Goal: Task Accomplishment & Management: Complete application form

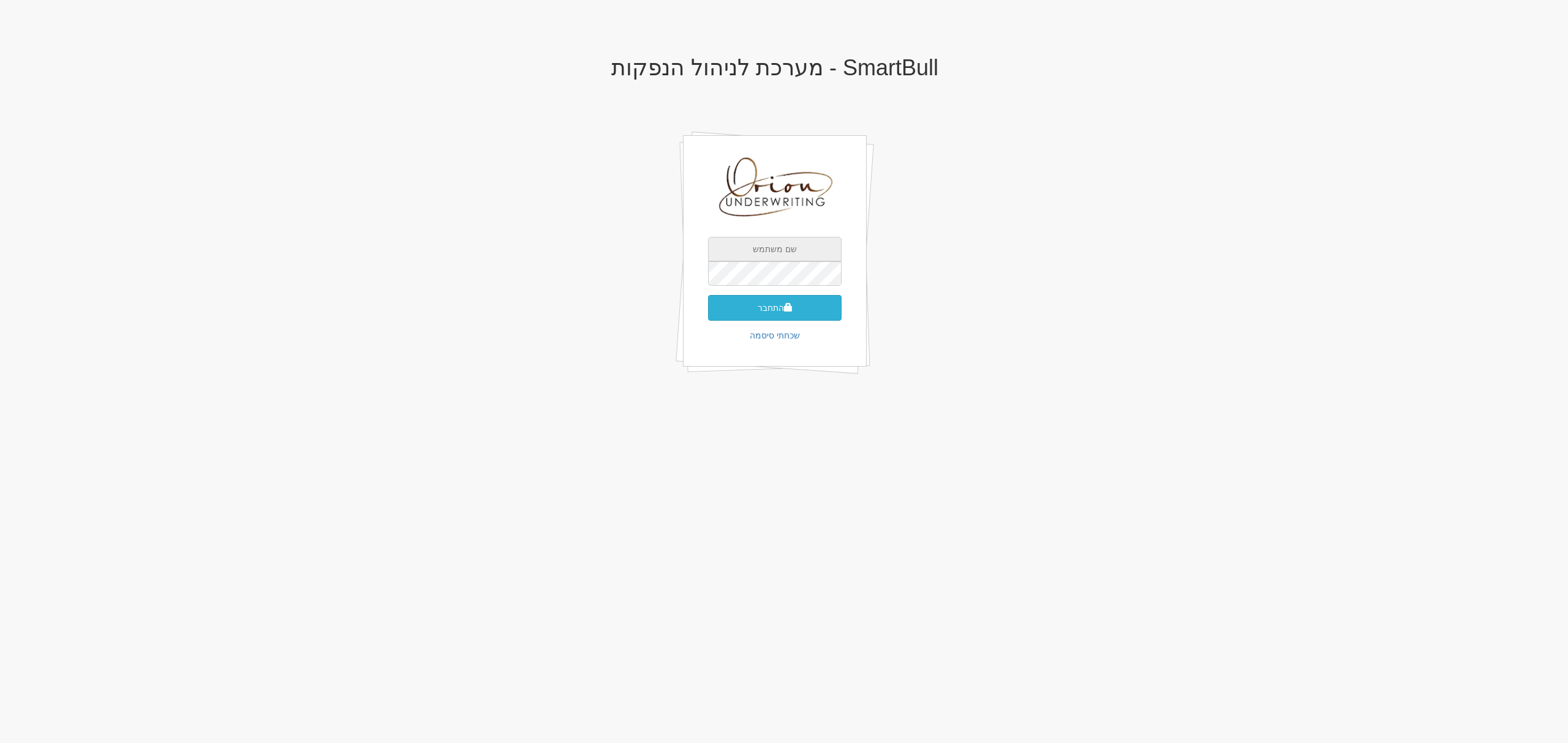
type input "[EMAIL_ADDRESS][DOMAIN_NAME]"
click at [814, 307] on button "התחבר" at bounding box center [775, 308] width 134 height 26
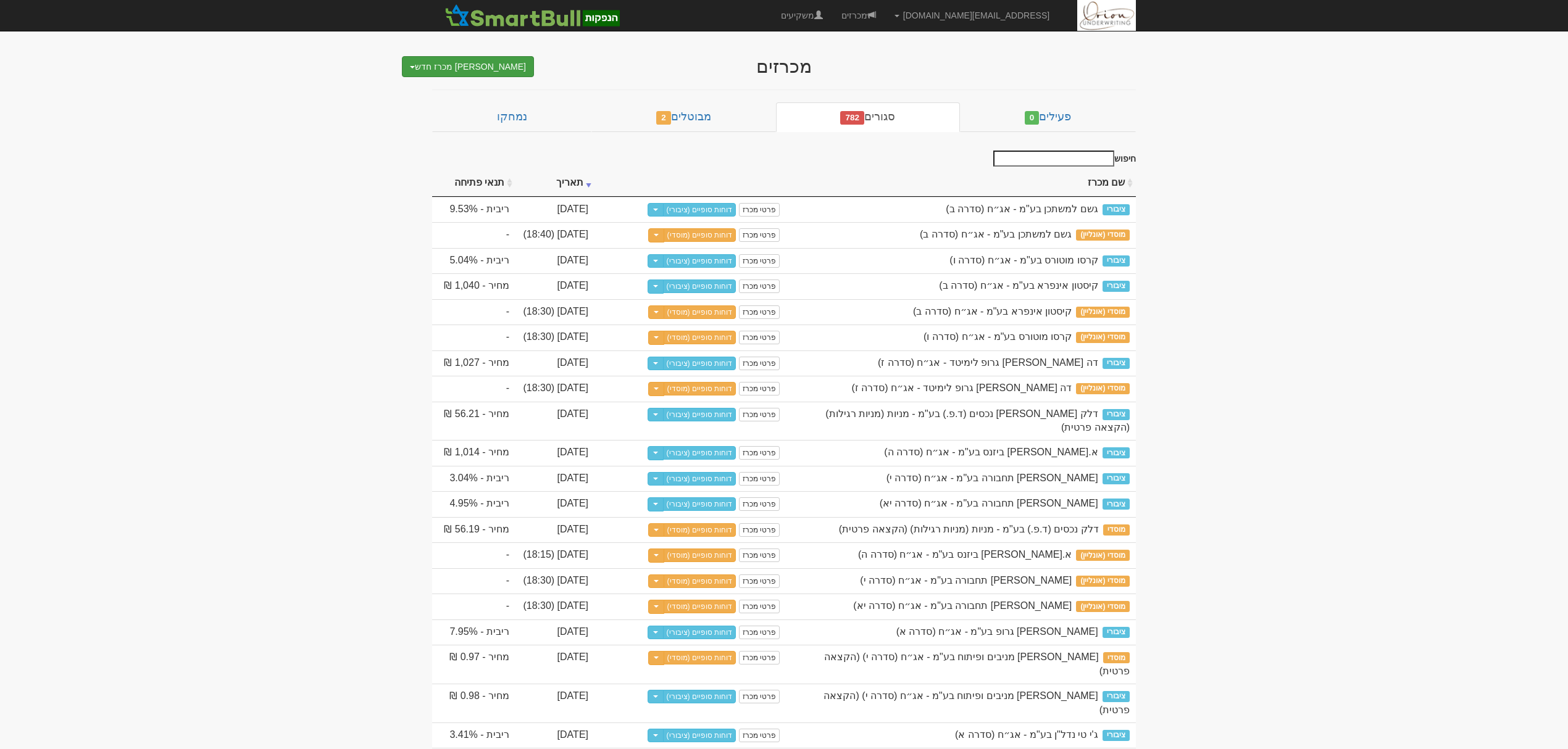
click at [458, 61] on button "צור מכרז חדש" at bounding box center [468, 67] width 132 height 21
click at [475, 84] on link "מוסדי" at bounding box center [466, 90] width 135 height 16
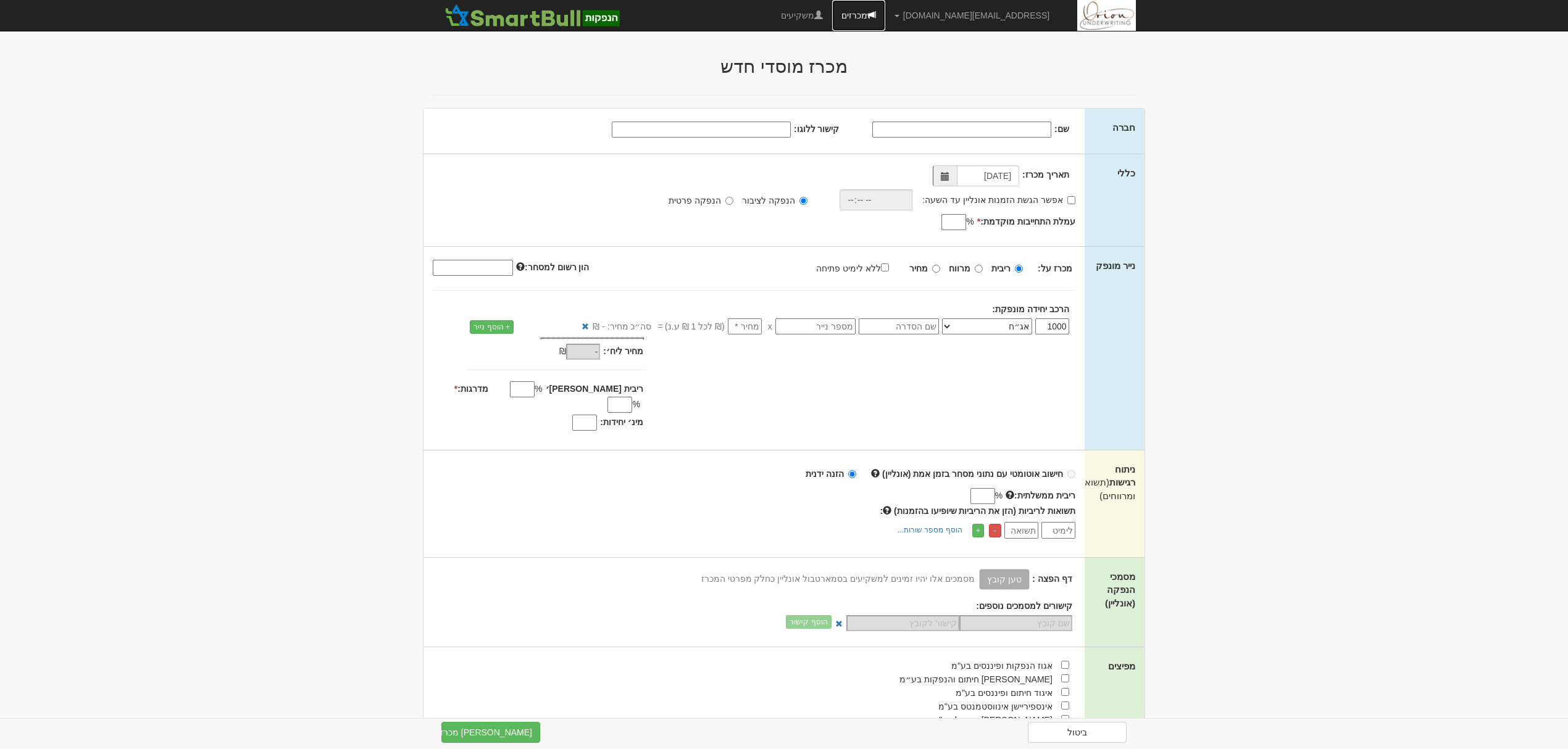
click at [885, 11] on link "מכרזים" at bounding box center [858, 15] width 53 height 30
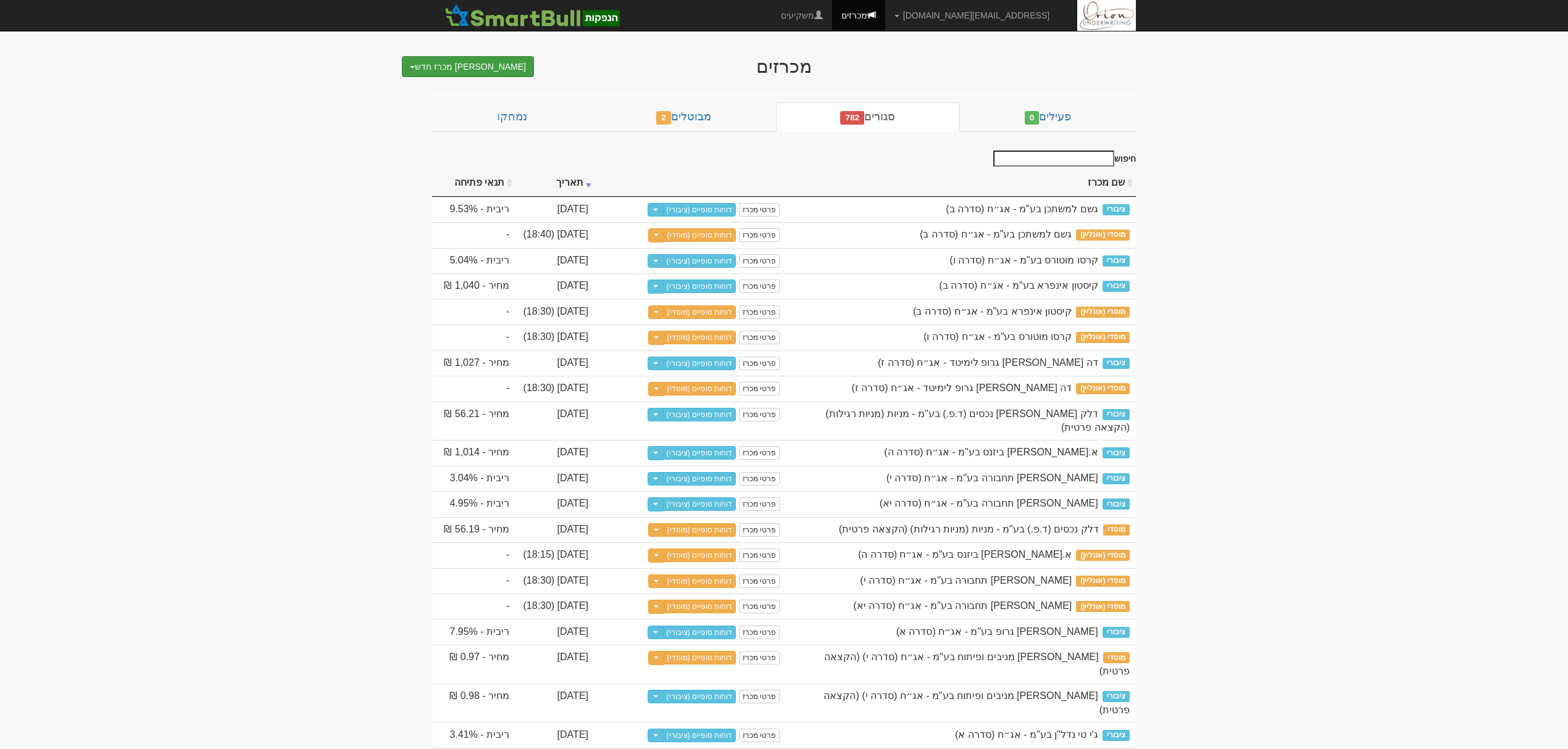
click at [460, 67] on button "צור מכרז חדש" at bounding box center [468, 67] width 132 height 21
click at [487, 85] on link "מוסדי" at bounding box center [466, 90] width 135 height 16
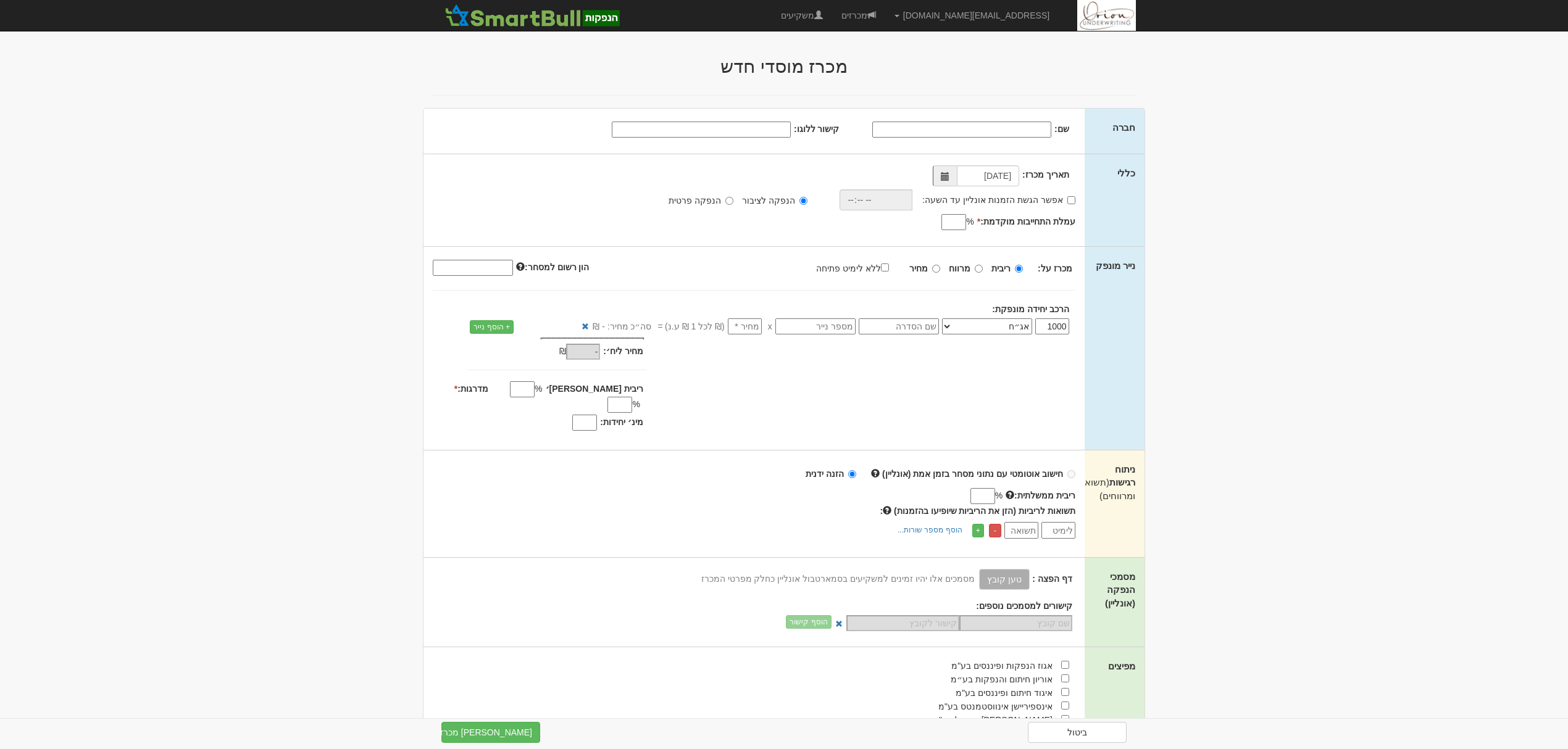
click at [1029, 134] on input "שם:" at bounding box center [962, 130] width 179 height 16
paste input "לנטרה קנדה אנטרפרייזס לימיטד פרטנרשיפ"
type input "לנטרה קנדה אנטרפרייזס לימיטד פרטנרשיפ"
click at [948, 220] on input "עמלת התחייבות מוקדמת: *" at bounding box center [954, 222] width 24 height 16
type input "0"
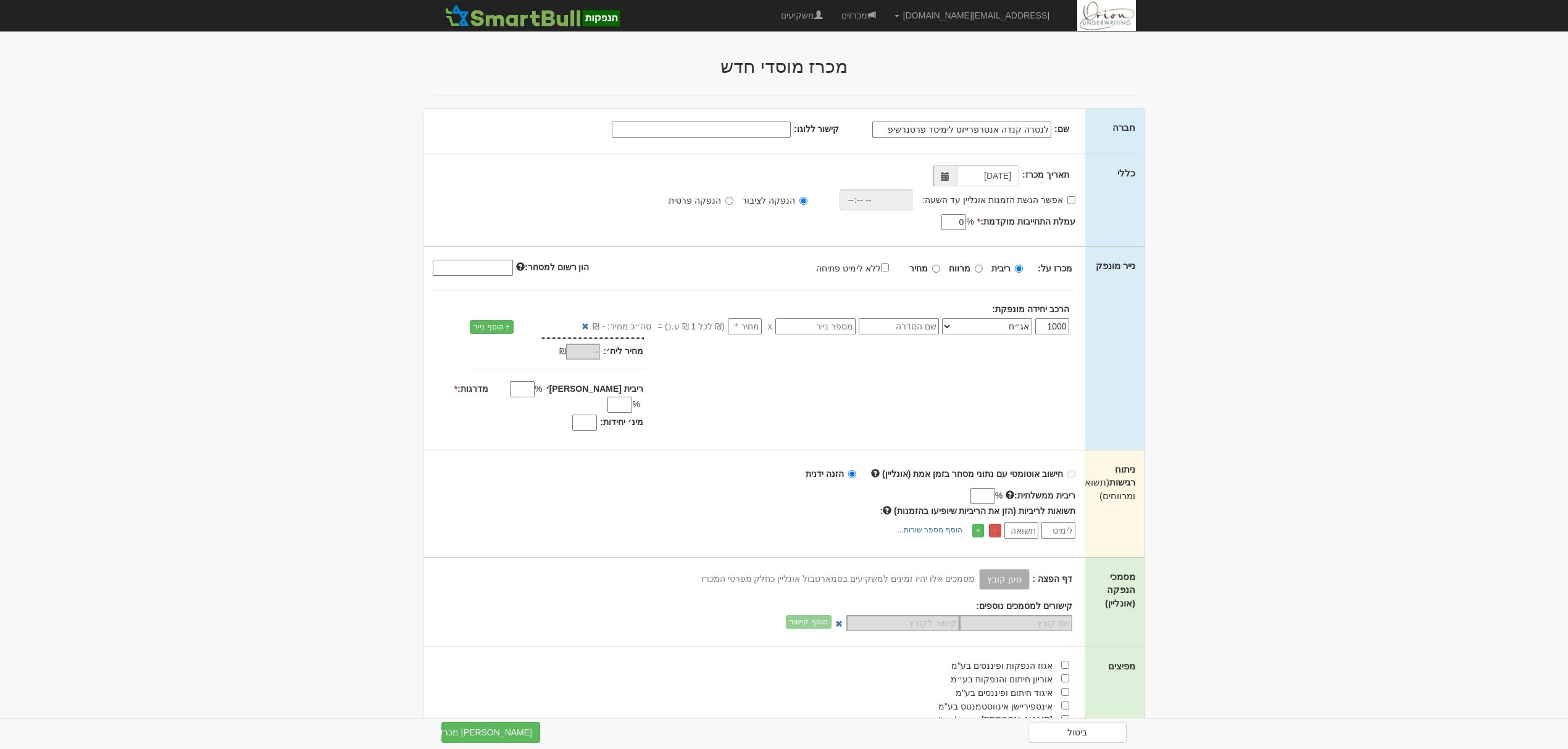
click at [705, 201] on label "הנפקה פרטית" at bounding box center [700, 200] width 64 height 12
click at [726, 201] on input "הנפקה פרטית" at bounding box center [729, 200] width 8 height 8
radio input "true"
click at [915, 331] on input "text" at bounding box center [899, 326] width 80 height 16
type input "סדרה א"
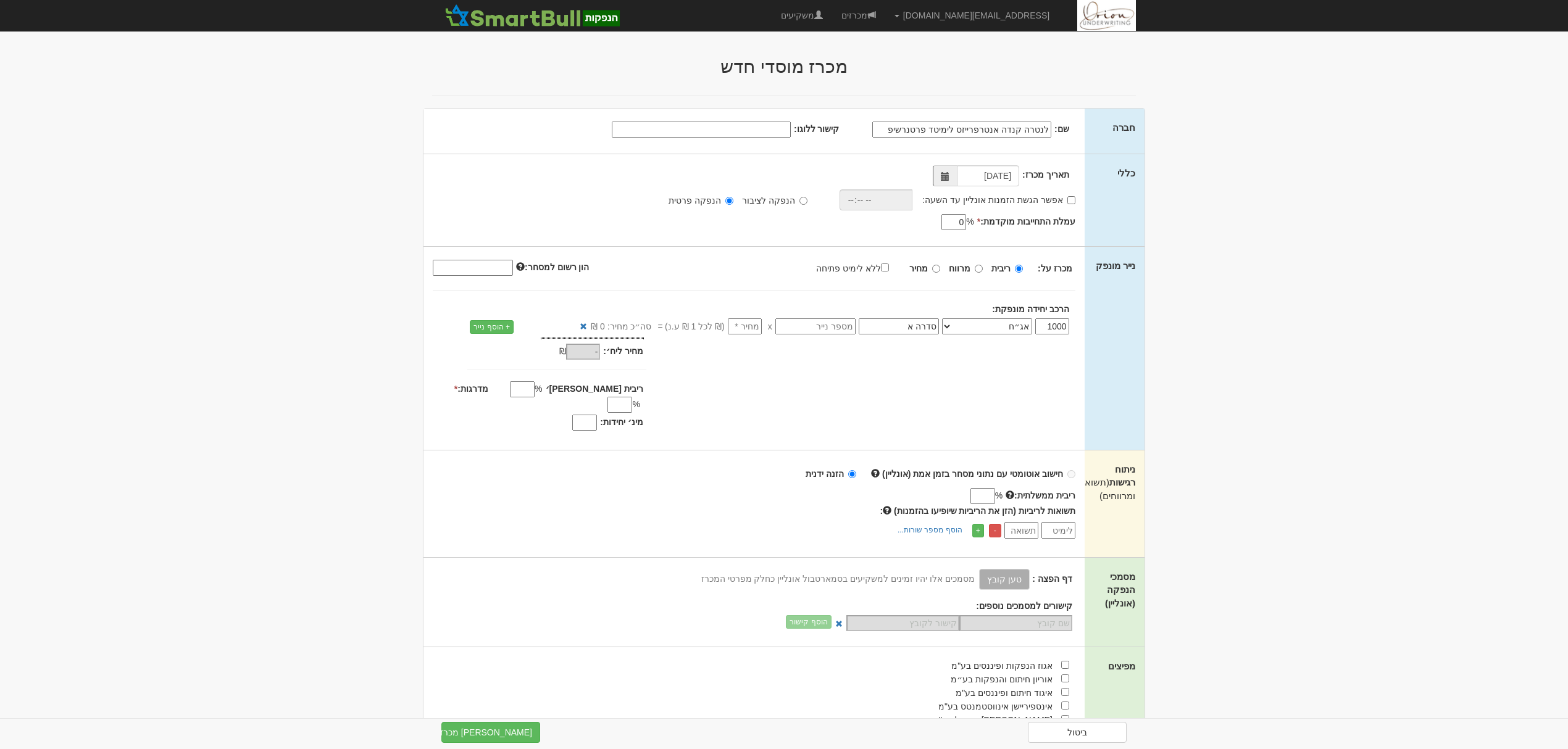
click at [757, 320] on input "number" at bounding box center [745, 326] width 34 height 16
type input "1"
type input "1,000"
click at [534, 395] on input "ריבית מקס׳" at bounding box center [522, 389] width 24 height 16
type input "6.4"
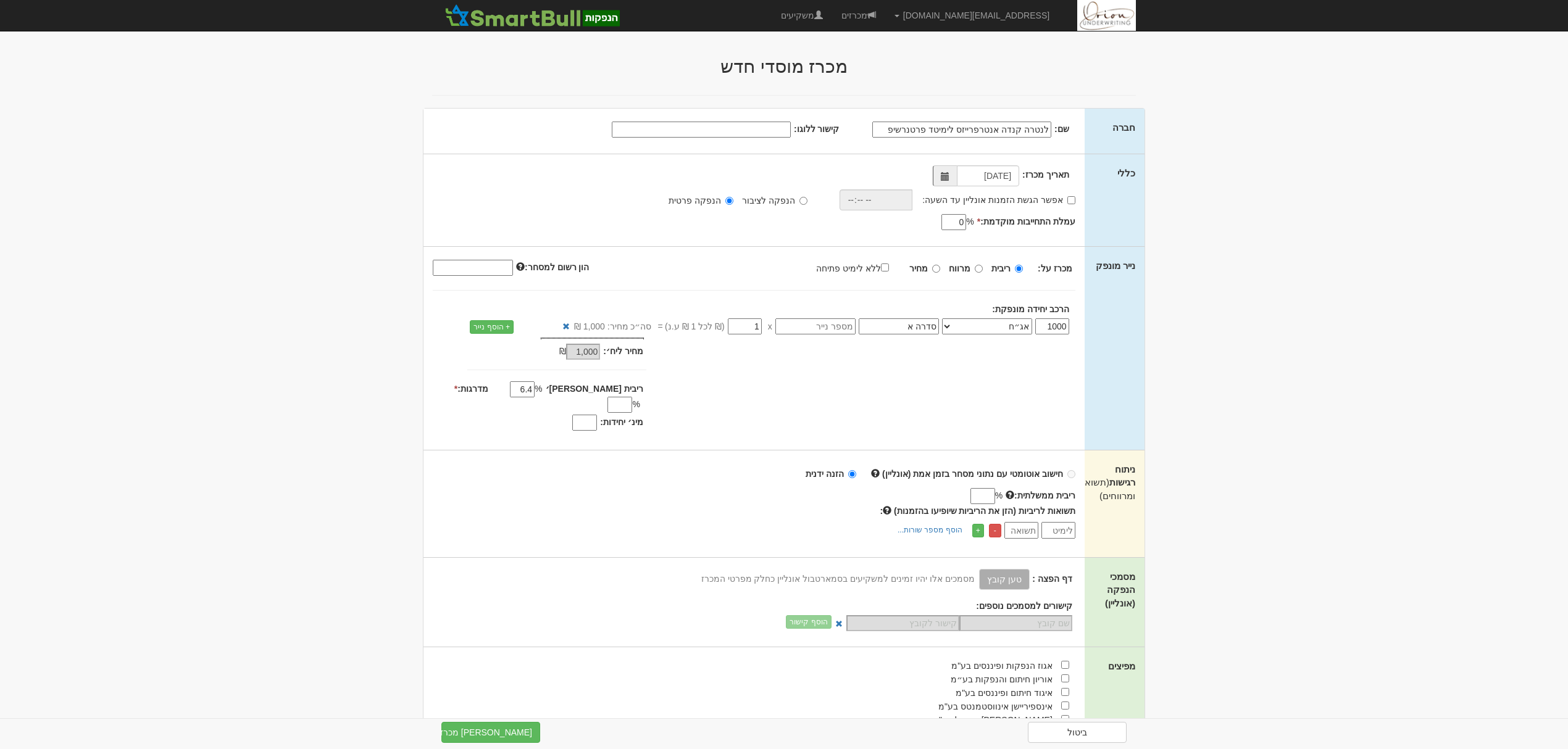
click at [607, 397] on input "מדרגות: *" at bounding box center [620, 405] width 24 height 16
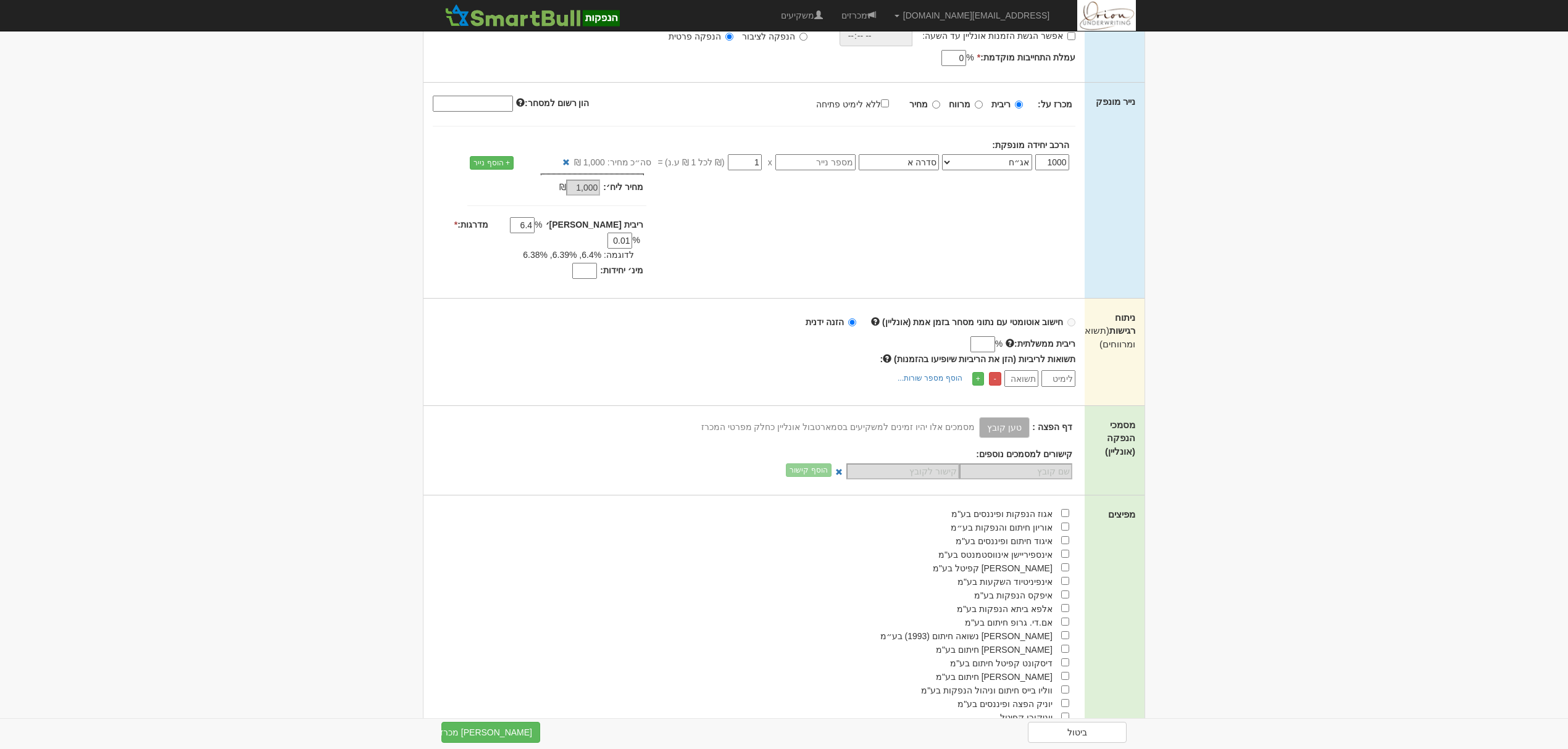
scroll to position [247, 0]
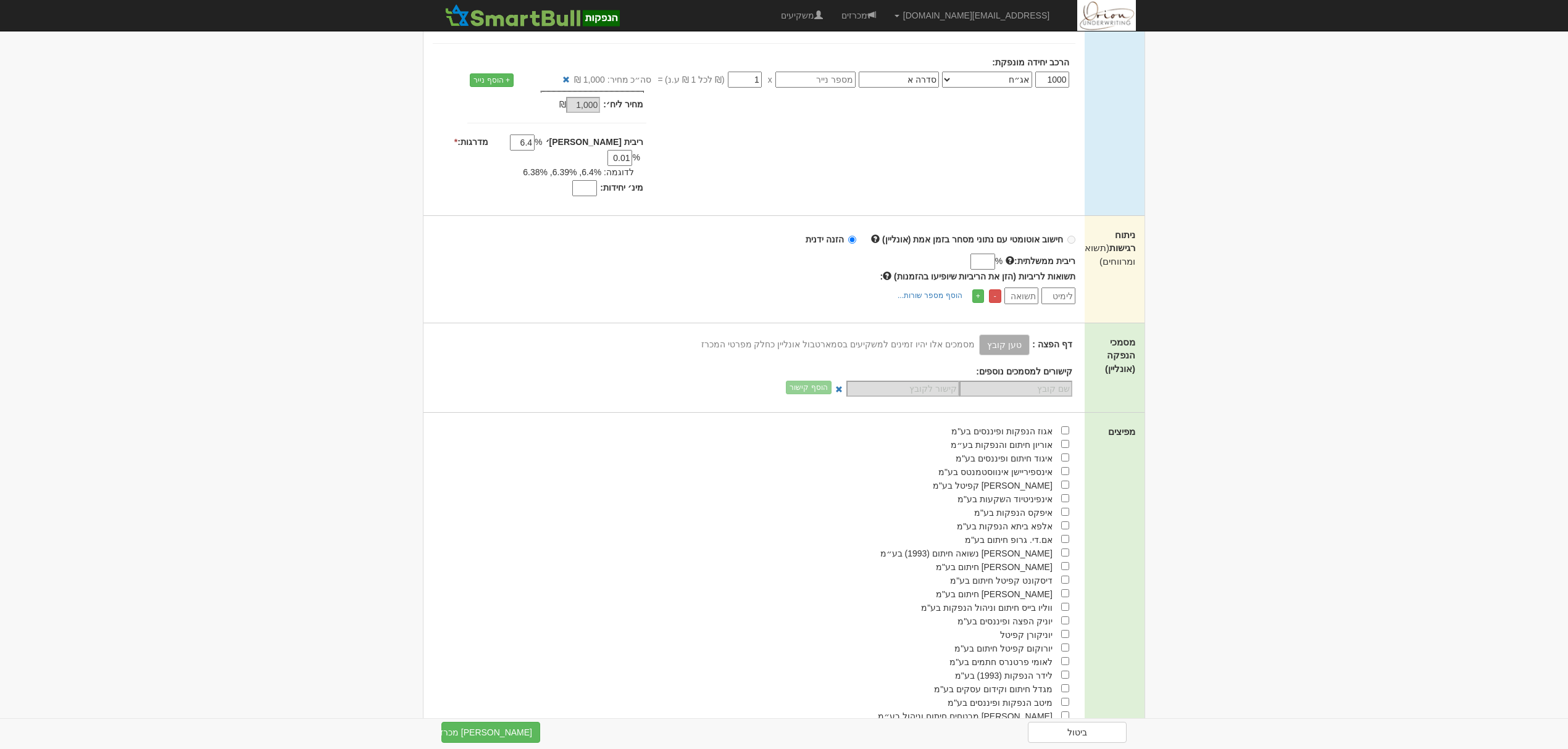
type input "0.01"
click at [1062, 440] on input "checkbox" at bounding box center [1065, 444] width 8 height 8
checkbox input "true"
click at [521, 726] on button "צור מכרז" at bounding box center [491, 732] width 99 height 21
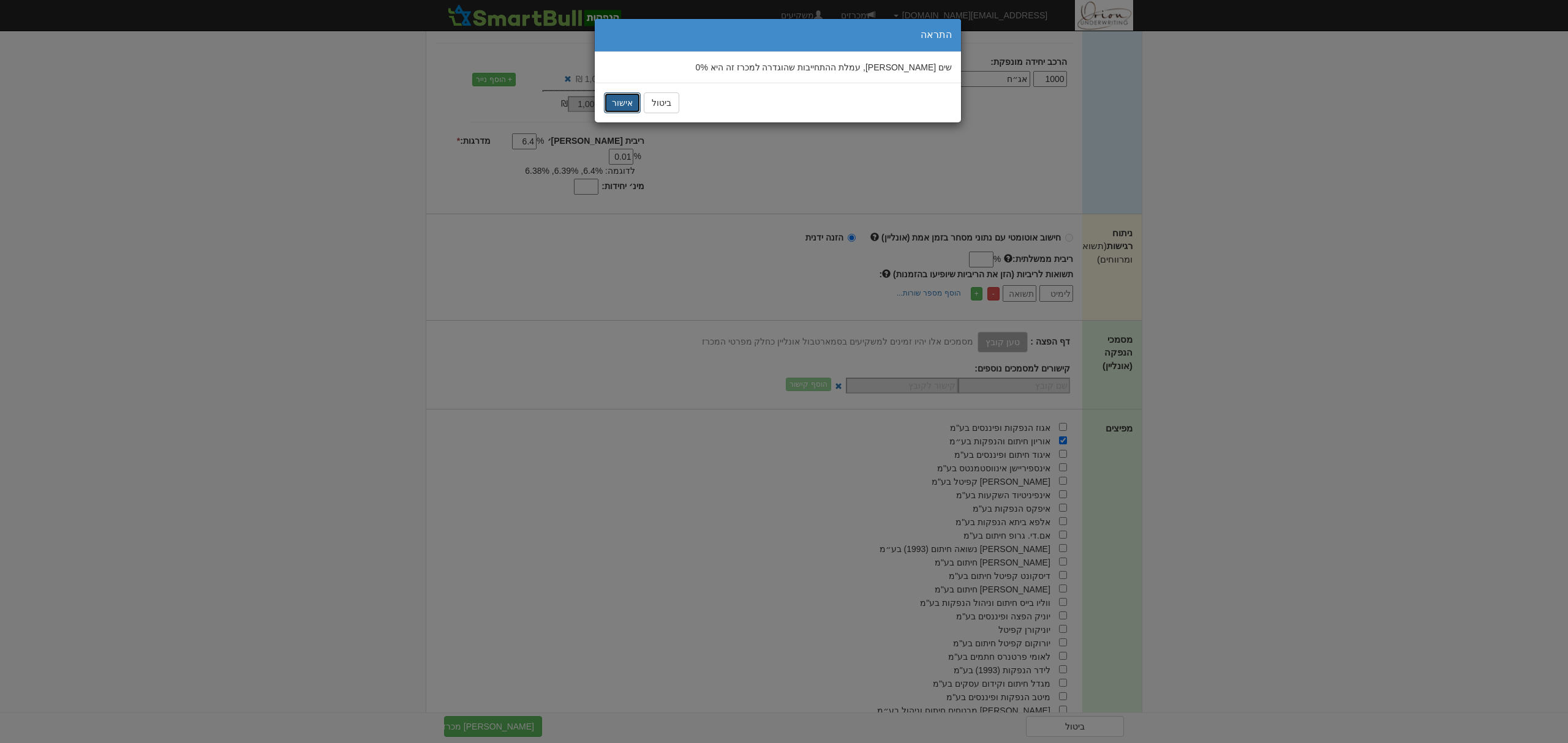
click at [623, 105] on button "אישור" at bounding box center [623, 103] width 37 height 21
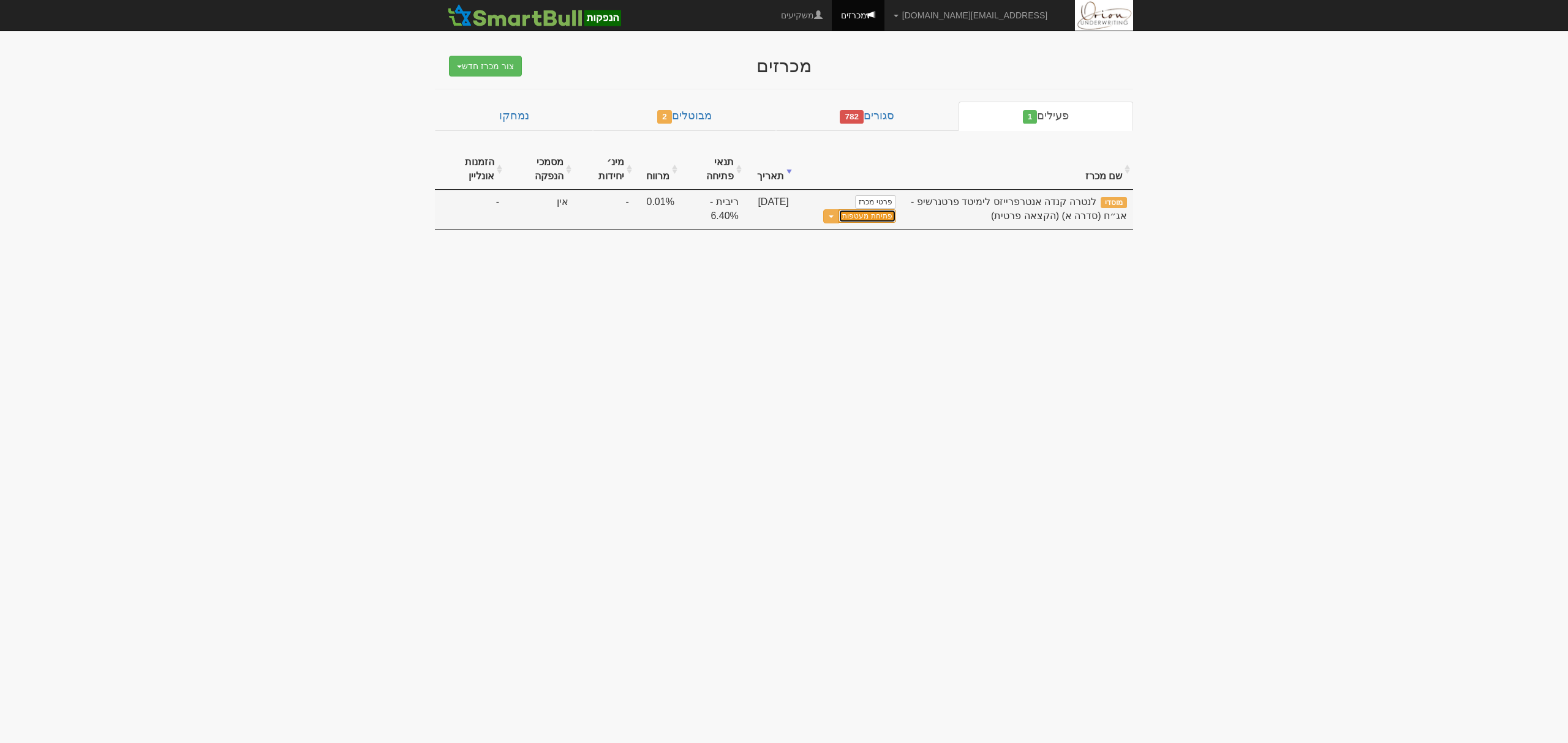
click at [881, 218] on link "פתיחת מעטפות" at bounding box center [867, 217] width 57 height 14
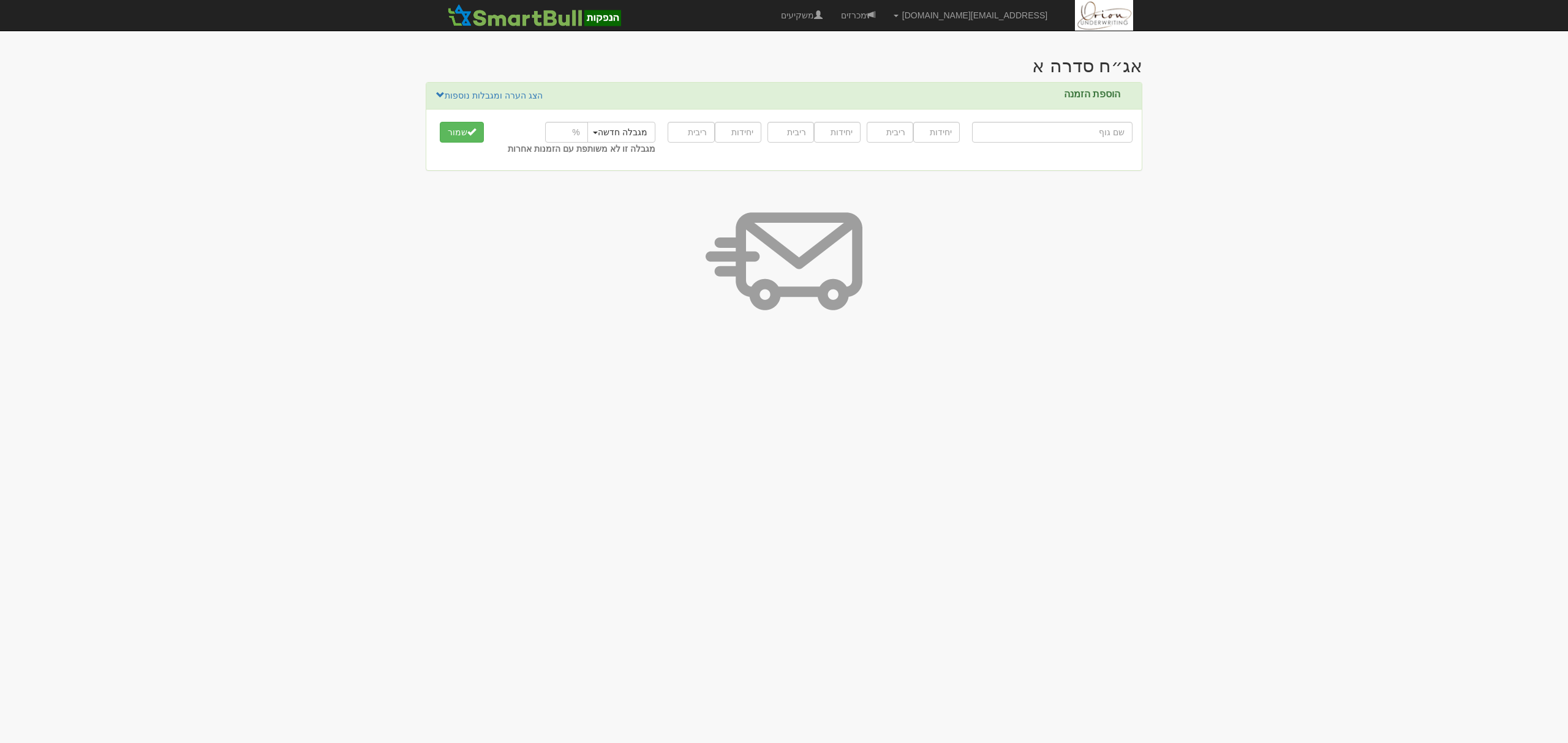
type input "V"
type input "VErtical Bond"
type input "VE"
type input "VERtical Bond"
type input "VER"
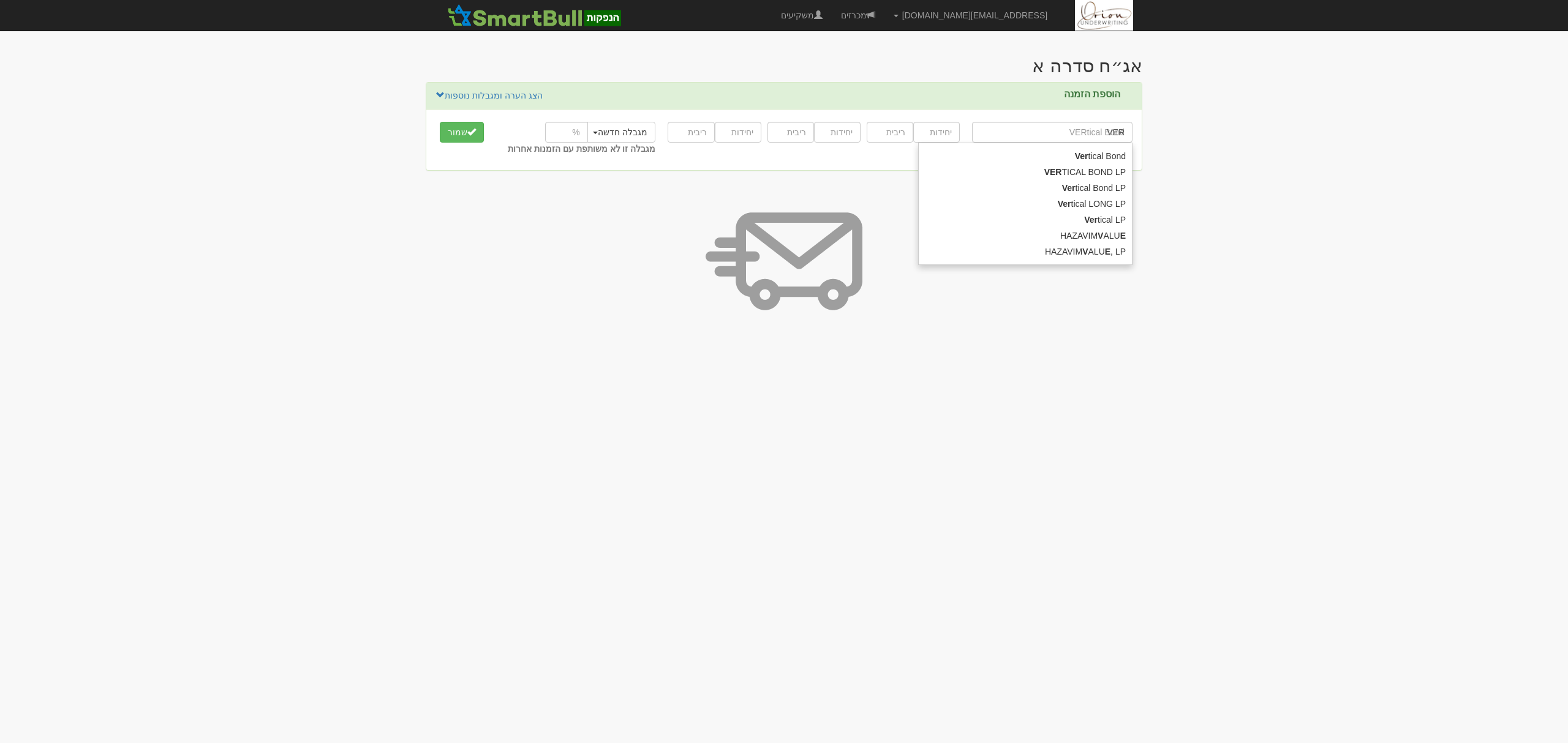
type input "VERTical Bond"
type input "VERT"
type input "VERTIcal Bond"
type input "VERTI"
type input "Vertical LP"
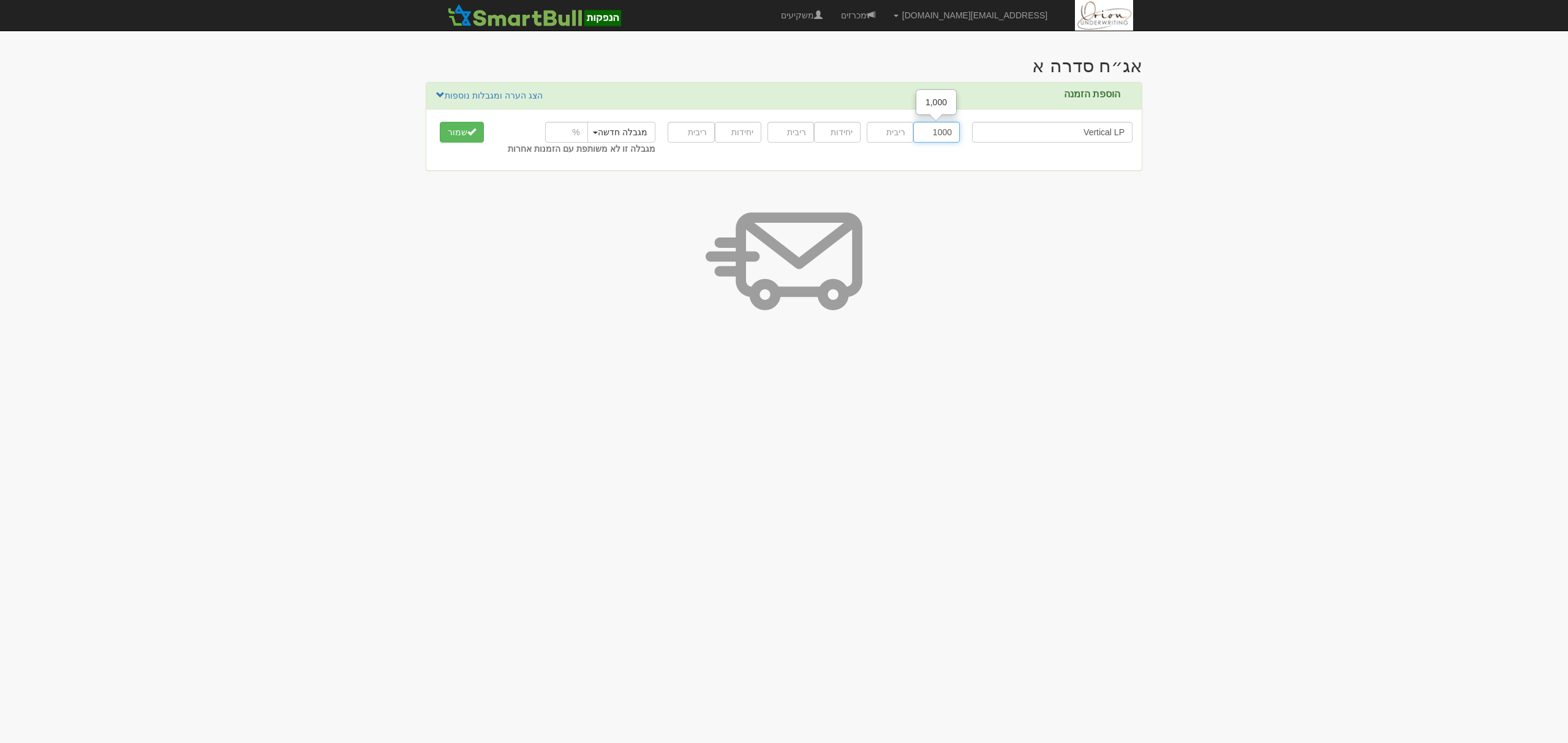
type input "1000"
type input "6.4"
click at [439, 122] on button "שמור" at bounding box center [461, 132] width 44 height 21
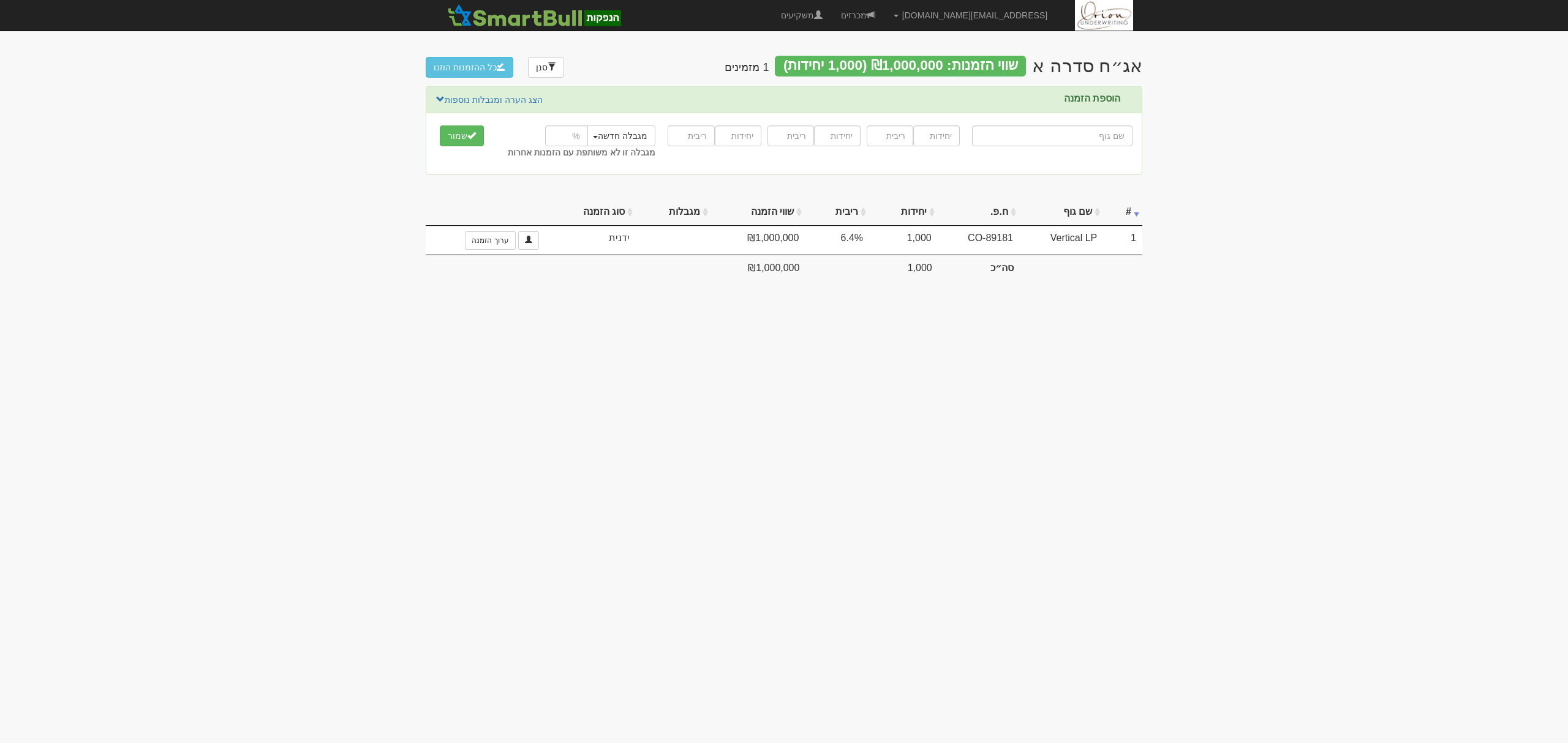
type input "V"
type input "VErtical Bond"
type input "VE"
type input "VERtical Bond"
type input "VER"
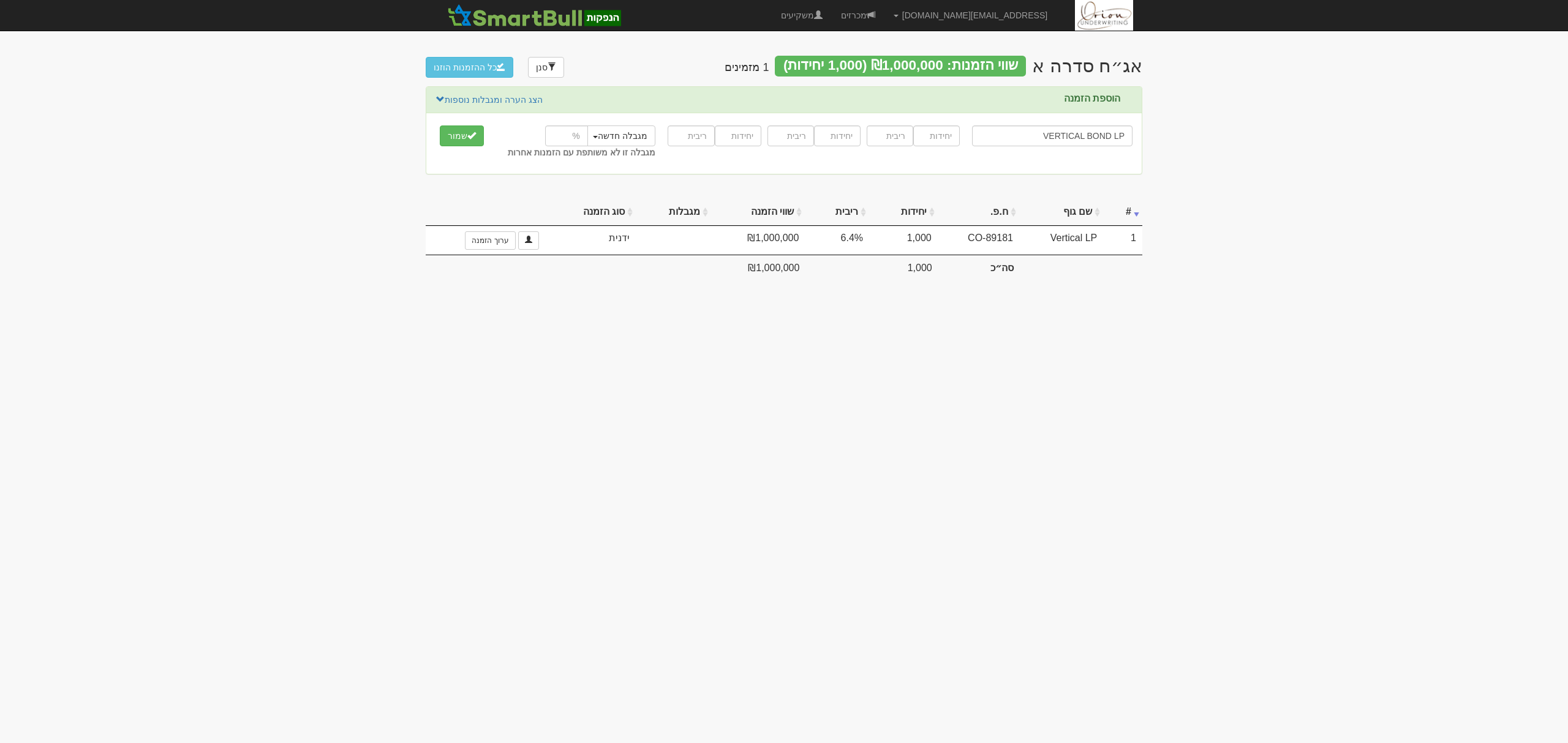
type input "VERTICAL BOND LP"
type input "1000"
type input "6.4"
click at [439, 125] on button "שמור" at bounding box center [461, 135] width 44 height 21
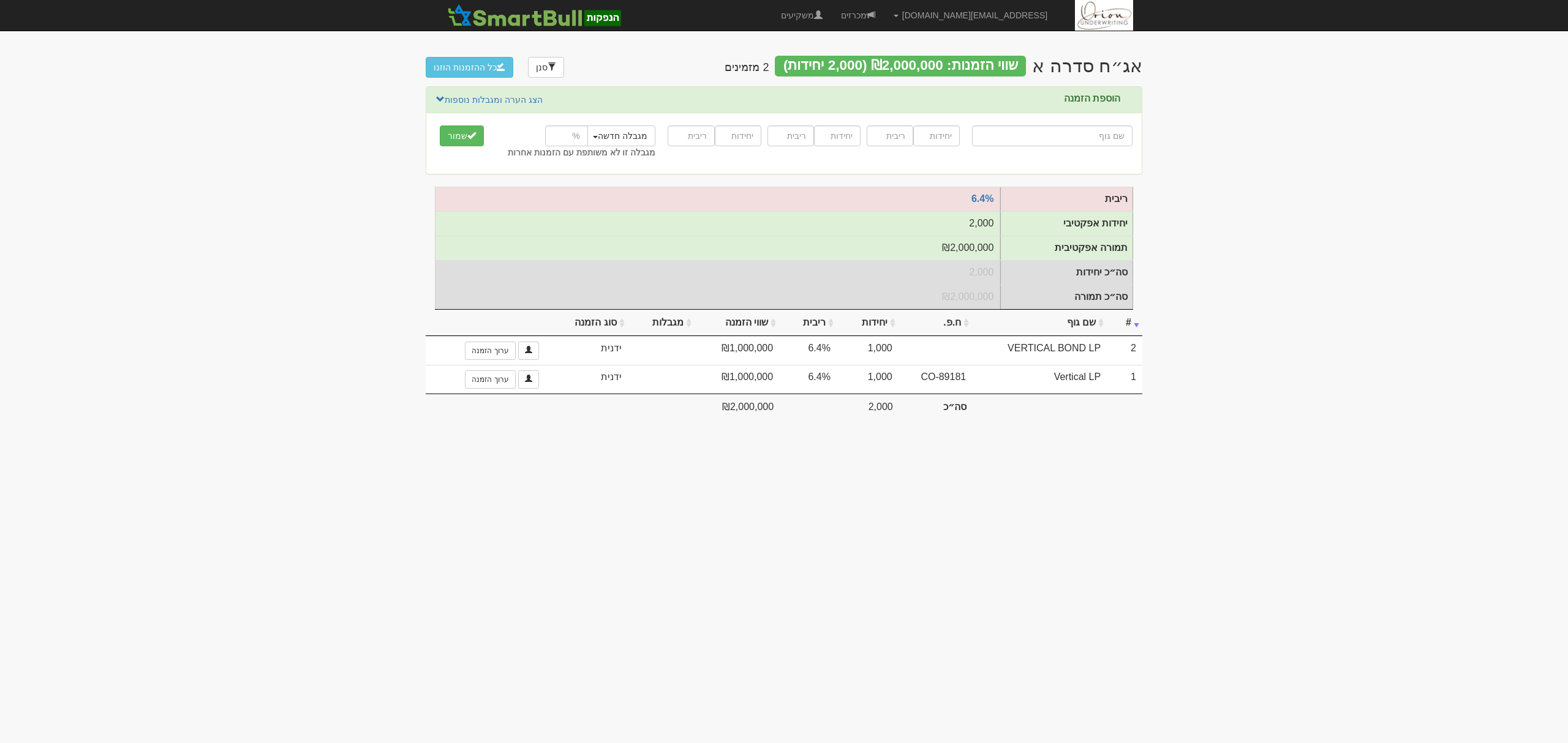
type input "פ"
type input "פידלי"
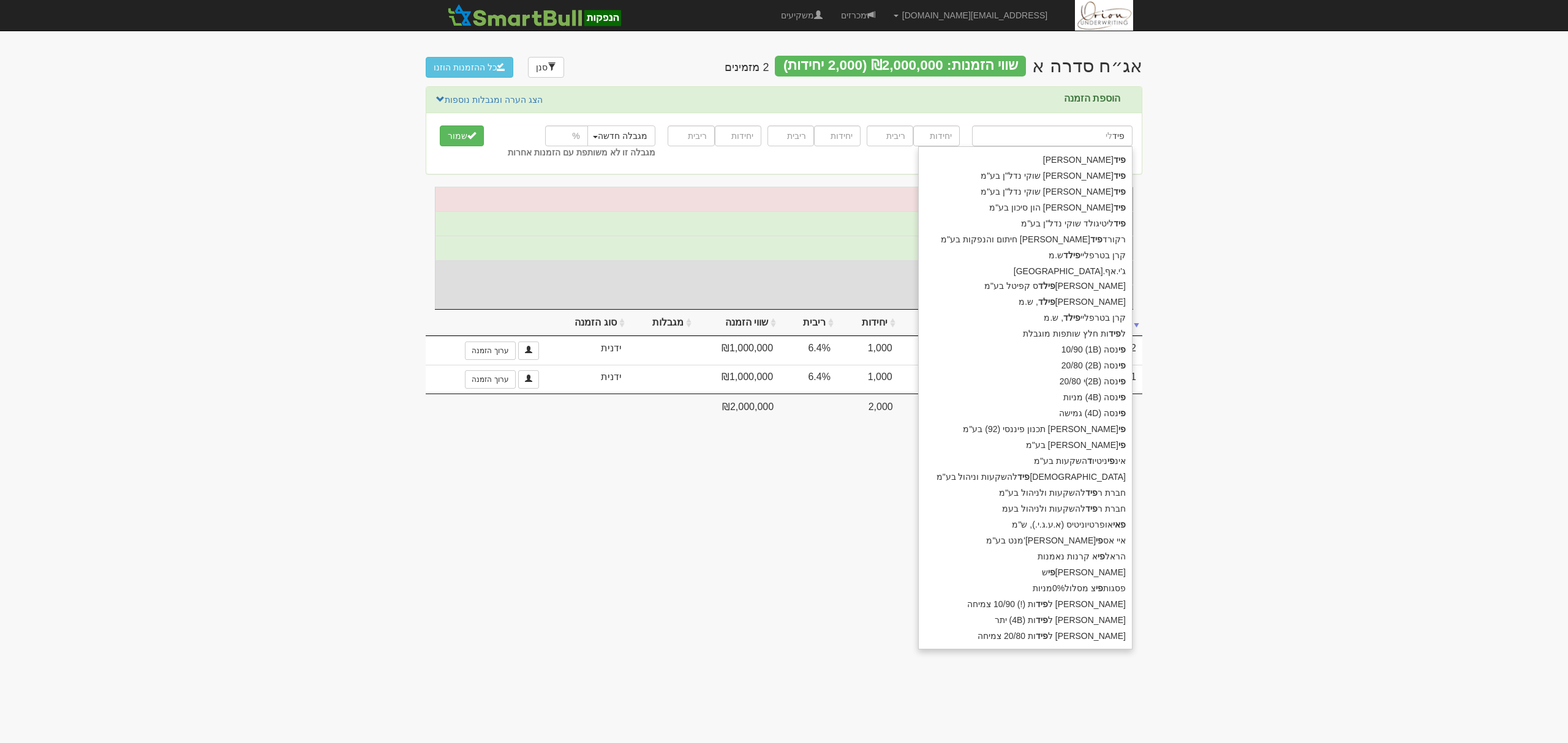
type input "פידל"
type input "פידלי"
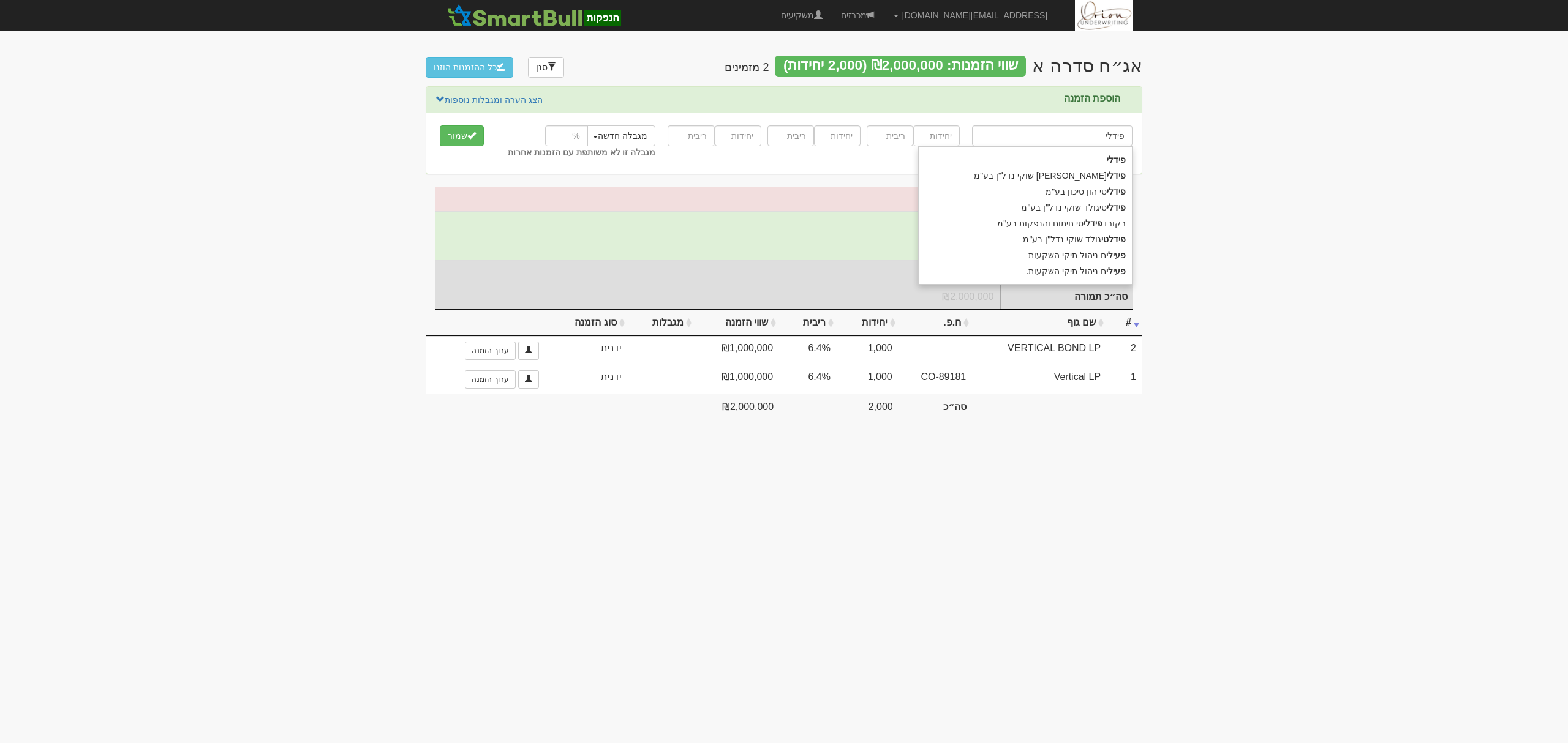
type input "פידליטי גולד שוקי נדל"ן בע"מ"
type input "פידליטי"
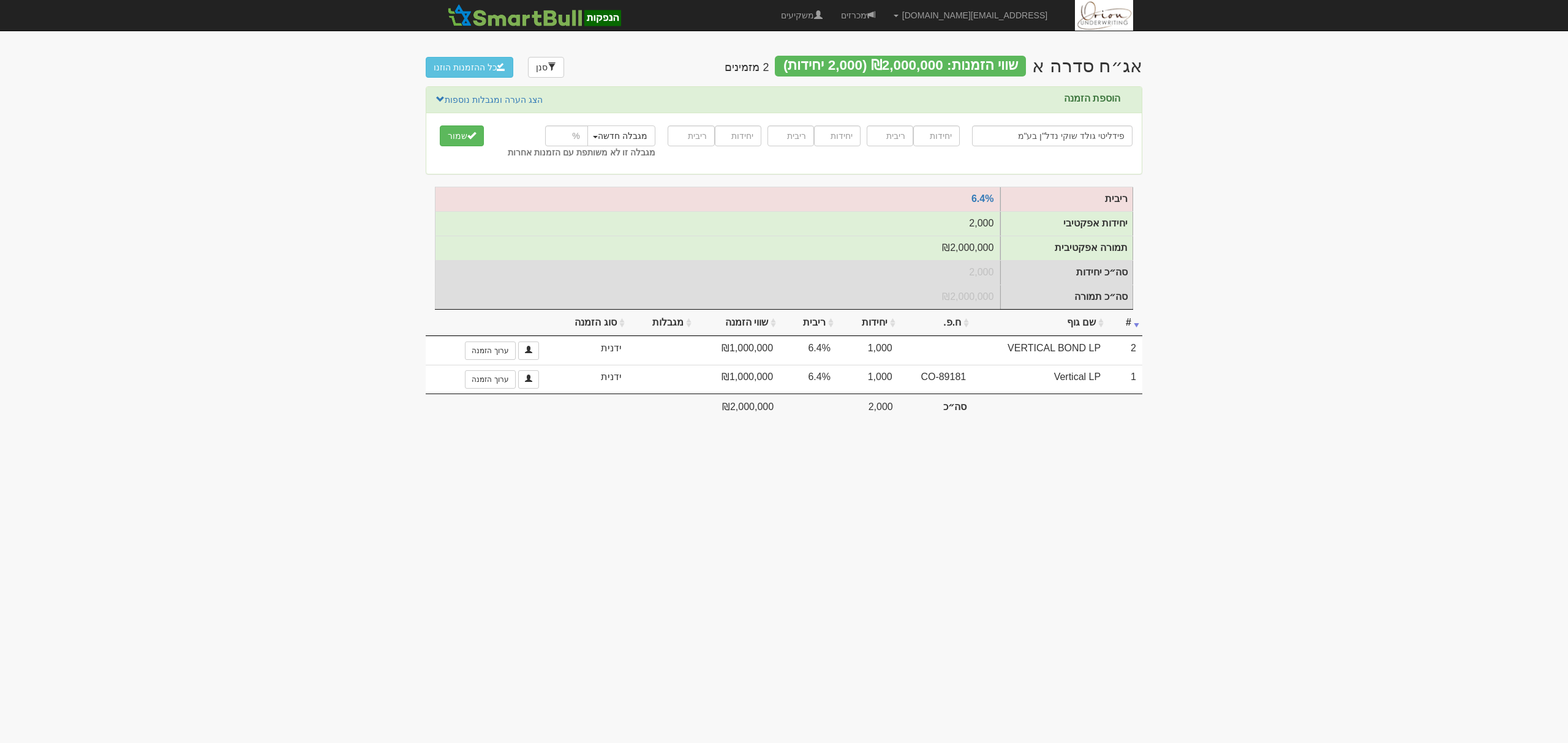
type input "פידליטי גולד שוקי נדל"ן בע"מ"
type input "3000"
type input "6.4"
click at [439, 125] on button "שמור" at bounding box center [461, 135] width 44 height 21
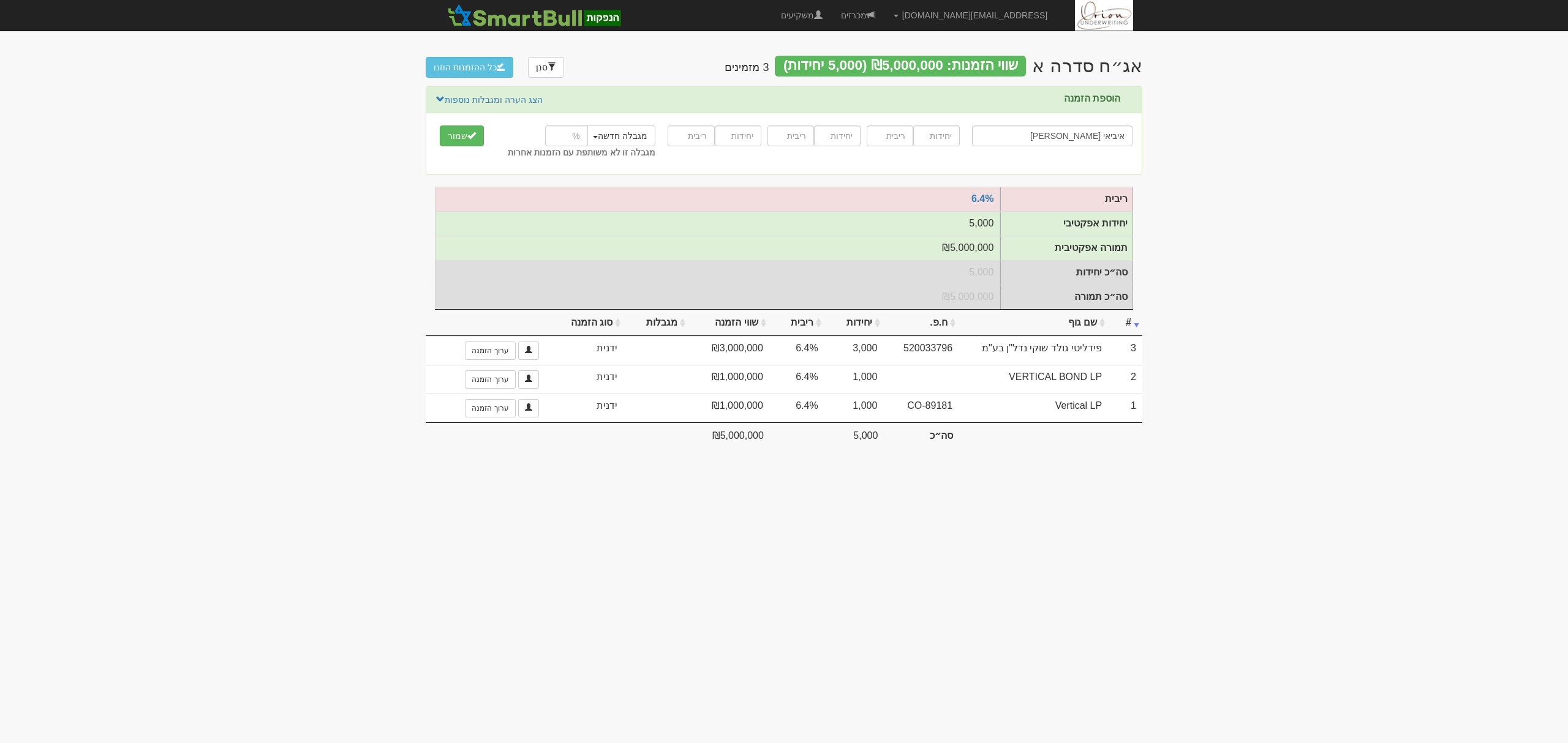
type input "איביאי [PERSON_NAME]"
type input "6000"
type input "6.4"
click at [439, 125] on button "שמור" at bounding box center [461, 135] width 44 height 21
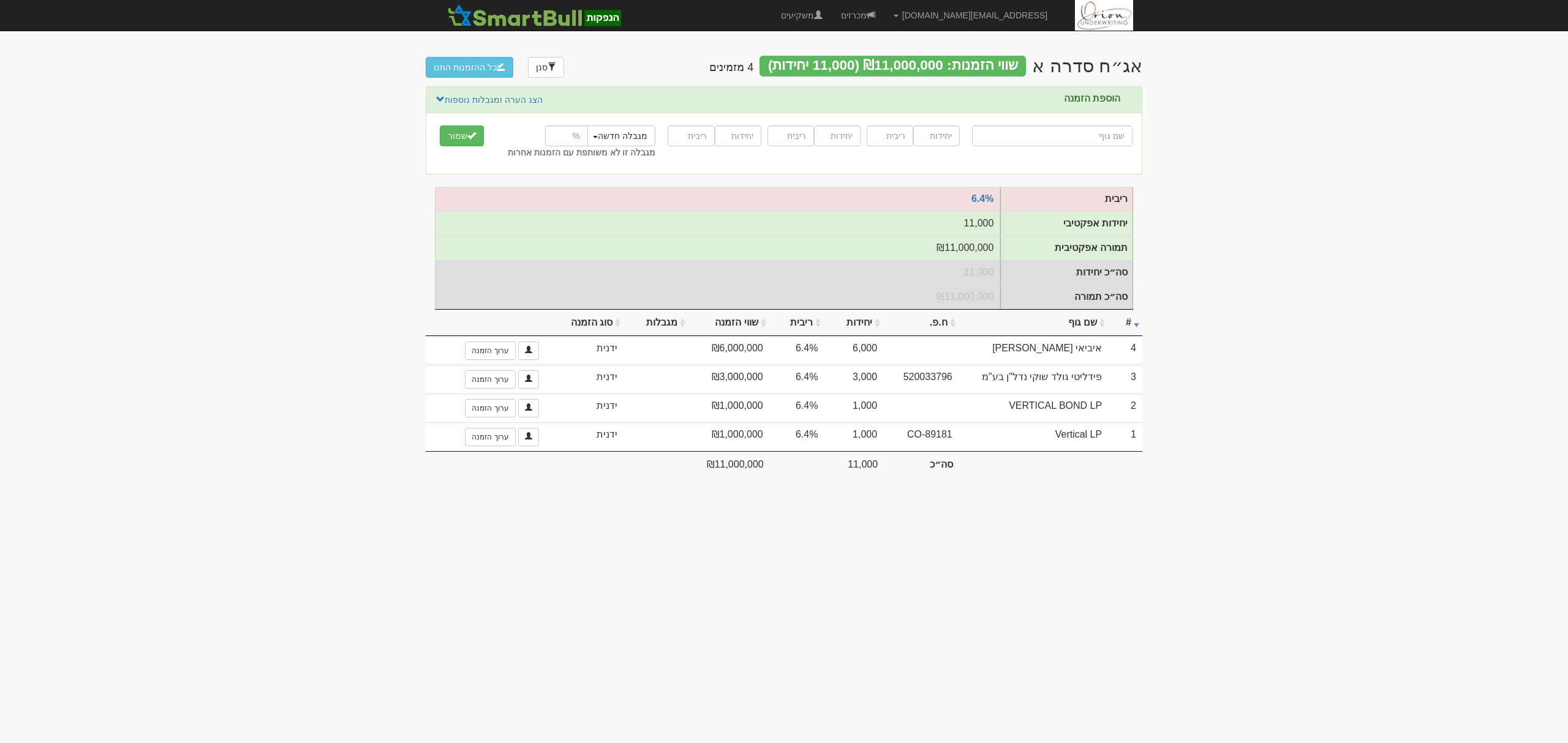
type input "מ"
type input "מוג מקוצר בינלאומי"
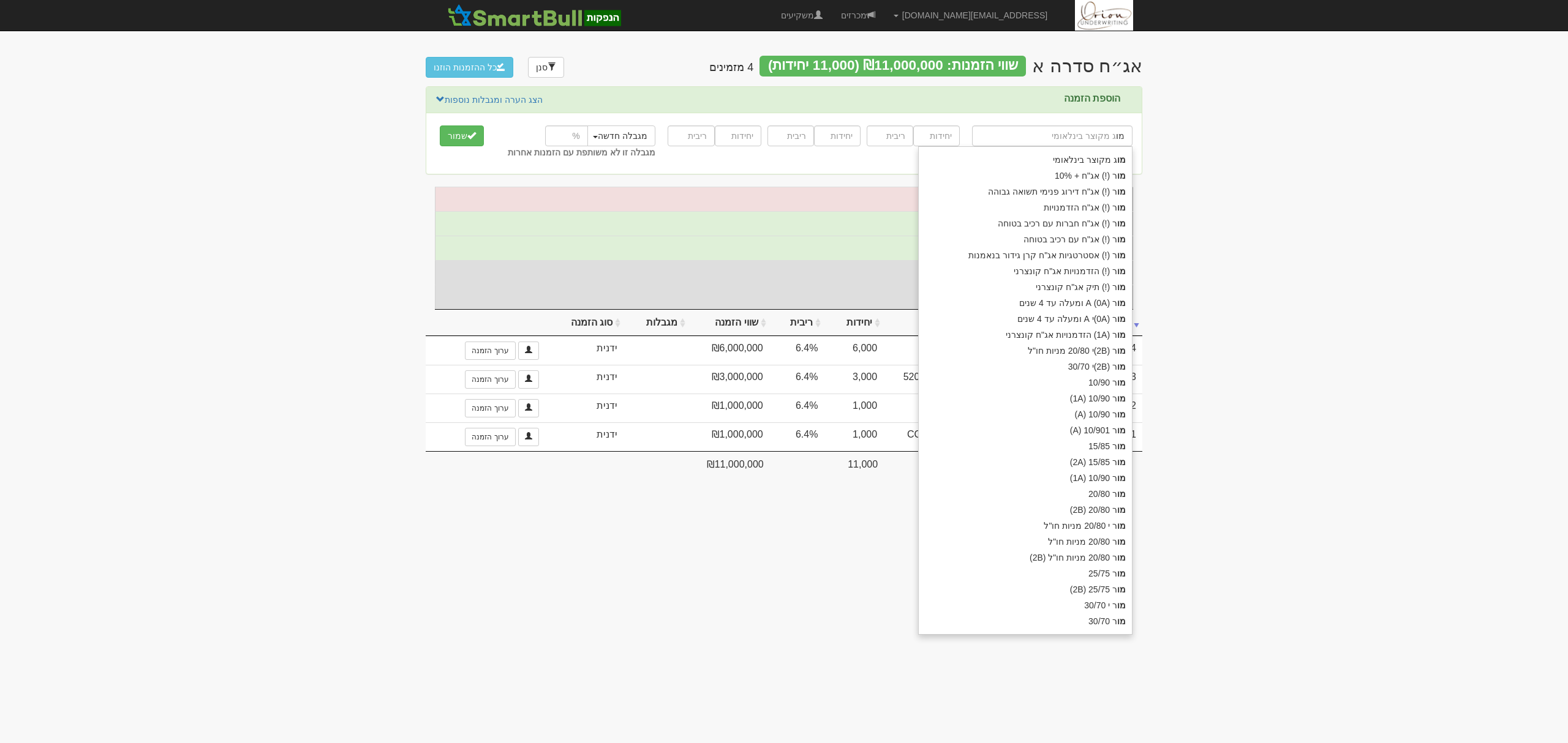
type input "[PERSON_NAME]"
type input "[PERSON_NAME] (!) אג"ח + 10%"
type input "[PERSON_NAME]"
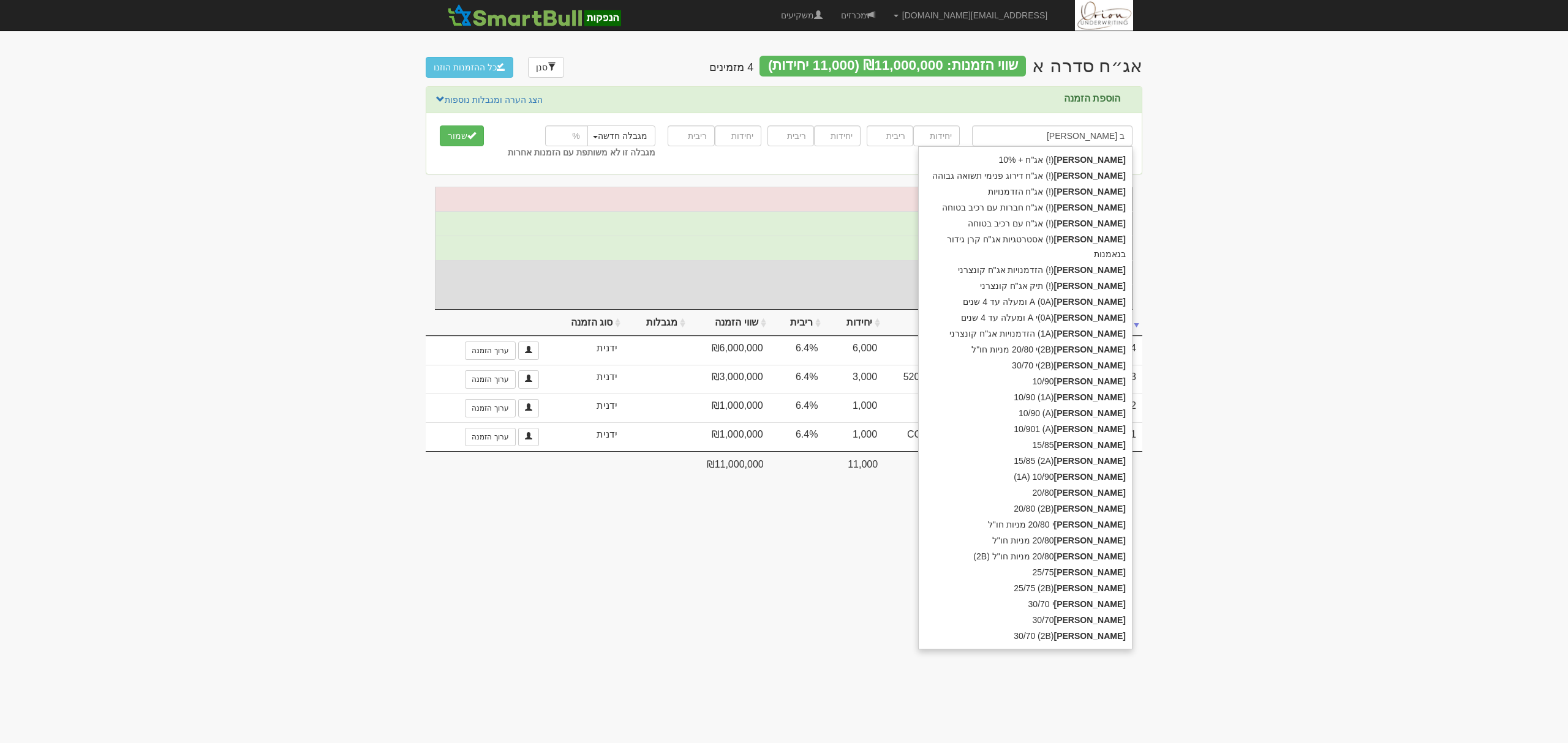
type input "[PERSON_NAME]"
type input "מור בית השקעות ניהול תיקים"
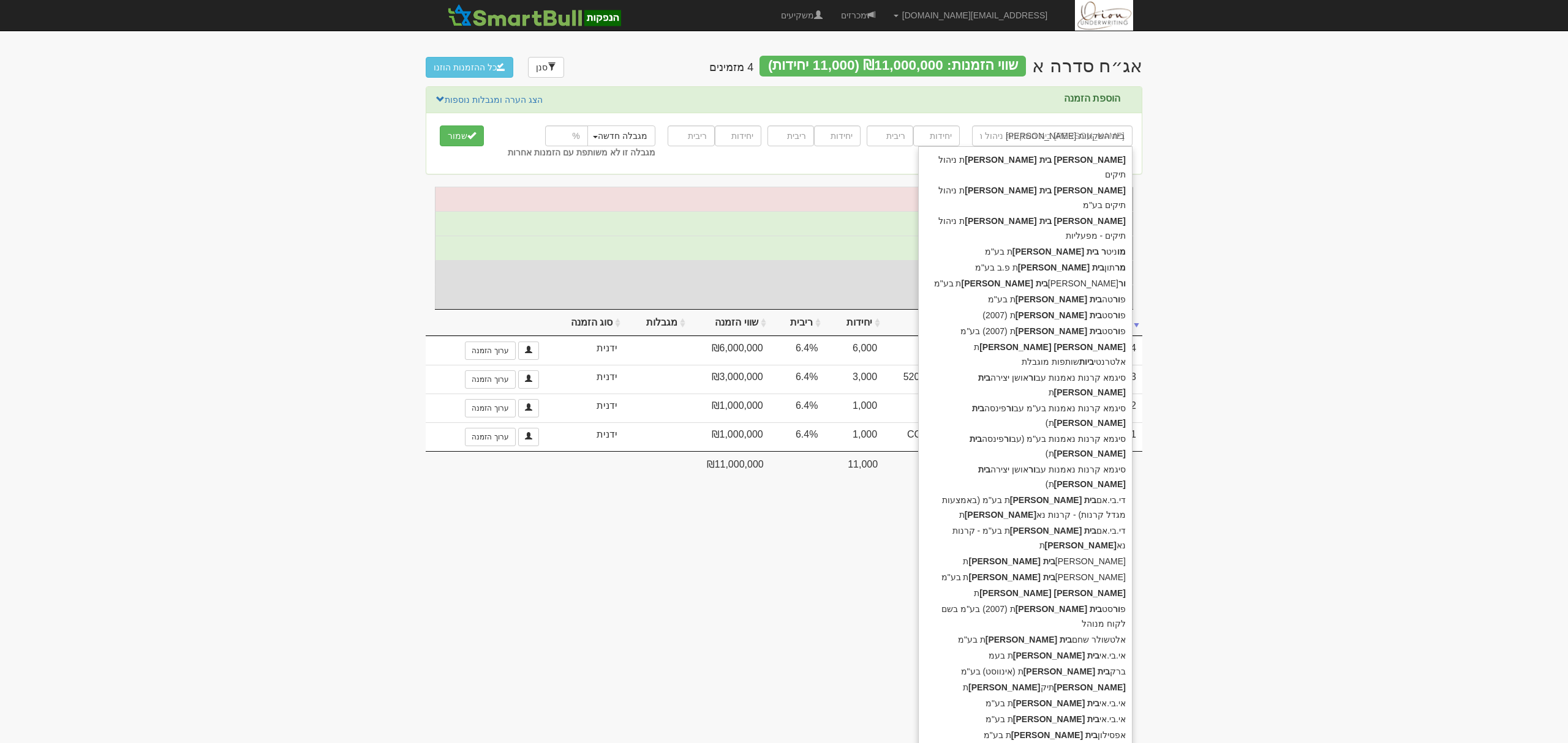
type input "מור בית השקעות"
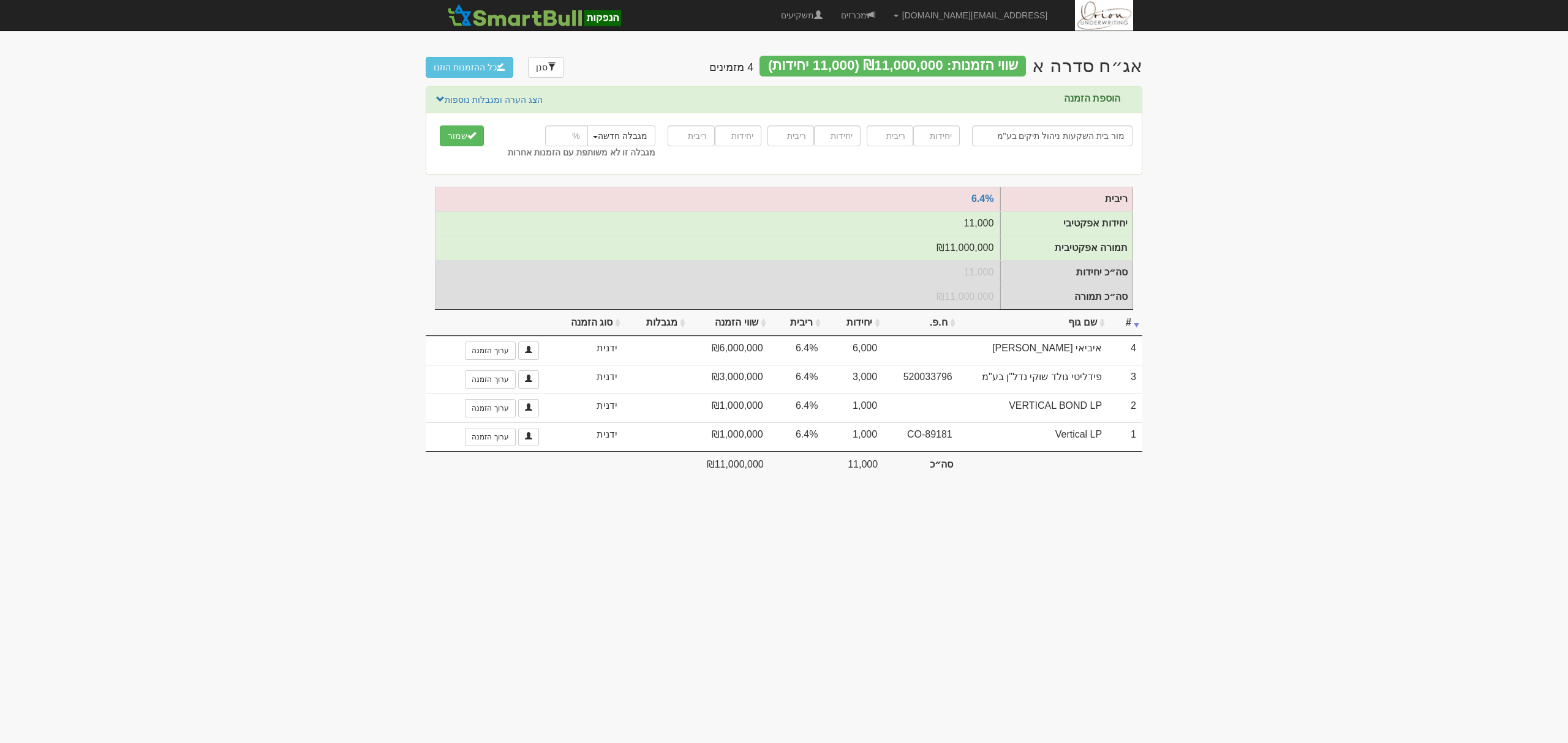
type input "מור בית השקעות ניהול תיקים בע"מ"
type input "9000"
type input "6.4"
click at [439, 125] on button "שמור" at bounding box center [461, 135] width 44 height 21
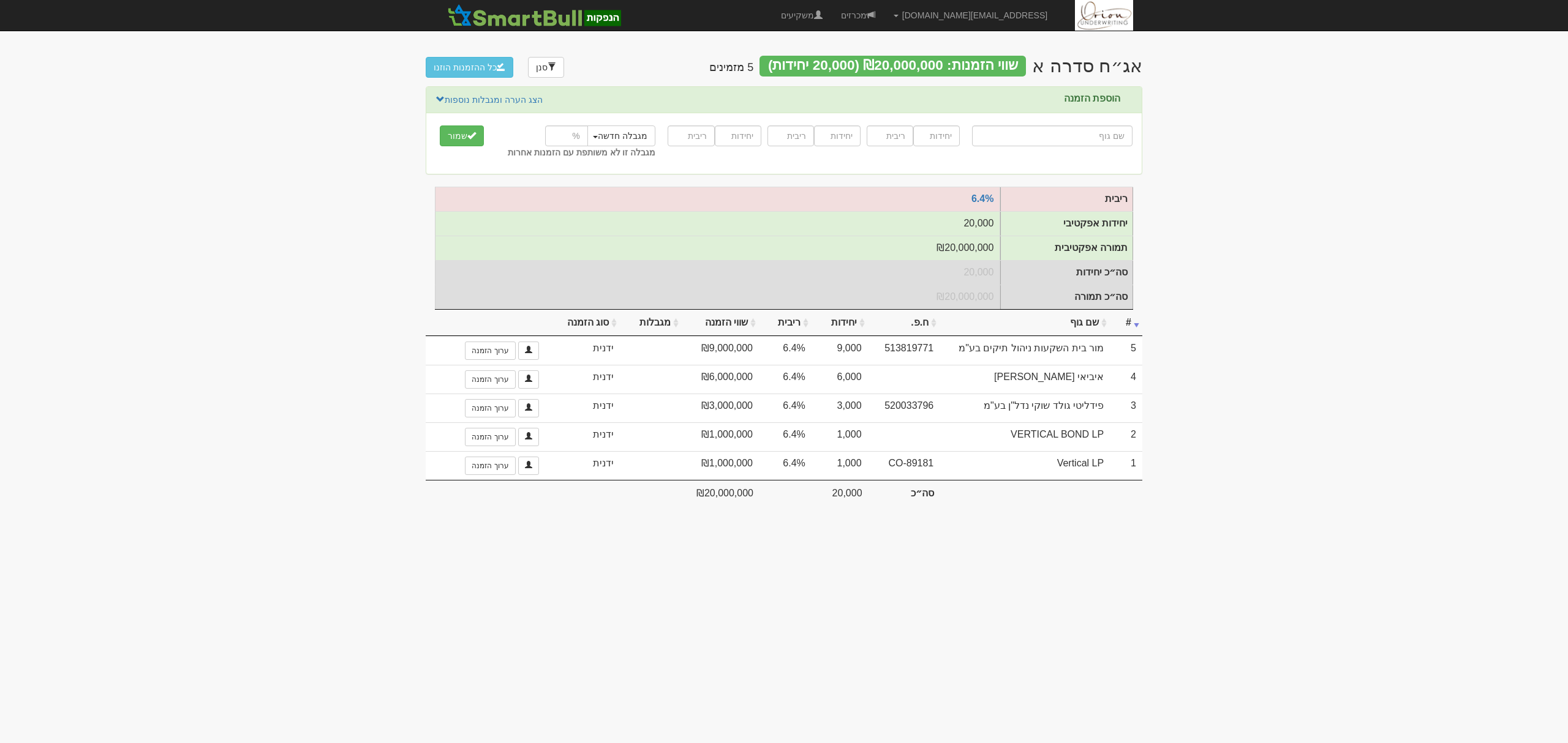
type input "מ"
type input "מגדל ביטוח (משתתפות ברווחים)"
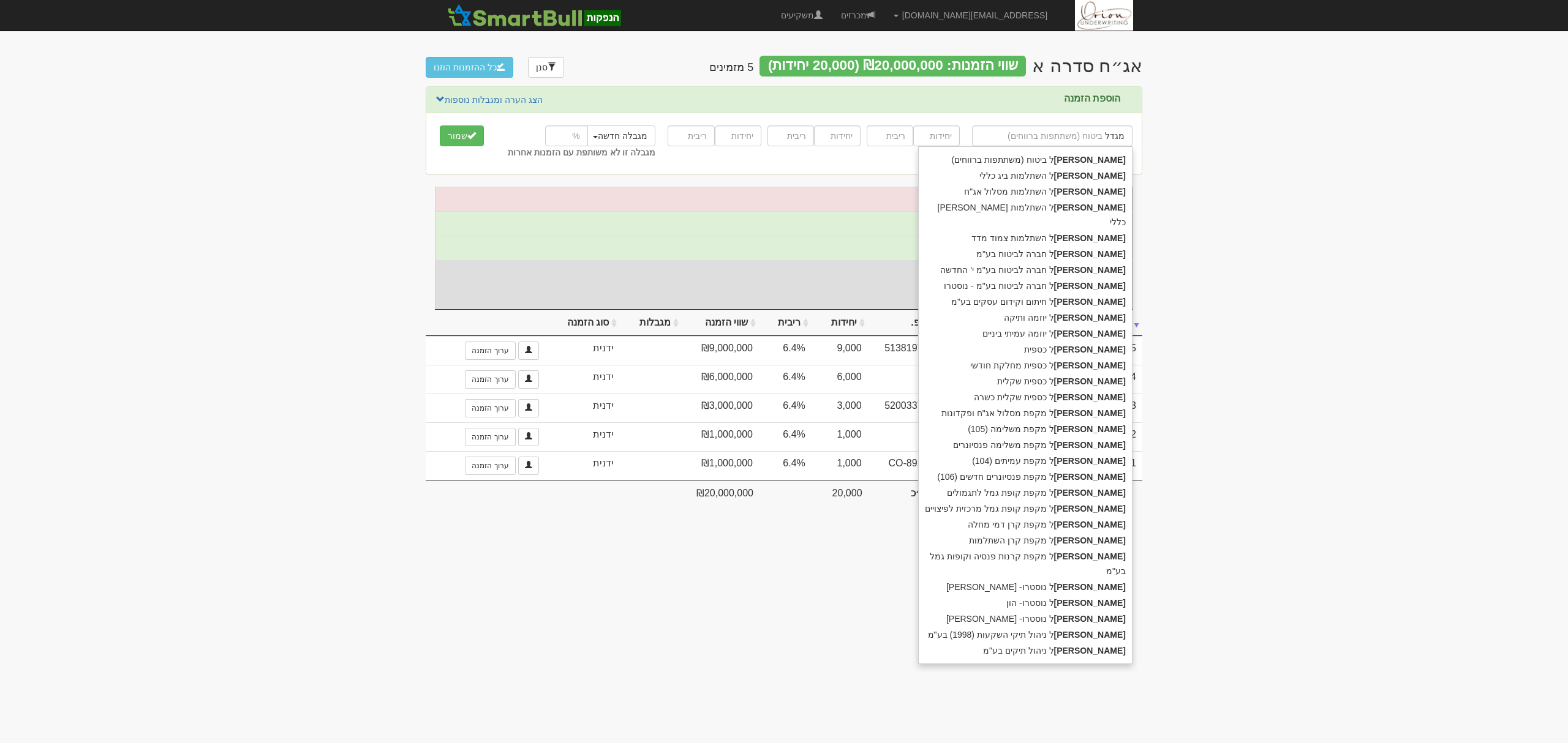
type input "מגדל"
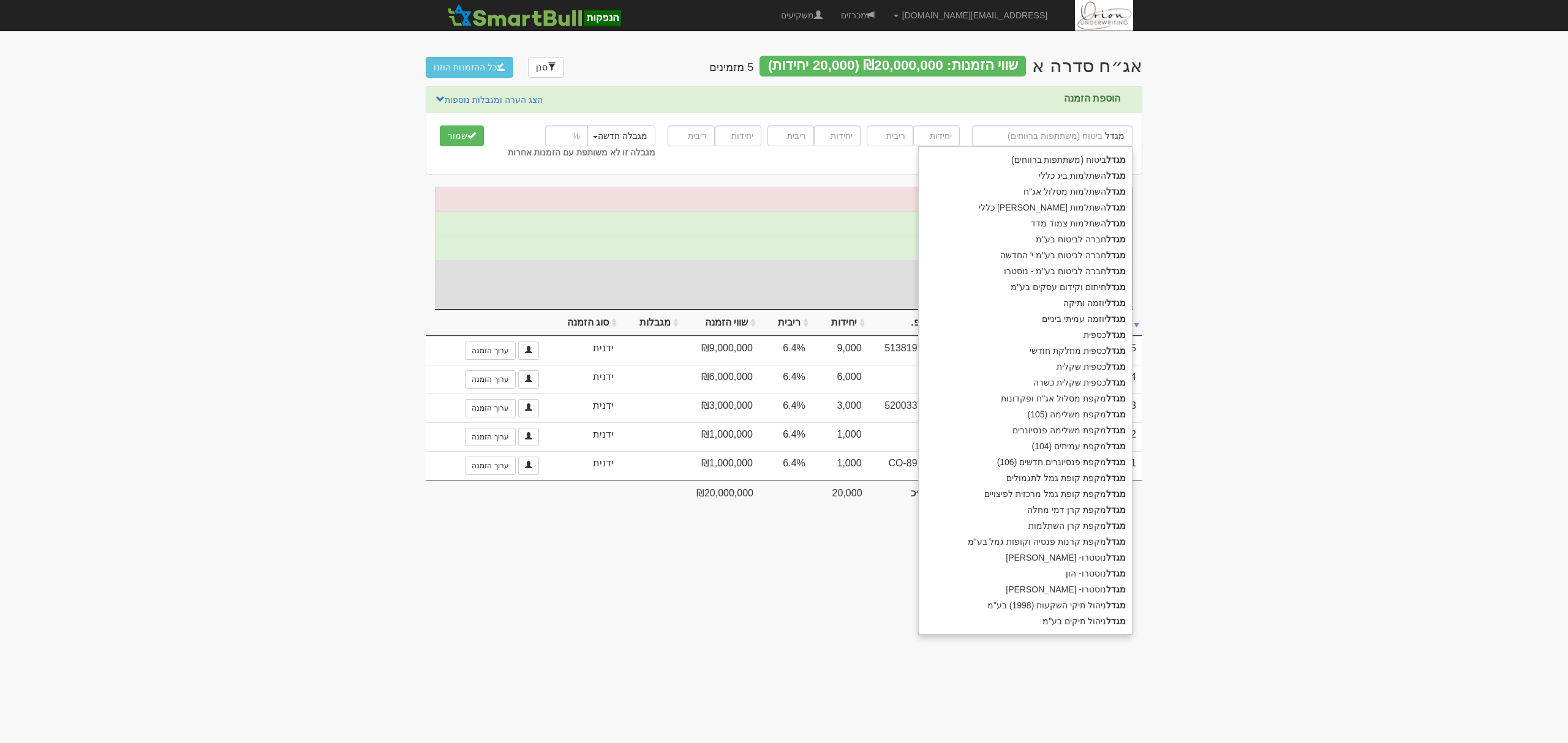
type input "מגדל ק"
type input "מגדל קרנות נאמנות - 00 כספית שקלית"
type input "מגדל קרנו"
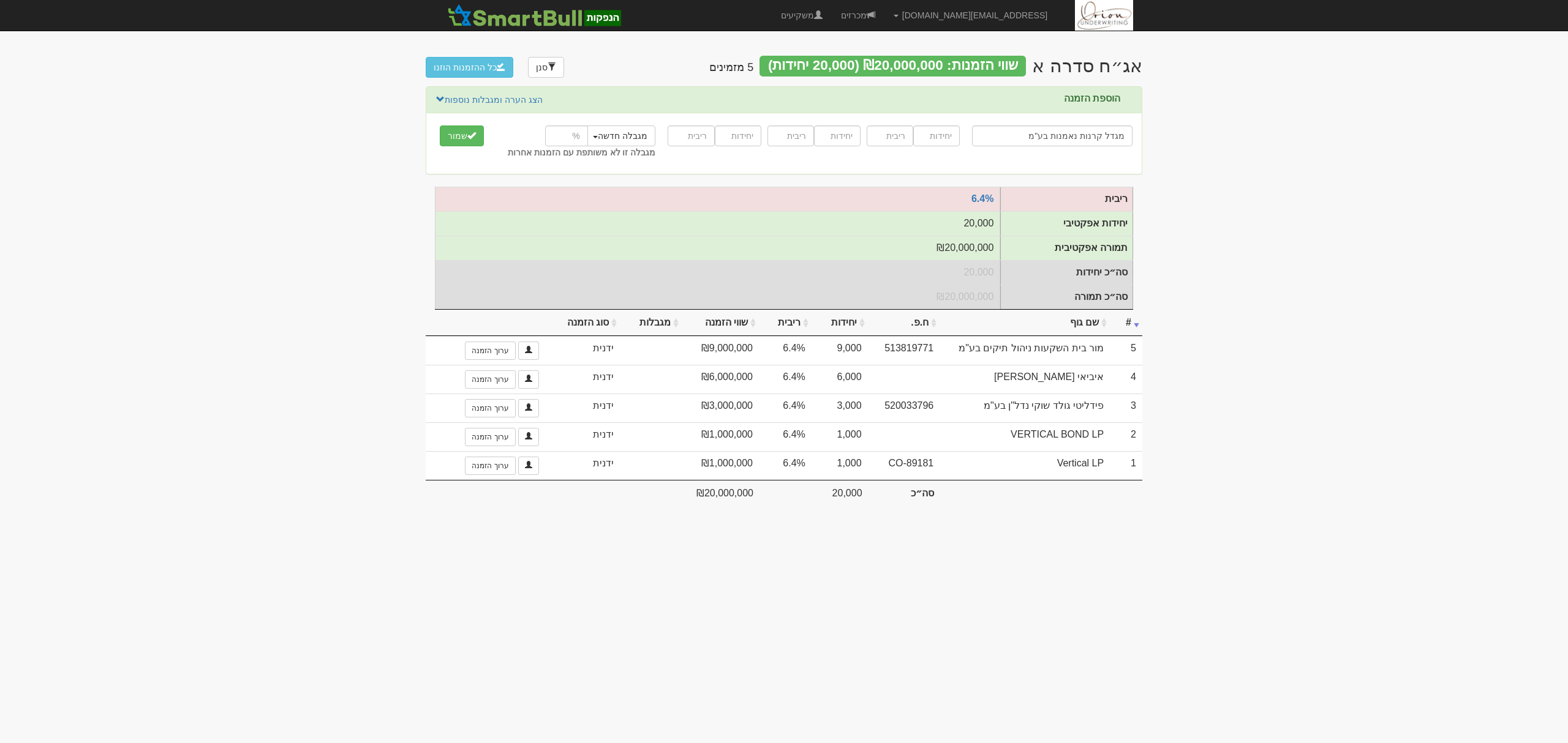
type input "מגדל קרנות נאמנות בע"מ"
type input "15000"
type input "6.4"
click at [439, 125] on button "שמור" at bounding box center [461, 135] width 44 height 21
type input "]"
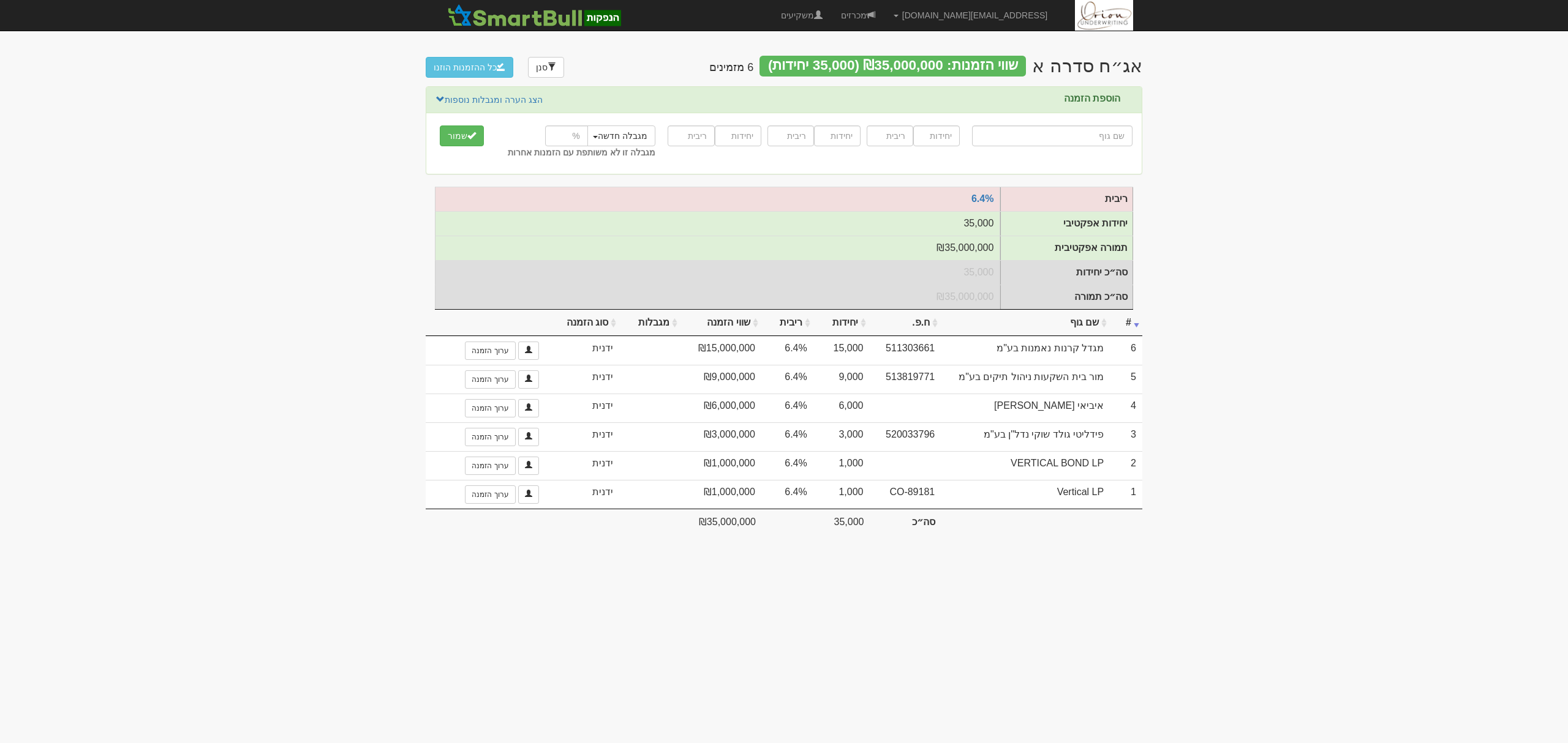
type input "פ"
type input "פוקוס 10/90"
type input "פו"
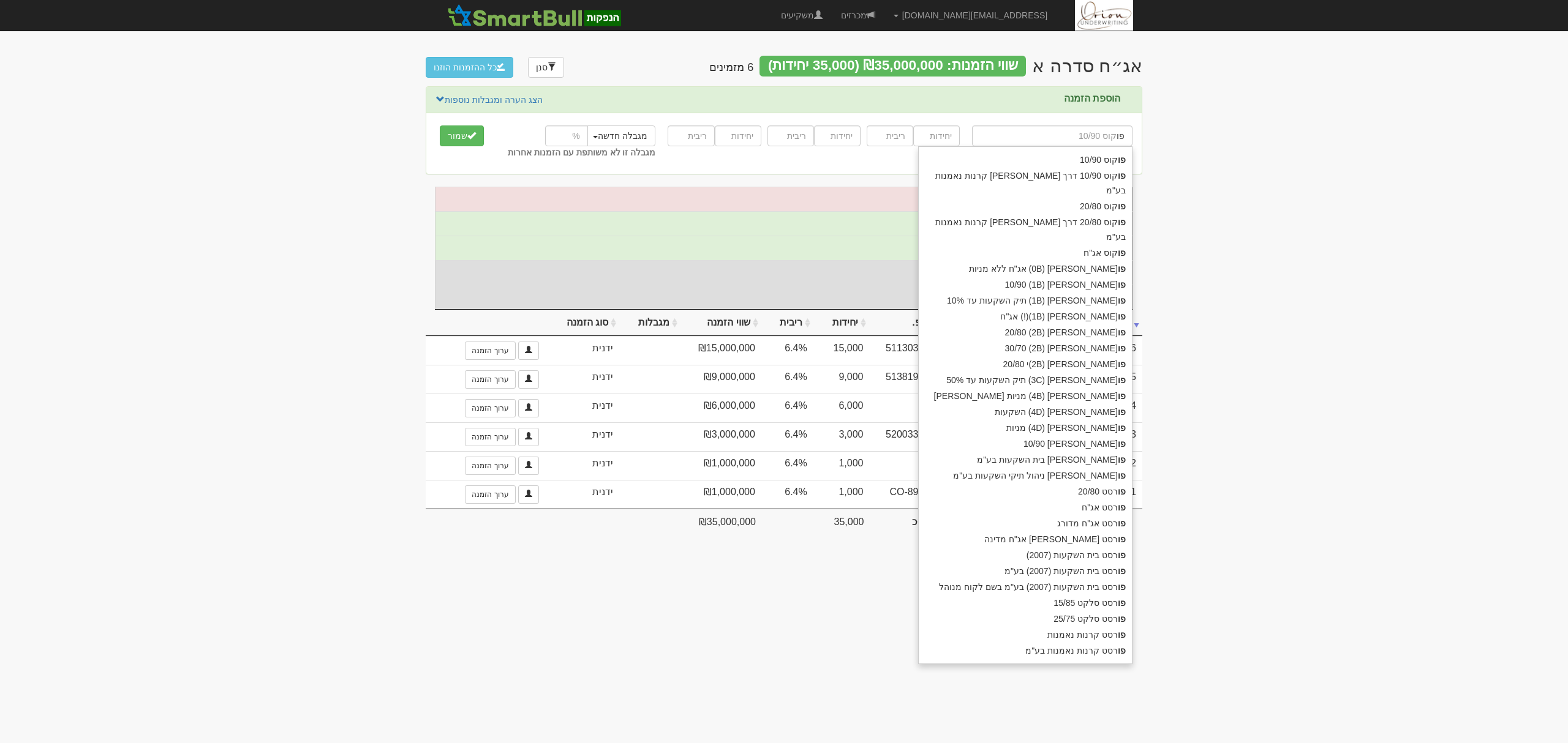
type input "פונטיפקס קרן הזדמנויות שותפות מוגבלת"
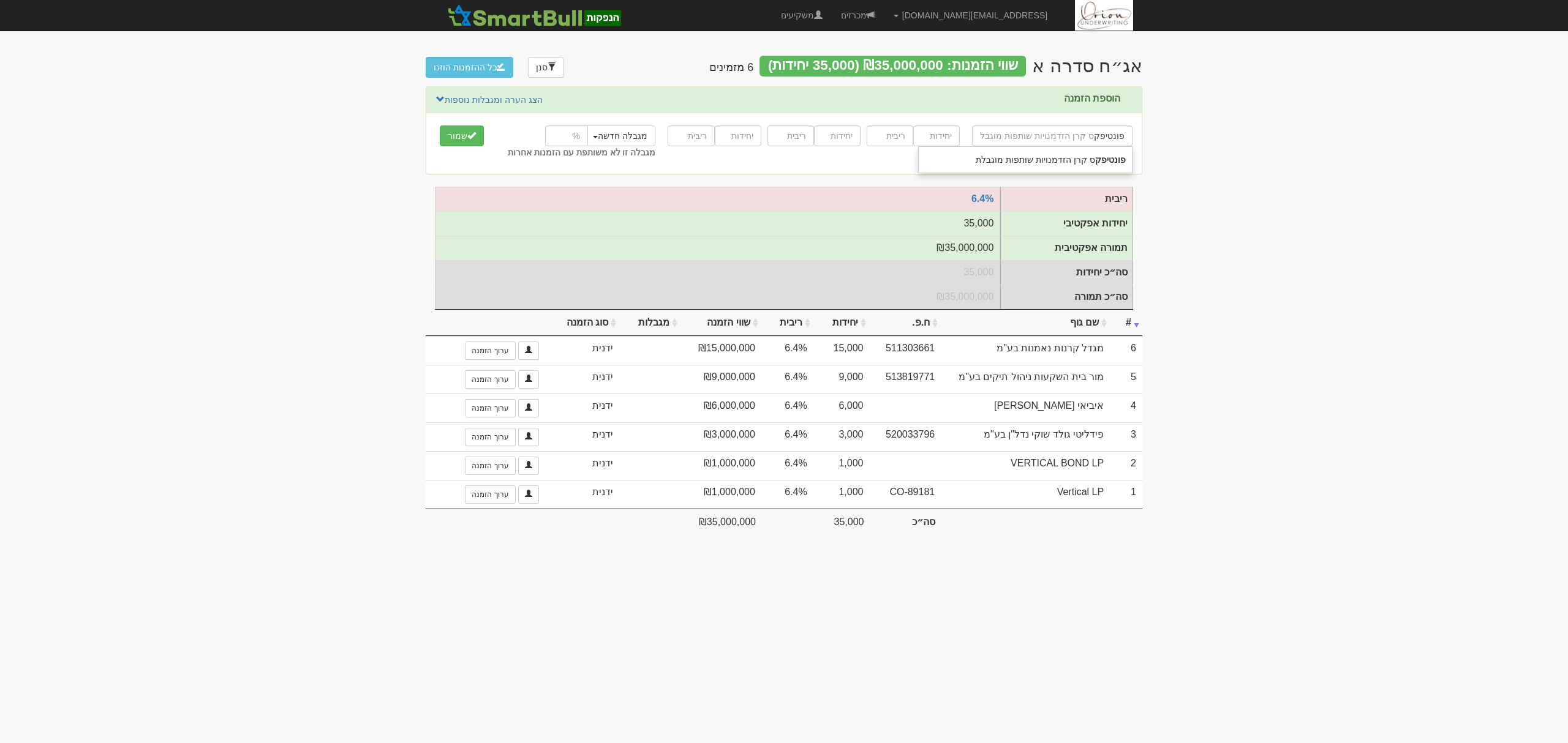
type input "פונטיפקס"
type input "פונטיפקס קרן הזדמנויות שותפות מוגבלת"
type input "4100"
type input "6.4"
click at [439, 125] on button "שמור" at bounding box center [461, 135] width 44 height 21
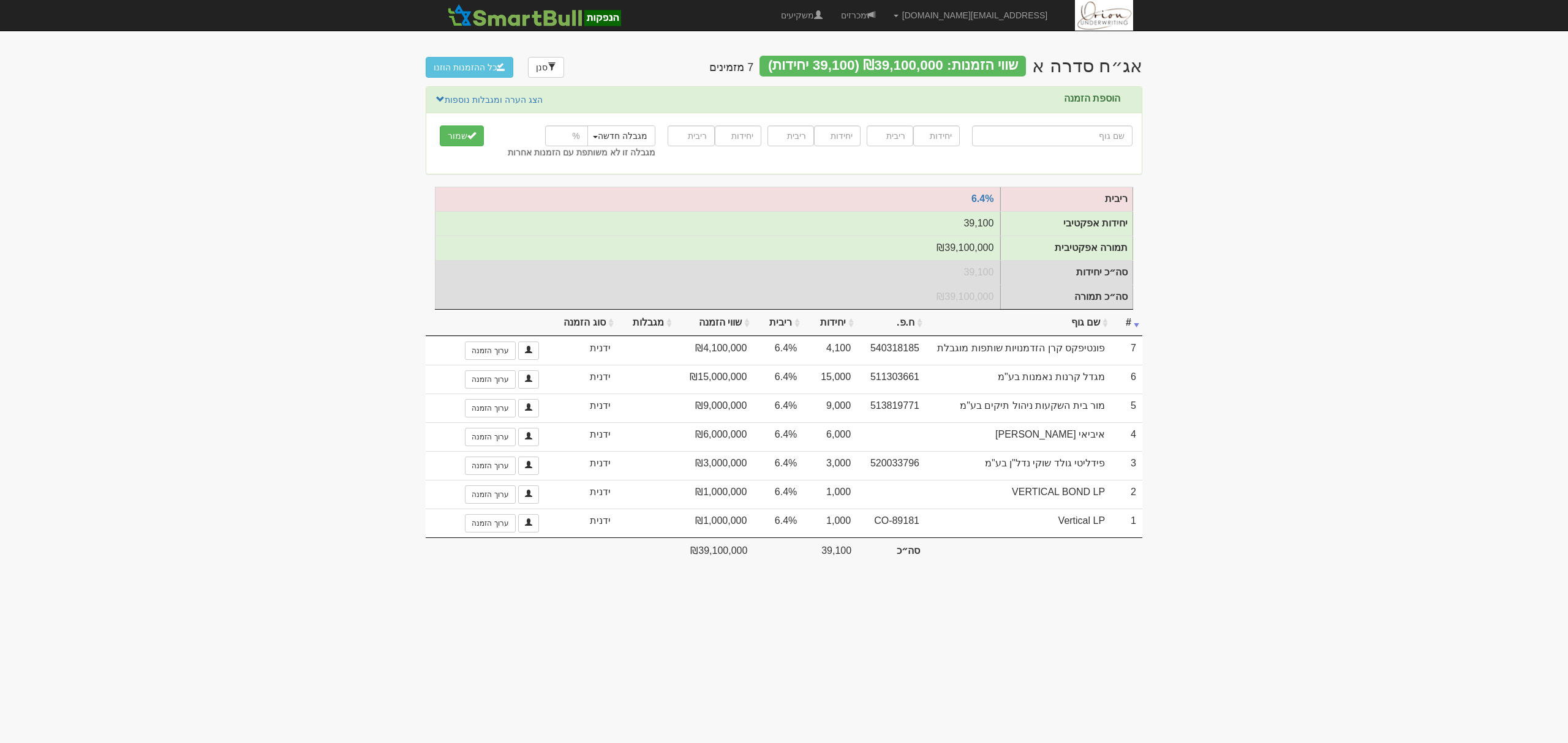
type input "A"
type input "ARbitrage Capital, LP"
type input "AR"
type input "Arbitrage Global, LP"
type input "4000"
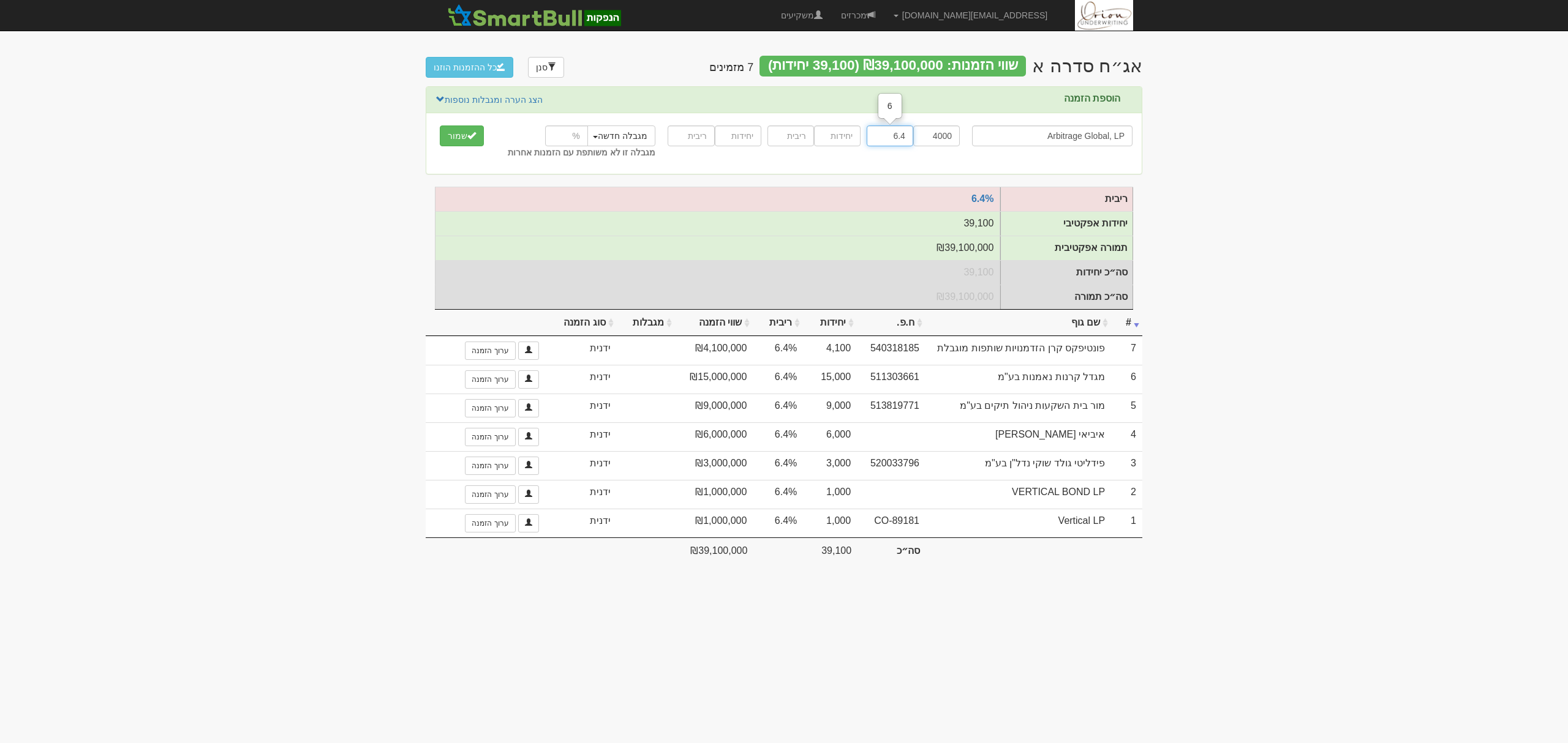
type input "6.4"
click at [439, 125] on button "שמור" at bounding box center [461, 135] width 44 height 21
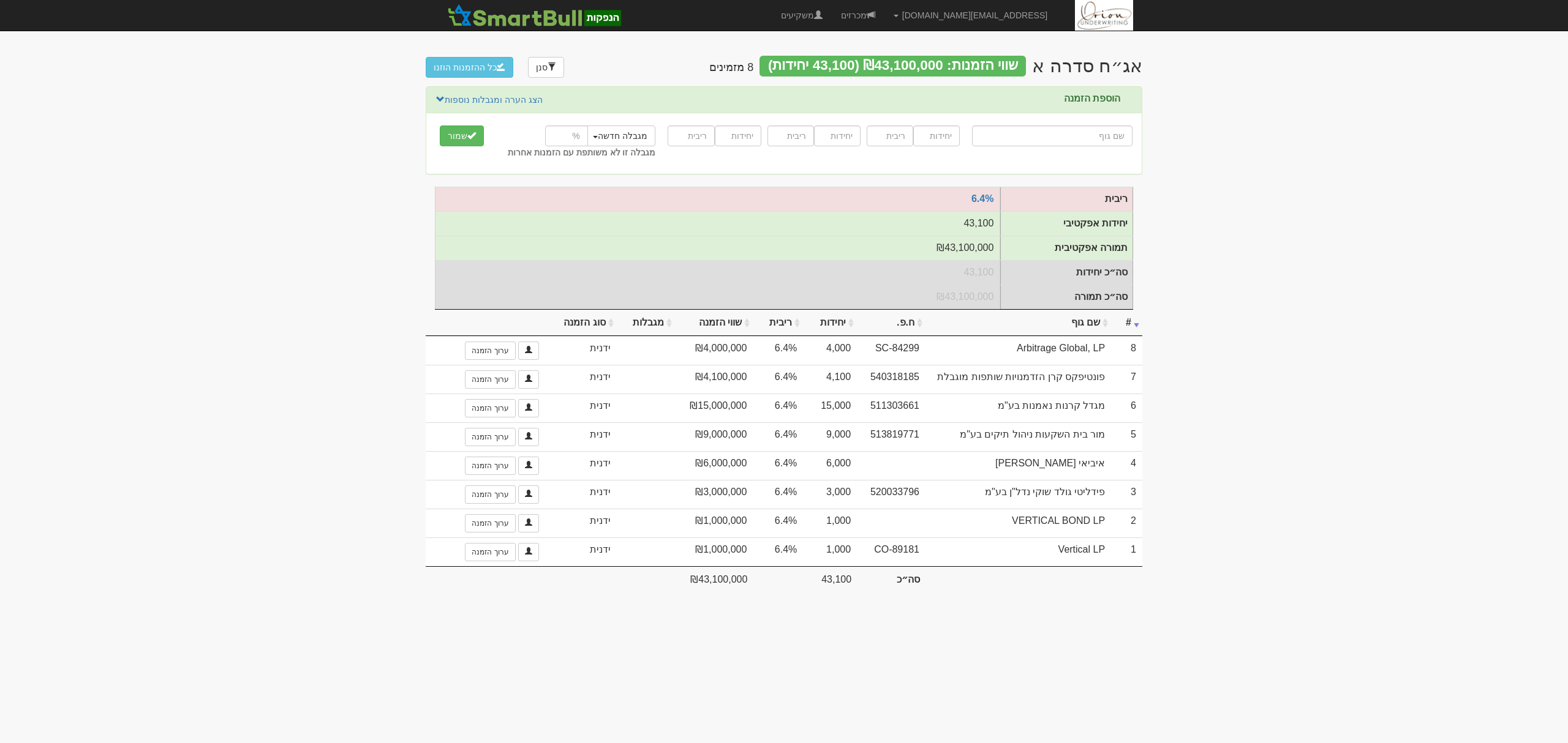
type input "H"
type input "HAZAVIM BOND ,LP. CO-107905 CAYMAN ISLANDS"
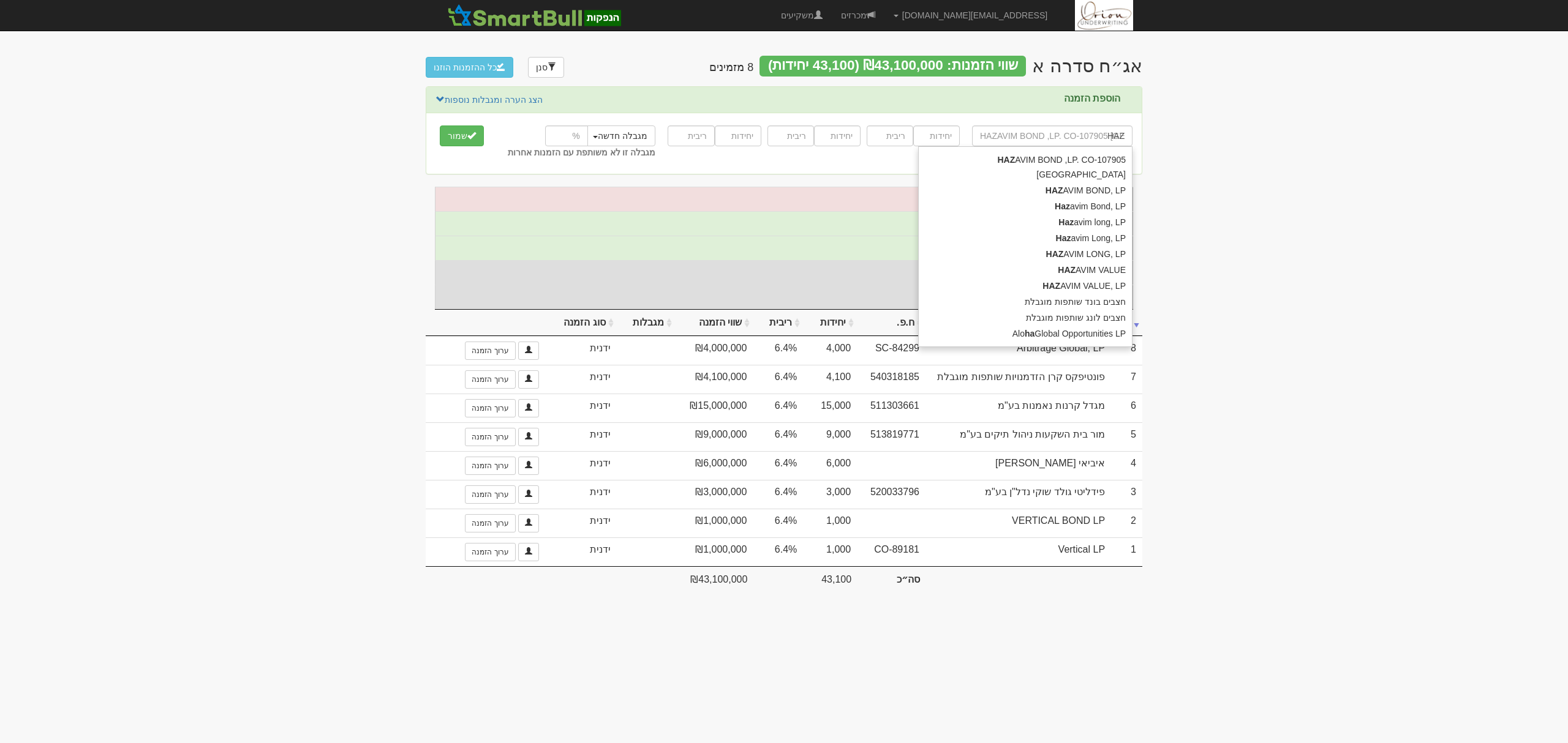
type input "HAZA"
type input "HAZAVIM BOND, LP"
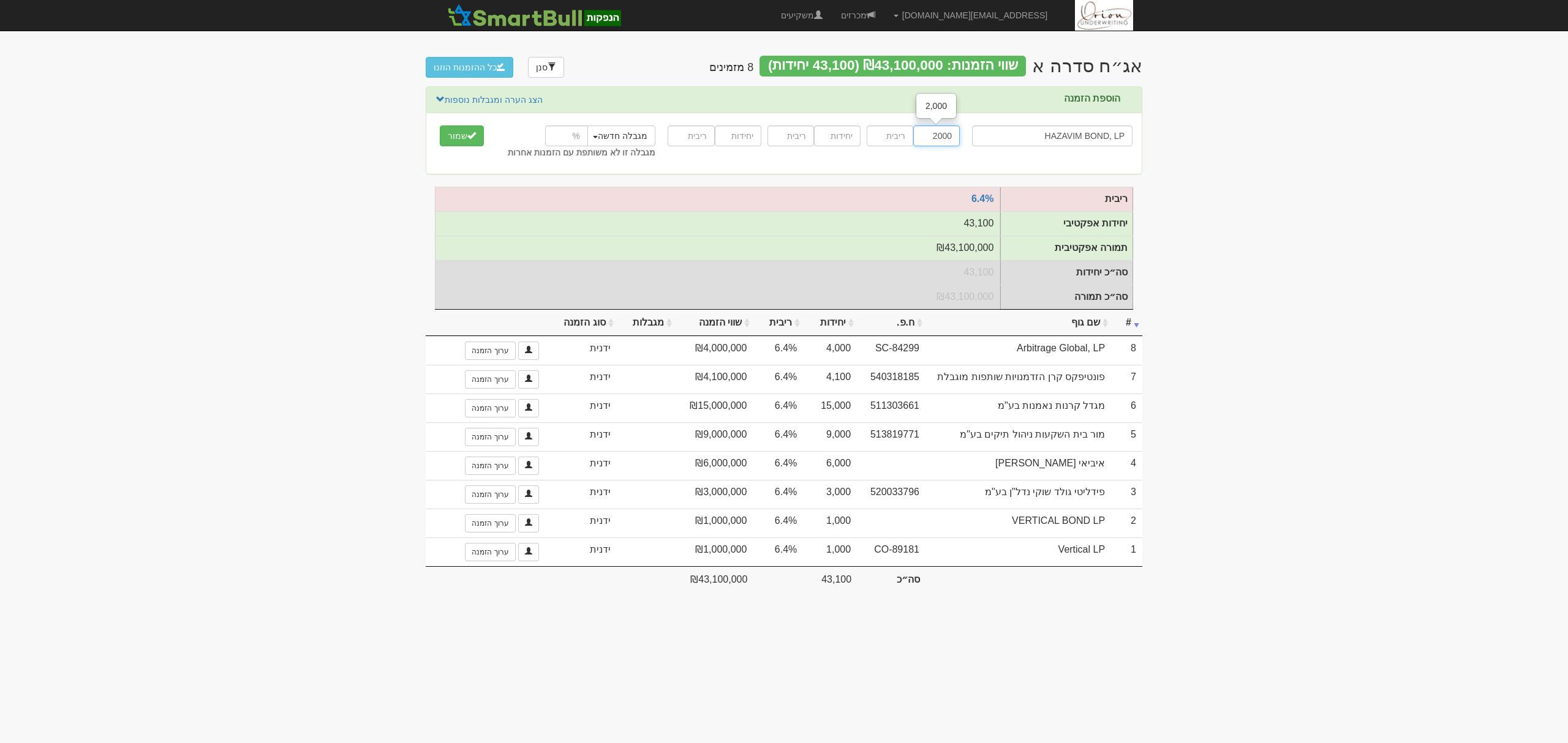
type input "2000"
type input "6.4"
click at [439, 125] on button "שמור" at bounding box center [461, 135] width 44 height 21
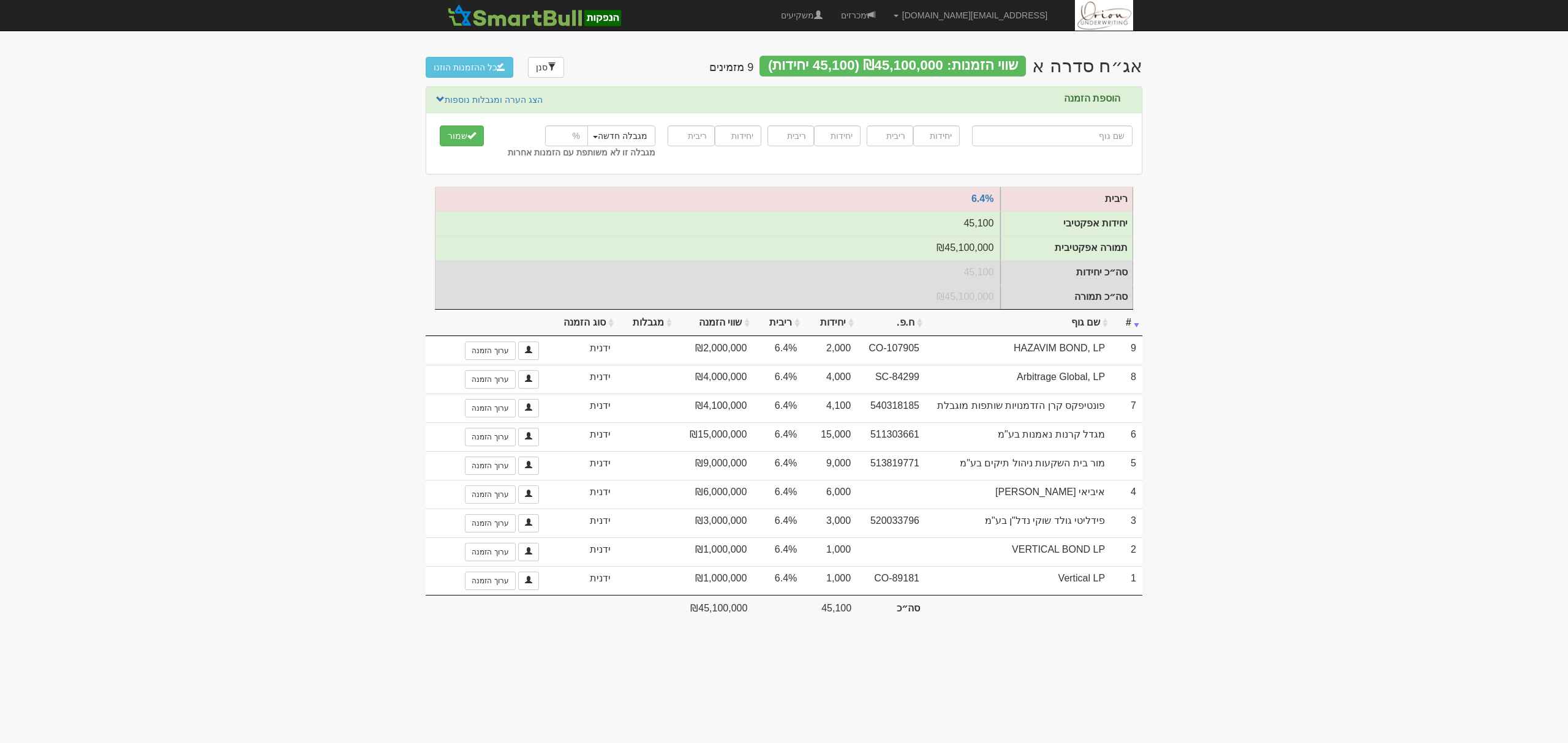
type input "ח"
type input "חצבים בונד שותפות מוגבלת"
type input "חצבים"
type input "חצבים שותפות מוגבלת"
type input "2000"
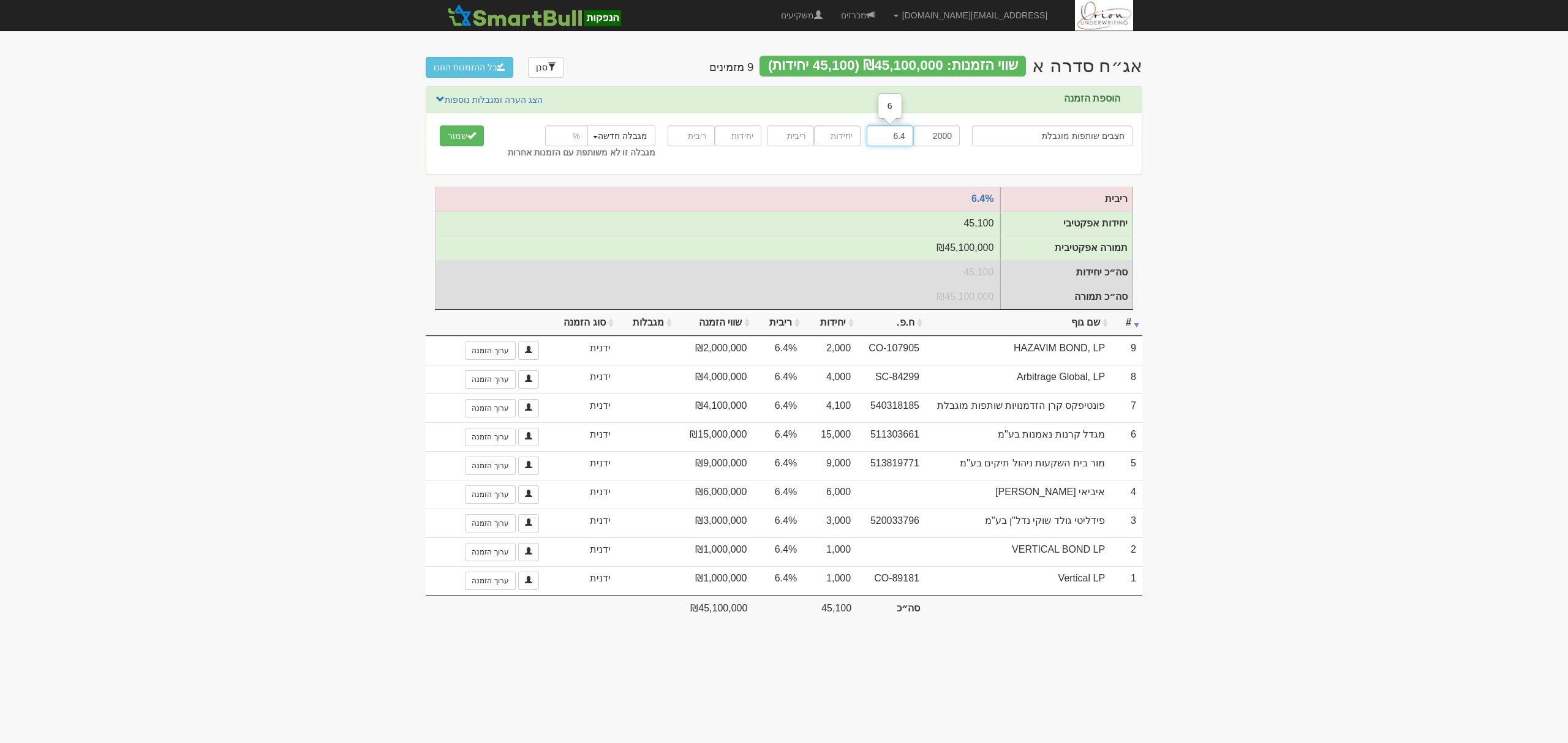
type input "6.4"
click at [439, 125] on button "שמור" at bounding box center [461, 135] width 44 height 21
type input "מ"
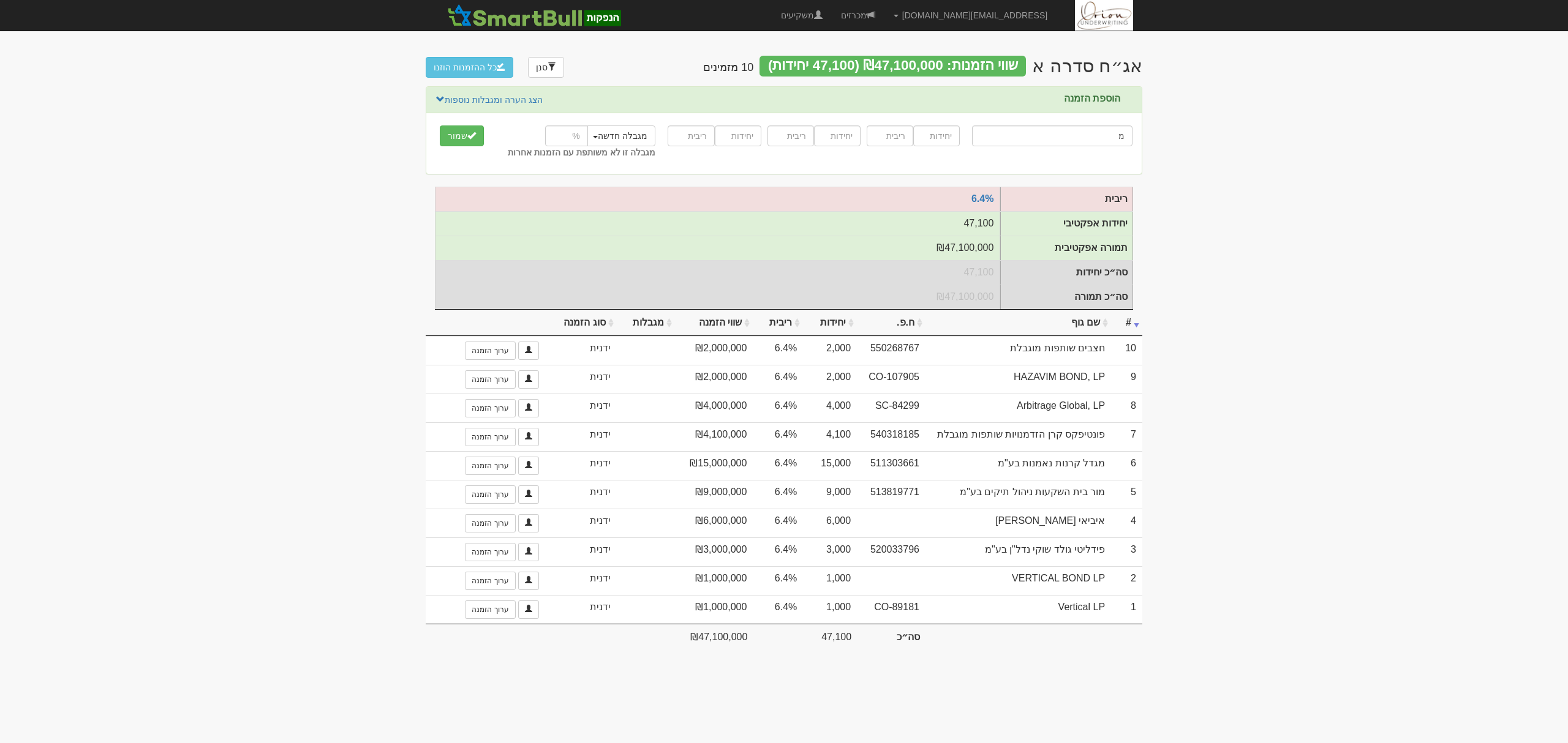
type input "מוג מקוצר בינלאומי"
type input "מו"
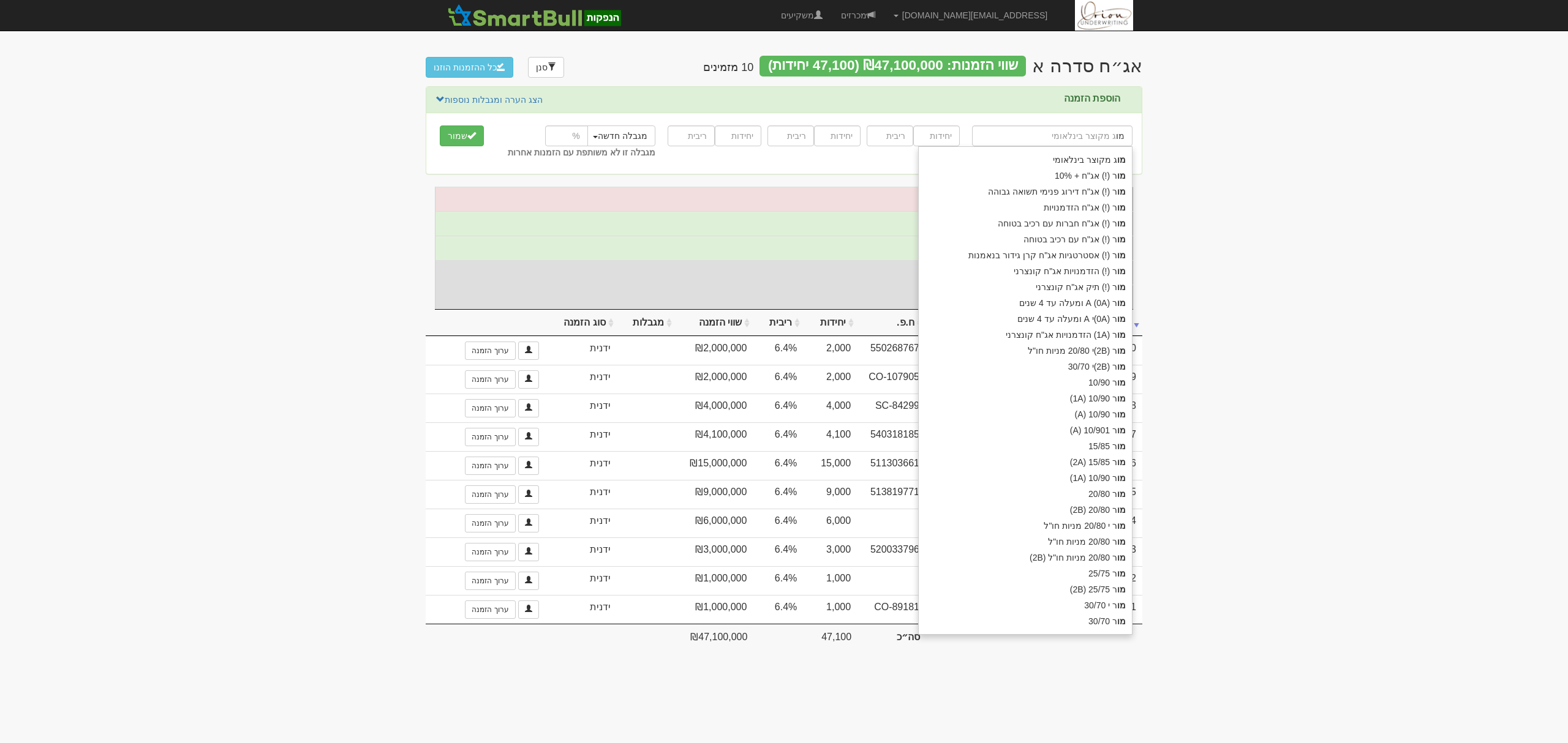
type input "מור (!) אג"ח + 10%"
type input "מור"
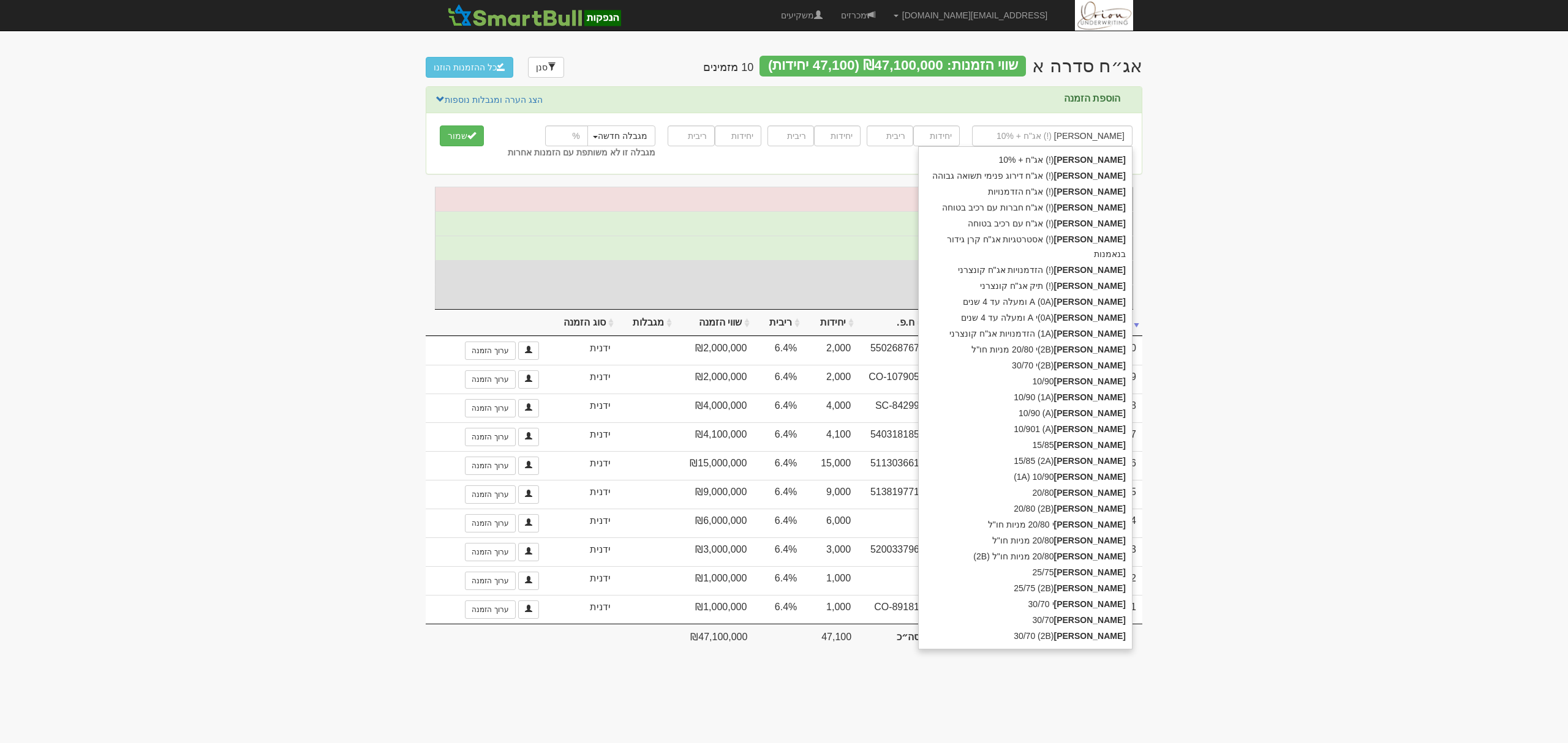
type input "מור ג"
type input "[PERSON_NAME] ופנסיה בע"מ"
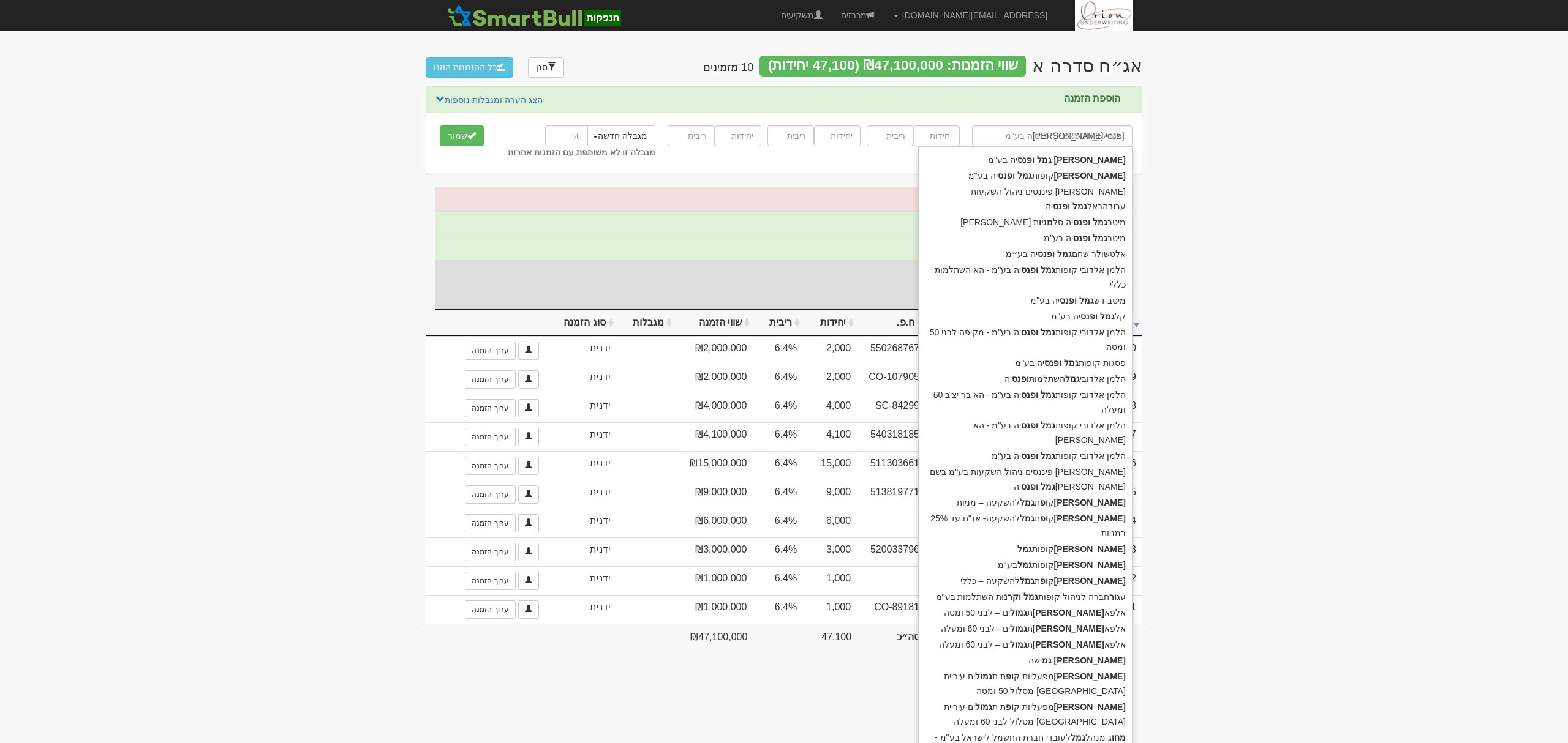
type input "מור גמל ופנסיה"
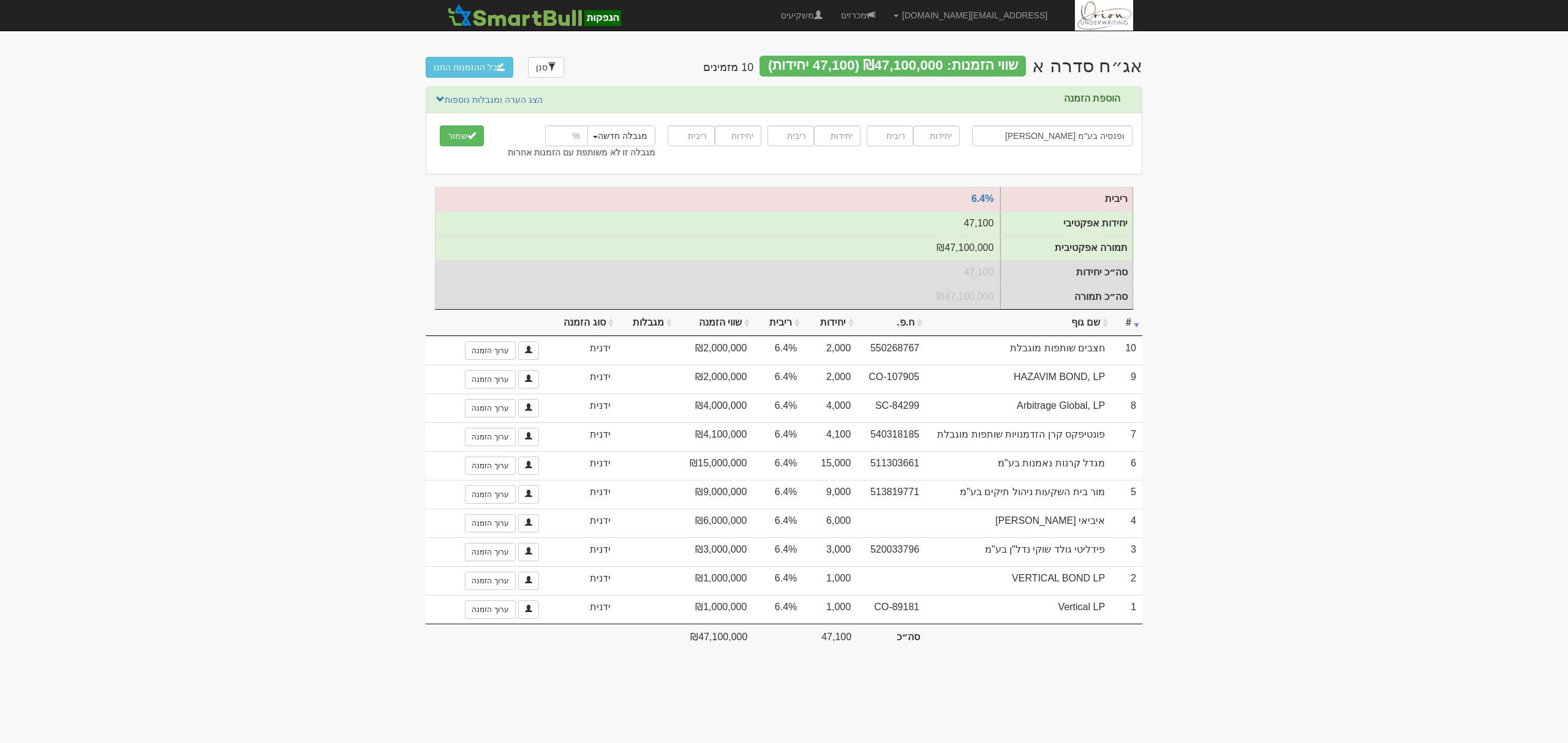
type input "[PERSON_NAME] ופנסיה בע"מ"
type input "35000"
type input "6.4"
click at [439, 125] on button "שמור" at bounding box center [461, 135] width 44 height 21
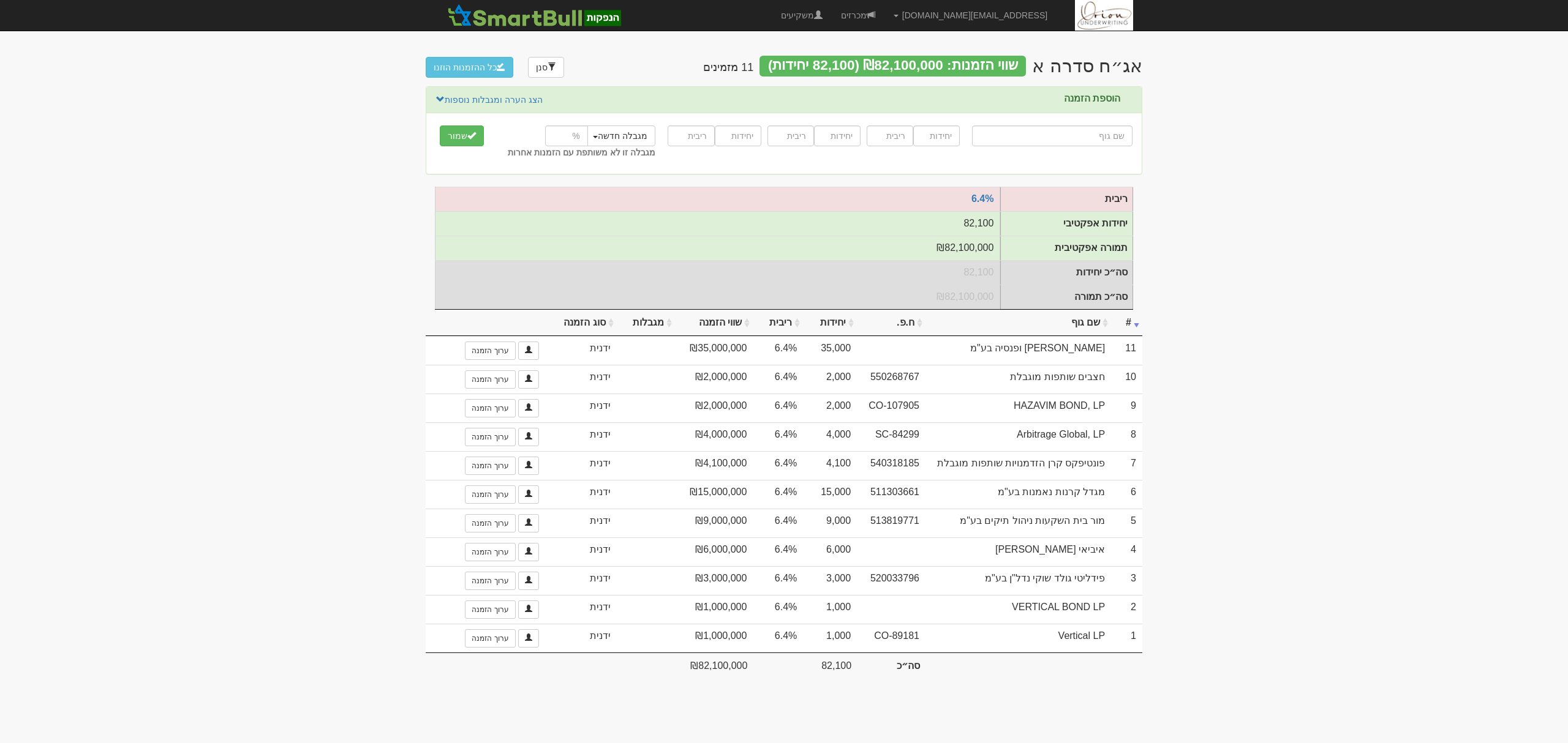
type input "א"
type input "אל על"
type input "אל"
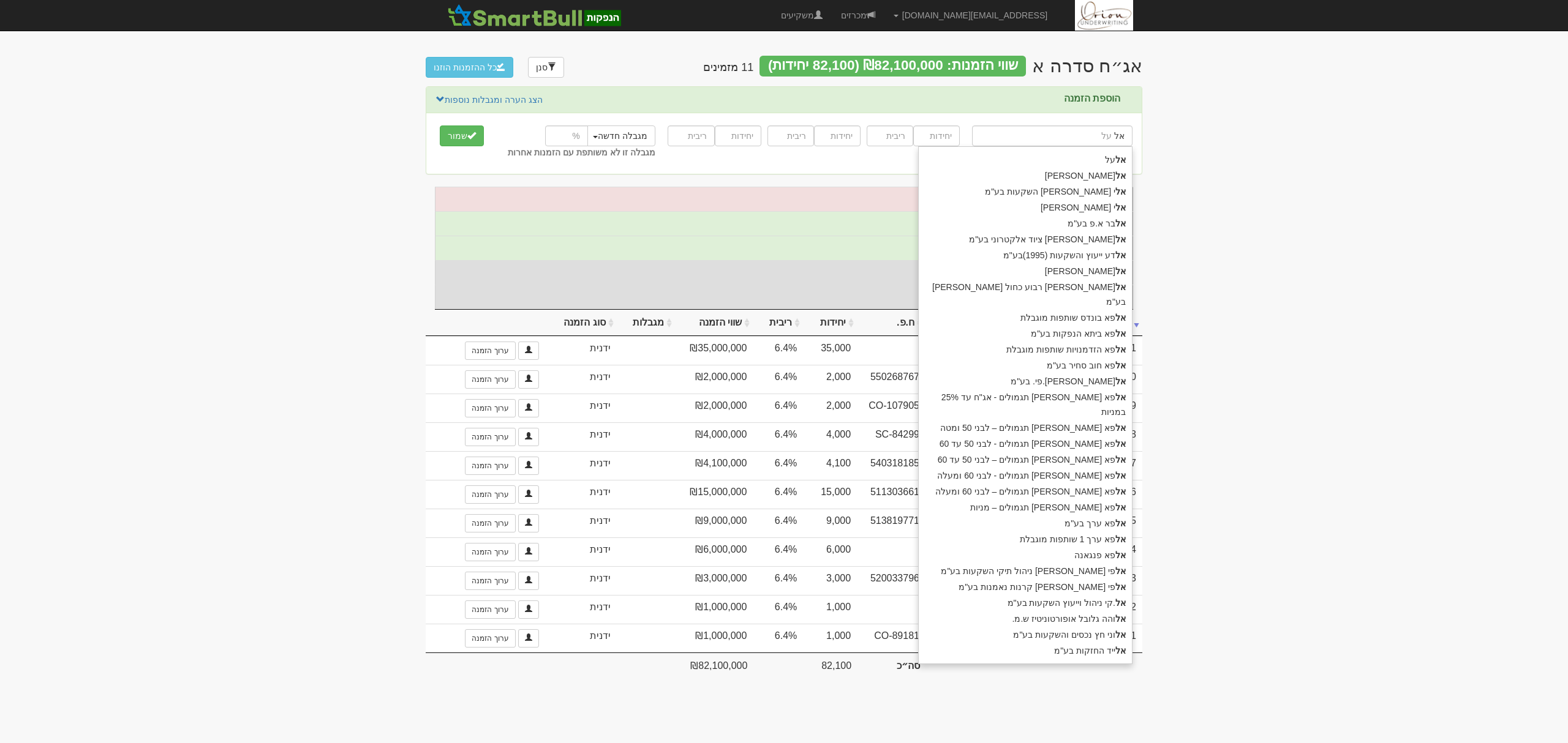
type input "אלון חדד"
type input "אלו"
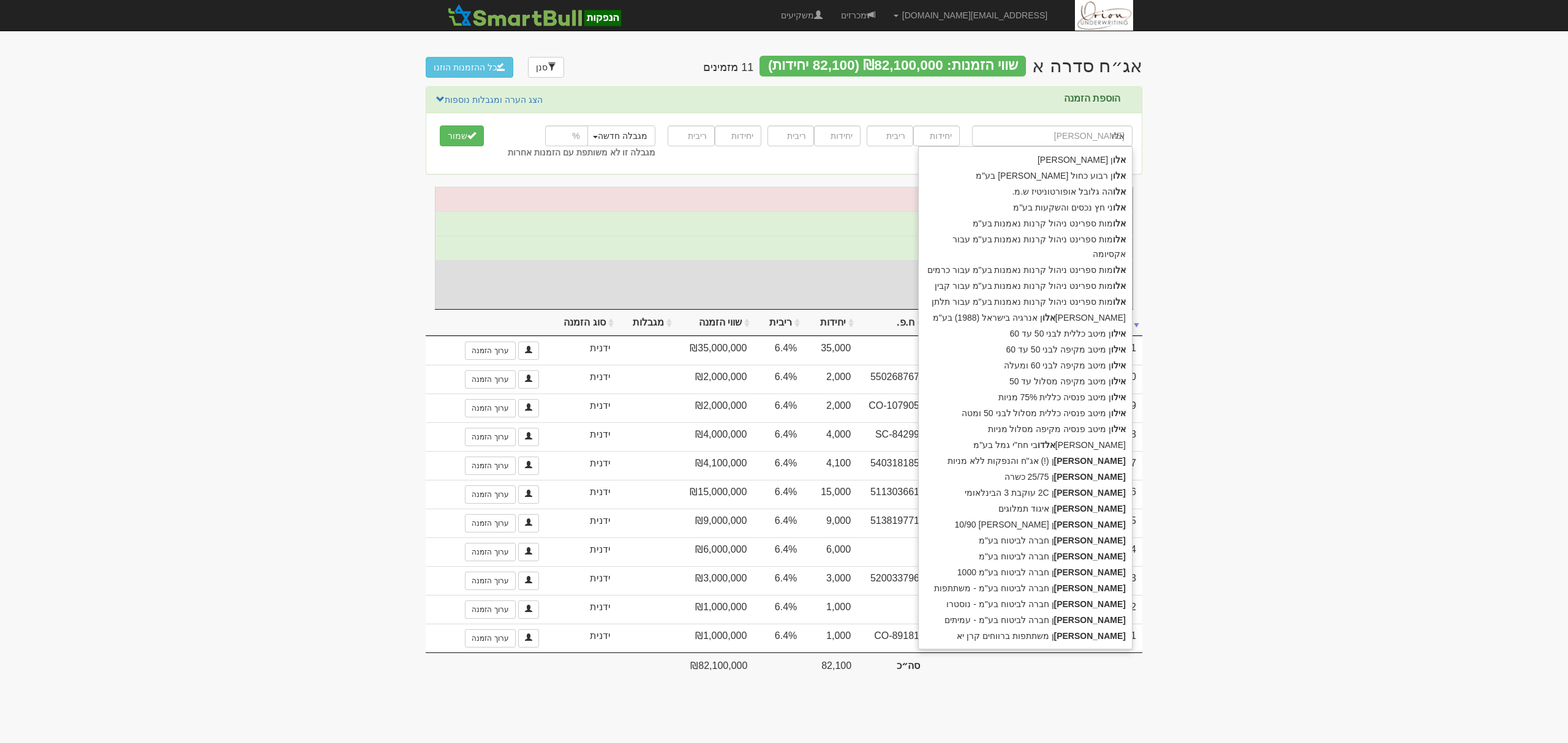
type input "אלוהה גלובל אופורטוניטיז ש.מ."
type input "אלוהה"
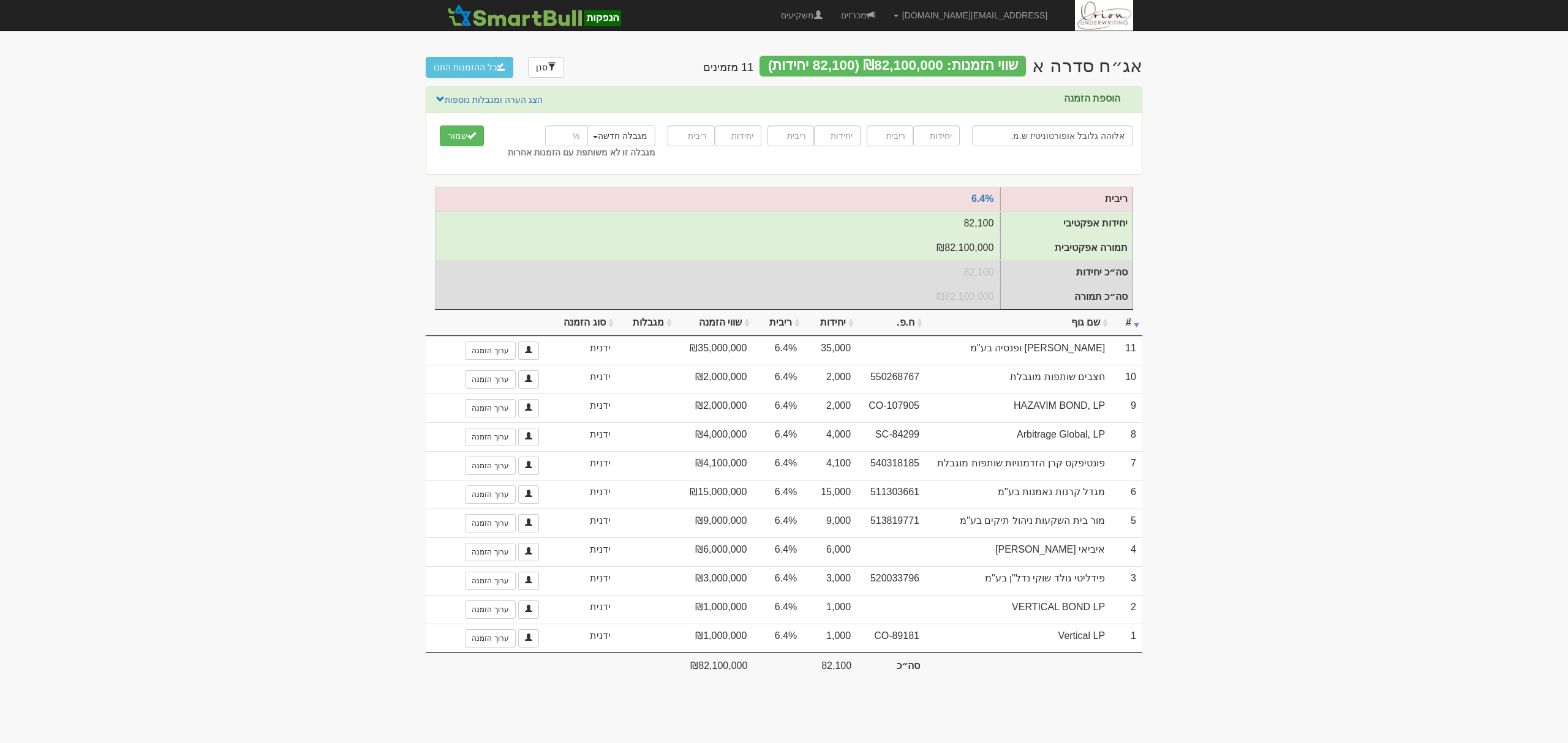
type input "אלוהה גלובל אופורטוניטיז ש.מ."
type input "5000"
type input "6.4"
click at [439, 125] on button "שמור" at bounding box center [461, 135] width 44 height 21
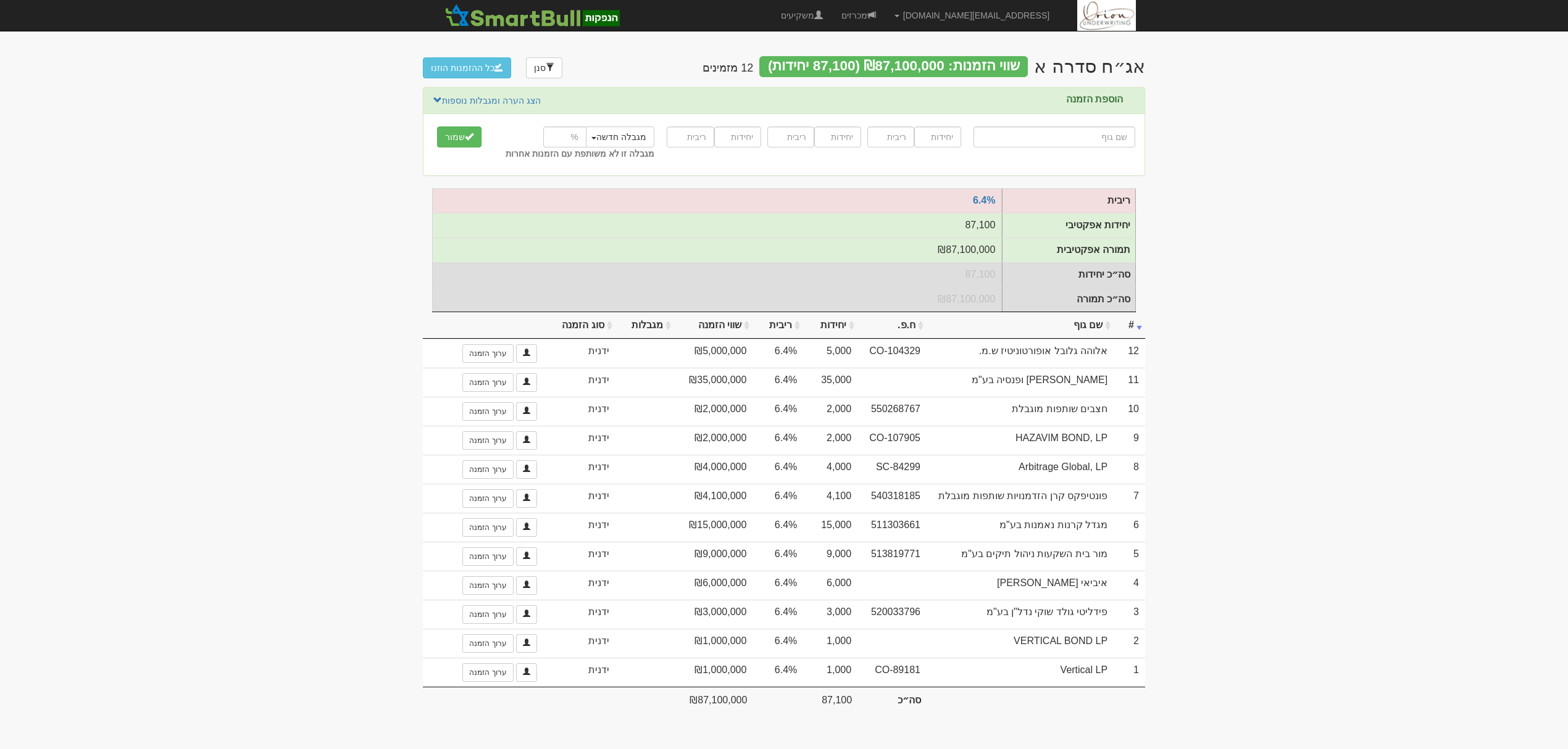
type input "א"
type input "אי בי אי 10/90"
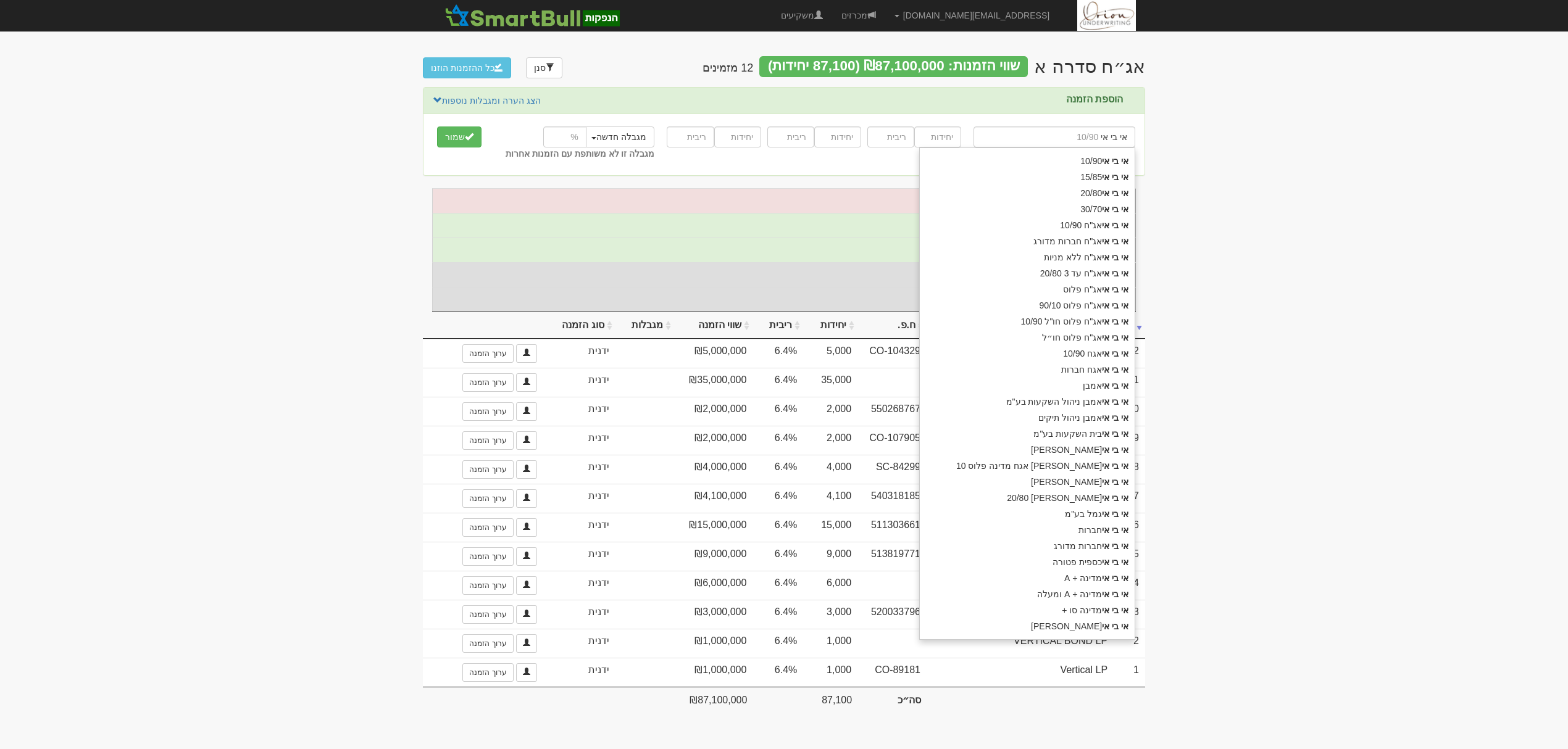
type input "אי בי אי"
type input "אי בי אי ק"
type input "אי בי אי קרנות נאמנות בע"מ"
type input "אי בי אי קרנו"
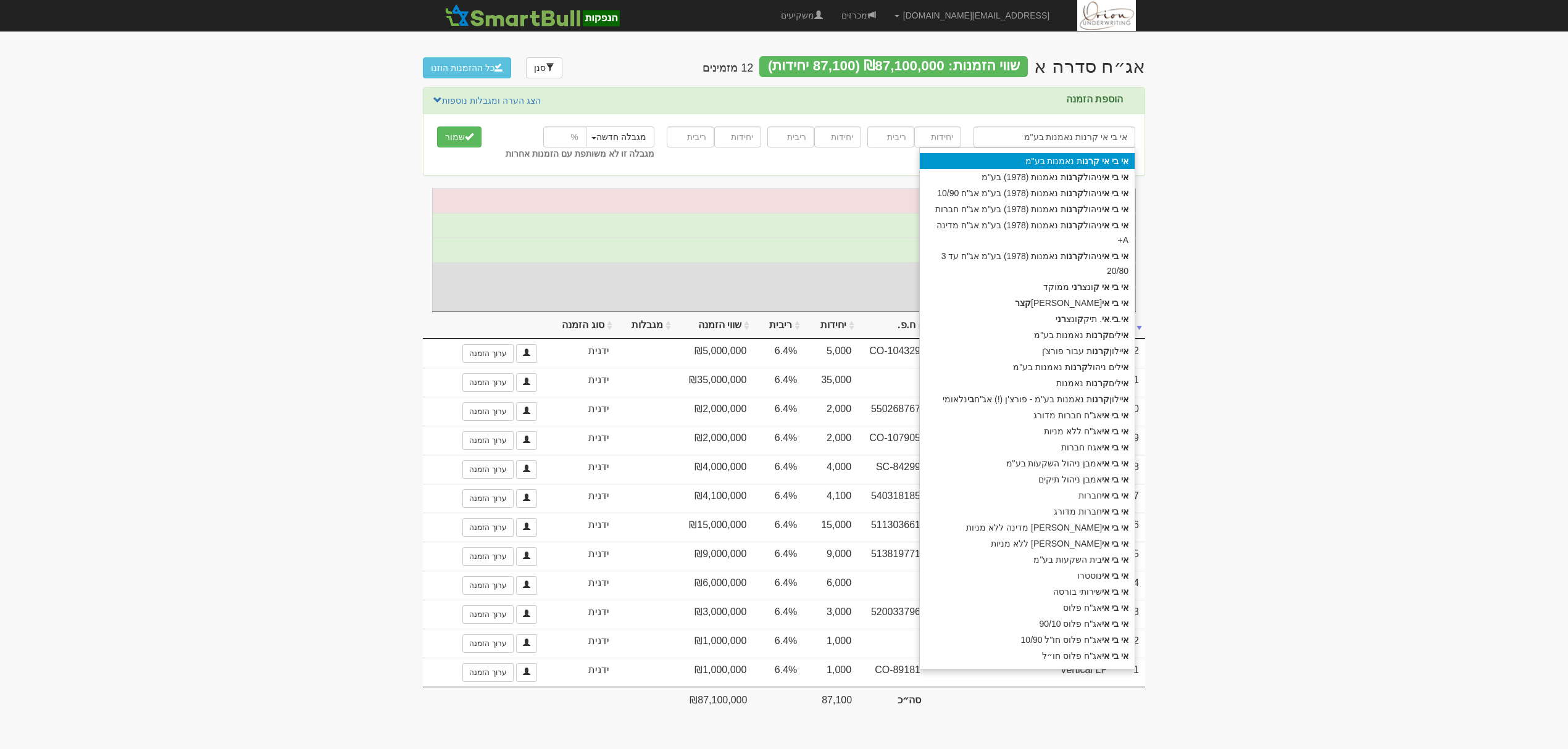
type input "אי בי אי קרנות נאמנות בע"מ"
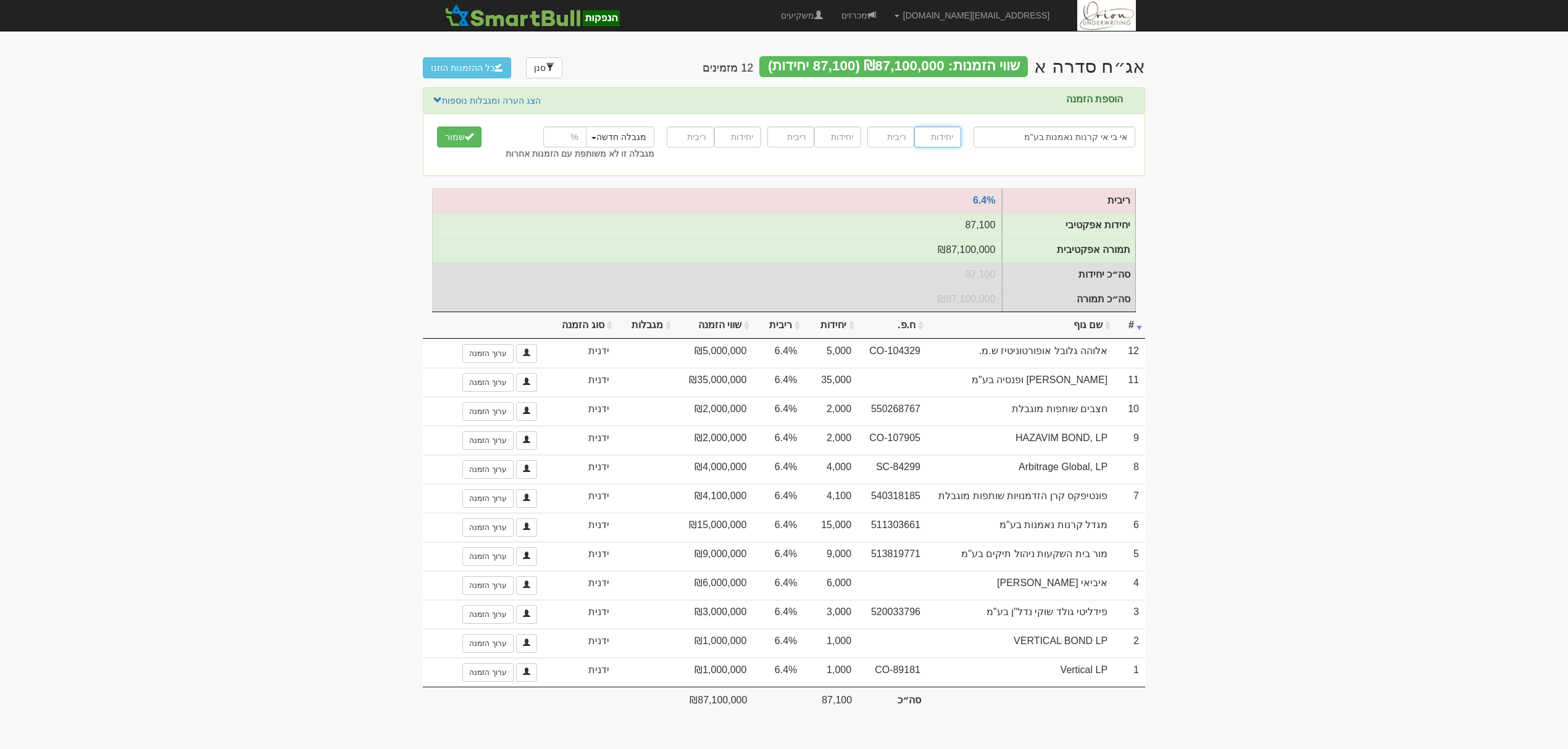
click at [949, 131] on input "number" at bounding box center [938, 137] width 47 height 21
type input "48000"
type input "6.4"
click at [437, 126] on button "שמור" at bounding box center [459, 137] width 44 height 21
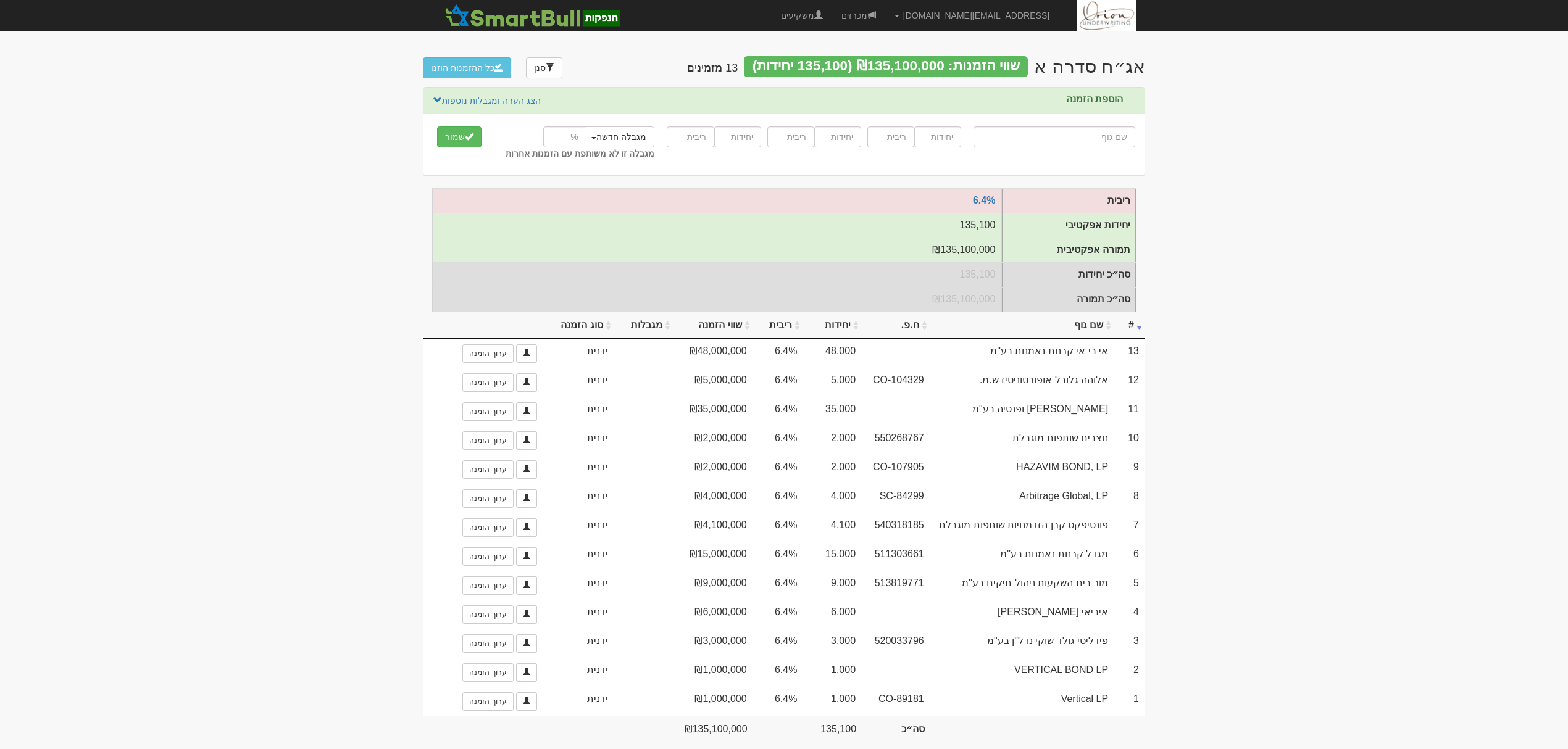
type input "מ"
type input "מוג מקוצר בינלאומי"
type input "מו"
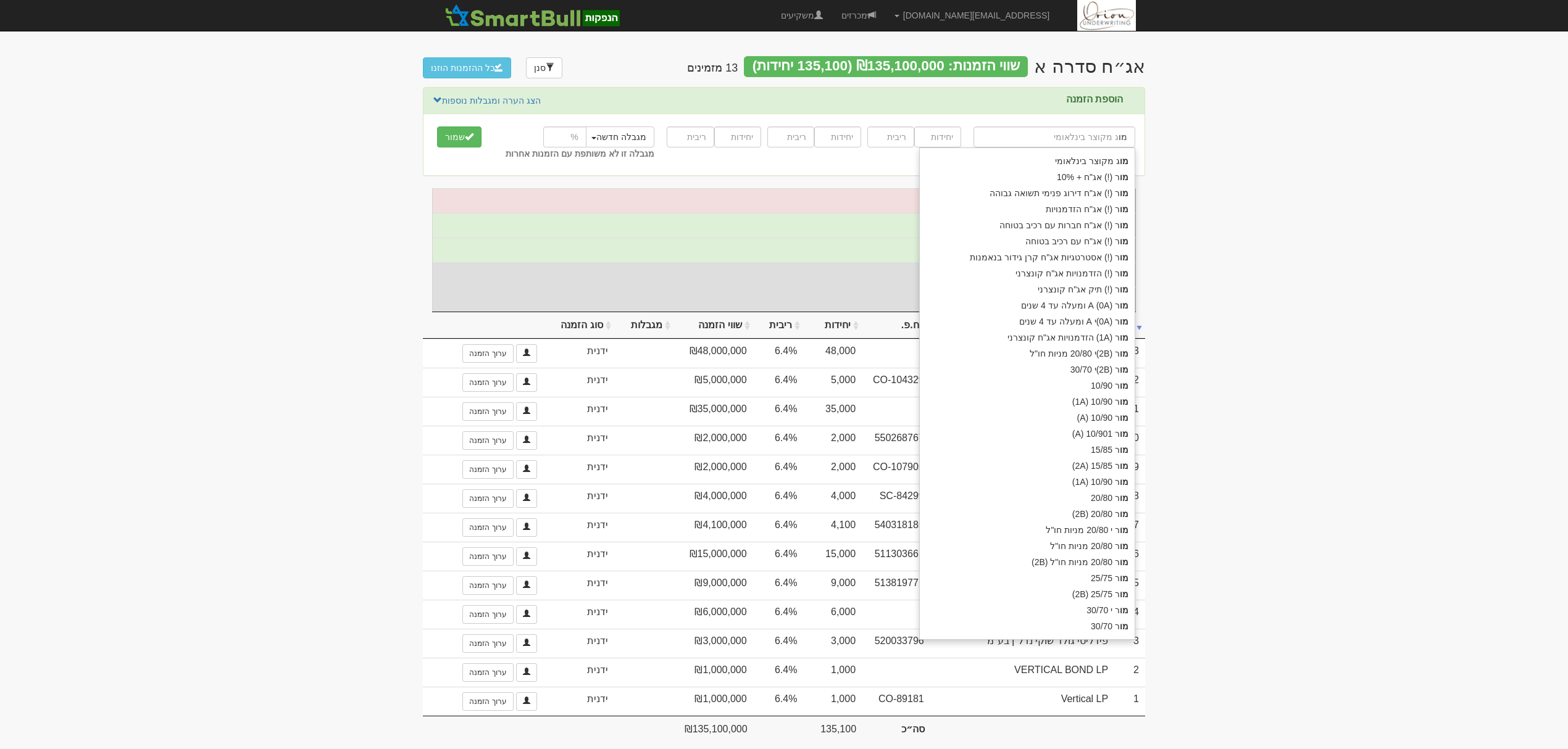
type input "[PERSON_NAME] (!) אג"ח + 10%"
type input "[PERSON_NAME]"
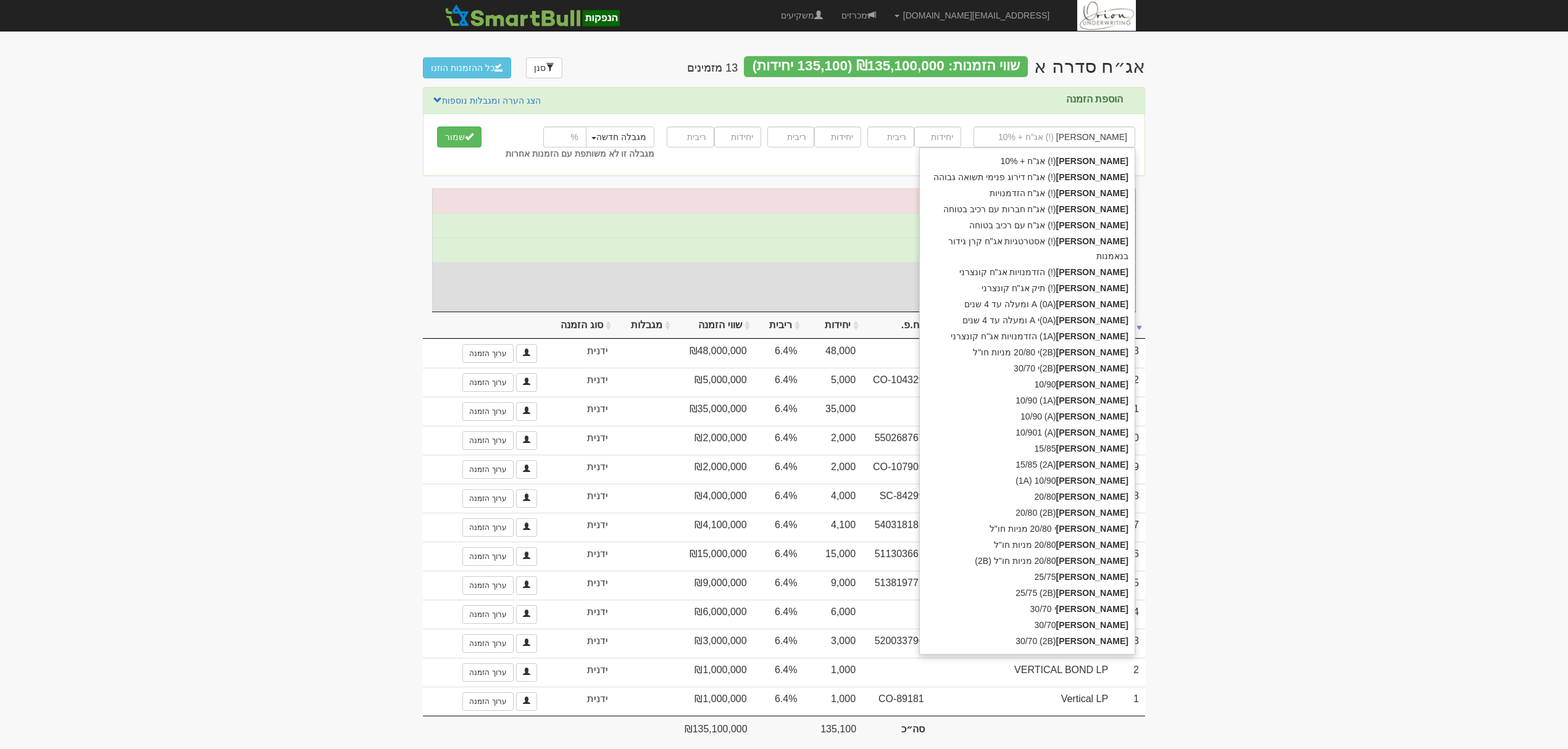
type input "[PERSON_NAME]"
type input "[PERSON_NAME] ניהול קרנ"
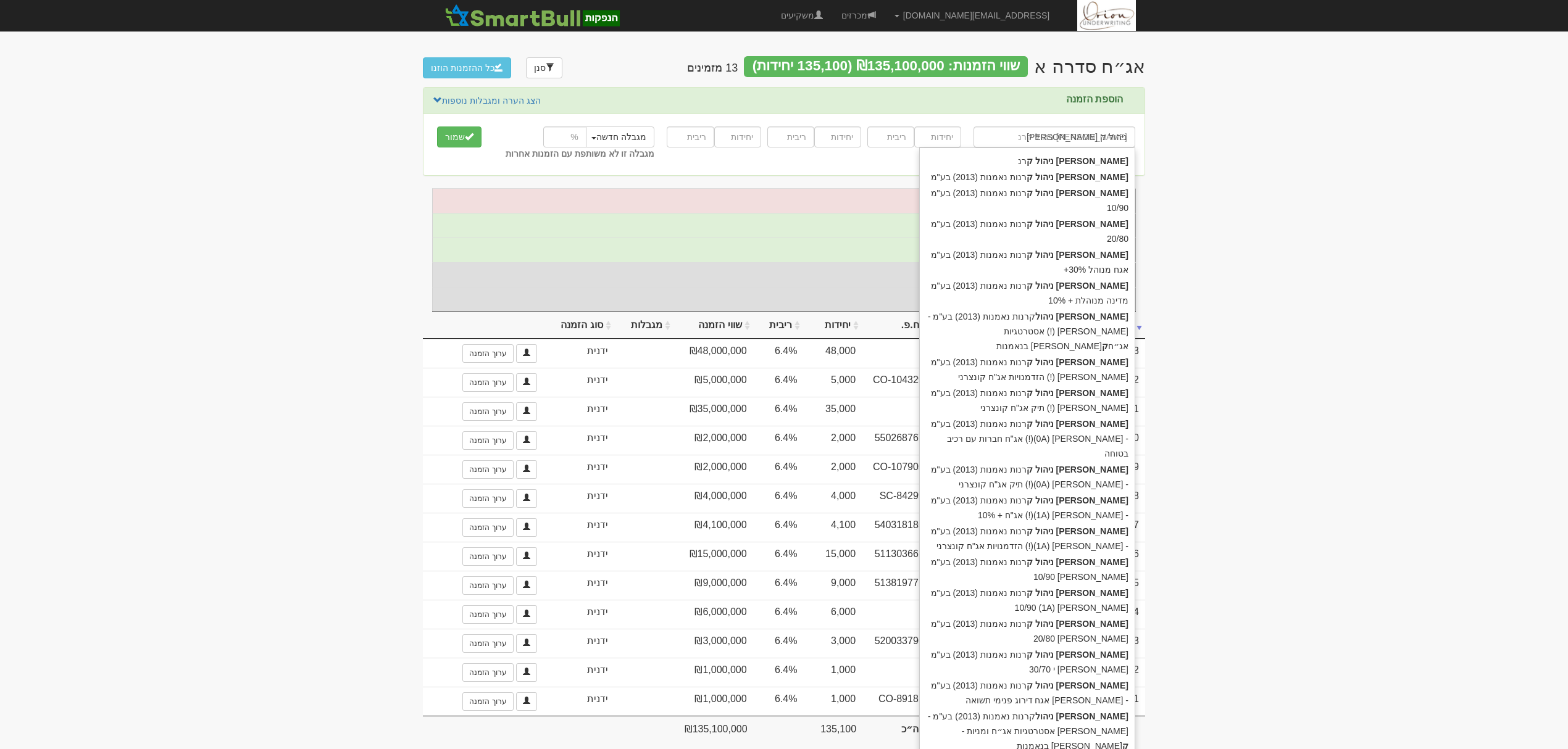
type input "[PERSON_NAME] ניהול קנ"
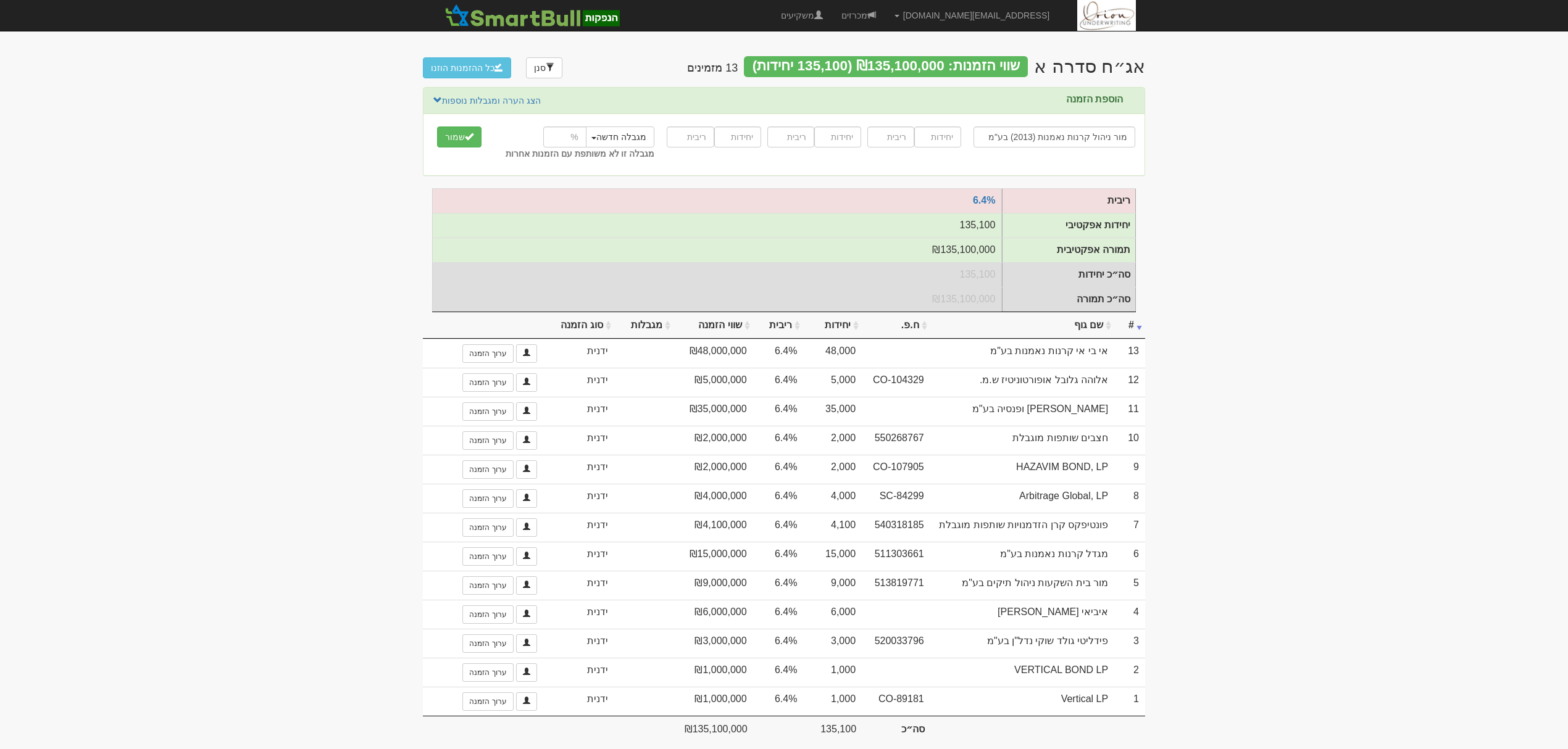
type input "מור ניהול קרנות נאמנות (2013) בע"מ"
type input "58000"
type input "6.4"
click at [437, 126] on button "שמור" at bounding box center [459, 137] width 44 height 21
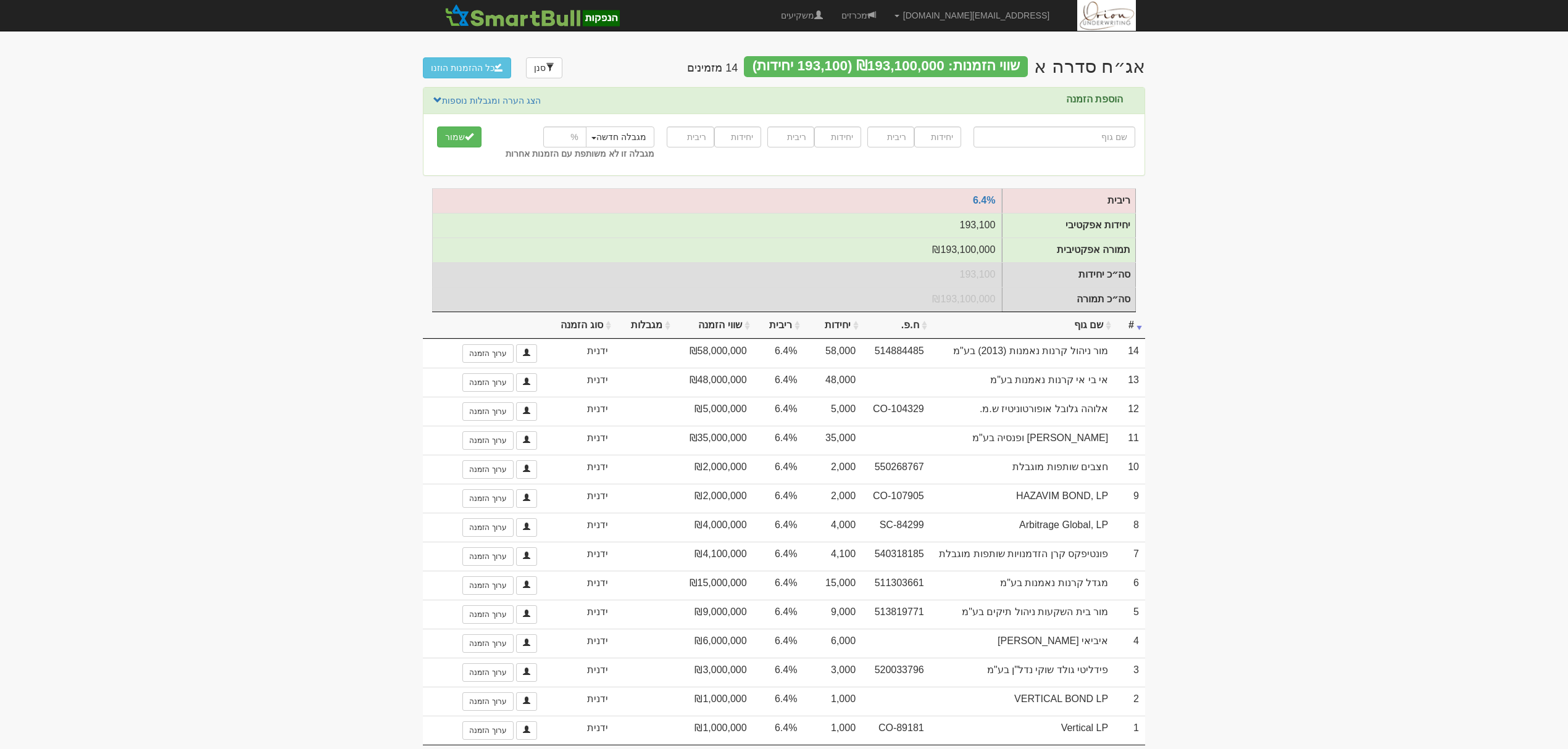
type input "נ"
type input "נוי 3 להשקעה בתשתיות ואנרגיה, שותפות מוגבלת"
type input "נו"
type input "נוקד אג"ח השקעות בע"מ"
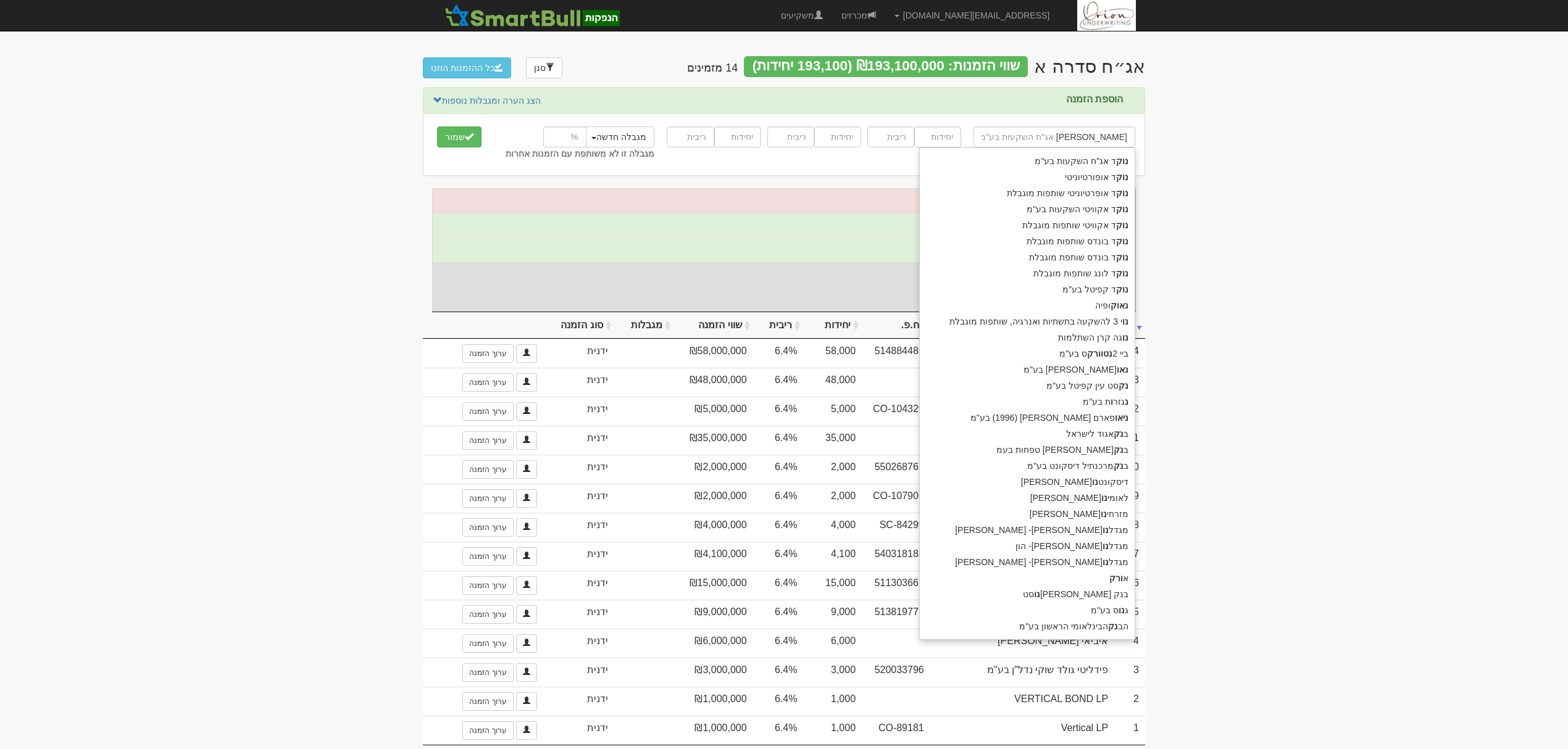
type input "נוקד"
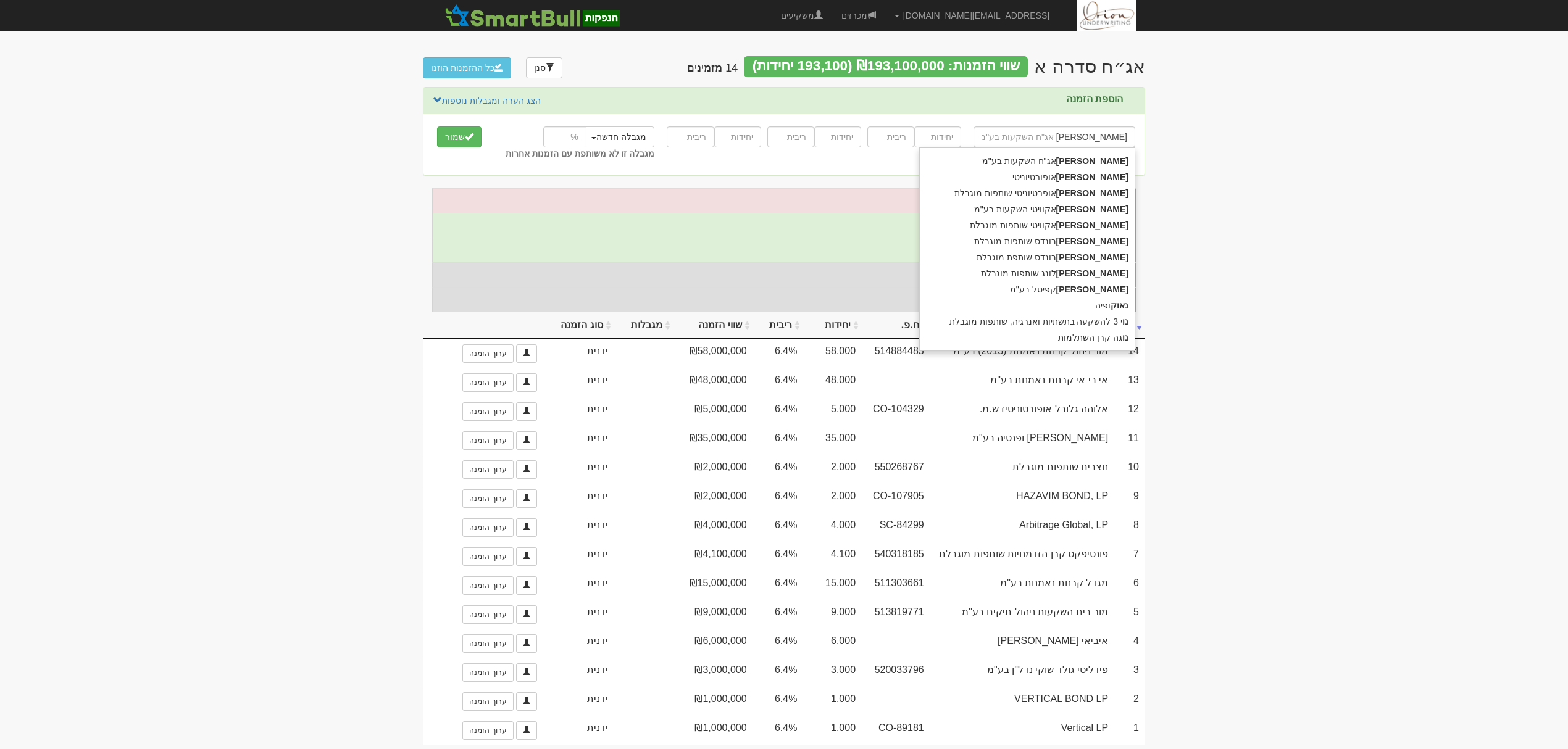
type input "נוקד ב"
type input "נוקד בונדס שותפות מוגבלת"
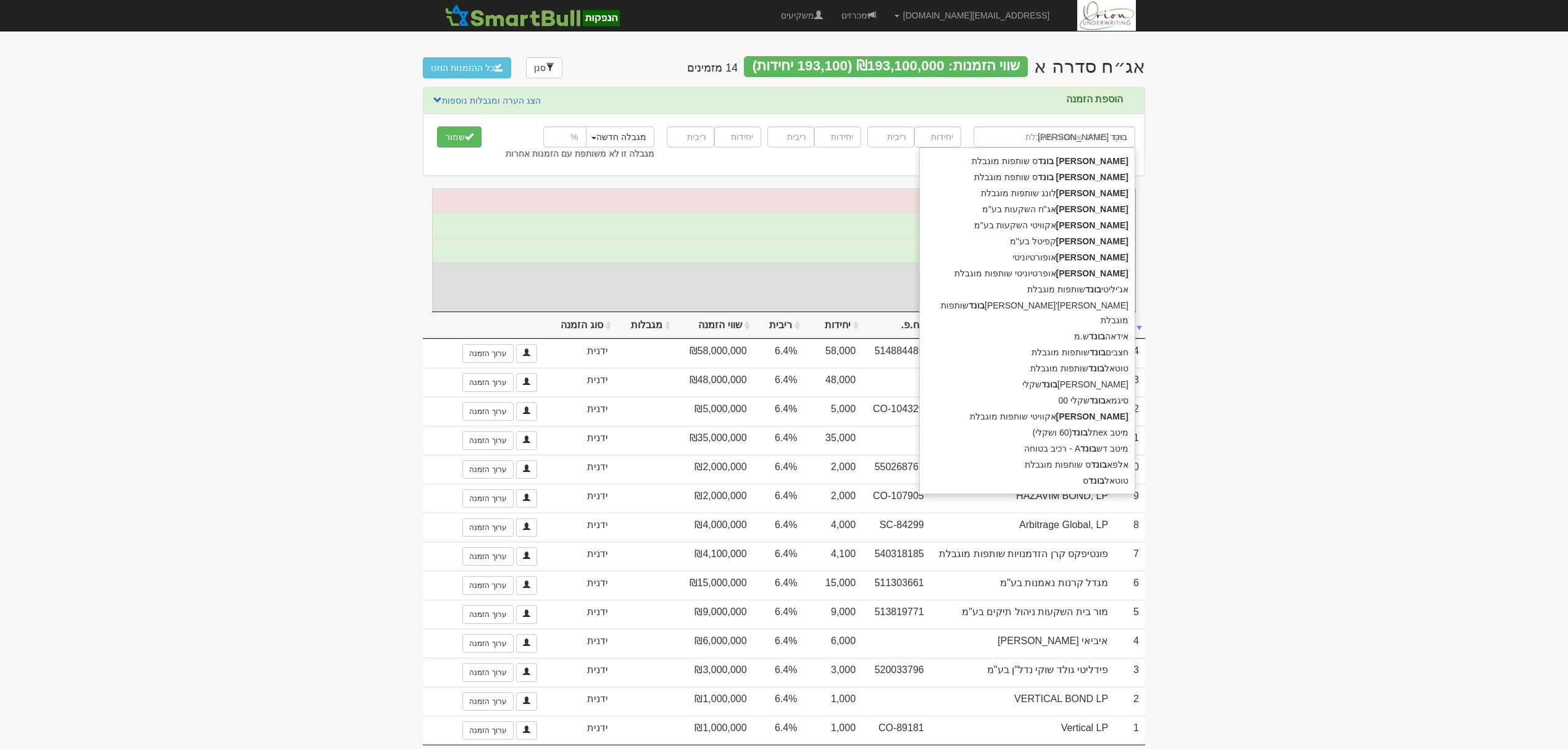
type input "נוקד בונדס"
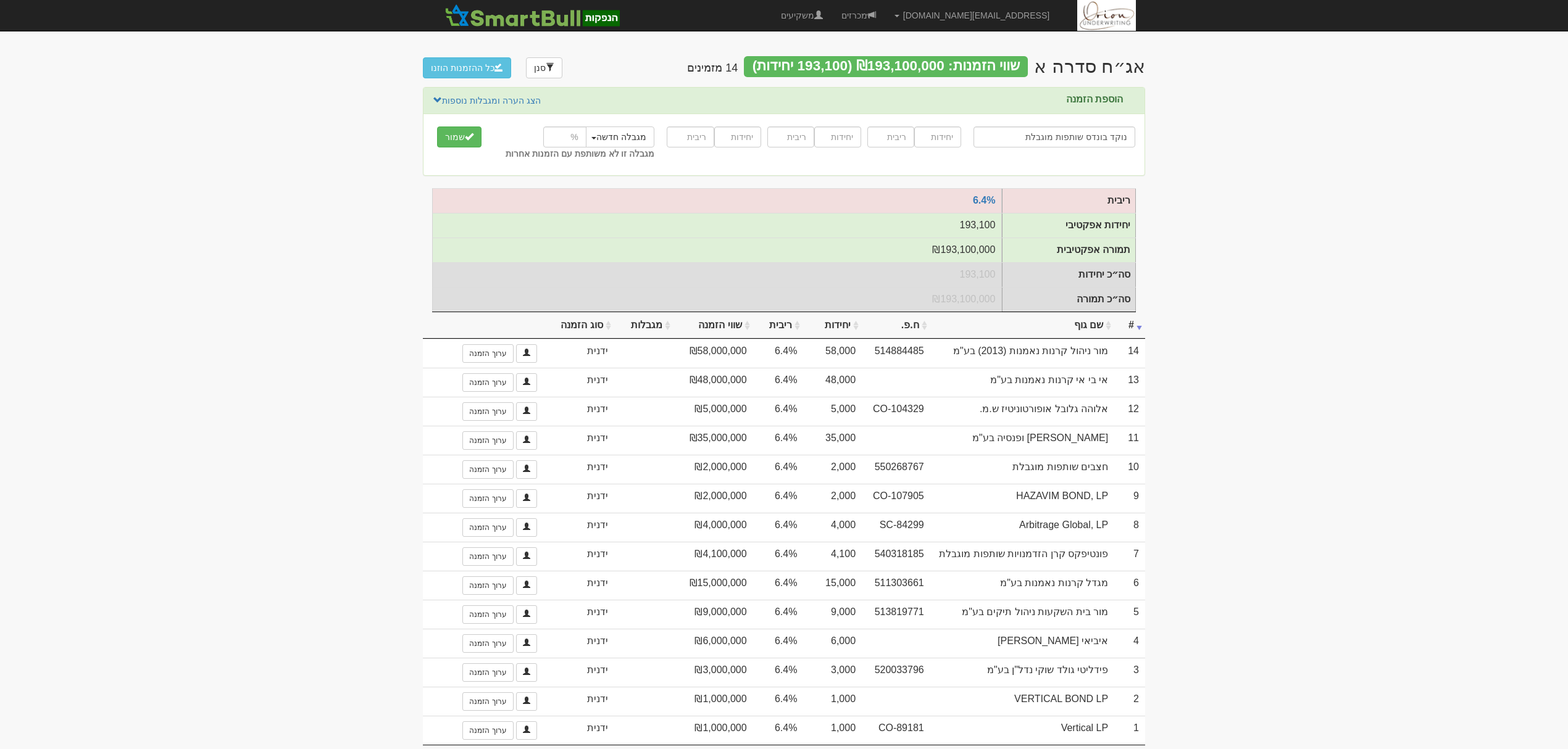
type input "נוקד בונדס שותפות מוגבלת"
type input "6000"
type input "6.4"
click at [437, 126] on button "שמור" at bounding box center [459, 137] width 44 height 21
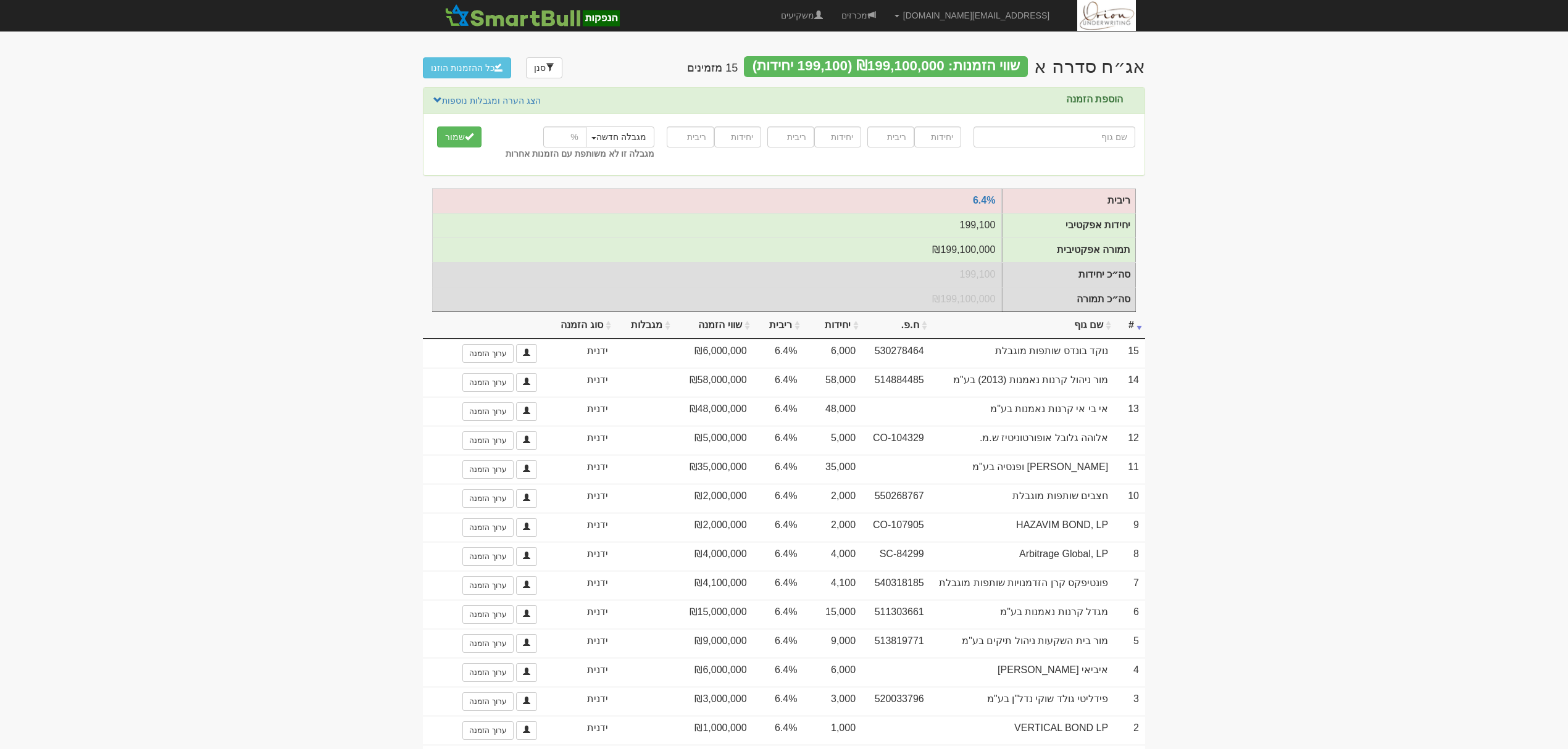
type input "ס"
type input "סיגמא (2A) אג"ח משולבת + 20%"
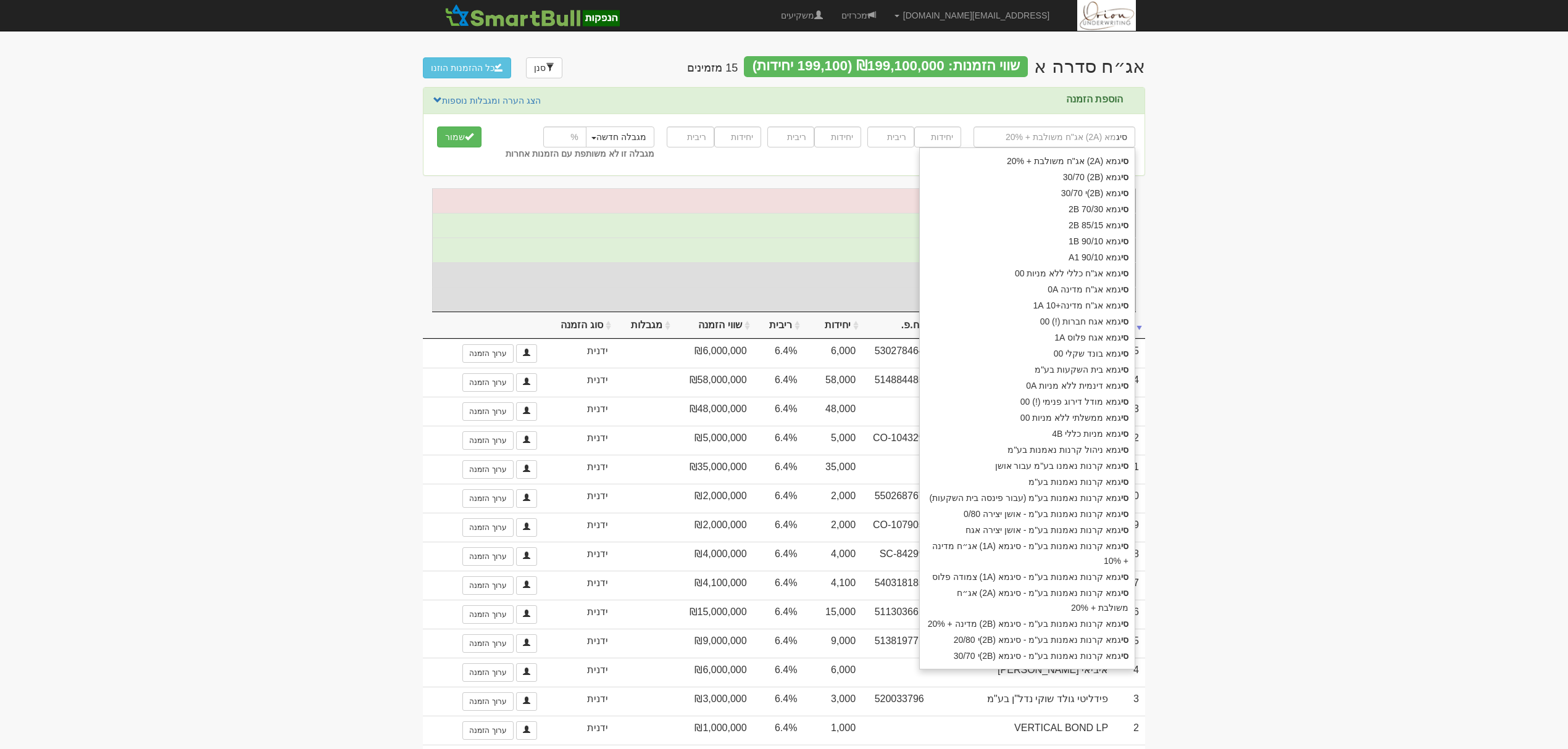
type input "סיגמ"
type input "[PERSON_NAME]"
type input "סיגמא (2A) אג"ח משולבת + 20%"
type input "סיגמא"
type input "סיגמא ק"
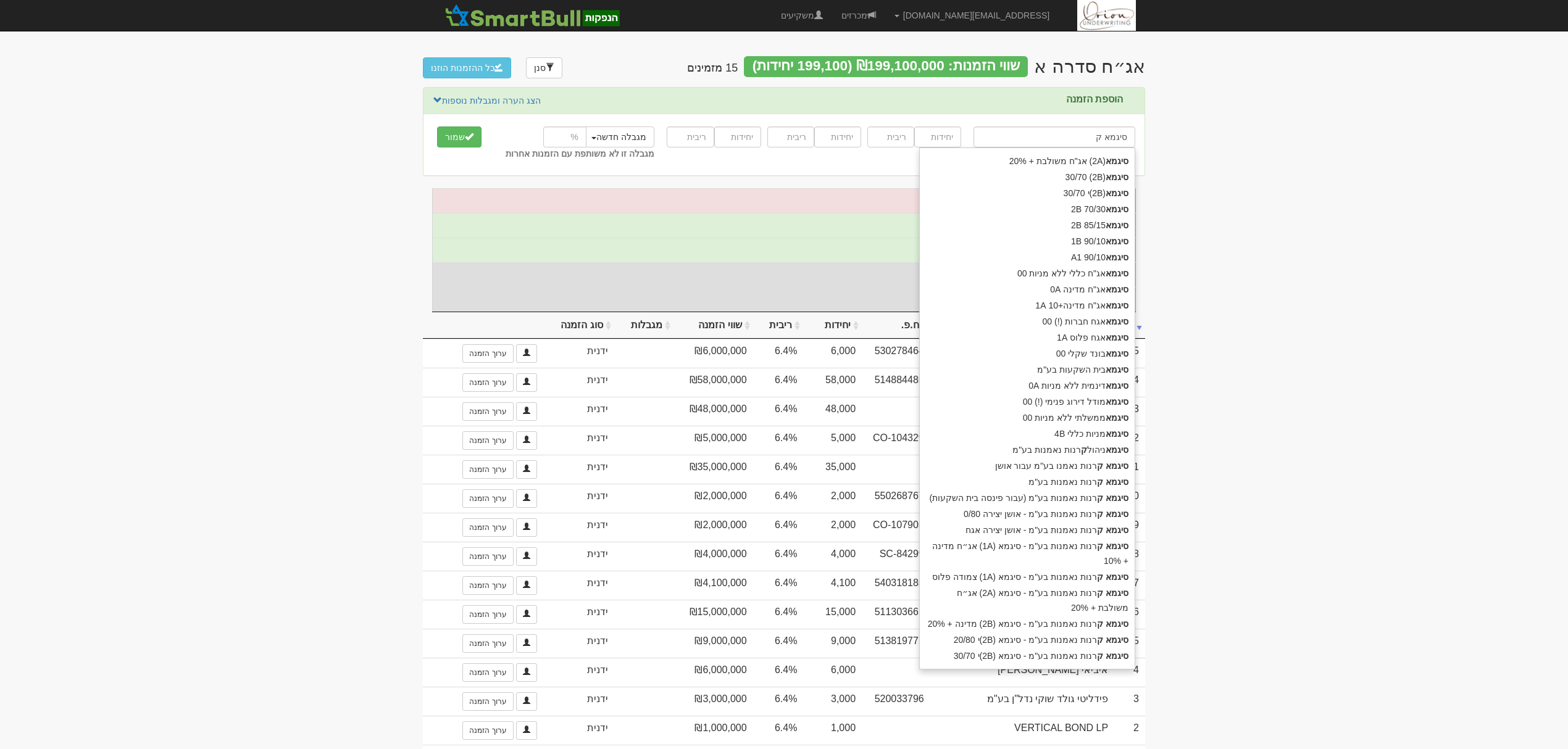
type input "סיגמא קרנות נאמנו בע"מ עבור אושן"
type input "סיגמא קרנ"
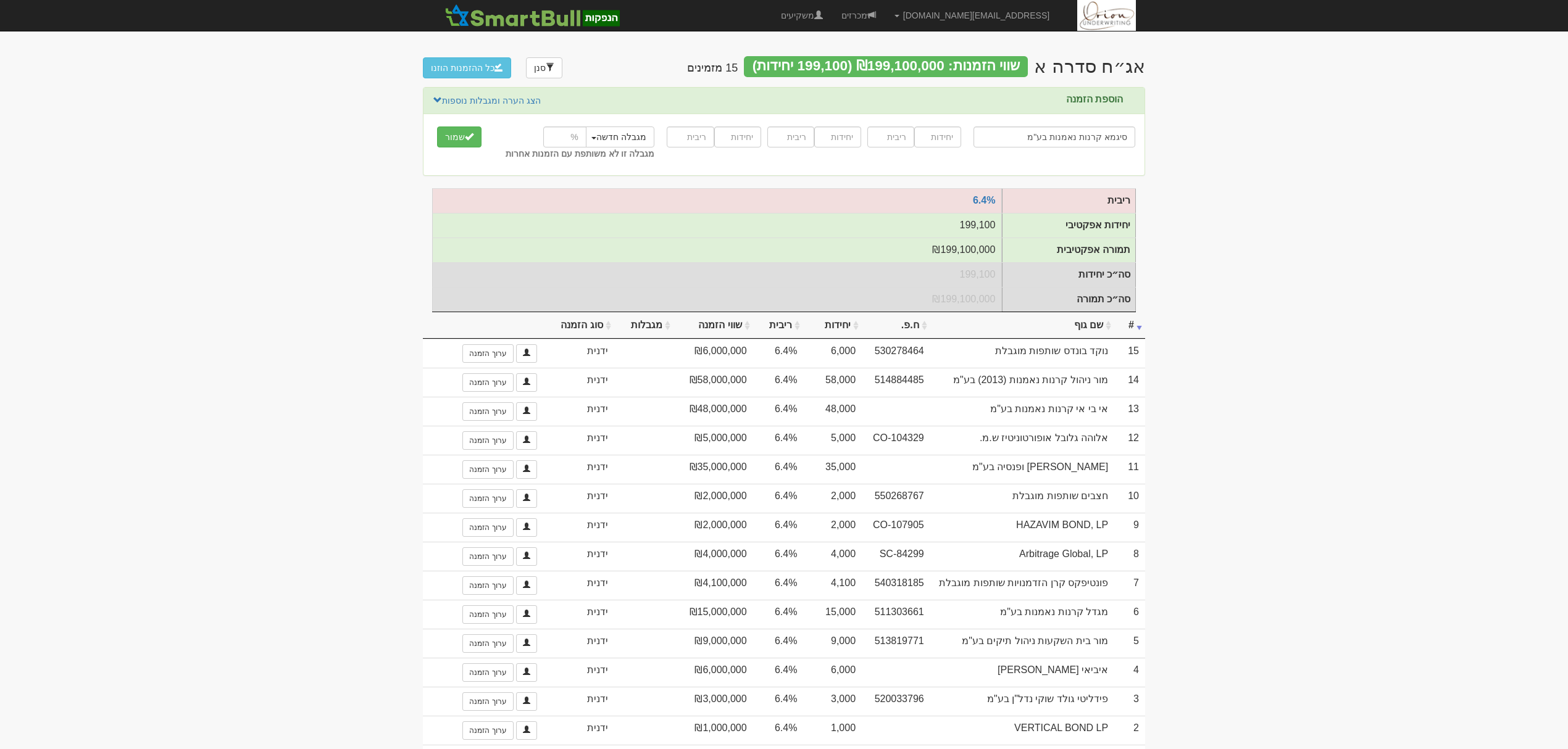
type input "סיגמא קרנות נאמנות בע"מ"
type input "4000"
type input "6.4"
click at [437, 126] on button "שמור" at bounding box center [459, 137] width 44 height 21
type input "פ"
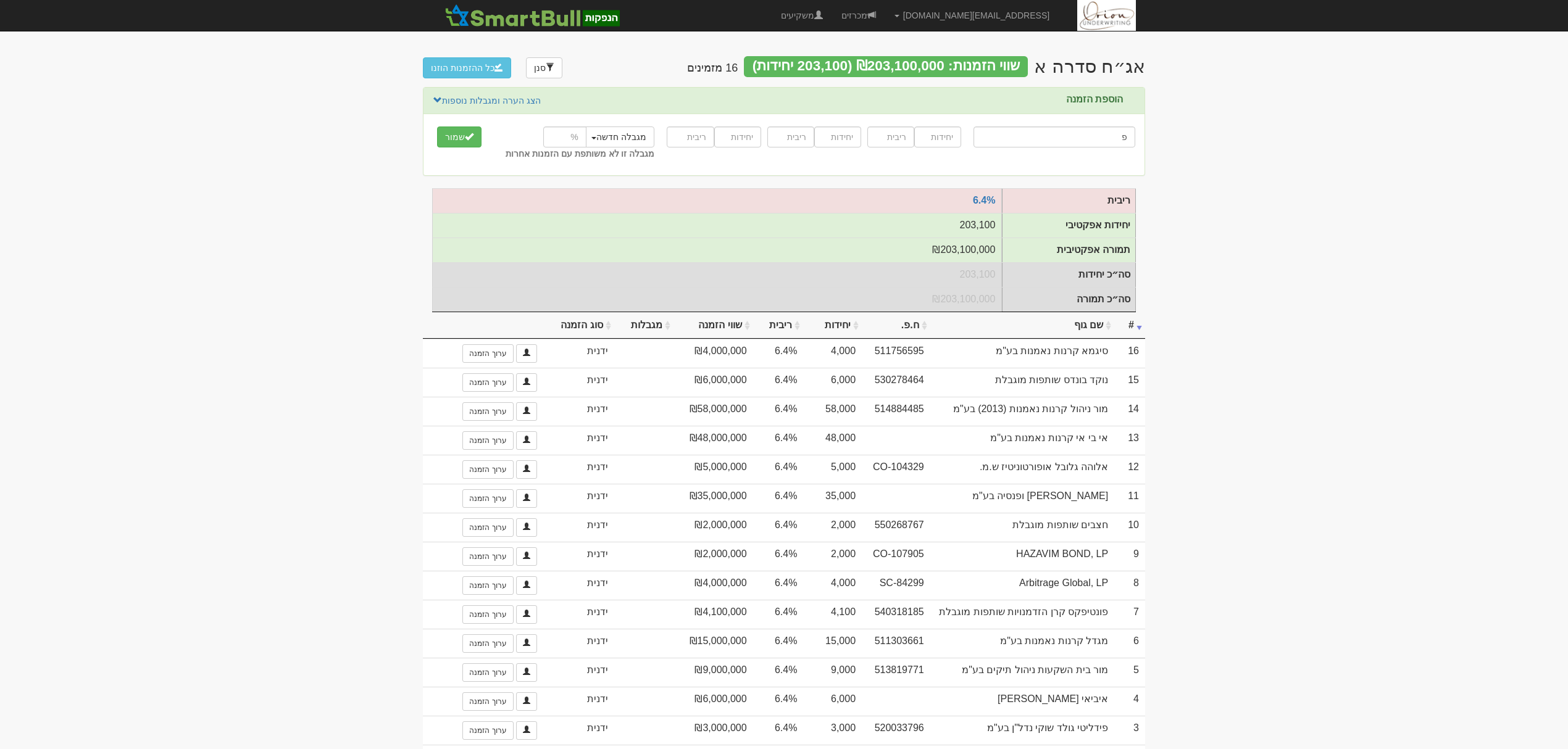
type input "פידלי"
type input "פי"
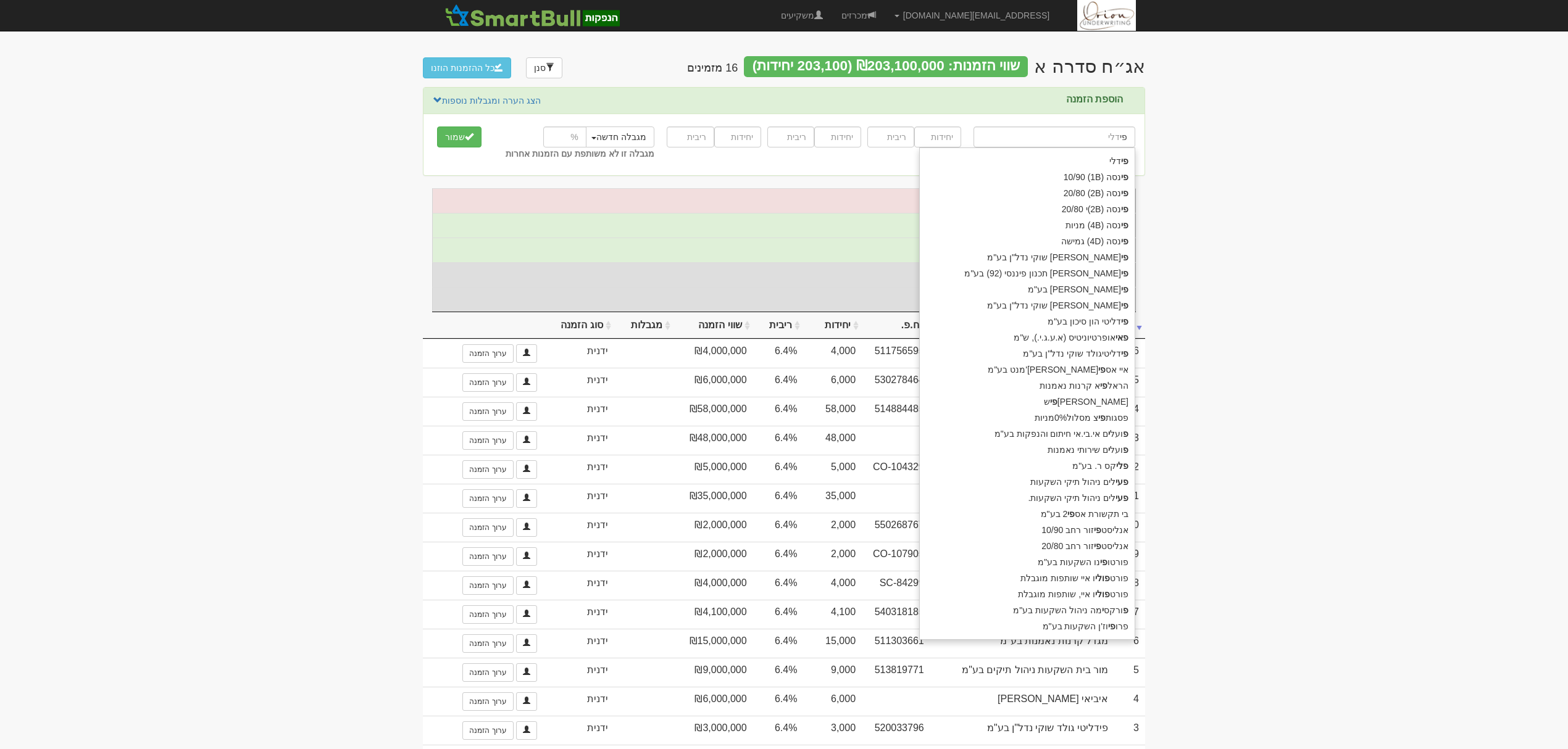
type input "פינסה (1B) 10/90"
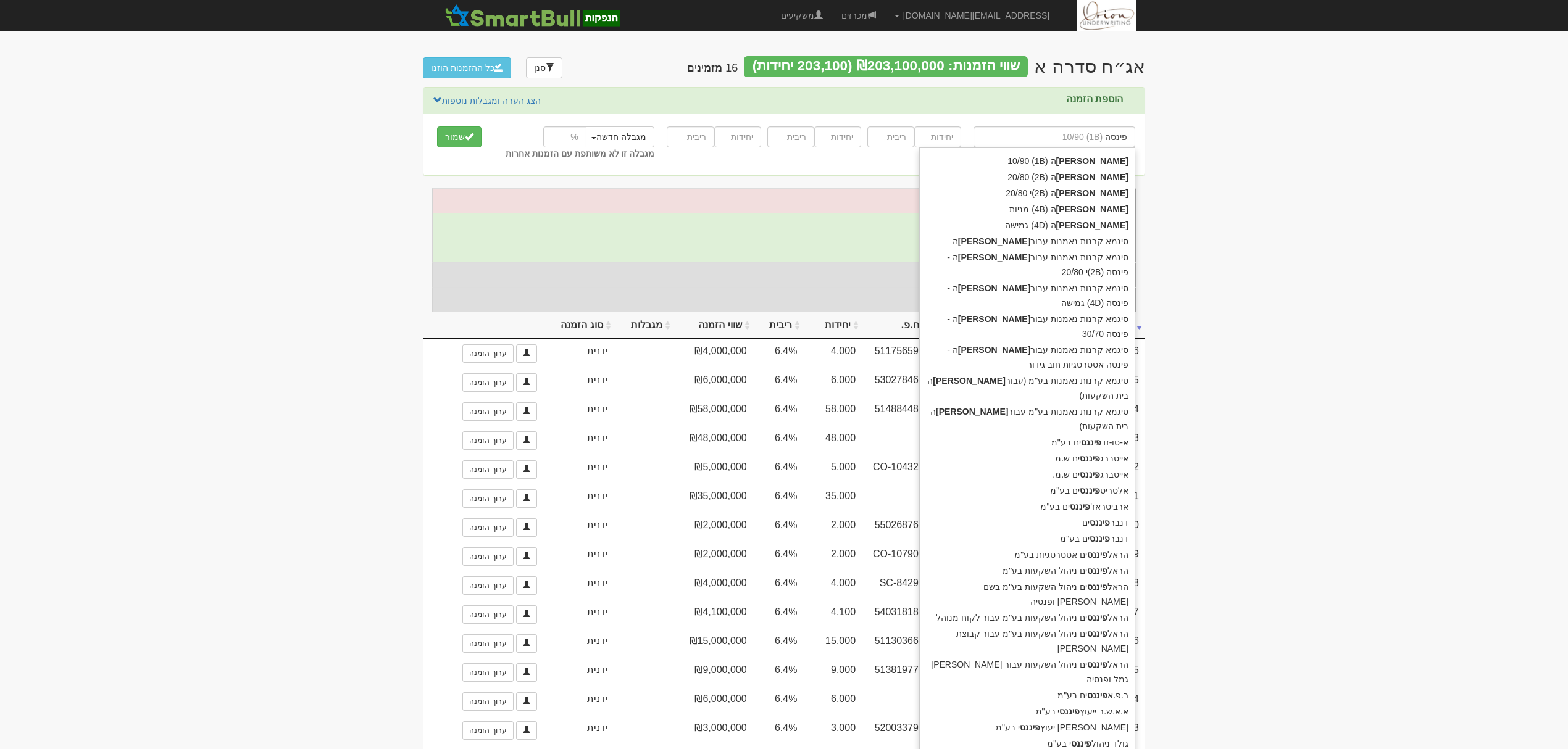
type input "פינסה"
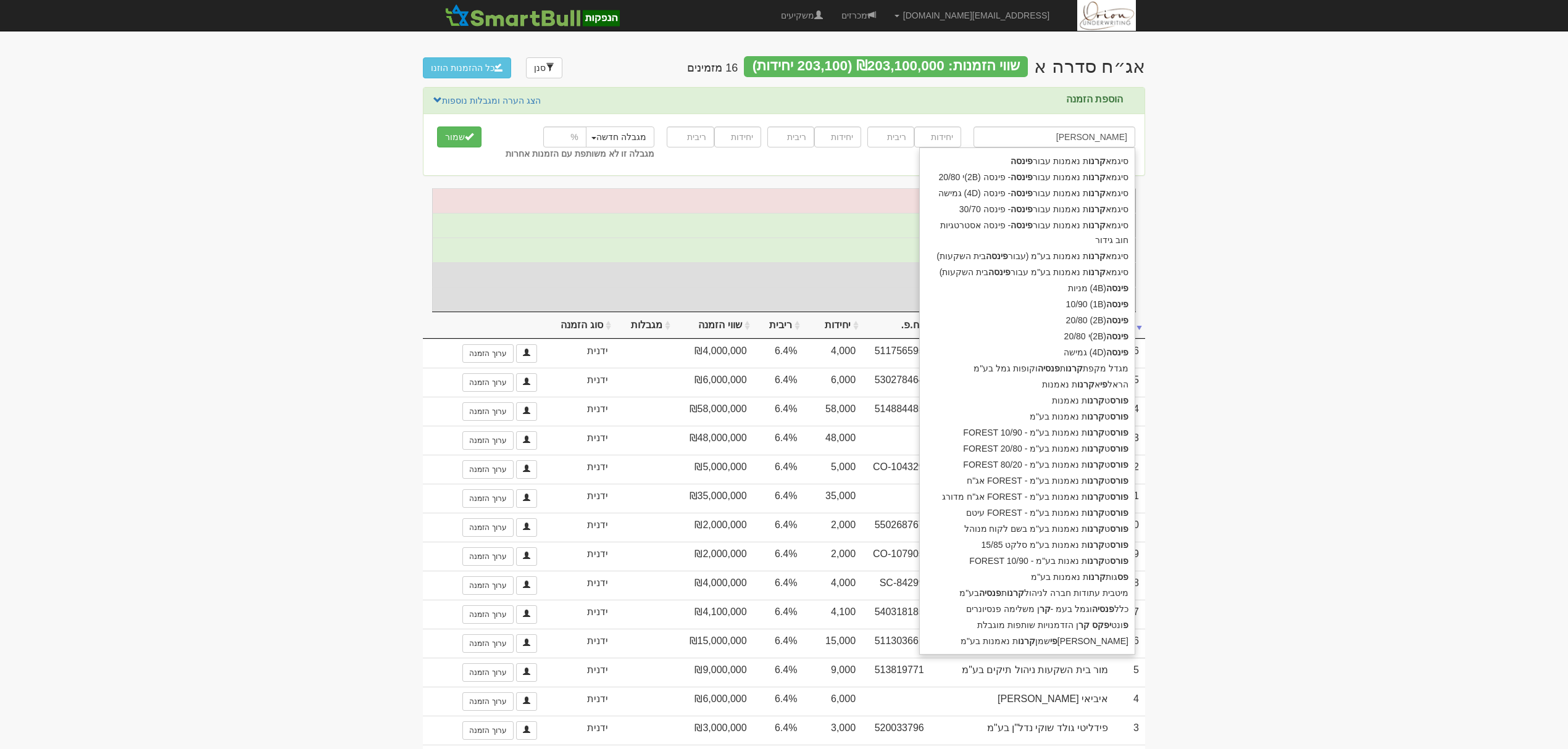
type input "סיגמא קרנות נאמנות עבור פינסה"
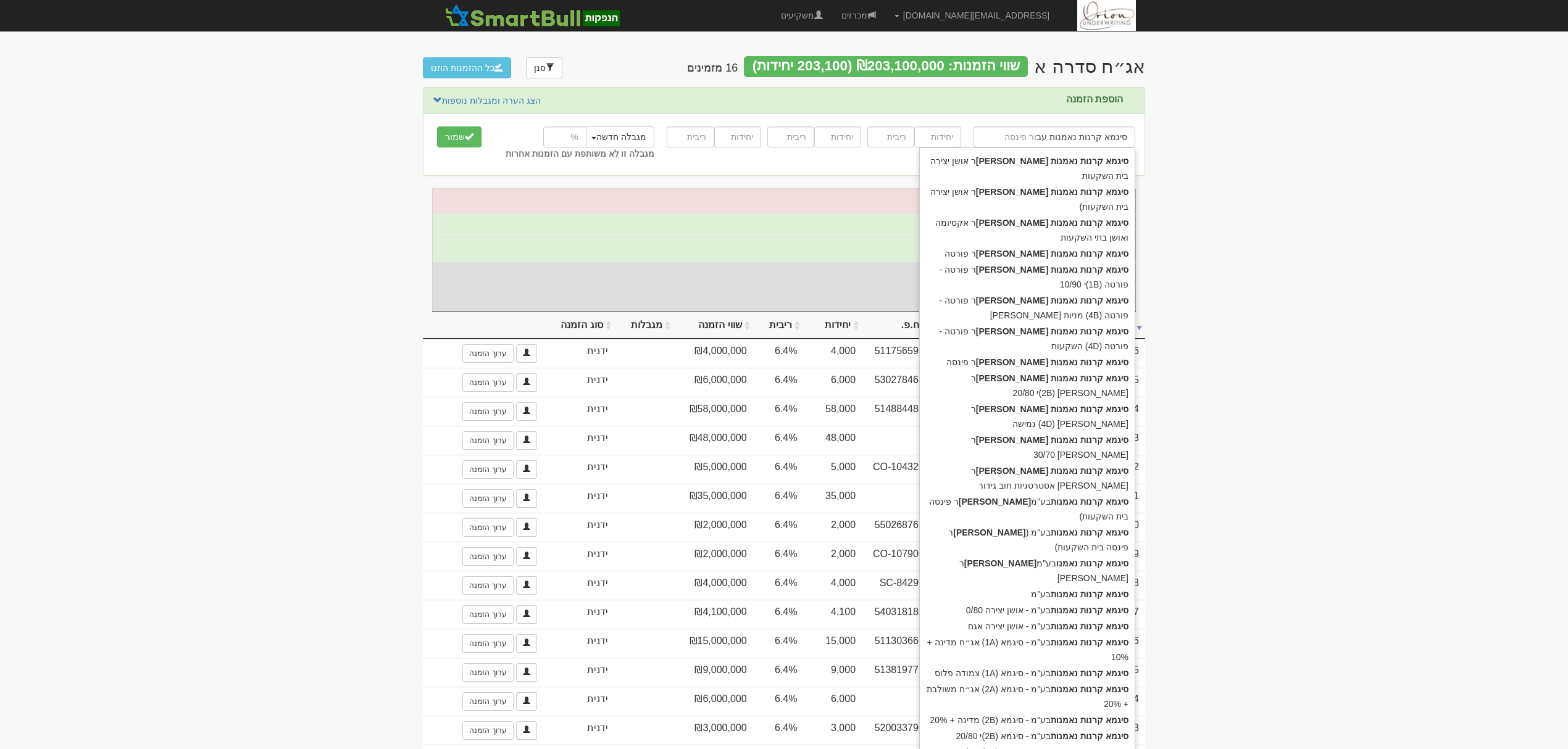
type input "סיגמא קרנות נאמנות ע"
type input "סיגמא קרנות נאמנות בע"מ"
type input "סיגמא קרנות נאמנות"
type input "סיגמא קרנות נאמנו בע"מ עבור אושן"
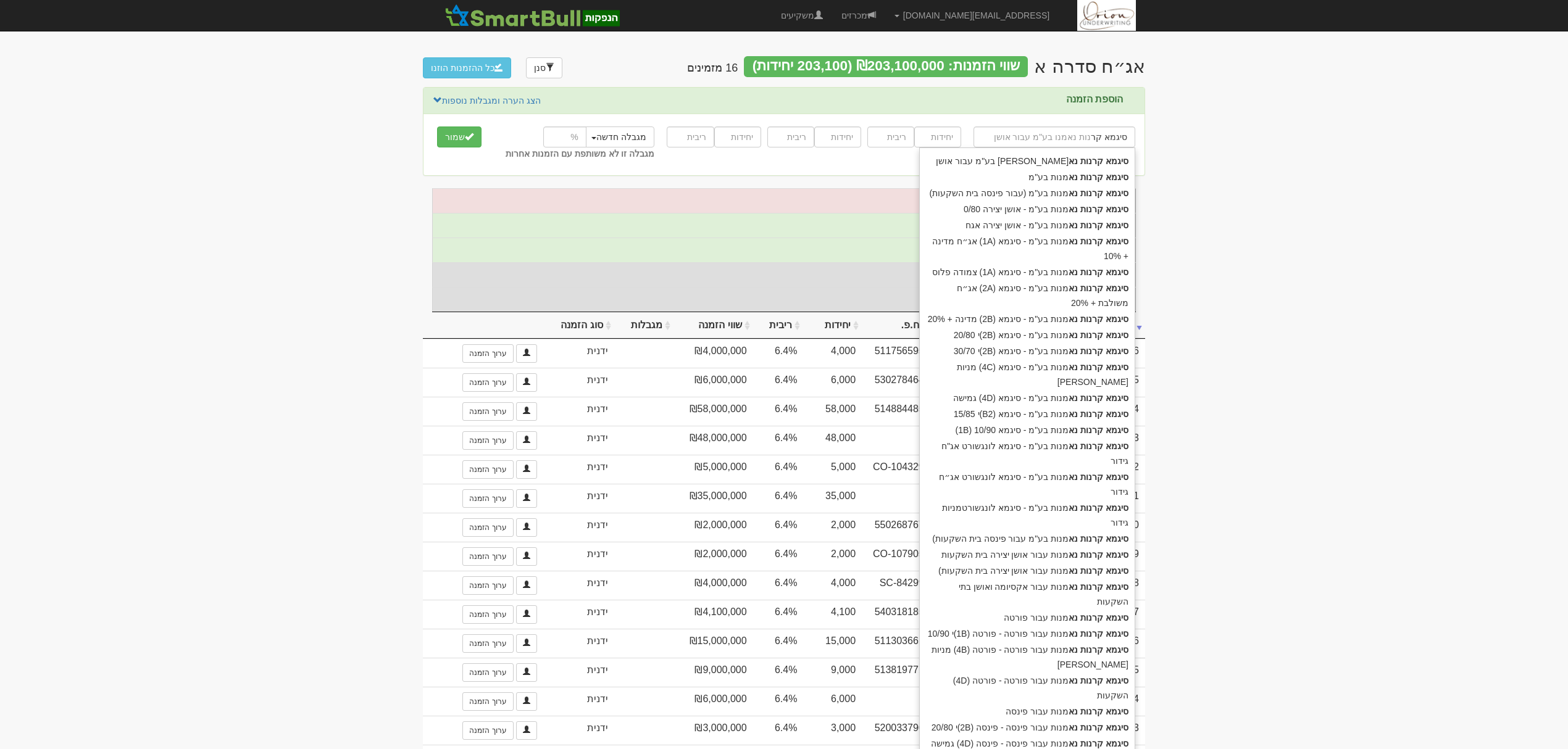
type input "סיגמא ק"
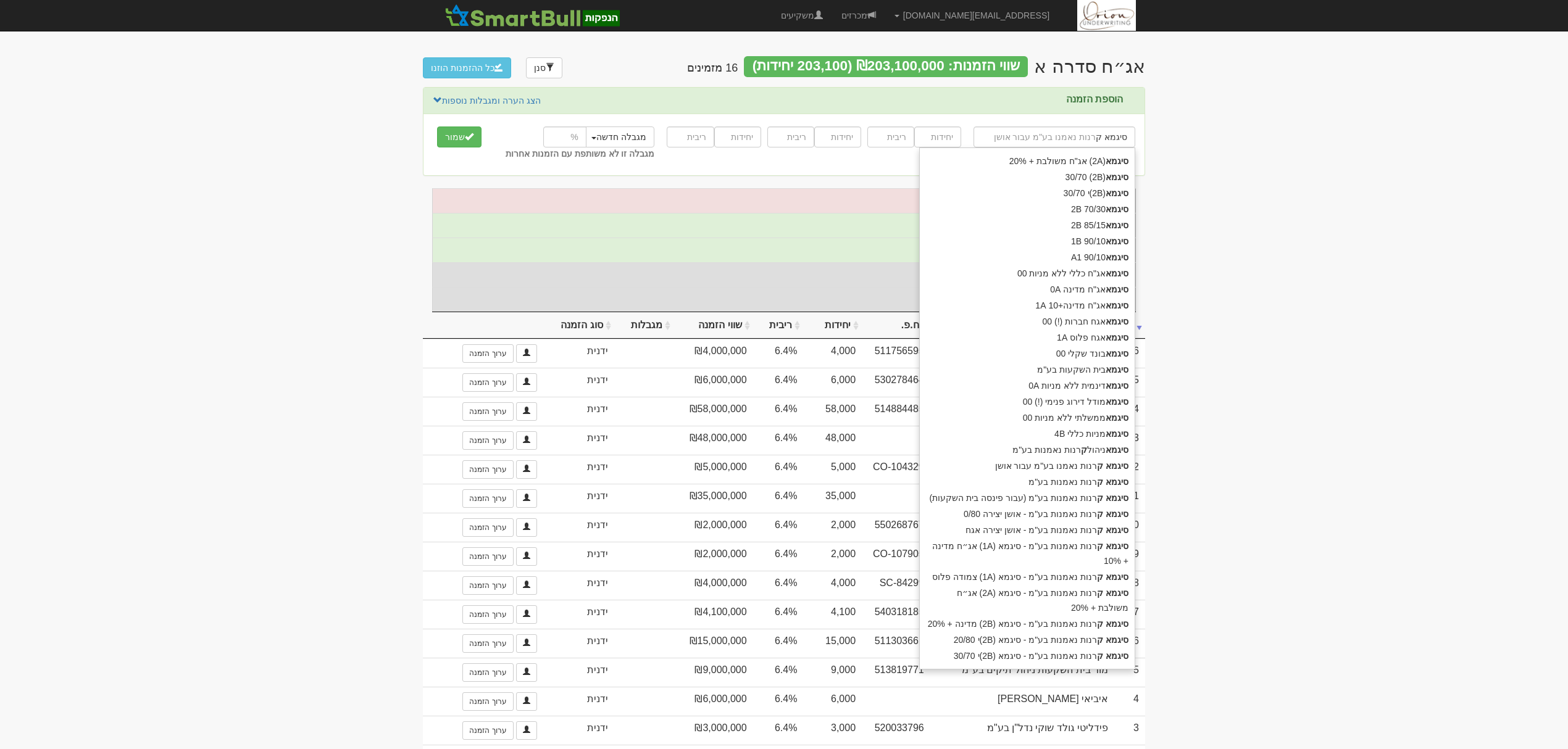
type input "סיגמא (2A) אג"ח משולבת + 20%"
type input "סי"
type input "ס"
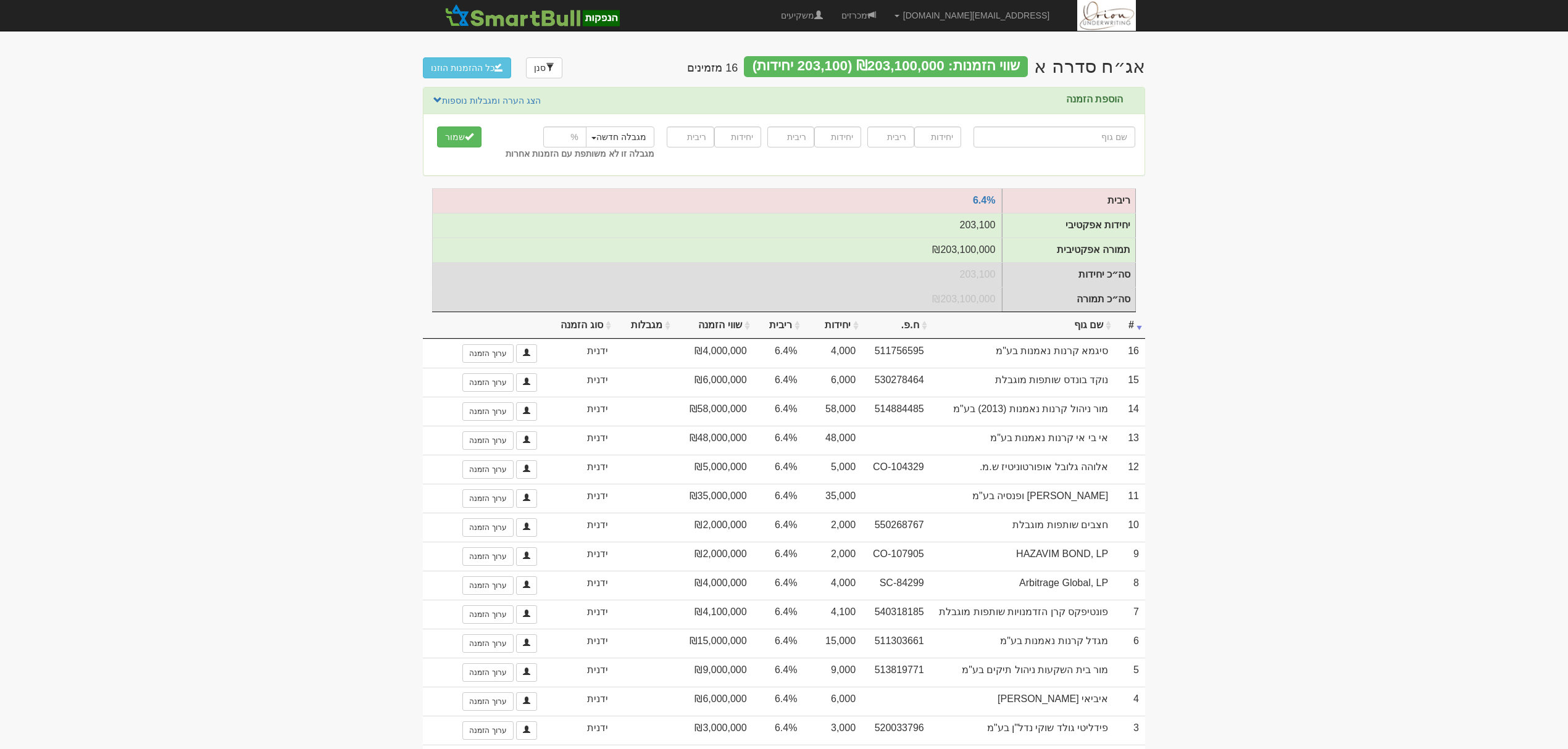
type input "פ"
type input "פידלי"
type input "פי"
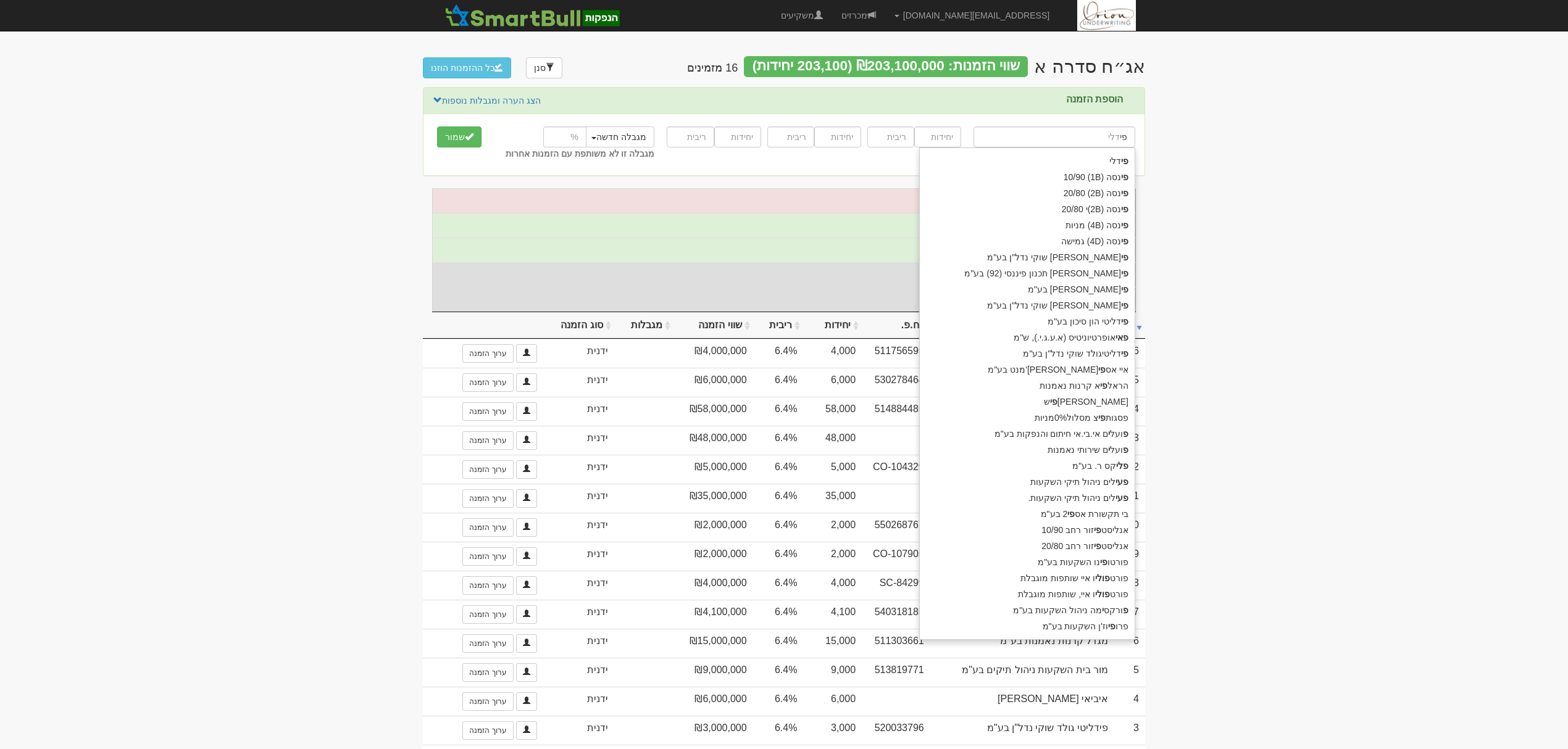
type input "פינסה (1B) 10/90"
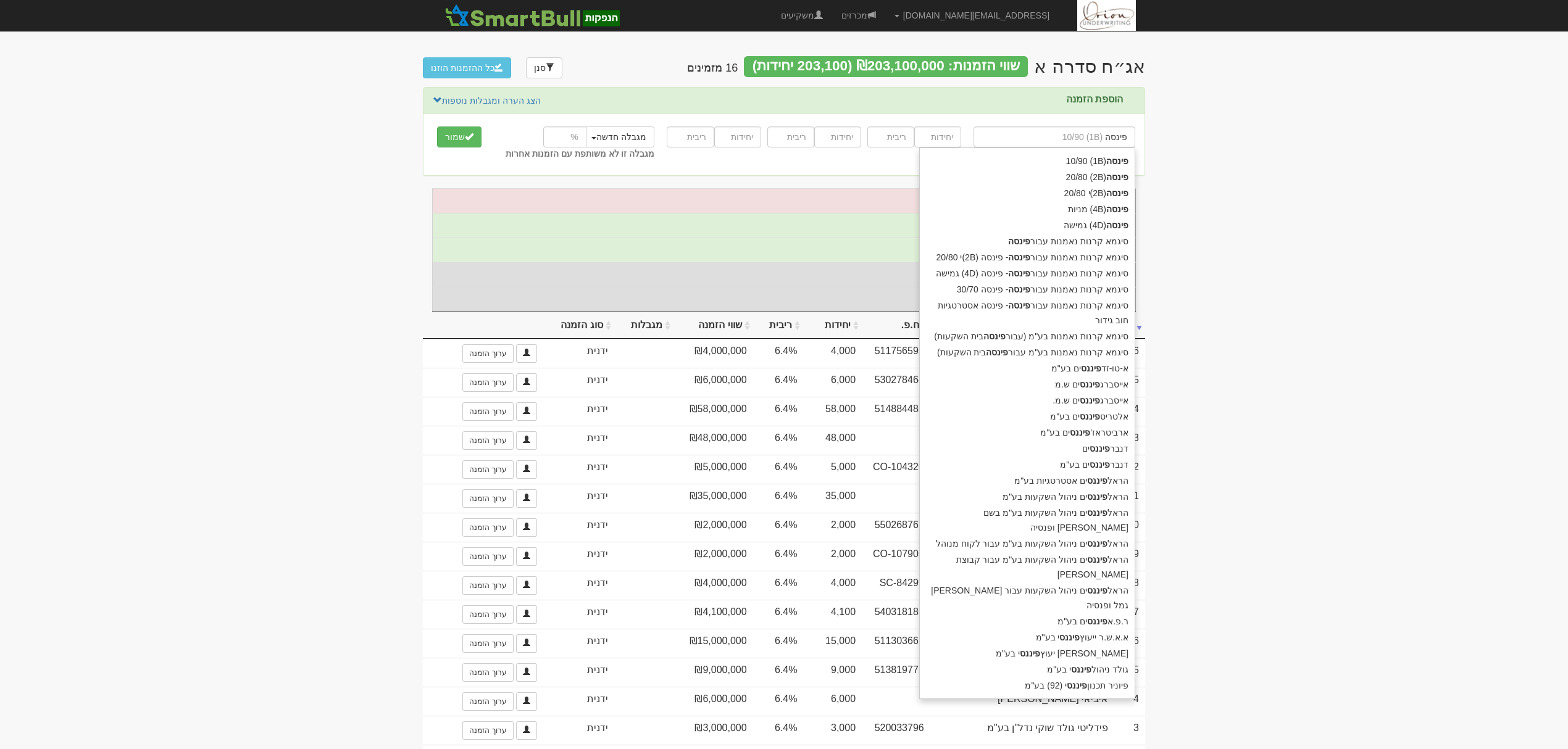
type input "פינסה"
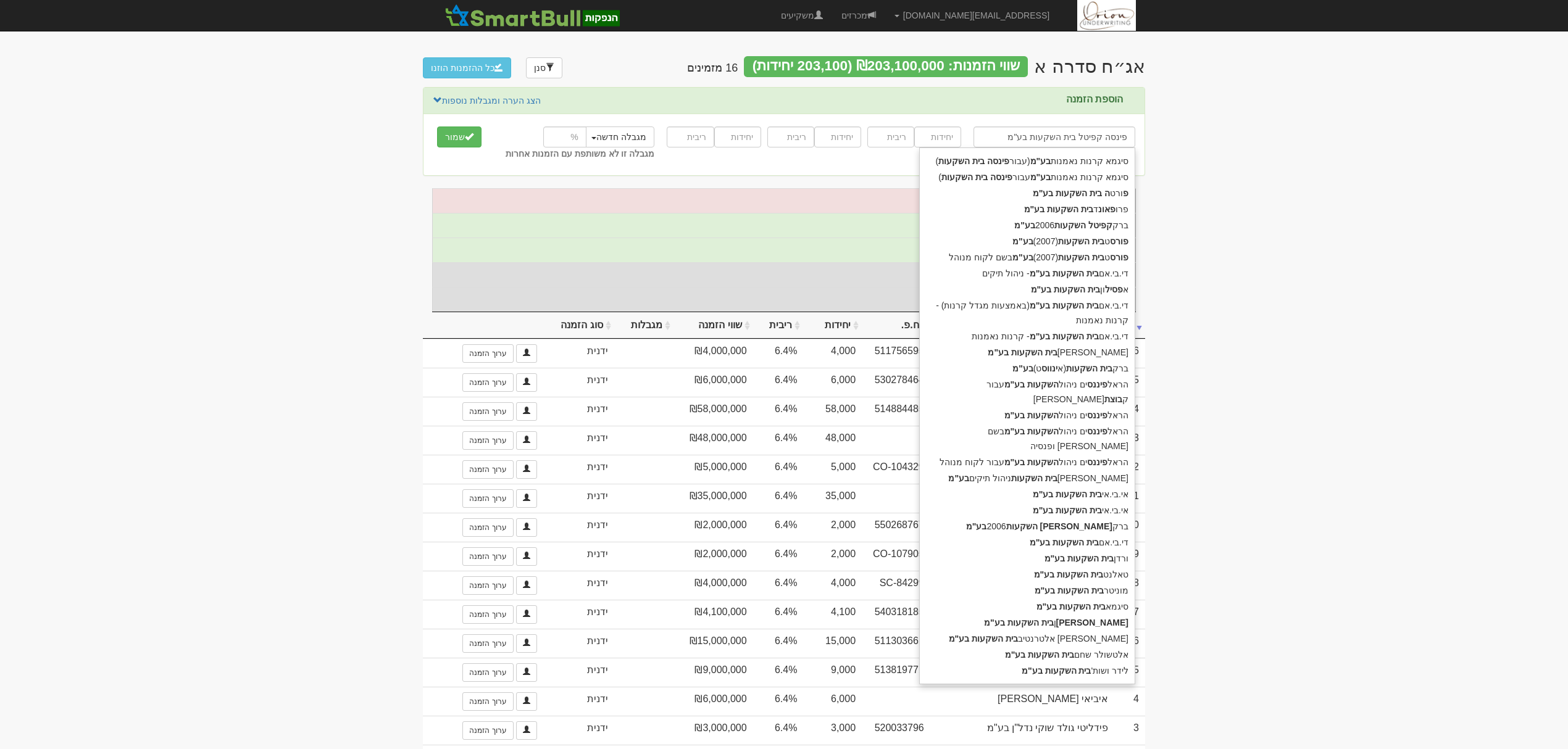
type input "פינסה קפיטל בית השקעות בע"מ"
click at [437, 126] on button "שמור" at bounding box center [459, 137] width 44 height 21
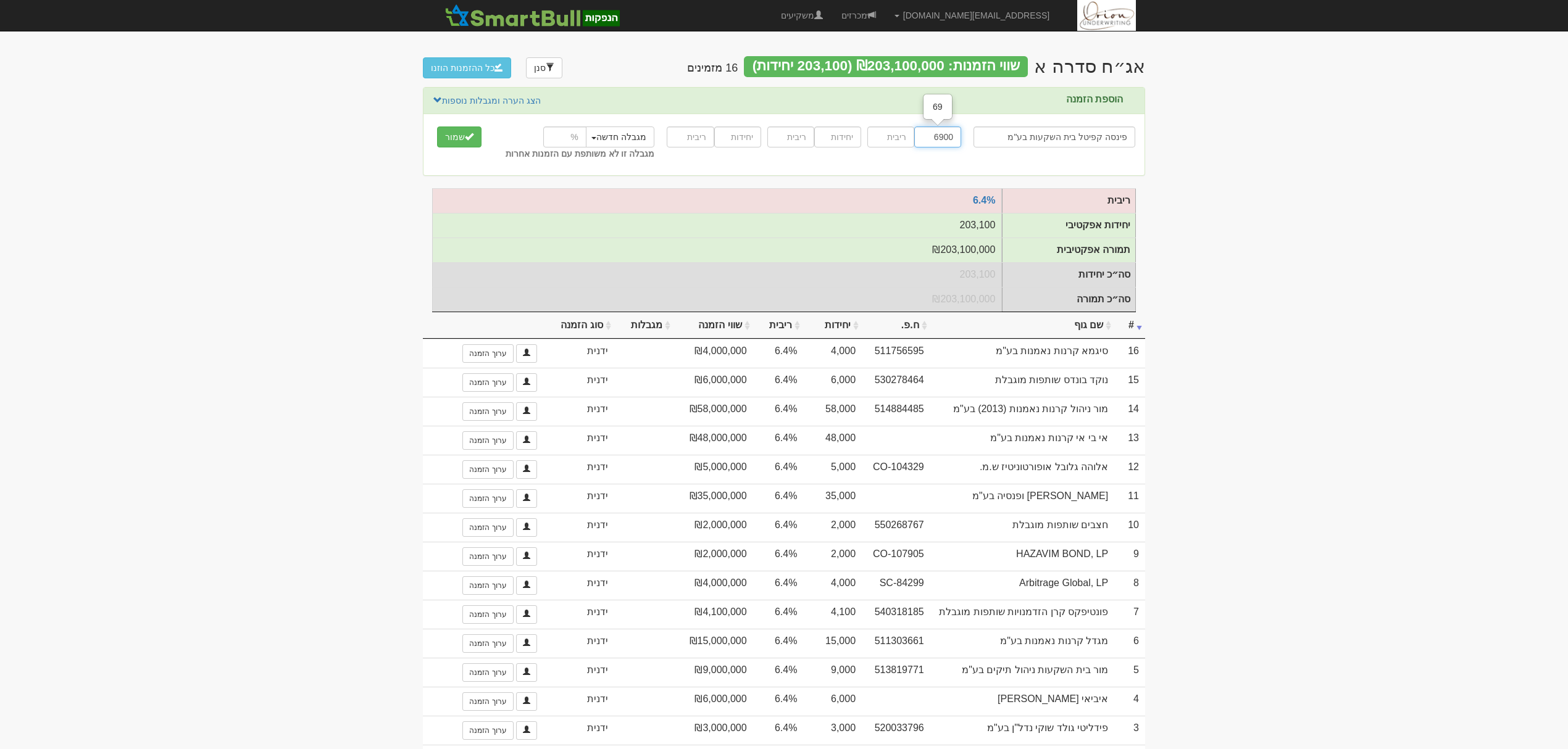
type input "6900"
type input "6.4"
click at [437, 126] on button "שמור" at bounding box center [459, 137] width 44 height 21
type input "א"
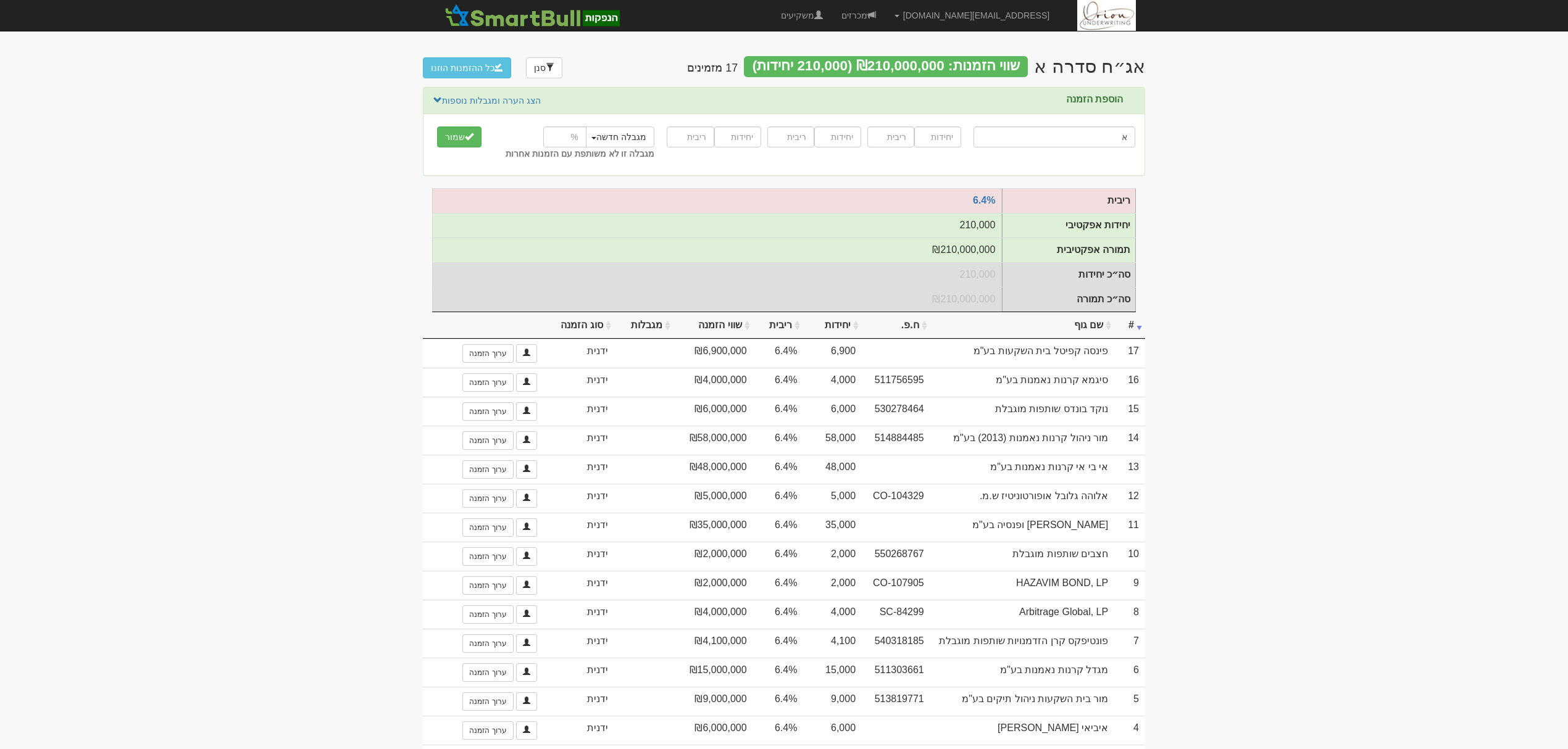
type input "אל על"
type input "אל"
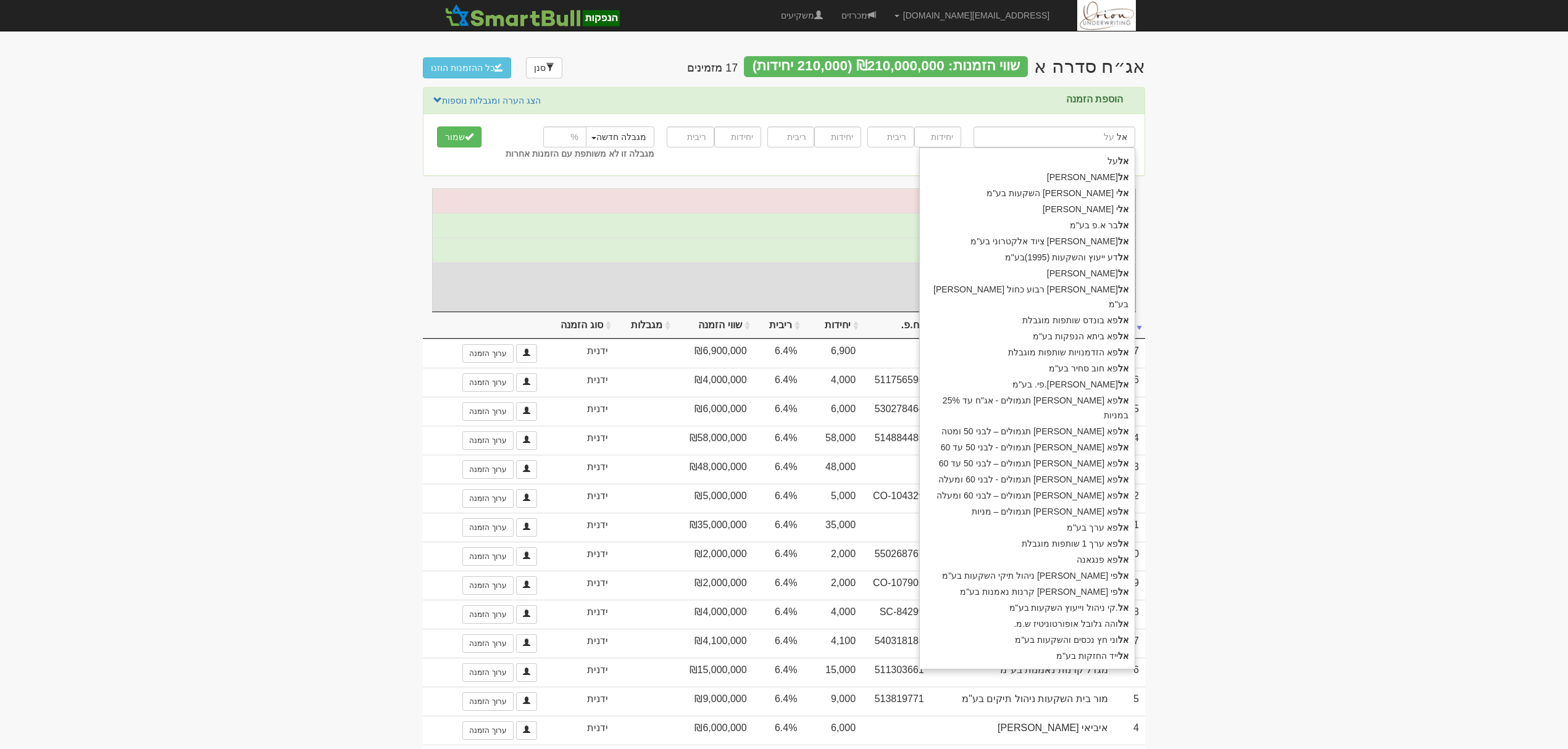
type input "אלפא בונדס שותפות מוגבלת"
type input "אלפ"
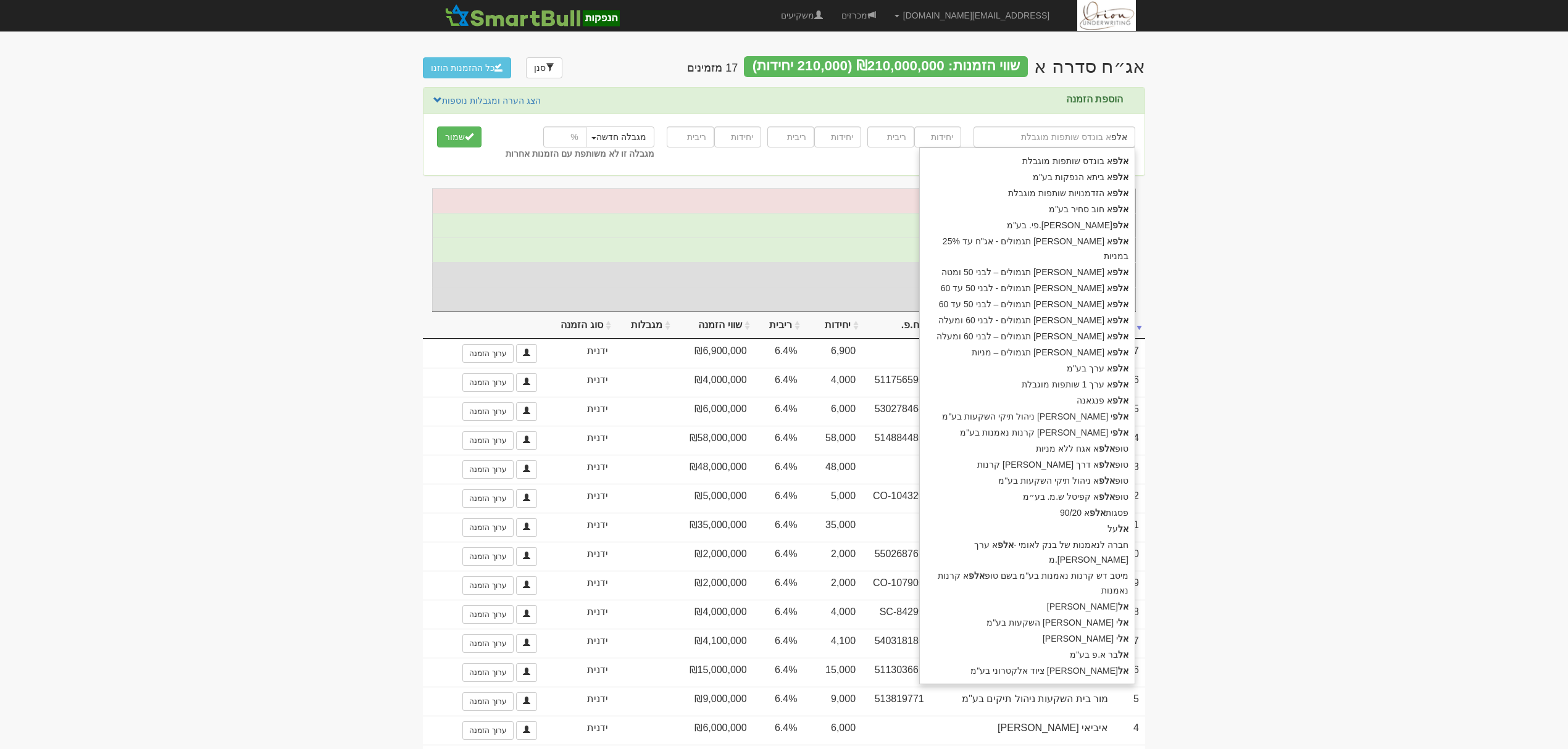
type input "אלפי בנדק ניהול תיקי השקעות בע"מ"
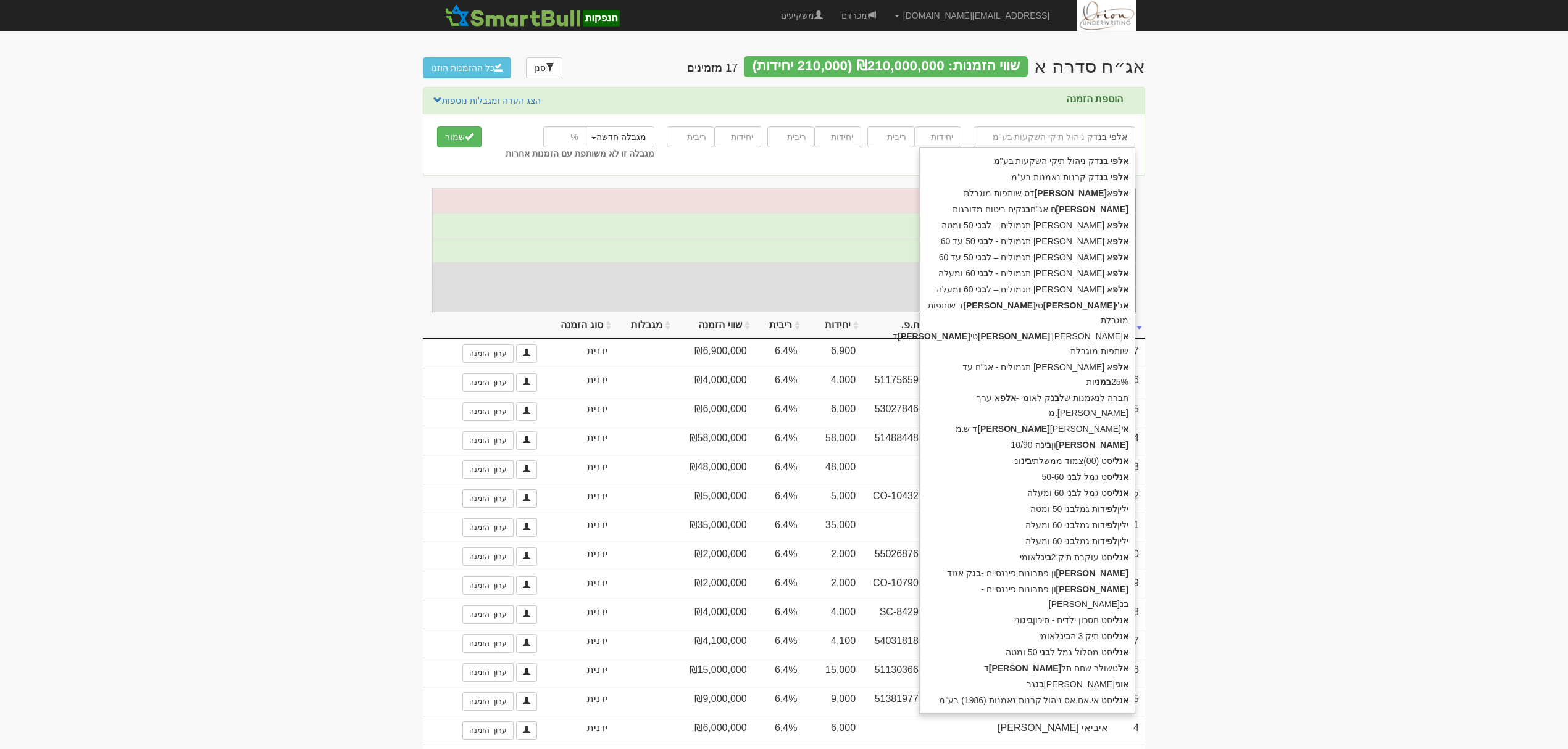
type input "אלפי בנד"
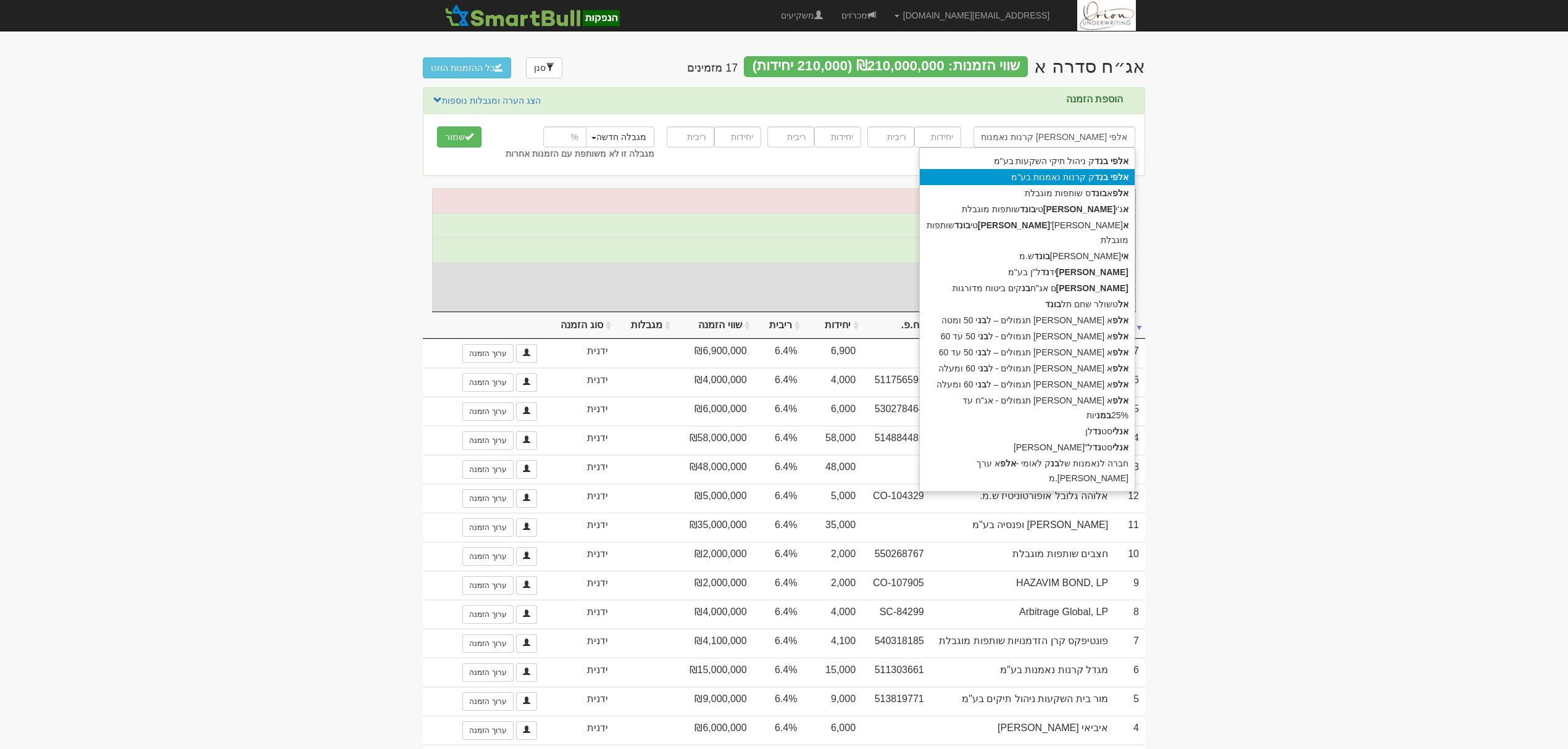
type input "אלפי [PERSON_NAME] קרנות נאמנות בע"מ"
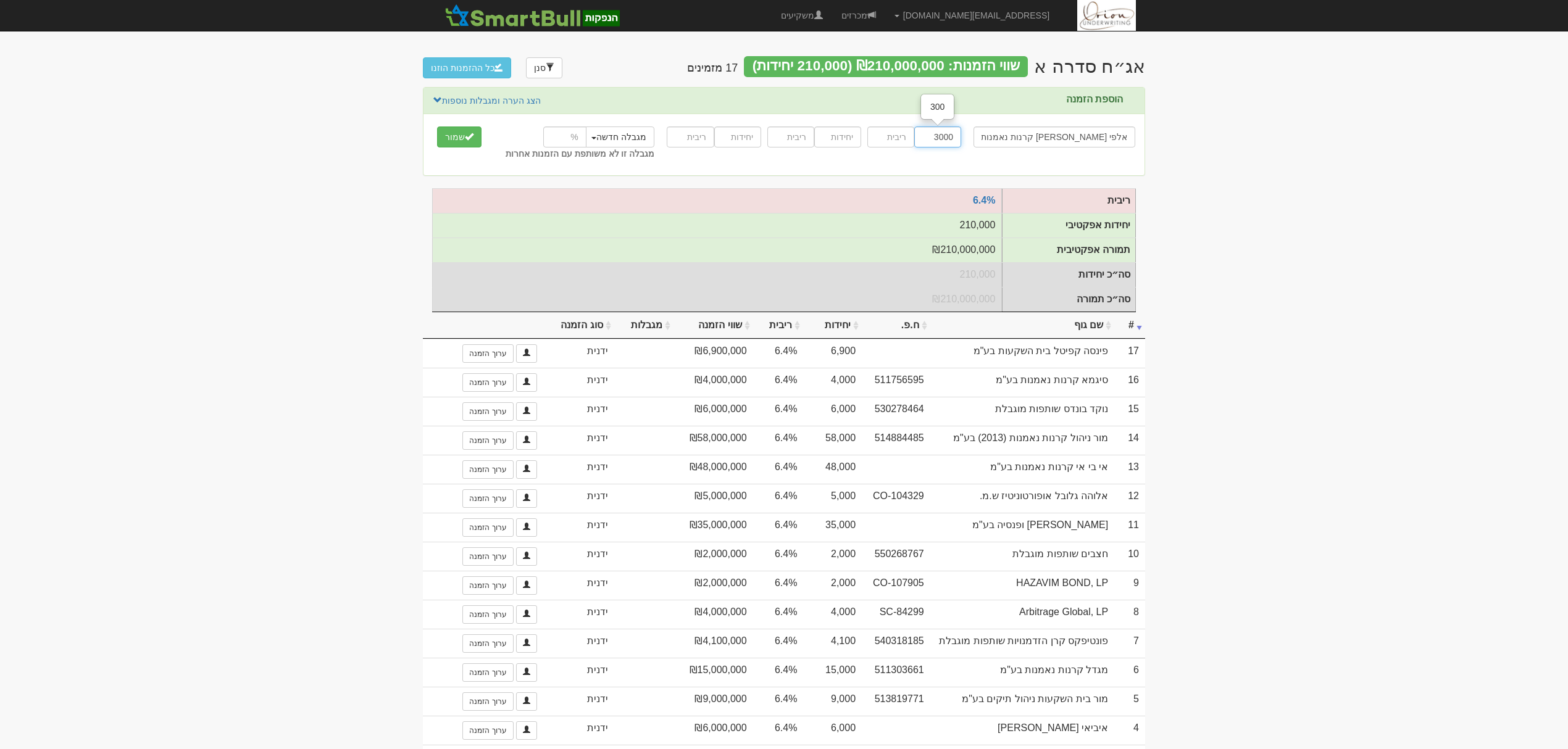
type input "3000"
type input "6.4"
click at [437, 126] on button "שמור" at bounding box center [459, 137] width 44 height 21
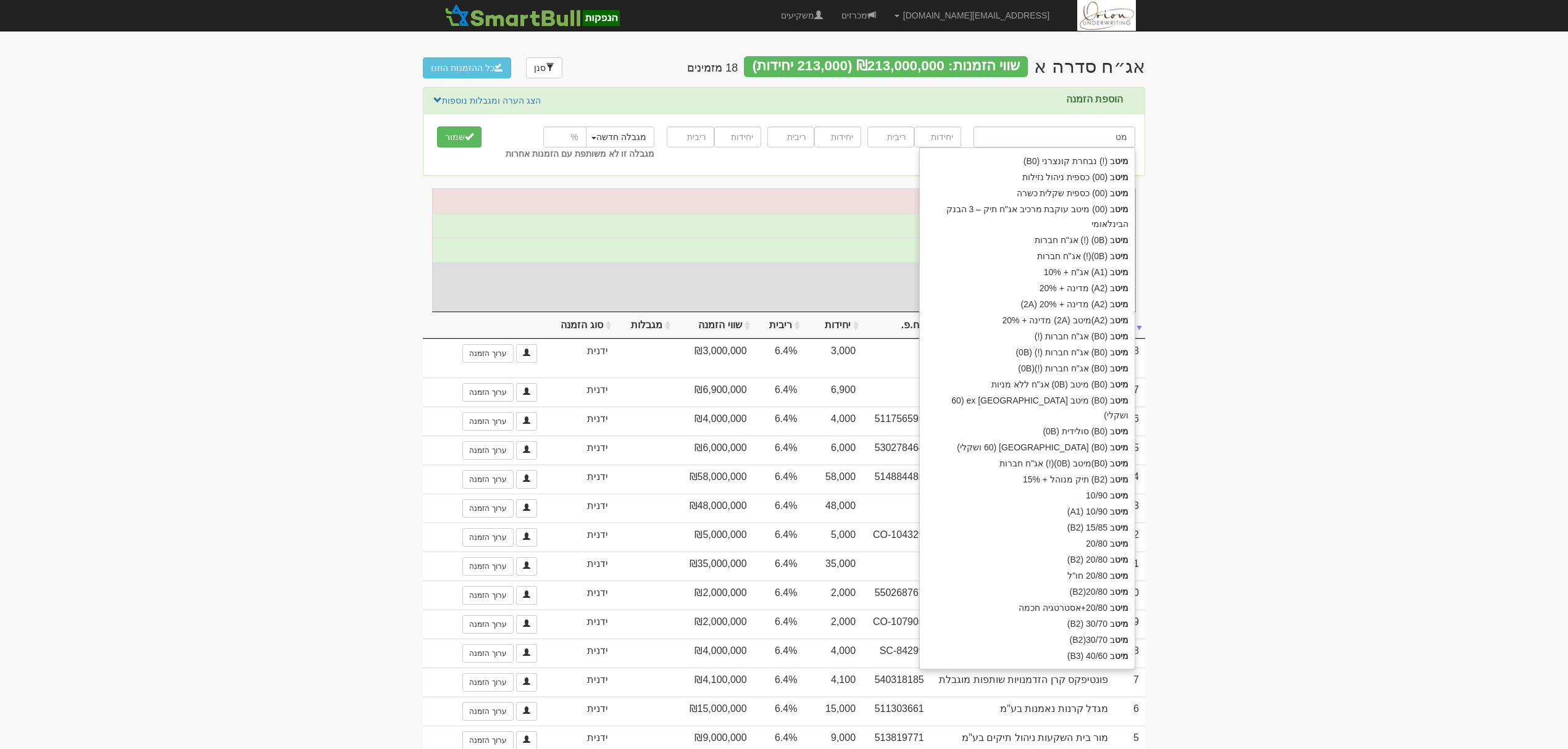
type input "מ"
type input "מיד צח בע"מ"
type input "מי"
type input "מיטב (!) נבחרת קונצרני (B0)"
type input "מיטב"
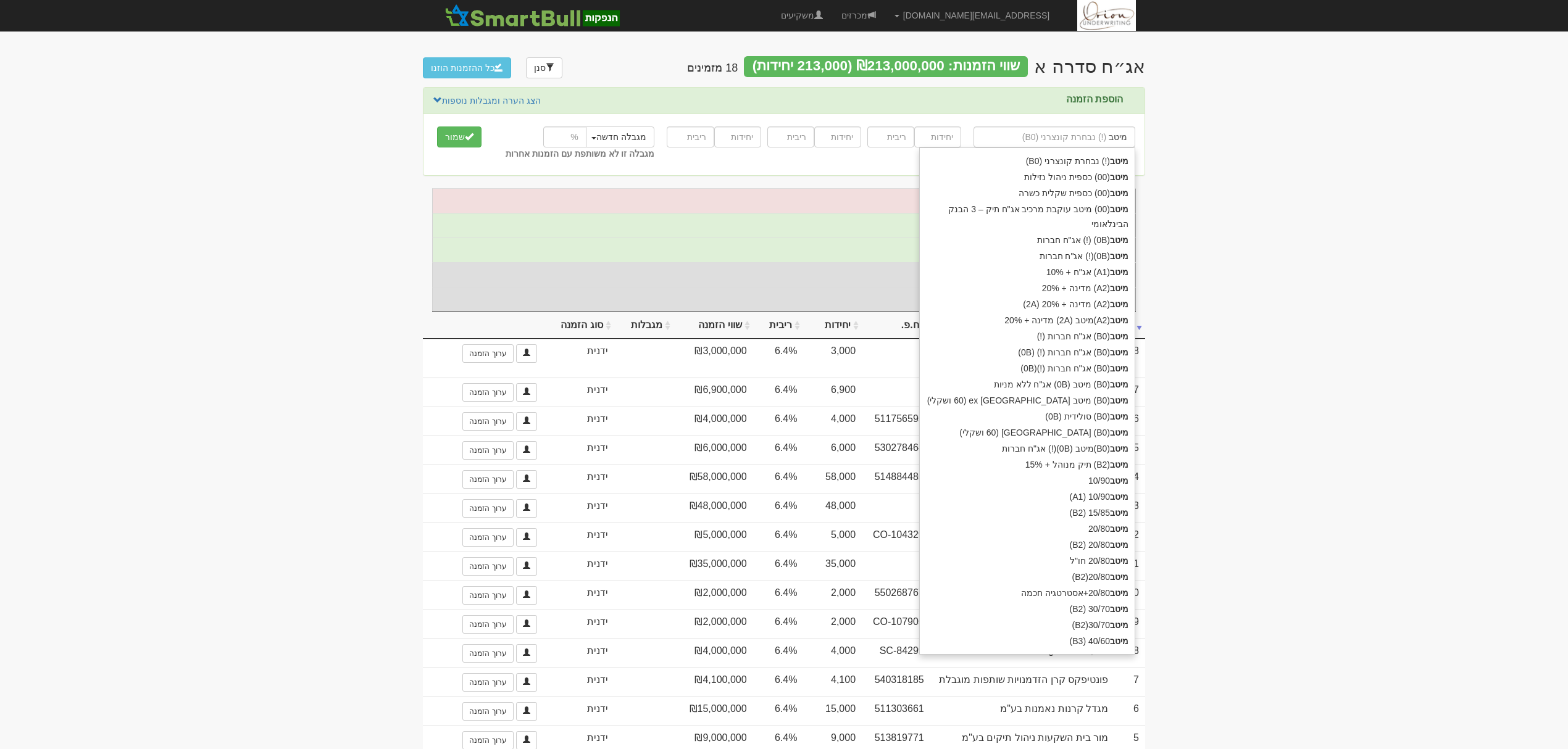
type input "מיטב ג"
type input "מיטב גמל ופנסיה בע"מ"
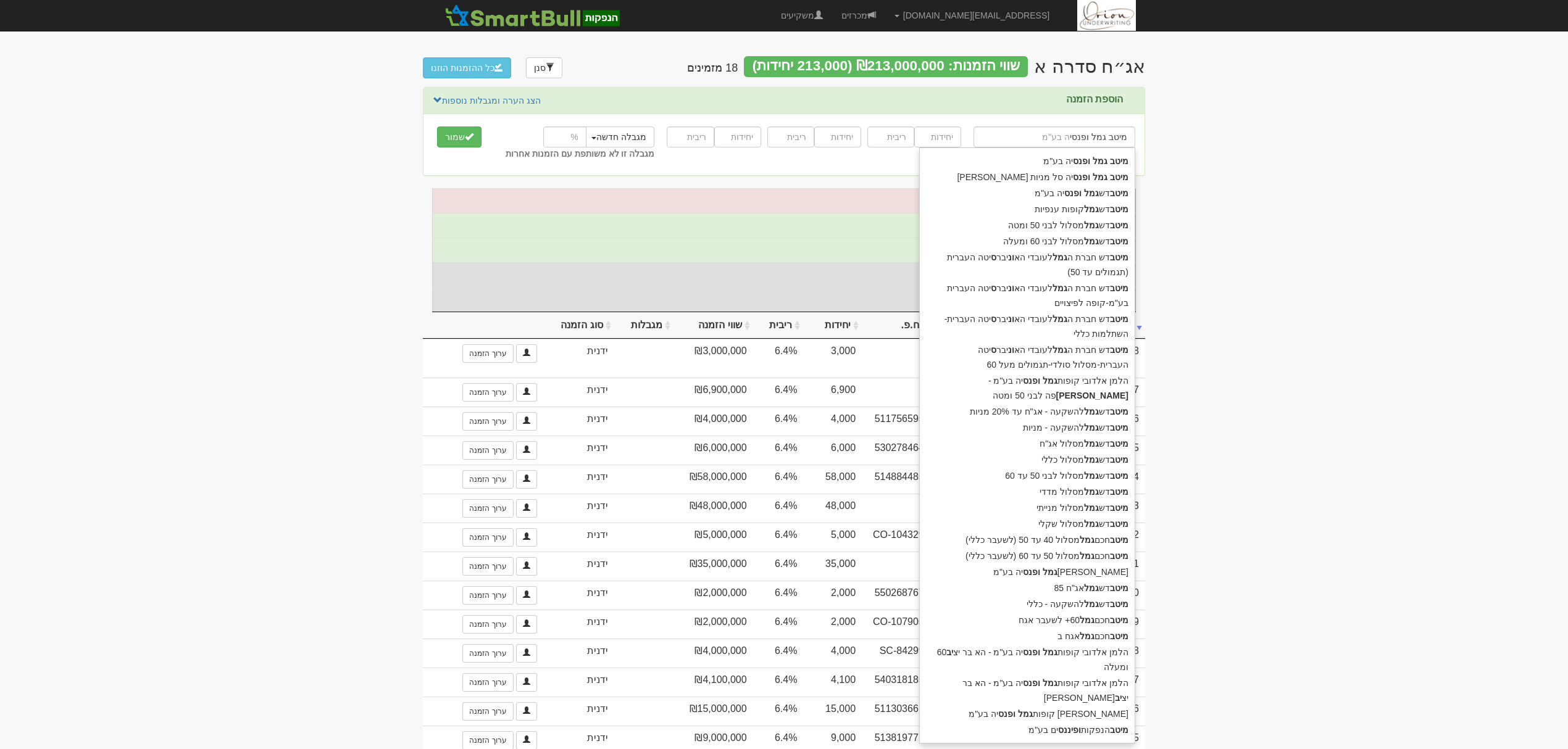
type input "מיטב גמל ופנסיה"
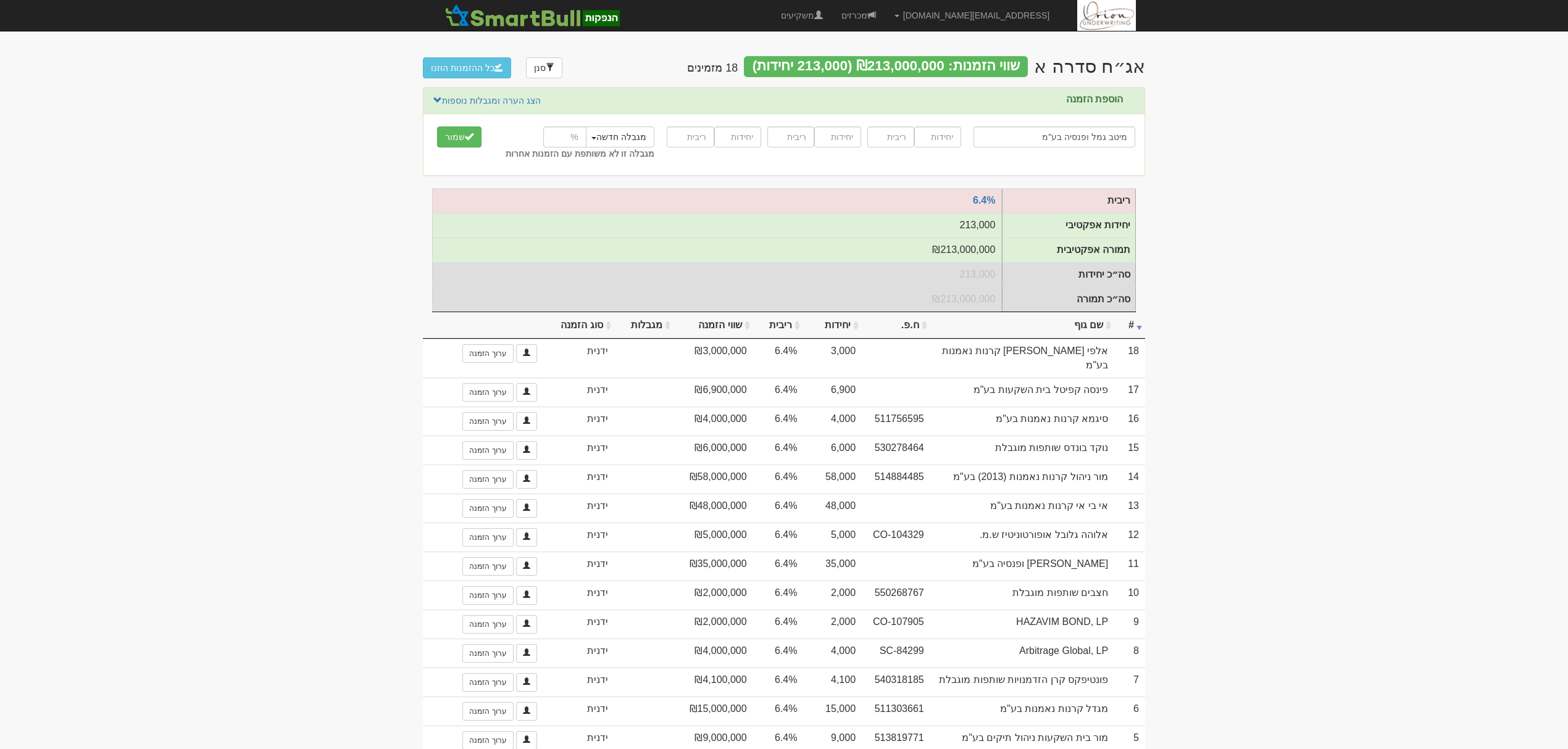
type input "מיטב גמל ופנסיה בע"מ"
type input "35000"
type input "6.4"
click at [437, 126] on button "שמור" at bounding box center [459, 137] width 44 height 21
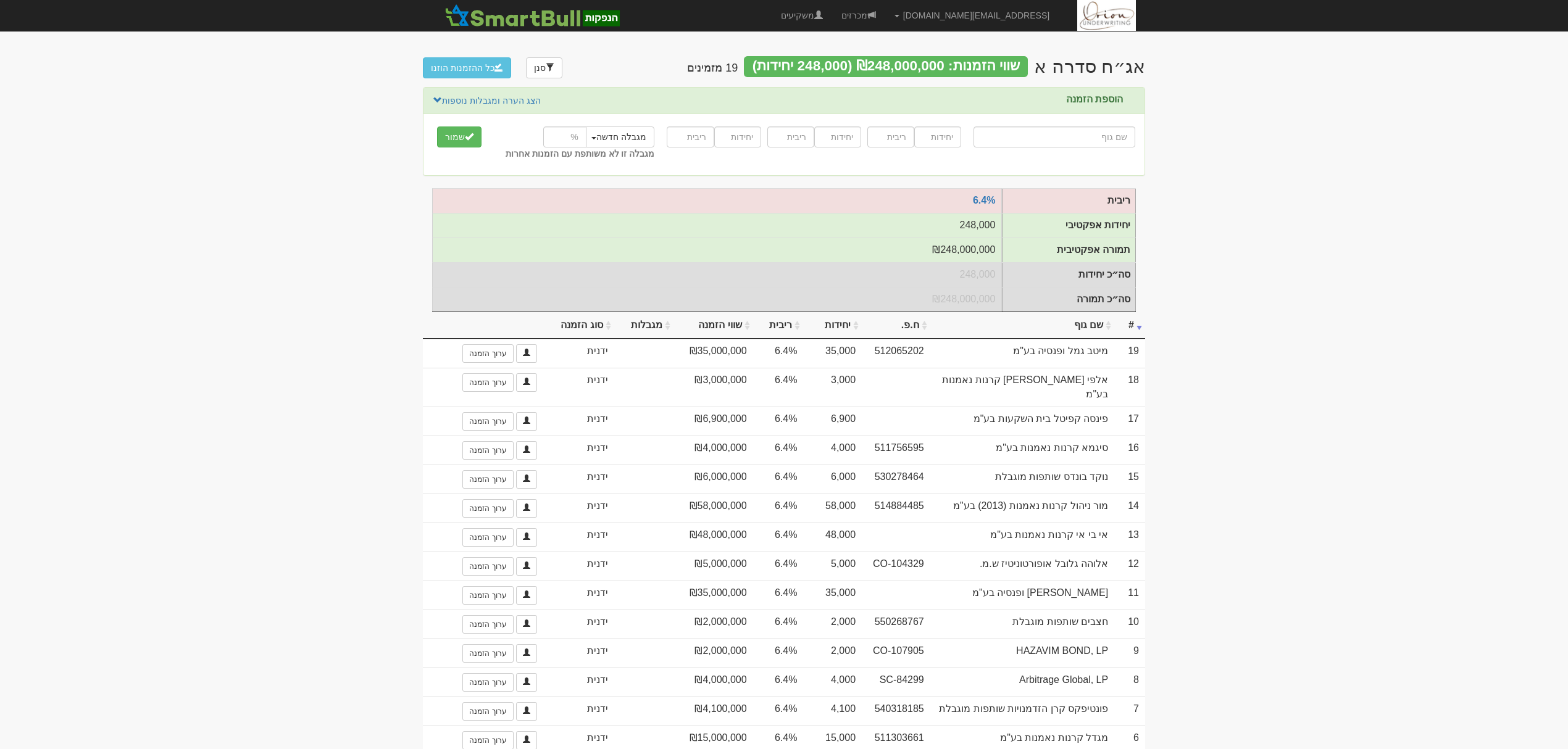
type input "י"
type input "[PERSON_NAME] (!) 10/90 צמיחה"
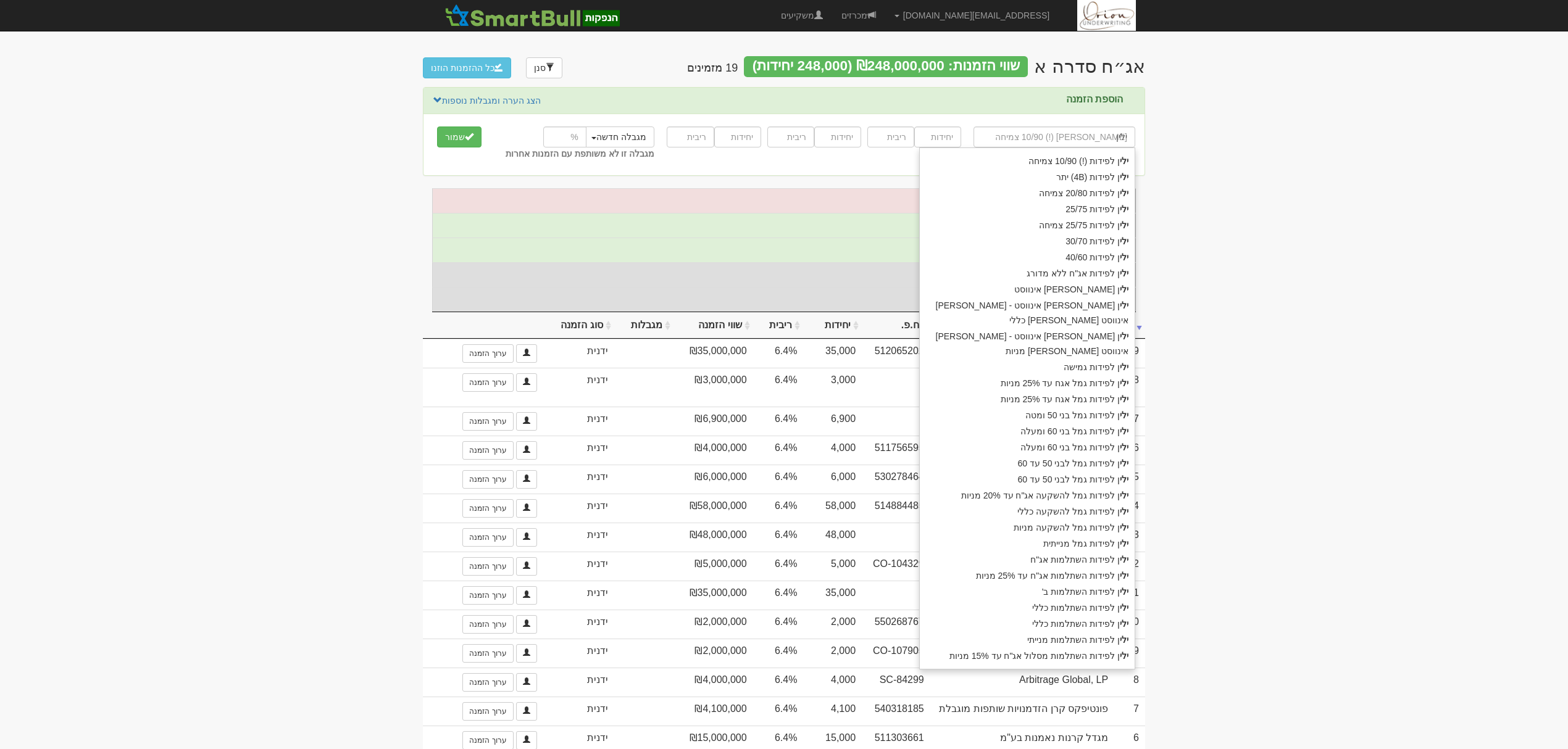
type input "ילין"
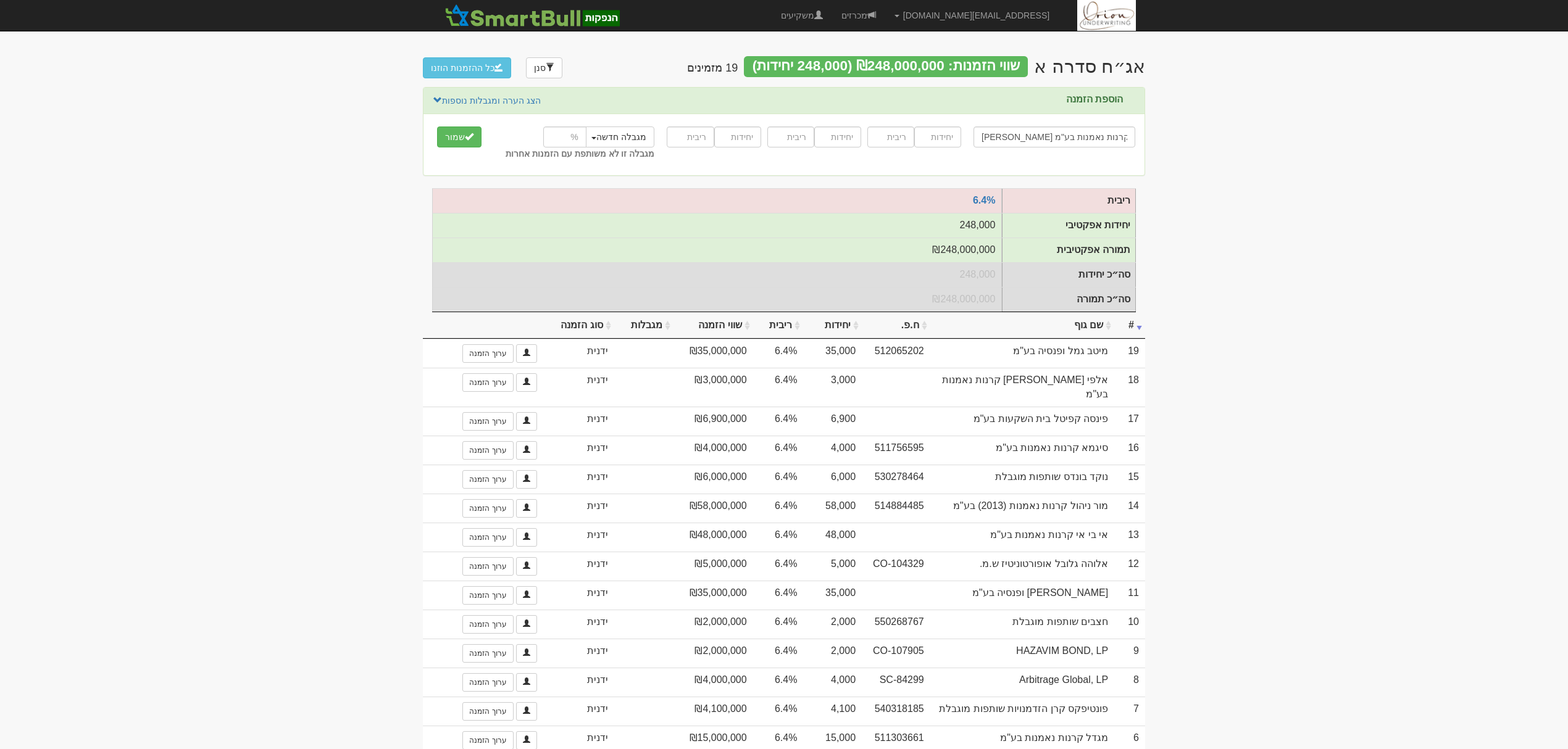
type input "[PERSON_NAME] ניהול קרנות נאמנות בע"מ"
type input "12000"
type input "6.4"
click at [437, 126] on button "שמור" at bounding box center [459, 137] width 44 height 21
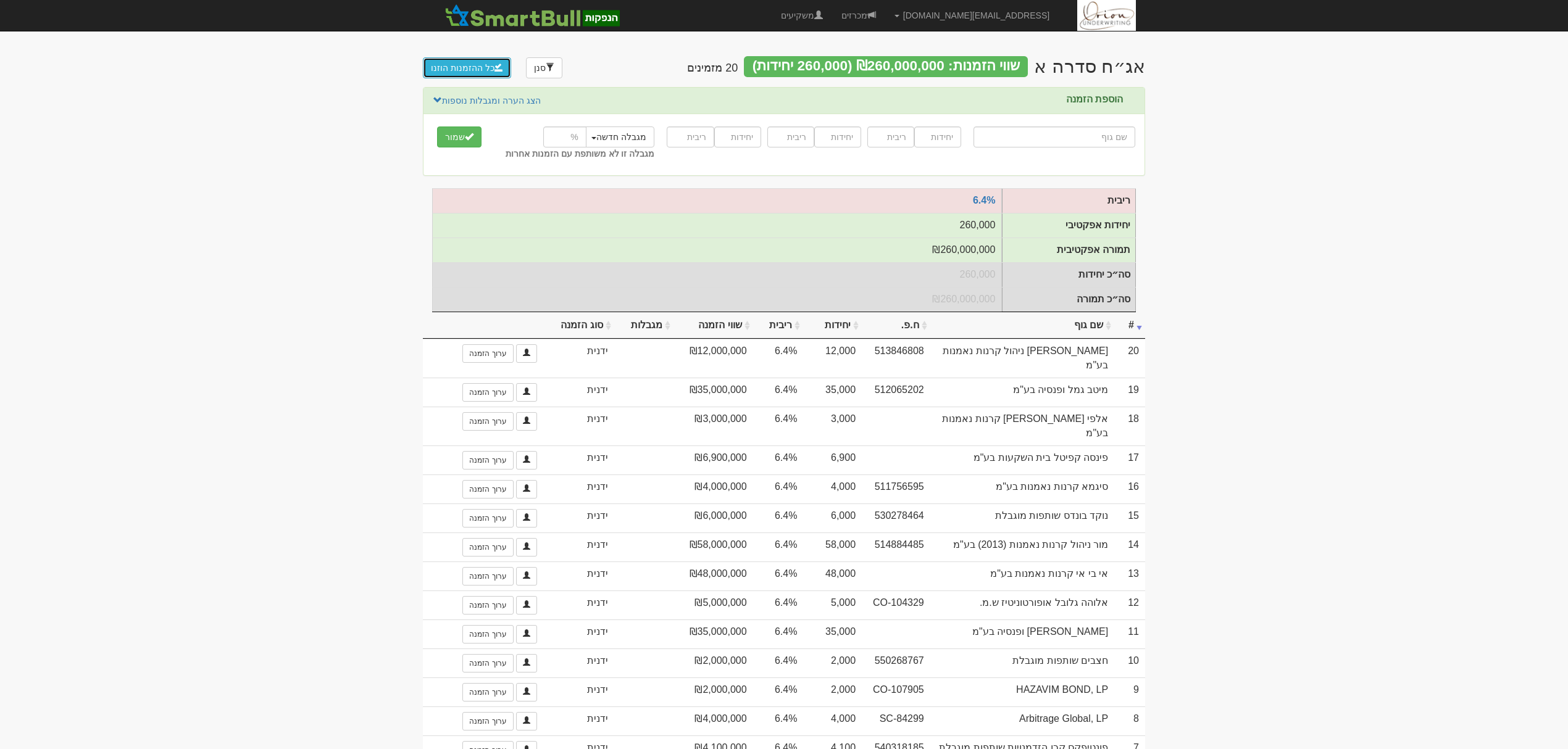
click at [477, 57] on button "כל ההזמנות הוזנו" at bounding box center [466, 68] width 88 height 21
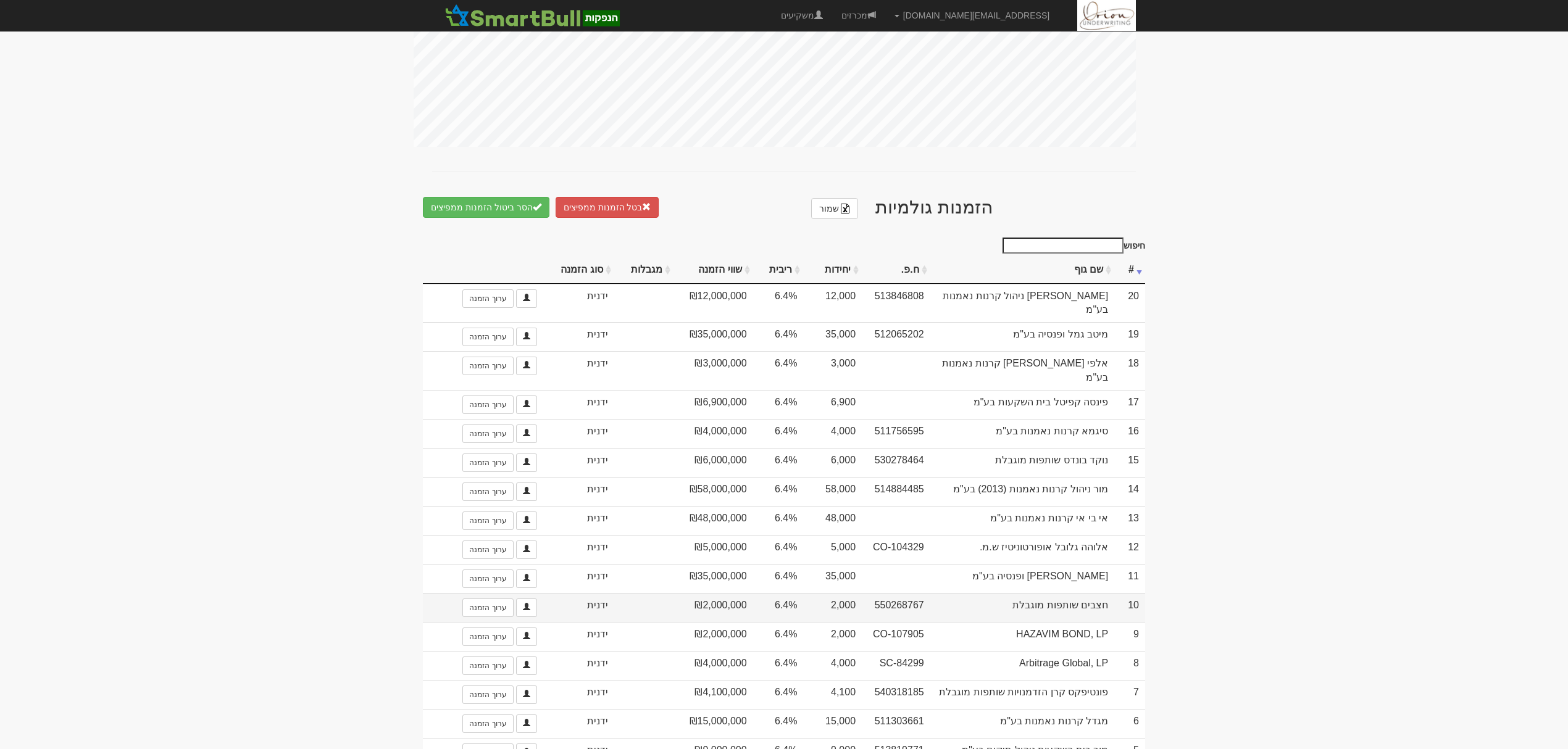
scroll to position [516, 0]
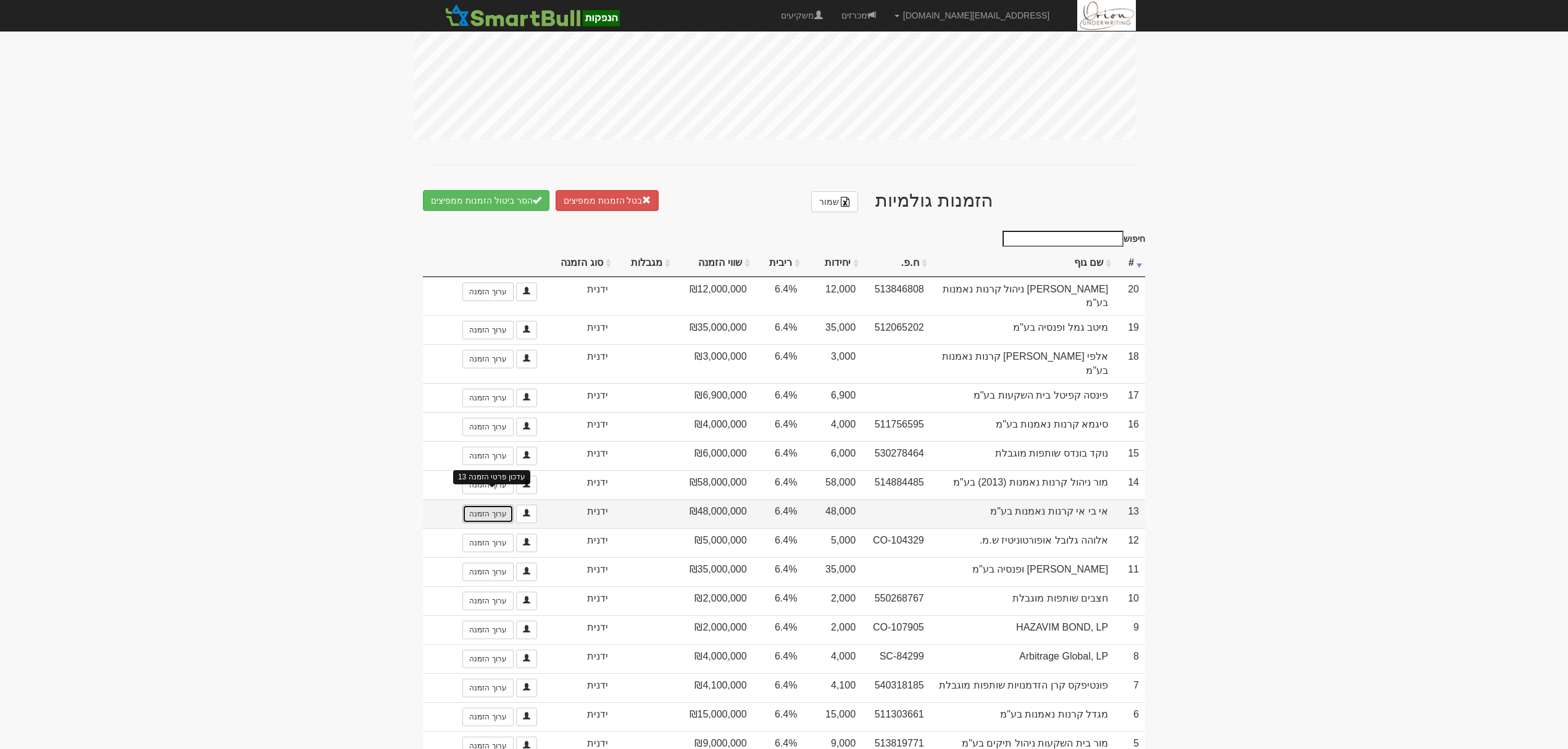
click at [500, 505] on link "ערוך הזמנה" at bounding box center [487, 513] width 50 height 18
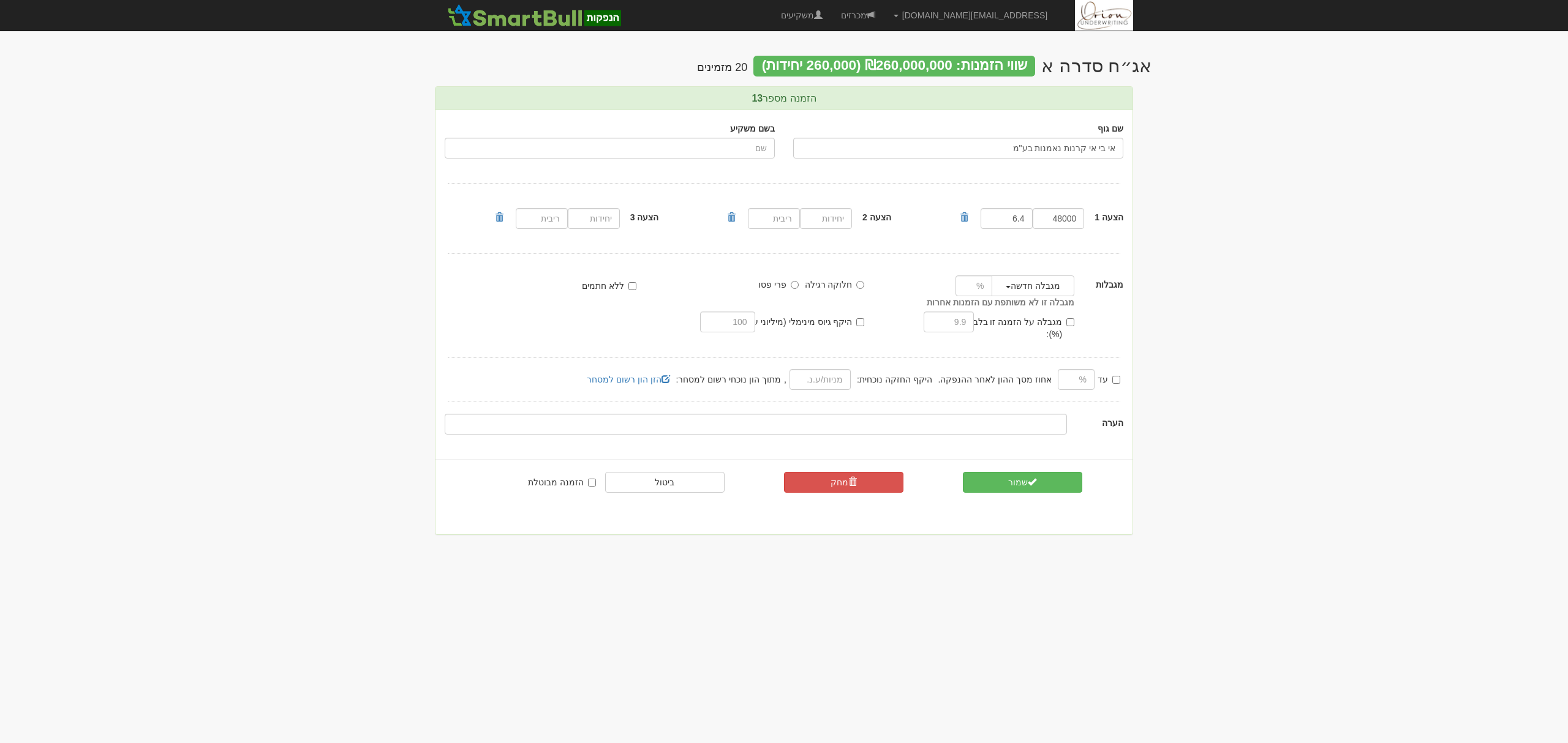
click at [1053, 319] on label "מגבלה על הזמנה זו בלבד (%):" at bounding box center [1015, 328] width 119 height 24
click at [1066, 319] on input "מגבלה על הזמנה זו בלבד (%):" at bounding box center [1070, 322] width 8 height 8
checkbox input "true"
click at [920, 321] on div "מגבלה על הזמנה זו בלבד (%):" at bounding box center [974, 330] width 219 height 37
click at [942, 318] on input "text" at bounding box center [949, 322] width 50 height 21
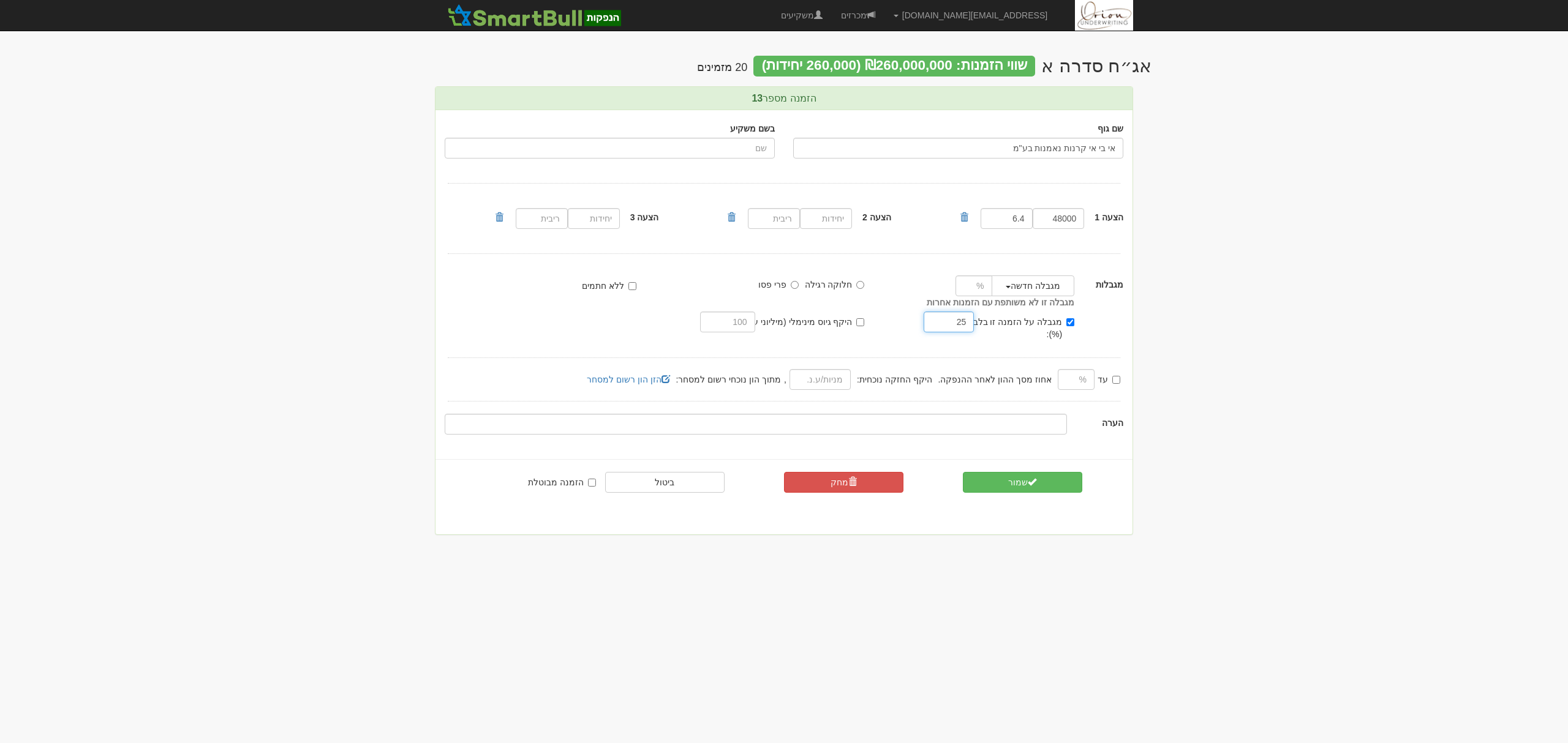
type input "2"
click at [1072, 324] on input "מגבלה על הזמנה זו בלבד (%):" at bounding box center [1070, 322] width 8 height 8
checkbox input "false"
click at [974, 289] on input "number" at bounding box center [974, 286] width 37 height 21
type input "25"
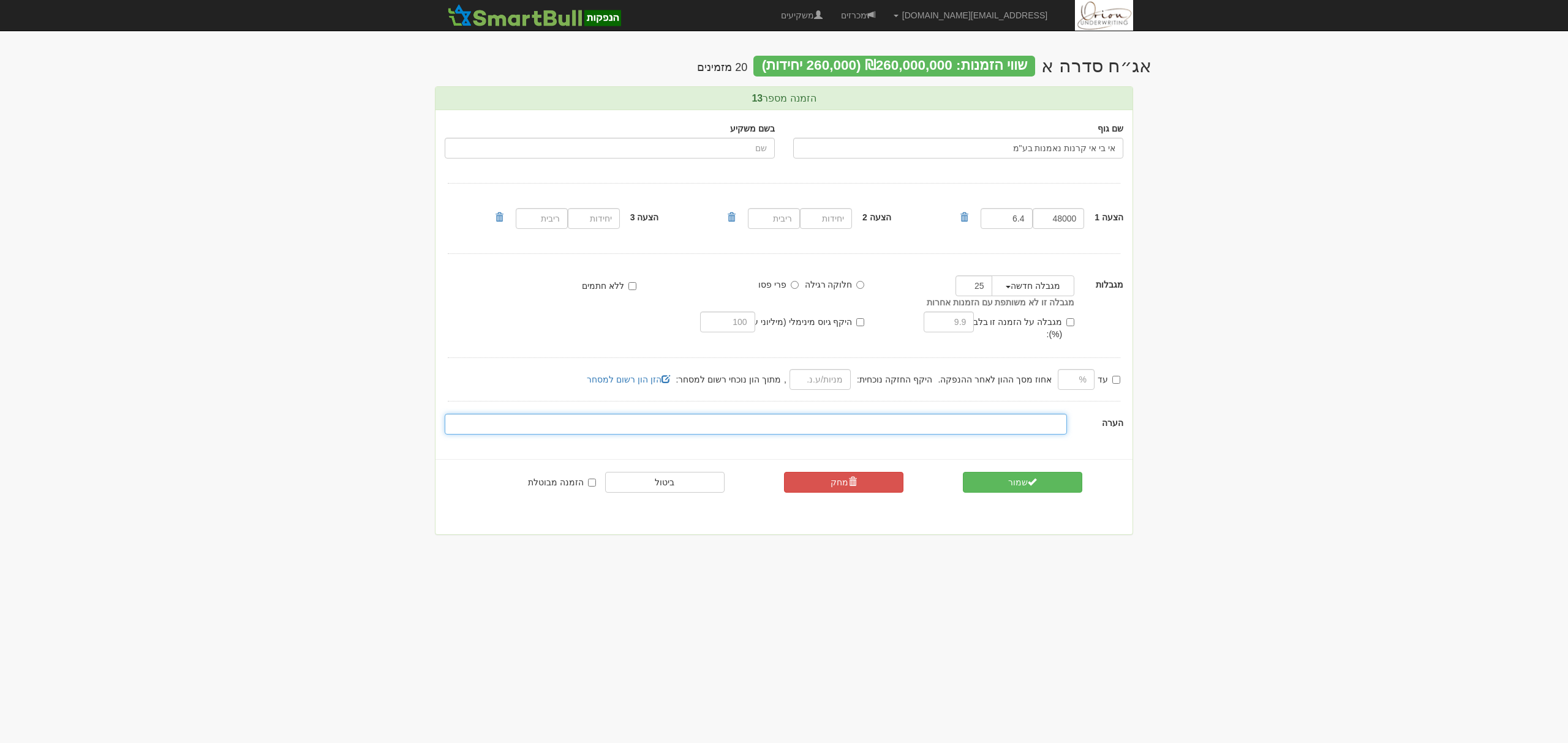
click at [986, 414] on input "text" at bounding box center [756, 425] width 623 height 21
type input "10% לקרן"
click at [1027, 472] on button "שמור" at bounding box center [1022, 482] width 119 height 21
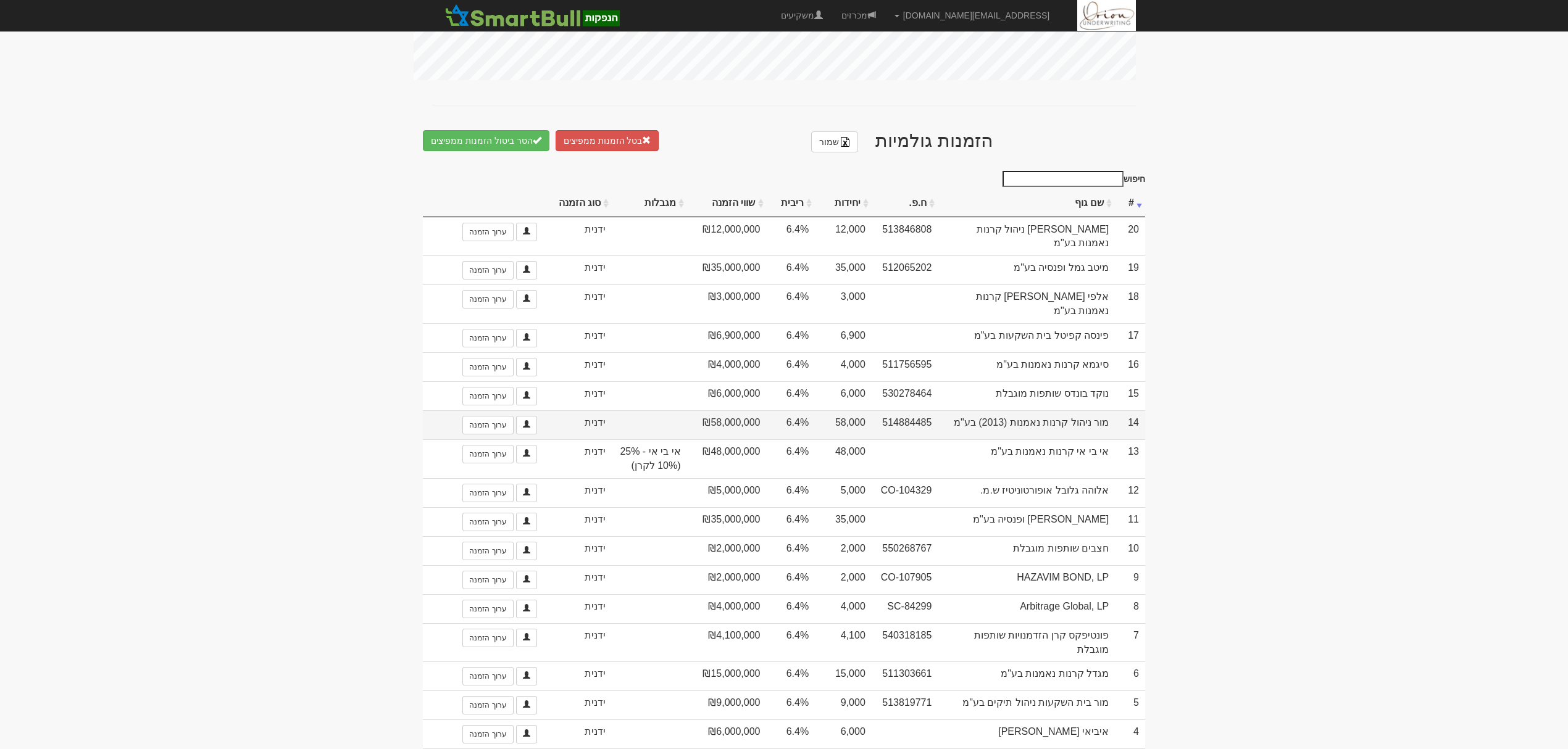
scroll to position [690, 0]
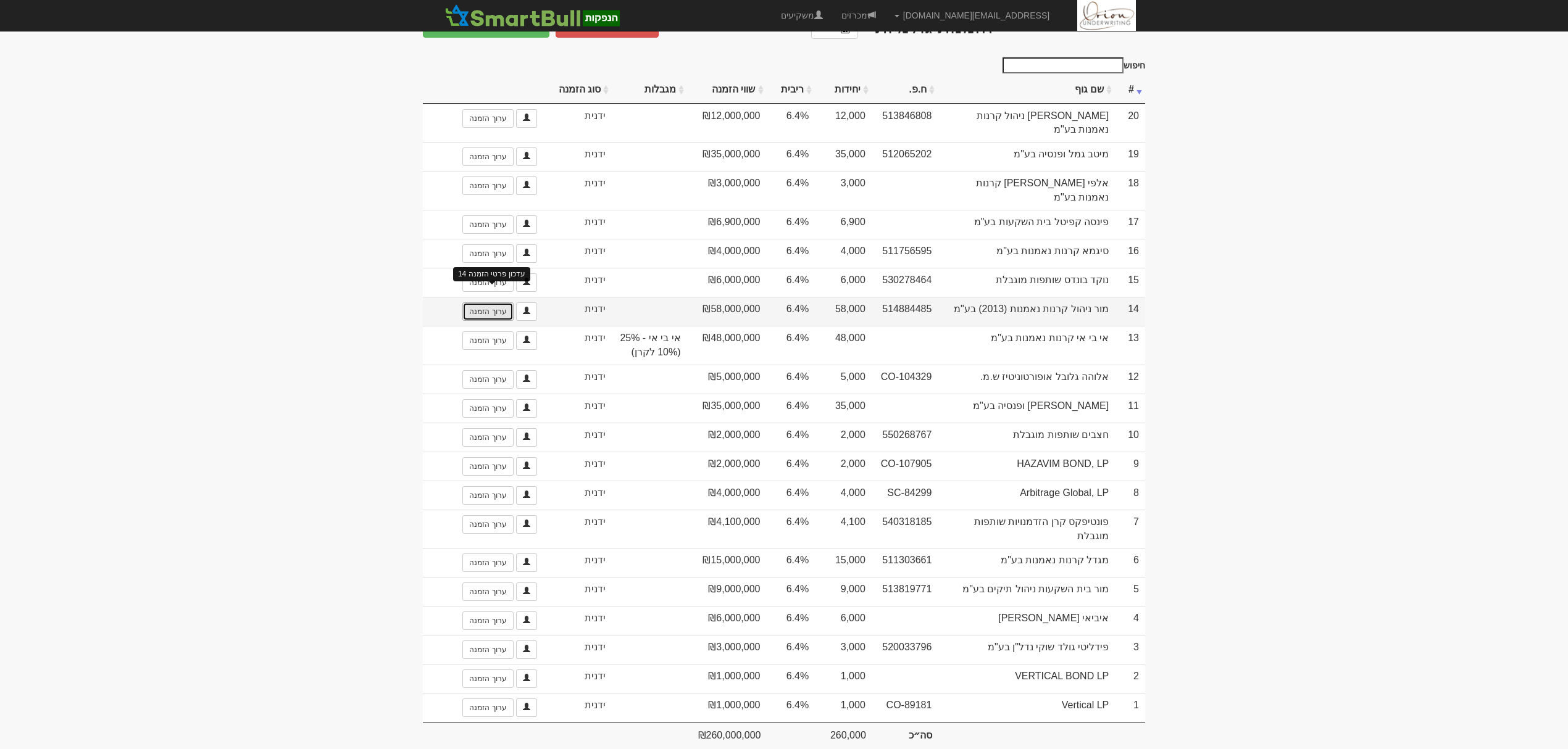
click at [490, 303] on link "ערוך הזמנה" at bounding box center [487, 311] width 50 height 18
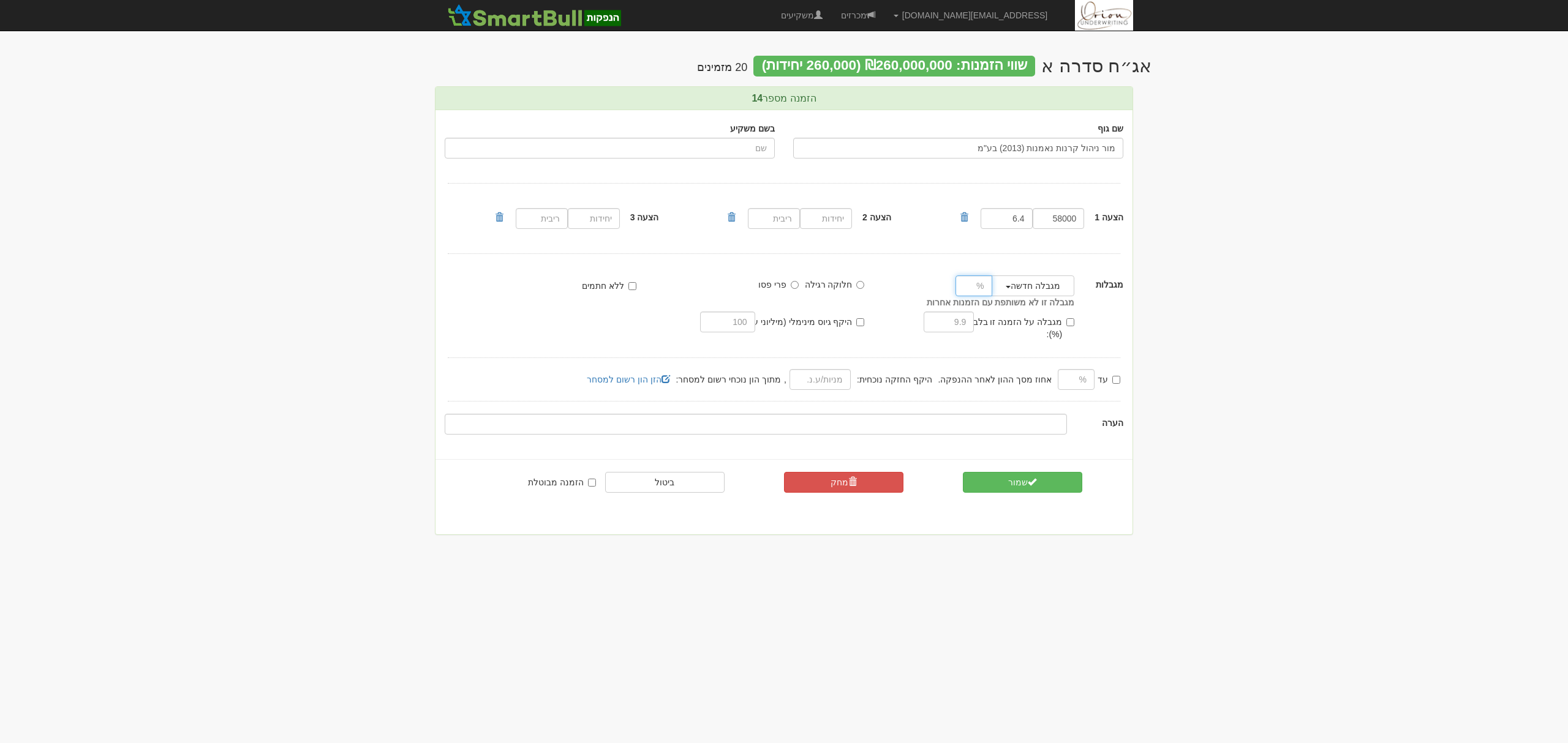
click at [966, 287] on input "number" at bounding box center [974, 286] width 37 height 21
type input "24.9"
click at [1034, 472] on button "שמור" at bounding box center [1022, 482] width 119 height 21
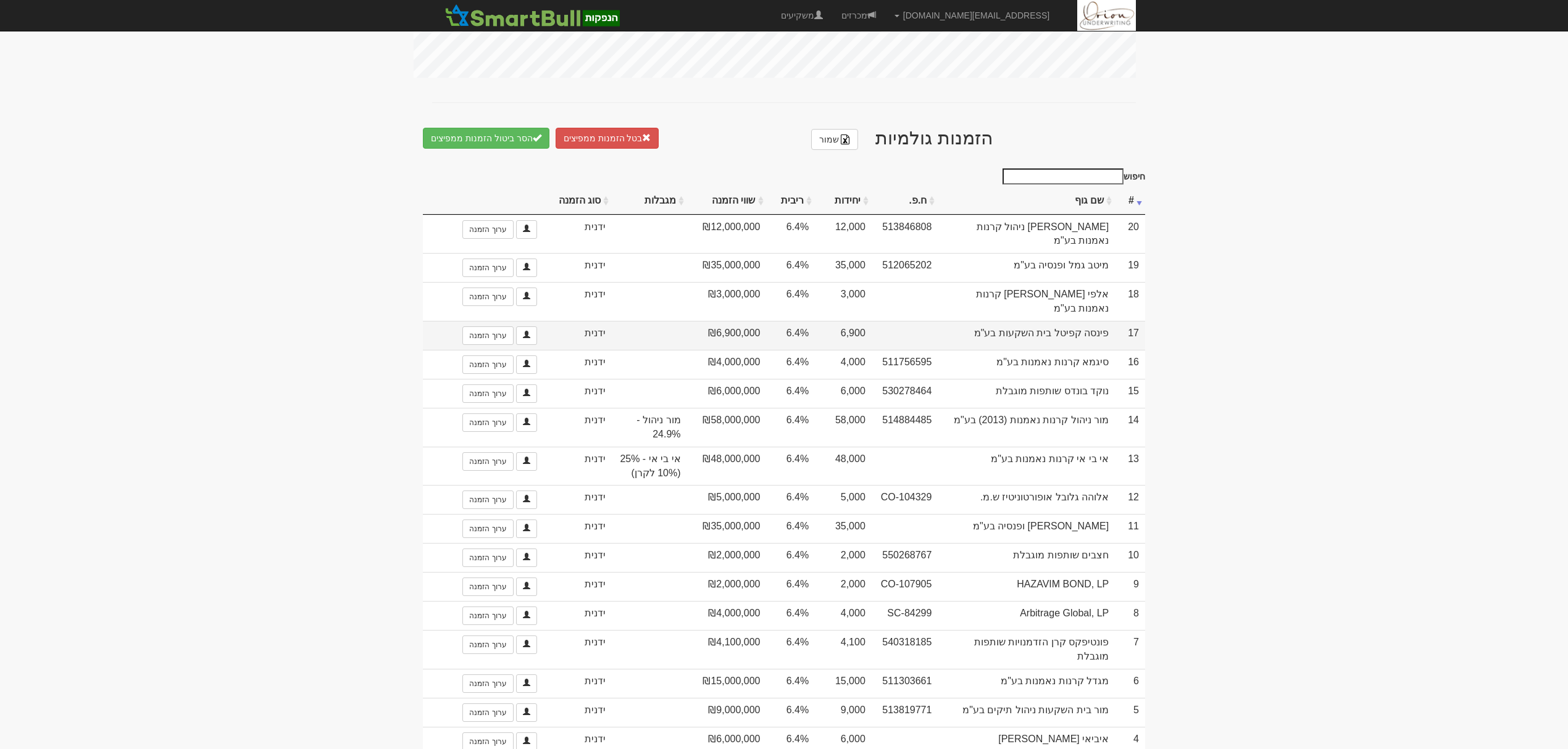
scroll to position [658, 0]
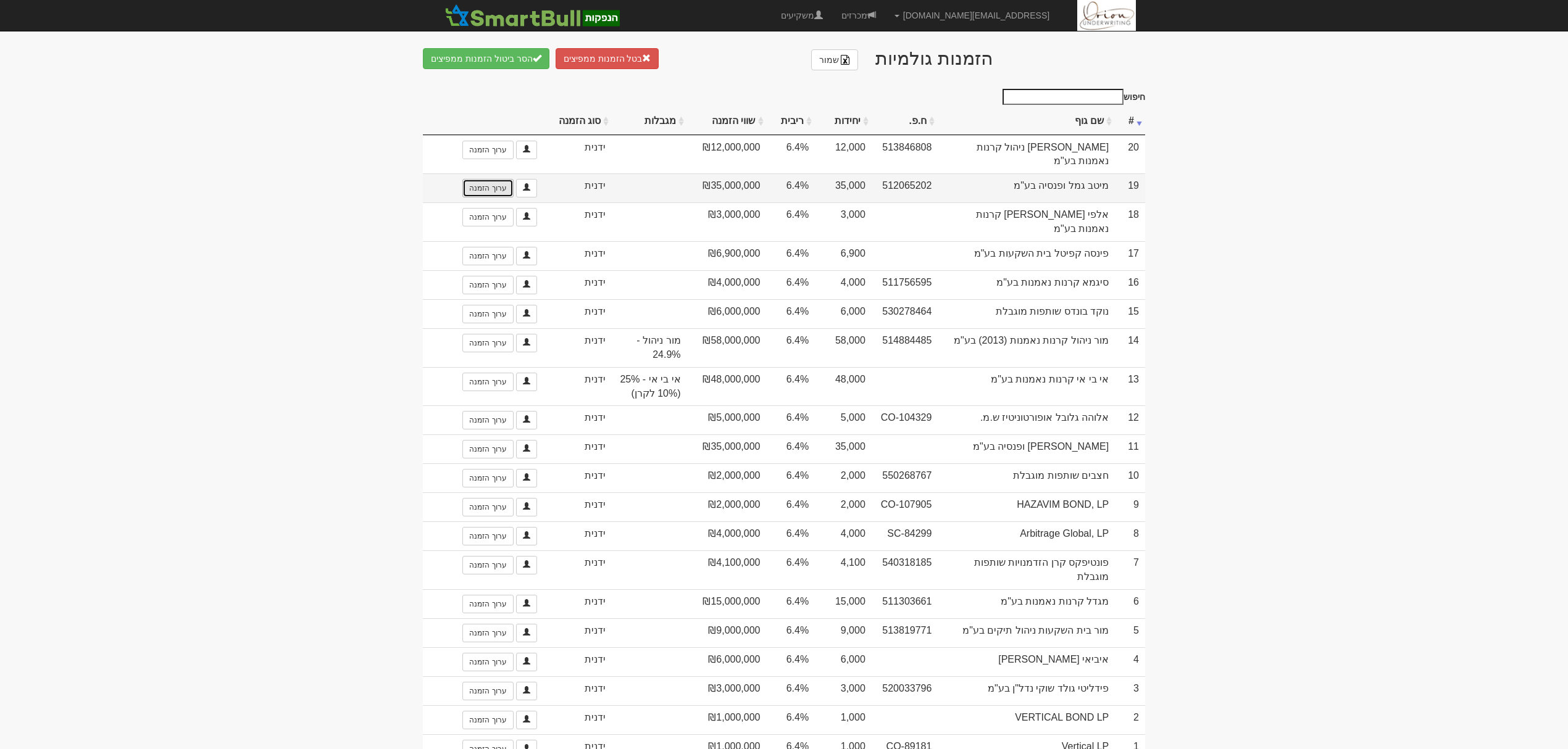
click at [475, 179] on link "ערוך הזמנה" at bounding box center [487, 188] width 50 height 18
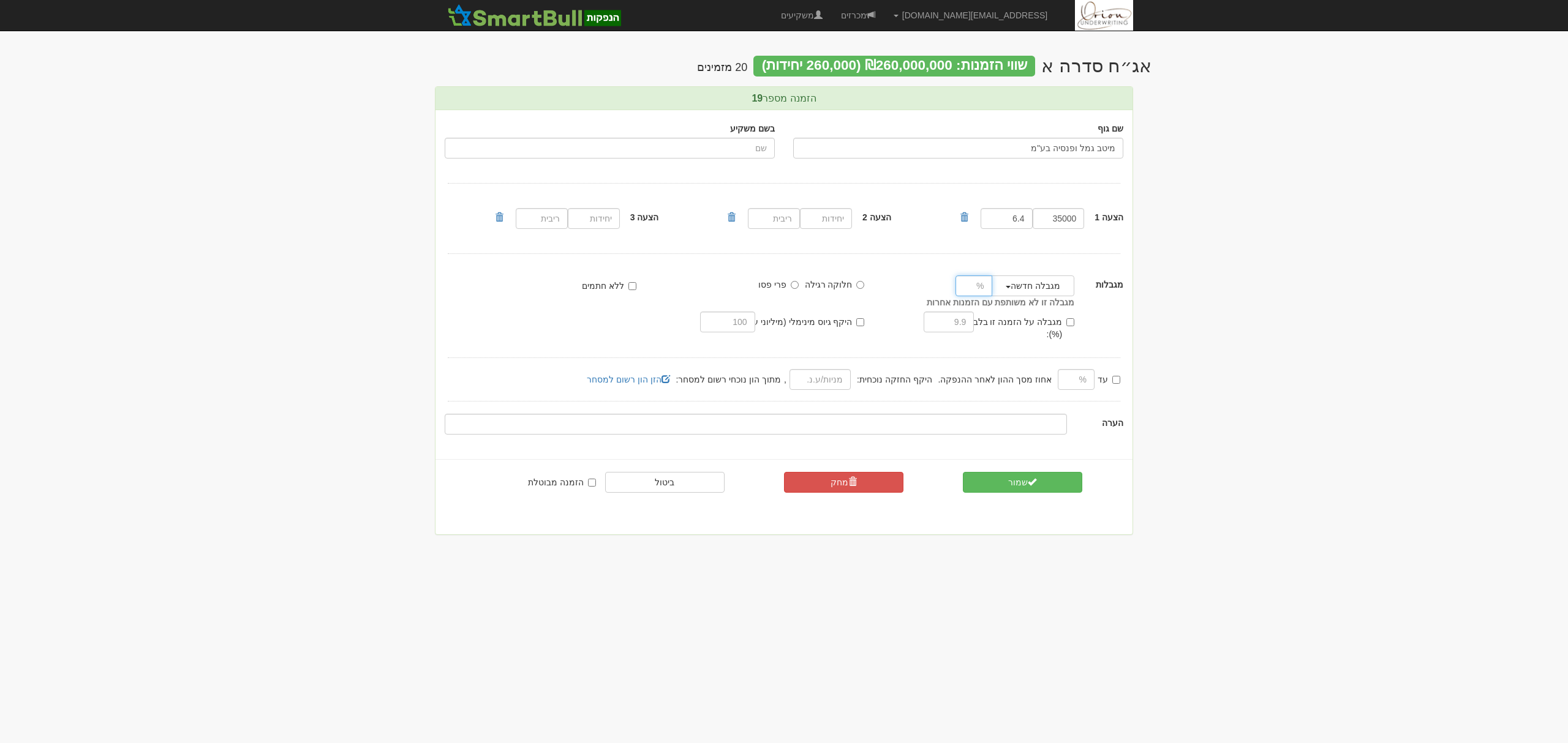
click at [964, 281] on input "number" at bounding box center [974, 286] width 37 height 21
type input "17"
click at [1030, 479] on button "שמור" at bounding box center [1022, 482] width 119 height 21
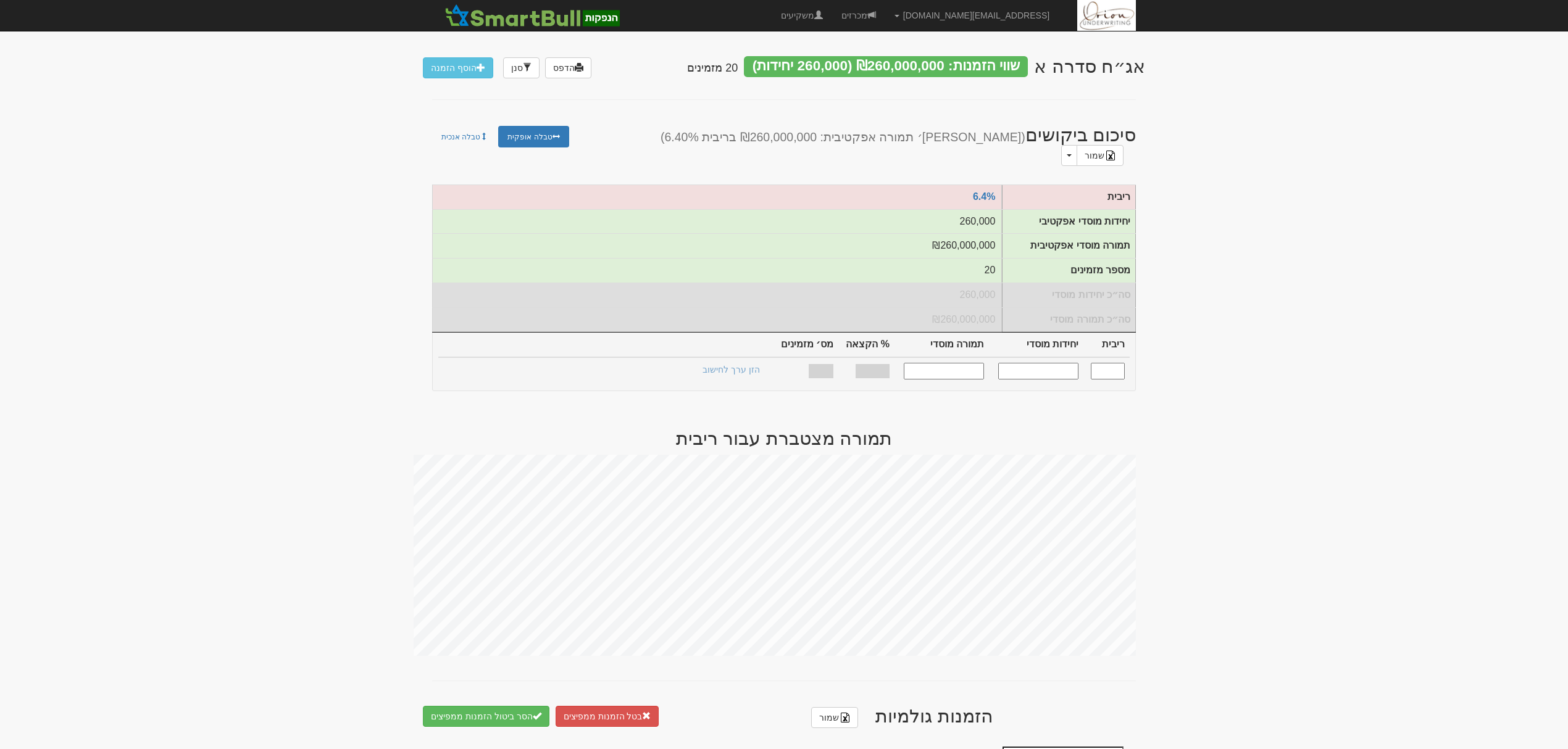
click at [1114, 364] on input "text" at bounding box center [1108, 371] width 34 height 17
type input "6.400"
type input "260,000"
type input "260,000,000"
type input "100%"
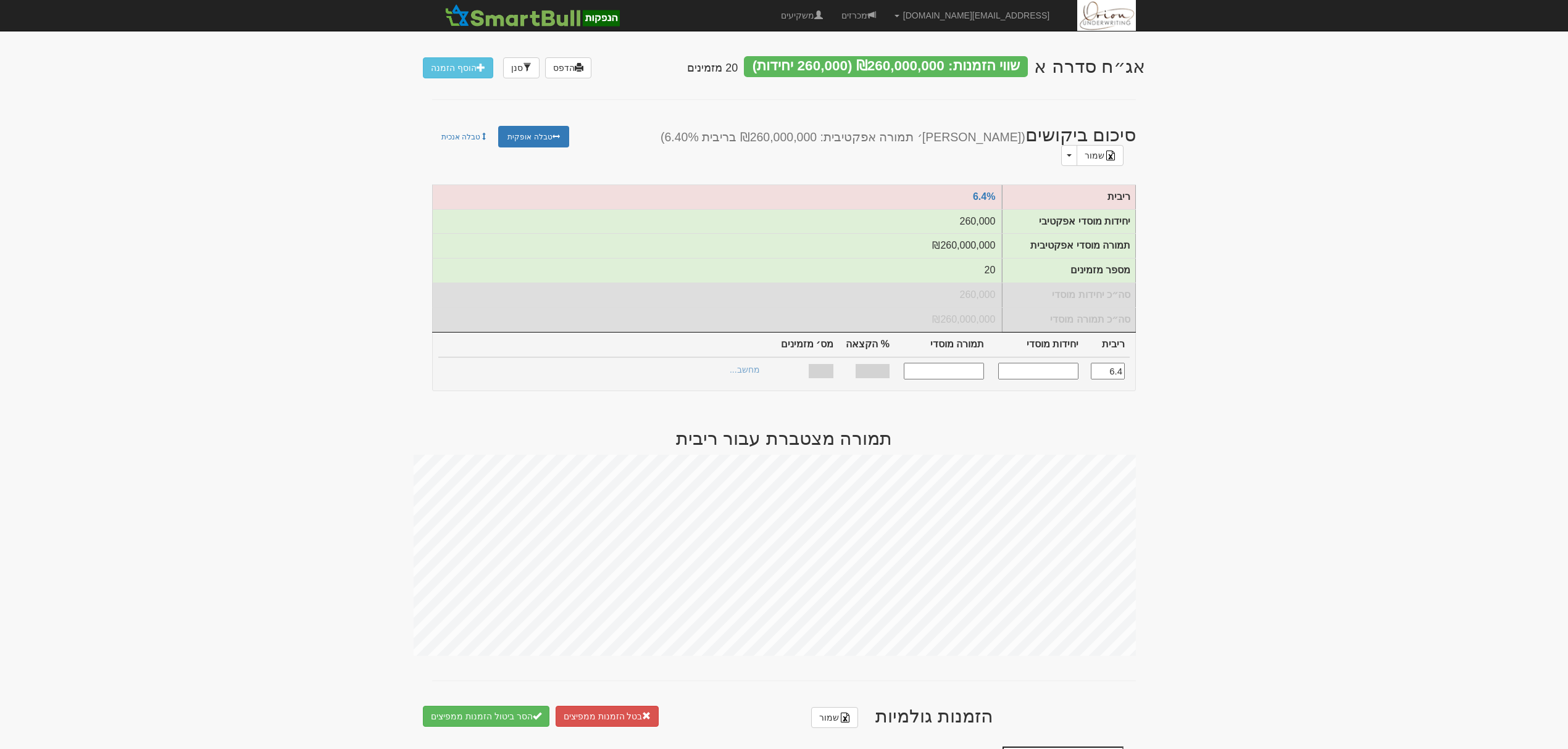
type input "20"
type input "6.400"
click at [746, 363] on link "הצעות זוכות >" at bounding box center [734, 371] width 68 height 17
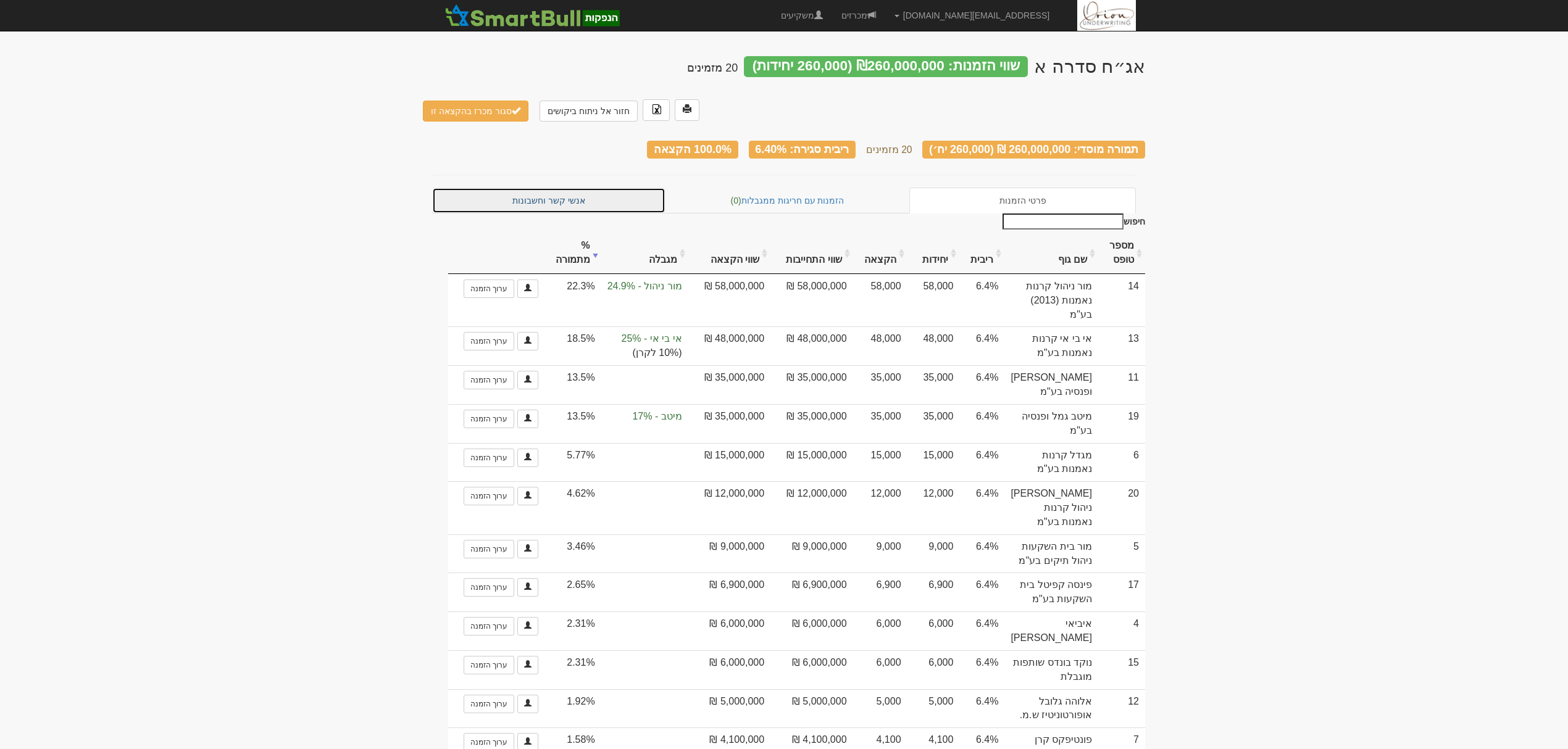
click at [588, 188] on link "אנשי קשר וחשבונות" at bounding box center [549, 201] width 233 height 26
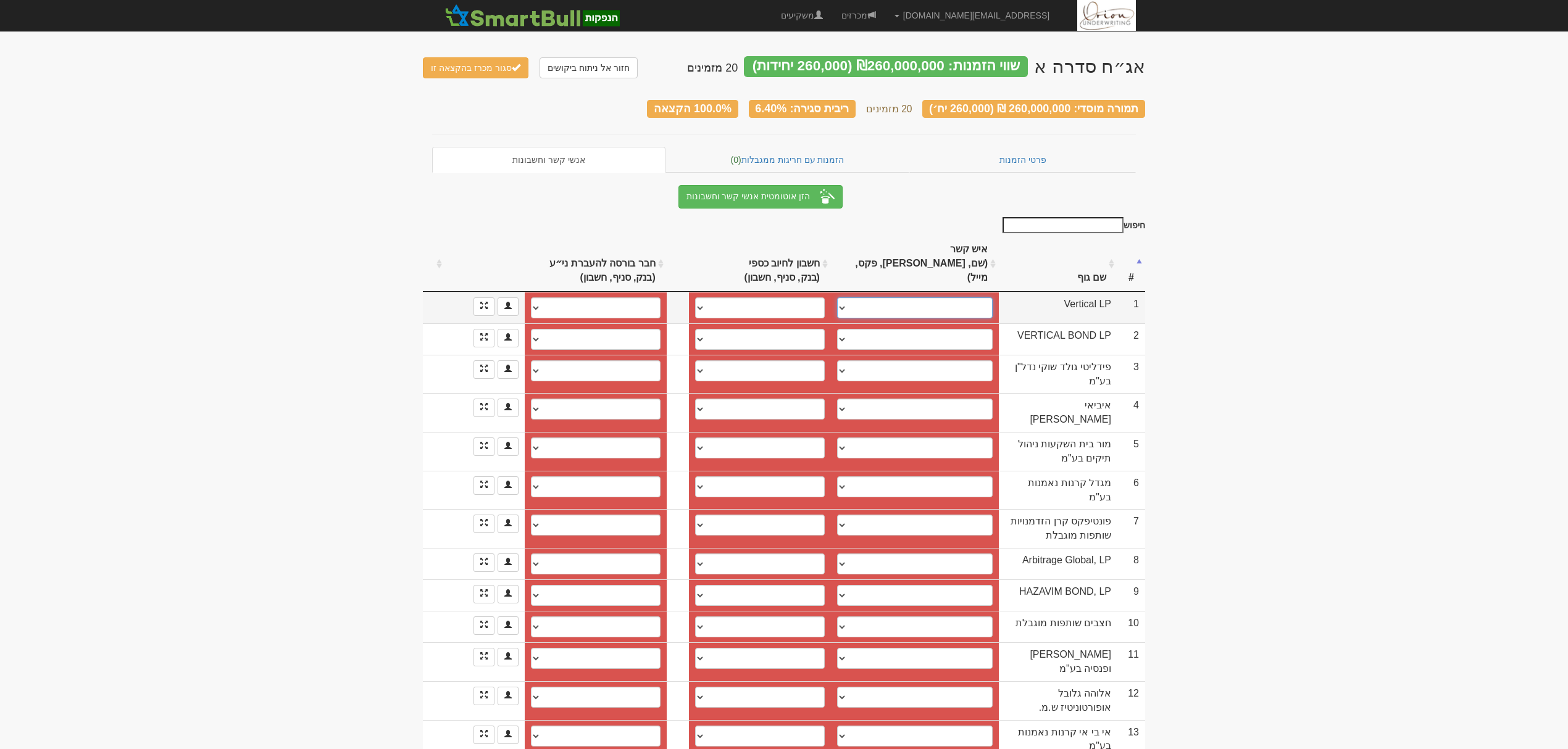
click at [911, 298] on select "מיקו מור, miko@oag.co.il אוהד דסאו, ohad@arbit.co.il מיקי מור, miko@arbit.co.il…" at bounding box center [915, 308] width 156 height 21
click at [908, 298] on select "מיקו מור, miko@oag.co.il אוהד דסאו, ohad@arbit.co.il מיקי מור, miko@arbit.co.il…" at bounding box center [915, 308] width 156 height 21
select select "5fee153814eade000428e4f8"
click at [837, 298] on select "מיקו מור, miko@oag.co.il אוהד דסאו, ohad@arbit.co.il מיקי מור, miko@arbit.co.il…" at bounding box center [915, 308] width 156 height 21
click at [794, 298] on select "פועלים (12), 600, 400828 פועלים (12), 600, 399951 פועלים (12), 600, 400844 פועל…" at bounding box center [760, 308] width 130 height 21
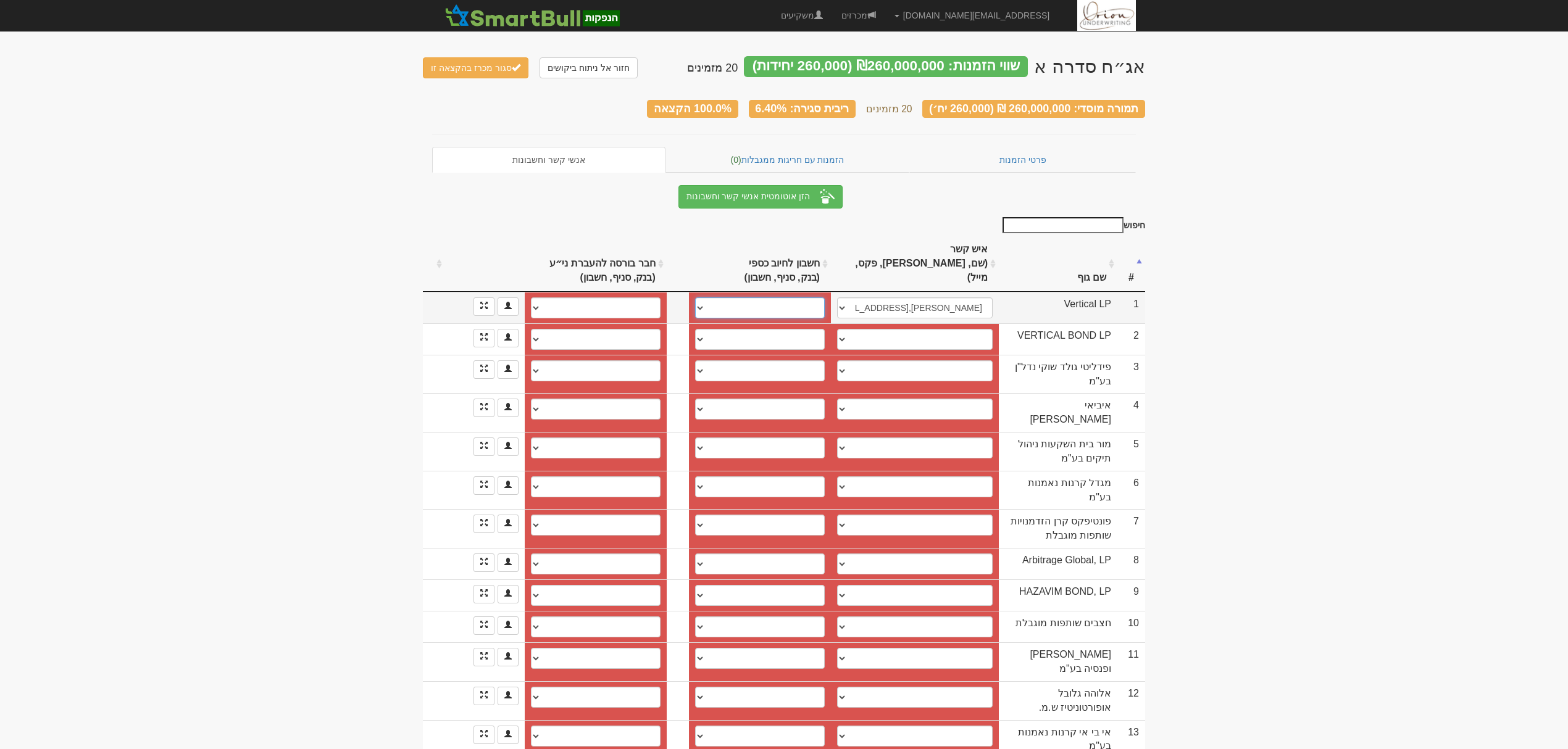
select select "685ab85fc6c73d8d11c54c9f"
click at [695, 298] on select "פועלים (12), 600, 400828 פועלים (12), 600, 399951 פועלים (12), 600, 400844 פועל…" at bounding box center [760, 308] width 130 height 21
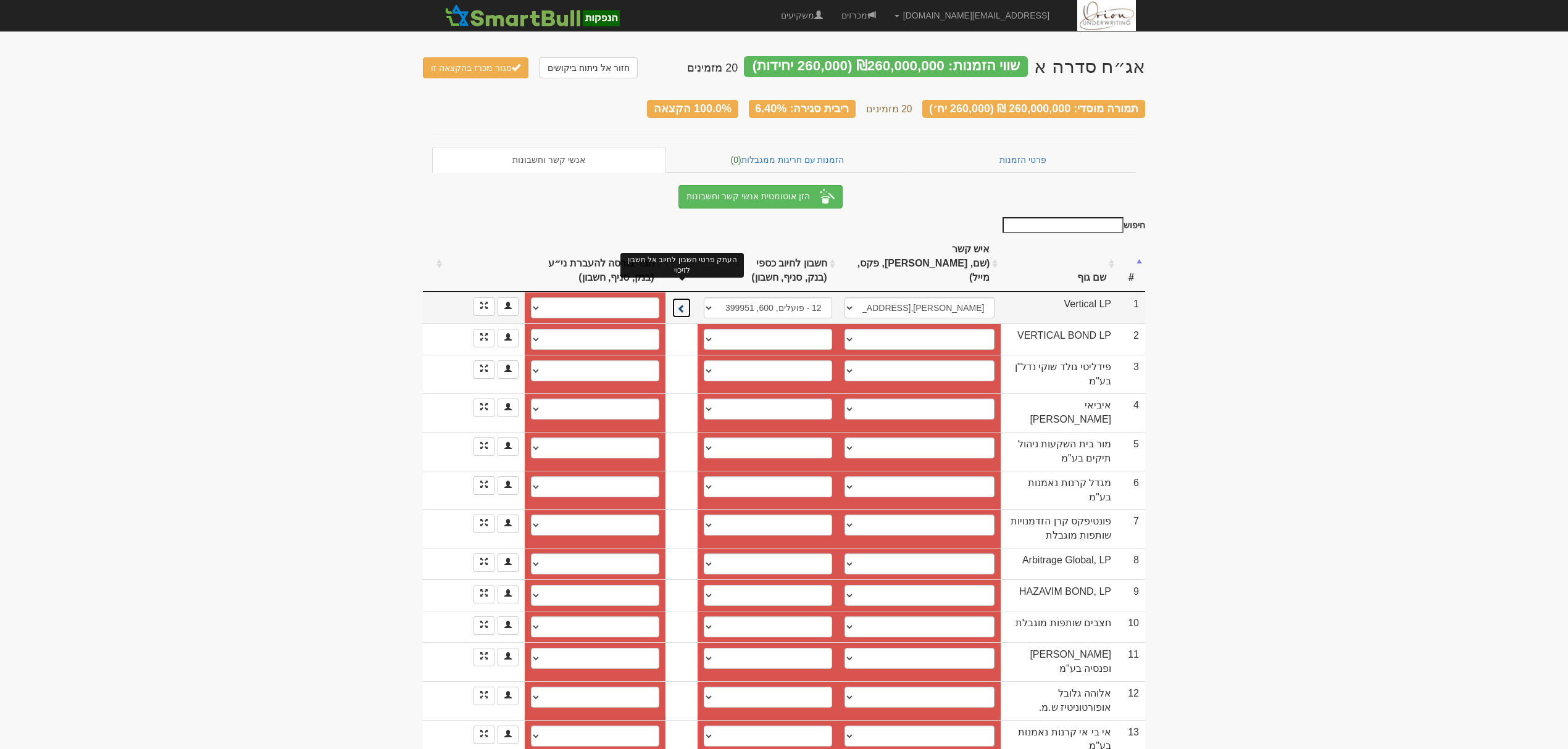
click at [684, 304] on span at bounding box center [681, 309] width 9 height 9
select select "681a263c7b9c209d55afd16d"
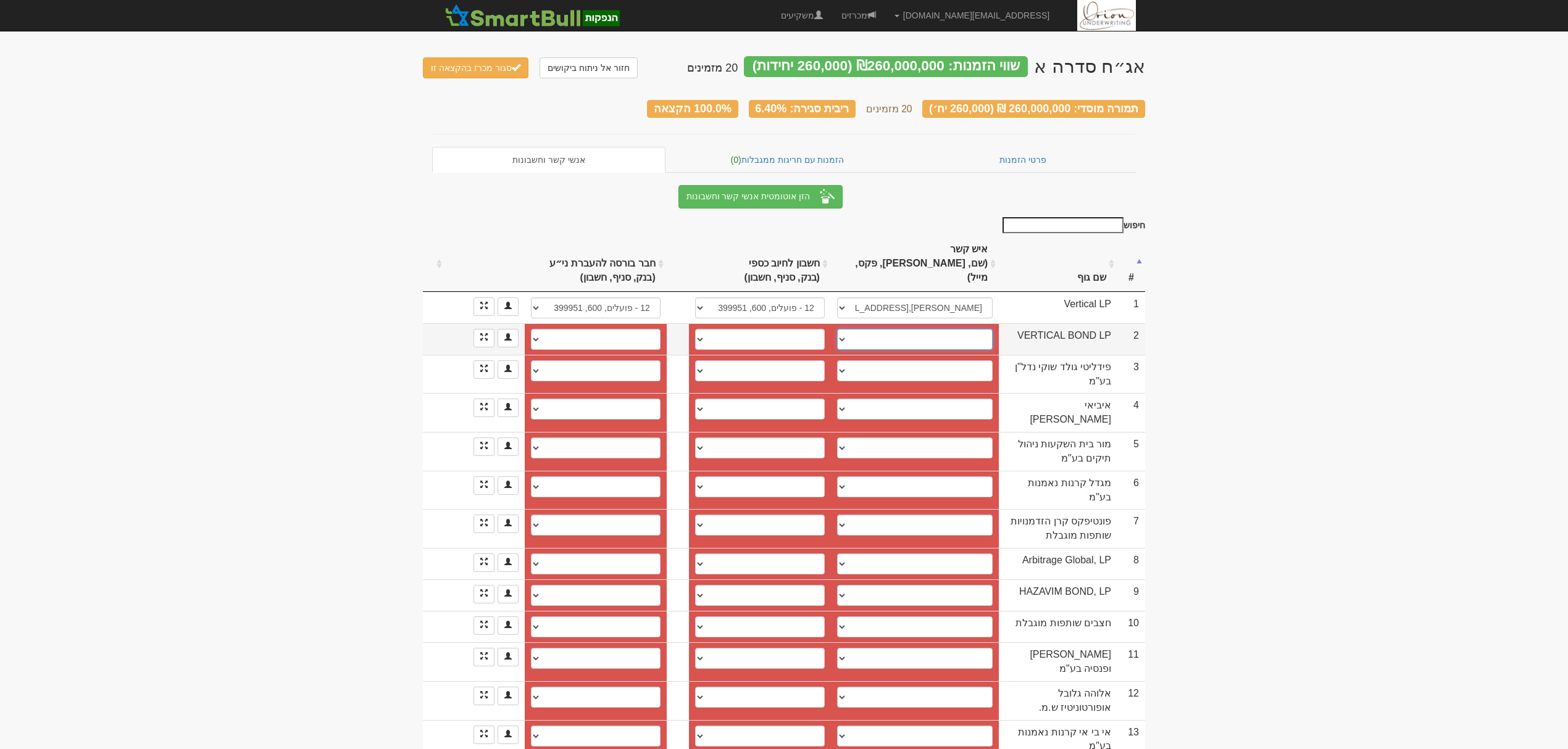
click at [861, 329] on select "יהודה מרום, yehuda@arbit.co.il אוהד, ohad@arbit.co.il אריאל, ariel@arbit.co.il …" at bounding box center [915, 339] width 156 height 21
select select "64f752aa0c06d738a22bf393"
click at [837, 329] on select "יהודה מרום, yehuda@arbit.co.il אוהד, ohad@arbit.co.il אריאל, ariel@arbit.co.il …" at bounding box center [915, 339] width 156 height 21
click at [762, 329] on select "פועלים (12), 600, 541464 פועלים (12), 600, 541472 פועלים (12), 600, 541480 חשבו…" at bounding box center [760, 339] width 130 height 21
select select "62f36b5e4753e0a4e49979b6"
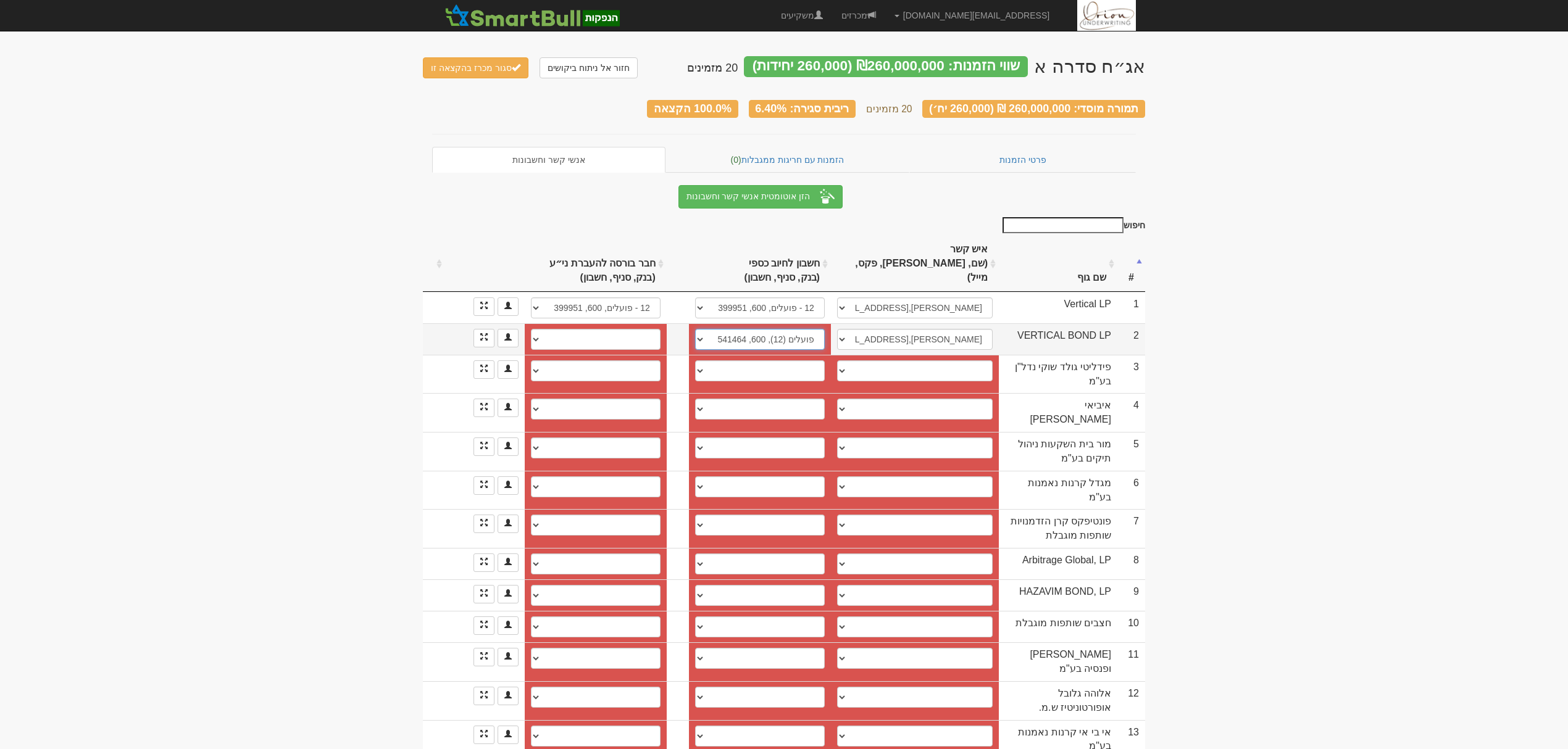
click at [695, 329] on select "פועלים (12), 600, 541464 פועלים (12), 600, 541472 פועלים (12), 600, 541480 חשבו…" at bounding box center [760, 339] width 130 height 21
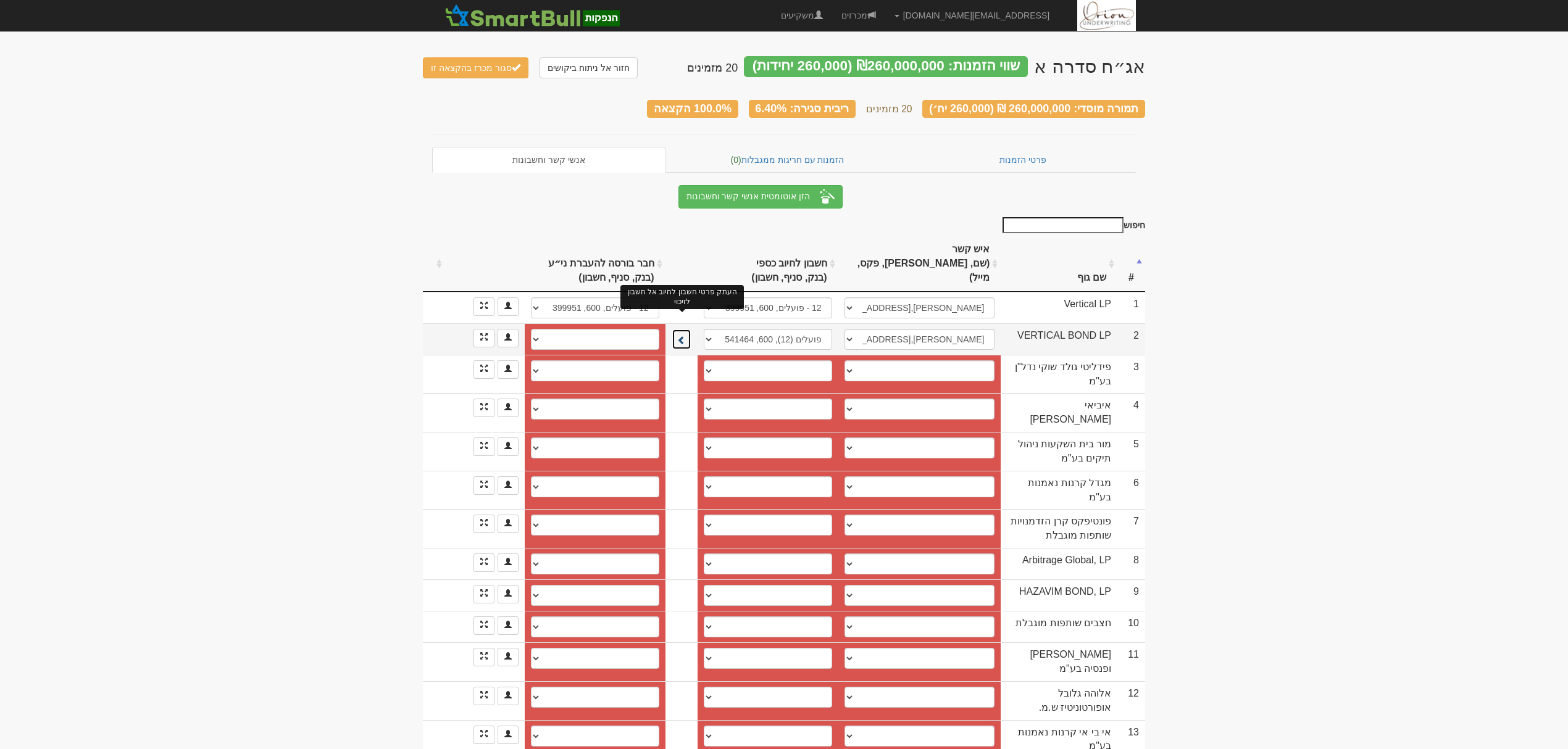
click at [686, 329] on button at bounding box center [681, 339] width 20 height 21
select select "62f36b604753e0a4e49979c5"
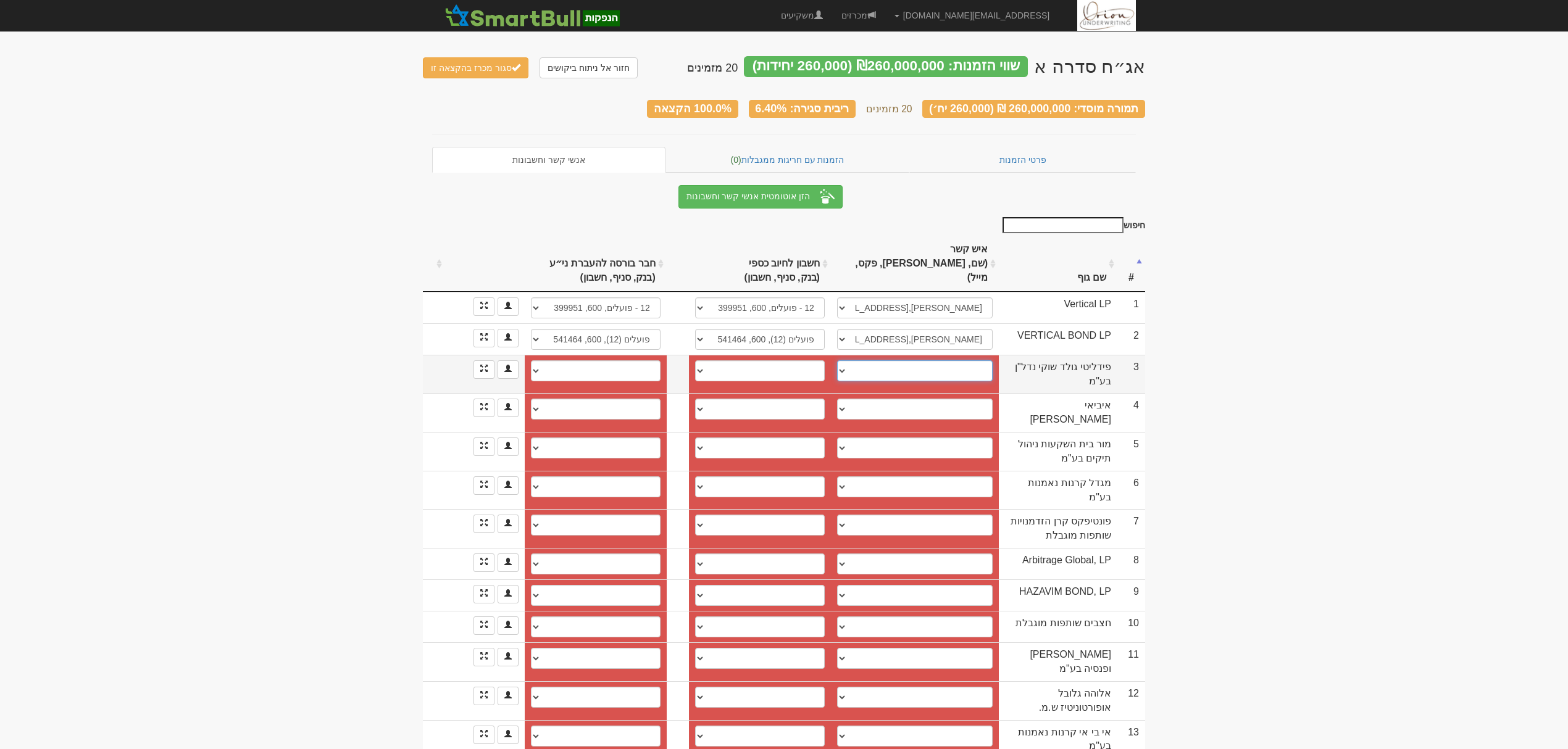
click at [908, 360] on select "אסף, assaf@fidelitygold.co.il אסף קדם, 052-959-3208, assaf@fidelitygold.co.il ─…" at bounding box center [915, 371] width 156 height 21
select select "682de9ca091e2307dd581747"
click at [837, 360] on select "אסף, assaf@fidelitygold.co.il אסף קדם, 052-959-3208, assaf@fidelitygold.co.il ─…" at bounding box center [915, 371] width 156 height 21
click at [783, 360] on select "פועלים (12), 600, 665684 12 - פועלים, 600, 665684 12 - פועלים, 600, 665684 12 -…" at bounding box center [760, 371] width 130 height 21
select select "6829953d8c9b21928d12e916"
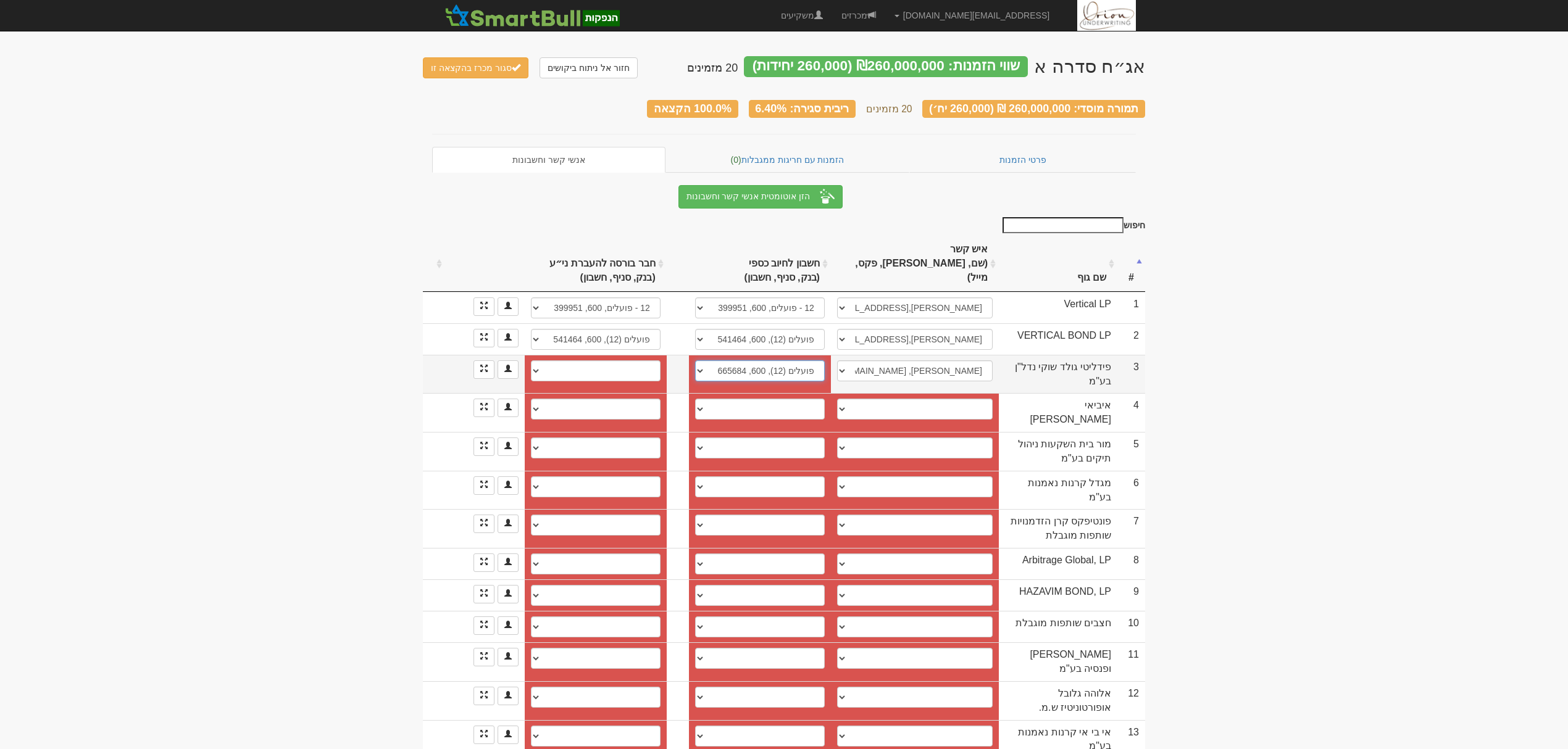
click at [695, 360] on select "פועלים (12), 600, 665684 12 - פועלים, 600, 665684 12 - פועלים, 600, 665684 12 -…" at bounding box center [760, 371] width 130 height 21
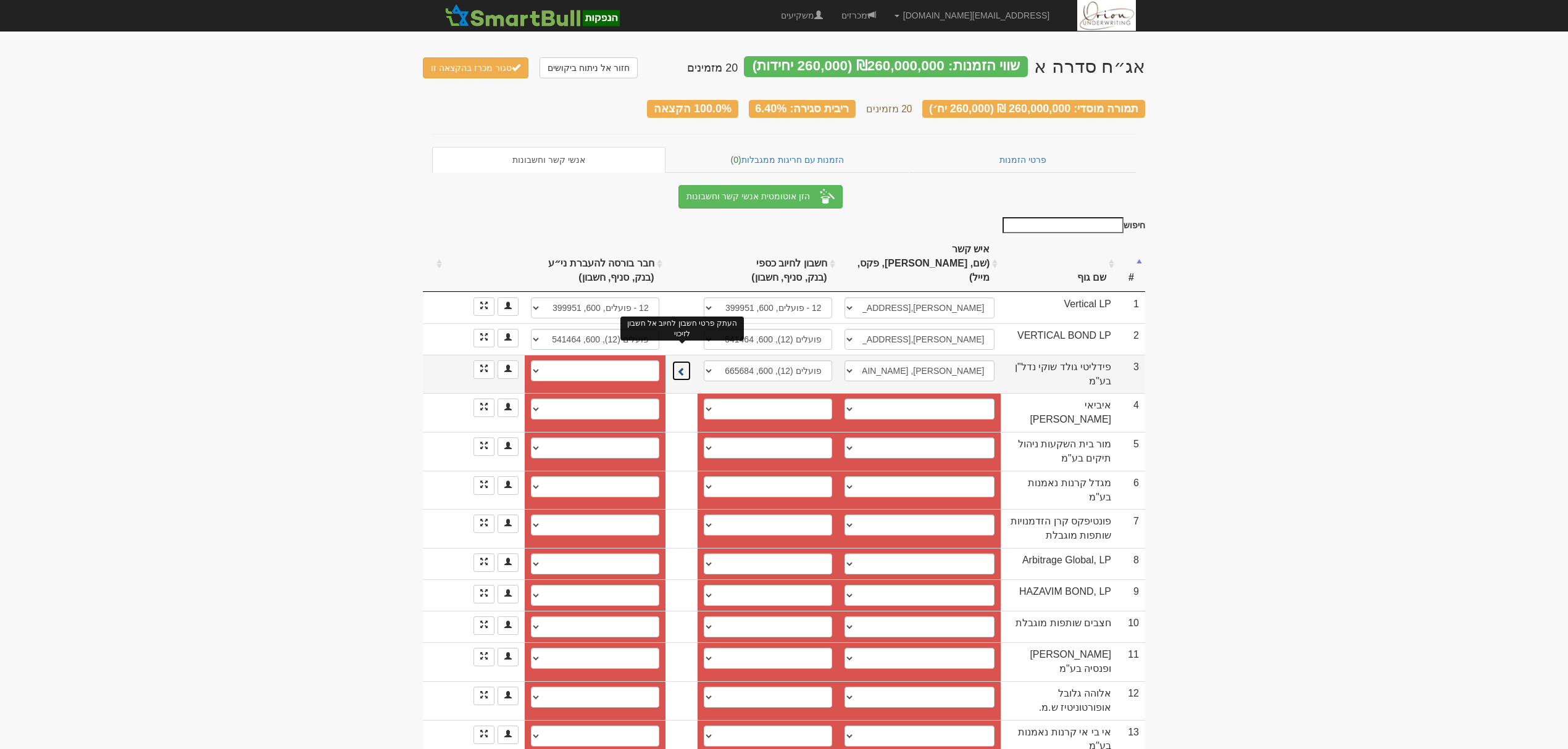
click at [687, 360] on button at bounding box center [681, 371] width 20 height 21
select select "682995418c9b21928d12e925"
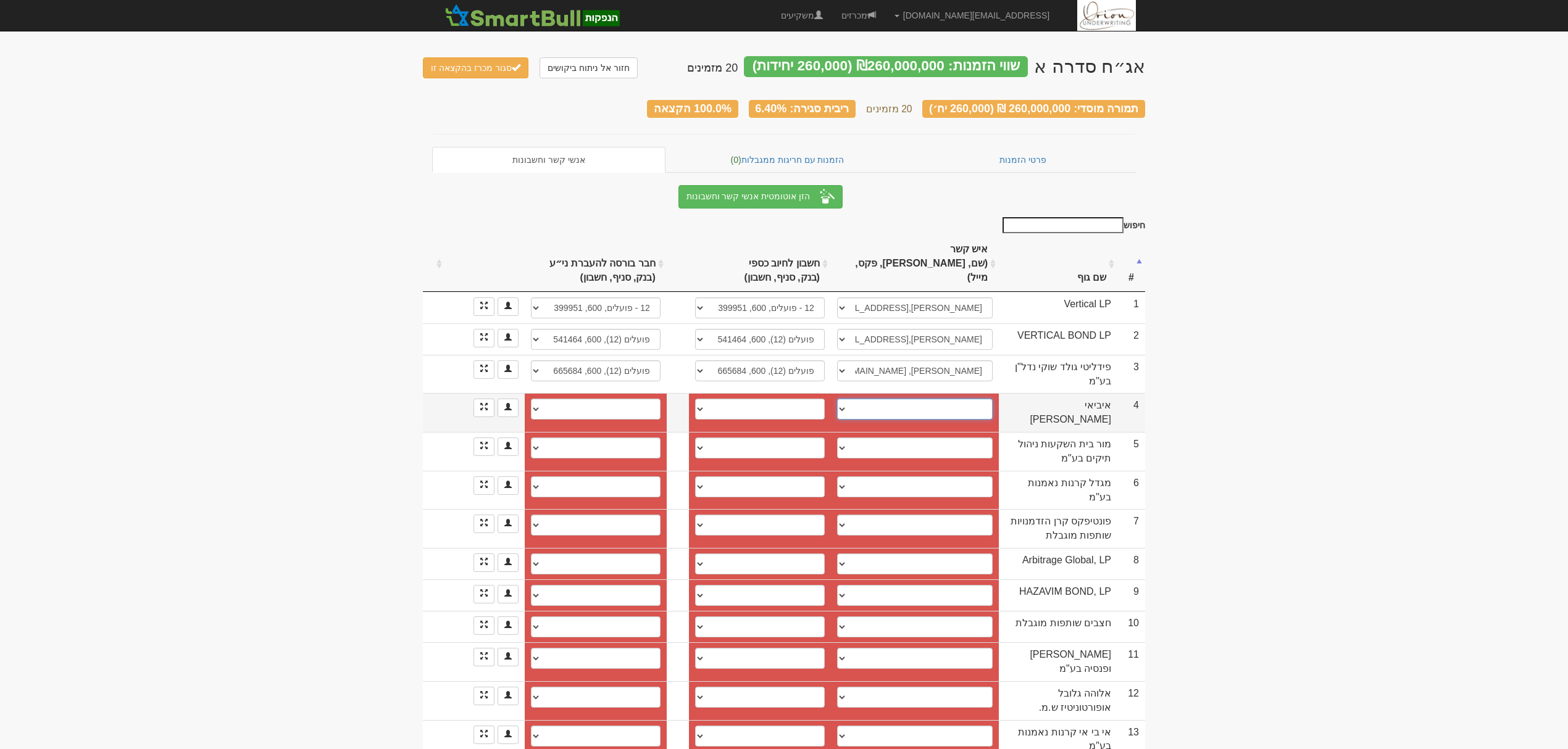
click at [926, 398] on select "נועה, NoaI@IBI.co.il ────────── איש קשר חדש" at bounding box center [915, 409] width 156 height 21
select select "6750244e330a2eaa0ea8be34"
click at [837, 398] on select "נועה, NoaI@IBI.co.il ────────── איש קשר חדש" at bounding box center [915, 409] width 156 height 21
click at [787, 398] on select "לאומי (10), 800, 21821245 אי בי אי (2303), 105886 חשבון חדש" at bounding box center [760, 409] width 130 height 21
select select "new_billing"
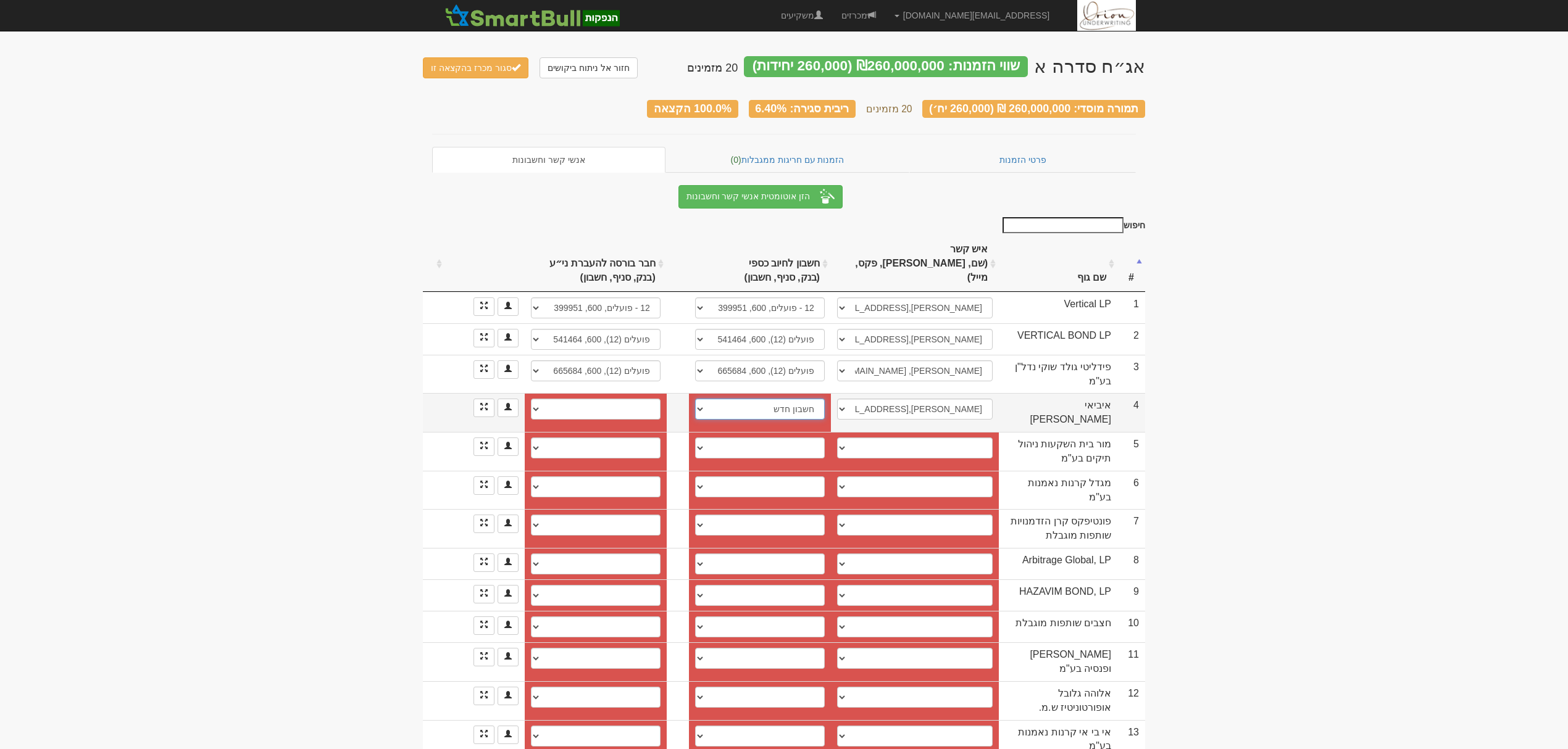
click at [700, 398] on select "לאומי (10), 800, 21821245 אי בי אי (2303), 105886 חשבון חדש" at bounding box center [760, 409] width 130 height 21
select select
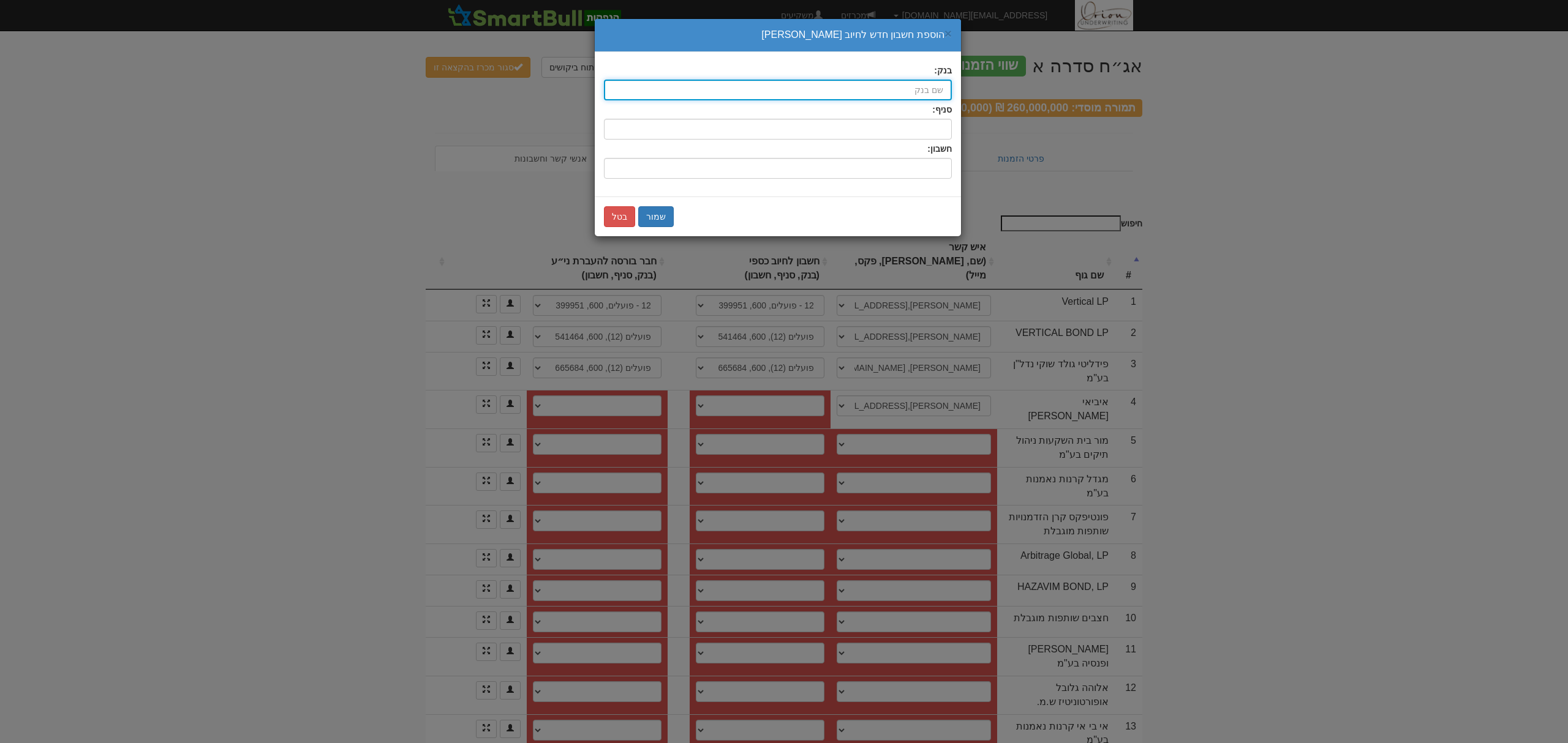
click at [861, 89] on input "בנק:" at bounding box center [778, 90] width 348 height 21
type input "לאומי (10)"
type input "לאו"
type input "לאוט"
type input "לאומי (10)"
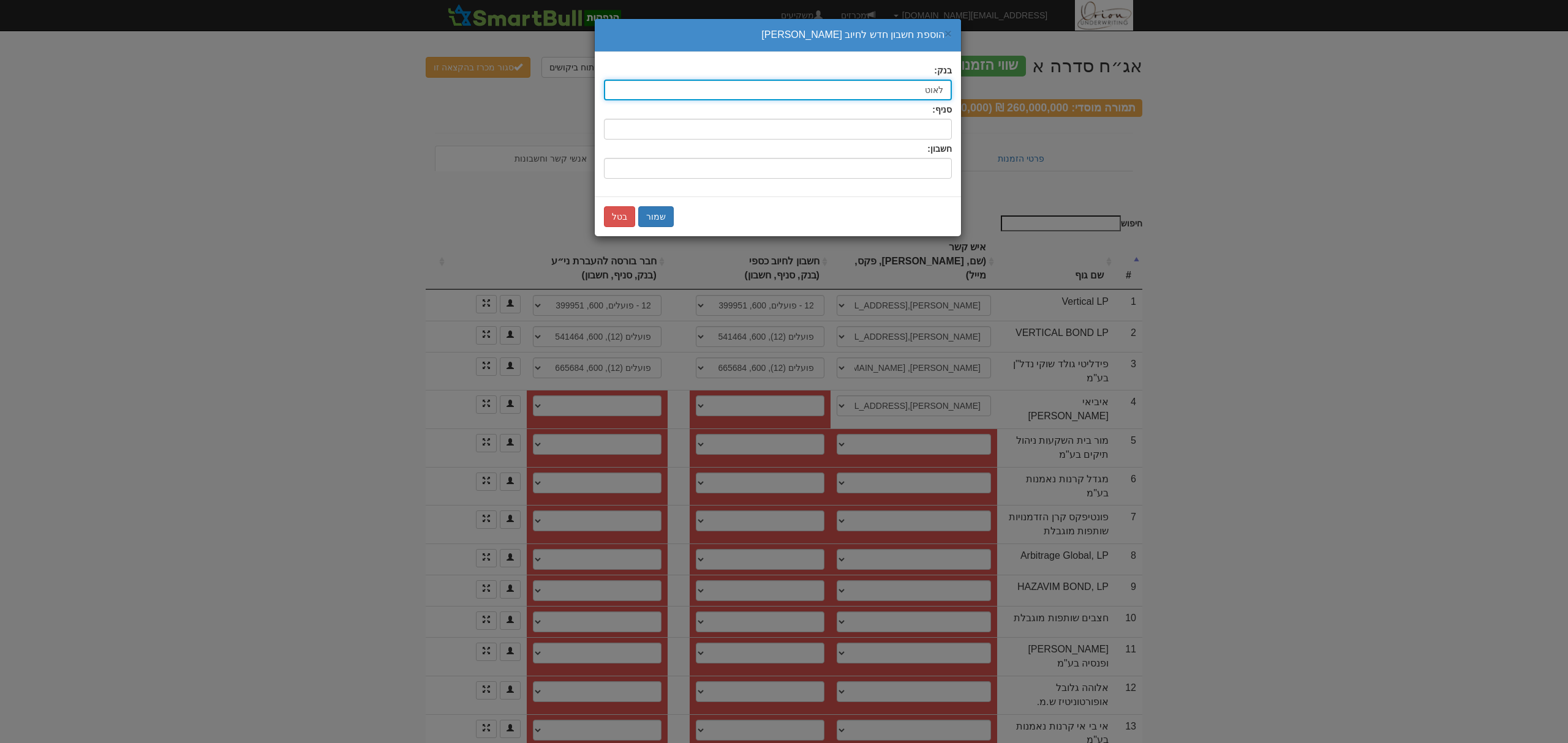
type input "לאו"
click at [917, 108] on div "לאו מי (10)" at bounding box center [778, 114] width 347 height 16
type input "לאומי (10)"
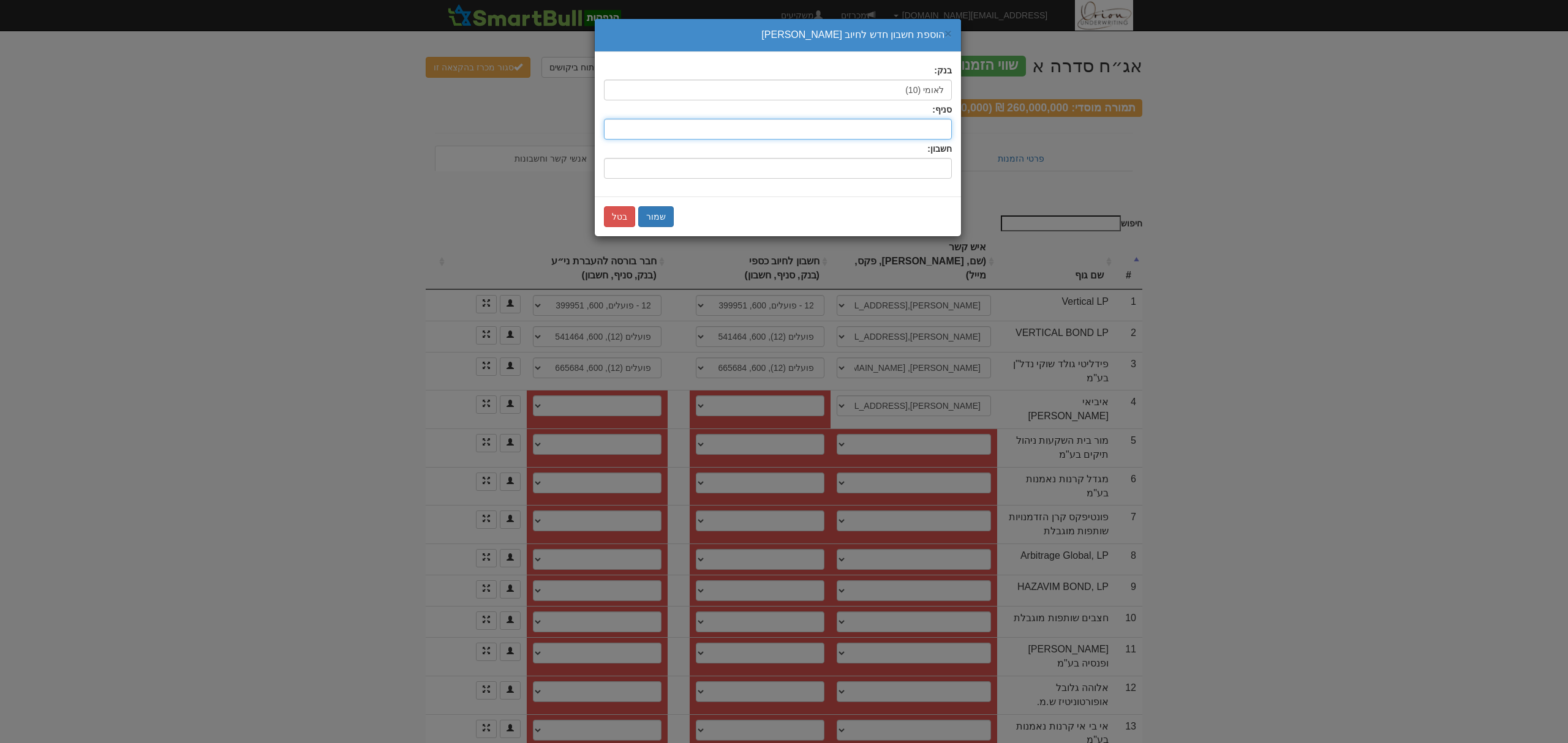
click at [930, 134] on input "סניף:" at bounding box center [778, 129] width 348 height 21
type input "800"
click at [923, 164] on input "חשבון:" at bounding box center [778, 168] width 348 height 21
type input "218212"
click at [648, 211] on button "שמור" at bounding box center [655, 217] width 35 height 21
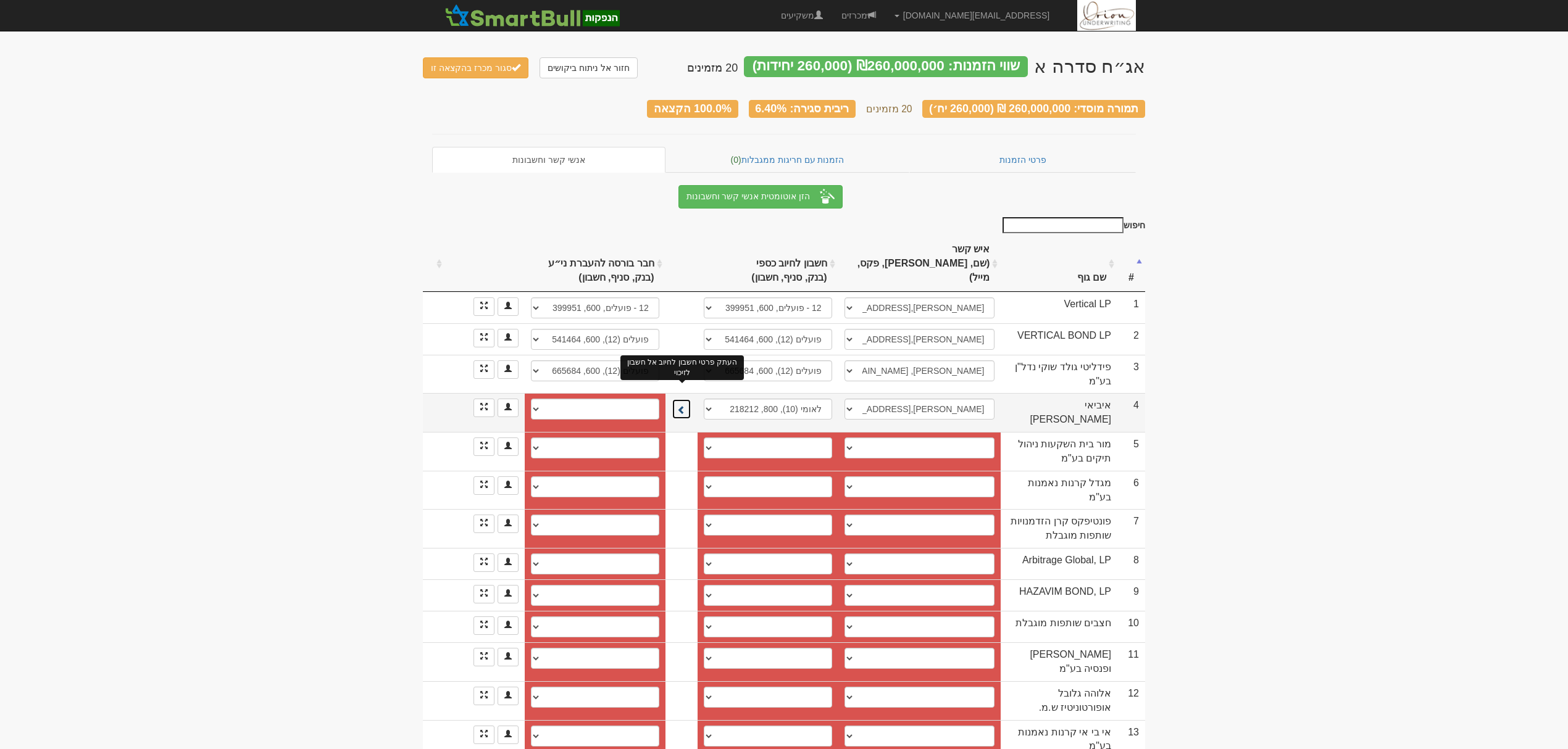
click at [677, 398] on button at bounding box center [681, 409] width 20 height 21
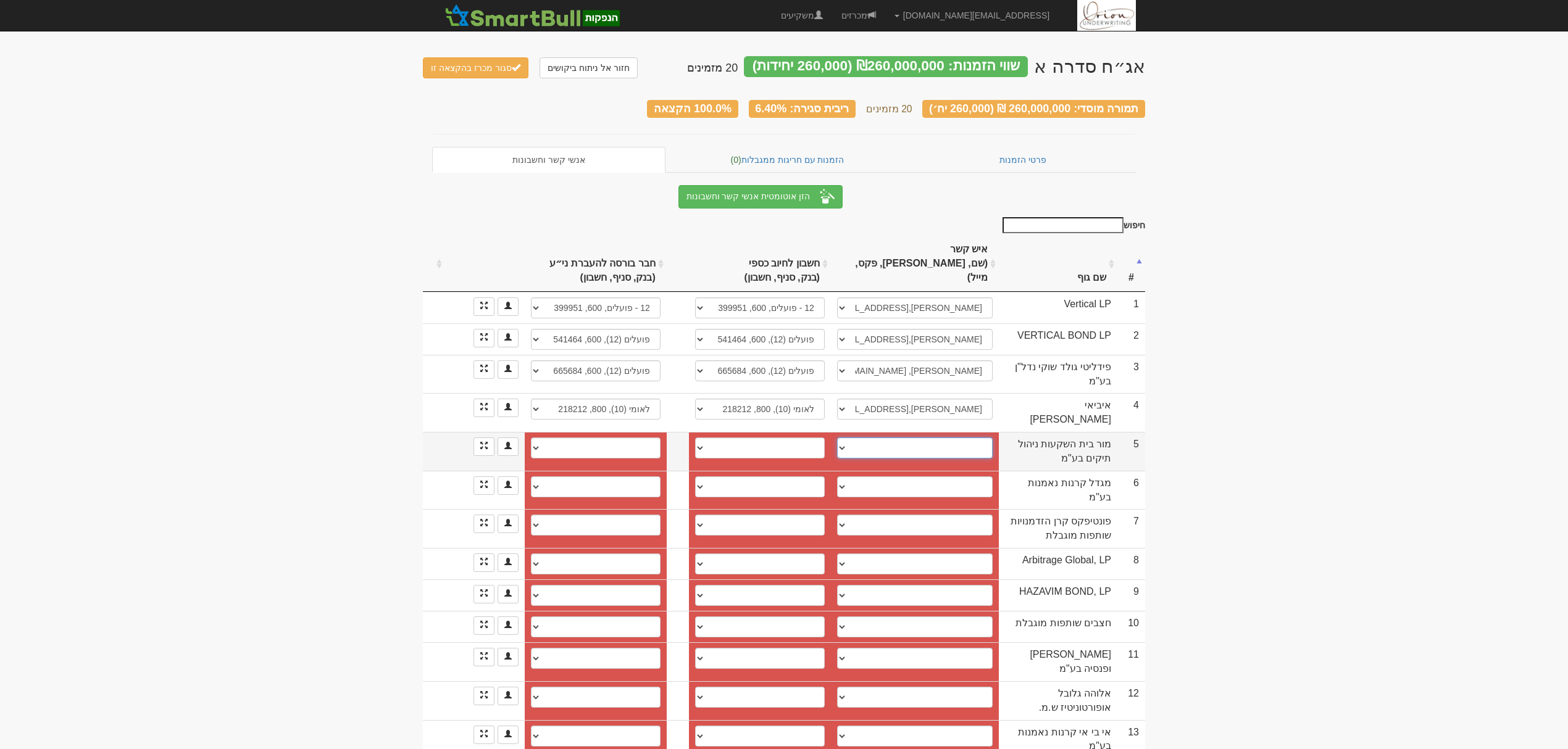
click at [866, 438] on select "ניר אלפר, 050-6304667, nir@more.org.il אורי קרן, ori.keren@more.org.il עומר אלו…" at bounding box center [915, 448] width 156 height 21
select select "new_contact"
click at [842, 438] on select "ניר אלפר, 050-6304667, nir@more.org.il אורי קרן, ori.keren@more.org.il עומר אלו…" at bounding box center [915, 448] width 156 height 21
select select
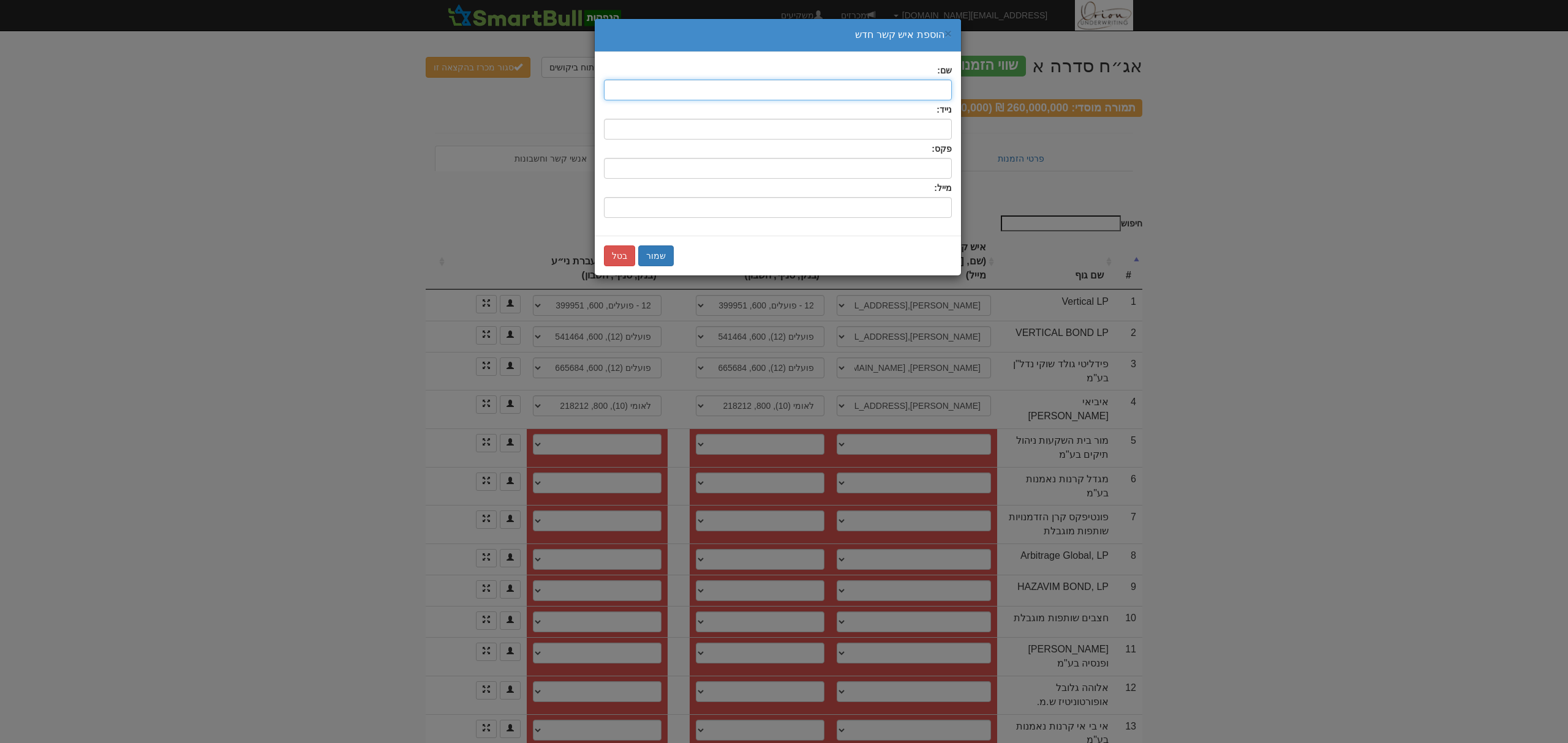
click at [914, 87] on input "text" at bounding box center [778, 90] width 348 height 21
type input "s"
type input "דידי רוקח"
type input "didi.rokach@more.co.il"
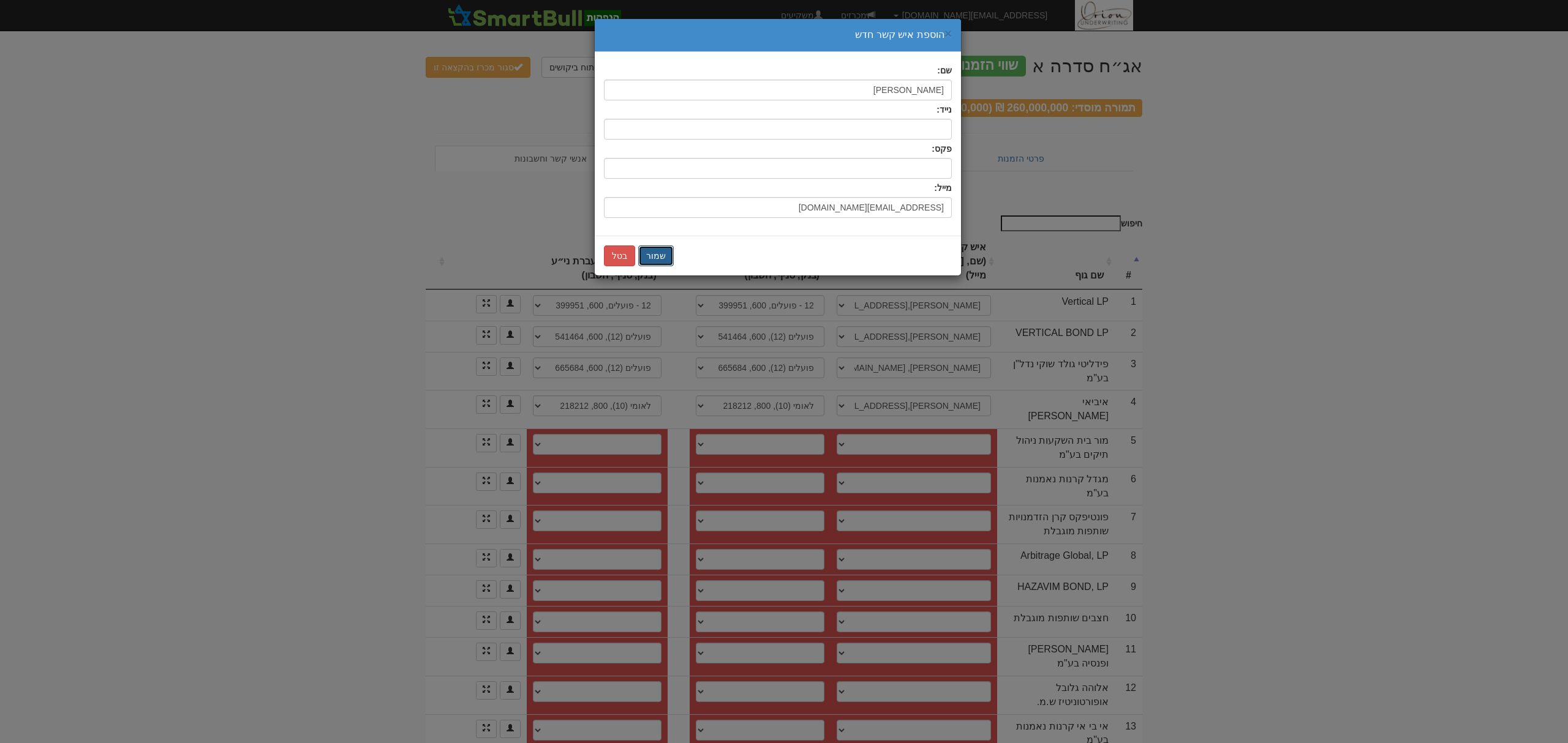
click at [653, 251] on button "שמור" at bounding box center [655, 256] width 35 height 21
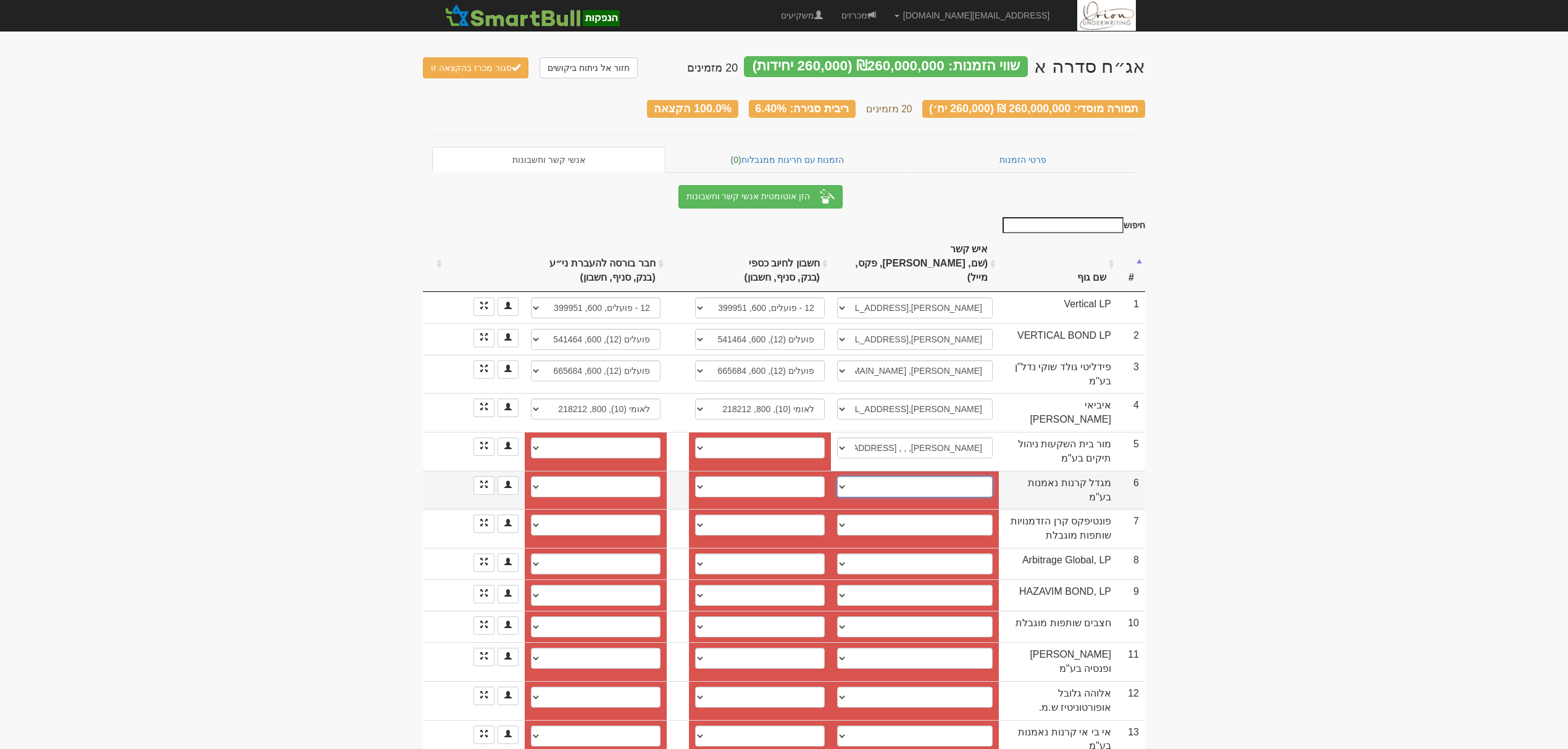
click at [885, 477] on select "יניב אדם, 054-2474412, 03-5606027, yanivada@msh.co.il שלמה לובלין, 0546672563, …" at bounding box center [915, 487] width 156 height 21
click at [889, 477] on select "יניב אדם, 054-2474412, 03-5606027, yanivada@msh.co.il שלמה לובלין, 0546672563, …" at bounding box center [915, 487] width 156 height 21
select select "589372176dd2350011b53f6c"
click at [837, 477] on select "יניב אדם, 054-2474412, 03-5606027, yanivada@msh.co.il שלמה לובלין, 0546672563, …" at bounding box center [915, 487] width 156 height 21
click at [486, 481] on span at bounding box center [484, 485] width 8 height 8
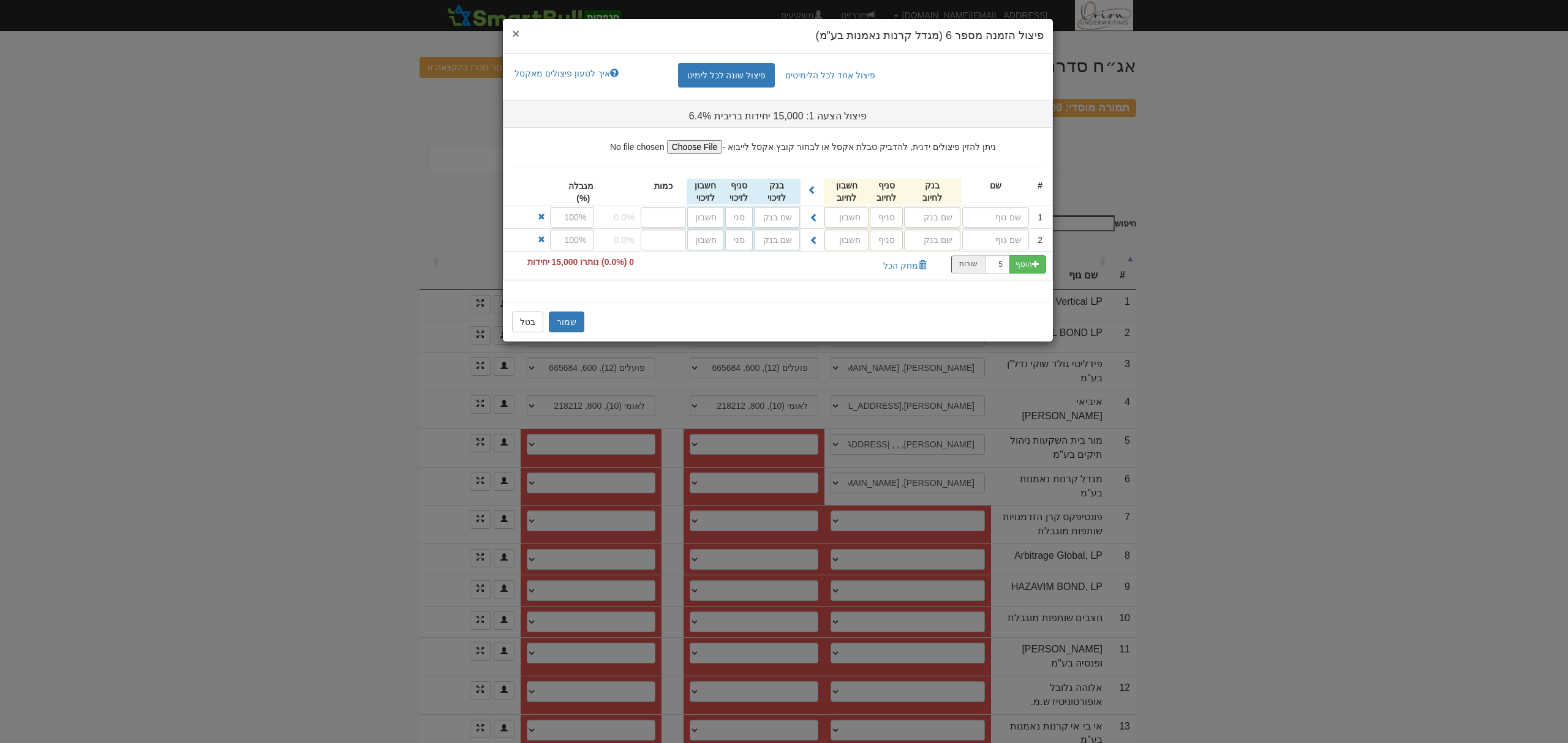
click at [515, 30] on span "×" at bounding box center [515, 34] width 8 height 14
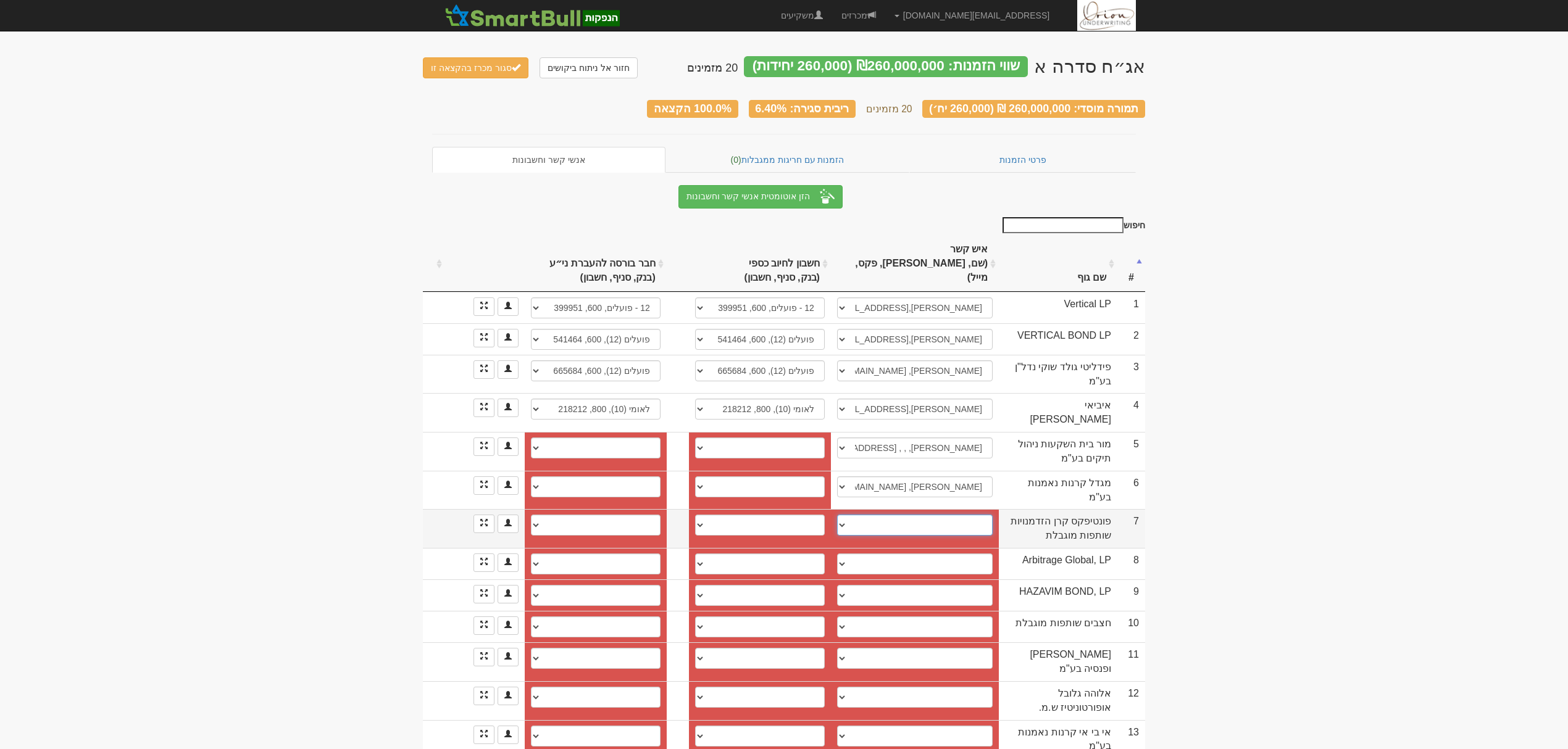
click at [966, 515] on select "שי, shay@fontifax.com שי אזולאי, shay@pontifax.com דוד אדרי, david@pontifax.com…" at bounding box center [915, 525] width 156 height 21
click at [926, 509] on td "שי, shay@fontifax.com שי אזולאי, shay@pontifax.com דוד אדרי, david@pontifax.com…" at bounding box center [915, 528] width 168 height 39
click at [926, 515] on select "שי, shay@fontifax.com שי אזולאי, shay@pontifax.com דוד אדרי, david@pontifax.com…" at bounding box center [915, 525] width 156 height 21
click at [837, 515] on select "שי, shay@fontifax.com שי אזולאי, shay@pontifax.com דוד אדרי, david@pontifax.com…" at bounding box center [915, 525] width 156 height 21
click at [902, 515] on select "שי, shay@fontifax.com שי אזולאי, shay@pontifax.com דוד אדרי, david@pontifax.com…" at bounding box center [915, 525] width 156 height 21
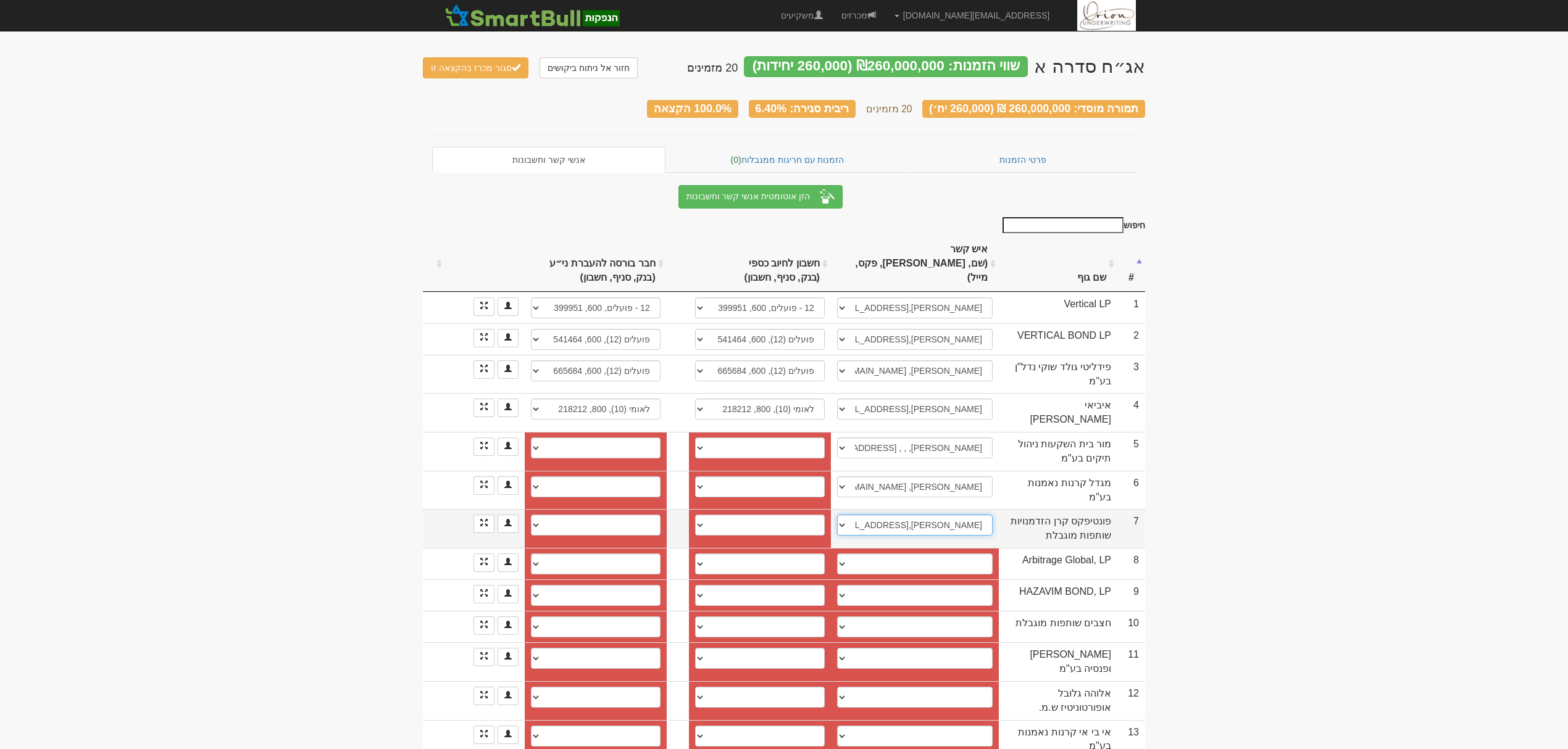
select select "682ded93091e2307dd5f34da"
click at [837, 515] on select "שי, shay@fontifax.com שי אזולאי, shay@pontifax.com דוד אדרי, david@pontifax.com…" at bounding box center [915, 525] width 156 height 21
click at [795, 515] on select "בינלאומי (31), 46, 927452 פועלים (12), 600, 552024 בינלאומי (31), 46, 927711 לא…" at bounding box center [760, 525] width 130 height 21
drag, startPoint x: 795, startPoint y: 490, endPoint x: 783, endPoint y: 496, distance: 13.4
click at [795, 515] on select "בינלאומי (31), 46, 927452 פועלים (12), 600, 552024 בינלאומי (31), 46, 927711 לא…" at bounding box center [760, 525] width 130 height 21
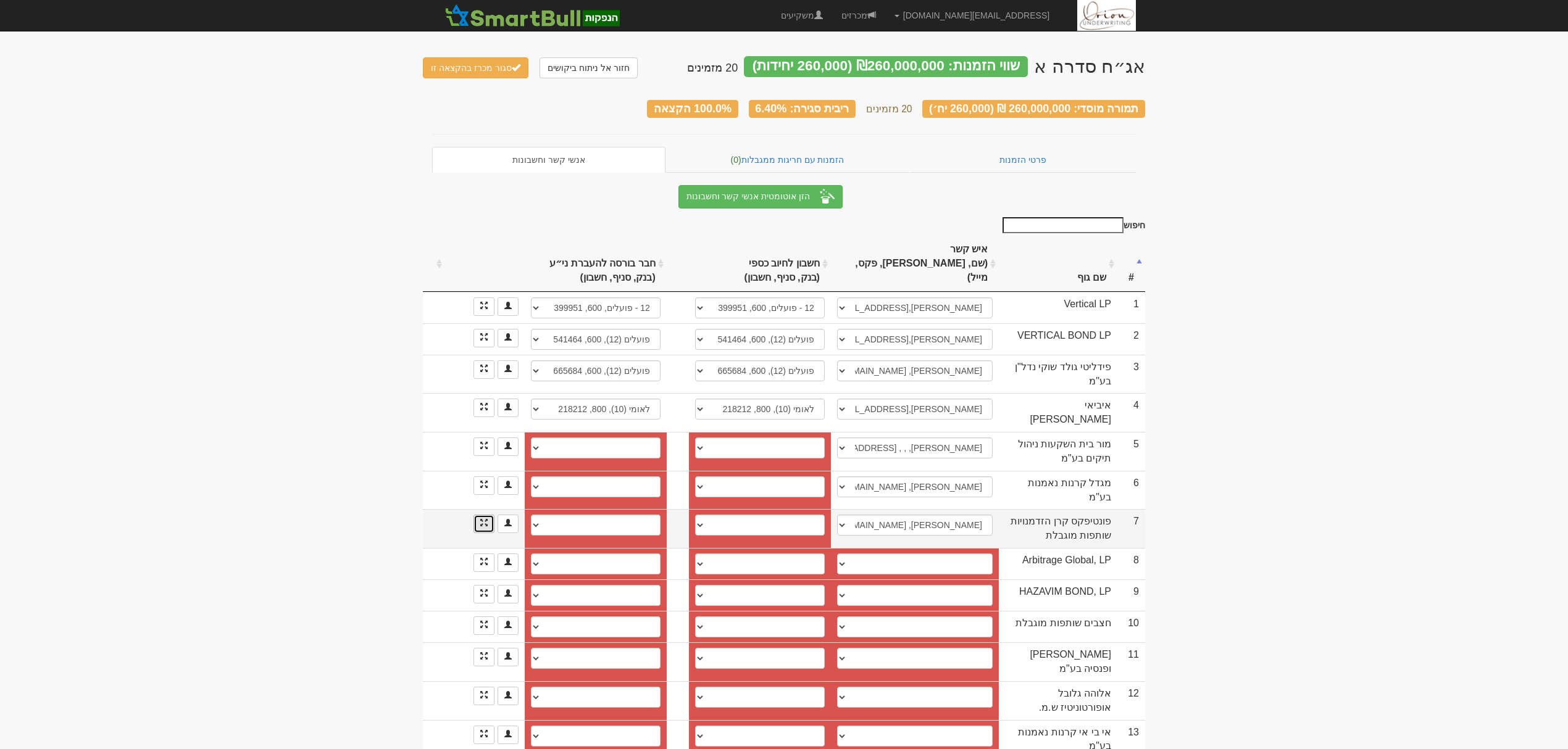
click at [489, 515] on link at bounding box center [484, 524] width 21 height 18
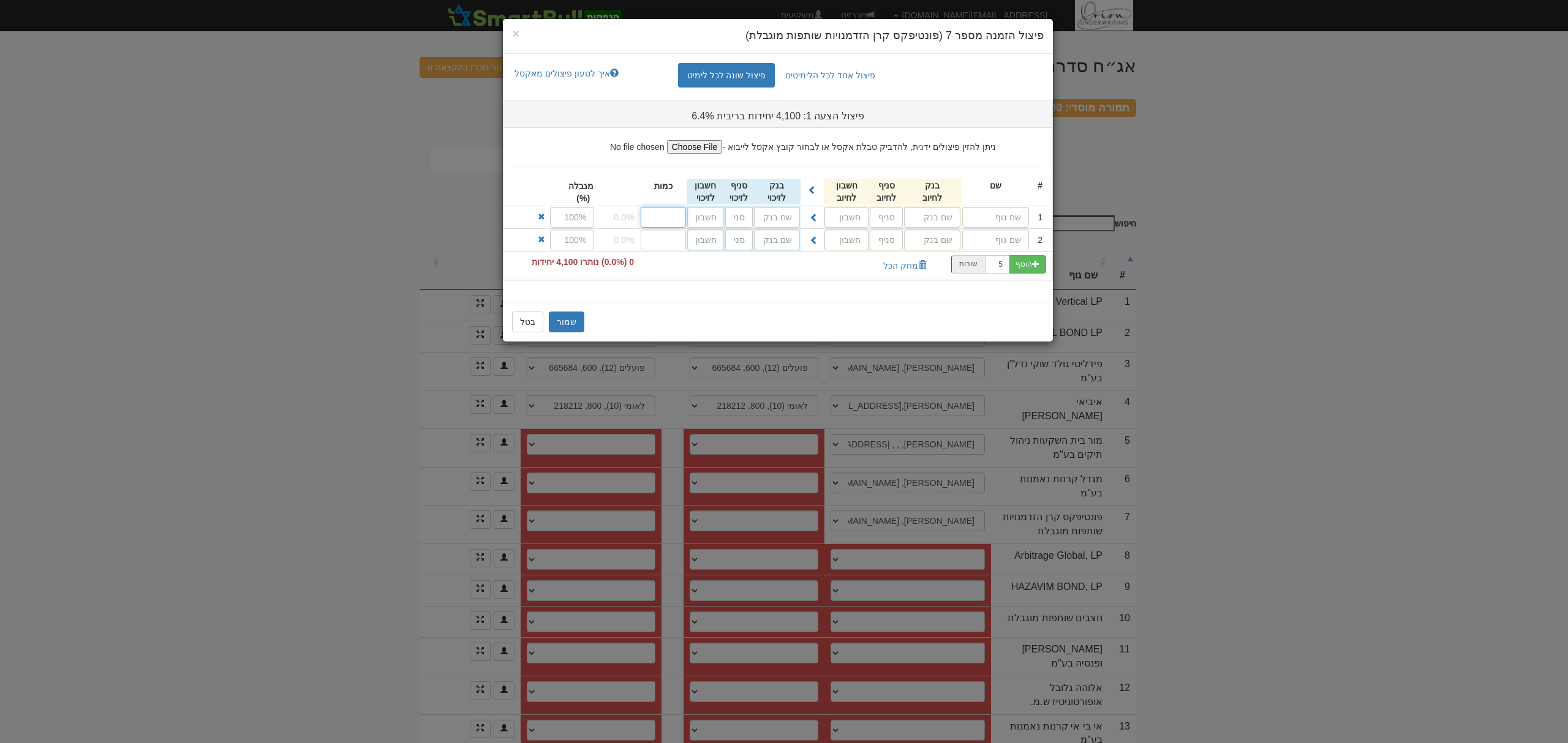
click at [676, 221] on input "number" at bounding box center [663, 217] width 46 height 21
type input "2050"
click at [660, 234] on input "number" at bounding box center [663, 240] width 46 height 21
type input "2050"
click at [927, 210] on input "text" at bounding box center [932, 217] width 56 height 21
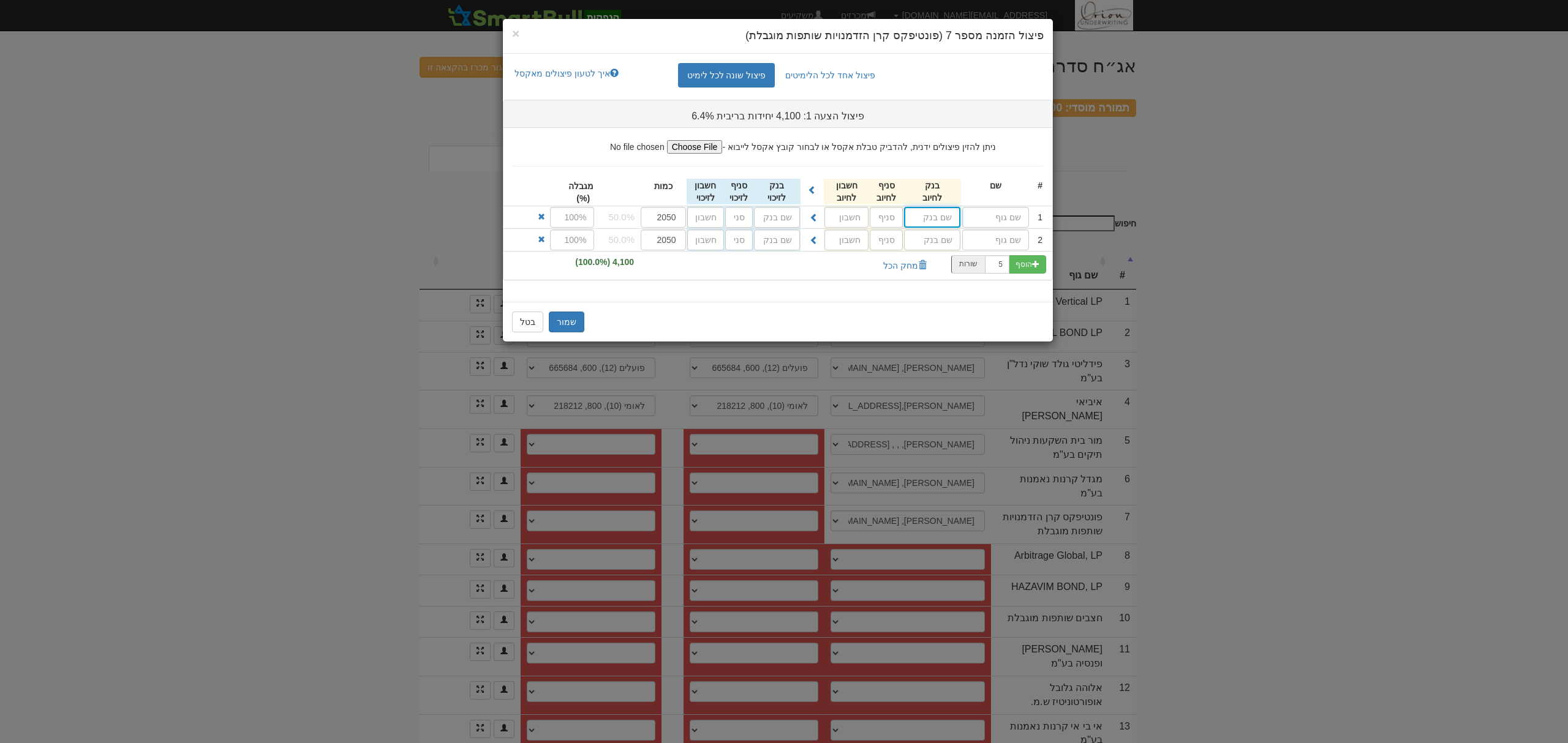
type input "פועלים (12)"
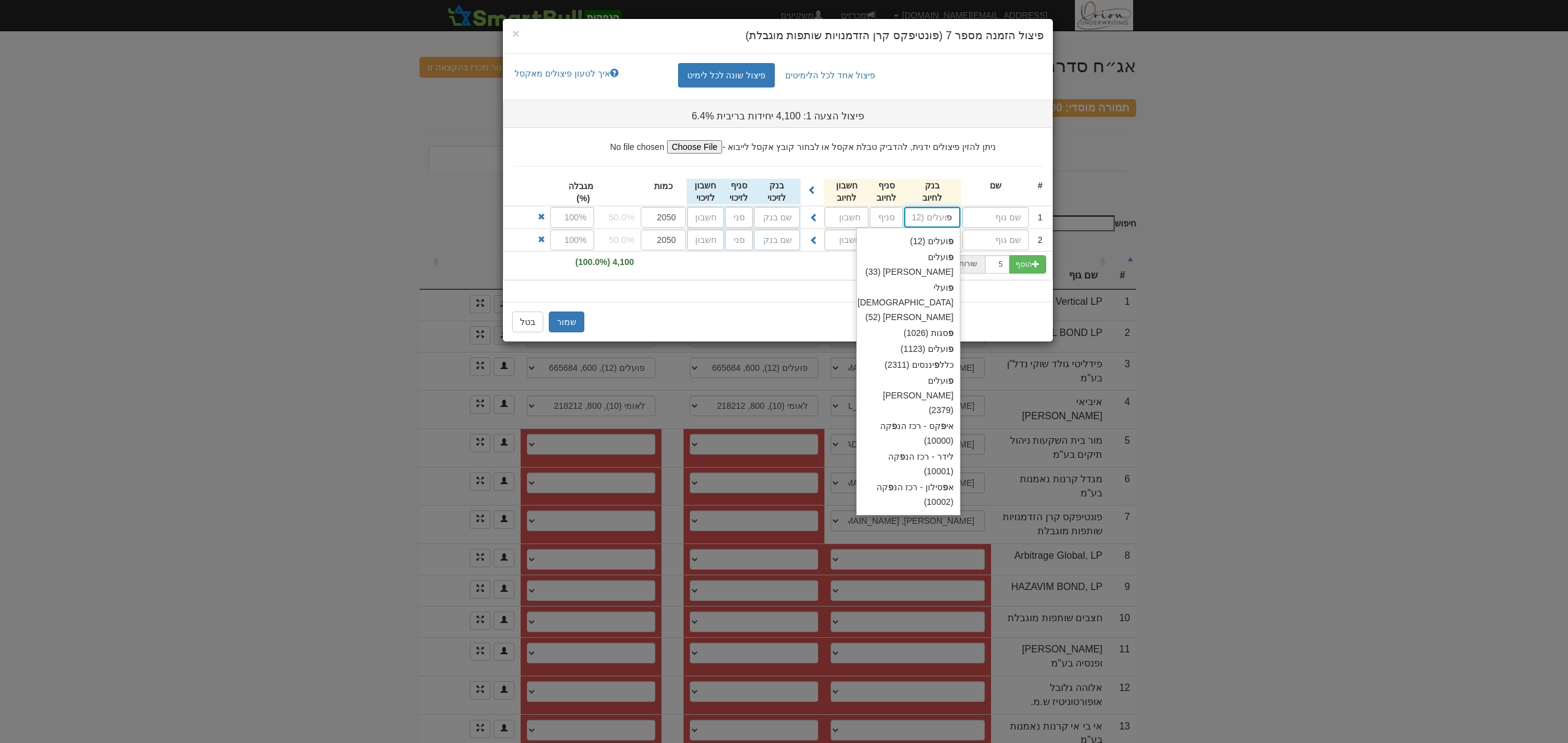
type input "פו"
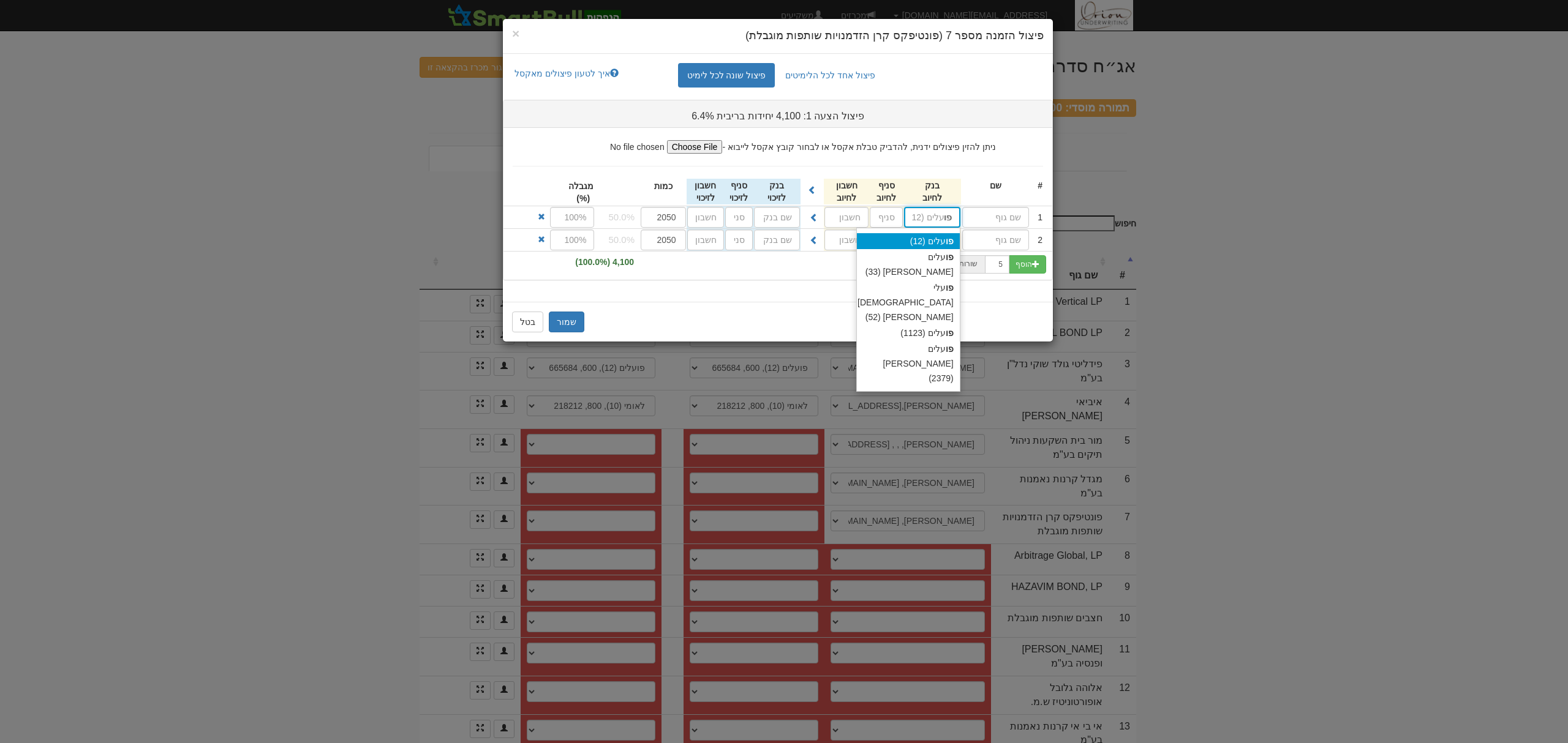
click at [920, 246] on div "פו עלים (12)" at bounding box center [908, 241] width 103 height 16
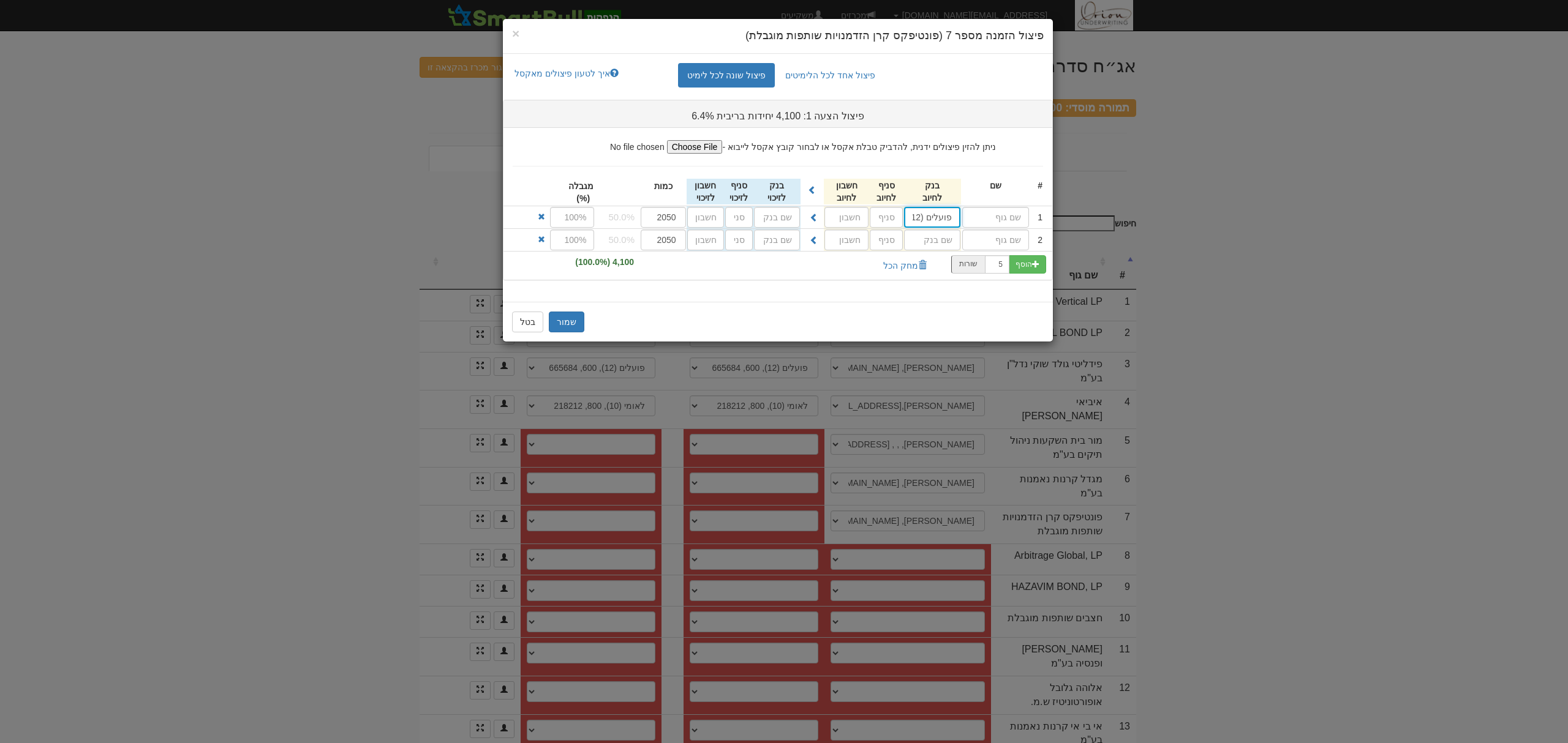
type input "פועלים (12)"
click at [868, 209] on input "text" at bounding box center [847, 217] width 45 height 21
click at [876, 213] on input "text" at bounding box center [887, 217] width 33 height 21
type input "600"
click at [848, 211] on input "text" at bounding box center [847, 217] width 45 height 21
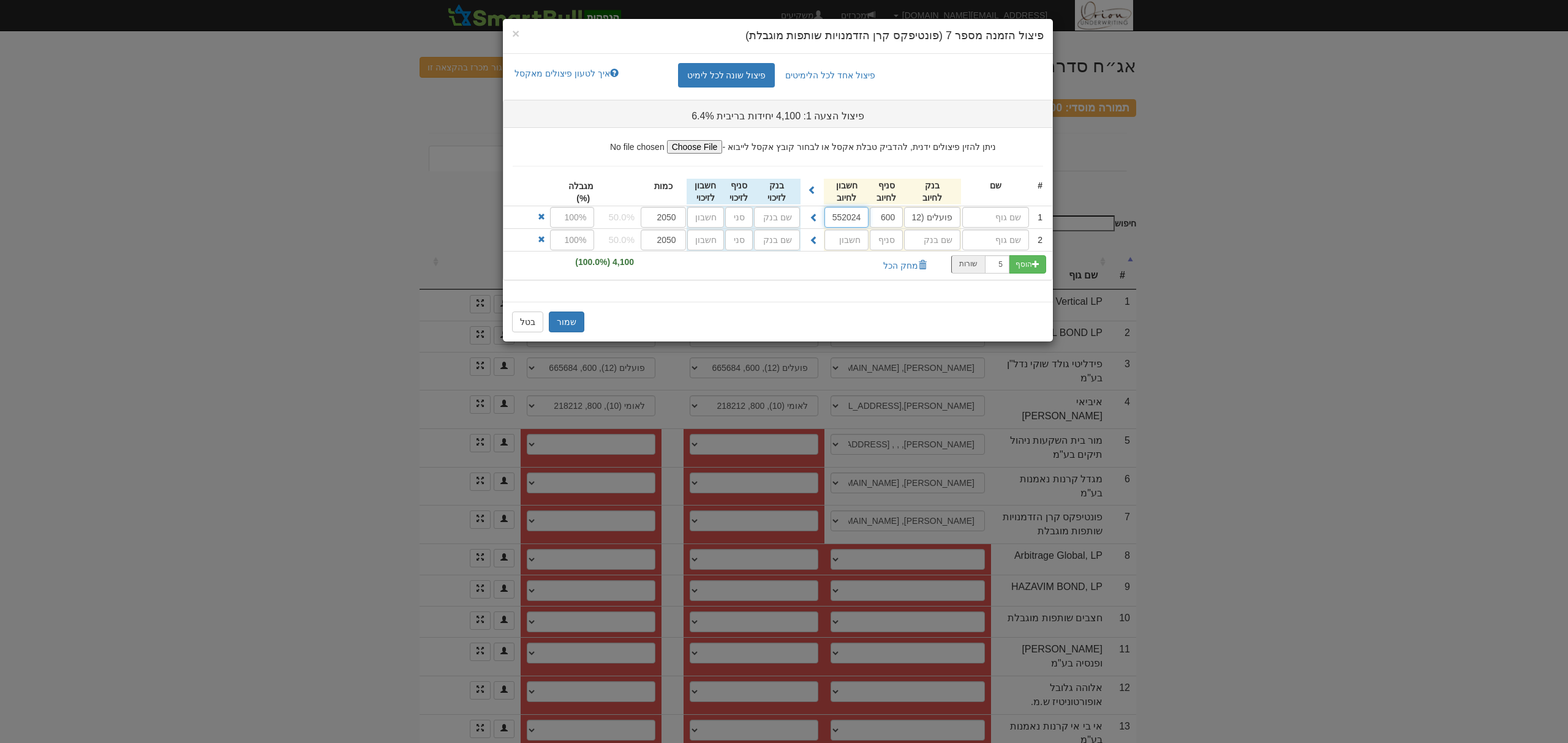
scroll to position [0, 1]
type input "552024"
click at [926, 227] on input "פועלים (12)" at bounding box center [932, 217] width 56 height 21
click at [931, 228] on input "text" at bounding box center [932, 217] width 56 height 21
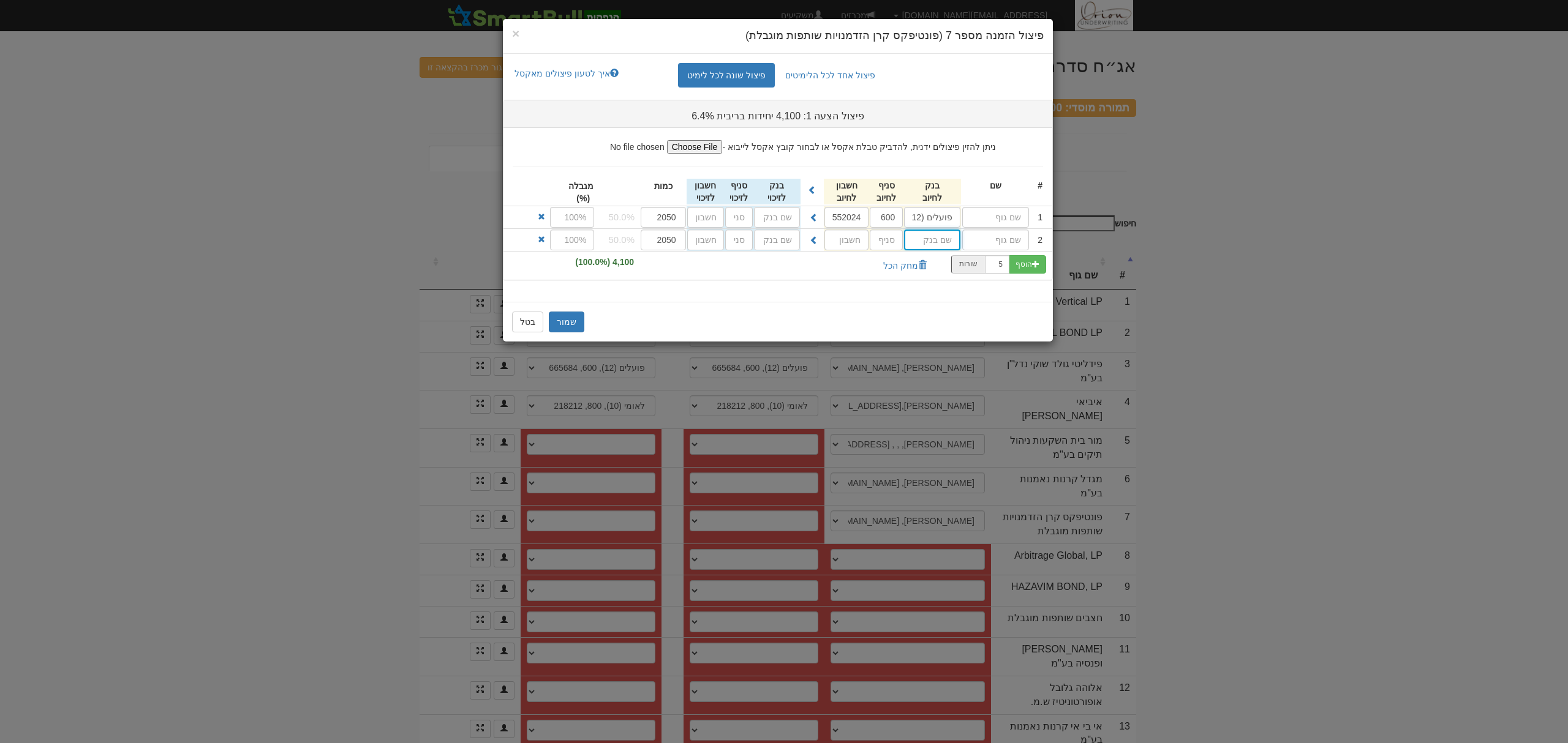
type input "ב"
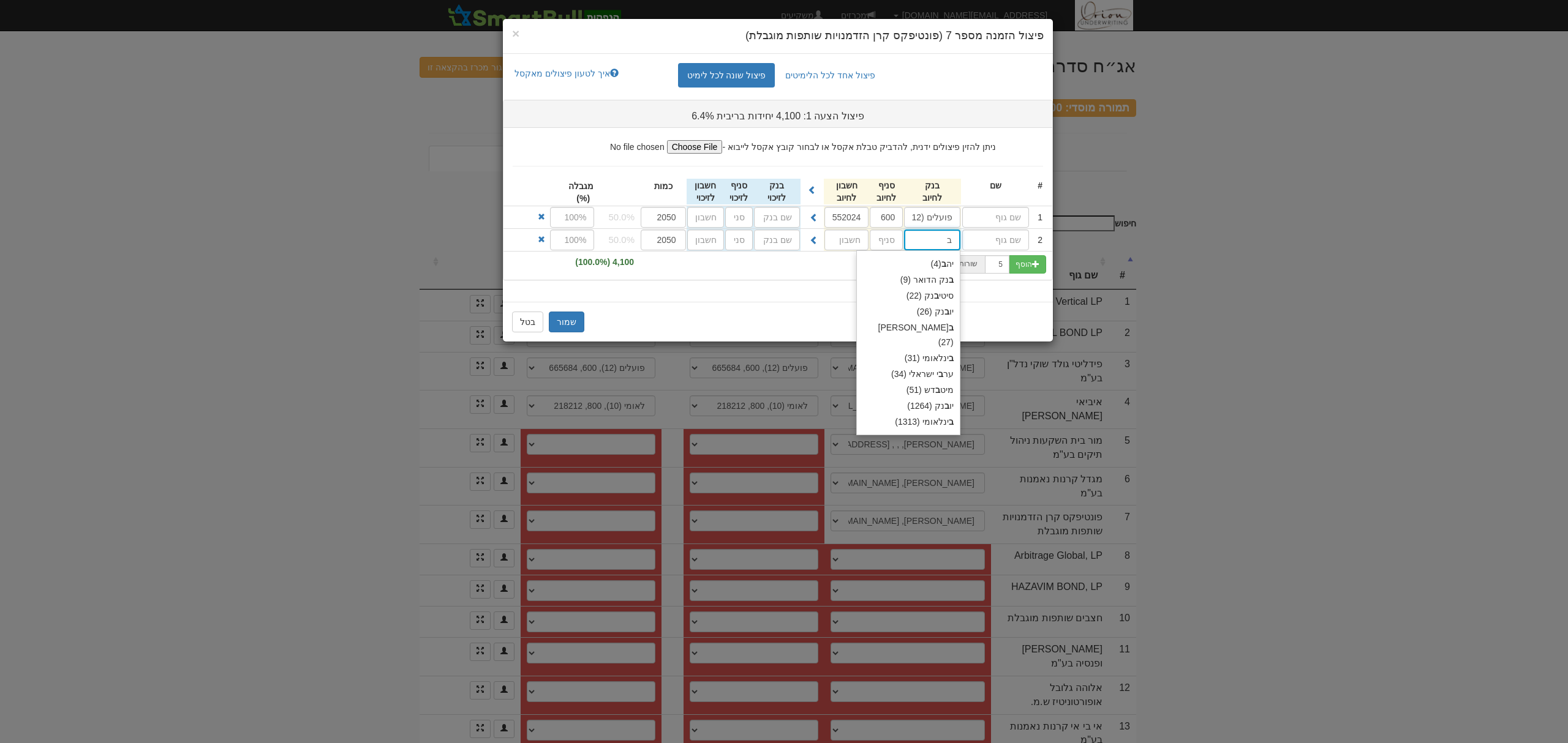
type input "בינלאומי (31)"
type input "בינ"
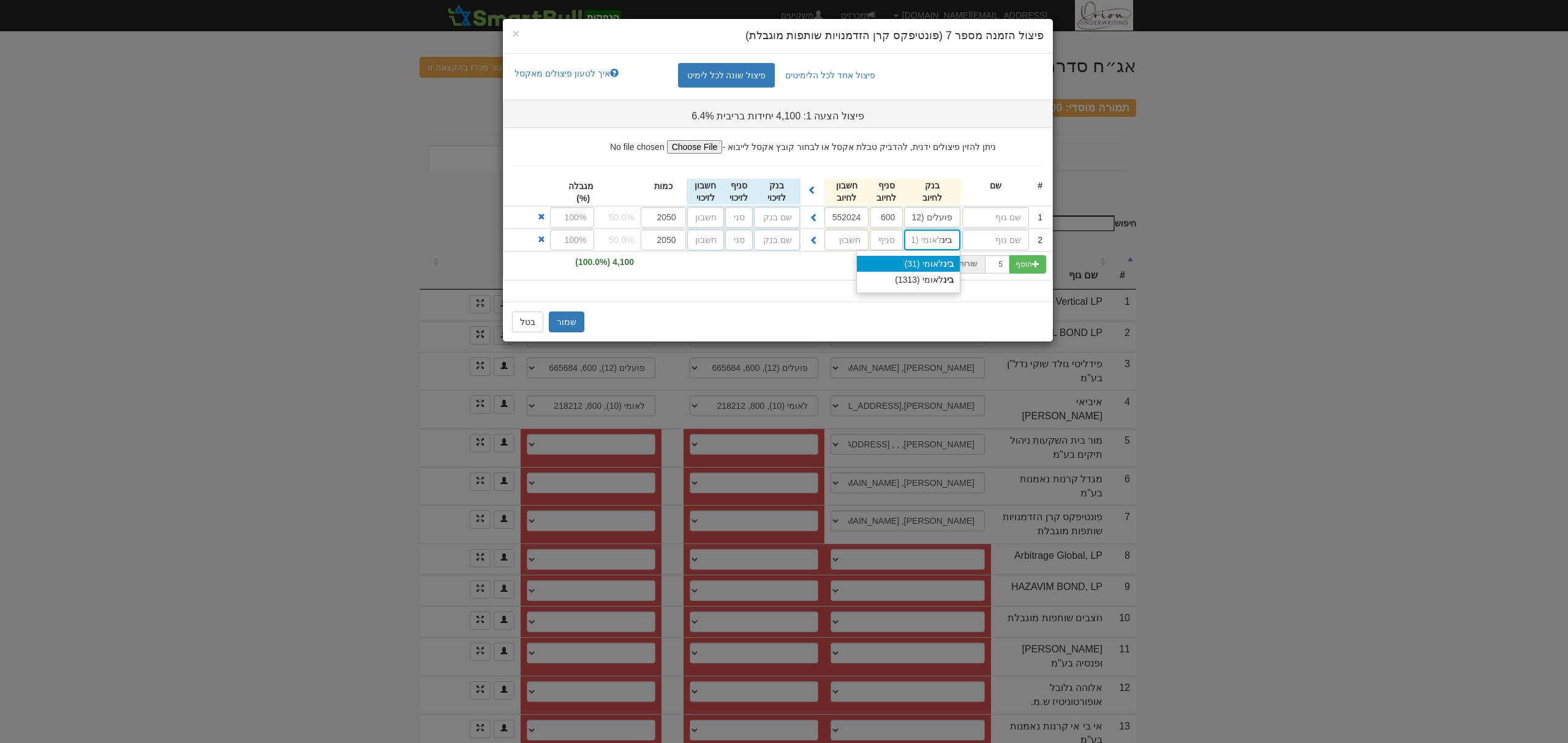
click at [930, 268] on div "בינ לאומי (31)" at bounding box center [908, 264] width 103 height 16
type input "בינלאומי (31)"
click at [882, 239] on input "text" at bounding box center [887, 240] width 33 height 21
type input "46"
click at [848, 236] on input "text" at bounding box center [847, 240] width 45 height 21
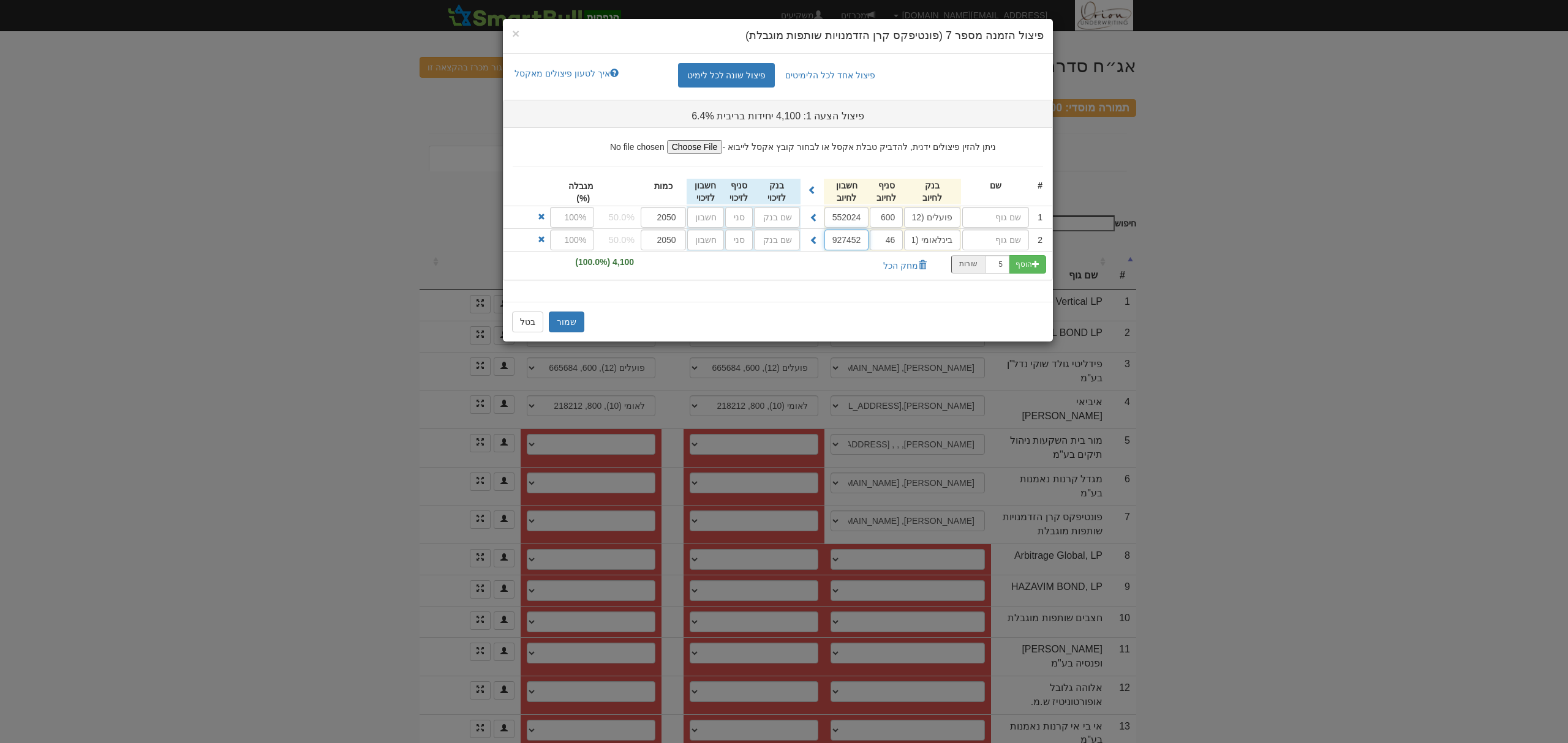
scroll to position [0, 1]
type input "927452"
click at [811, 185] on button at bounding box center [812, 189] width 20 height 21
type input "פועלים (12)"
type input "600"
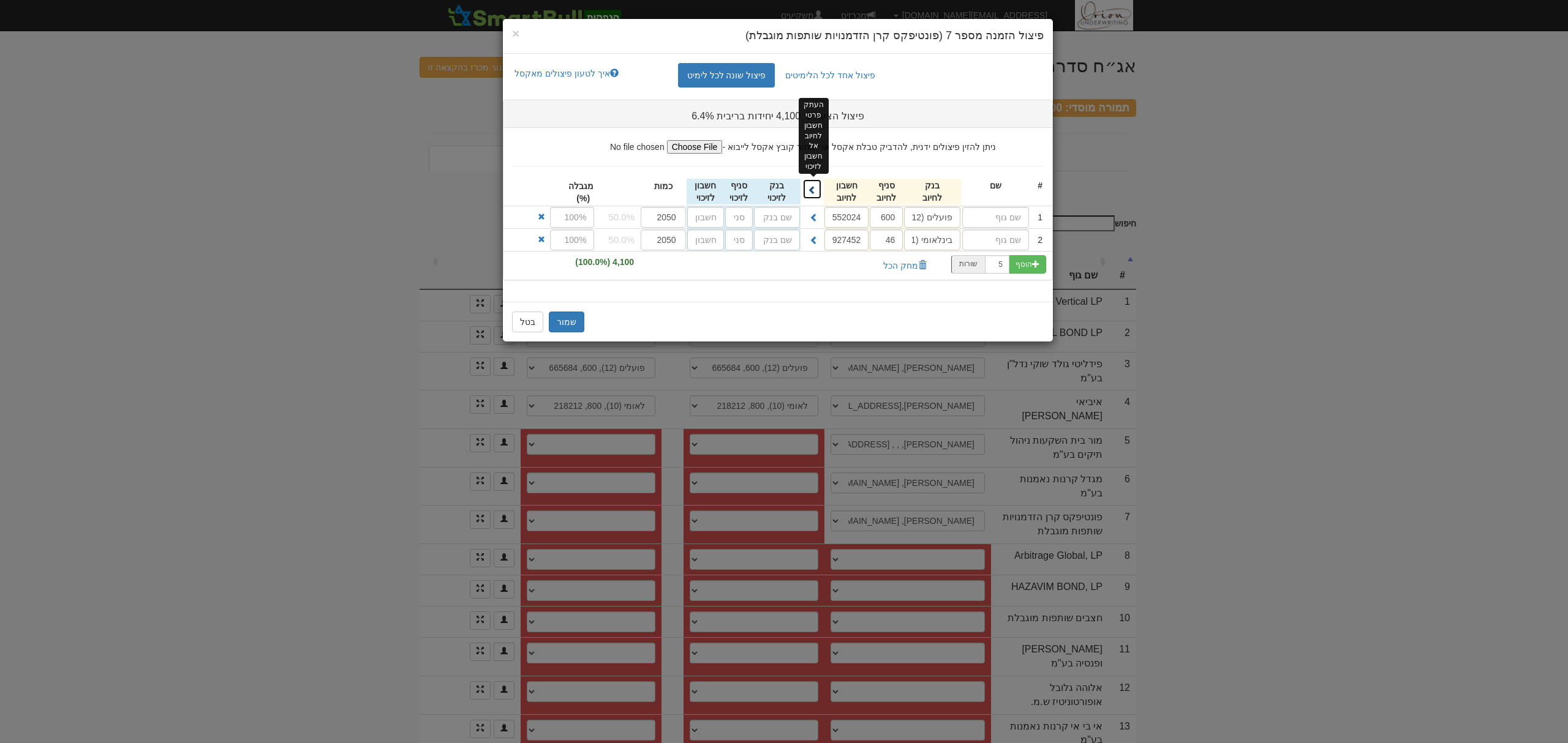
type input "552024"
type input "בינלאומי (31)"
type input "46"
type input "927452"
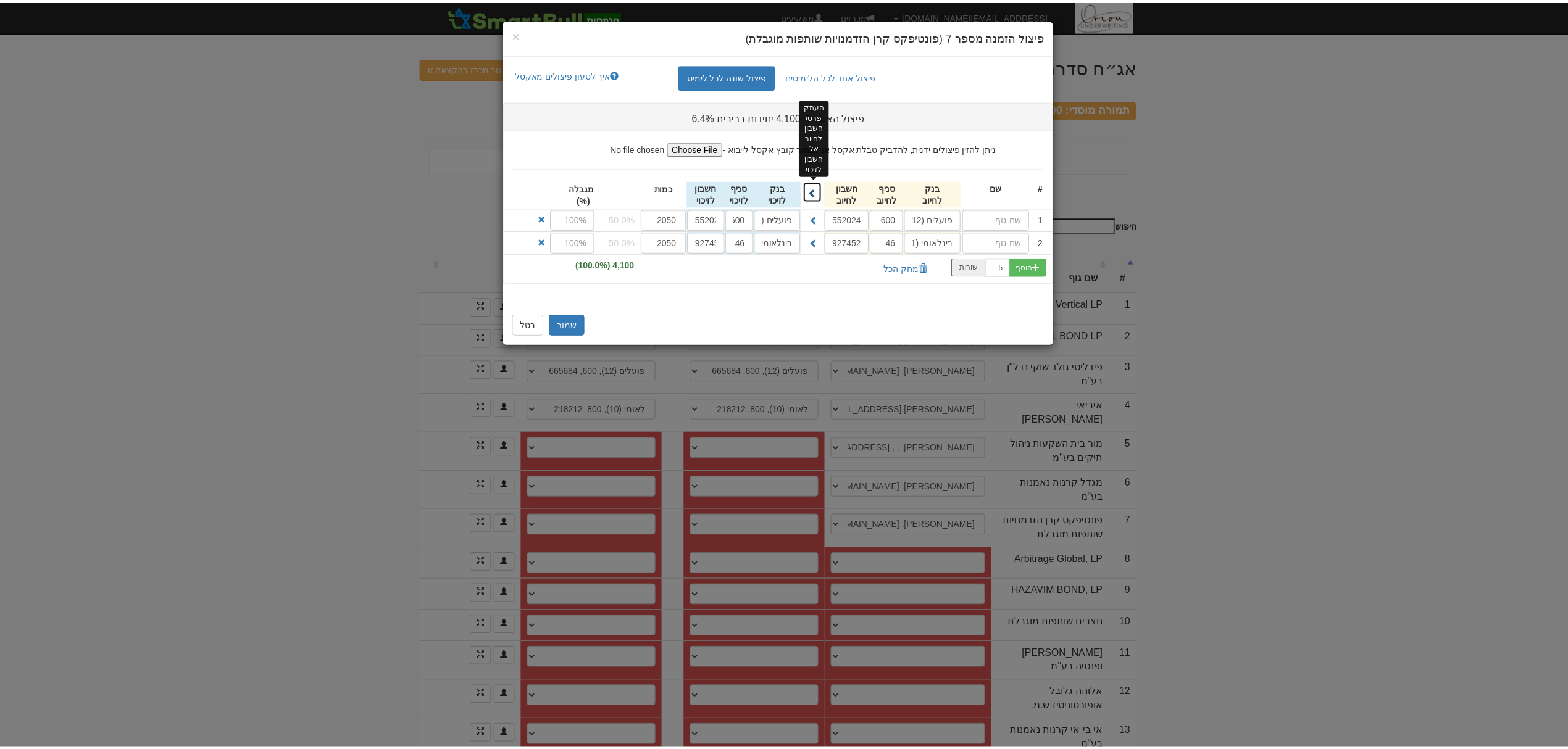
scroll to position [0, 0]
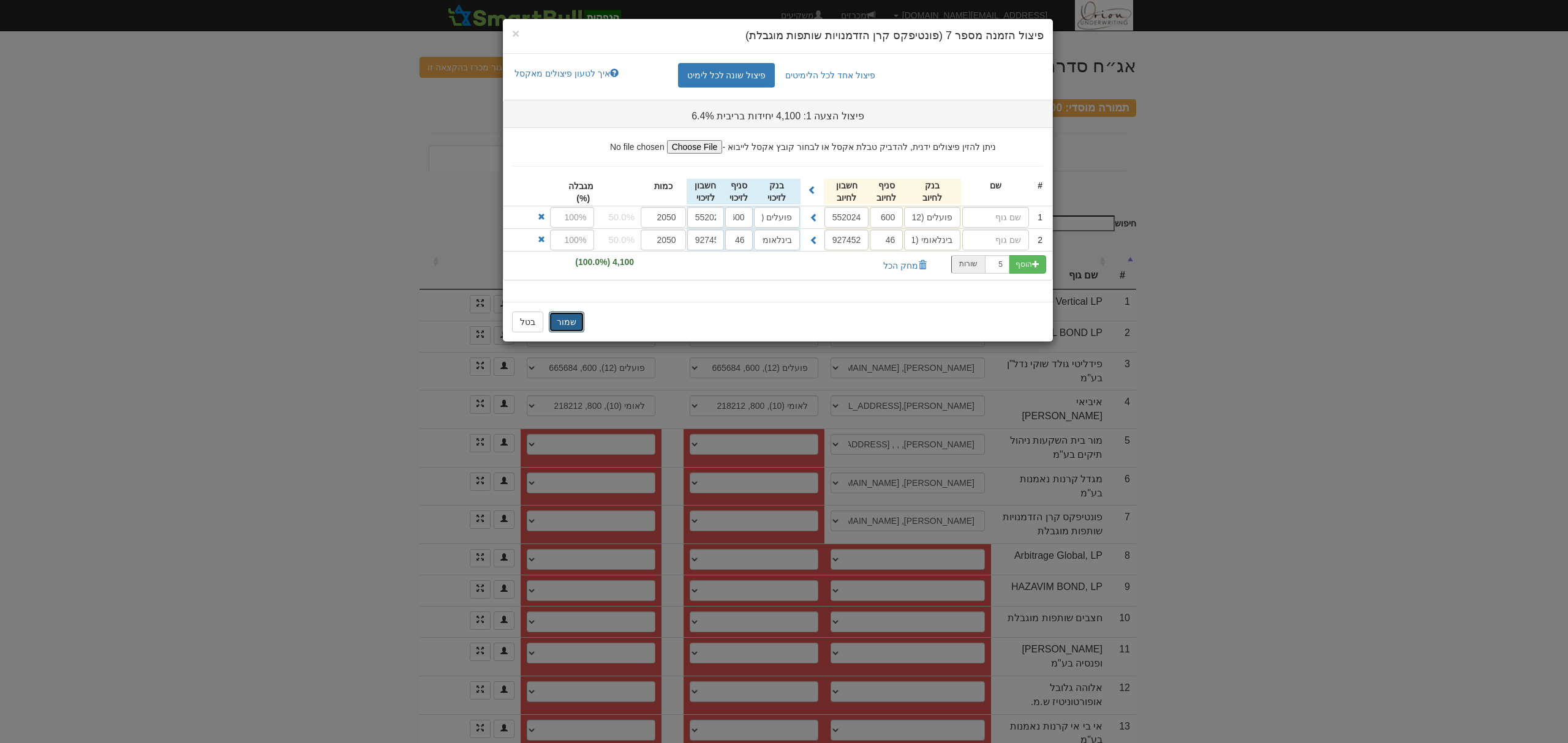
click at [561, 324] on button "שמור" at bounding box center [566, 322] width 35 height 21
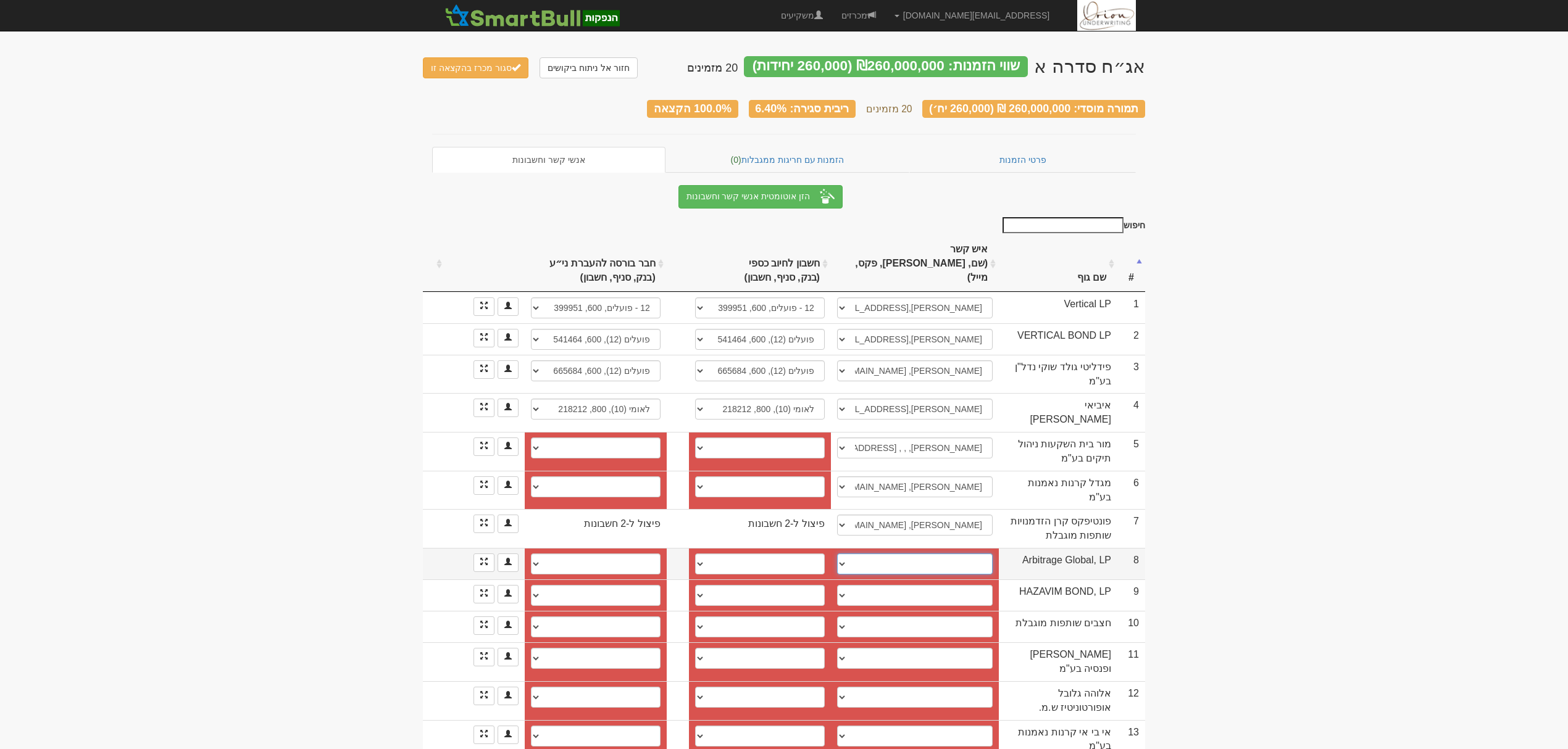
click at [902, 553] on select "מיקו מור, 054-7070864, miko@oag.co.il גיל אנגליסטר, 0542611010, gili@arbit.co.i…" at bounding box center [915, 564] width 156 height 21
select select "682deb23091e2307dd5ab006"
click at [837, 553] on select "מיקו מור, 054-7070864, miko@oag.co.il גיל אנגליסטר, 0542611010, gili@arbit.co.i…" at bounding box center [915, 564] width 156 height 21
click at [1223, 475] on body "hanpaka@orion-uw.com הגדרות חשבונות הנפקה תבניות הודעות קיבול" at bounding box center [784, 518] width 1568 height 1035
click at [892, 585] on select "שרון, 03-5397209, sharon@hazavim.co.il שגיא פרידמן, sagi@hazavim.co.il חגי, hag…" at bounding box center [915, 596] width 156 height 21
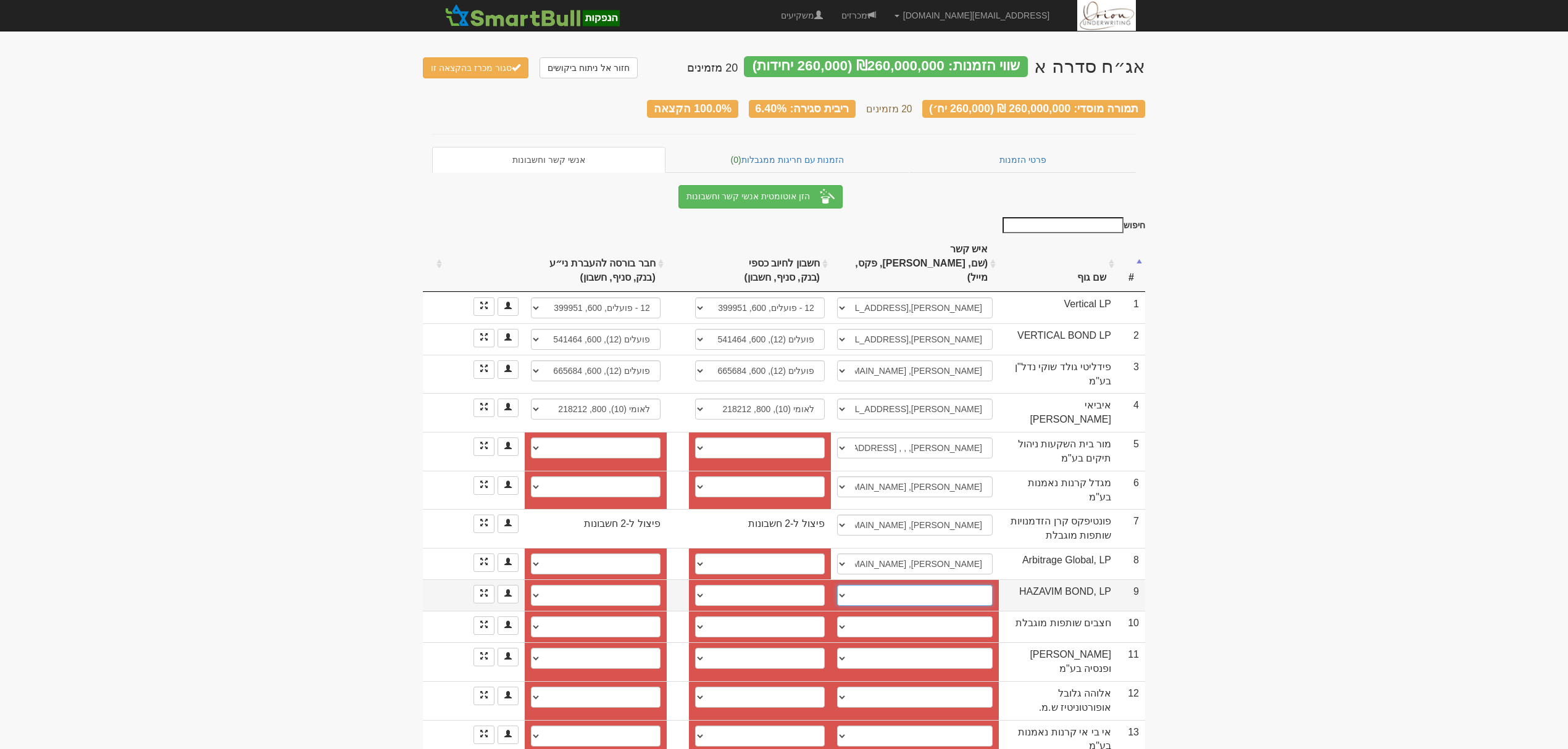
select select "681a20647b9c209d55ae9778"
click at [837, 585] on select "שרון, 03-5397209, sharon@hazavim.co.il שגיא פרידמן, sagi@hazavim.co.il חגי, hag…" at bounding box center [915, 596] width 156 height 21
click at [480, 558] on span at bounding box center [484, 561] width 8 height 8
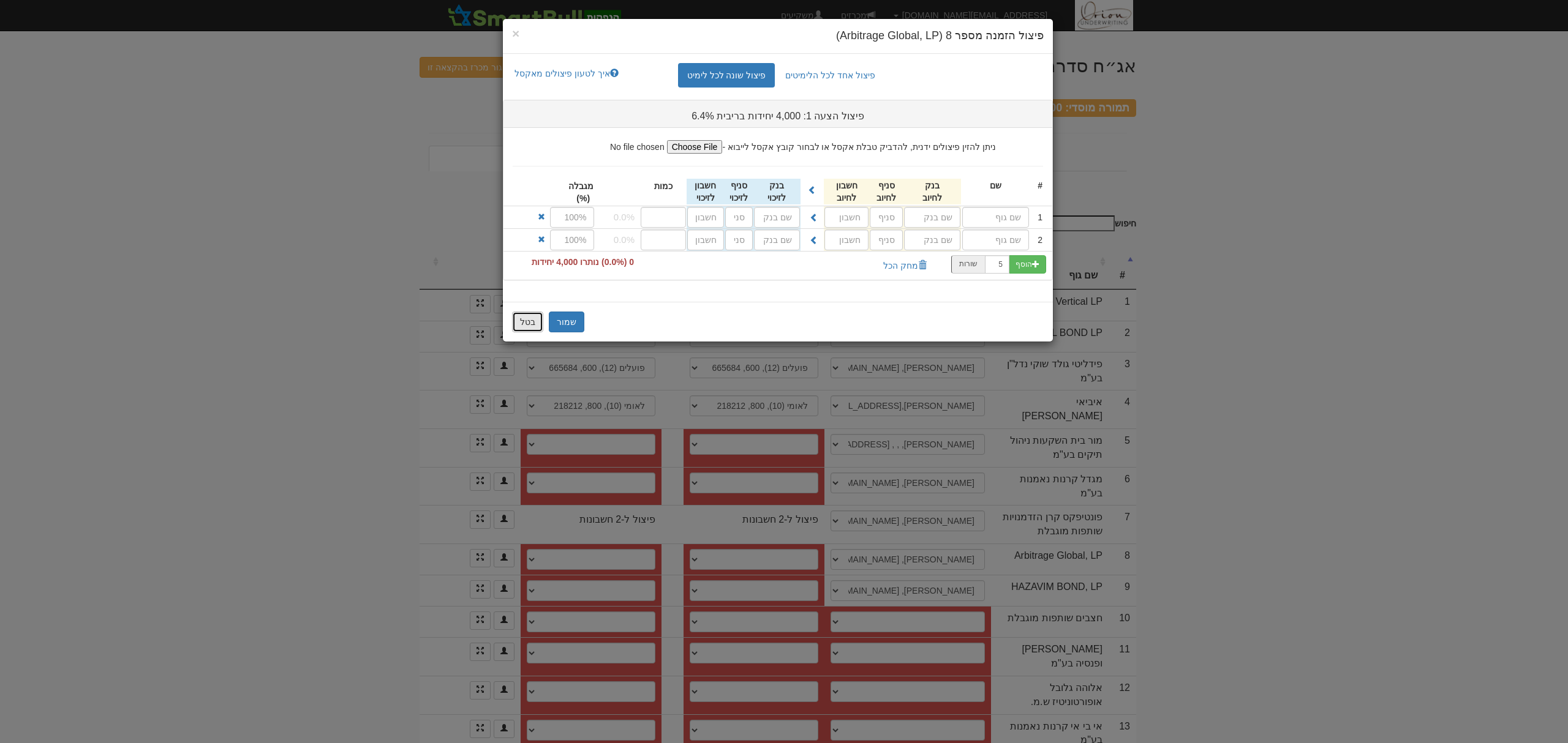
click at [522, 330] on button "בטל" at bounding box center [528, 322] width 31 height 21
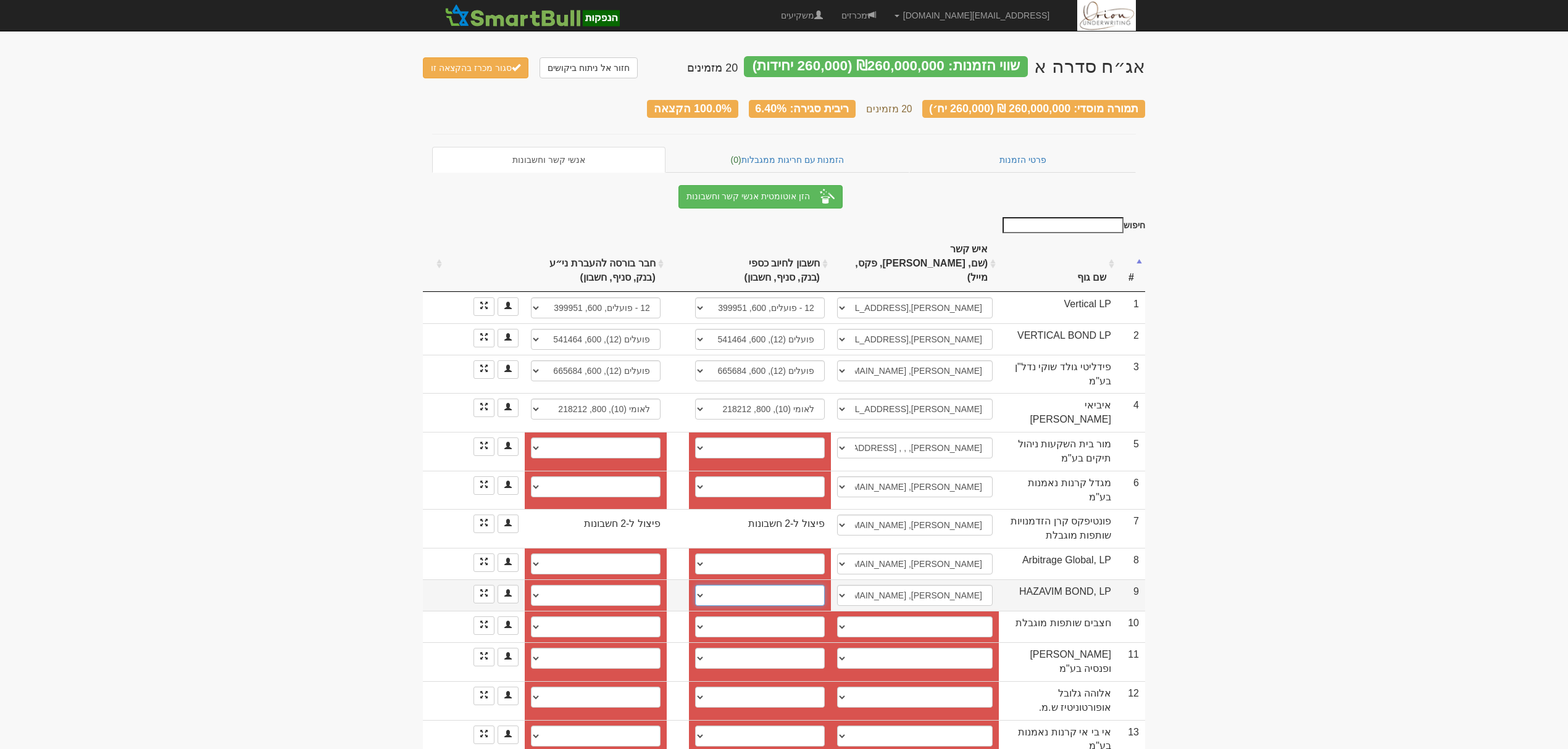
click at [764, 585] on select "בינלאומי (31), 46, 914423 לאומי (10), 800, 519786140 לאומי (10), 800, 519786/40…" at bounding box center [760, 596] width 130 height 21
select select "6252ca9fc396f1e831bdd9c4"
click at [695, 585] on select "בינלאומי (31), 46, 914423 לאומי (10), 800, 519786140 לאומי (10), 800, 519786/40…" at bounding box center [760, 596] width 130 height 21
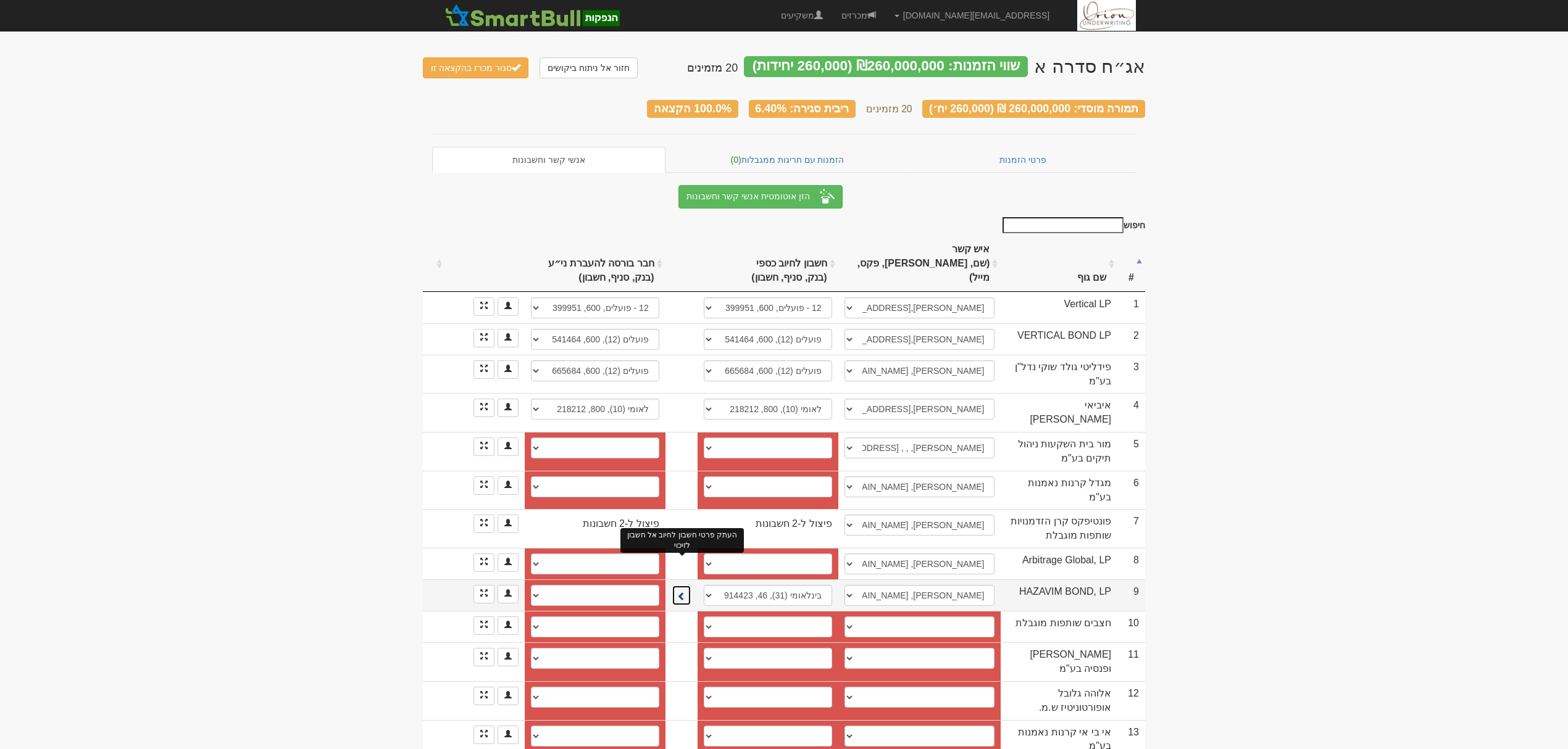
click at [687, 585] on button at bounding box center [681, 596] width 20 height 21
select select "6252caa0c396f1e831bdd9d3"
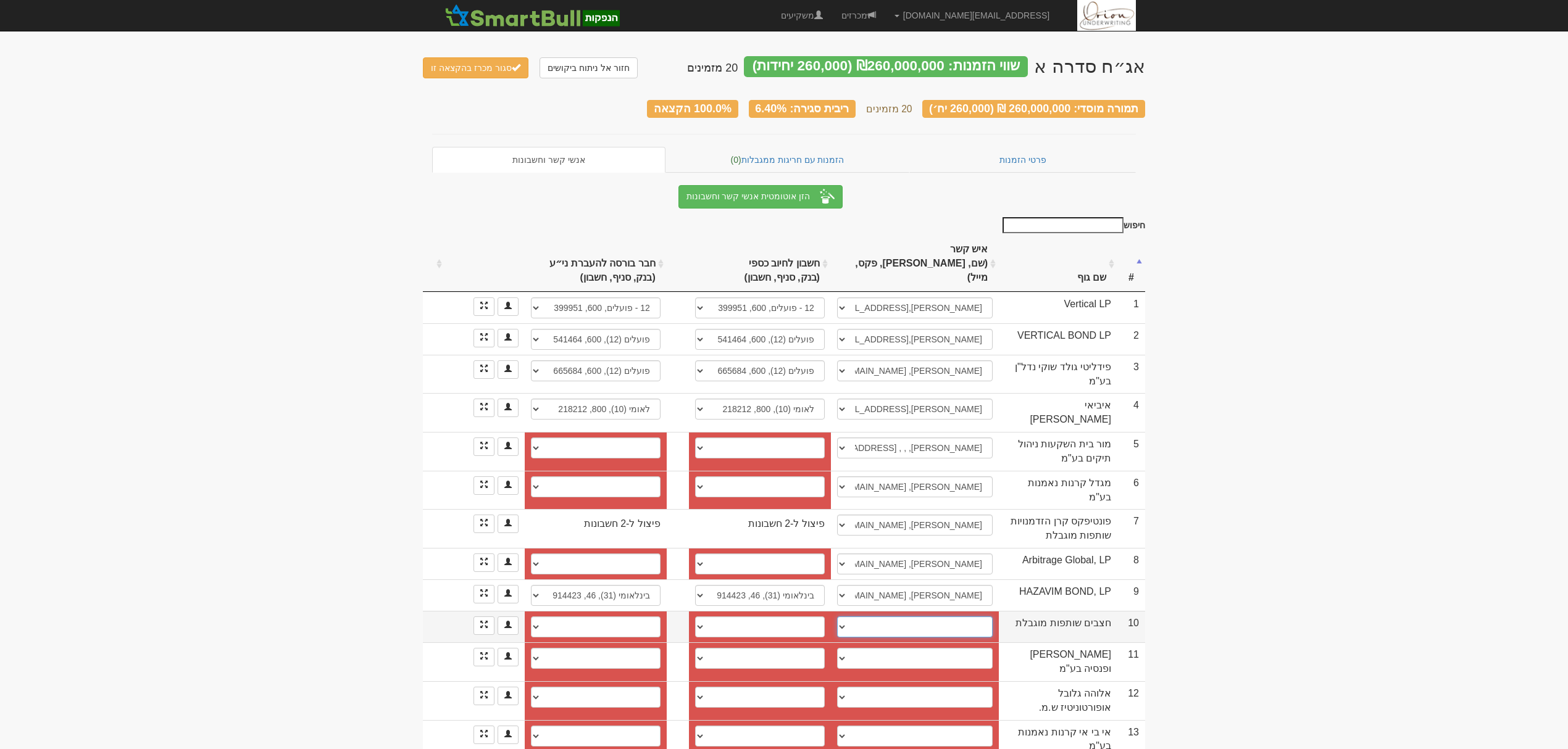
click at [938, 617] on select "יוחנן ניסים, 050-2231836, nissim@hazavim.co.il ניסים נר, 050-2231836, nissimner…" at bounding box center [915, 627] width 156 height 21
select select "681a20077b9c209d55ae74e4"
click at [837, 617] on select "יוחנן ניסים, 050-2231836, nissim@hazavim.co.il ניסים נר, 050-2231836, nissimner…" at bounding box center [915, 627] width 156 height 21
click at [771, 617] on select "פועלים, 600, 362608 פועלים , 600, 362608 פועלים (12), 600, 362608 פועלים (12), …" at bounding box center [760, 627] width 130 height 21
select select "685ab723c6c73d8d11c4f8a3"
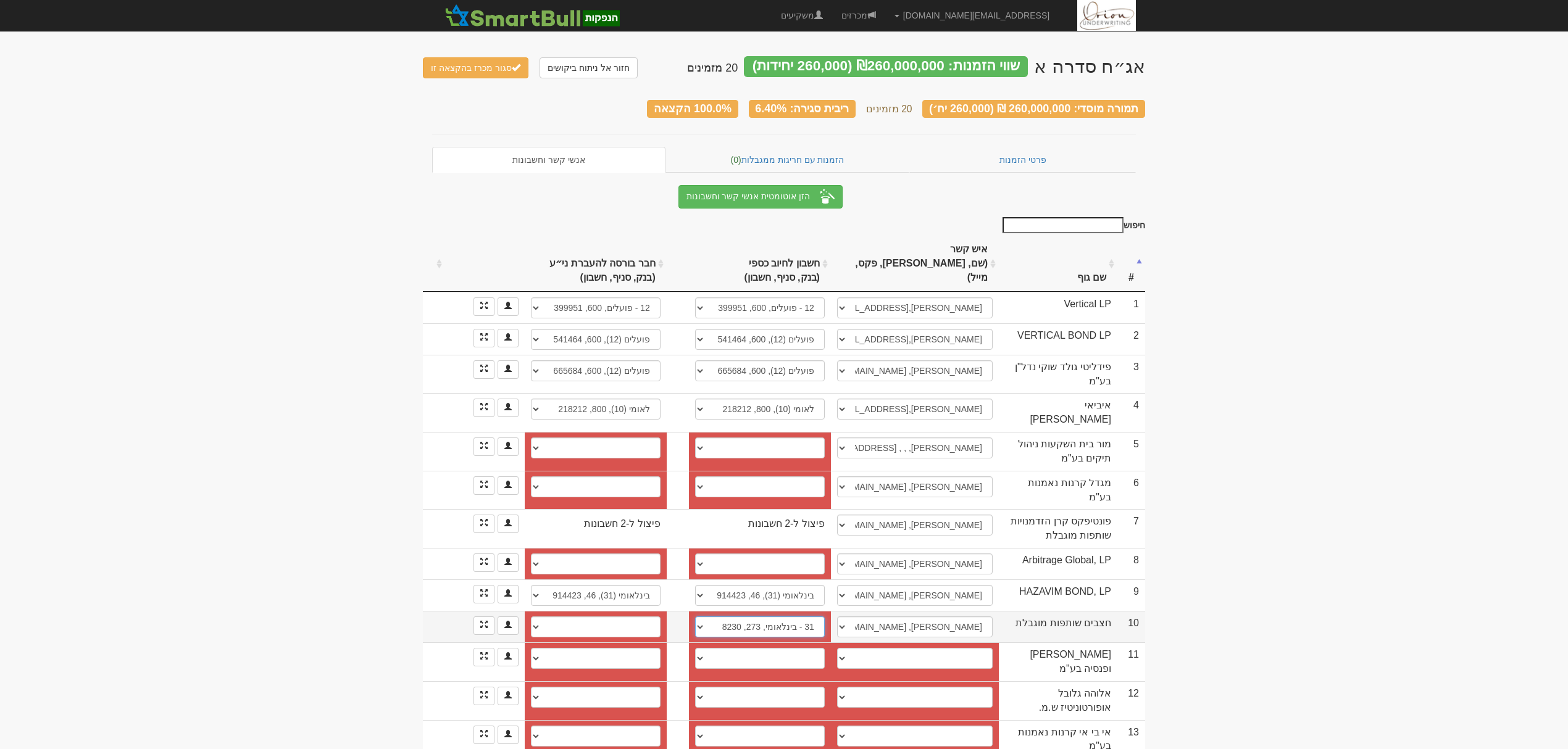
click at [695, 617] on select "פועלים, 600, 362608 פועלים , 600, 362608 פועלים (12), 600, 362608 פועלים (12), …" at bounding box center [760, 627] width 130 height 21
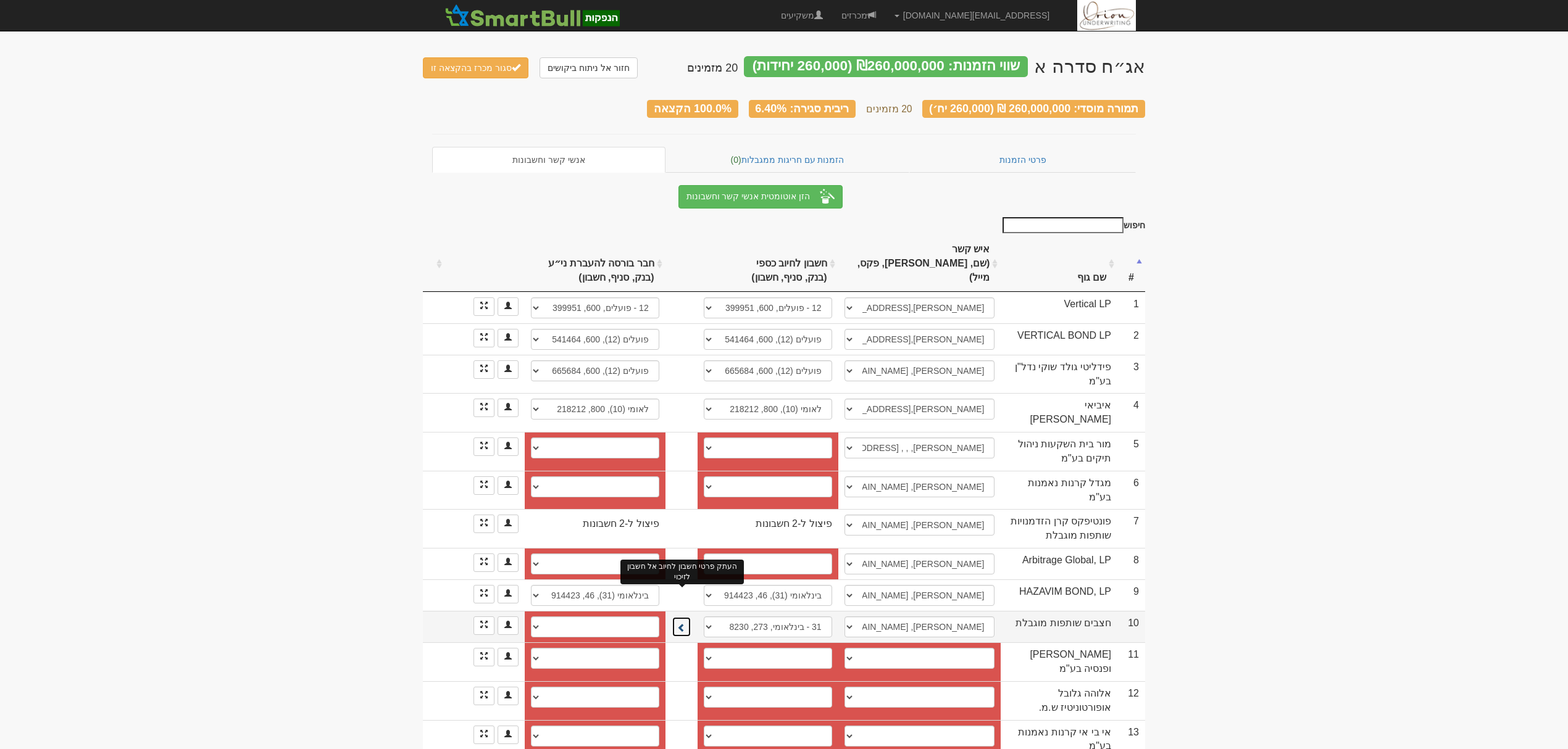
click at [678, 624] on span at bounding box center [681, 628] width 9 height 9
select select "681a20077b9c209d55ae74e8"
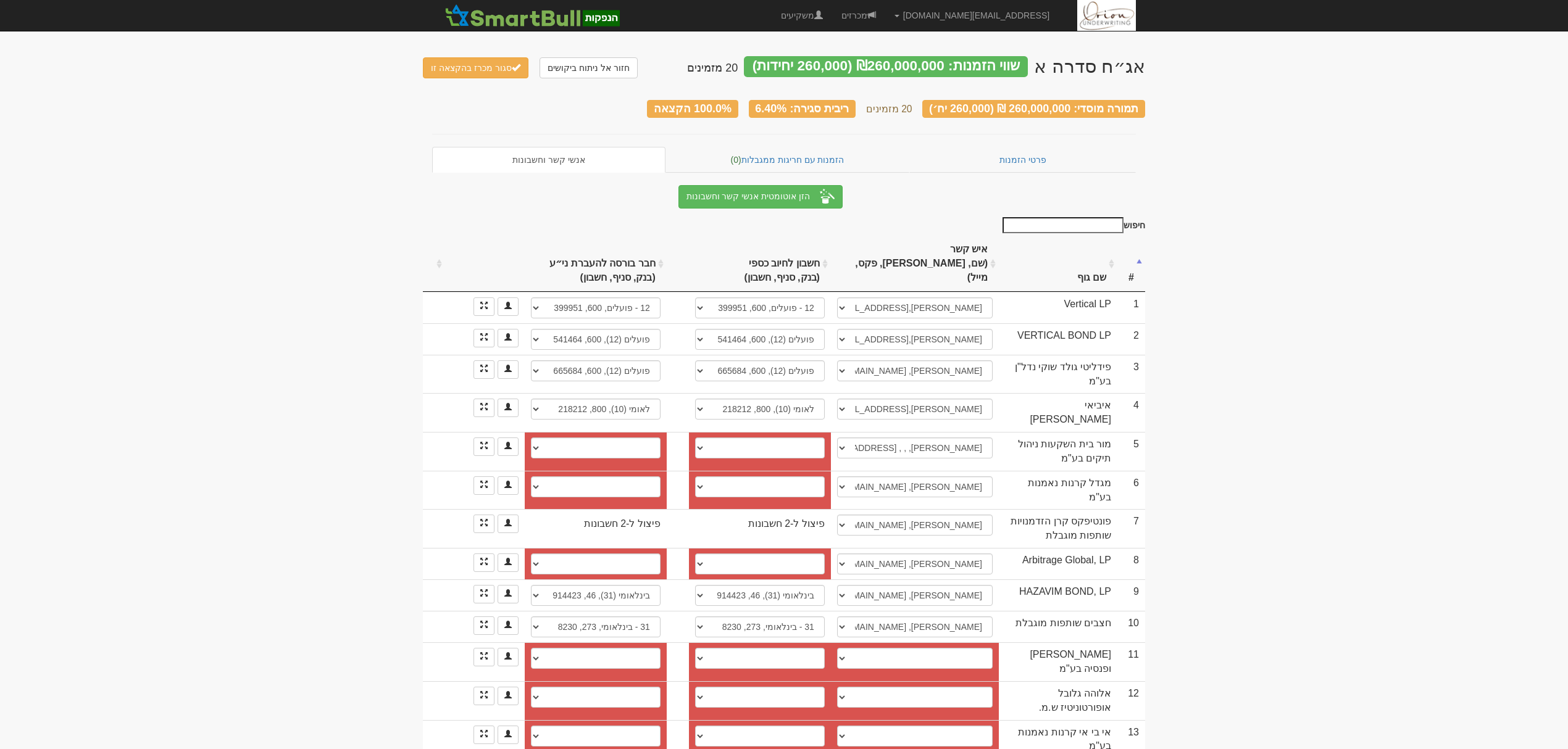
click at [1384, 584] on body "hanpaka@orion-uw.com הגדרות חשבונות הנפקה תבניות הודעות קיבול" at bounding box center [784, 518] width 1568 height 1035
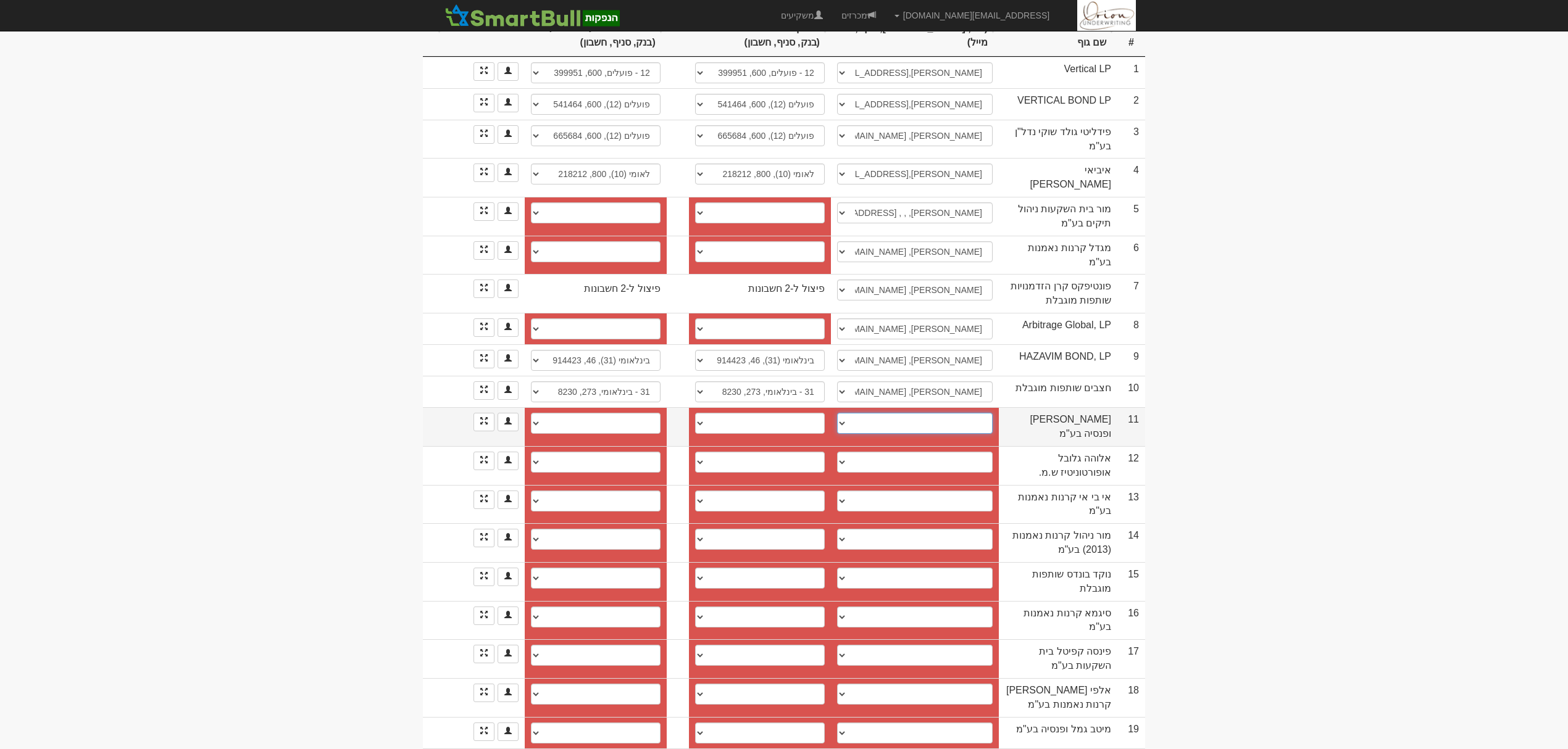
click at [955, 413] on select "עדי, adi.cohen@more.co.il lilach.bentovim@more.co.il לילך, lilach.bentovim@more…" at bounding box center [915, 424] width 156 height 21
click at [936, 413] on select "עדי, adi.cohen@more.co.il lilach.bentovim@more.co.il לילך, lilach.bentovim@more…" at bounding box center [915, 424] width 156 height 21
select select "new_contact"
click at [842, 413] on select "עדי, adi.cohen@more.co.il lilach.bentovim@more.co.il לילך, lilach.bentovim@more…" at bounding box center [915, 424] width 156 height 21
select select
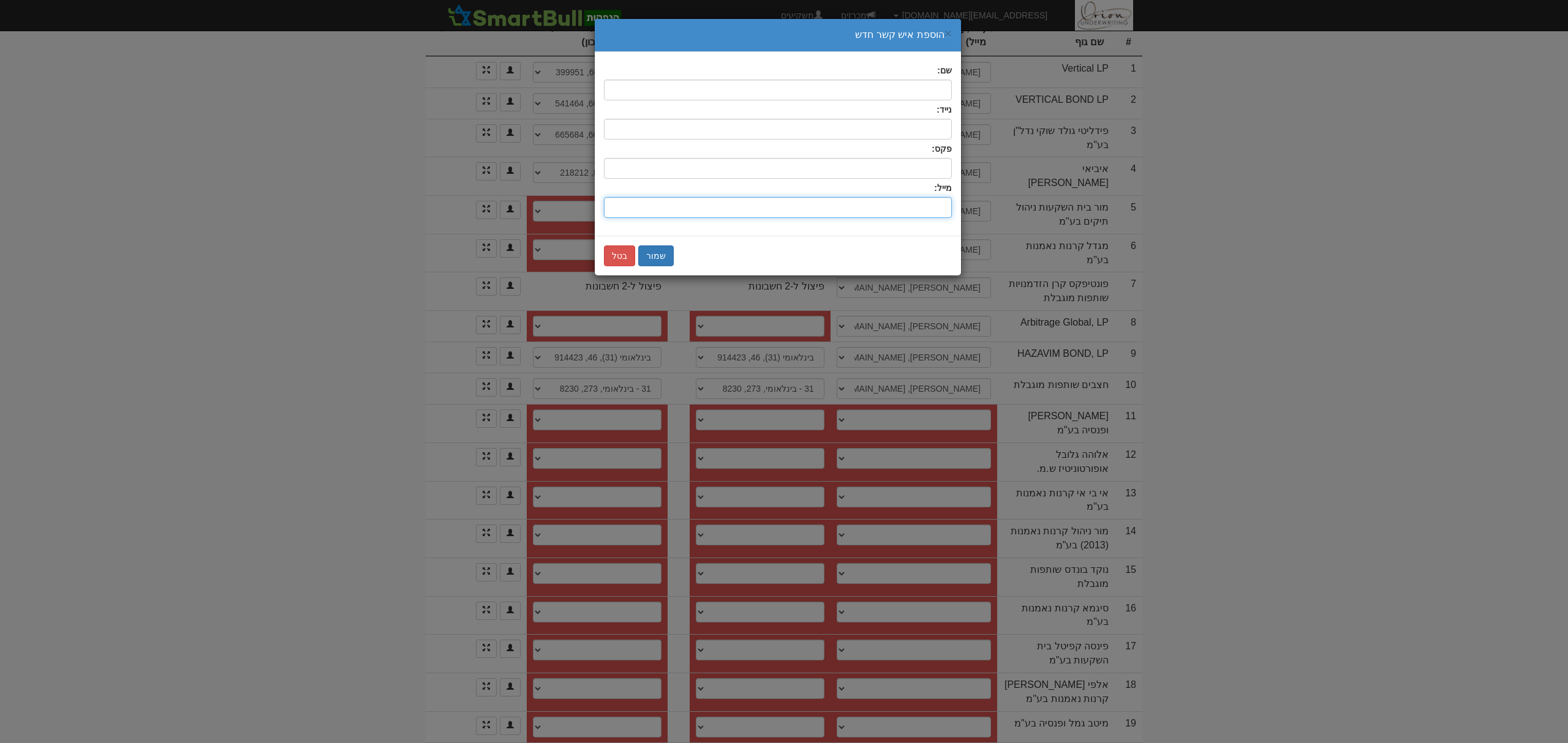
click at [853, 207] on input "שם:" at bounding box center [778, 207] width 348 height 21
paste input "[EMAIL_ADDRESS][DOMAIN_NAME]"
type input "[EMAIL_ADDRESS][DOMAIN_NAME]"
click at [909, 72] on div "שם:" at bounding box center [778, 82] width 348 height 36
click at [910, 91] on input "text" at bounding box center [778, 90] width 348 height 21
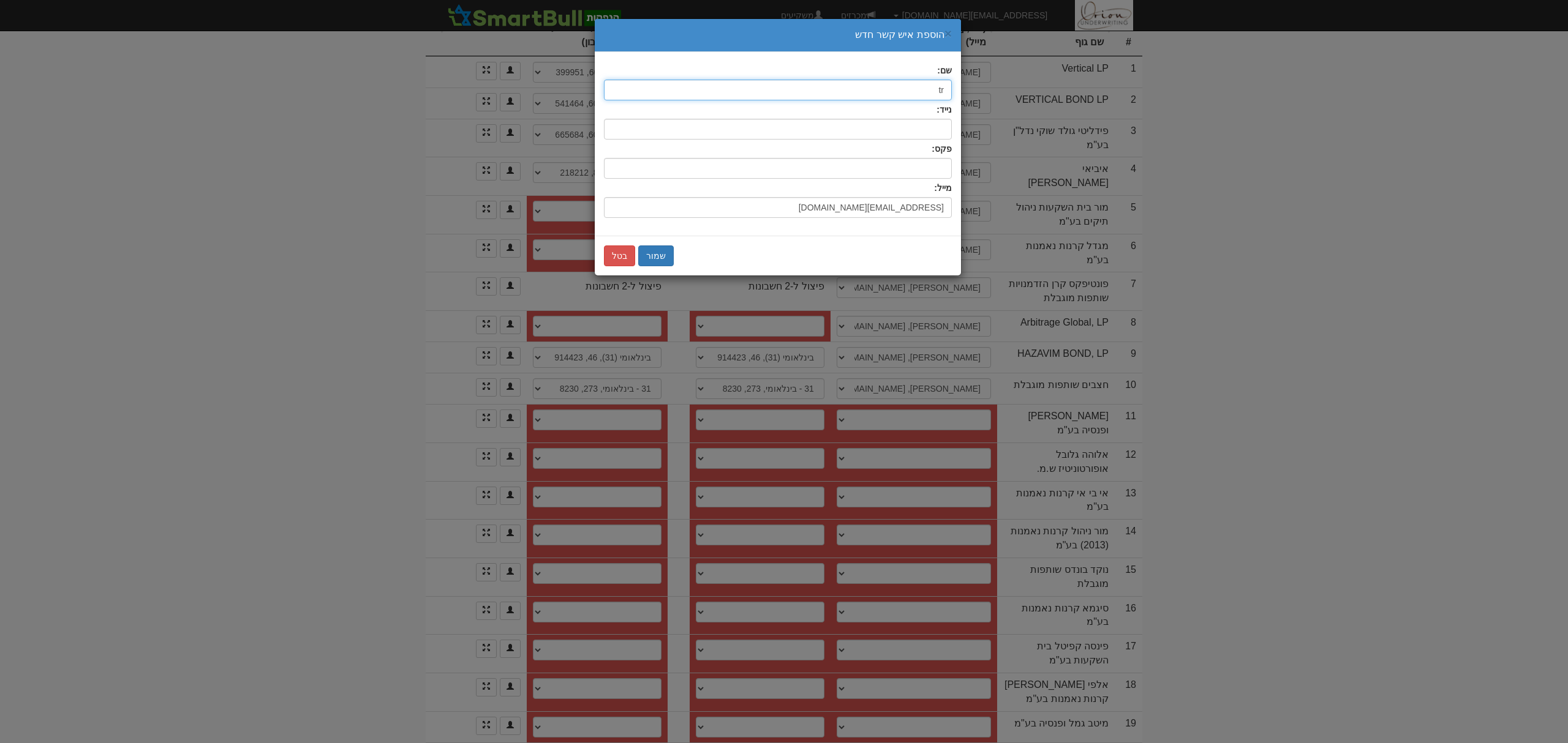
type input "t"
type input "[PERSON_NAME]"
click at [659, 250] on button "שמור" at bounding box center [655, 256] width 35 height 21
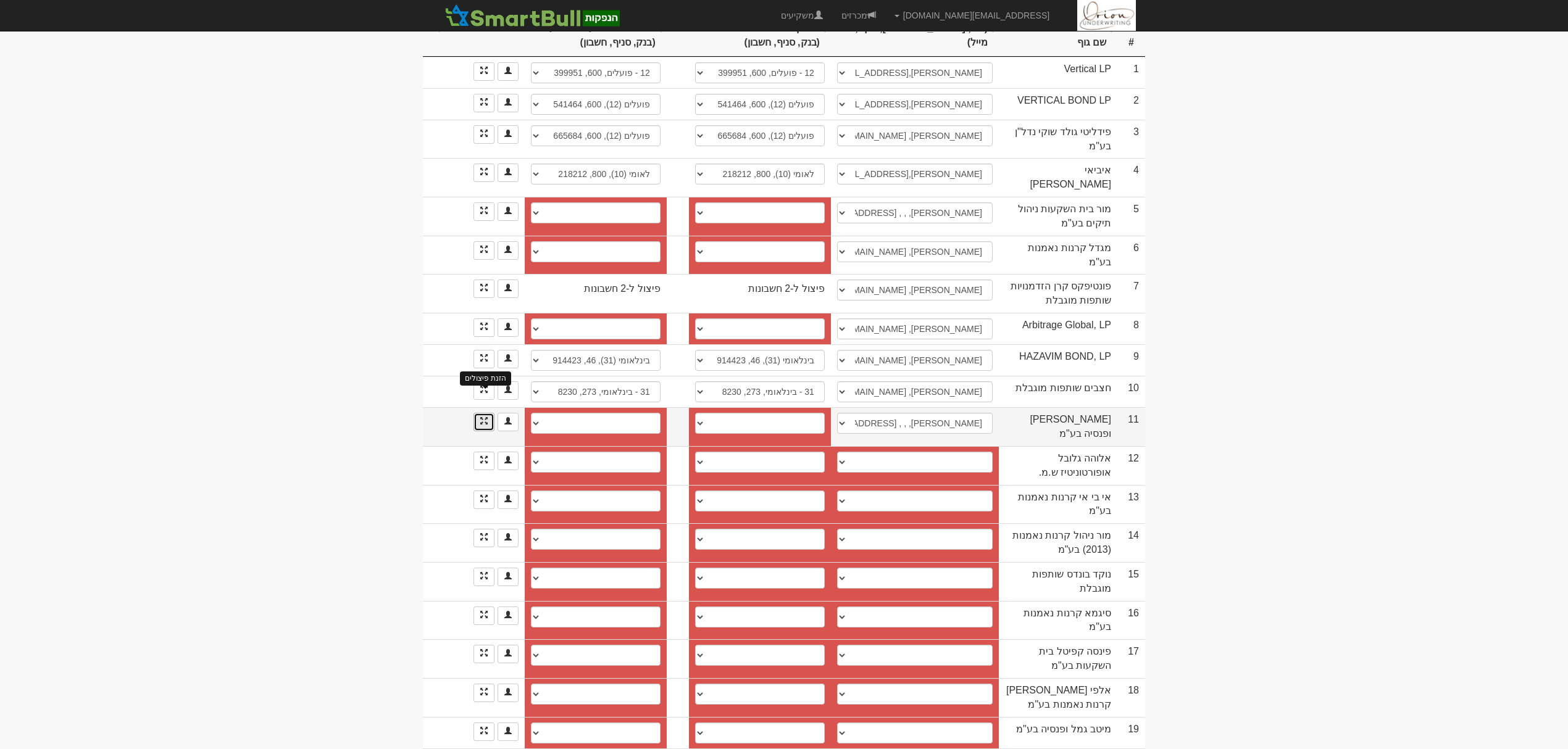
click at [484, 418] on span at bounding box center [484, 421] width 8 height 8
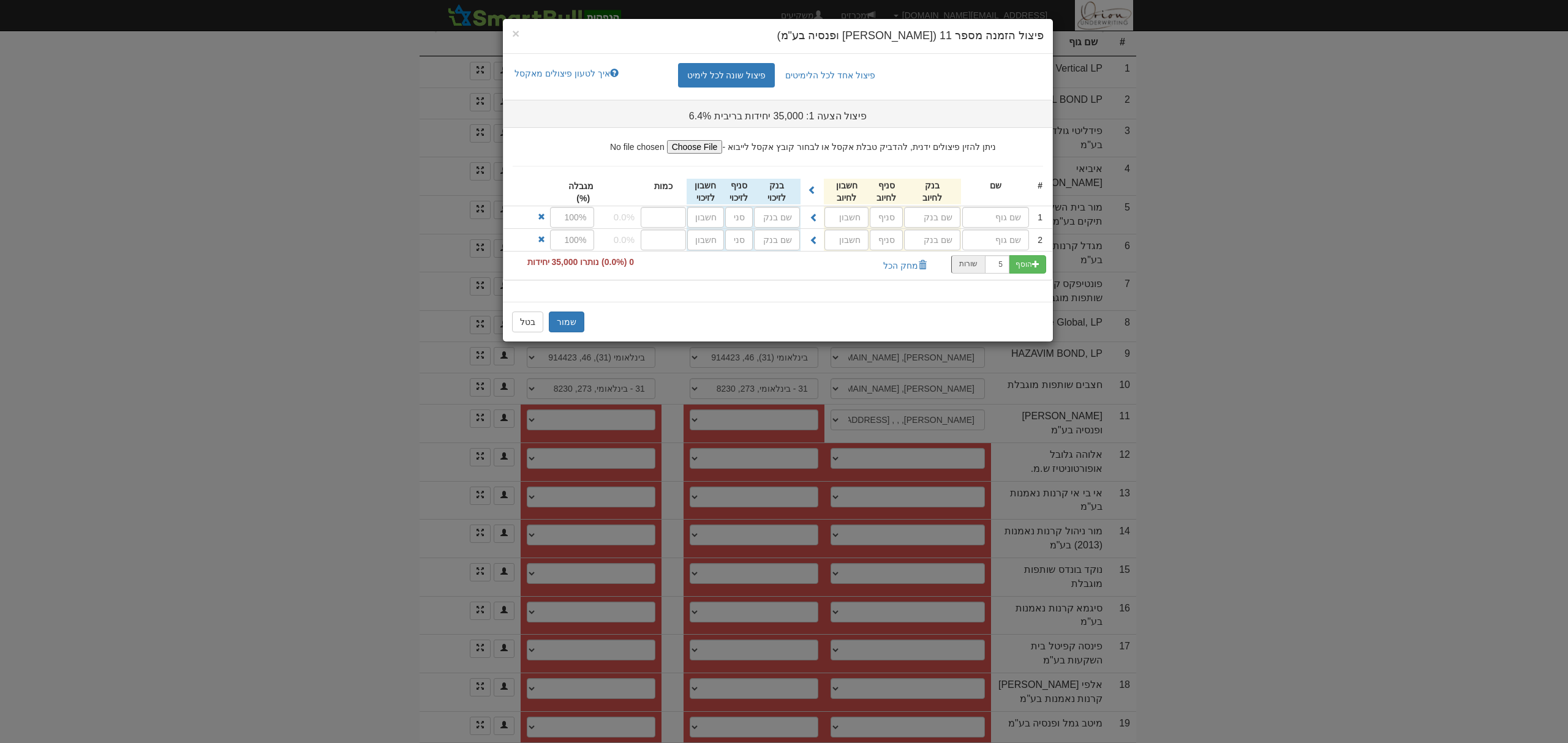
click at [1340, 417] on div "× פיצול הזמנה מספר 11 (מור גמל ופנסיה בע"מ) פיצול אחד לכל הלימיטים פיצול שונה ל…" at bounding box center [784, 371] width 1568 height 743
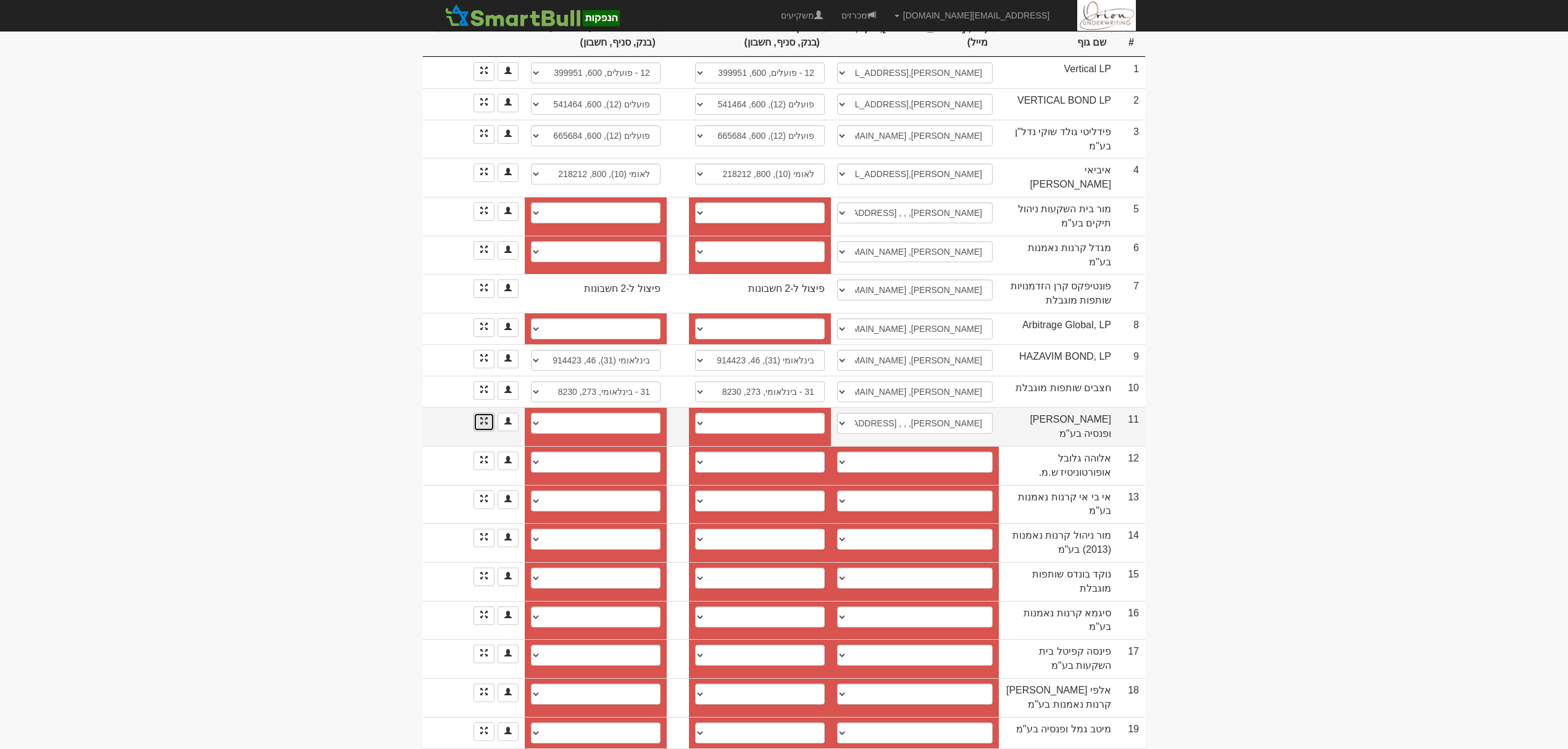
click at [475, 413] on link "הזנת פיצולים" at bounding box center [484, 422] width 21 height 18
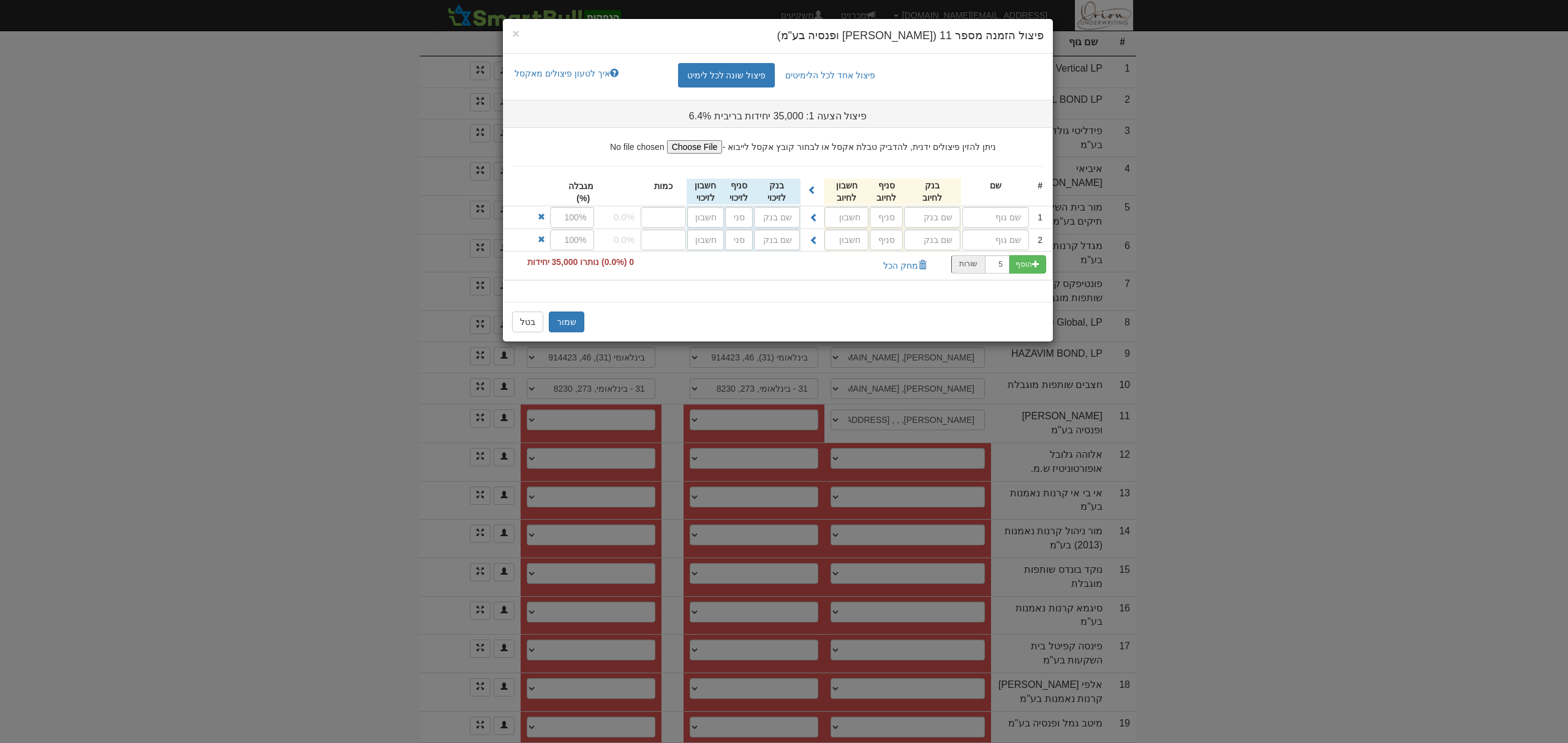
click at [1287, 299] on div "× פיצול הזמנה מספר 11 (מור גמל ופנסיה בע"מ) פיצול אחד לכל הלימיטים פיצול שונה ל…" at bounding box center [784, 371] width 1568 height 743
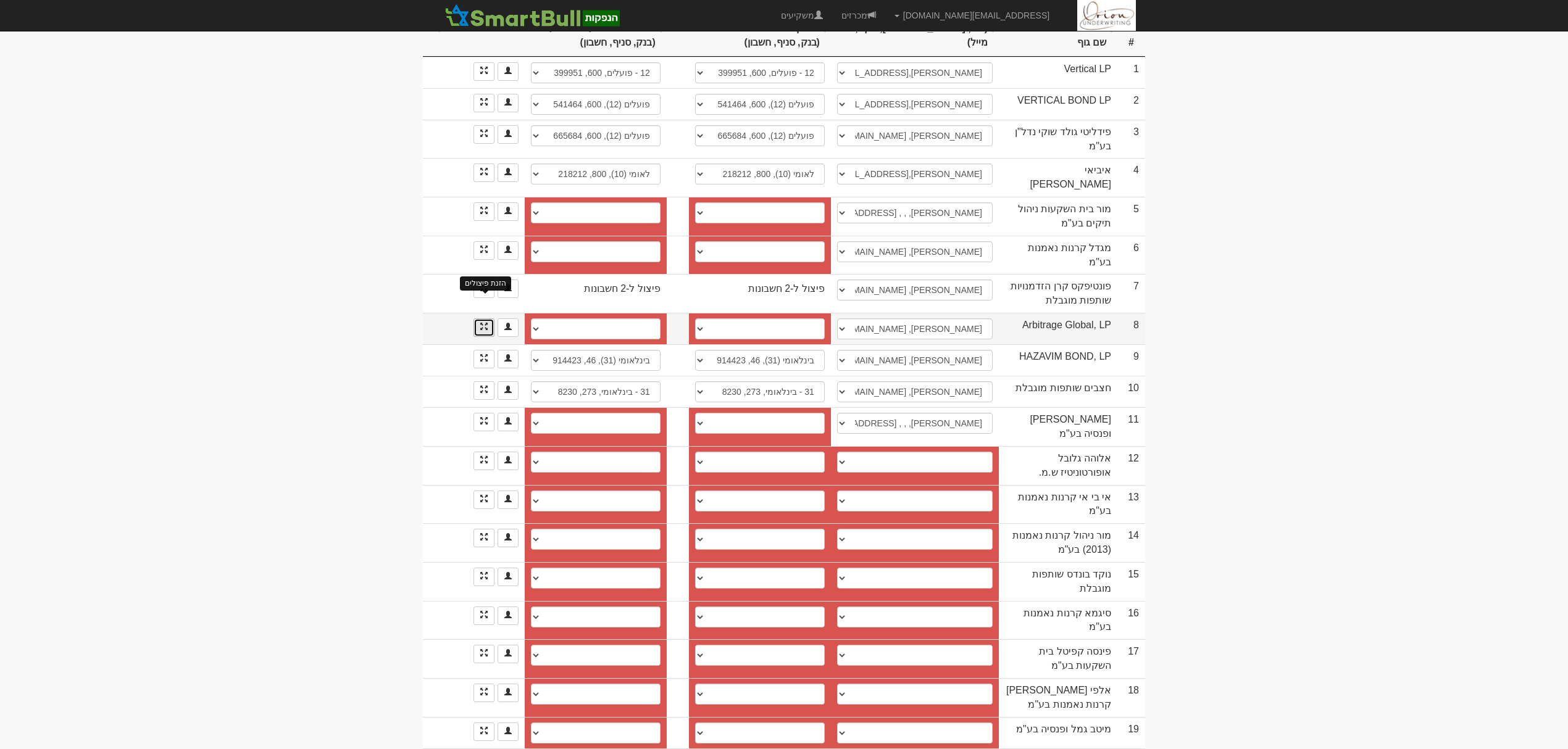
click at [485, 323] on span at bounding box center [484, 326] width 8 height 8
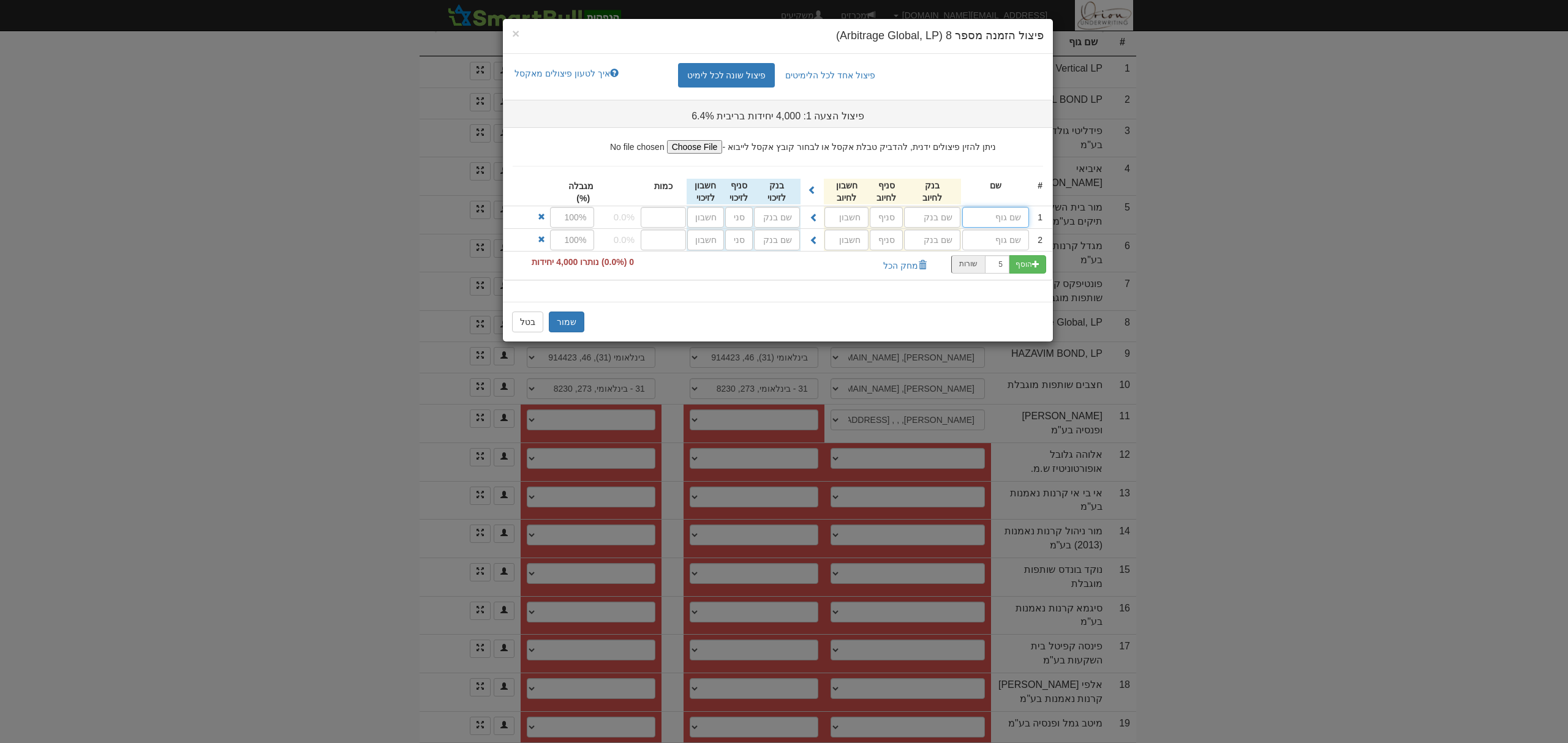
click at [1015, 218] on input "text" at bounding box center [996, 217] width 66 height 21
click at [545, 314] on div "שמור בטל" at bounding box center [778, 322] width 550 height 40
click at [555, 315] on button "שמור" at bounding box center [566, 322] width 35 height 21
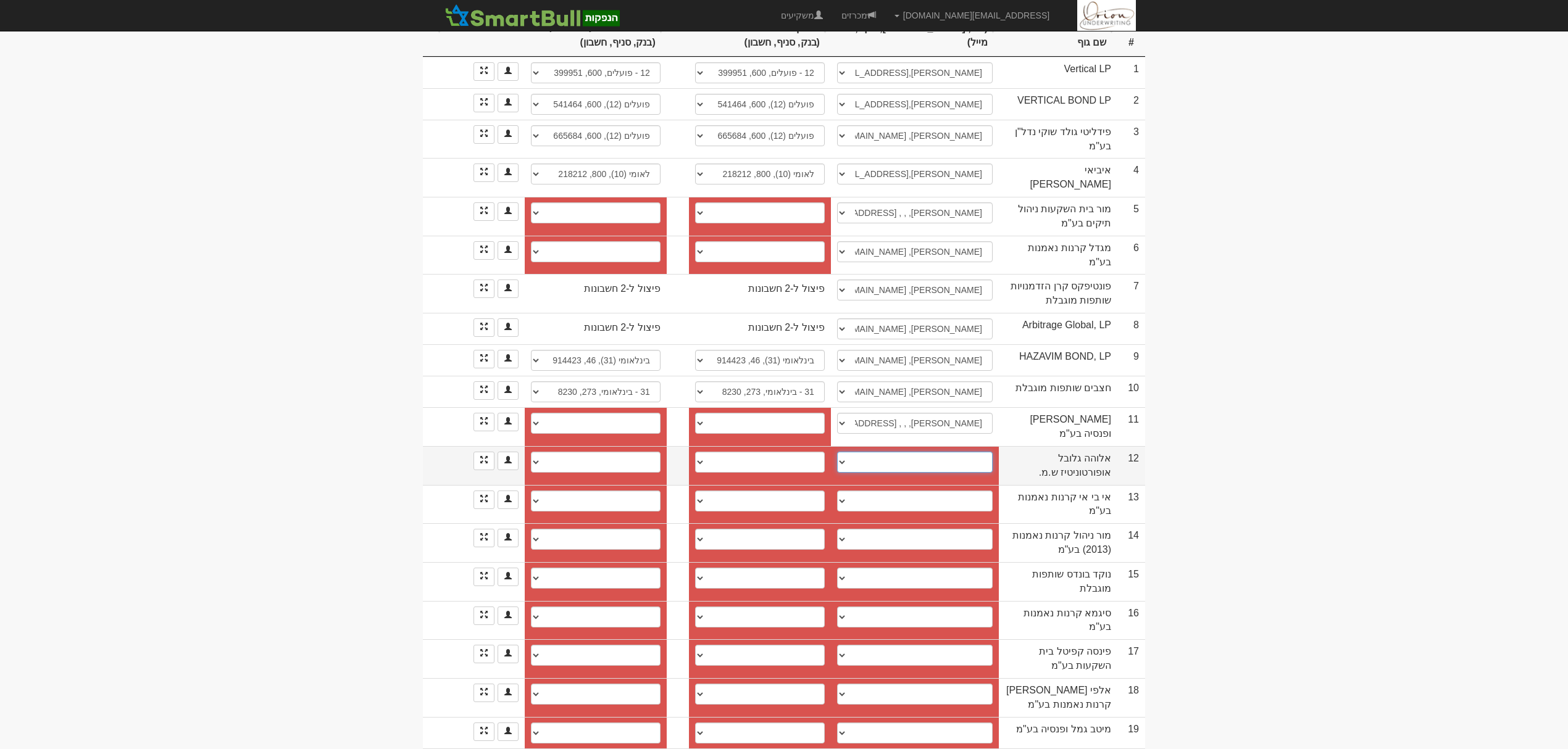
click at [901, 451] on select "דני כפולר, backoffice@altris.co.il יוני לוי, backoffice@altris.co.il יניב, back…" at bounding box center [915, 462] width 156 height 21
select select "66c4c46742185d01be46d846"
click at [837, 451] on select "דני כפולר, backoffice@altris.co.il יוני לוי, backoffice@altris.co.il יניב, back…" at bounding box center [915, 462] width 156 height 21
click at [791, 451] on select "פועלים (12), 600, 471917 בינלאומי (31), 046, 908385 דיסקונט (11), 10, 107917 די…" at bounding box center [760, 462] width 130 height 21
select select "66c193cb82f0730bbe77fd25"
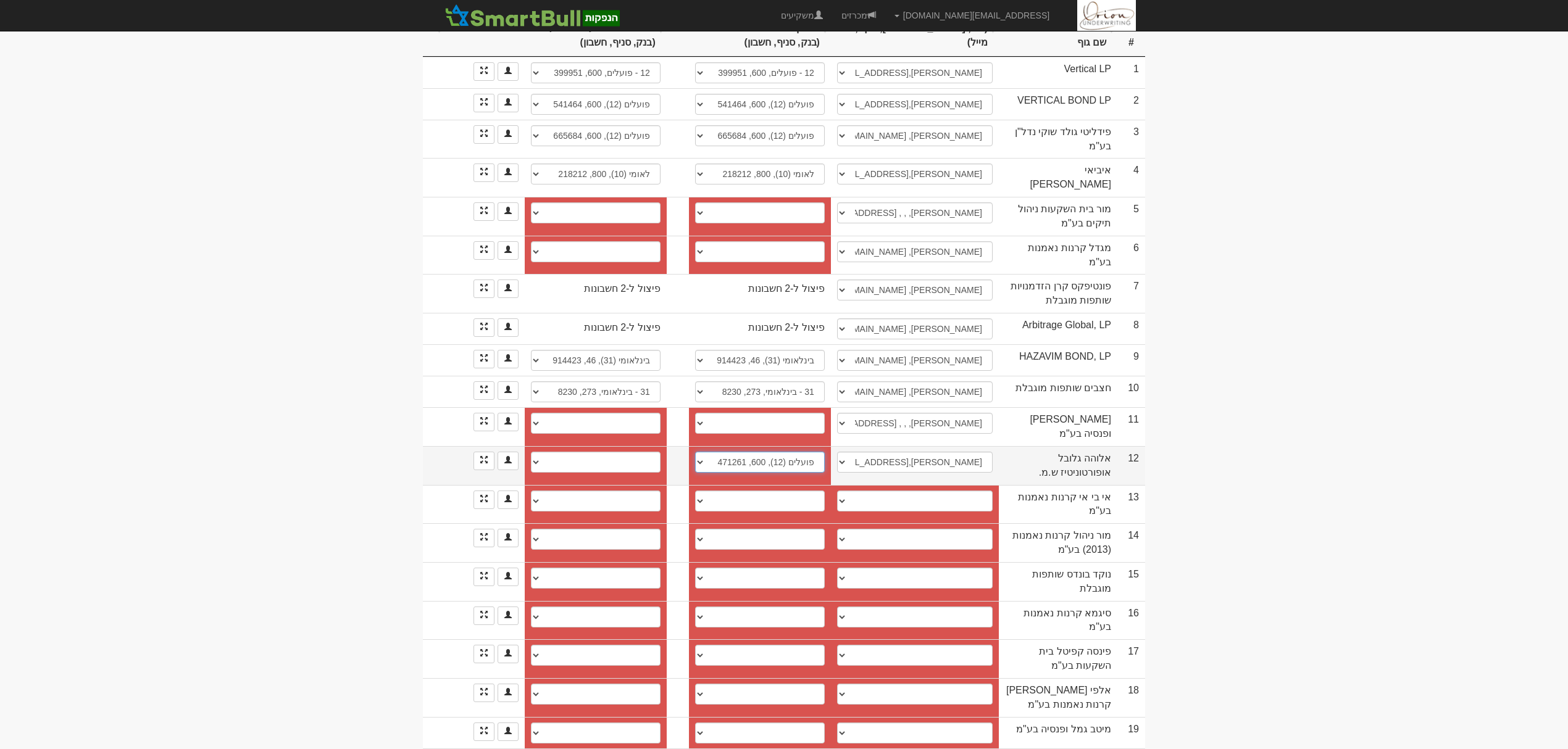
click at [695, 451] on select "פועלים (12), 600, 471917 בינלאומי (31), 046, 908385 דיסקונט (11), 10, 107917 די…" at bounding box center [760, 462] width 130 height 21
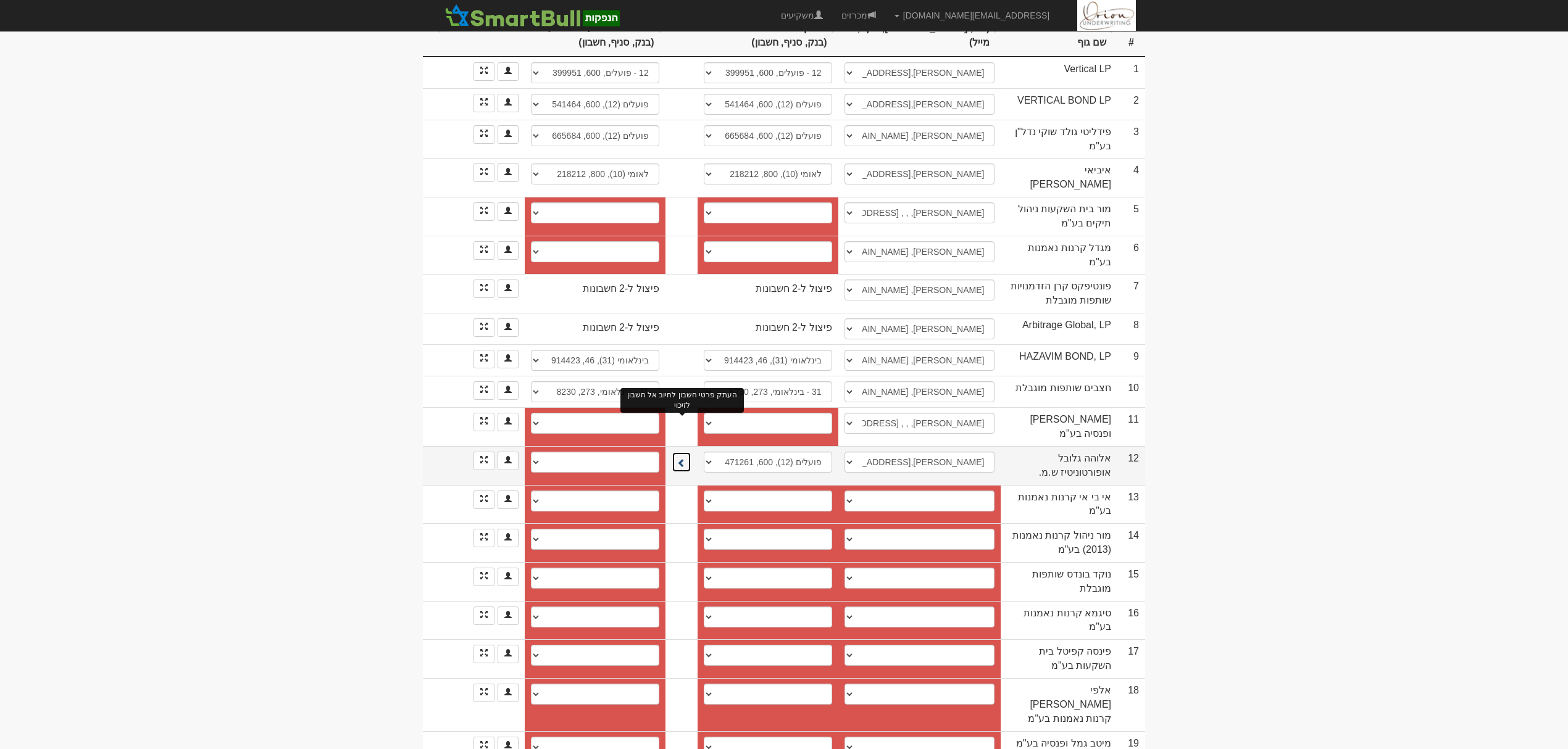
click at [682, 458] on span at bounding box center [681, 463] width 9 height 9
select select "66c193cd82f0730bbe77fd8a"
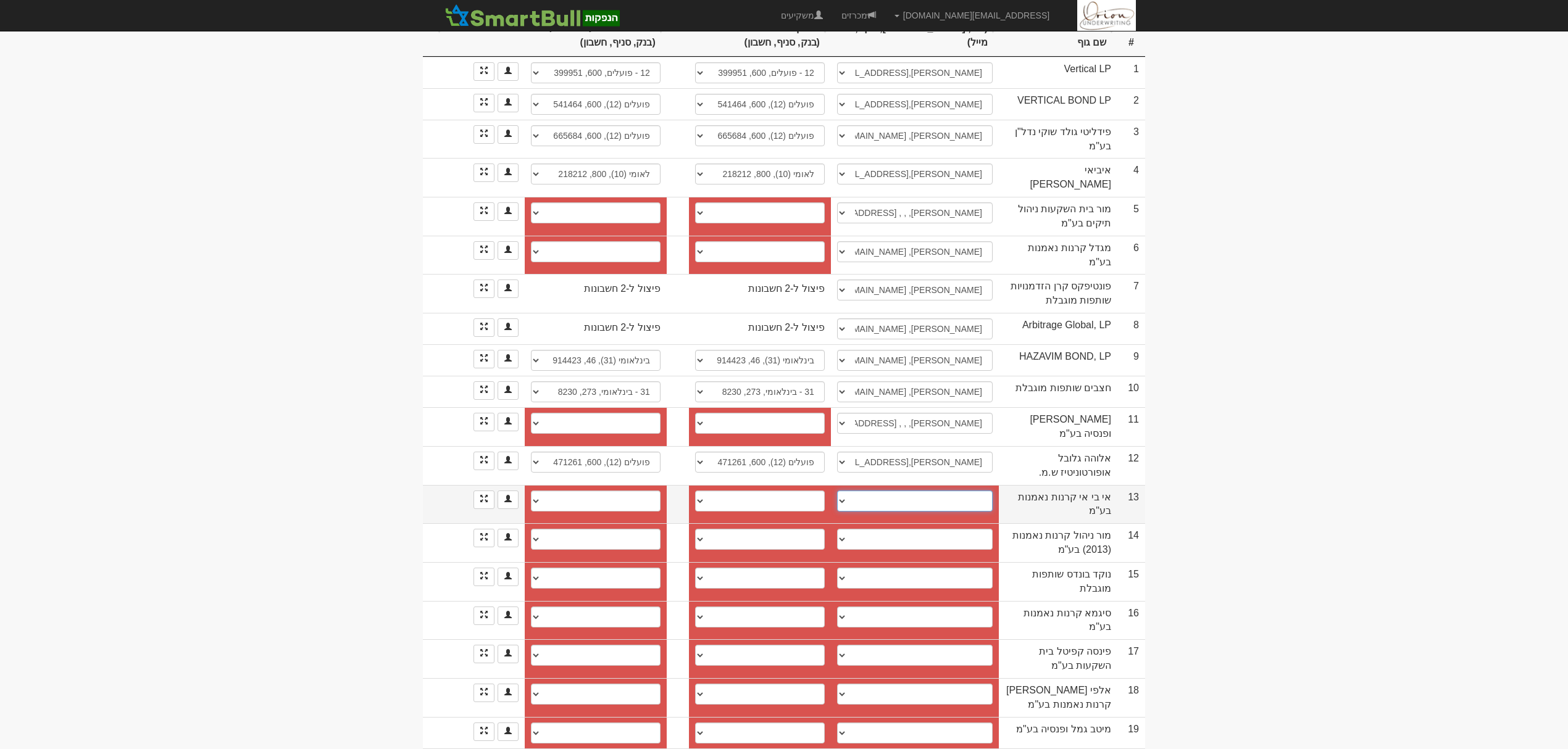
click at [900, 491] on select "────────── איש קשר חדש" at bounding box center [915, 501] width 156 height 21
select select "new_contact"
click at [842, 491] on select "────────── איש קשר חדש" at bounding box center [915, 501] width 156 height 21
select select
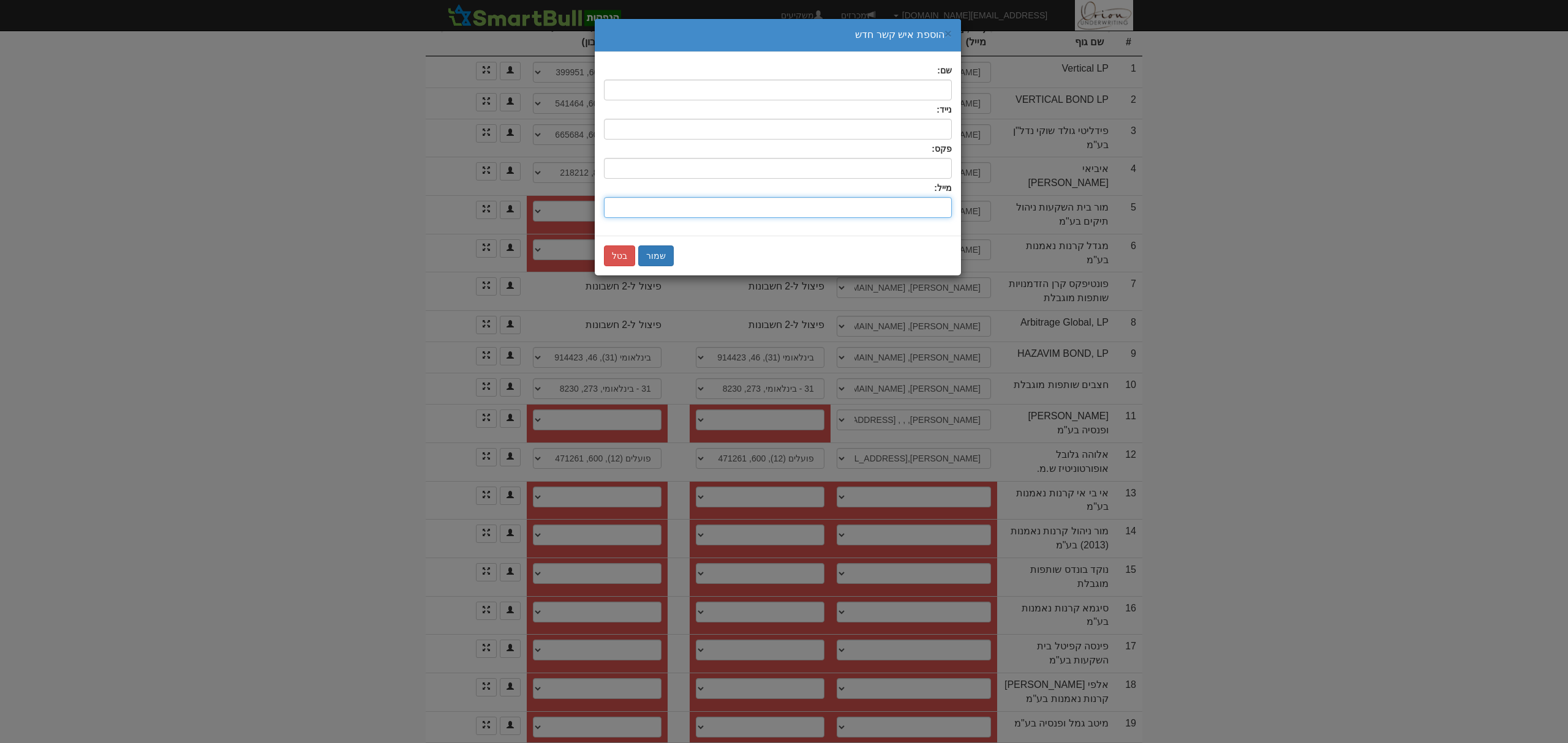
click at [915, 210] on input "שם:" at bounding box center [778, 207] width 348 height 21
paste input "[EMAIL_ADDRESS][DOMAIN_NAME]"
type input "[EMAIL_ADDRESS][DOMAIN_NAME]"
click at [930, 85] on input "text" at bounding box center [778, 90] width 348 height 21
type input "k"
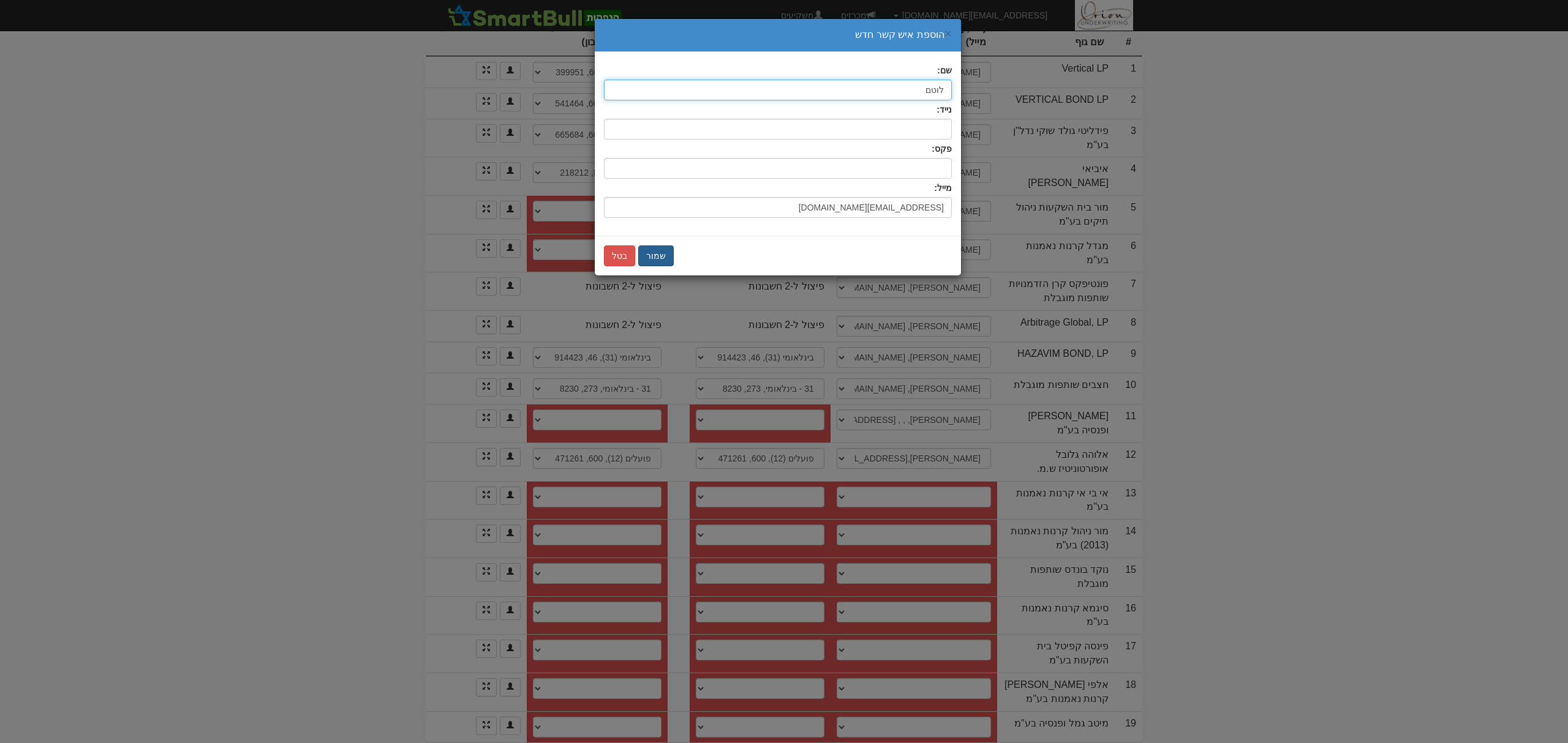
type input "לוטם"
click at [661, 248] on button "שמור" at bounding box center [655, 256] width 35 height 21
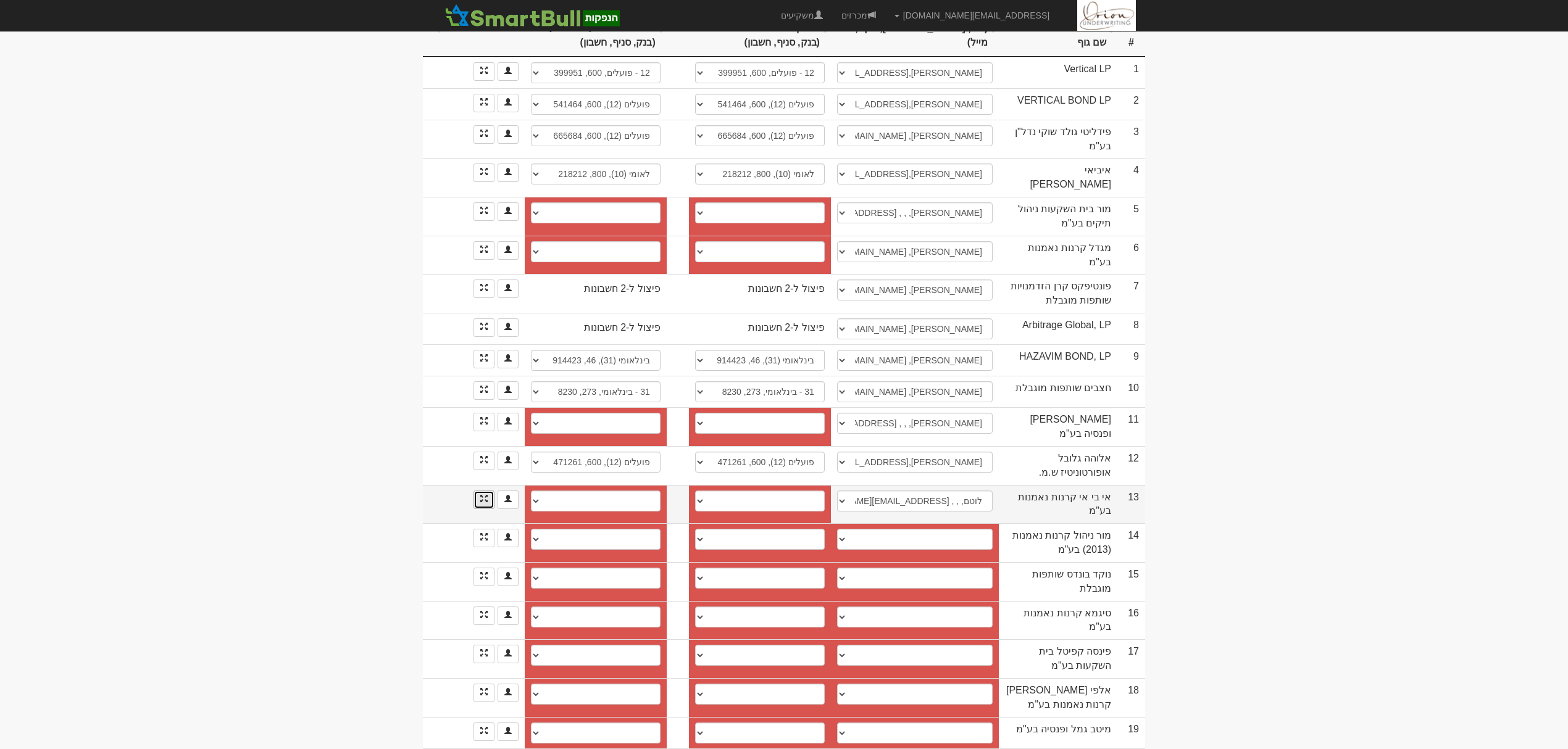
click at [490, 491] on link at bounding box center [484, 499] width 21 height 18
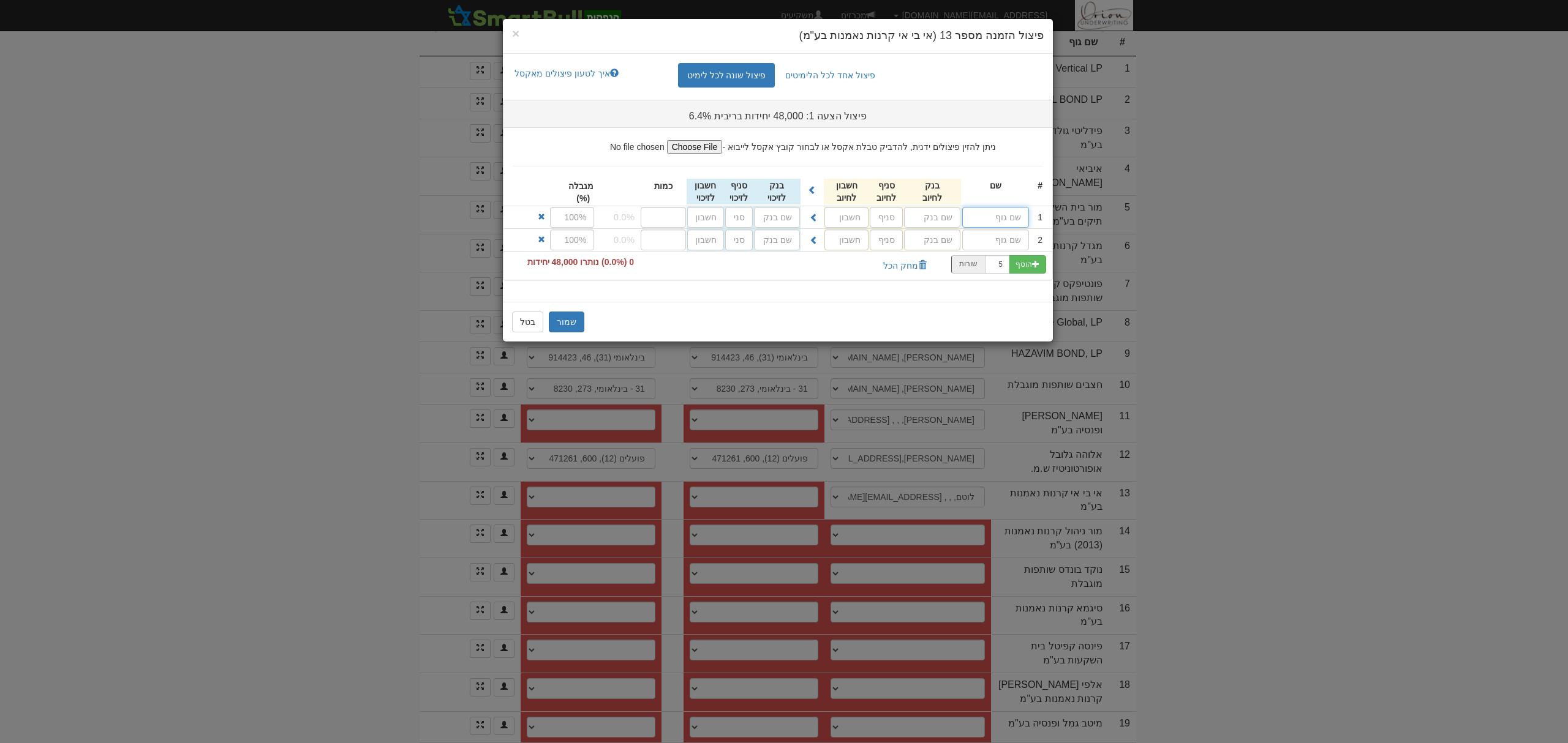
click at [1001, 223] on input "text" at bounding box center [996, 217] width 66 height 21
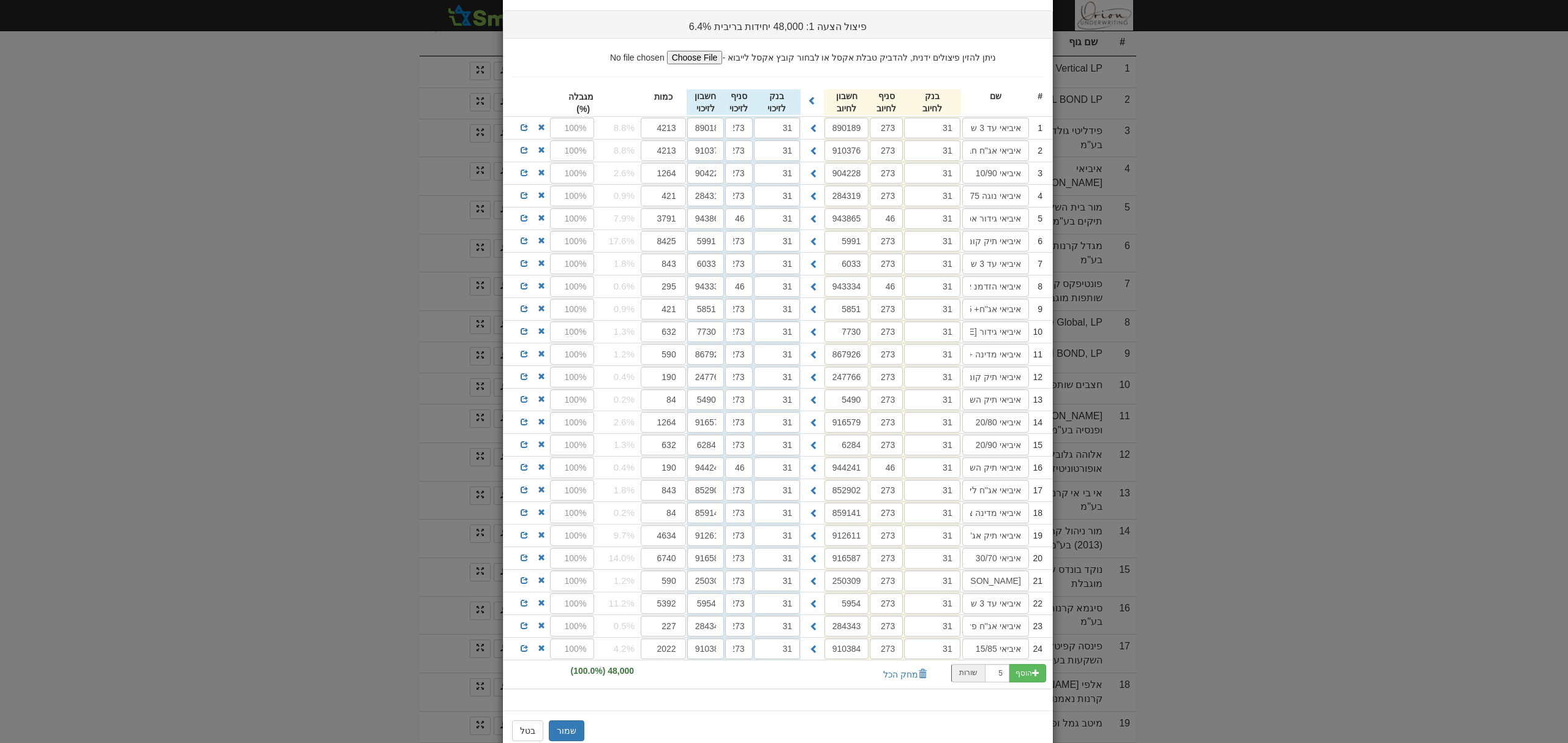
scroll to position [128, 0]
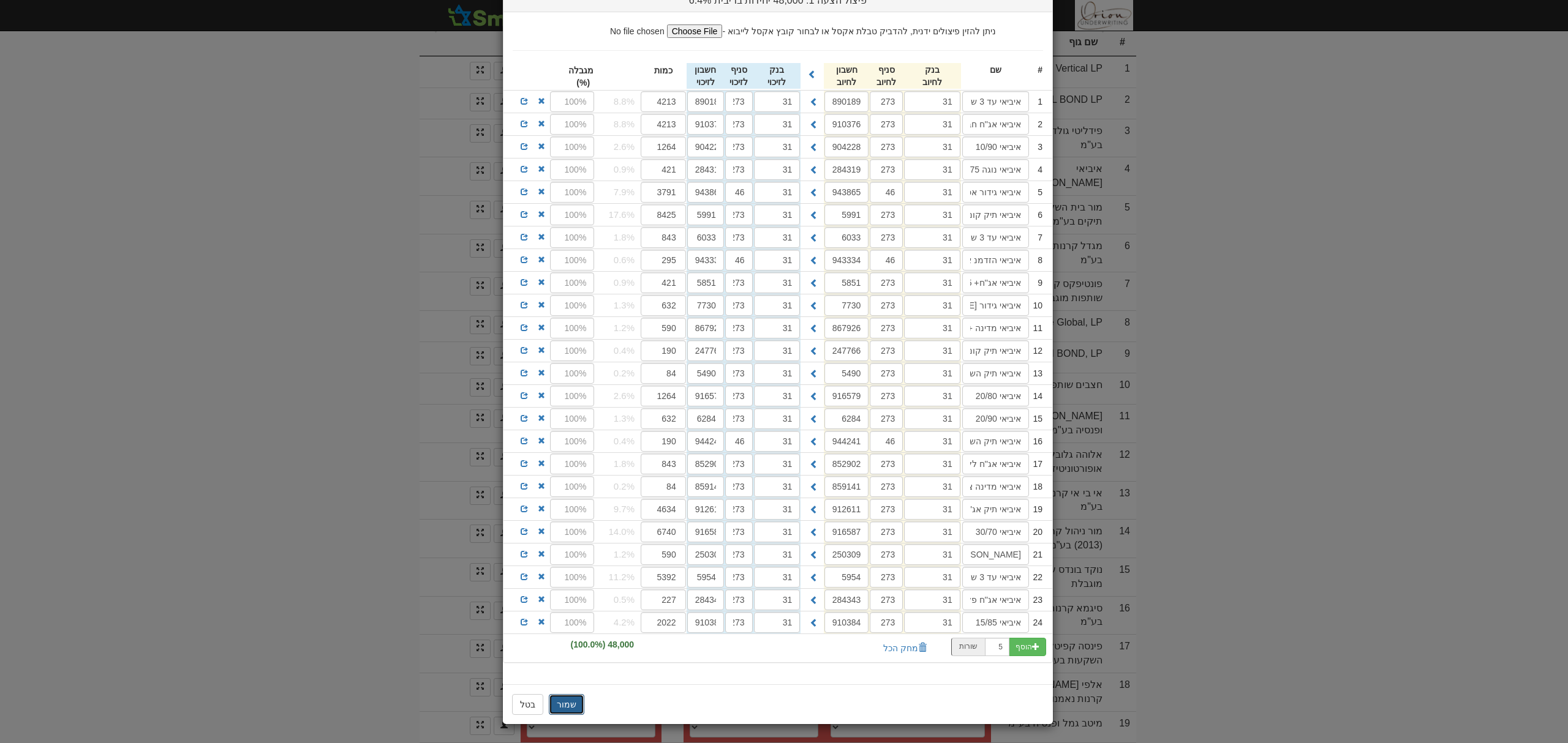
click at [569, 703] on button "שמור" at bounding box center [566, 705] width 35 height 21
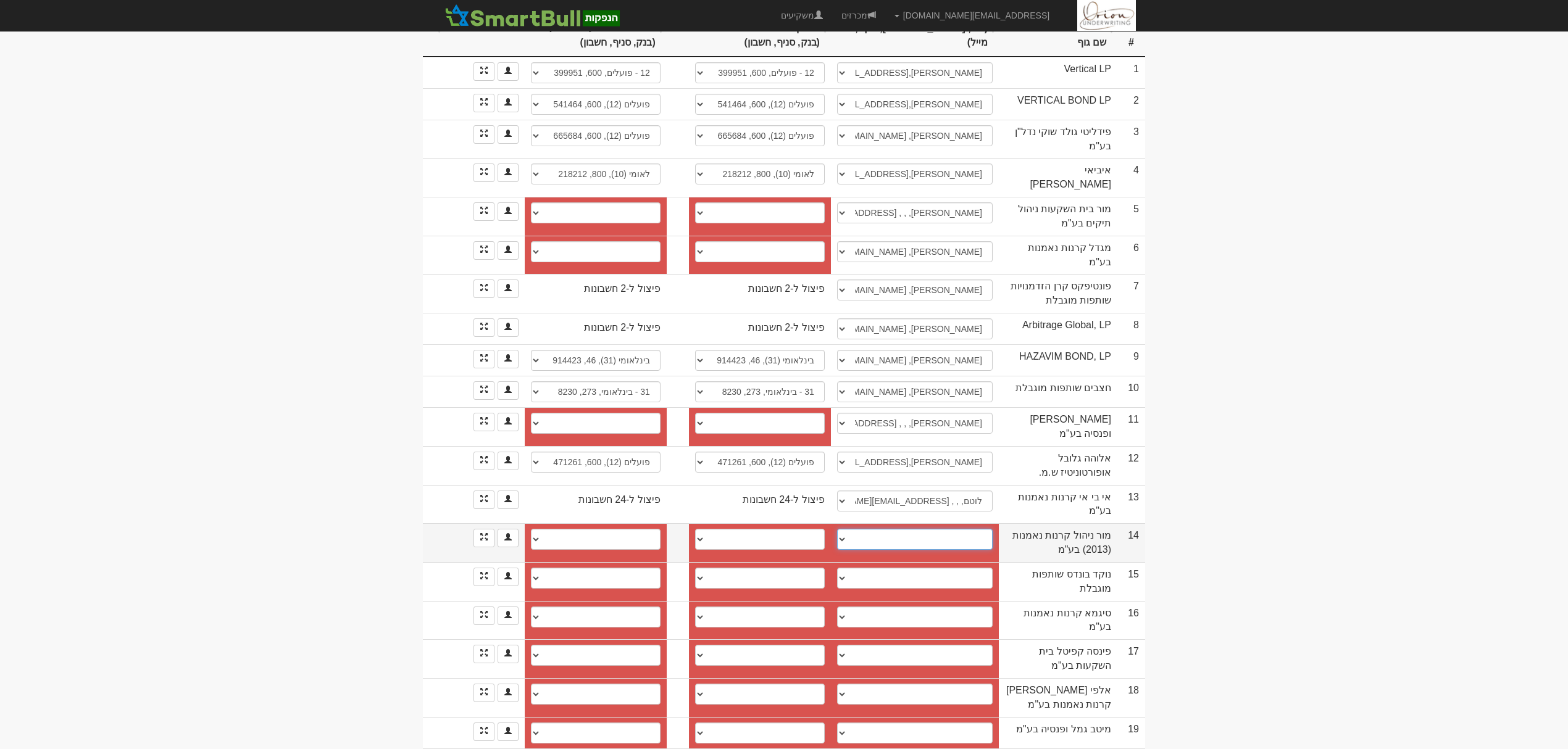
click at [900, 529] on select "מירי דרי, 050-4548840, 03-5141275, miri@more.org.il יוטב, 0524848999, liby@more…" at bounding box center [915, 539] width 156 height 21
select select "681a21837b9c209d55aed1c0"
click at [837, 529] on select "מירי דרי, 050-4548840, 03-5141275, miri@more.org.il יוטב, 0524848999, liby@more…" at bounding box center [915, 539] width 156 height 21
click at [483, 529] on link at bounding box center [484, 538] width 21 height 18
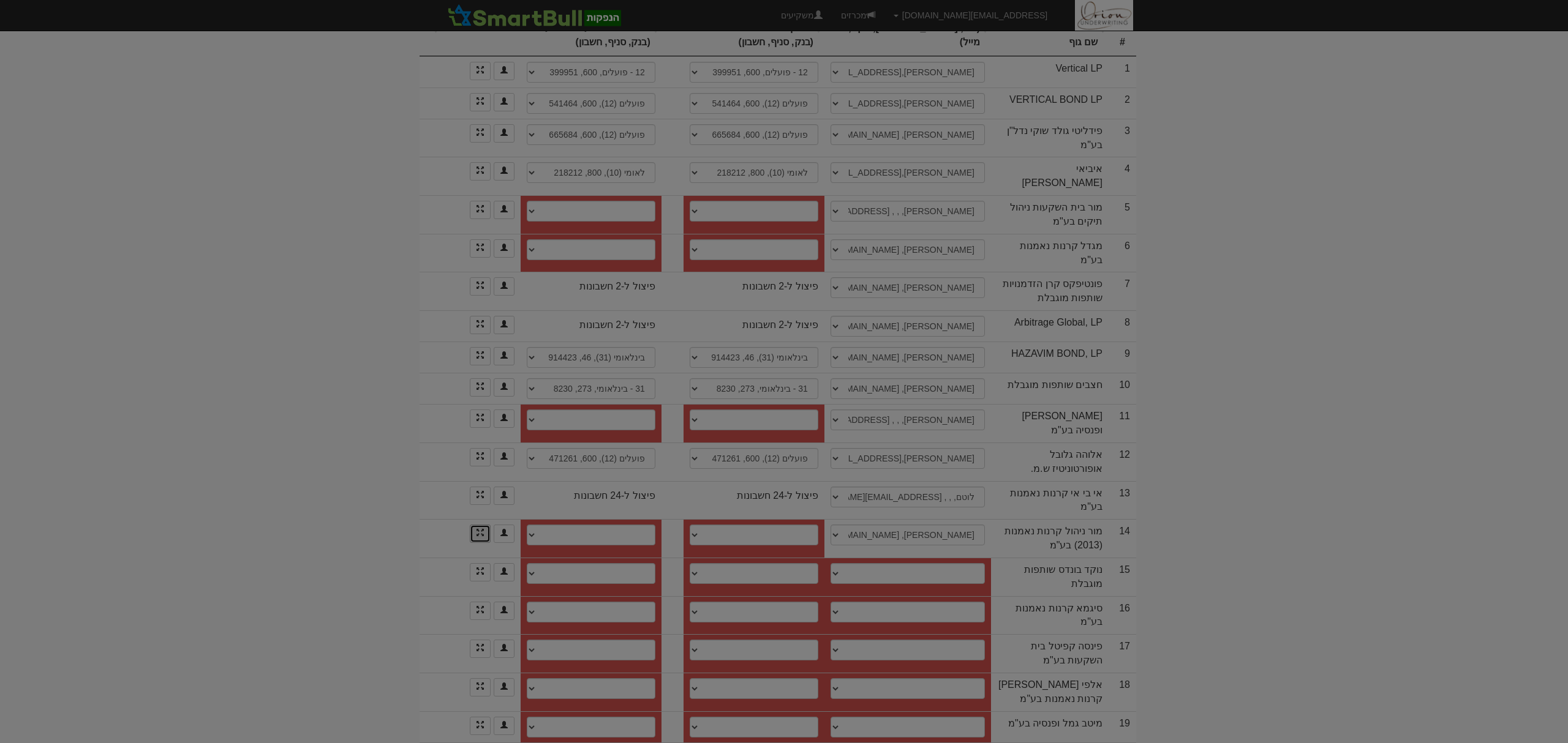
scroll to position [0, 0]
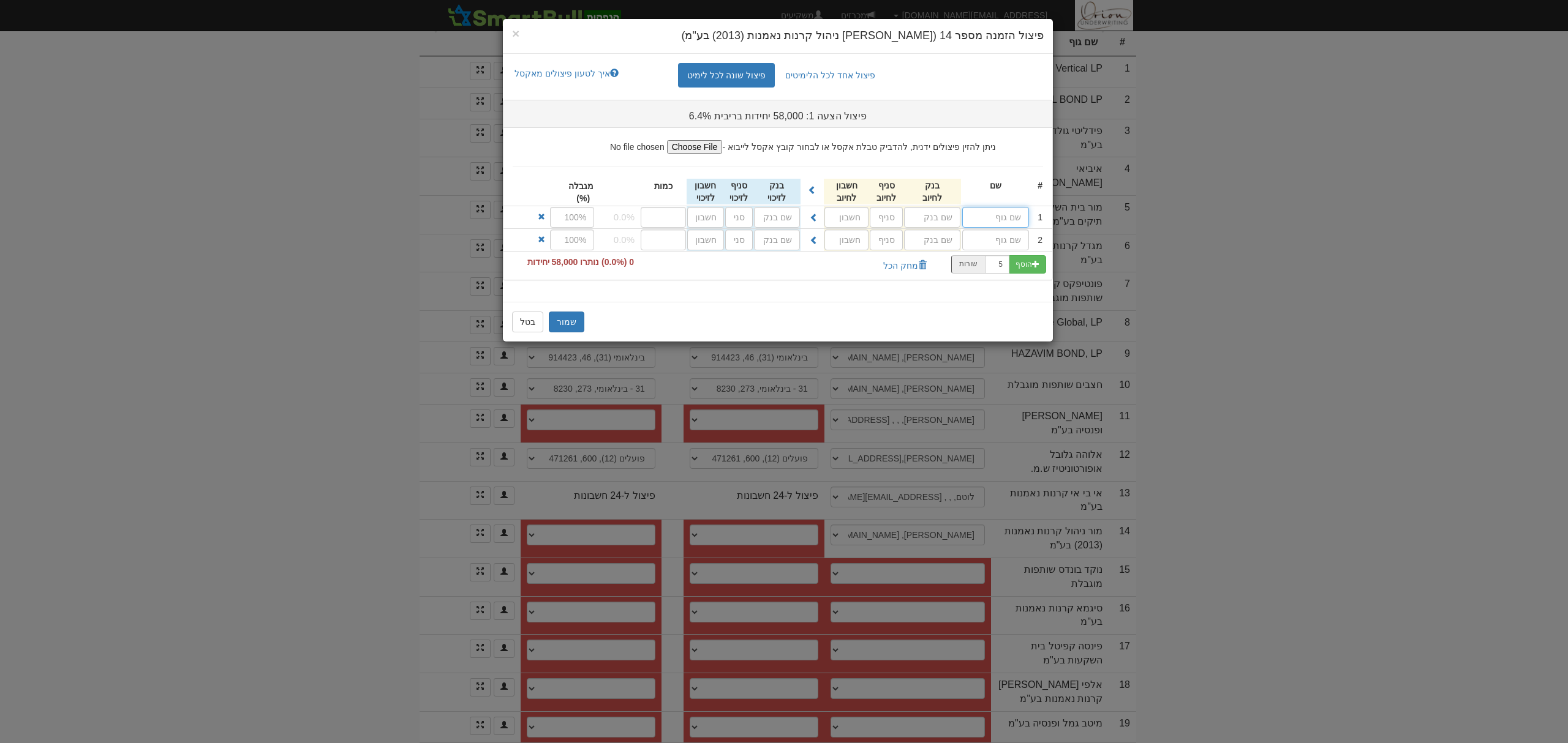
click at [994, 218] on input "text" at bounding box center [996, 217] width 66 height 21
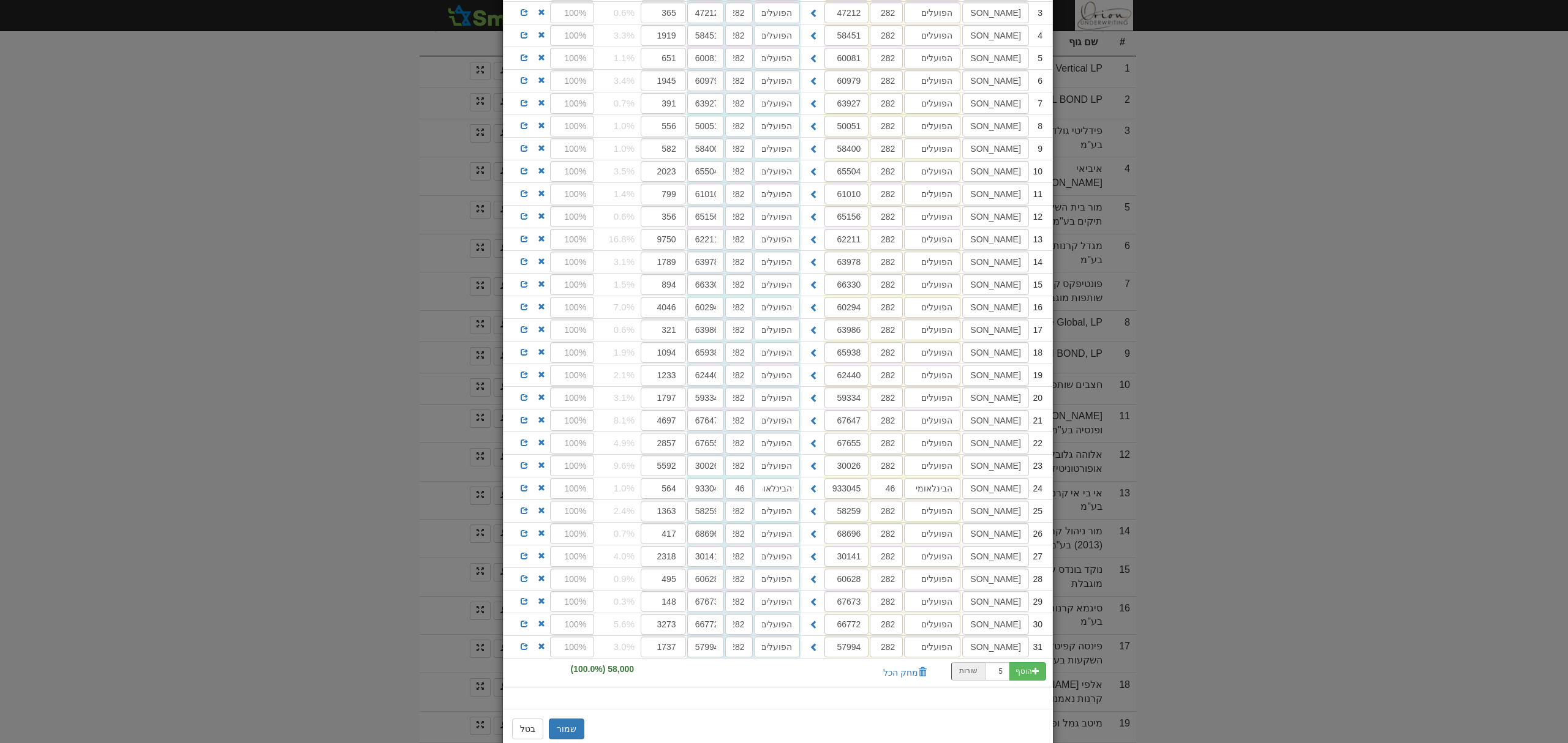
scroll to position [289, 0]
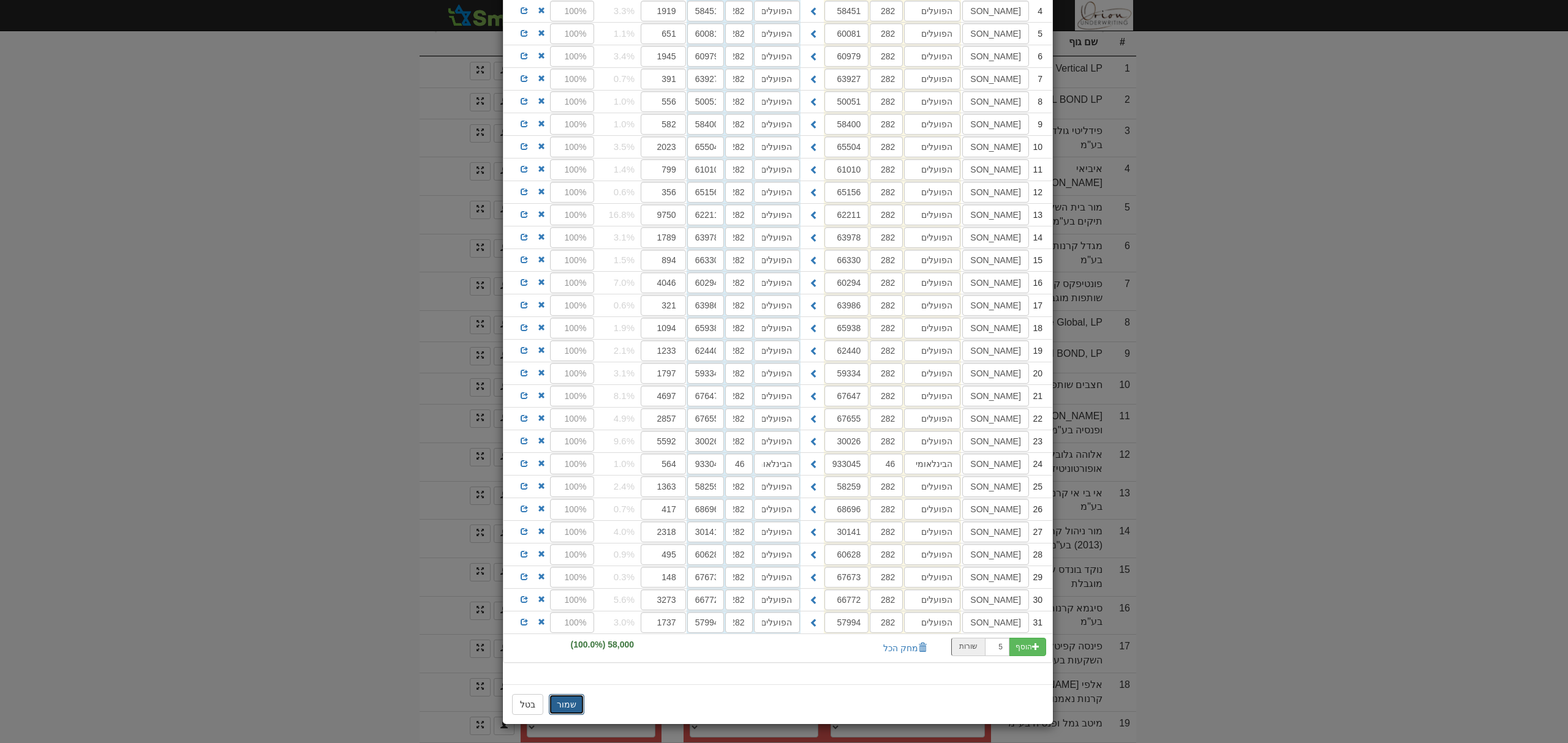
click at [571, 706] on button "שמור" at bounding box center [566, 705] width 35 height 21
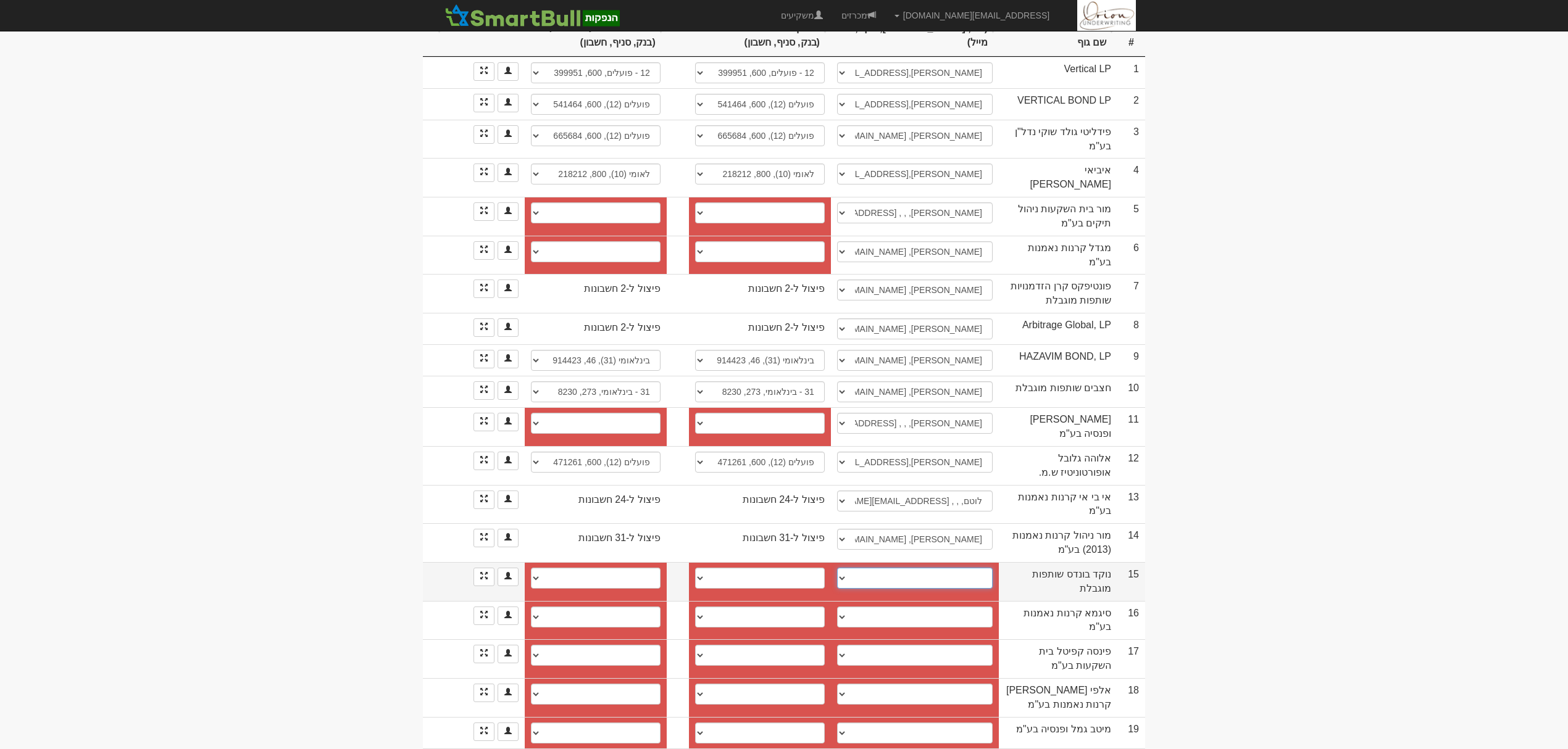
click at [905, 568] on select "רן בן שאול, RanB@noked-capital.com אסף קדם, 052-9593205, assaf.kedem@noked-capi…" at bounding box center [915, 578] width 156 height 21
select select "682de4e1091e2307dd52675a"
click at [837, 568] on select "רן בן שאול, RanB@noked-capital.com אסף קדם, 052-9593205, assaf.kedem@noked-capi…" at bounding box center [915, 578] width 156 height 21
click at [751, 568] on select "פועלים (12), 600, 437845 12 - פועלים, 600, 437845 12 - פועלים, 600, 437845 12 -…" at bounding box center [760, 578] width 130 height 21
select select "687fa3a39c5f7ad28921374e"
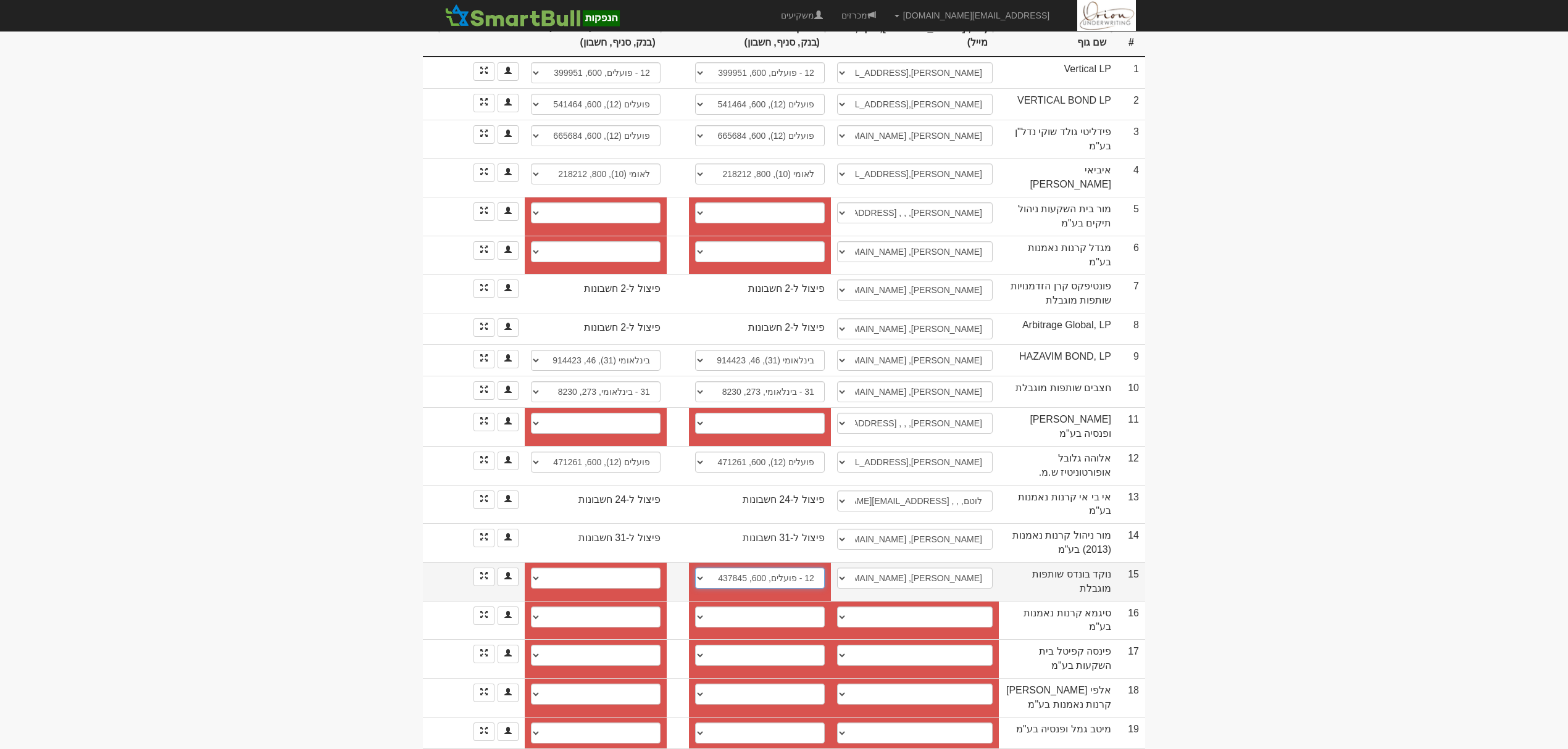
click at [695, 568] on select "פועלים (12), 600, 437845 12 - פועלים, 600, 437845 12 - פועלים, 600, 437845 12 -…" at bounding box center [760, 578] width 130 height 21
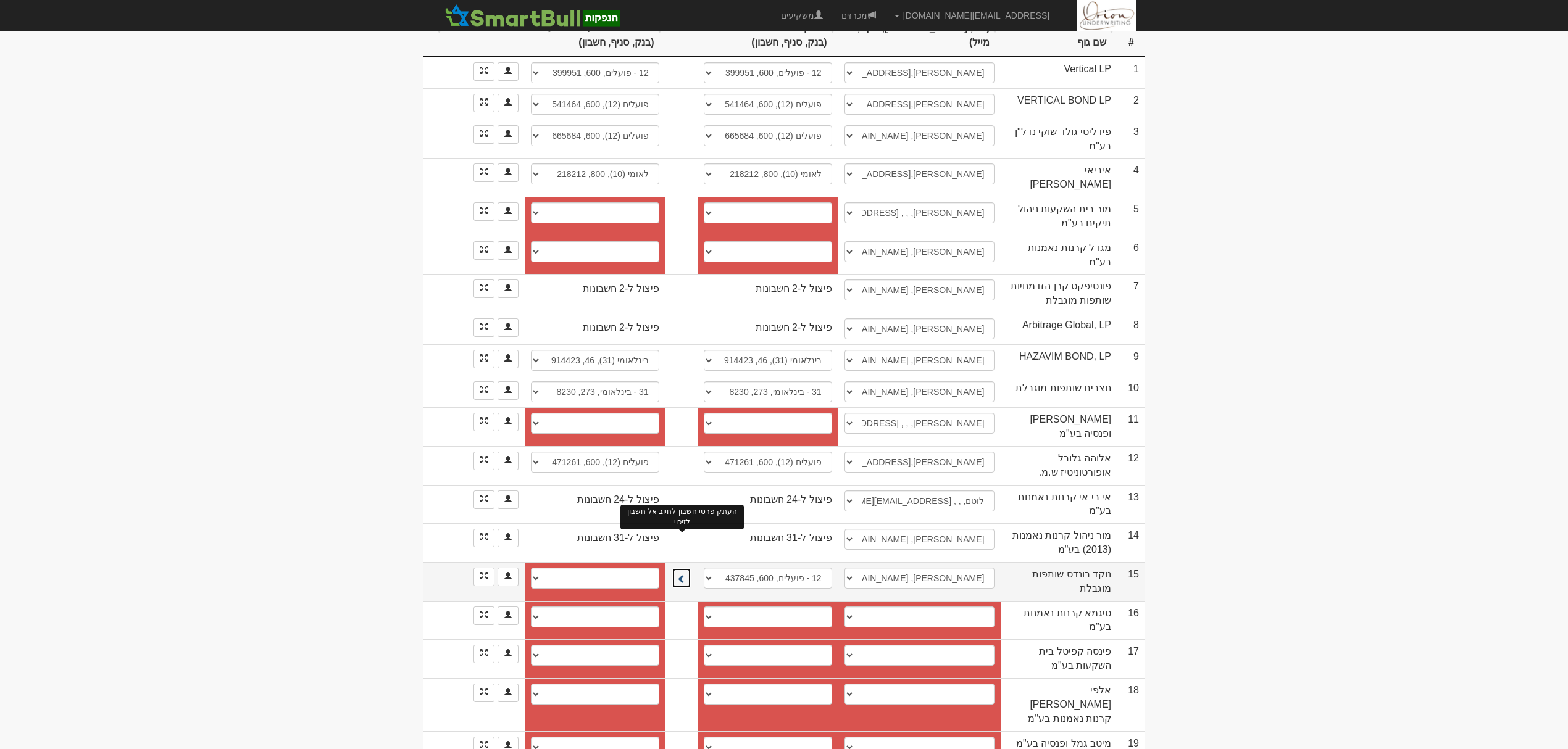
click at [672, 568] on button at bounding box center [681, 578] width 20 height 21
select select "681a20647b9c209d55ae975e"
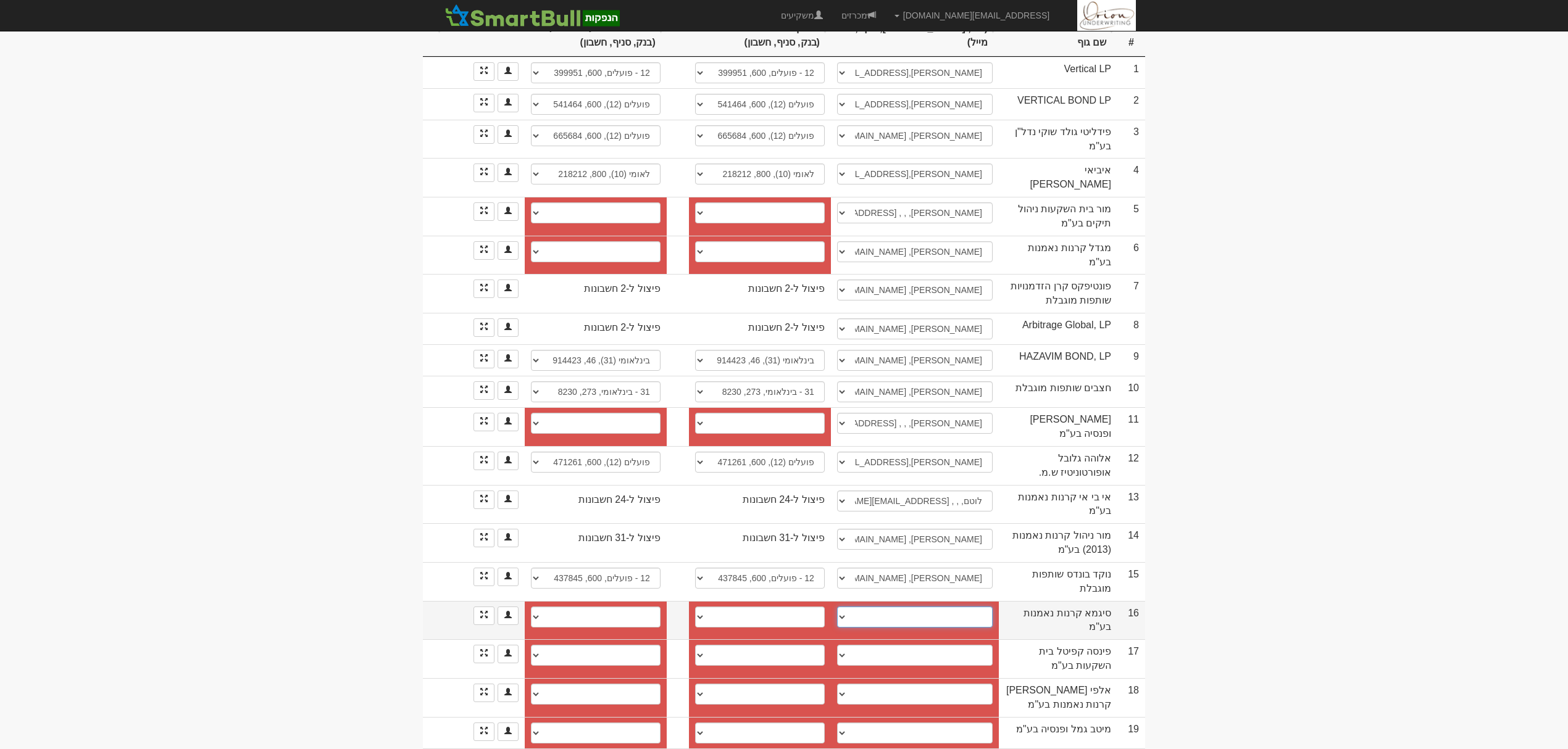
click at [952, 606] on select "טל קולני, 052-3987874, 03-6138219 טל קהלני, 052-3987874, 03-6138219 טל קהלני, 0…" at bounding box center [915, 617] width 156 height 21
select select "6835ce3e6ebce5591ebb7a9a"
click at [837, 606] on select "טל קולני, 052-3987874, 03-6138219 טל קהלני, 052-3987874, 03-6138219 טל קהלני, 0…" at bounding box center [915, 617] width 156 height 21
click at [919, 645] on select "────────── איש קשר חדש" at bounding box center [915, 655] width 156 height 21
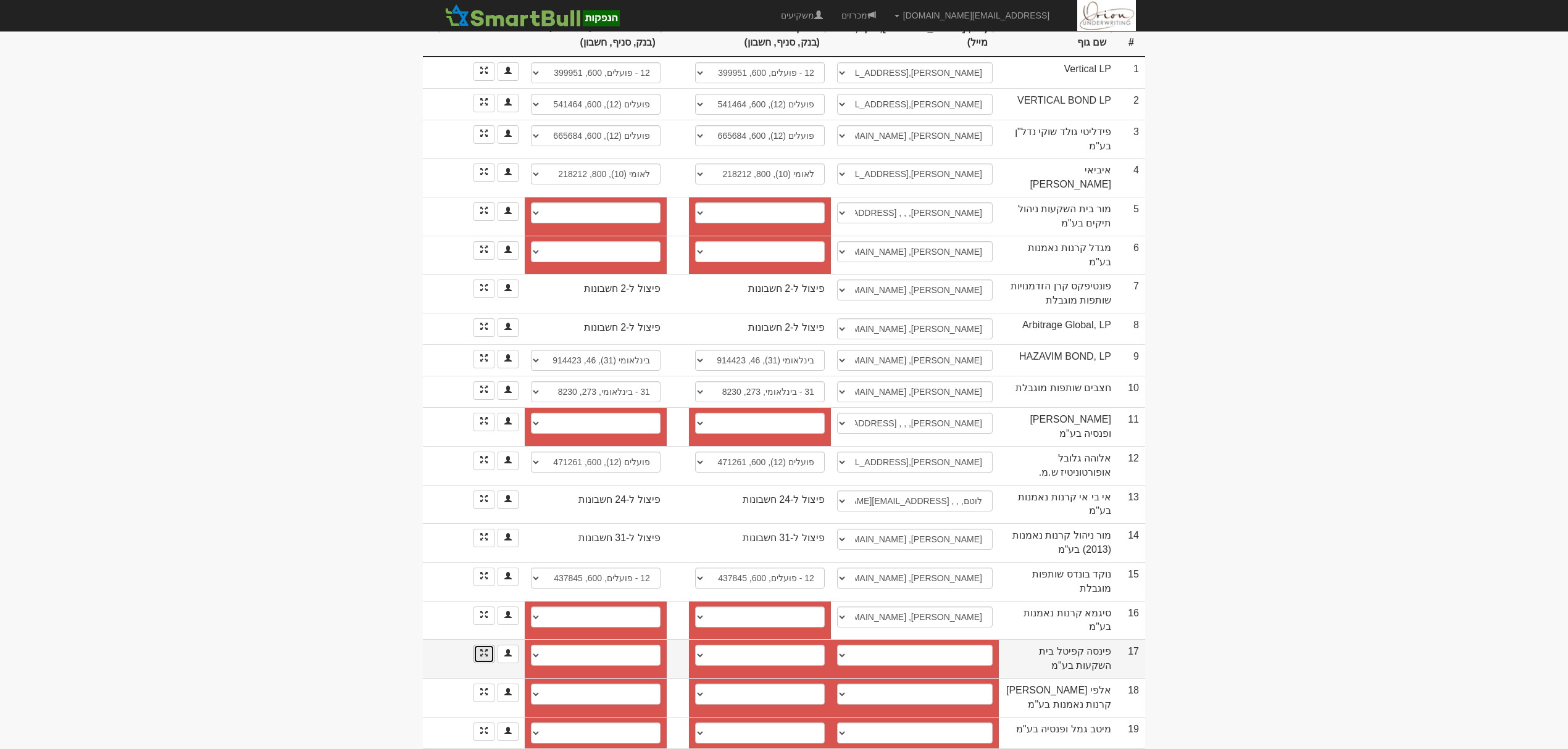
click at [485, 645] on link at bounding box center [484, 653] width 21 height 18
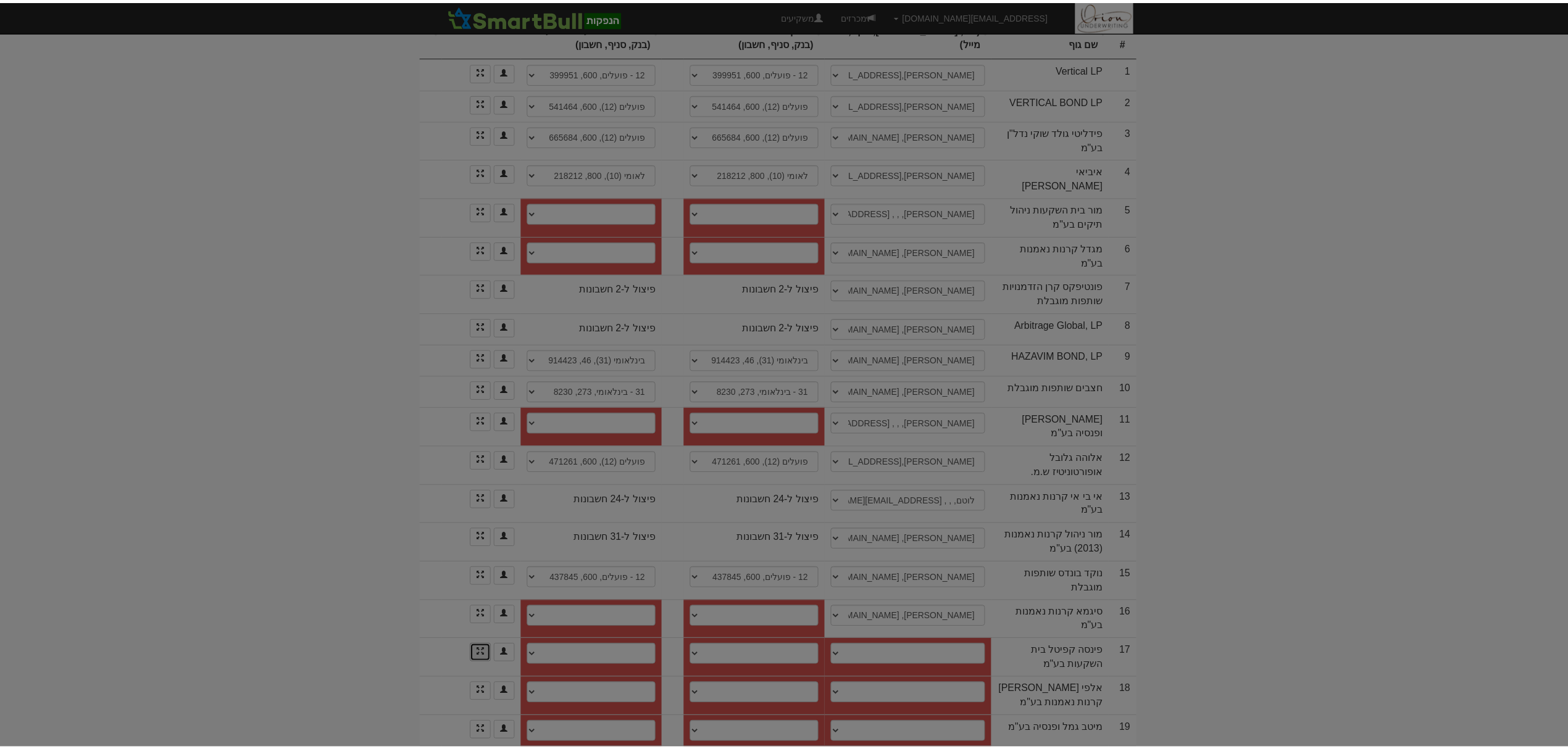
scroll to position [0, 0]
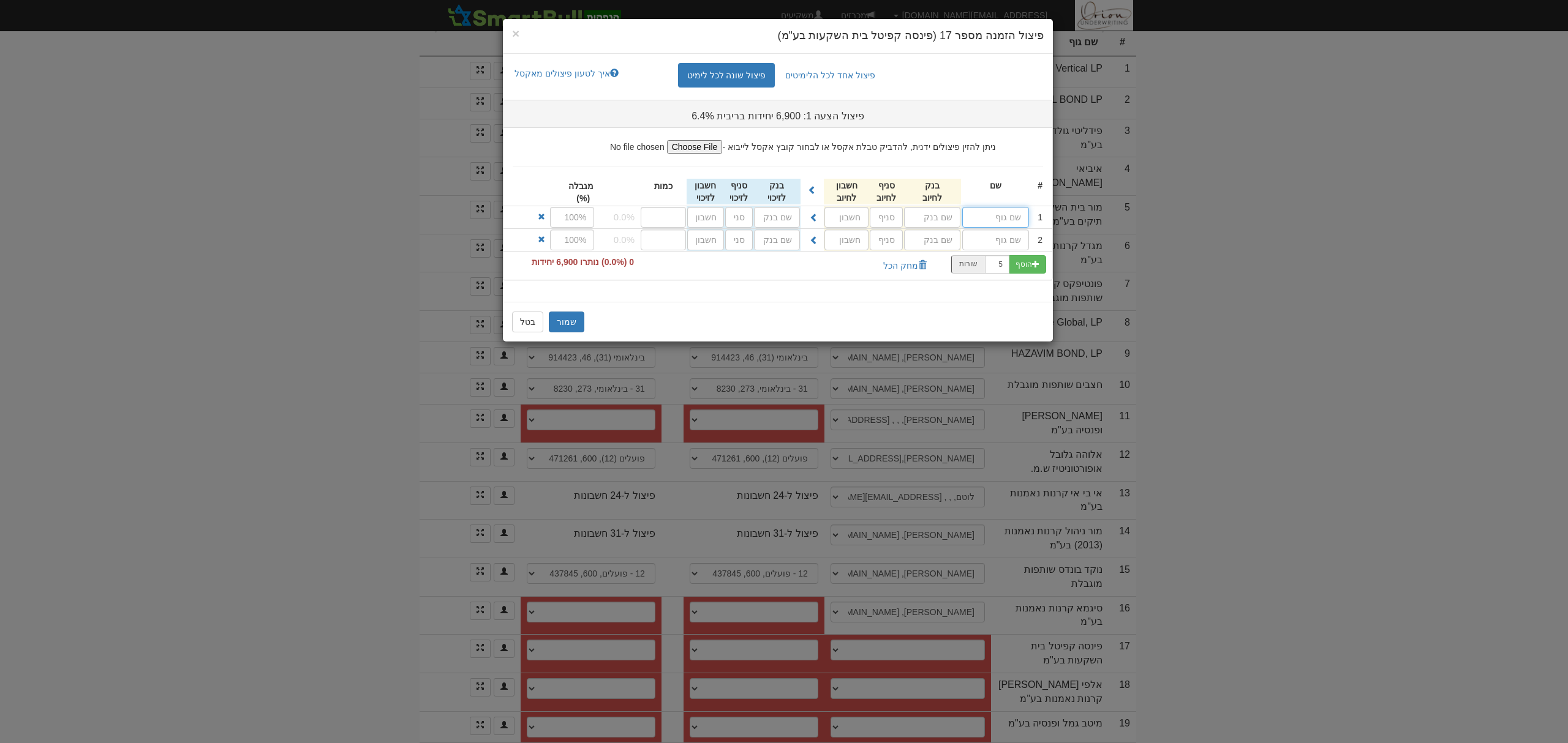
click at [1012, 219] on input "text" at bounding box center [996, 217] width 66 height 21
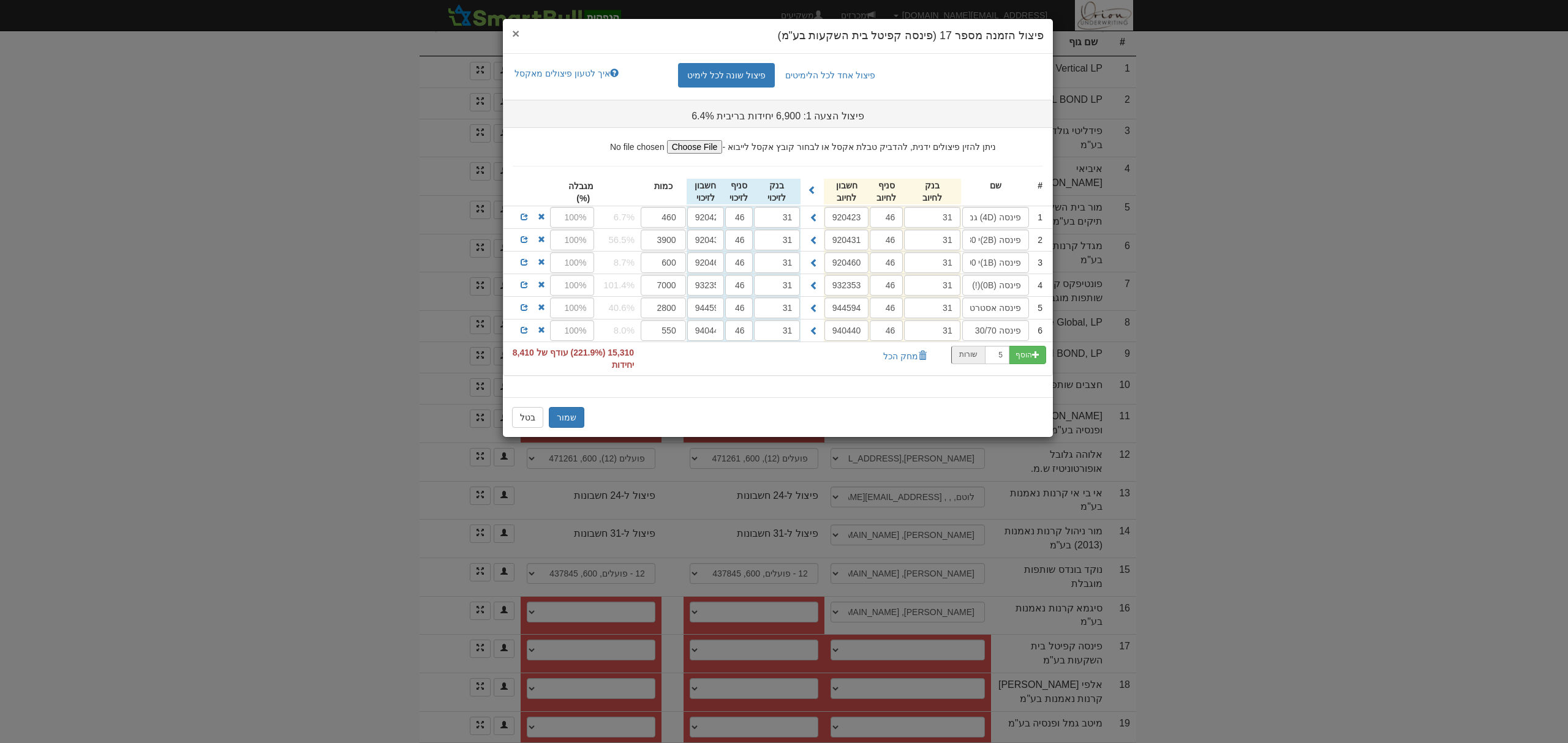
click at [514, 30] on span "×" at bounding box center [515, 34] width 8 height 14
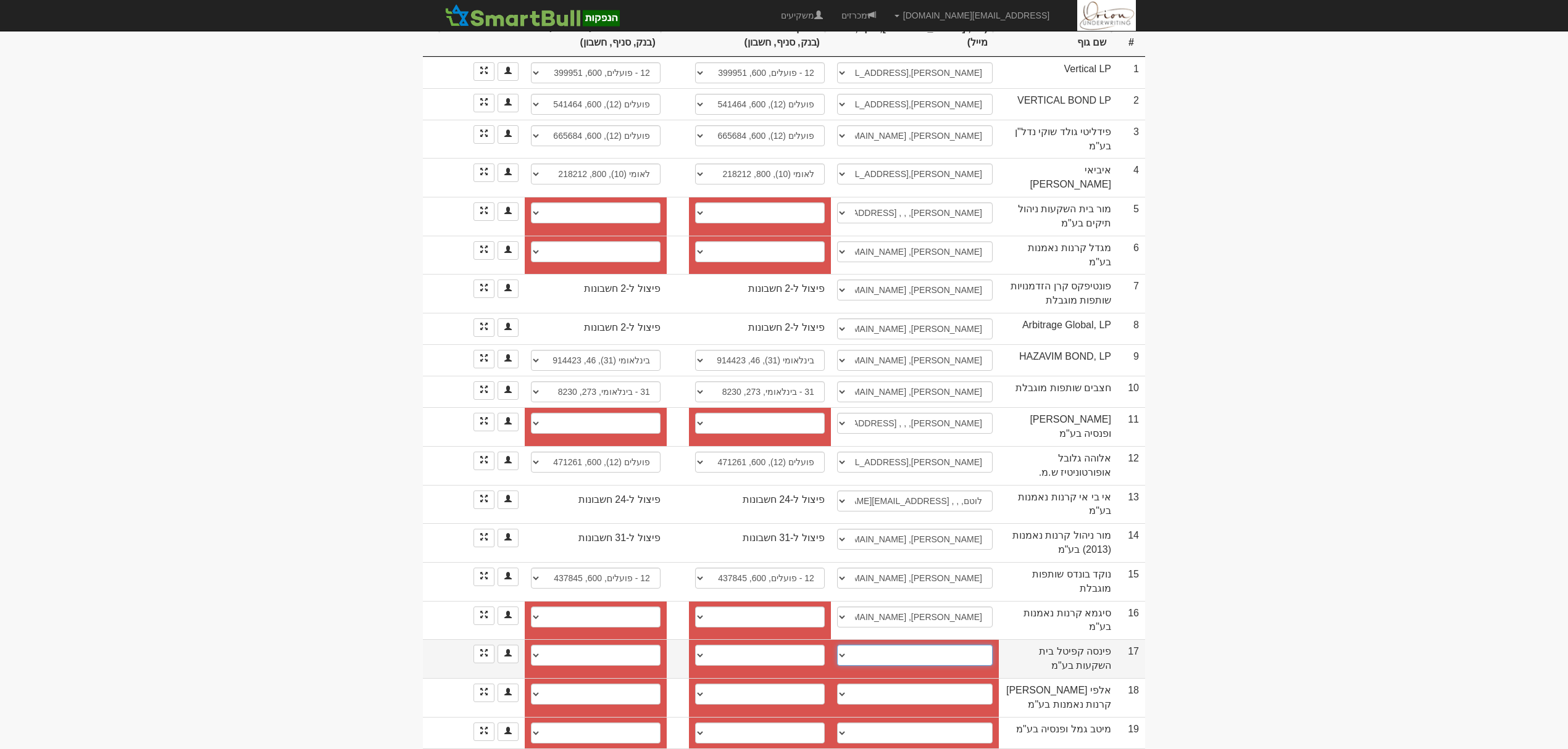
click at [954, 645] on select "────────── איש קשר חדש" at bounding box center [915, 655] width 156 height 21
select select "new_contact"
click at [842, 645] on select "────────── איש קשר חדש" at bounding box center [915, 655] width 156 height 21
select select
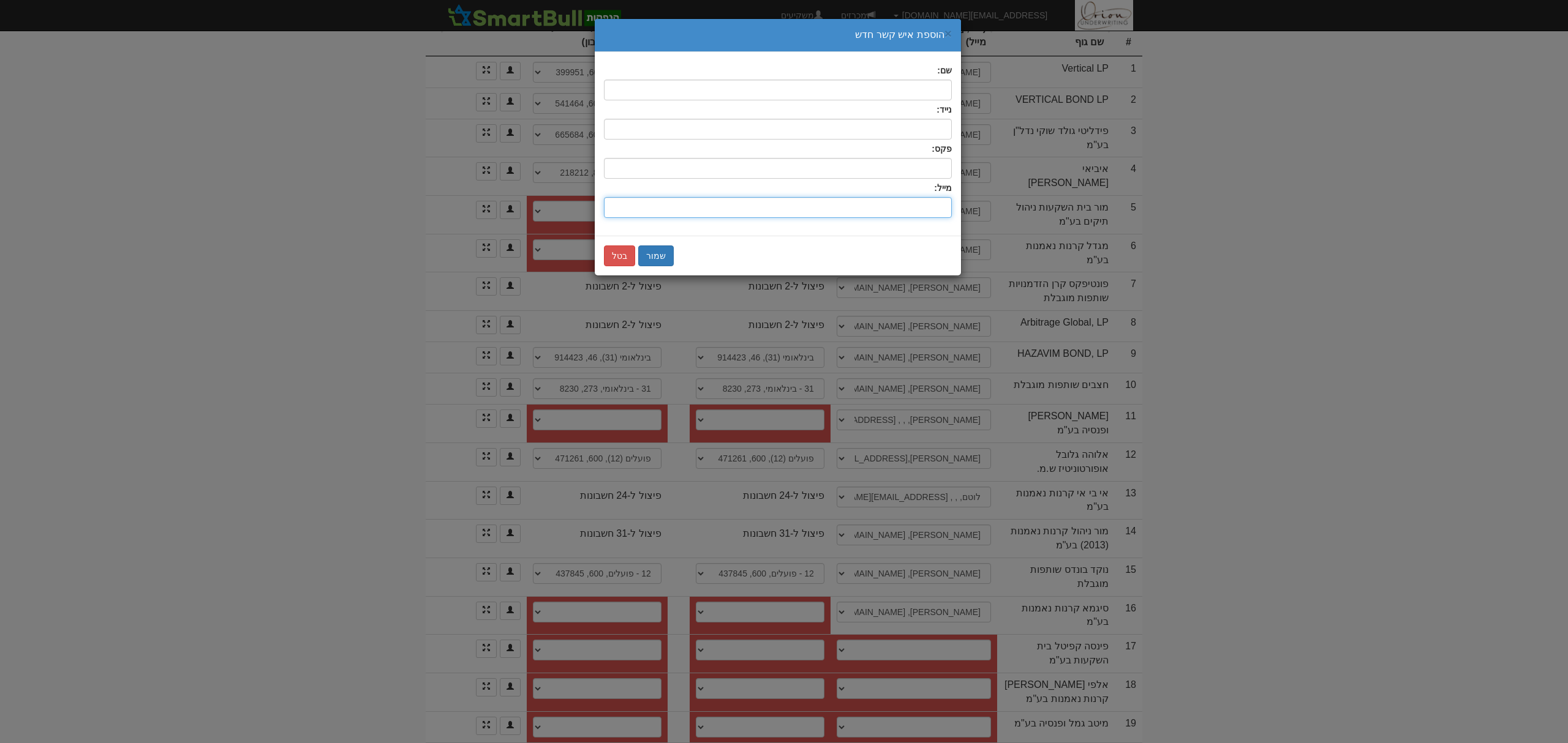
click at [831, 207] on input "שם:" at bounding box center [778, 207] width 348 height 21
paste input "[PERSON_NAME][EMAIL_ADDRESS][DOMAIN_NAME]"
type input "[PERSON_NAME][EMAIL_ADDRESS][DOMAIN_NAME]"
click at [926, 87] on input "text" at bounding box center [778, 90] width 348 height 21
type input "[PERSON_NAME]"
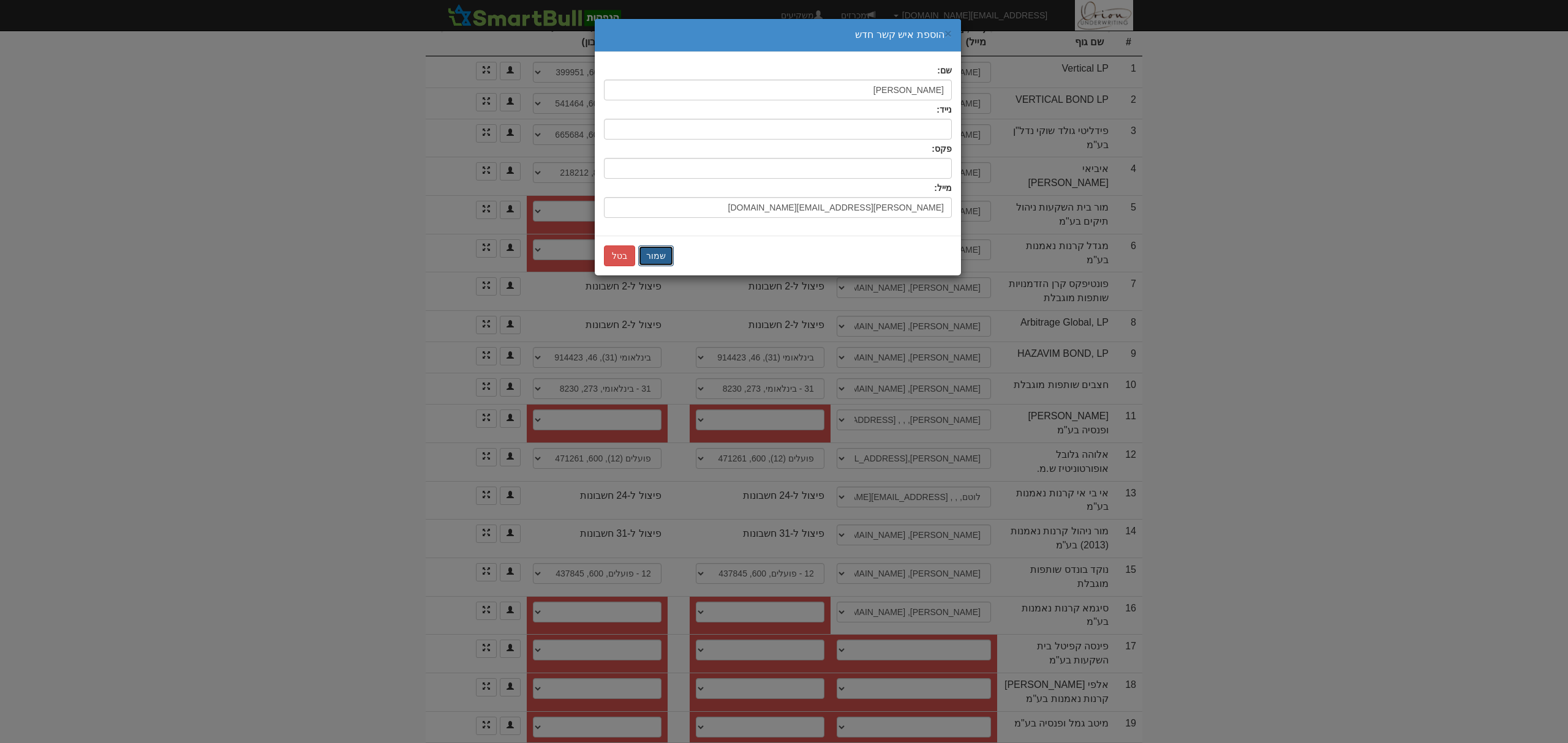
click at [654, 254] on button "שמור" at bounding box center [655, 256] width 35 height 21
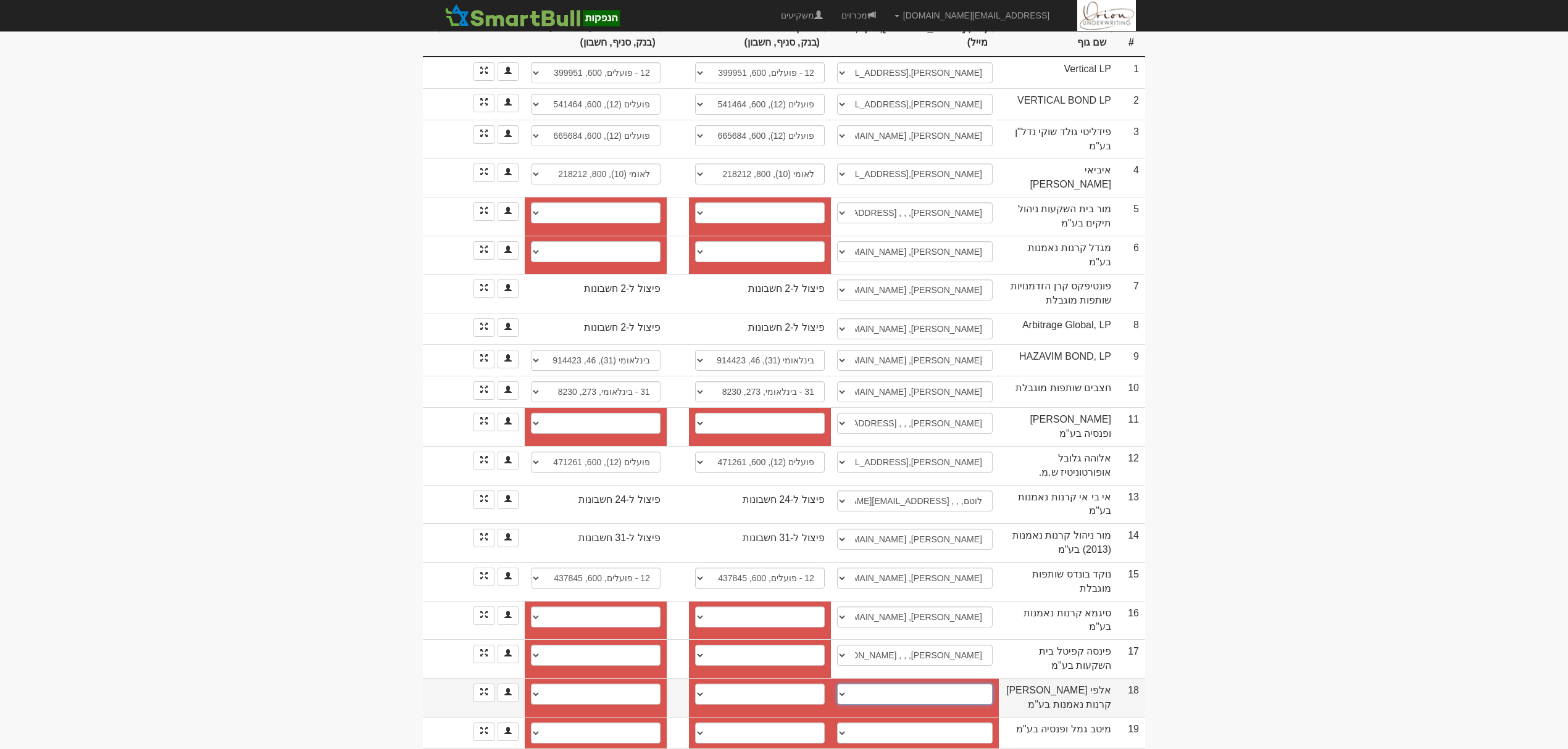
click at [940, 684] on select "אייל, eyal@alef-beit.co.il ────────── איש קשר חדש" at bounding box center [915, 694] width 156 height 21
select select "6748a246643d23f683f0bfce"
click at [837, 684] on select "אייל, eyal@alef-beit.co.il ────────── איש קשר חדש" at bounding box center [915, 694] width 156 height 21
click at [488, 684] on link at bounding box center [484, 692] width 21 height 18
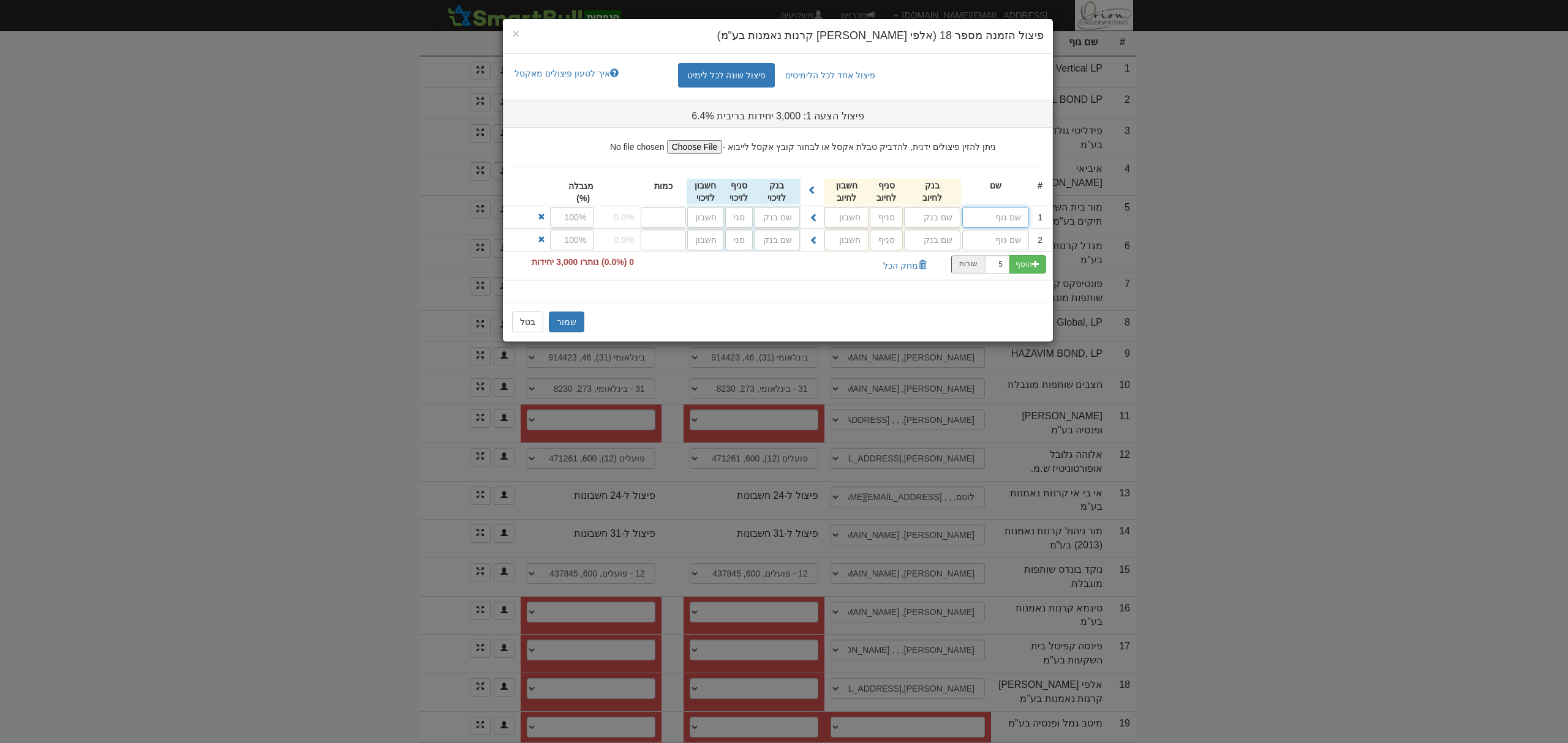
click at [997, 214] on input "text" at bounding box center [996, 217] width 66 height 21
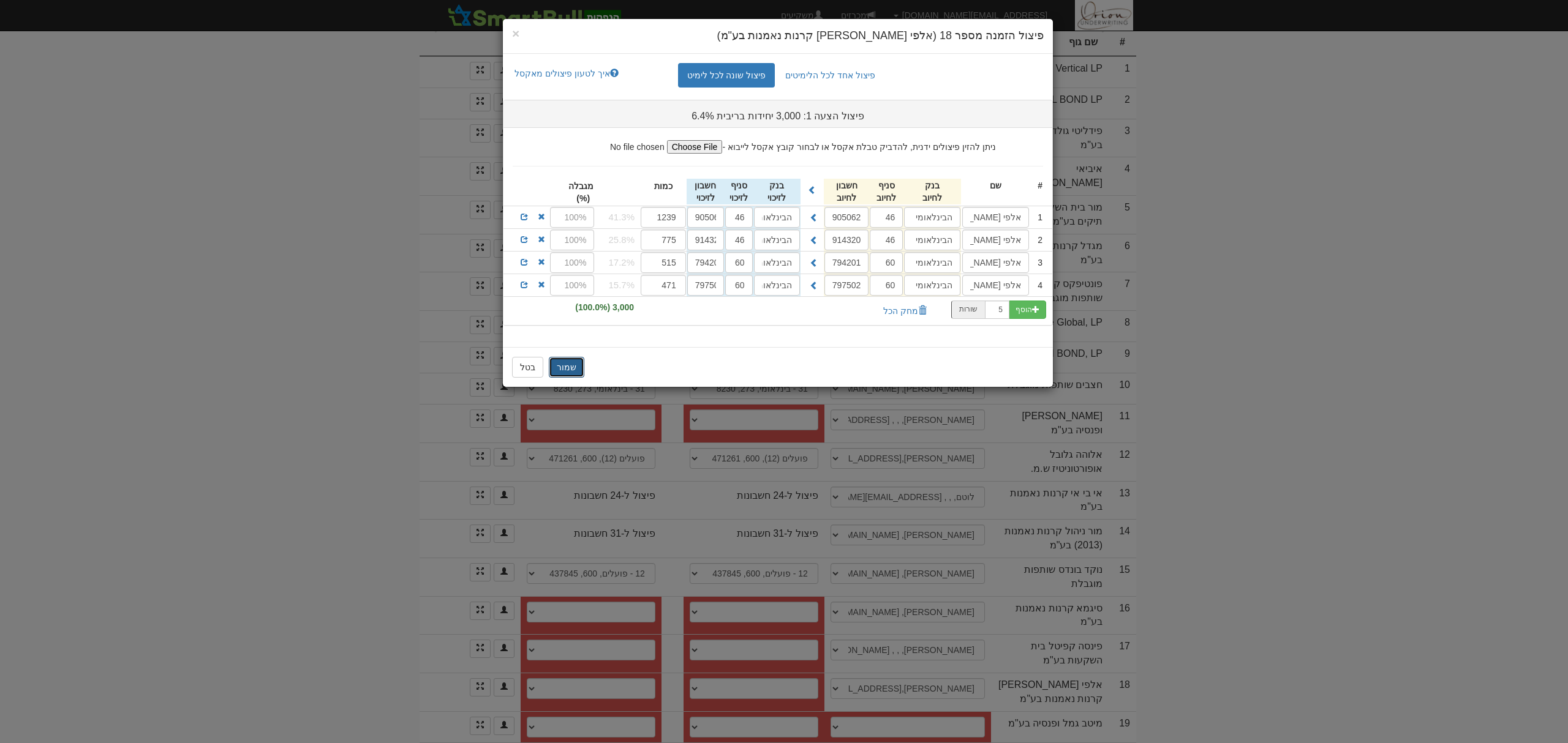
click at [556, 366] on button "שמור" at bounding box center [566, 368] width 35 height 21
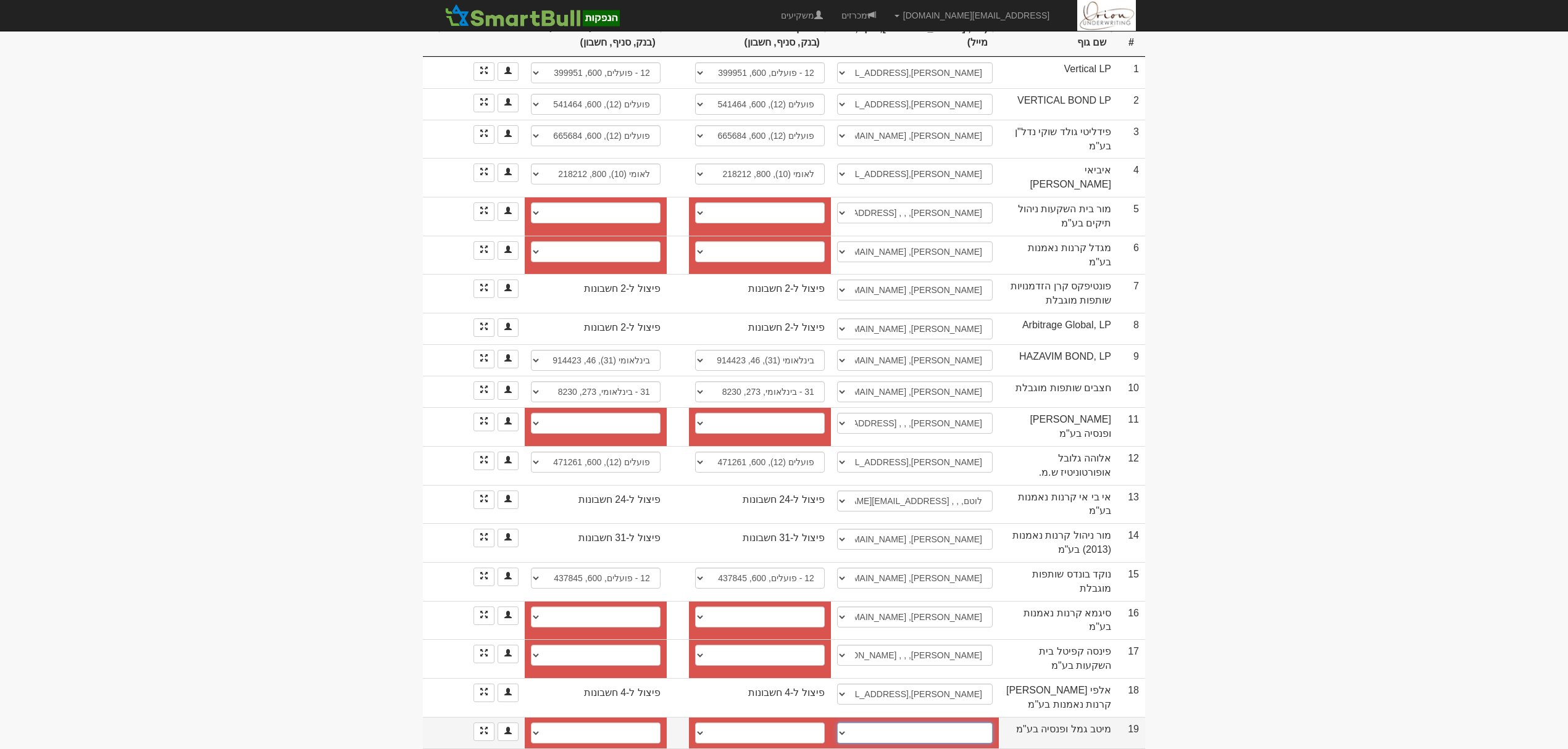
click at [892, 723] on select "קרן חן, gemel-credit@meitavdash.co.il קרן, keren.shternchen@meitav.co.il איציק …" at bounding box center [915, 733] width 156 height 21
select select "682de168091e2307dd50f8d0"
click at [837, 723] on select "קרן חן, gemel-credit@meitavdash.co.il קרן, keren.shternchen@meitav.co.il איציק …" at bounding box center [915, 733] width 156 height 21
click at [795, 723] on select "מזרחי (20), 61, 529097 מזרחי (20), 461, 528929 20 - מזרחי טפחות, 61, 528929 20 …" at bounding box center [760, 733] width 130 height 21
select select "6887877e919696dd5a89ed69"
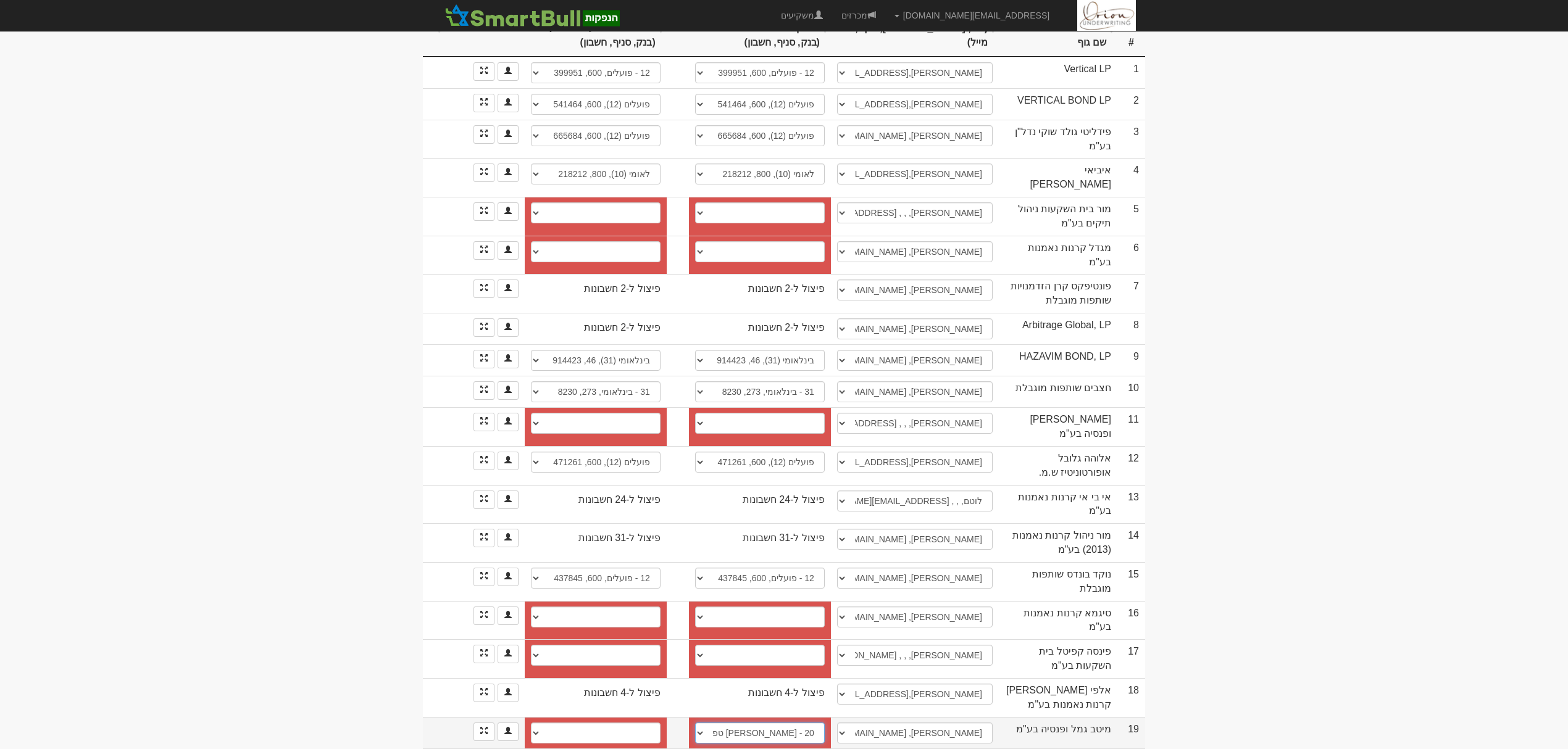
click at [695, 723] on select "מזרחי (20), 61, 529097 מזרחי (20), 461, 528929 20 - מזרחי טפחות, 61, 528929 20 …" at bounding box center [760, 733] width 130 height 21
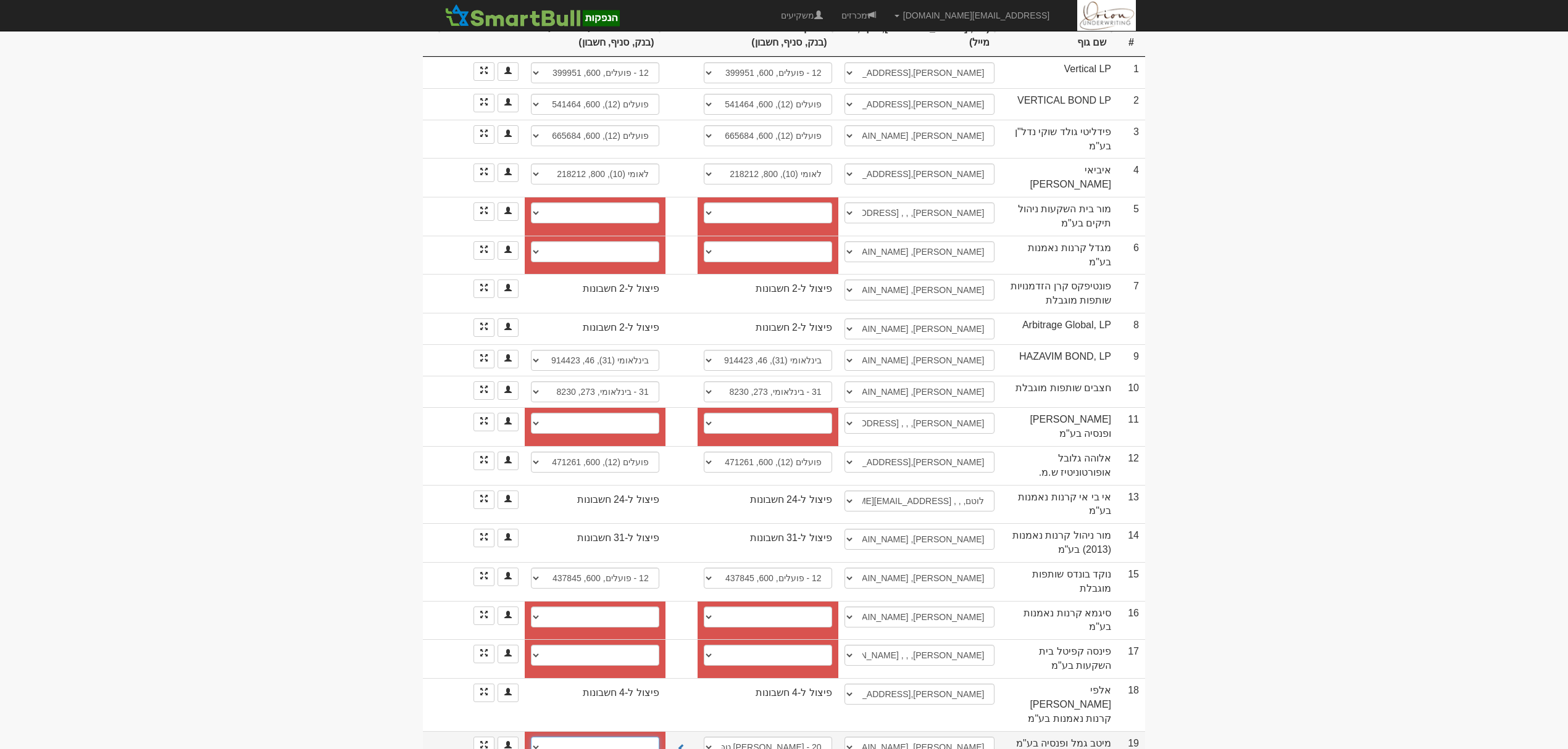
click at [588, 737] on select "מזרחי (20), 61, 529097 מזרחי (20), 461, 528929 20 - מזרחי טפחות, 61, 528929 20 …" at bounding box center [595, 747] width 129 height 21
select select "6887877e919696dd5a89ed6b"
click at [531, 737] on select "מזרחי (20), 61, 529097 מזרחי (20), 461, 528929 20 - מזרחי טפחות, 61, 528929 20 …" at bounding box center [595, 747] width 129 height 21
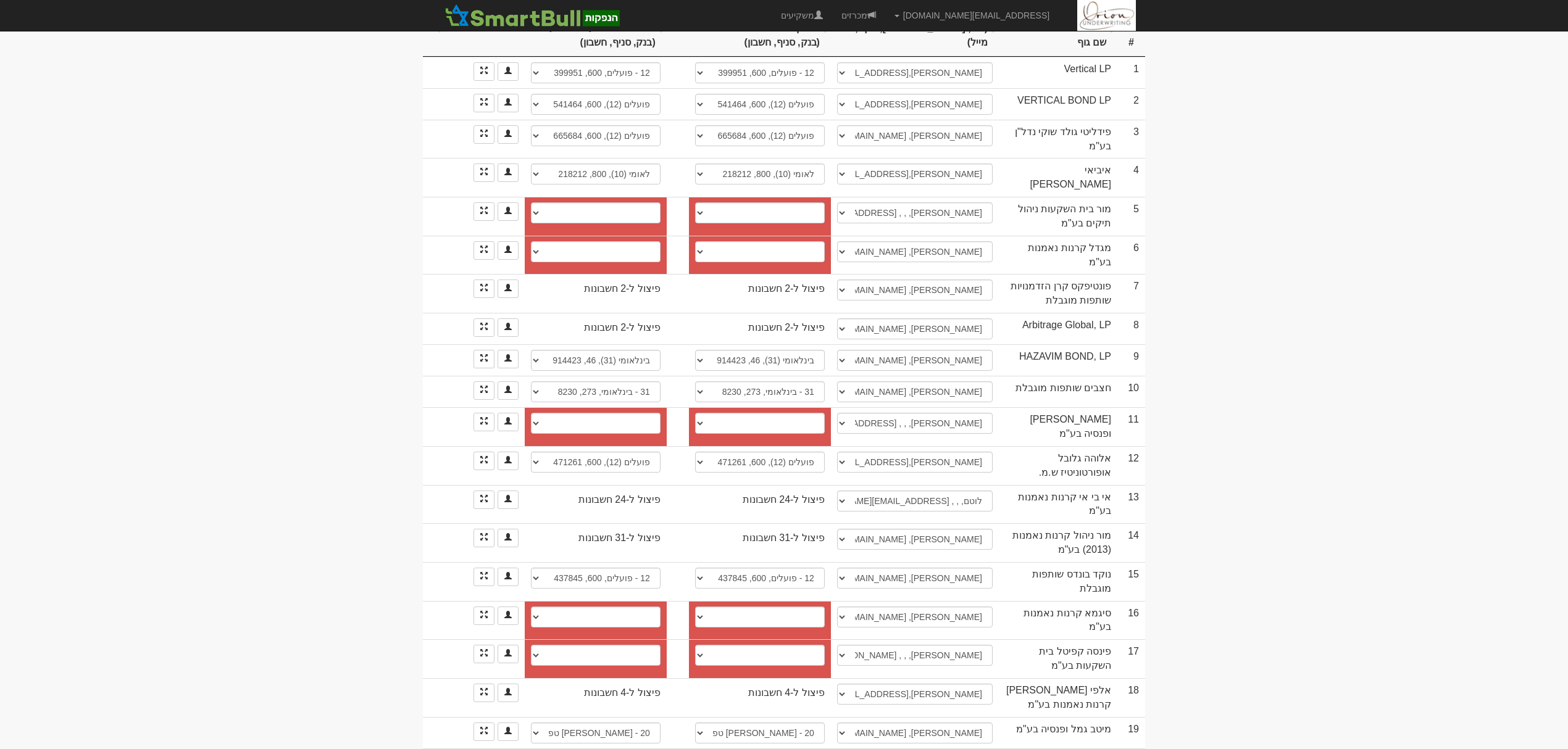
click at [1368, 519] on body "hanpaka@orion-uw.com הגדרות חשבונות הנפקה תבניות הודעות קיבול" at bounding box center [784, 283] width 1568 height 1035
select select "6840579108d262192e94ada8"
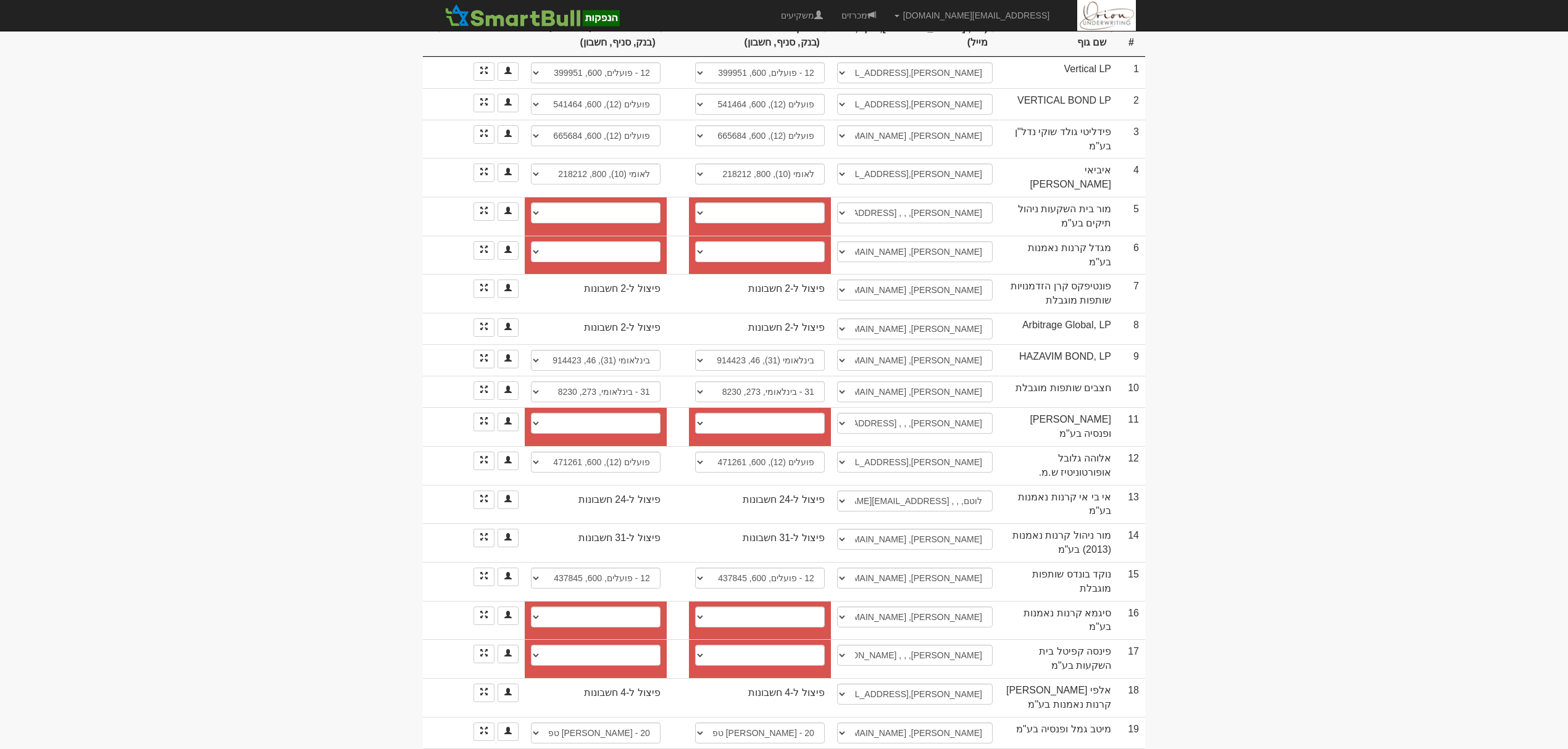
click at [485, 749] on link at bounding box center [484, 763] width 21 height 18
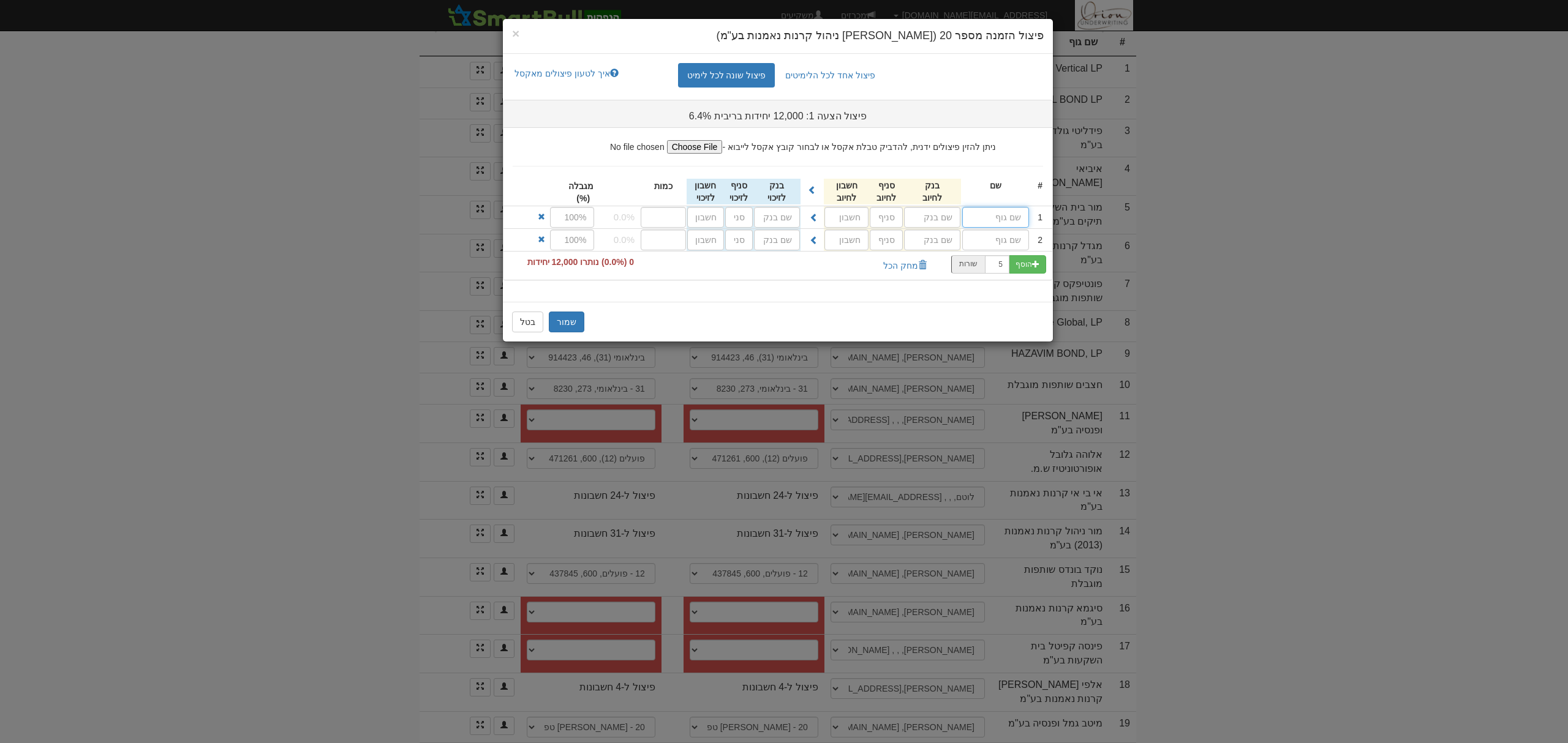
click at [1021, 214] on input "text" at bounding box center [996, 217] width 66 height 21
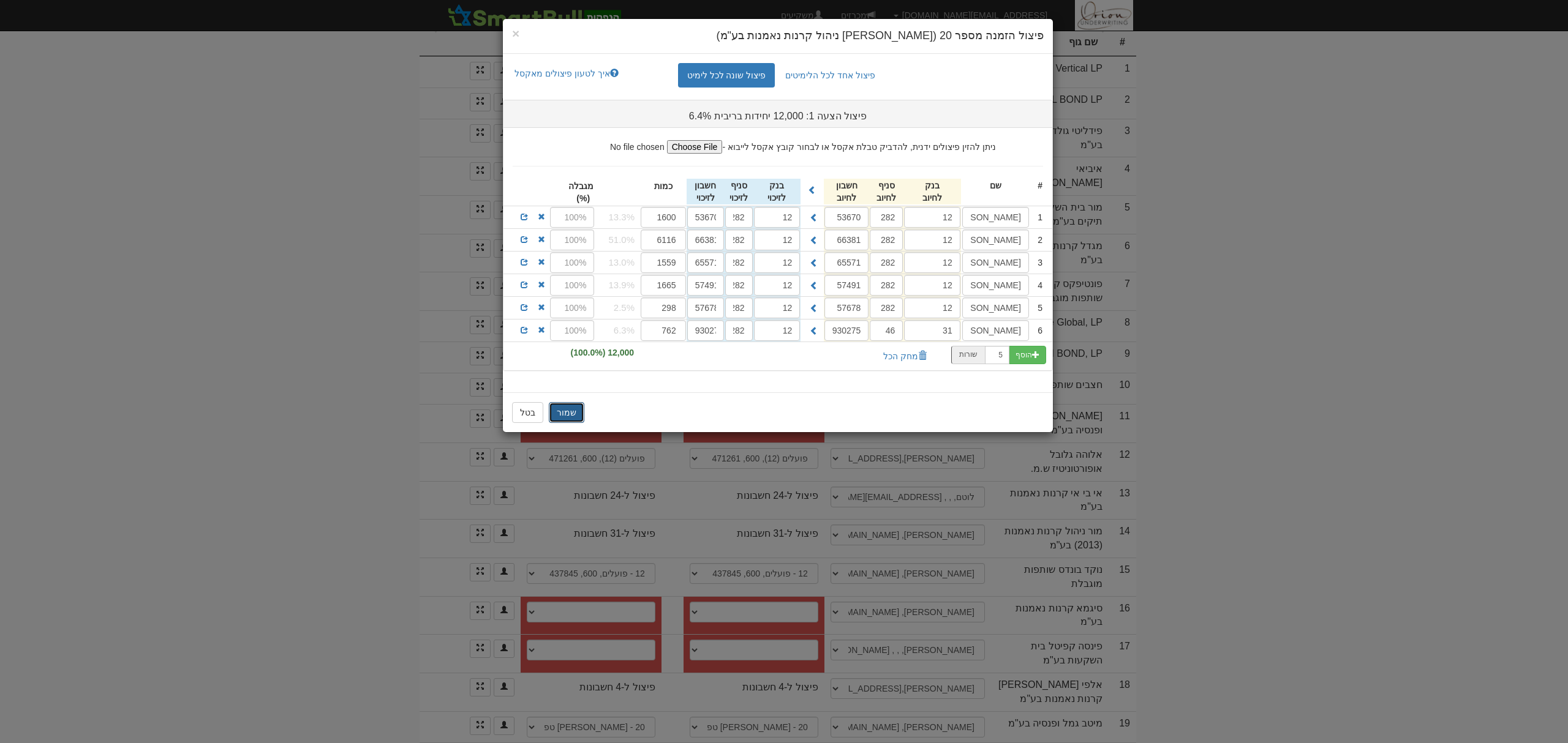
click at [569, 420] on button "שמור" at bounding box center [566, 412] width 35 height 21
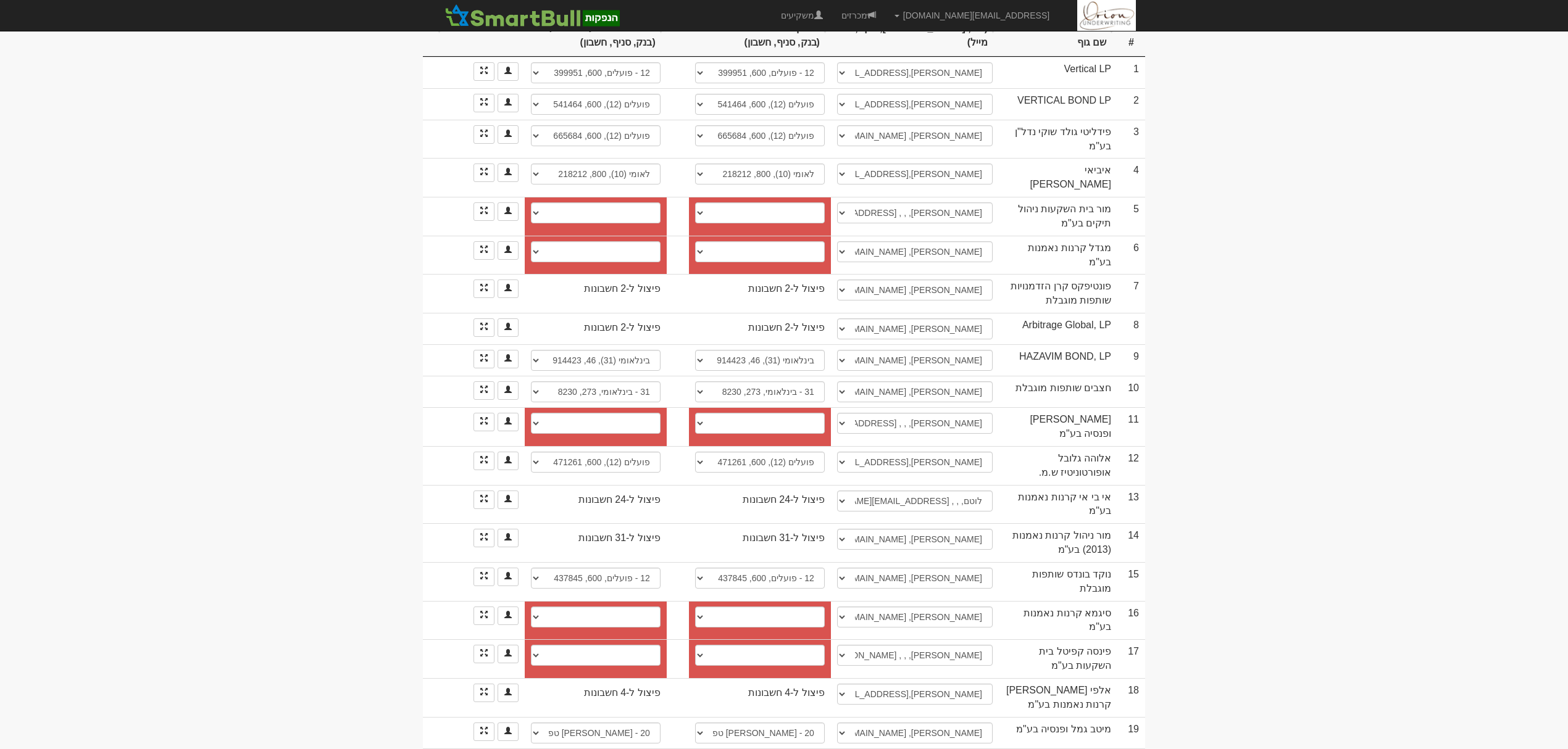
click at [473, 749] on link at bounding box center [484, 763] width 21 height 18
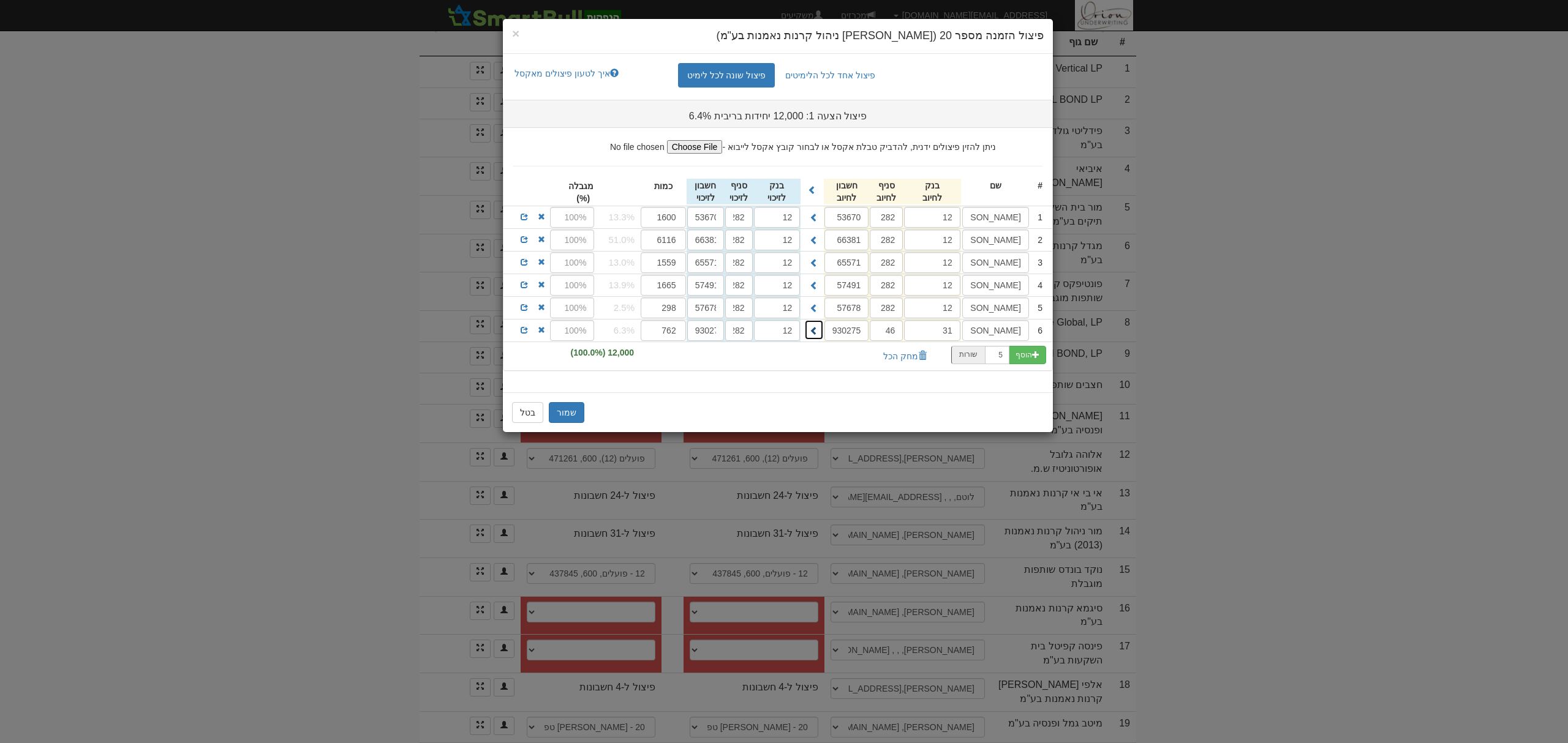
click at [810, 335] on span at bounding box center [814, 331] width 9 height 9
type input "31"
type input "46"
click at [570, 418] on button "שמור" at bounding box center [566, 412] width 35 height 21
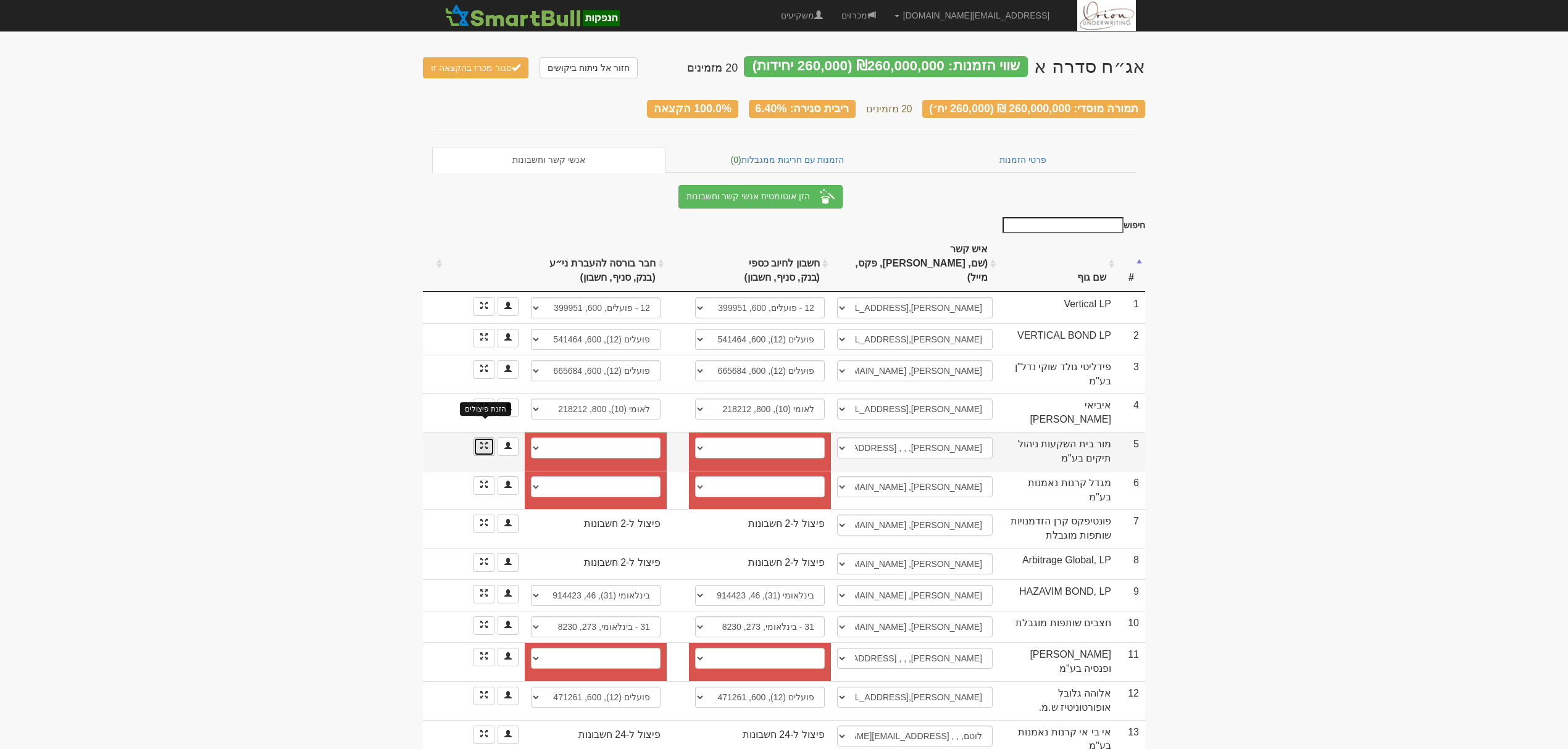
click at [486, 442] on span at bounding box center [484, 445] width 8 height 8
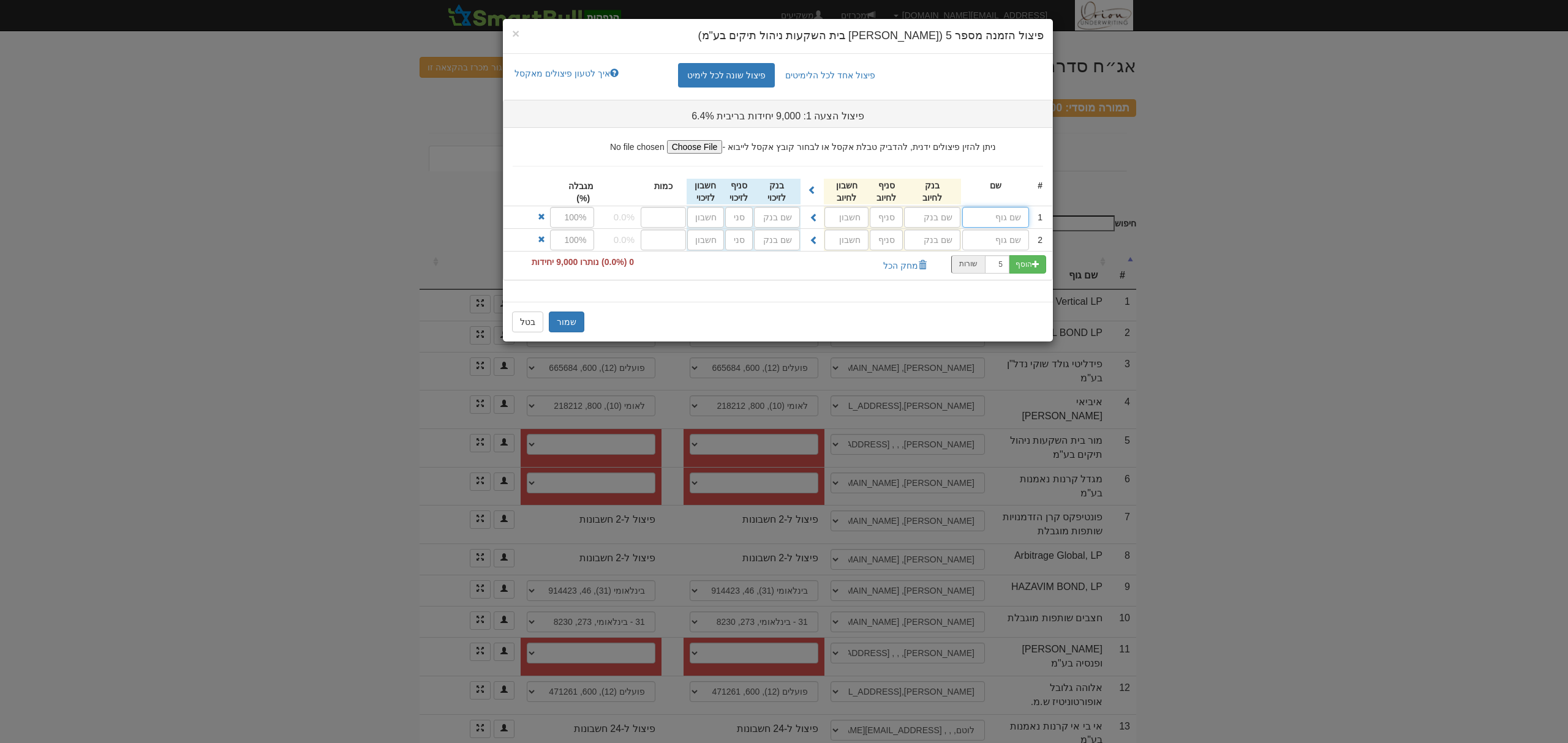
click at [1003, 219] on input "text" at bounding box center [996, 217] width 66 height 21
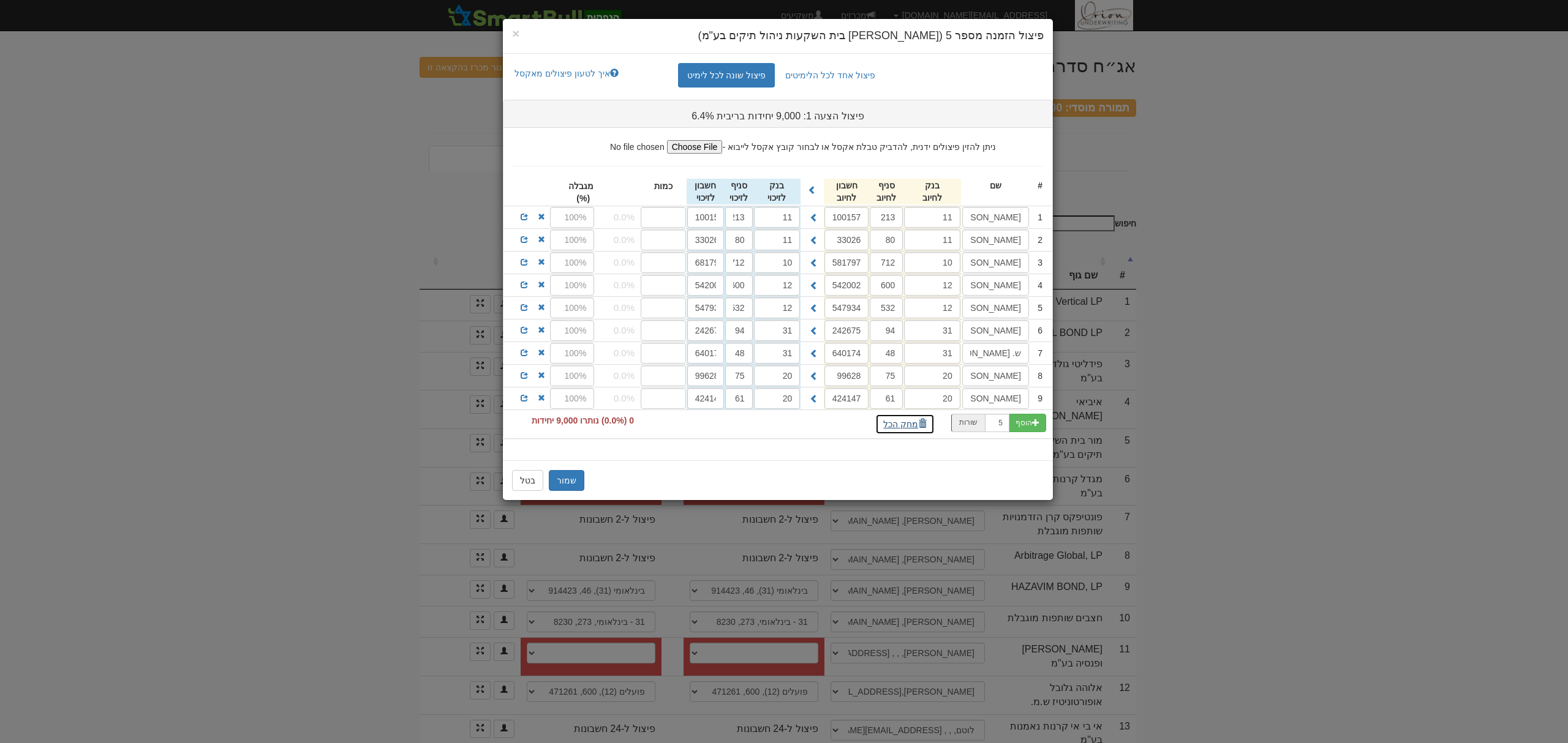
click at [895, 426] on button "מחק הכל" at bounding box center [905, 425] width 60 height 21
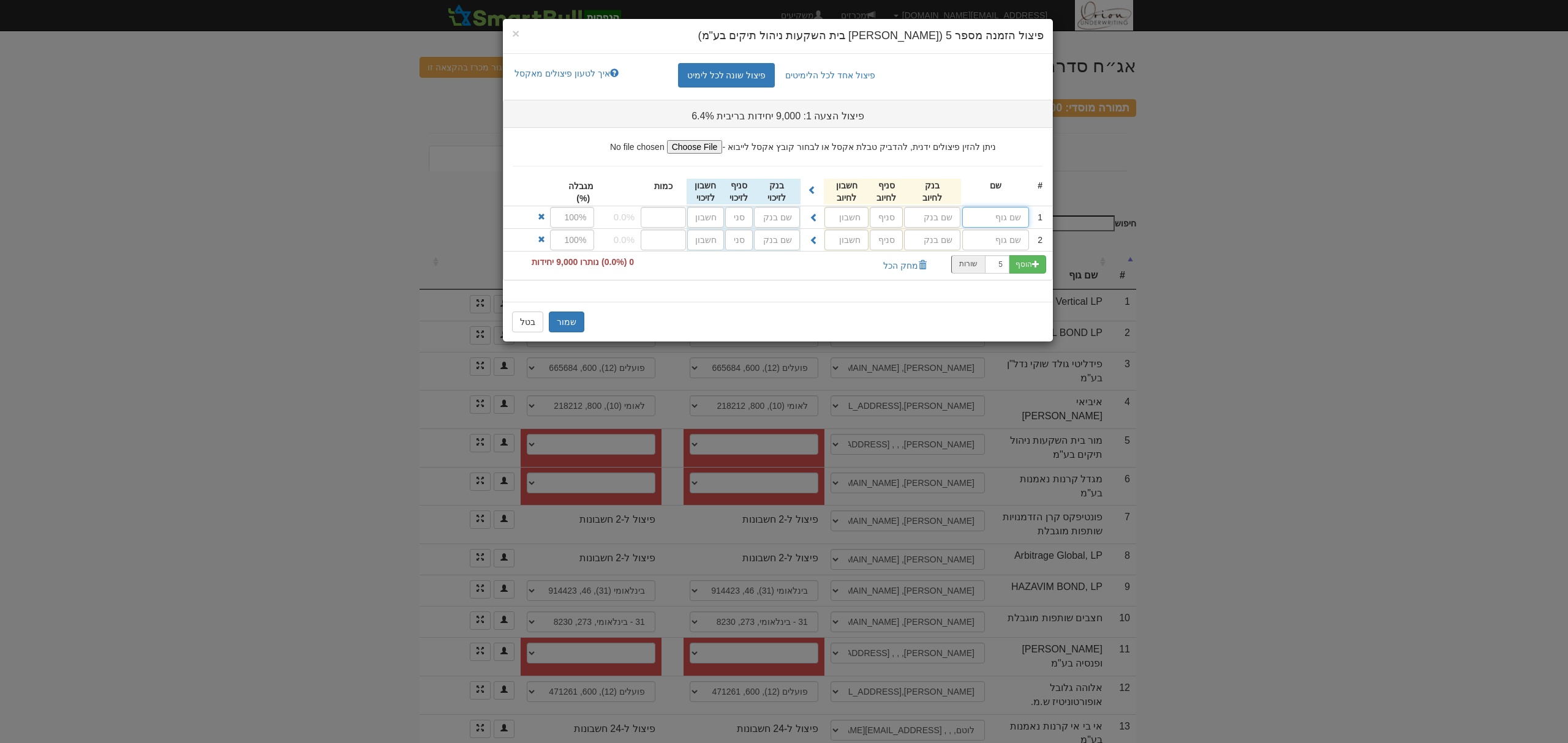
click at [990, 219] on input "text" at bounding box center [996, 217] width 66 height 21
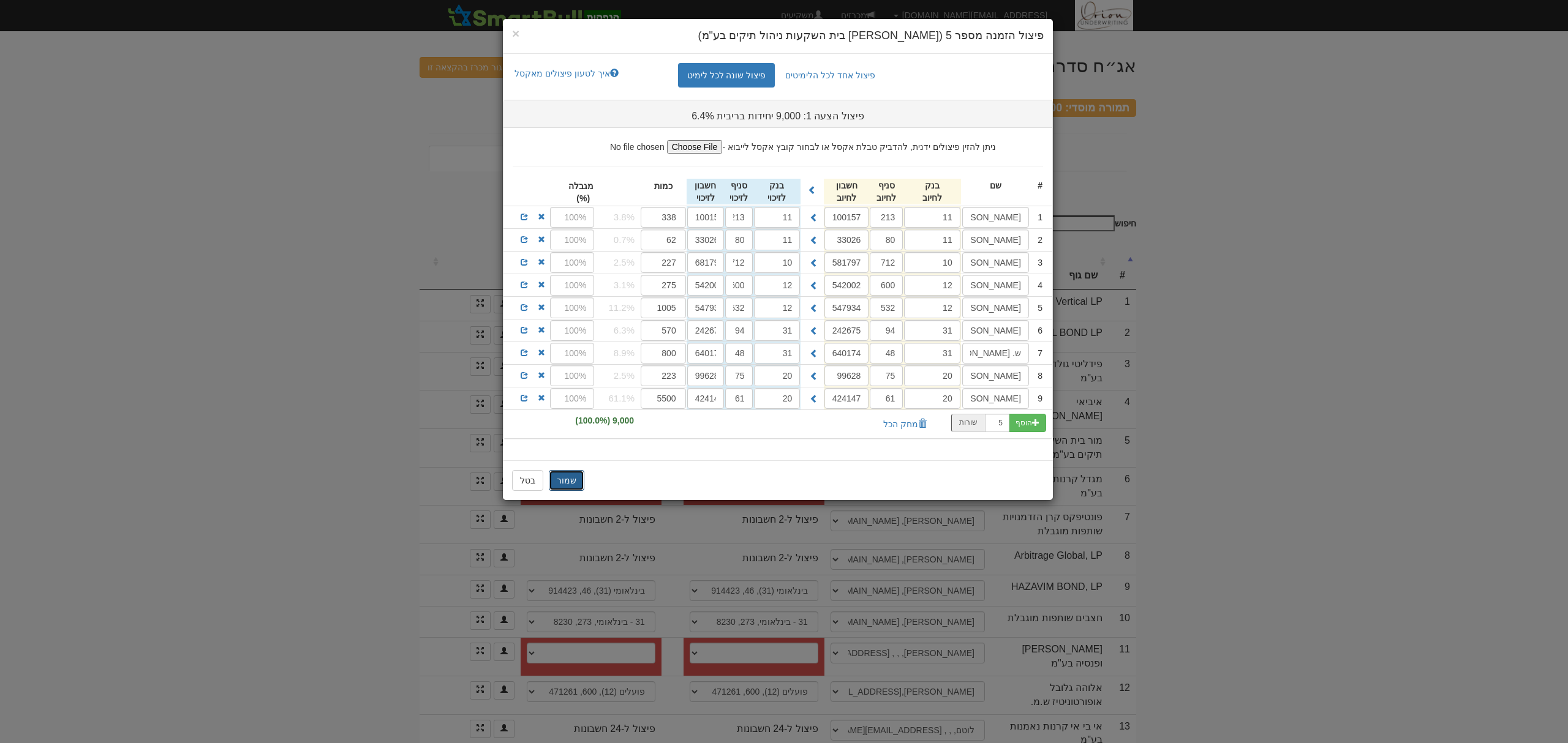
click at [570, 483] on button "שמור" at bounding box center [566, 481] width 35 height 21
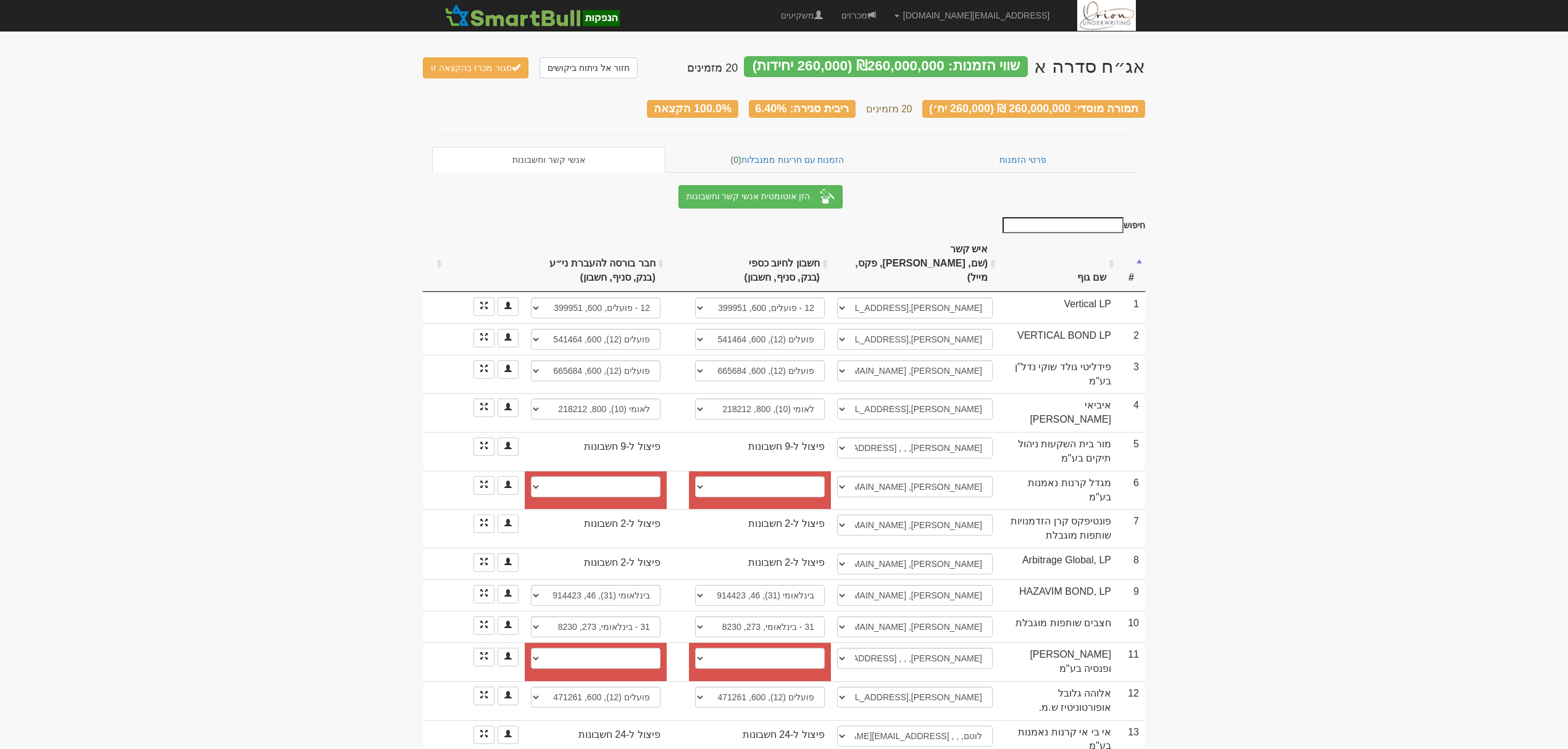
click at [1264, 394] on body "hanpaka@orion-uw.com הגדרות חשבונות הנפקה תבניות הודעות קיבול" at bounding box center [784, 518] width 1568 height 1035
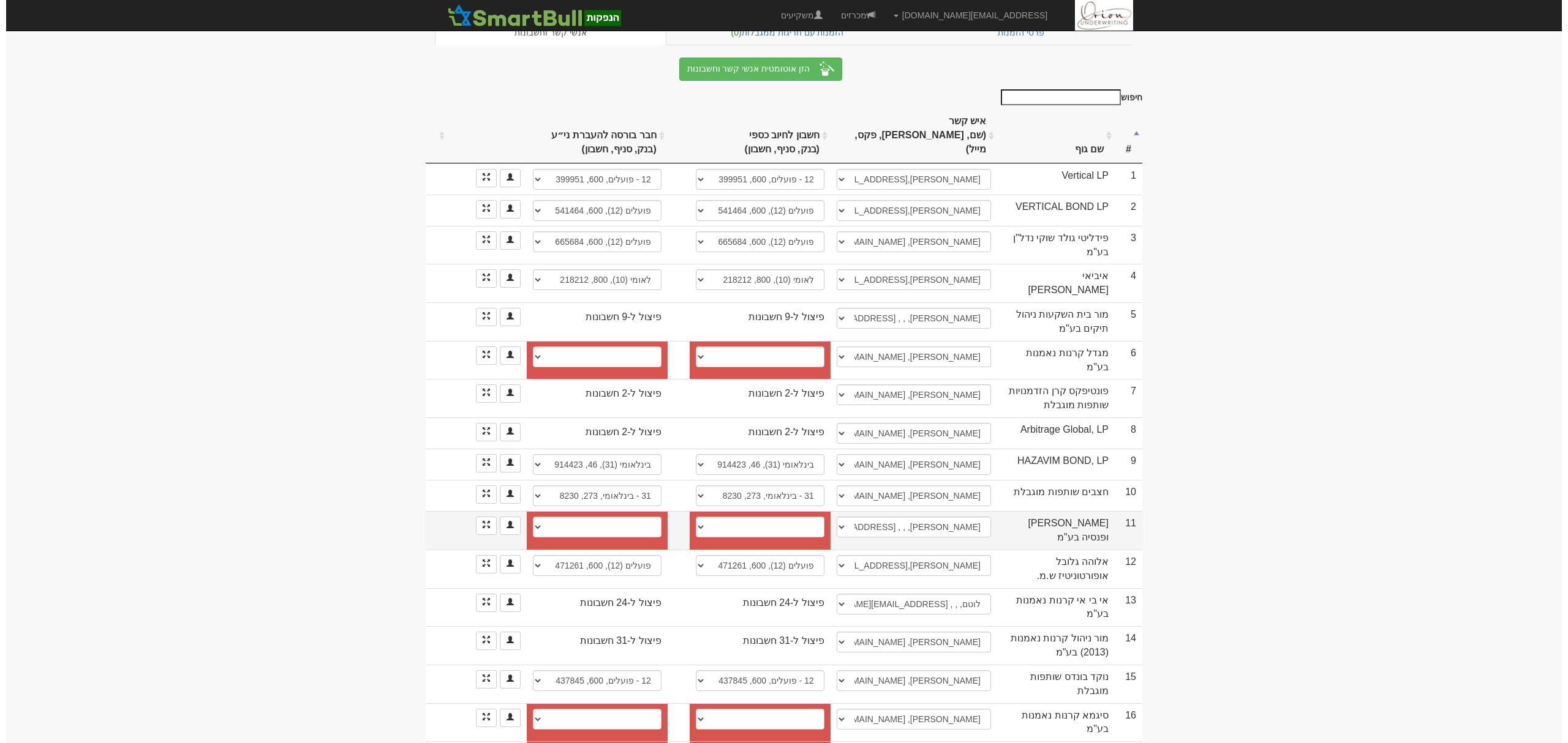
scroll to position [163, 0]
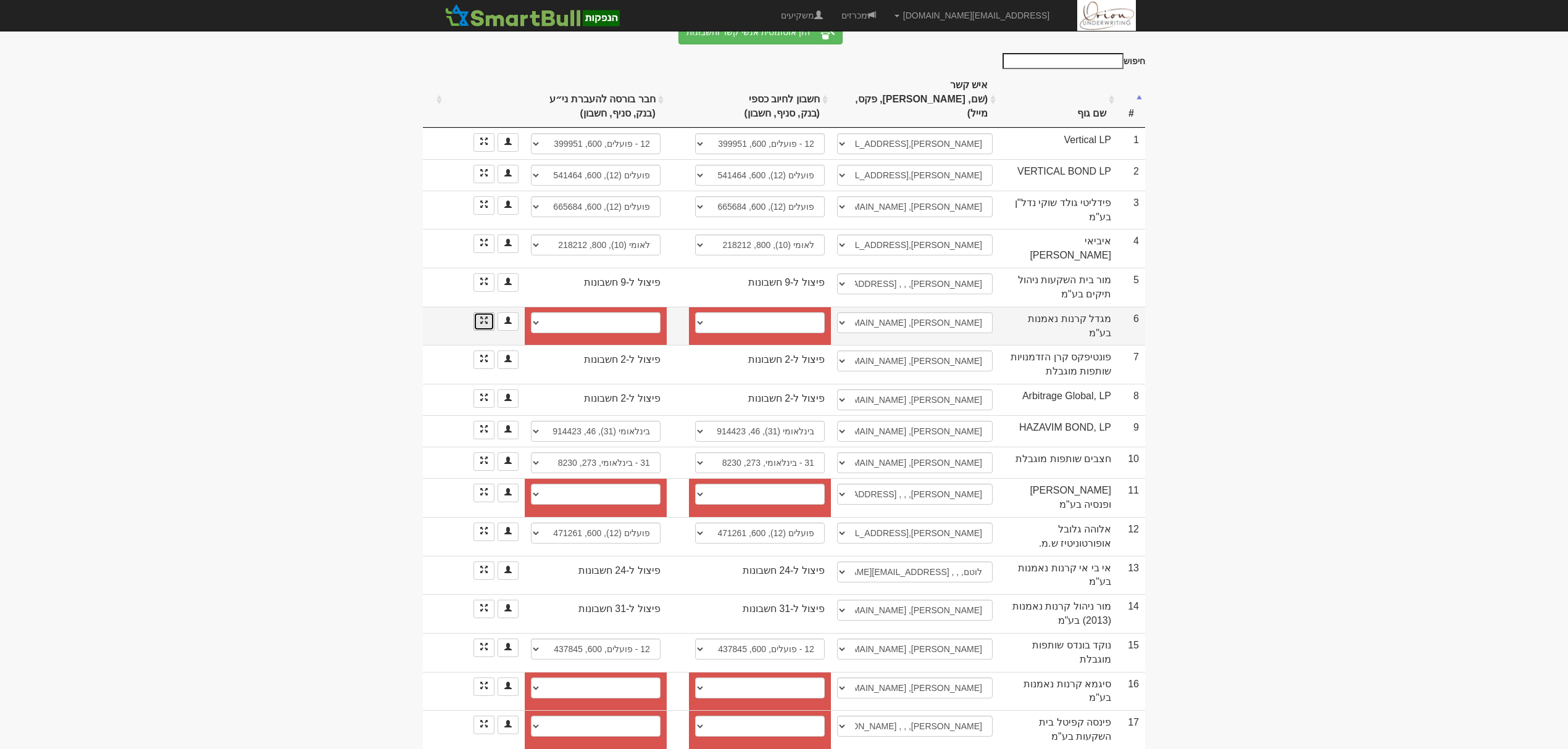
click at [490, 312] on link at bounding box center [484, 321] width 21 height 18
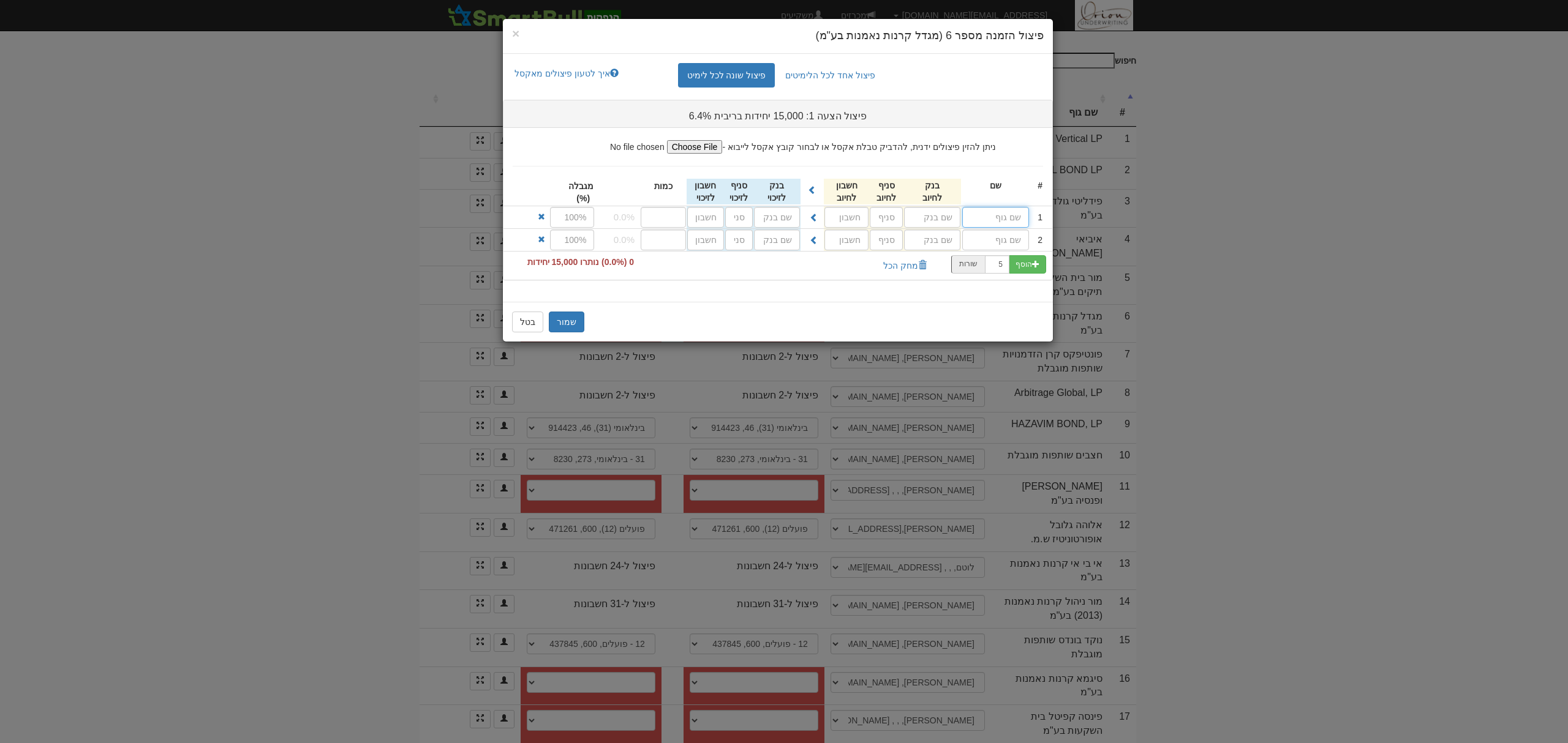
click at [1006, 217] on input "text" at bounding box center [996, 217] width 66 height 21
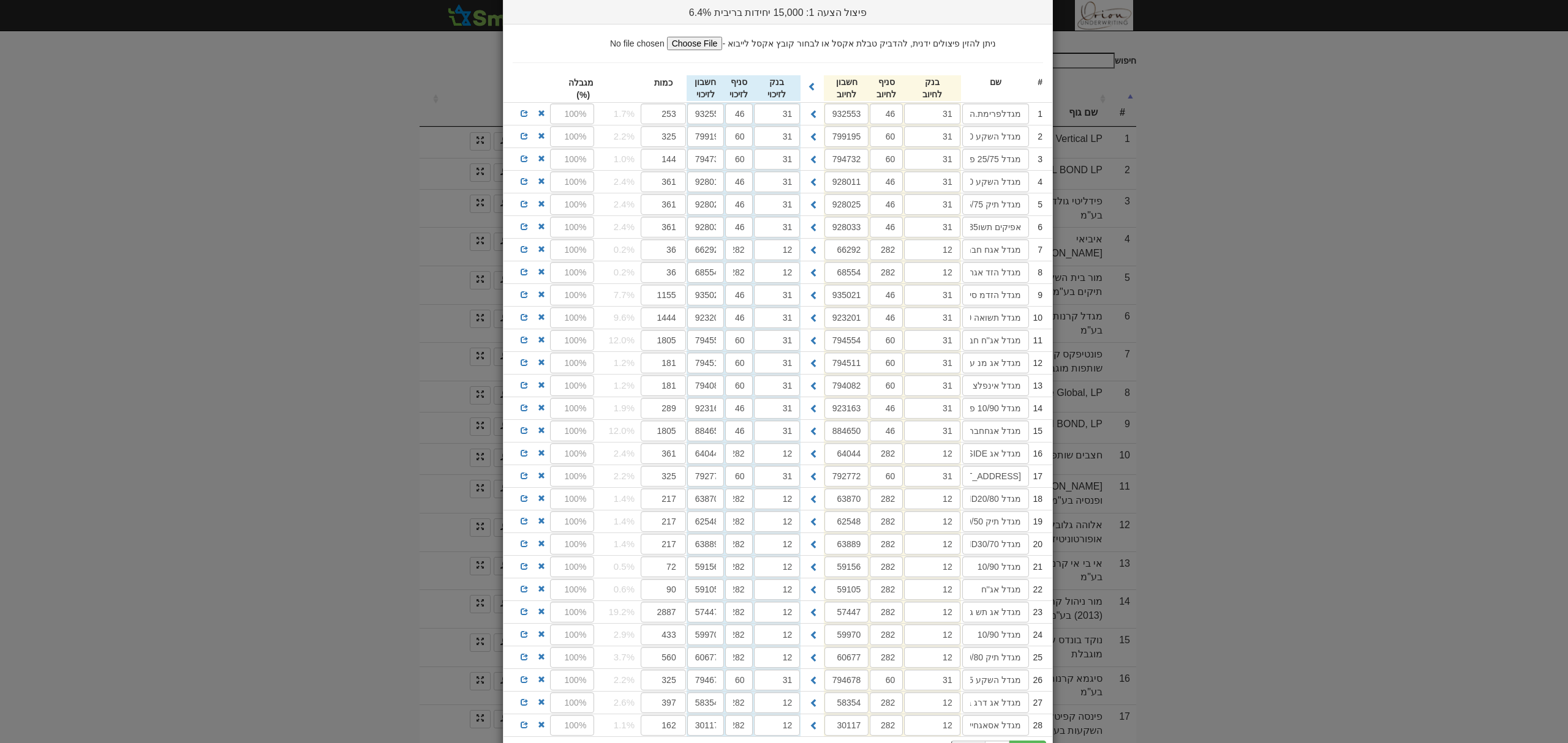
scroll to position [219, 0]
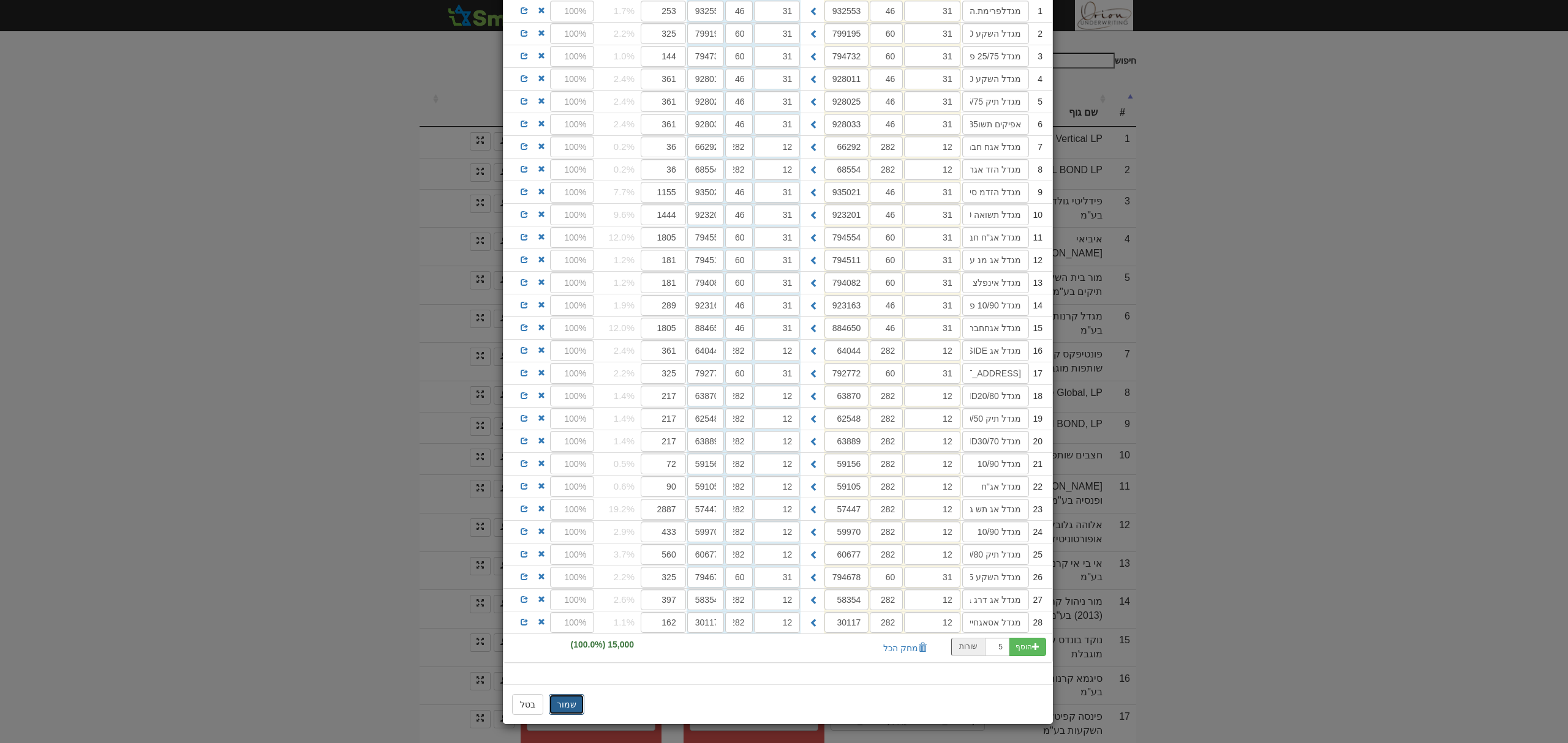
click at [564, 713] on button "שמור" at bounding box center [566, 705] width 35 height 21
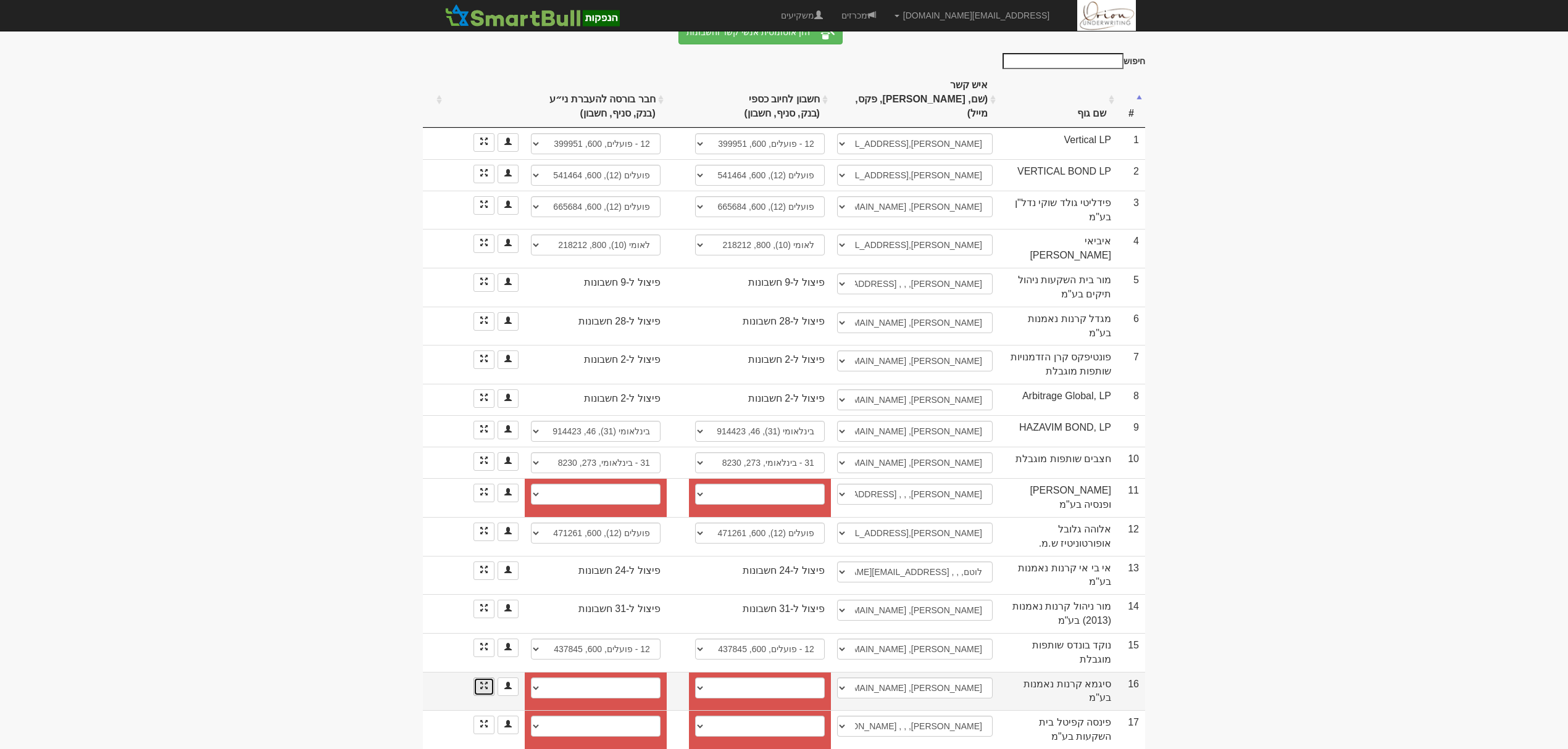
click at [484, 678] on link at bounding box center [484, 686] width 21 height 18
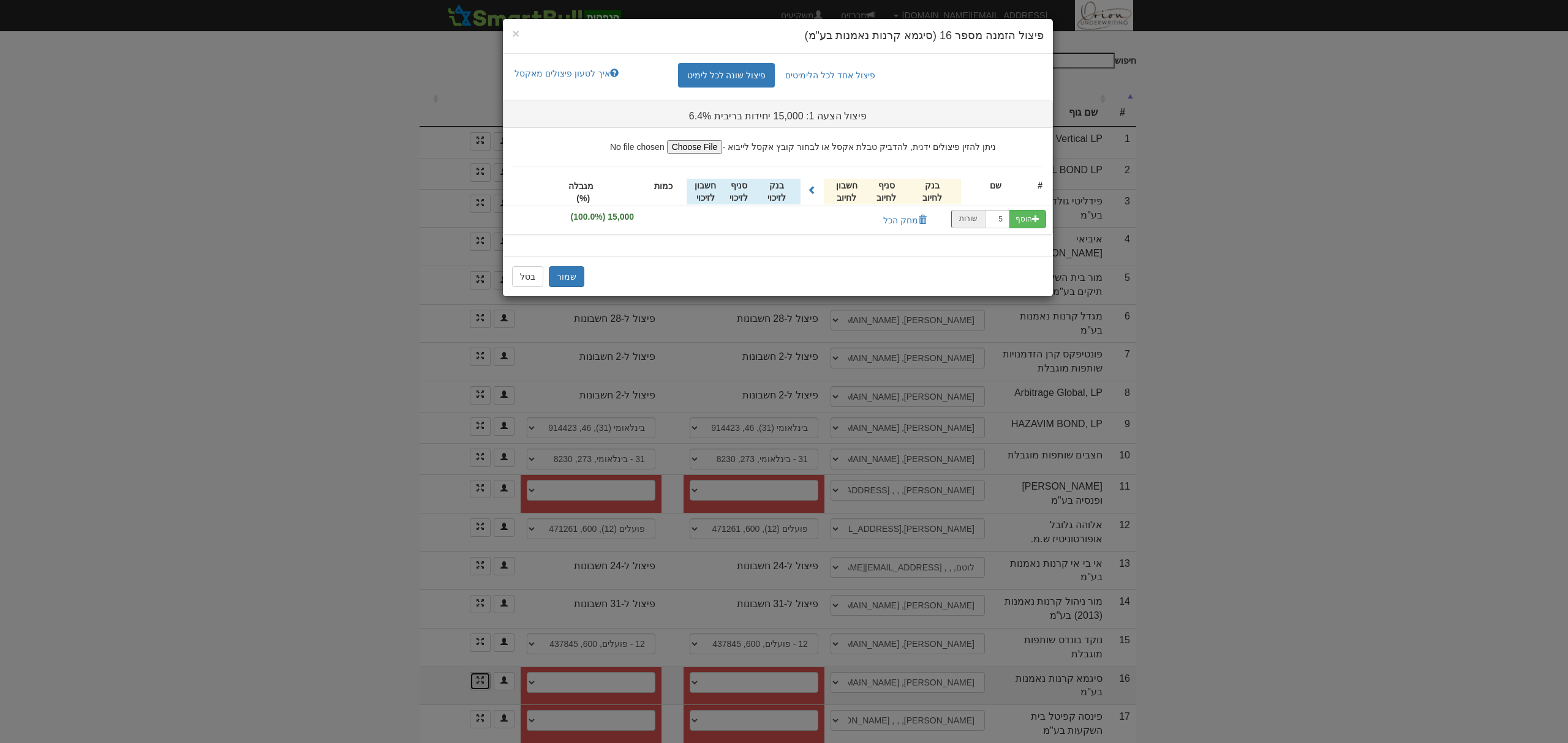
scroll to position [0, 0]
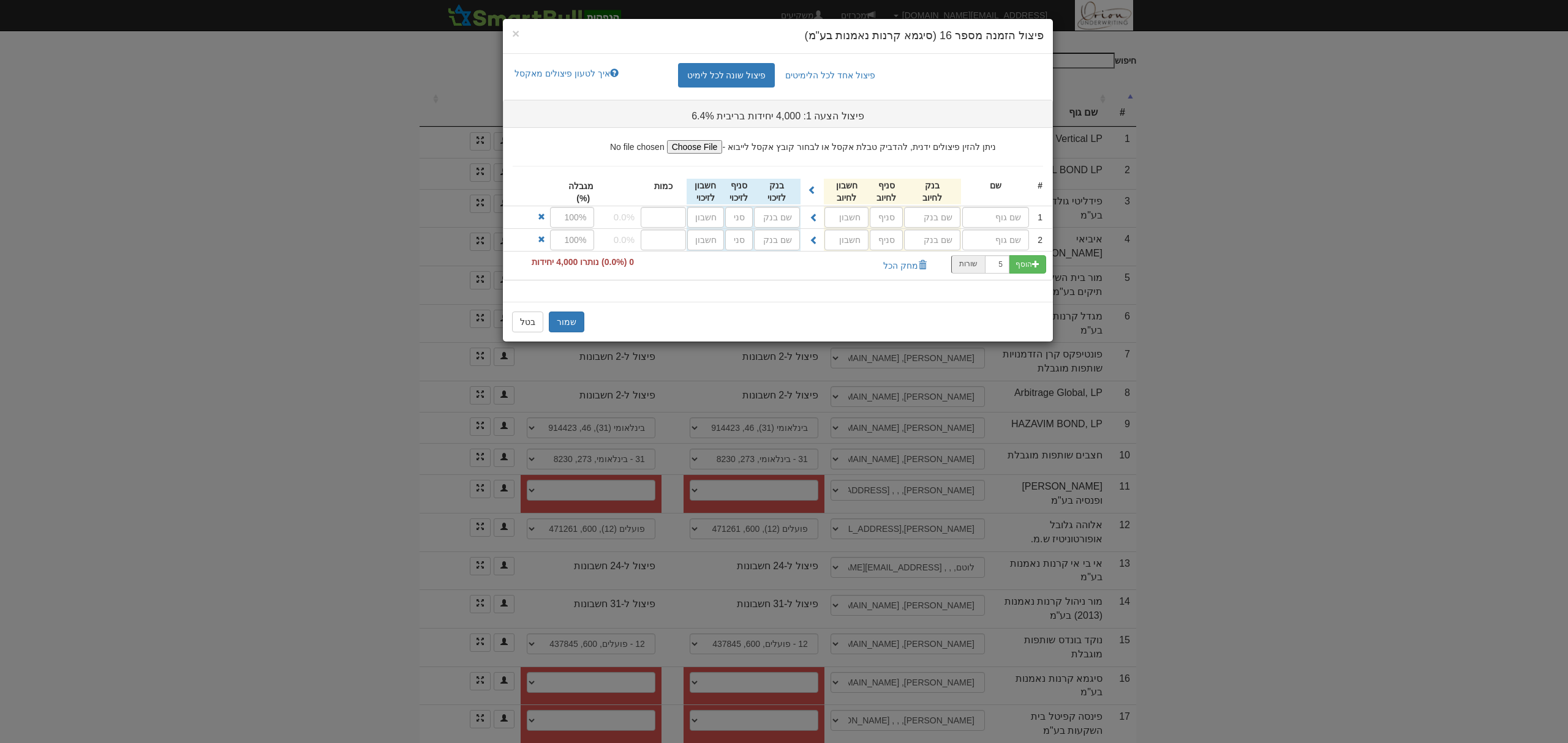
click at [373, 153] on div "× פיצול הזמנה מספר 16 (סיגמא קרנות נאמנות בע"מ) פיצול אחד לכל הלימיטים פיצול שו…" at bounding box center [784, 371] width 1568 height 743
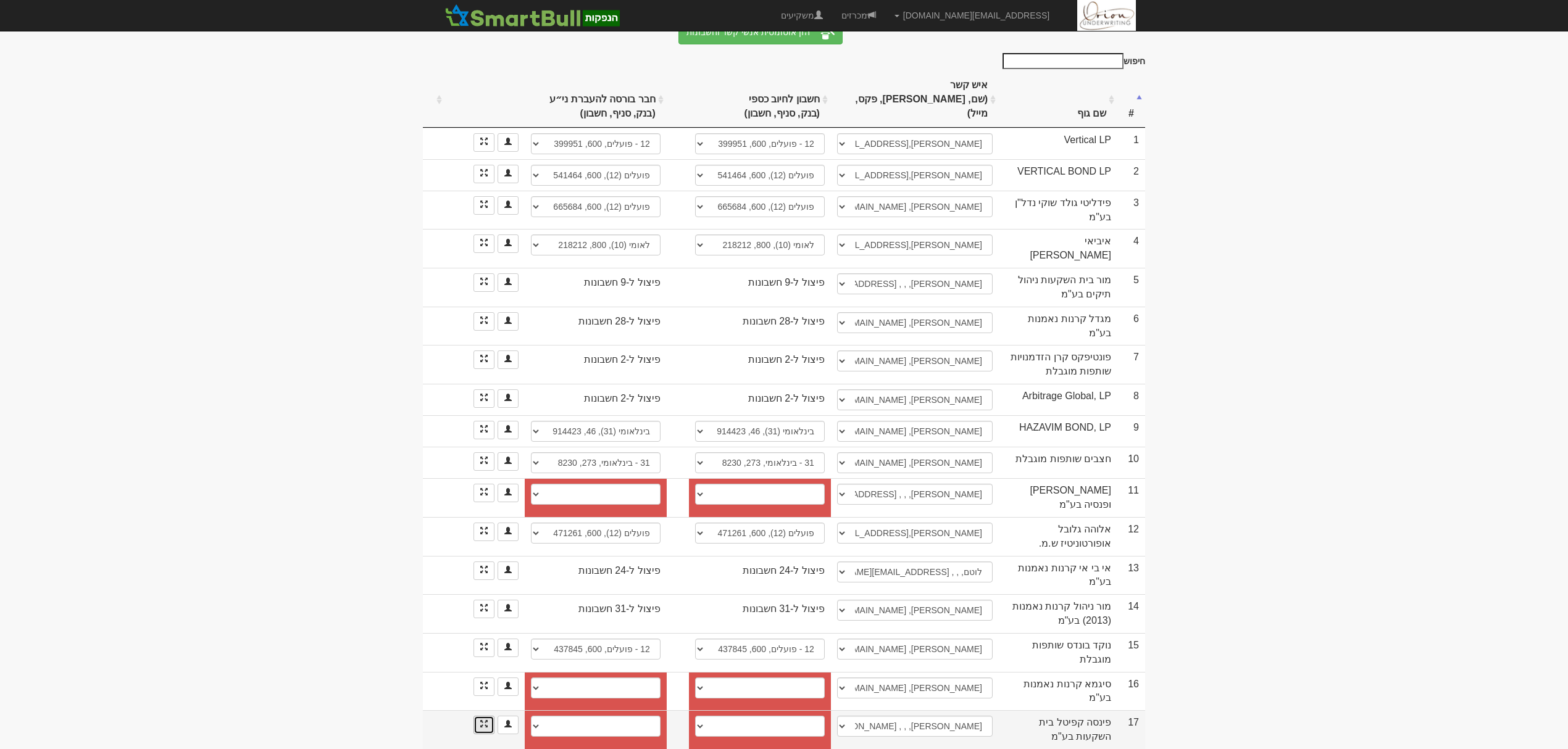
click at [490, 716] on link at bounding box center [484, 725] width 21 height 18
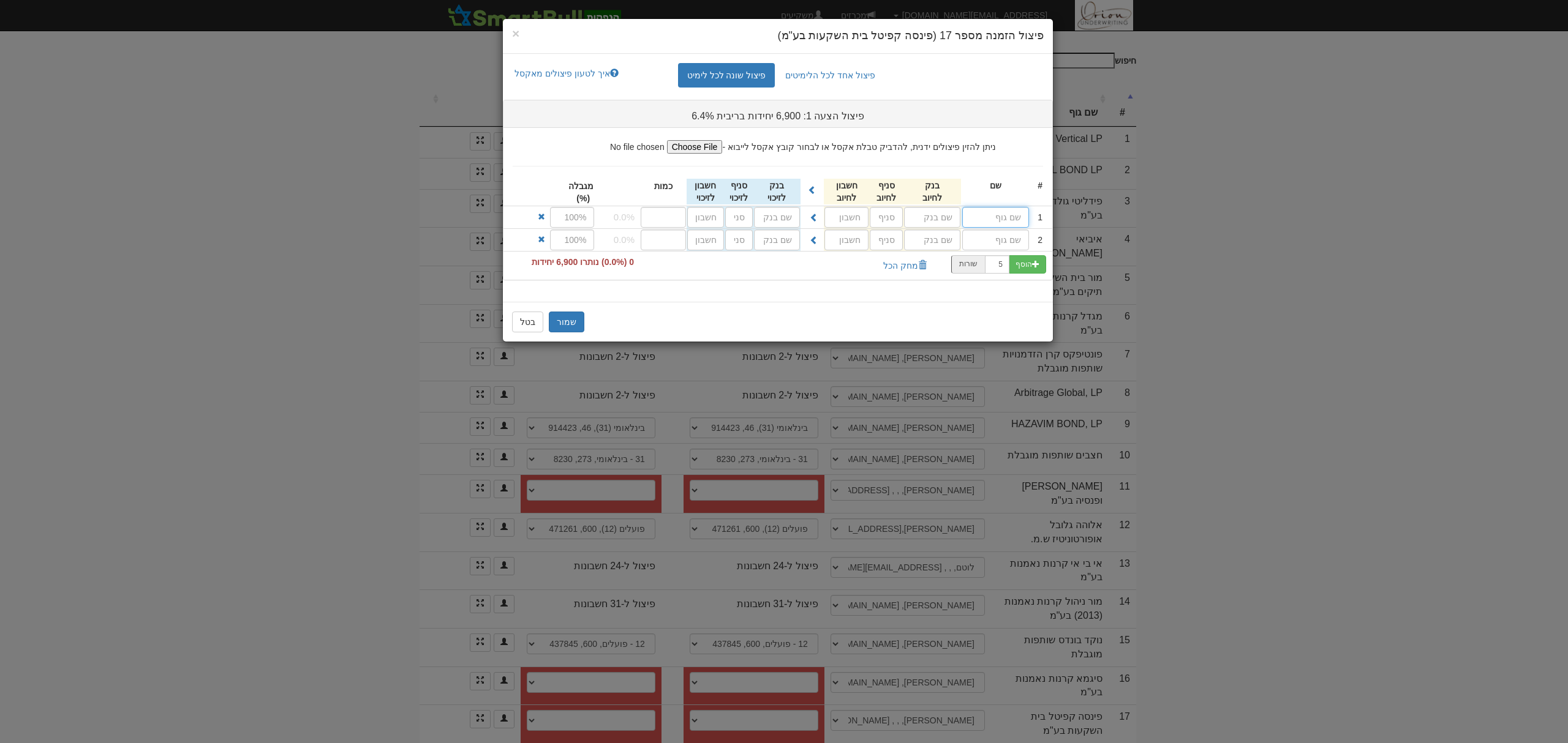
click at [1015, 213] on input "text" at bounding box center [996, 217] width 66 height 21
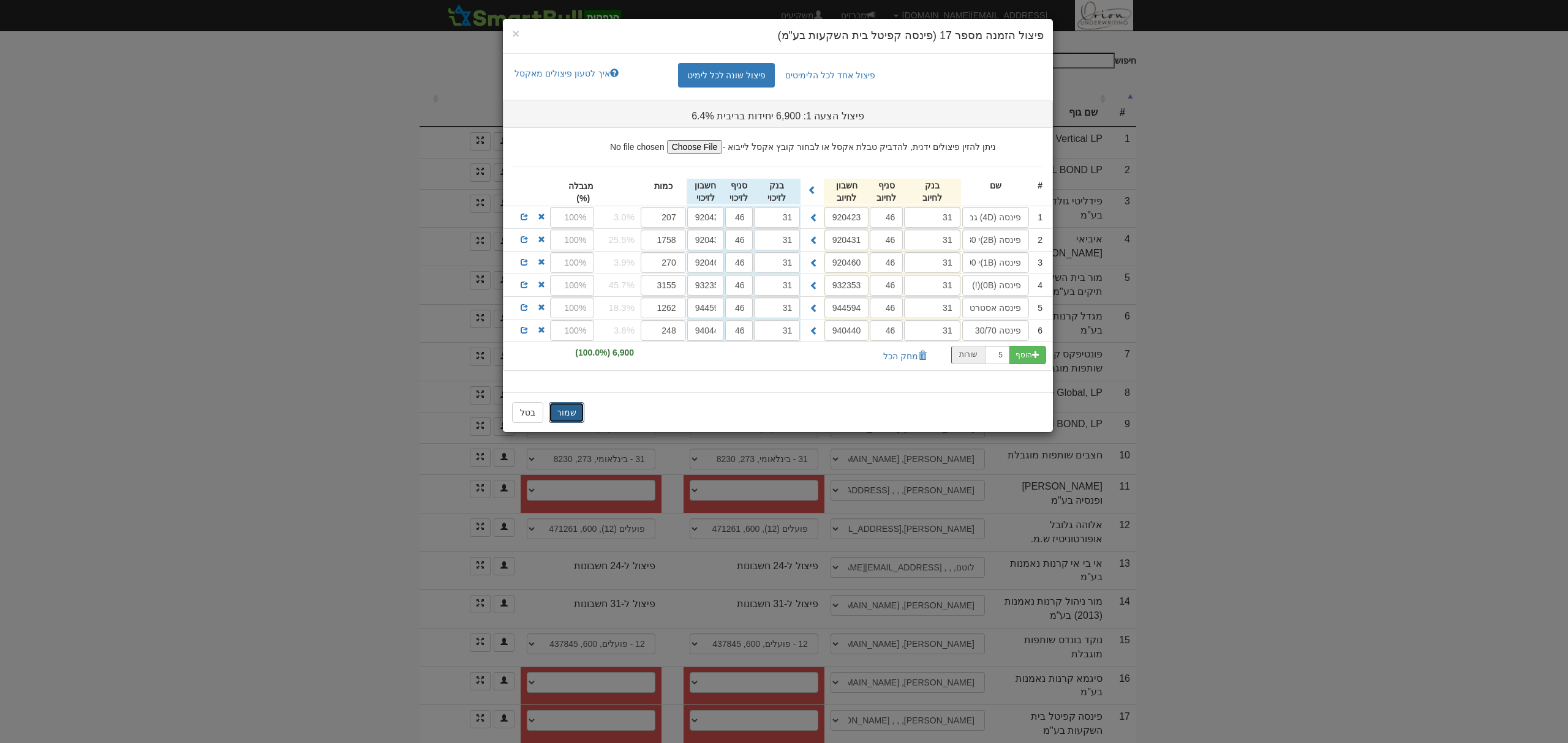
click at [571, 416] on button "שמור" at bounding box center [566, 412] width 35 height 21
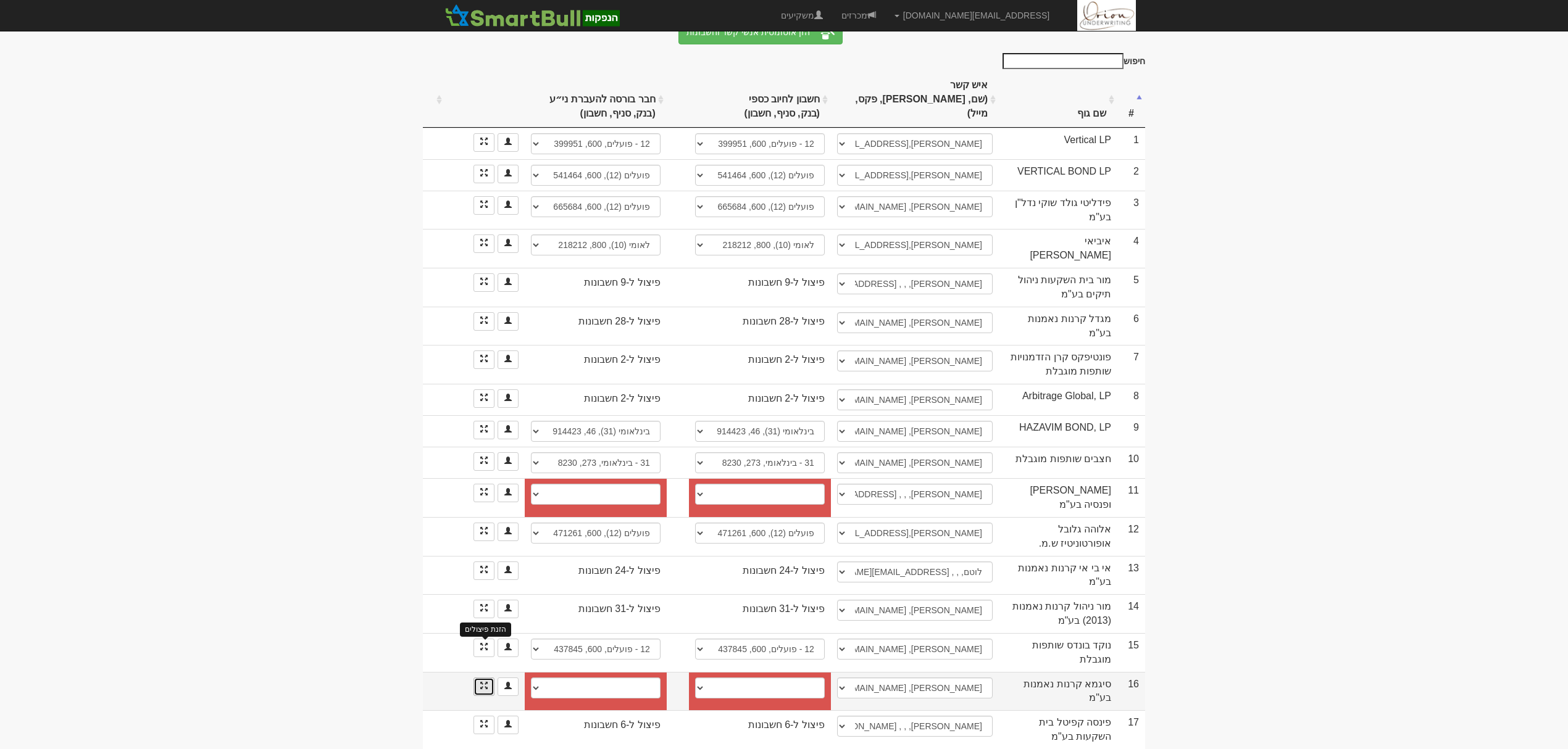
click at [480, 682] on span at bounding box center [484, 685] width 8 height 8
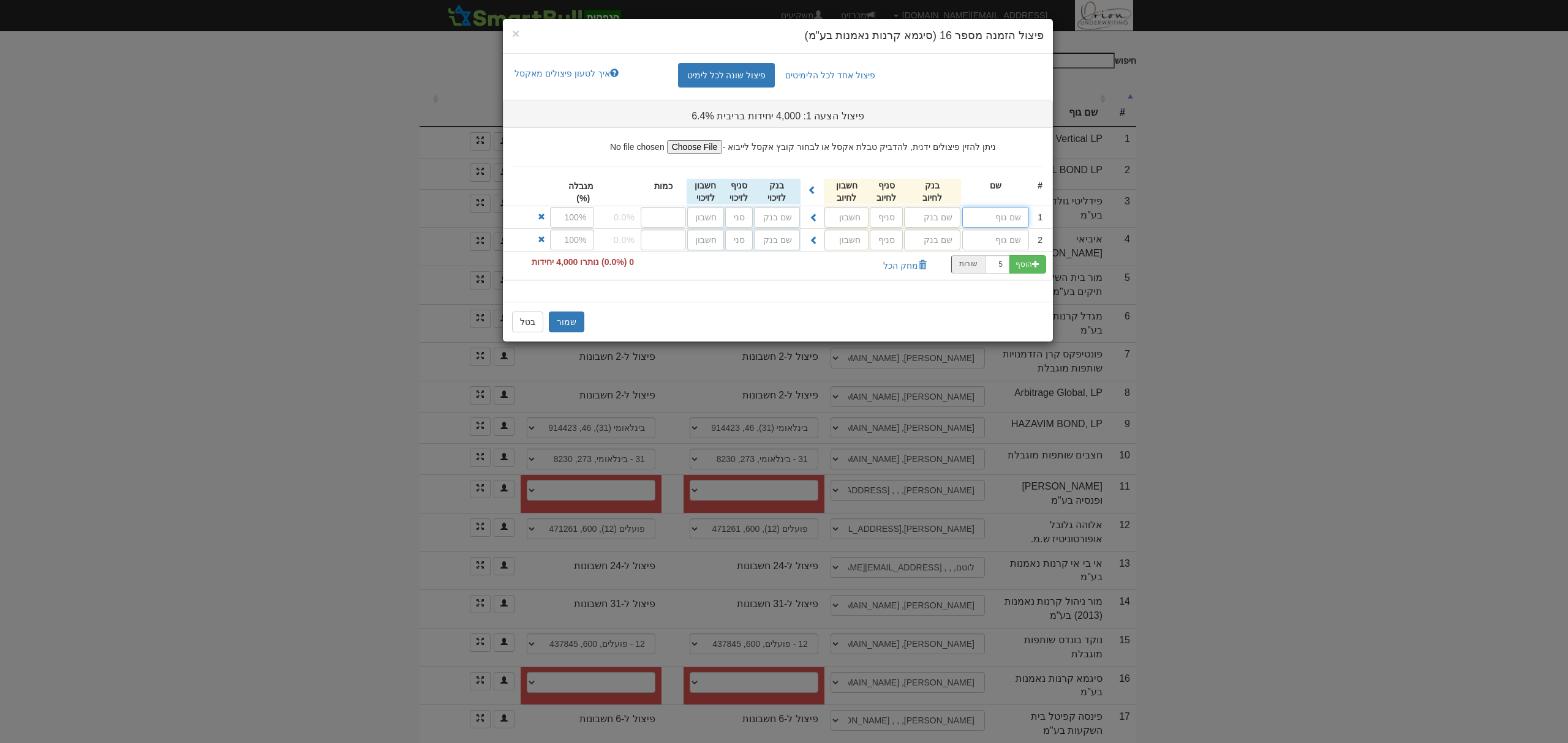
click at [986, 221] on input "text" at bounding box center [996, 217] width 66 height 21
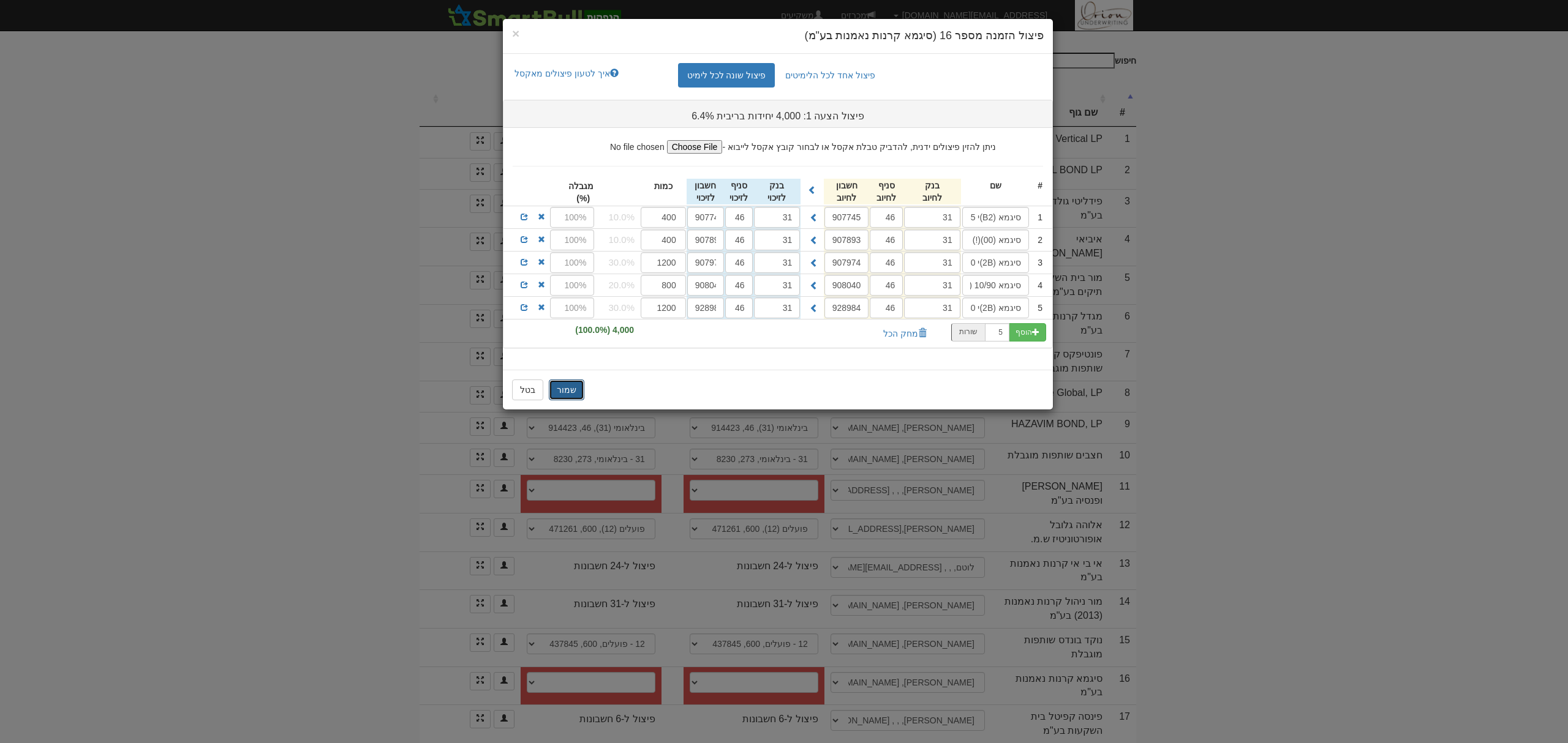
click at [570, 390] on button "שמור" at bounding box center [566, 390] width 35 height 21
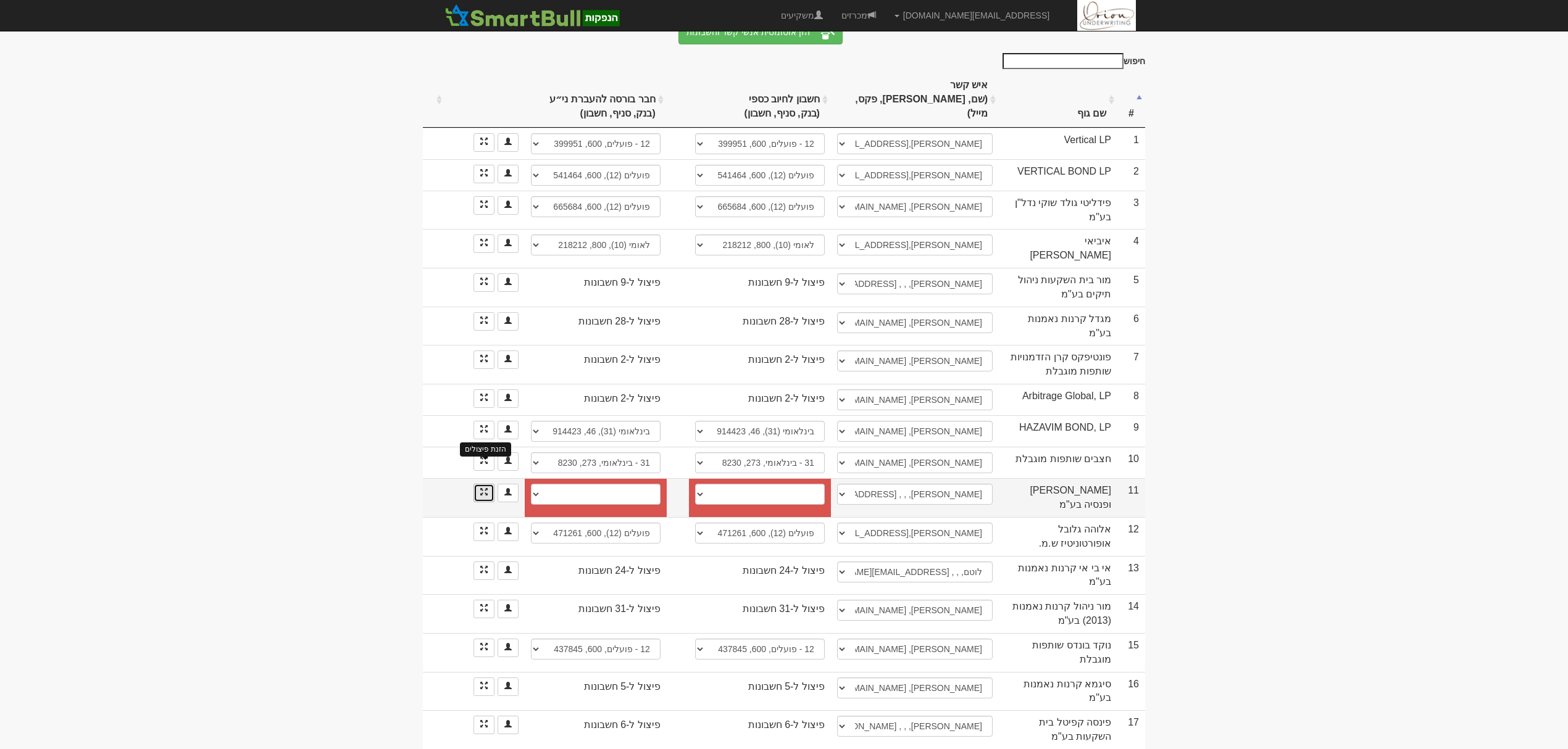
click at [480, 488] on span at bounding box center [484, 492] width 8 height 8
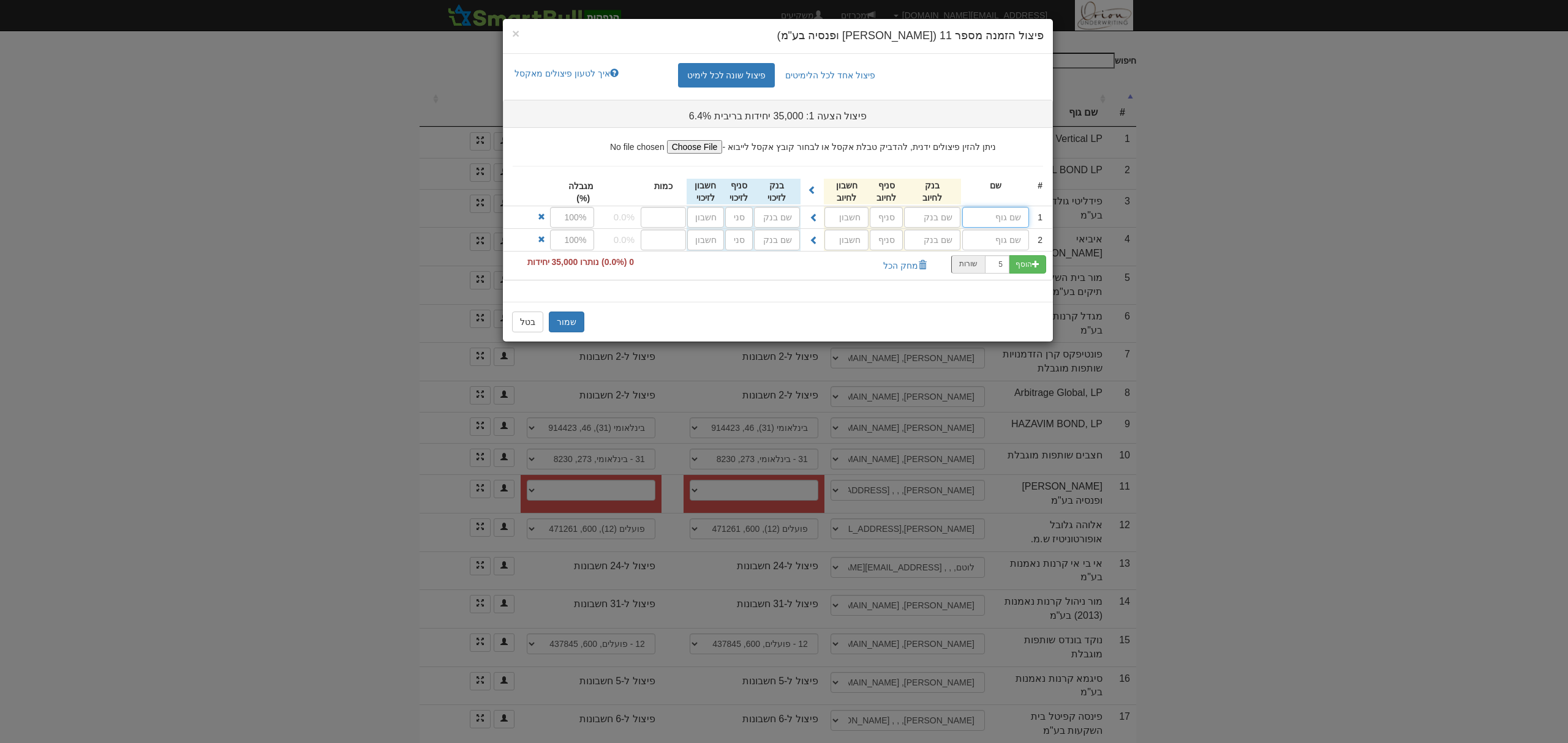
click at [986, 219] on input "text" at bounding box center [996, 217] width 66 height 21
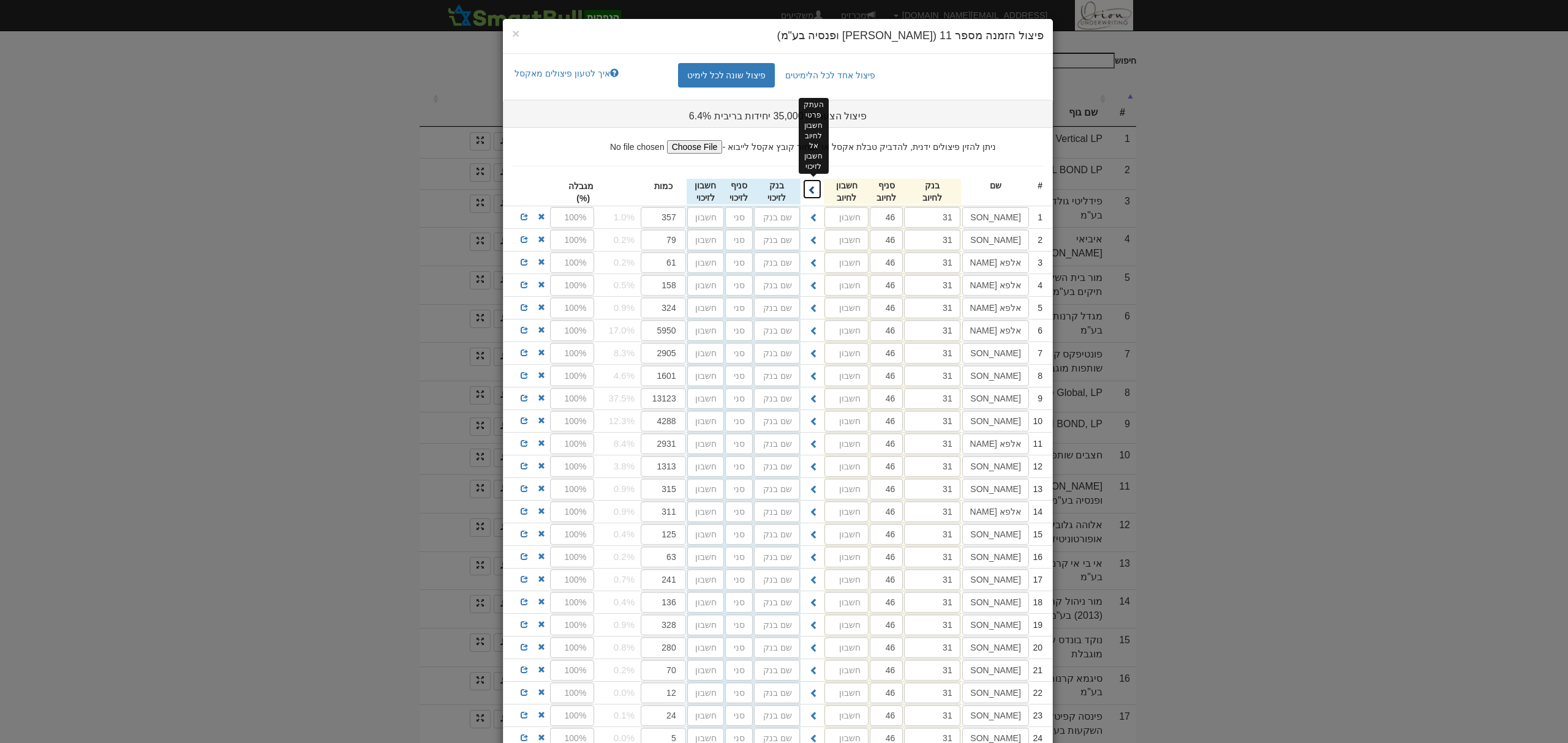
click at [817, 186] on span at bounding box center [812, 190] width 9 height 9
type input "31"
type input "46"
type input "31"
type input "46"
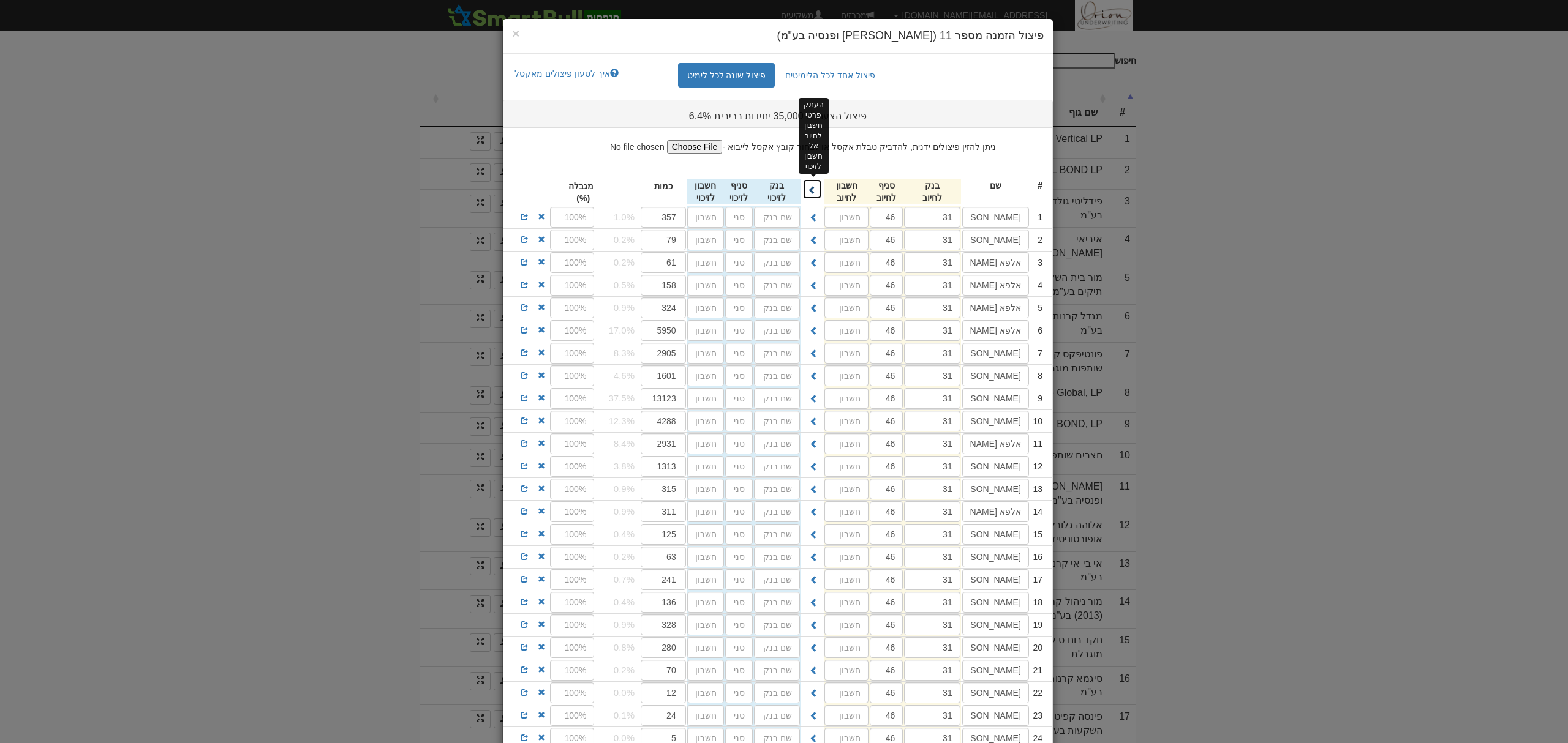
type input "31"
type input "46"
type input "31"
type input "46"
type input "31"
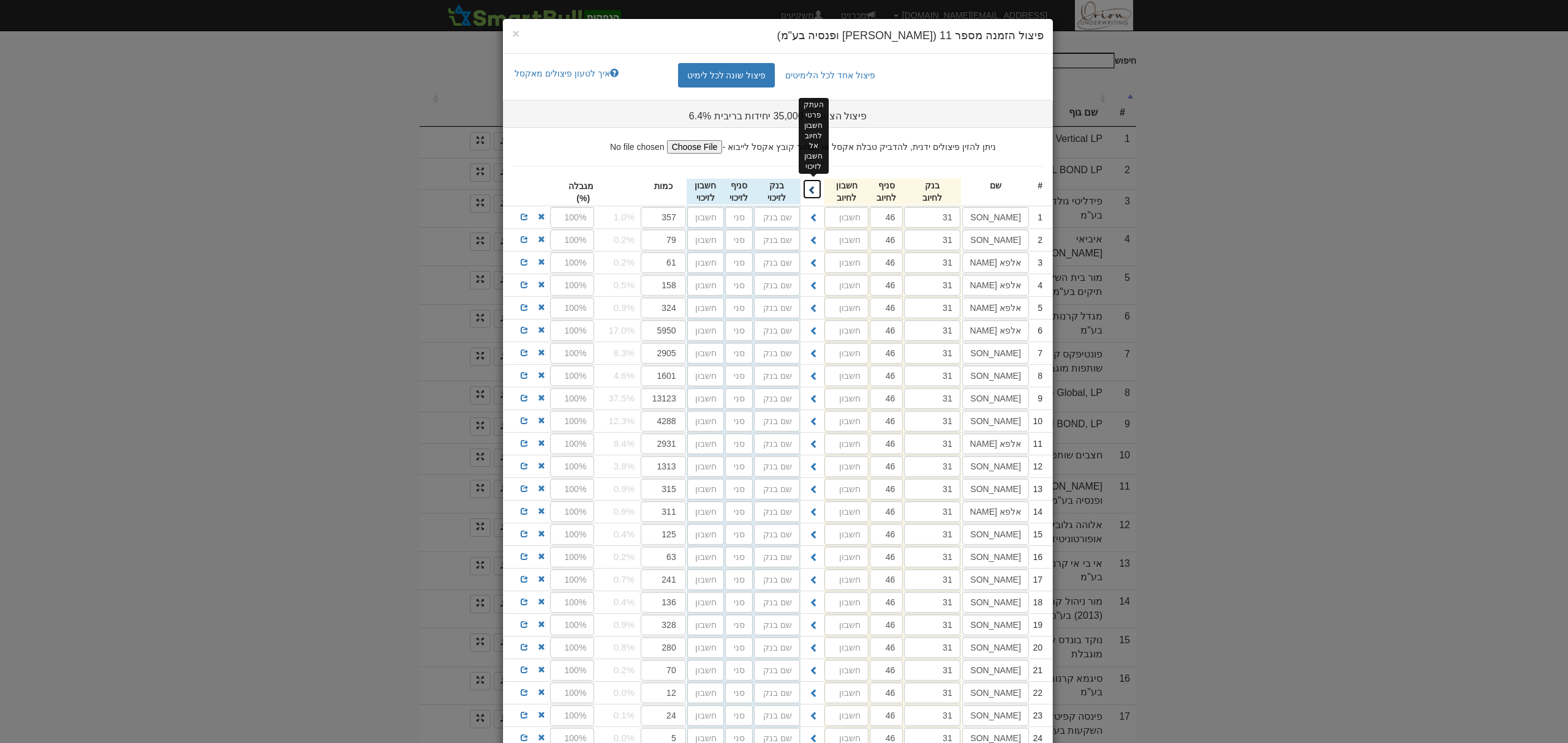
type input "46"
type input "31"
type input "46"
type input "31"
type input "46"
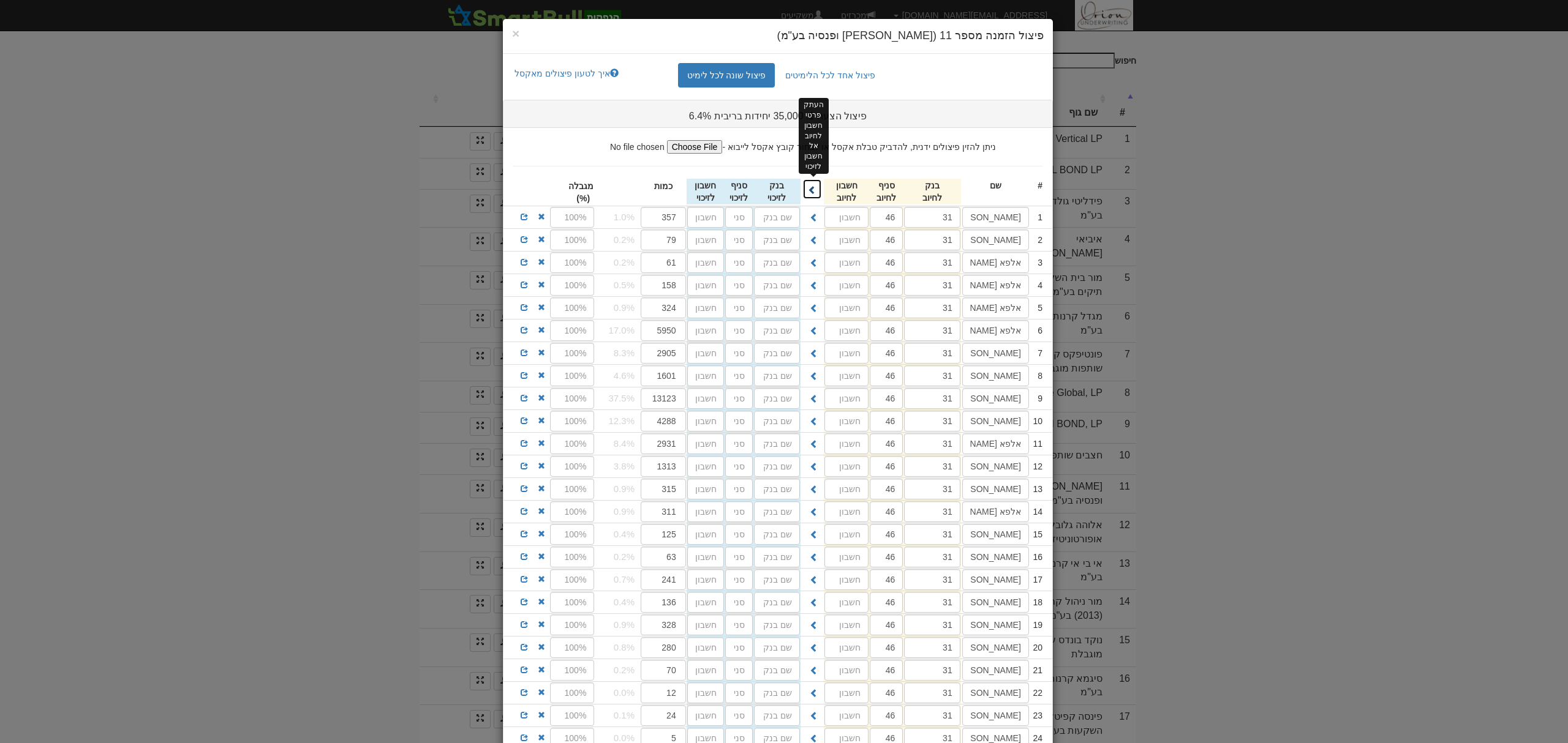
type input "31"
type input "46"
type input "31"
type input "46"
type input "31"
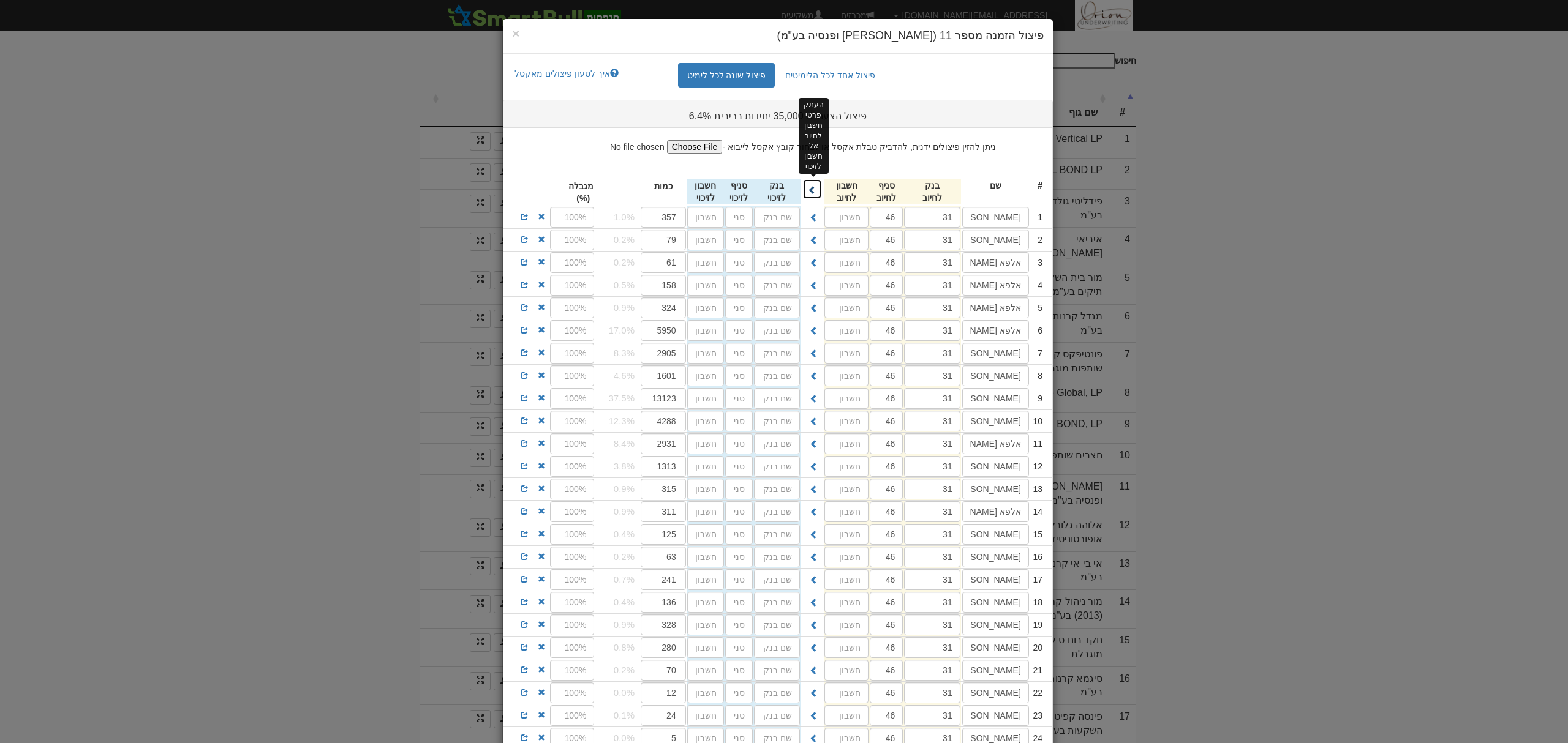
type input "46"
type input "31"
type input "46"
type input "31"
type input "46"
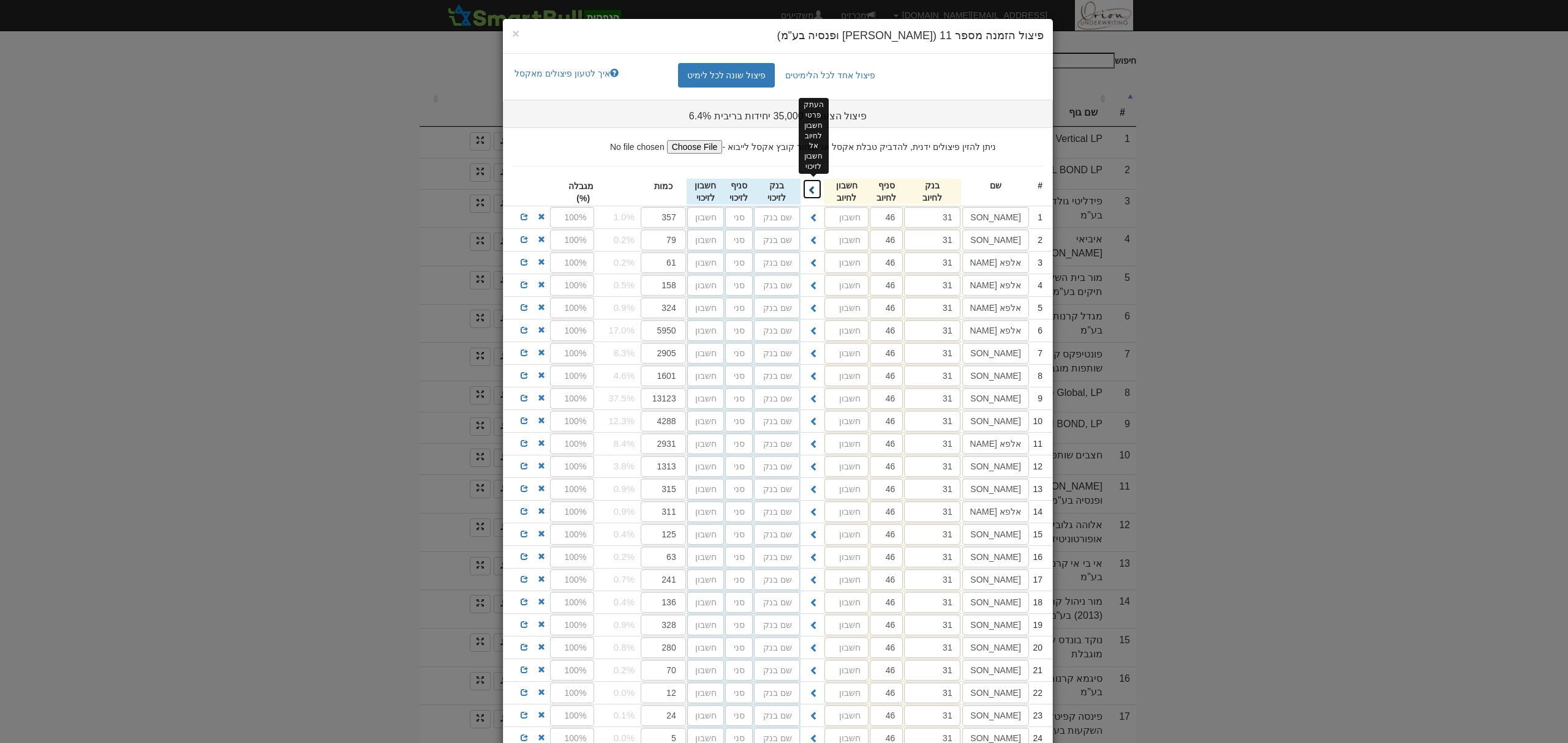
type input "31"
type input "46"
type input "31"
type input "46"
type input "31"
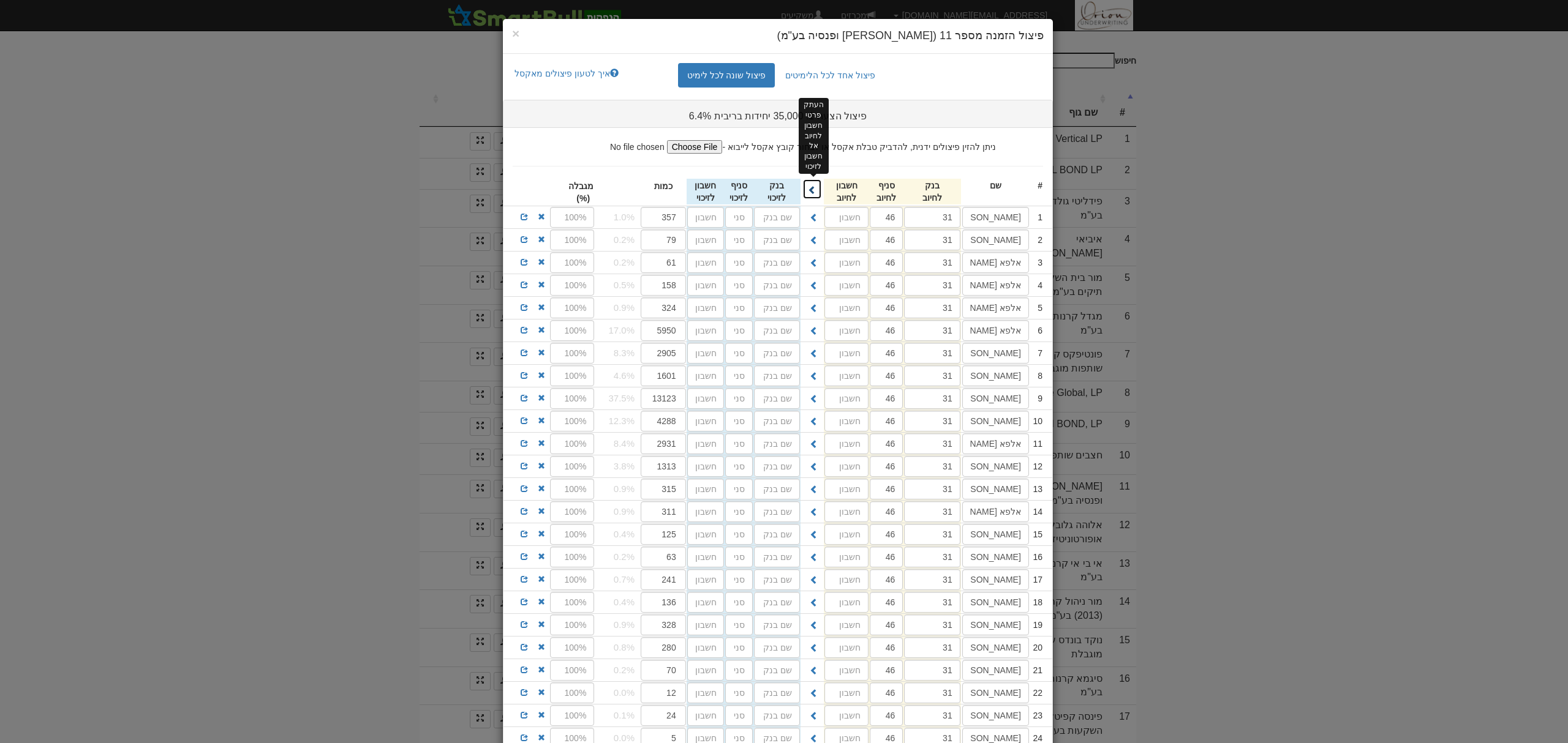
type input "46"
type input "31"
type input "46"
type input "31"
type input "46"
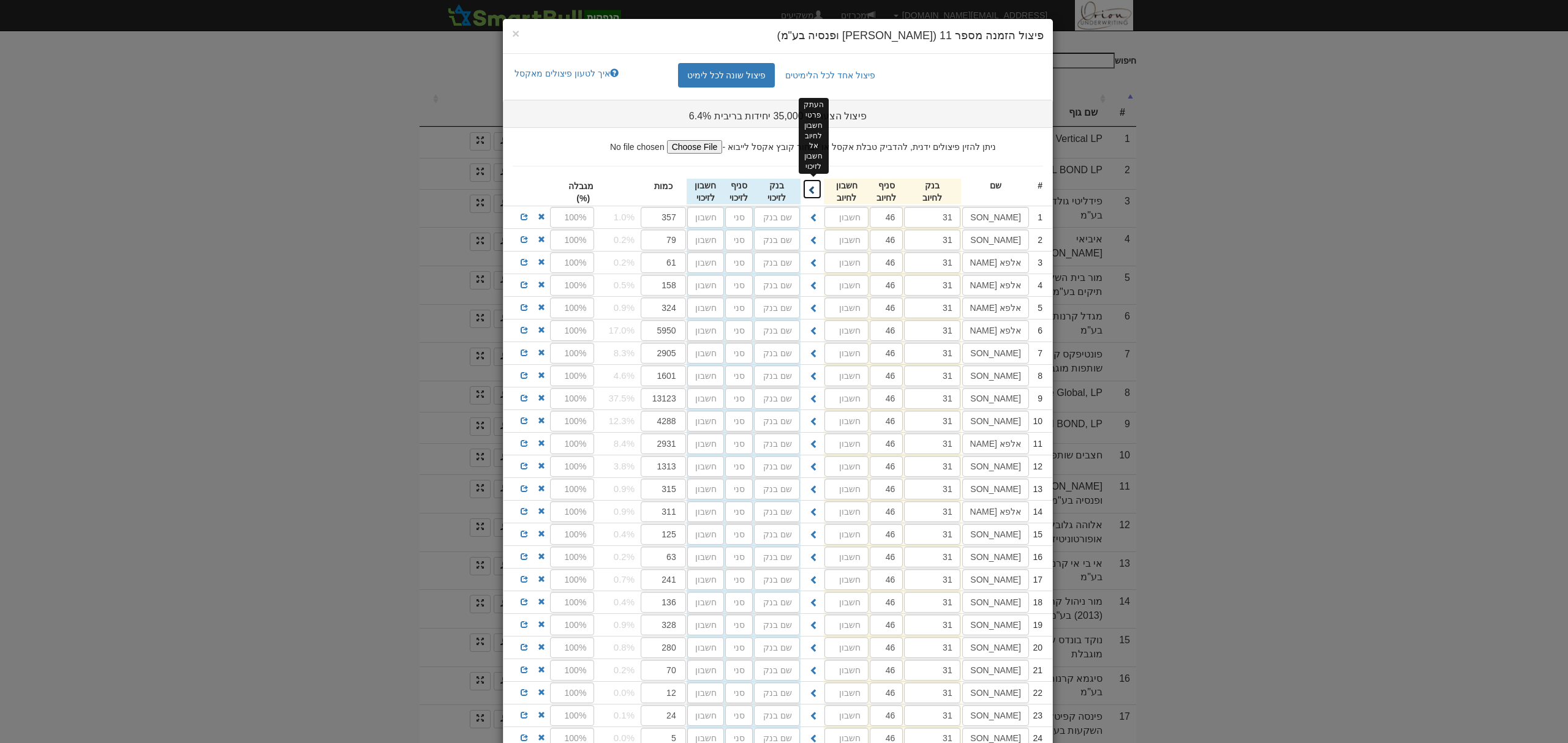
type input "31"
type input "46"
type input "31"
type input "46"
type input "31"
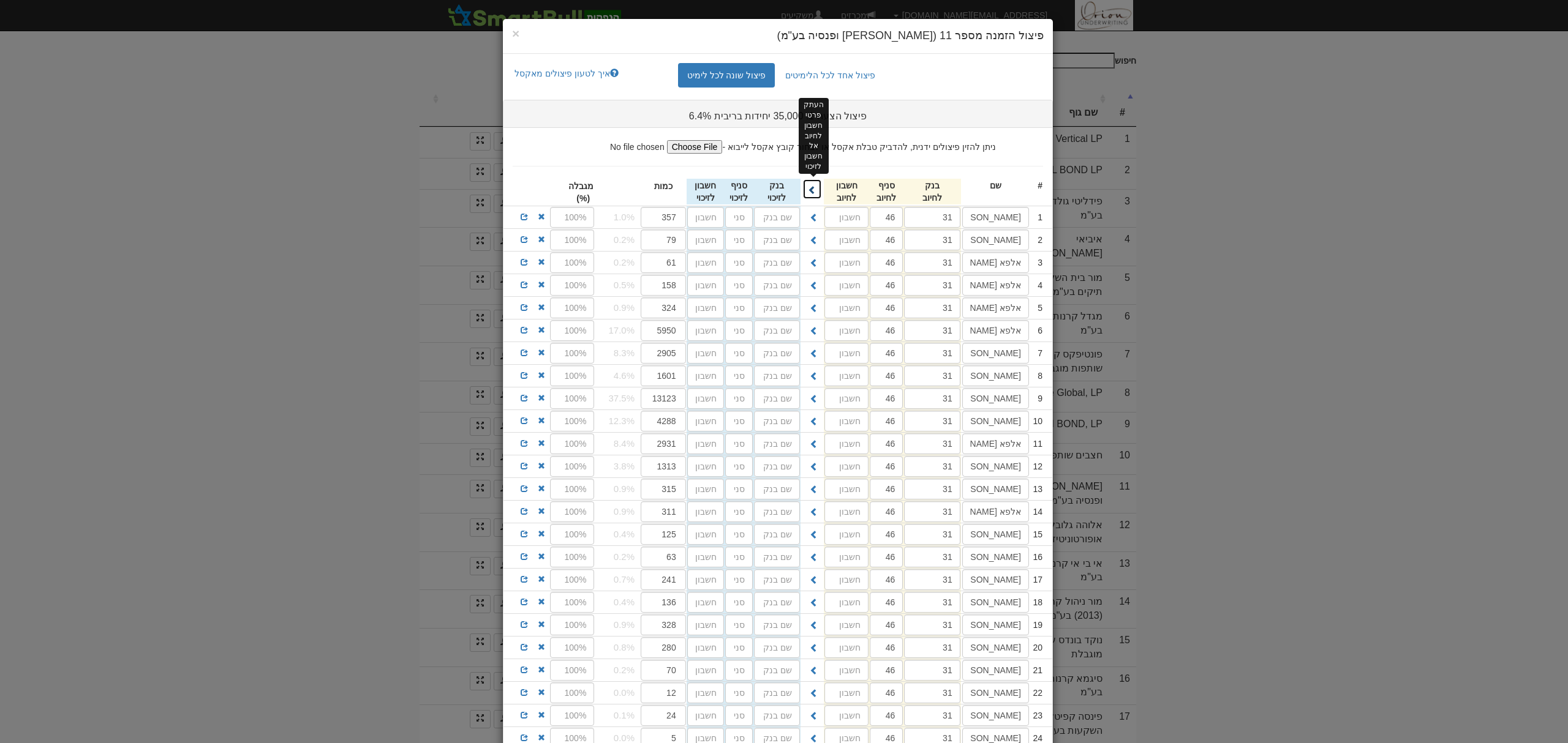
type input "46"
type input "31"
type input "46"
type input "31"
type input "46"
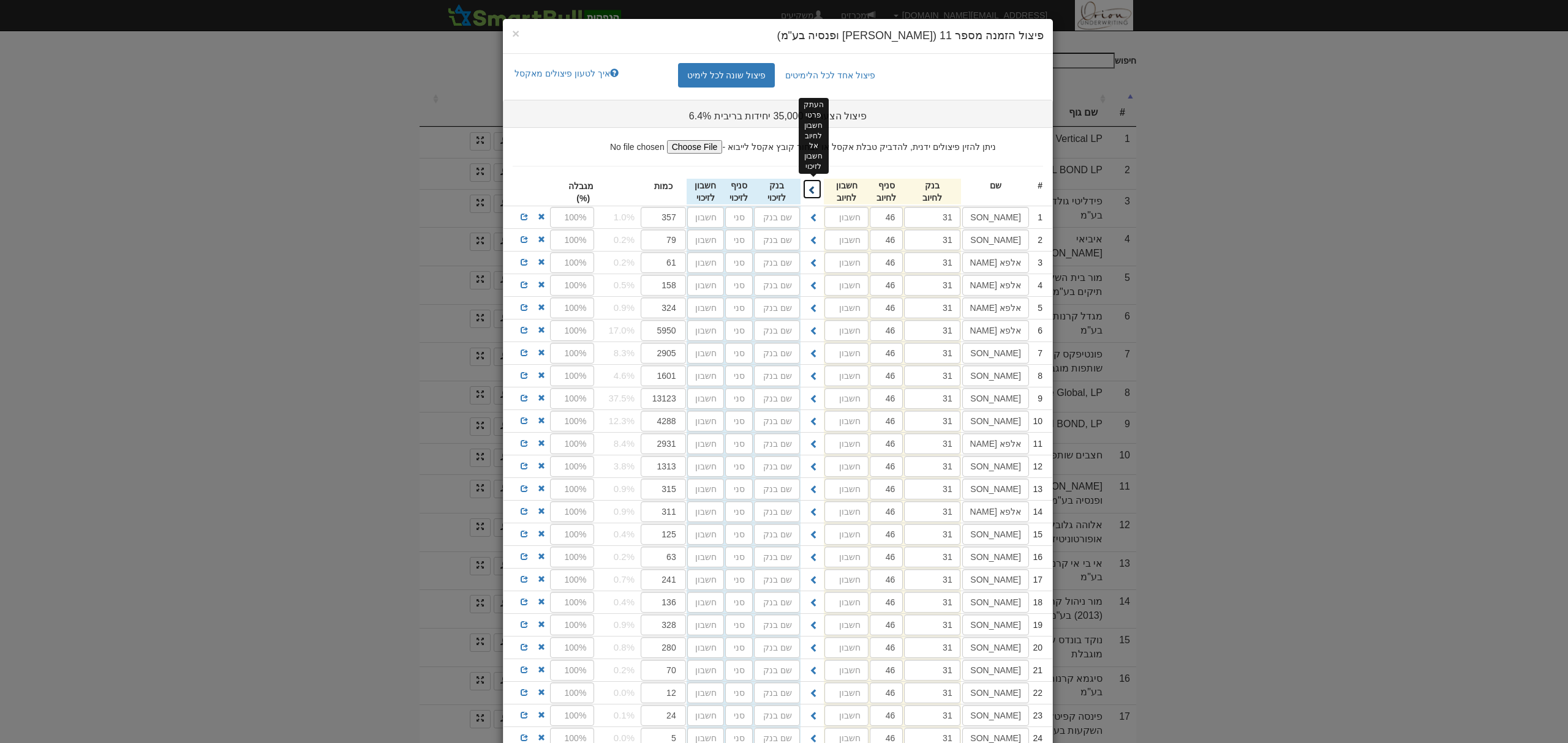
type input "31"
type input "46"
type input "31"
type input "46"
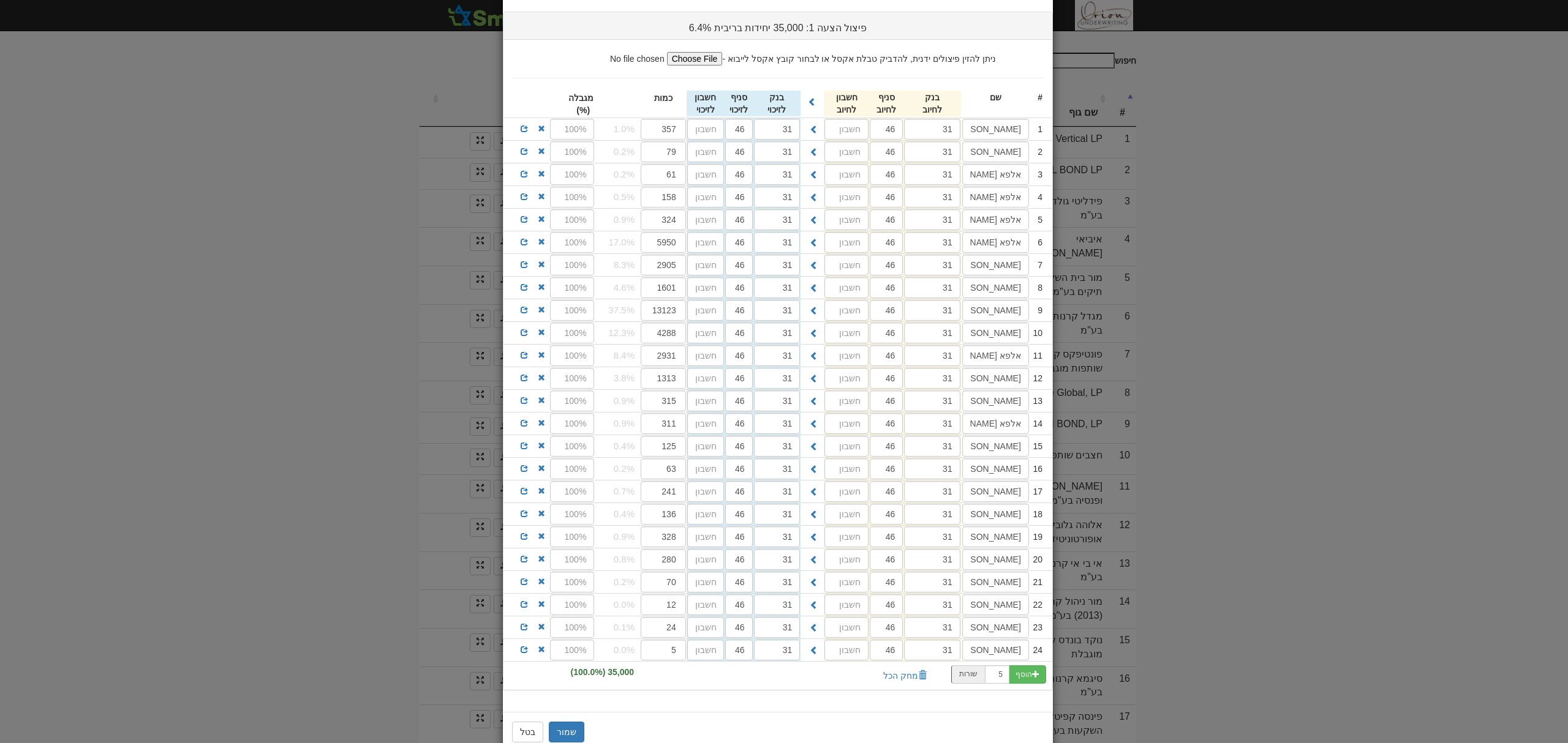
scroll to position [128, 0]
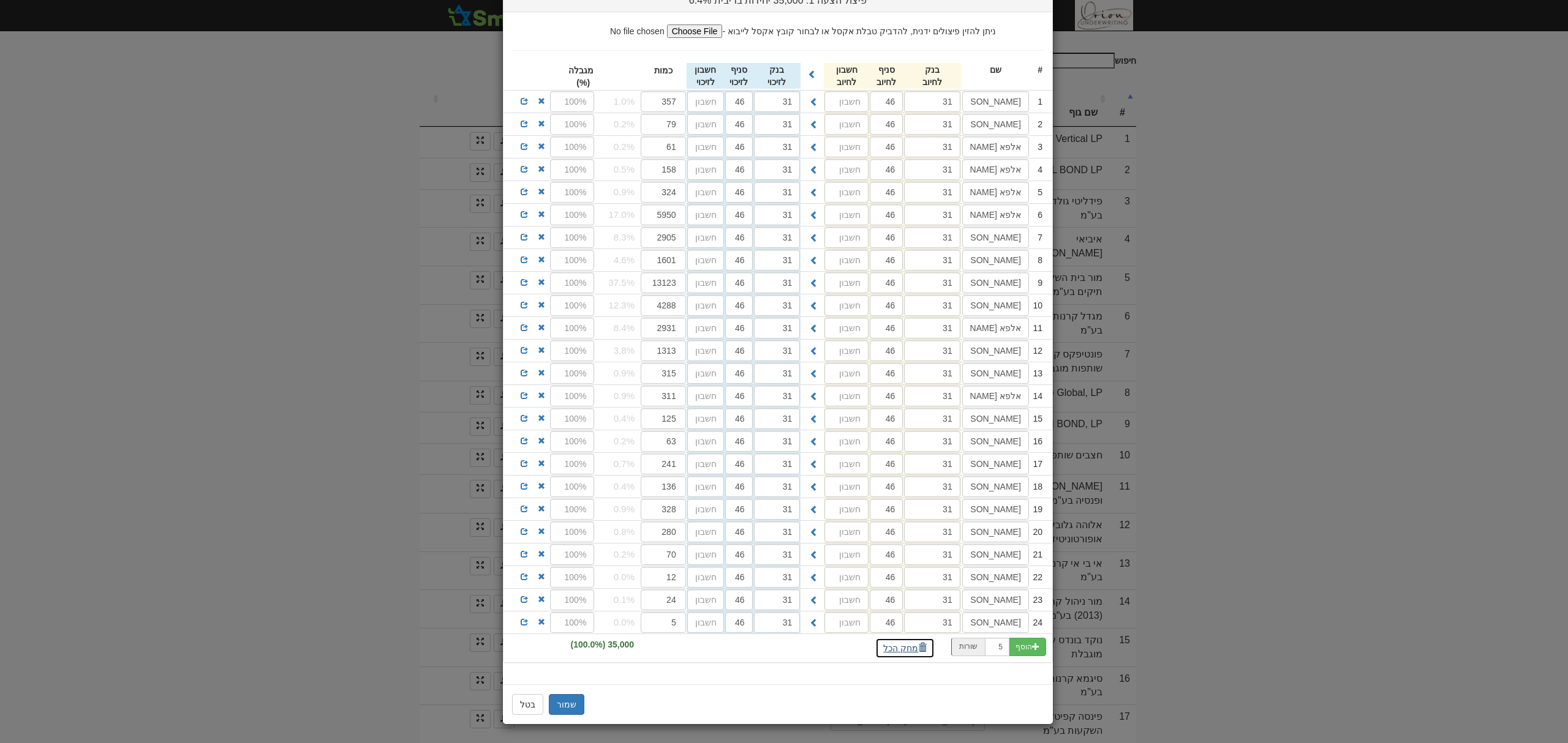
click at [926, 652] on button "מחק הכל" at bounding box center [905, 648] width 60 height 21
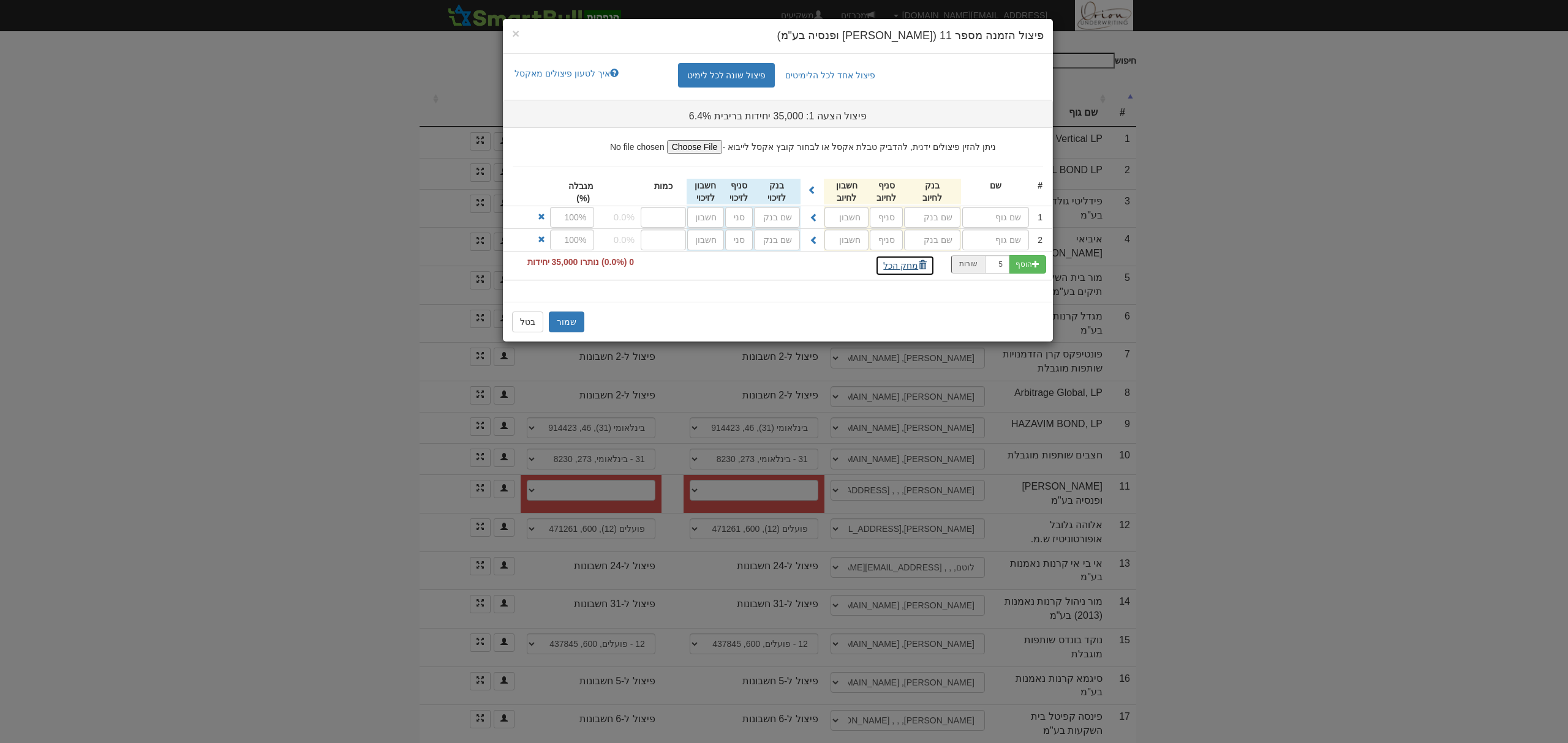
scroll to position [0, 0]
click at [1013, 209] on input "text" at bounding box center [996, 217] width 66 height 21
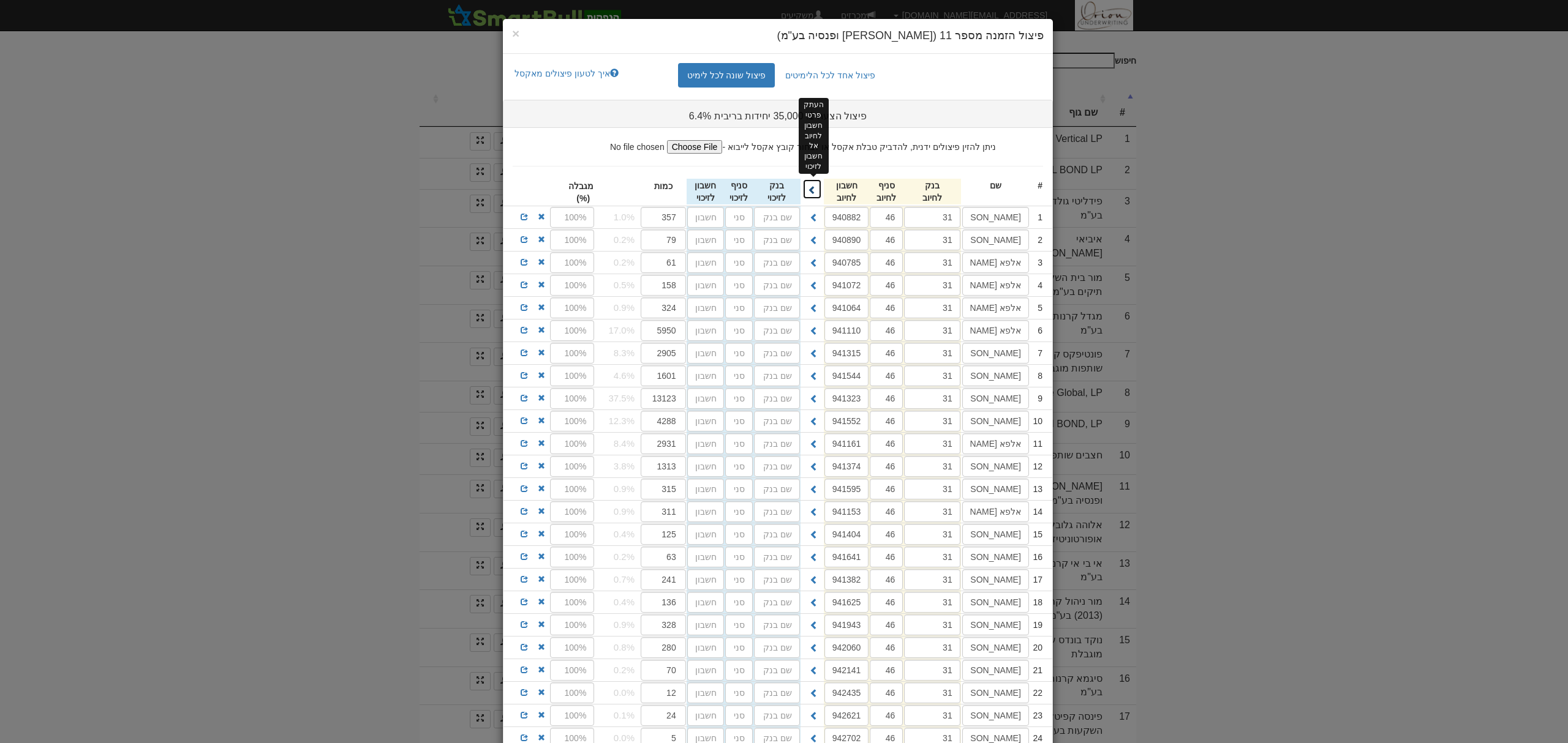
click at [822, 184] on button at bounding box center [812, 189] width 20 height 21
type input "31"
type input "46"
type input "940882"
type input "31"
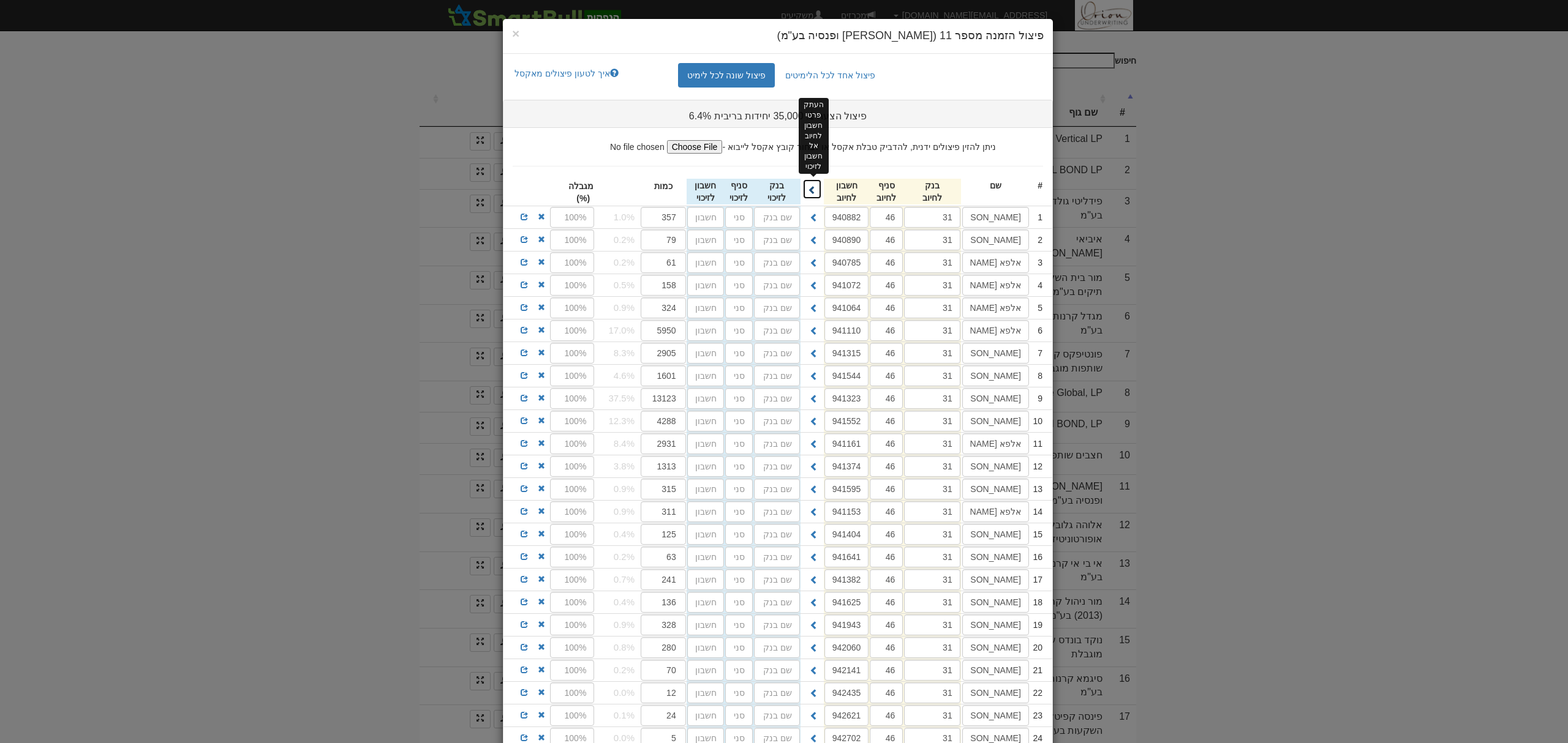
type input "46"
type input "940890"
type input "31"
type input "46"
type input "940785"
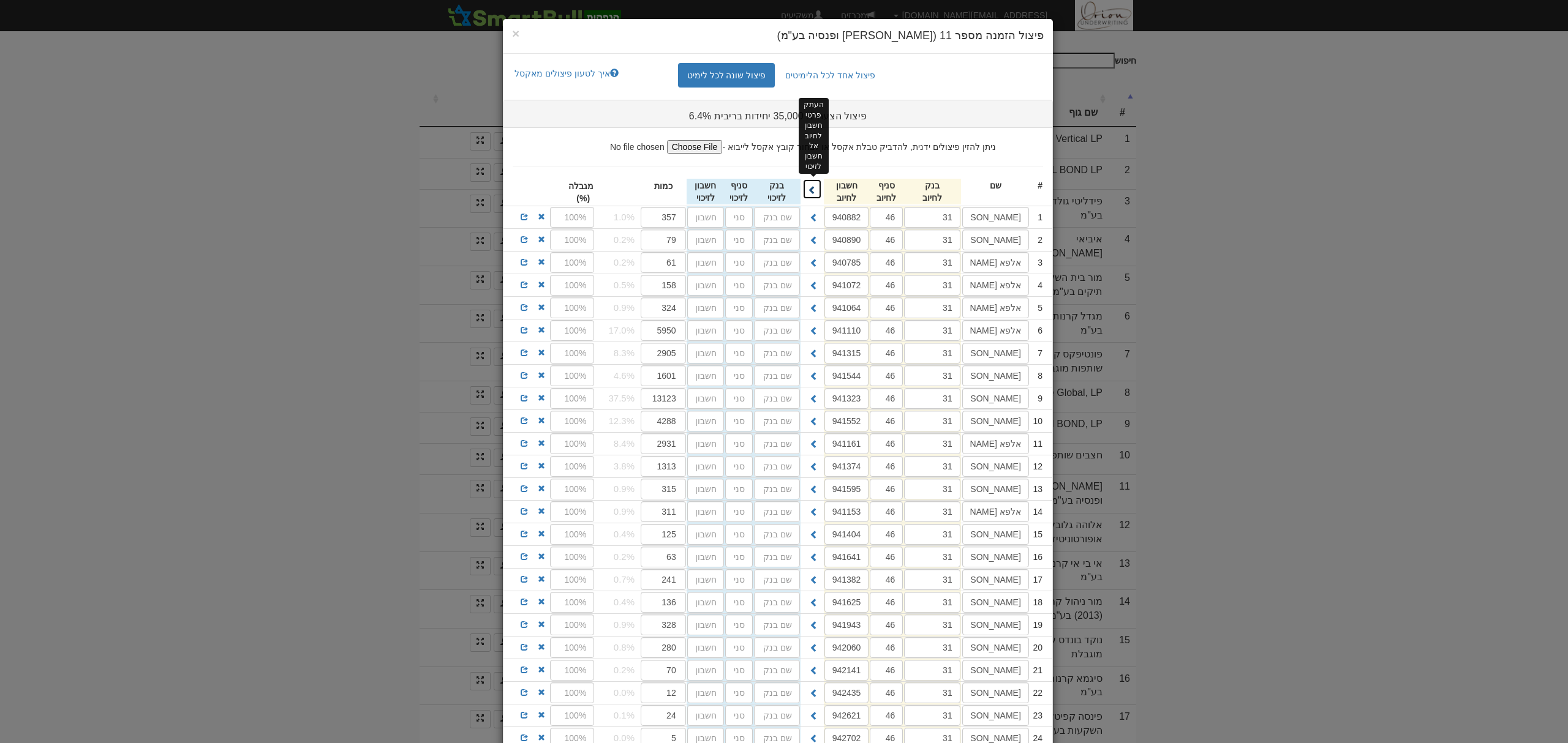
type input "31"
type input "46"
type input "941072"
type input "31"
type input "46"
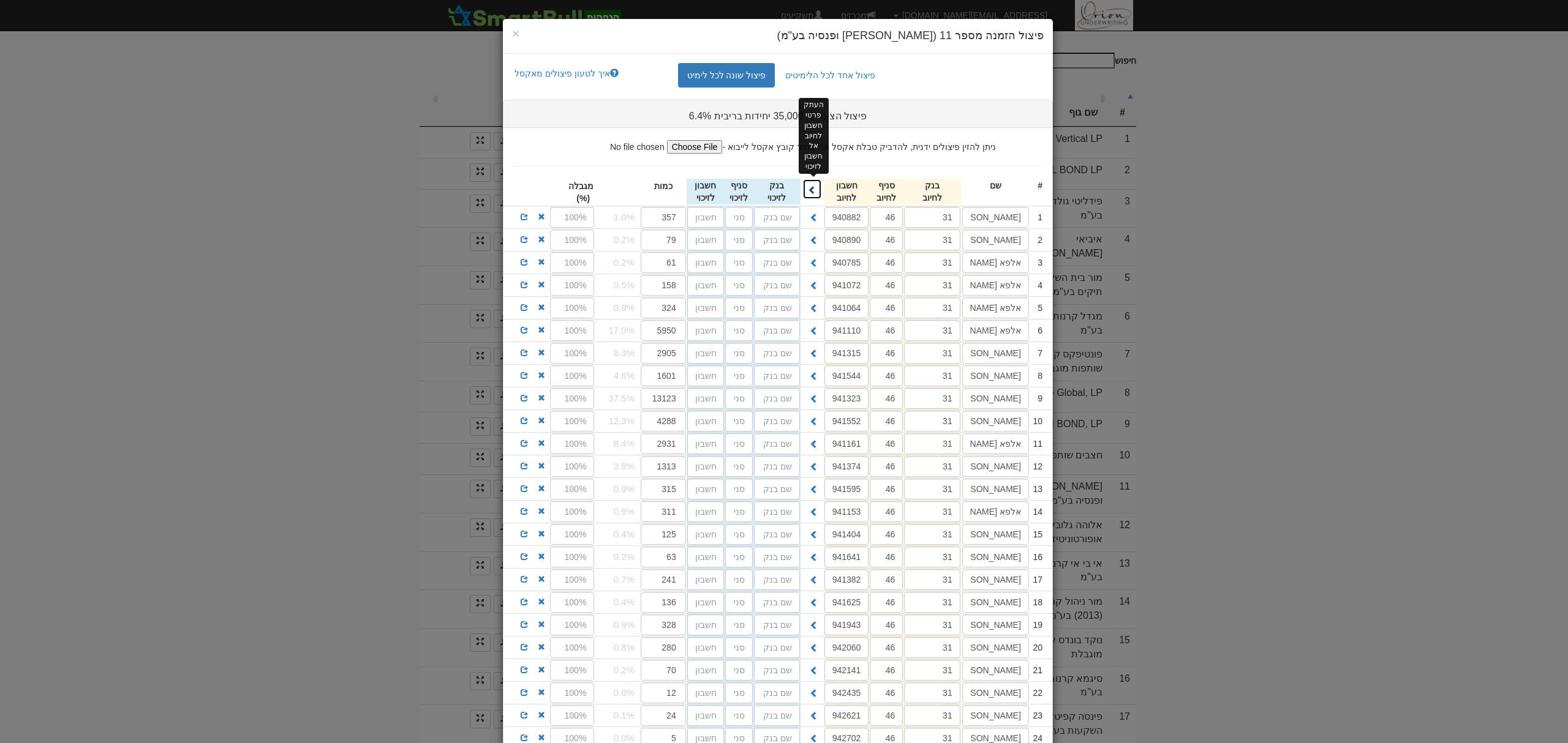
type input "941064"
type input "31"
type input "46"
type input "941110"
type input "31"
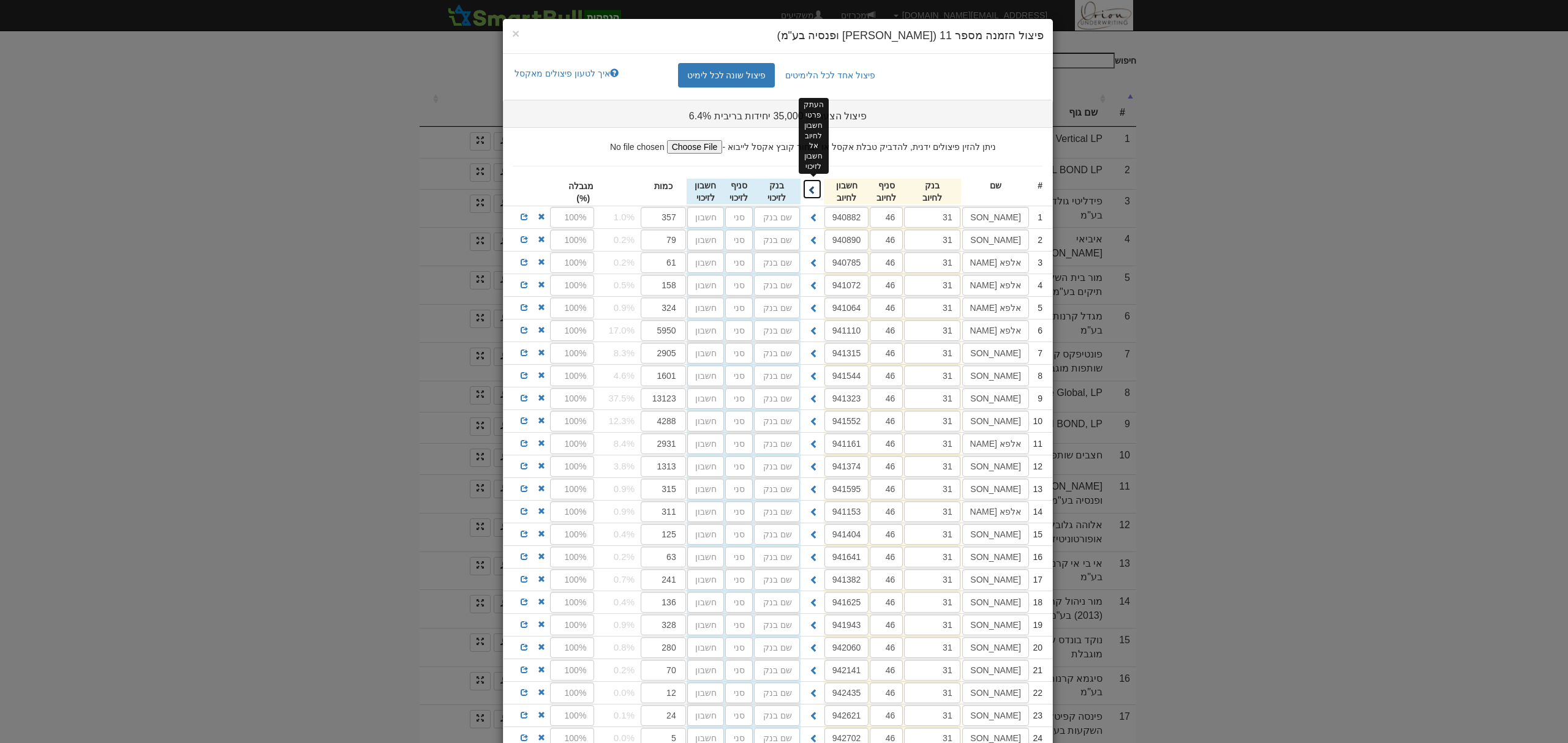
type input "46"
type input "941315"
type input "31"
type input "46"
type input "941544"
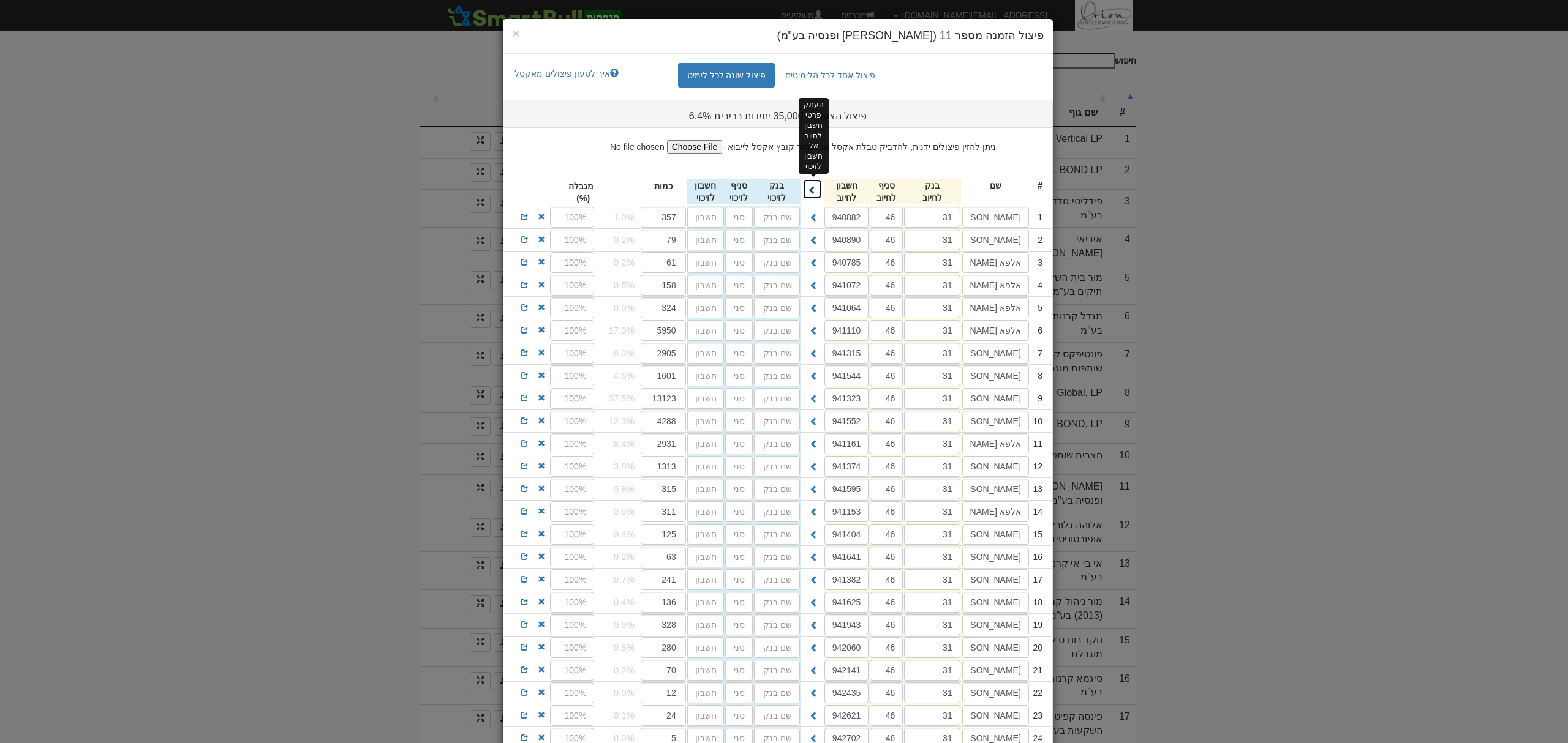
type input "31"
type input "46"
type input "941323"
type input "31"
type input "46"
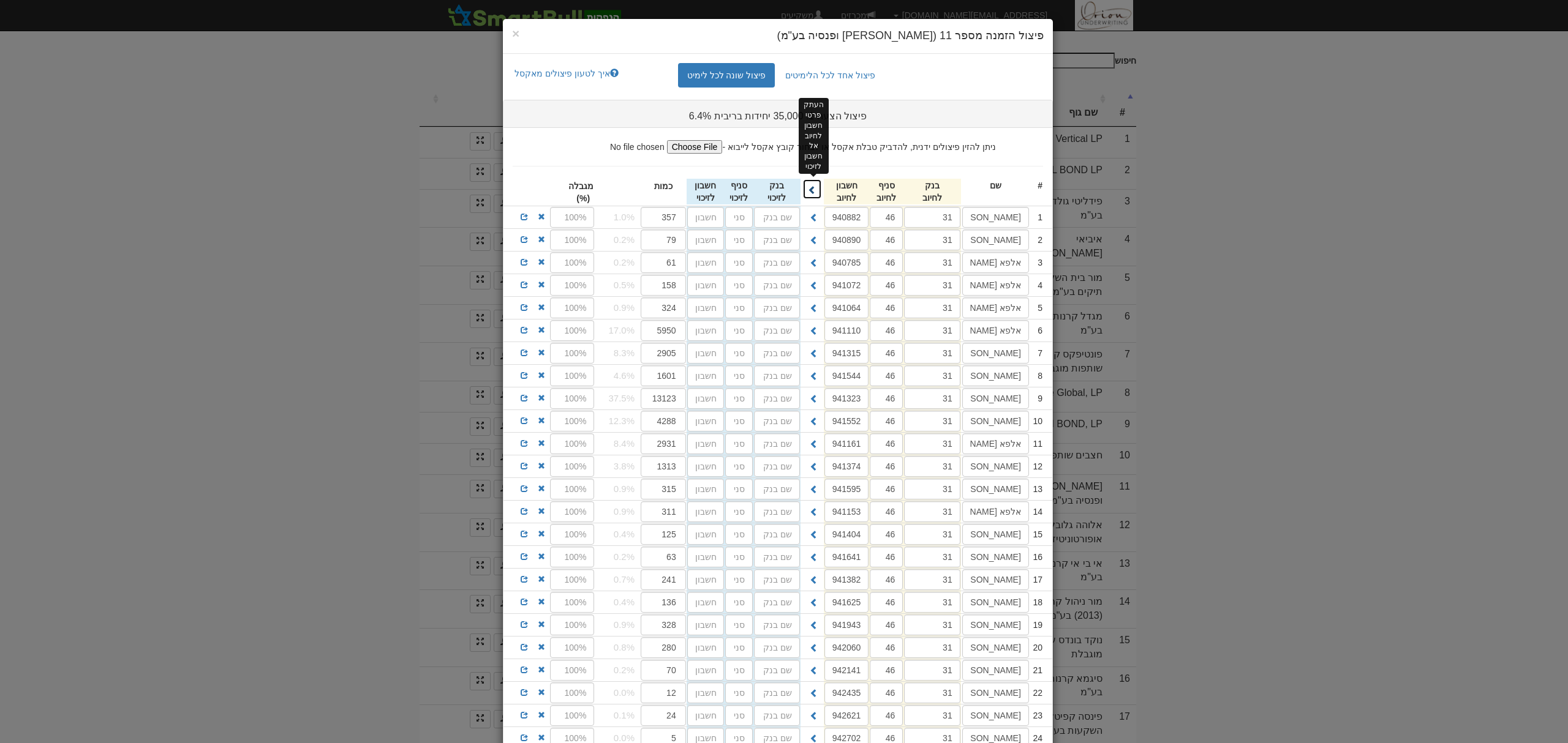
type input "941552"
type input "31"
type input "46"
type input "941161"
type input "31"
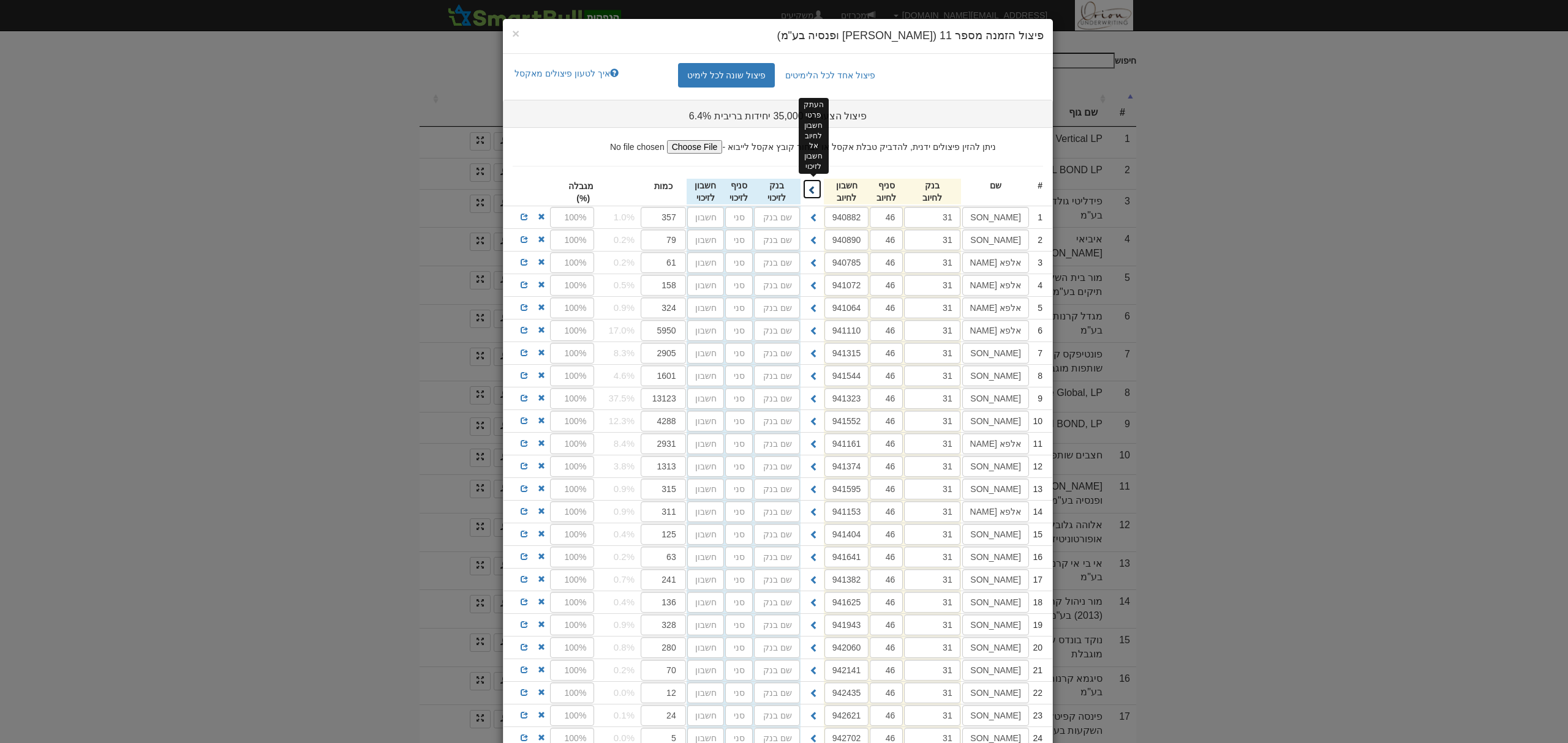
type input "46"
type input "941374"
type input "31"
type input "46"
type input "941595"
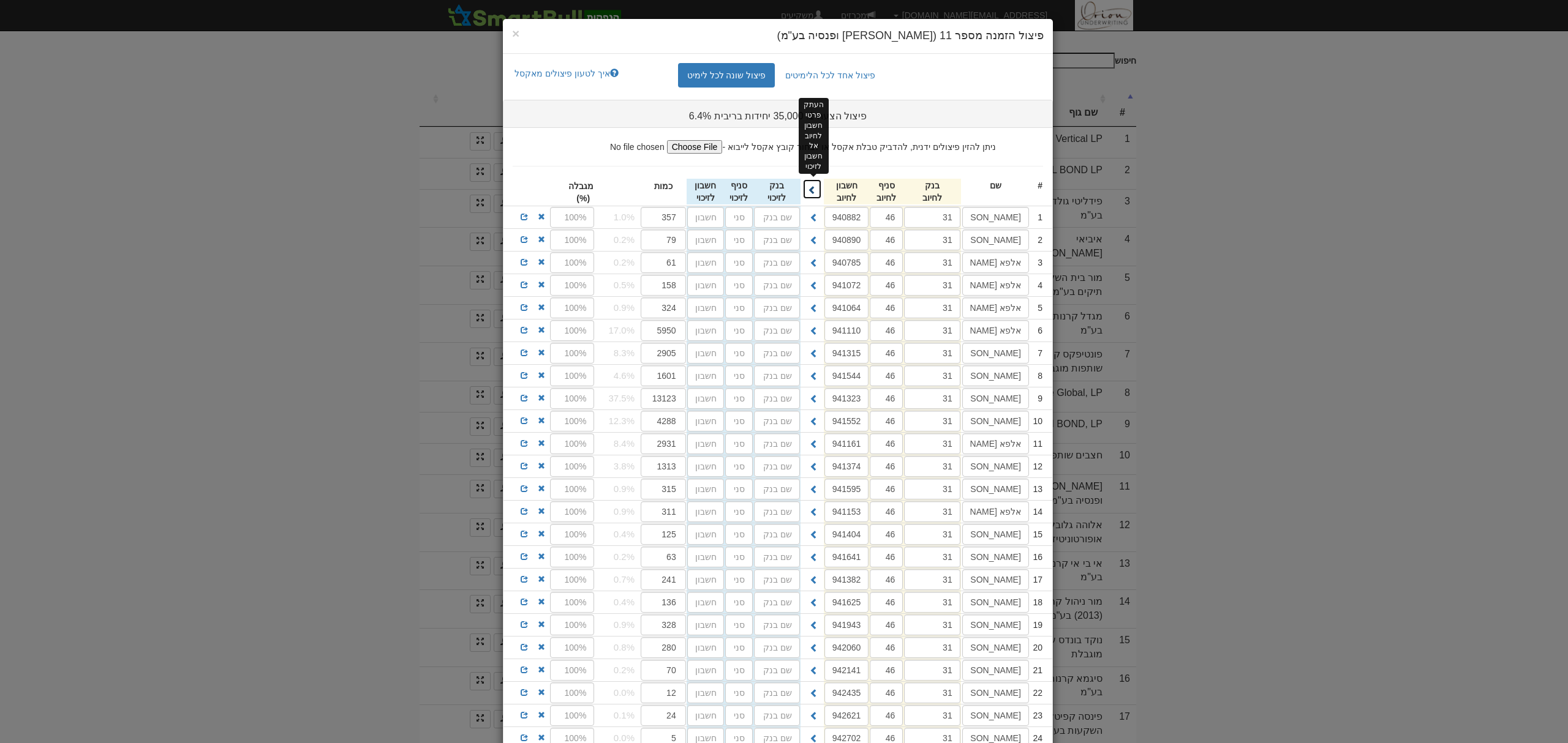
type input "31"
type input "46"
type input "941153"
type input "31"
type input "46"
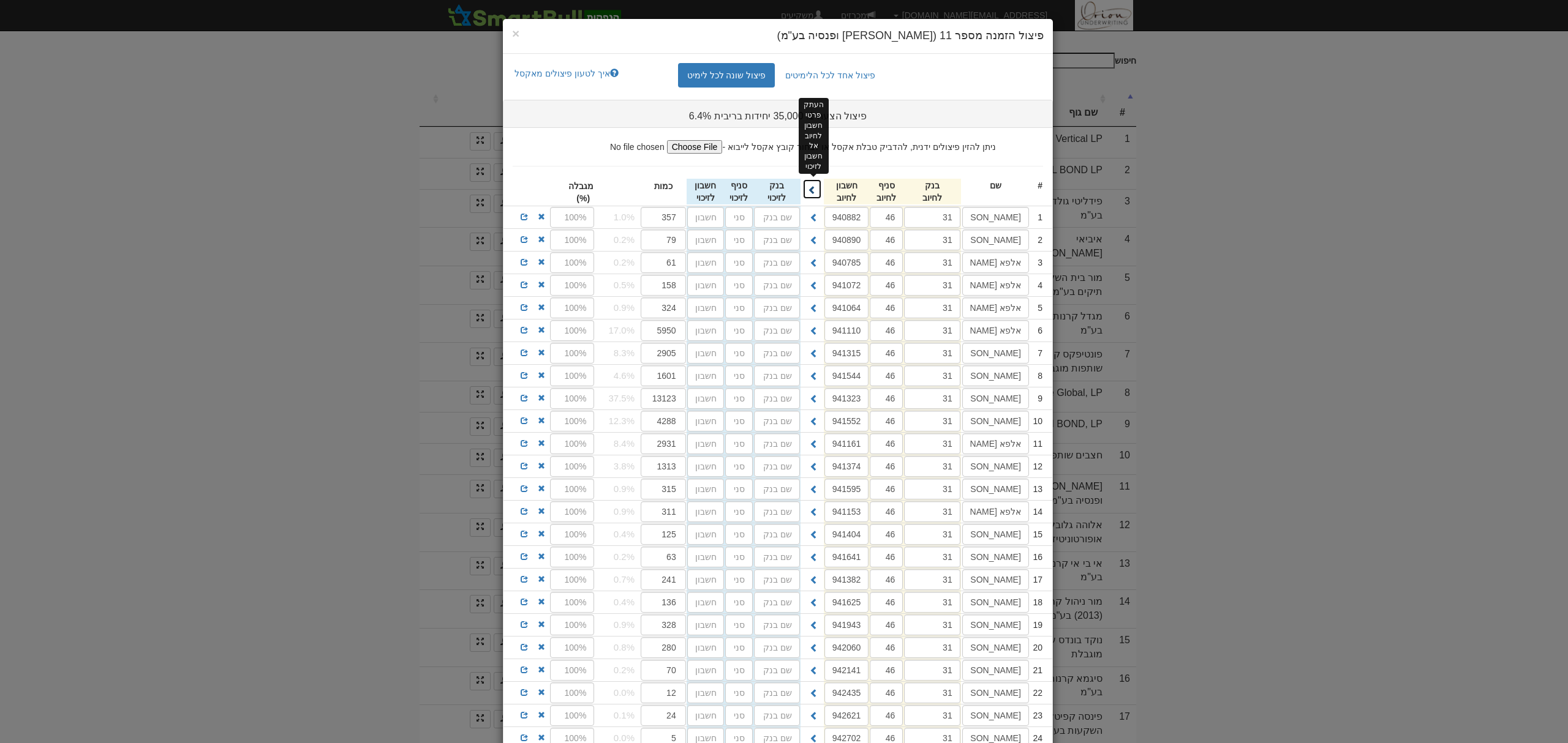
type input "941404"
type input "31"
type input "46"
type input "941641"
type input "31"
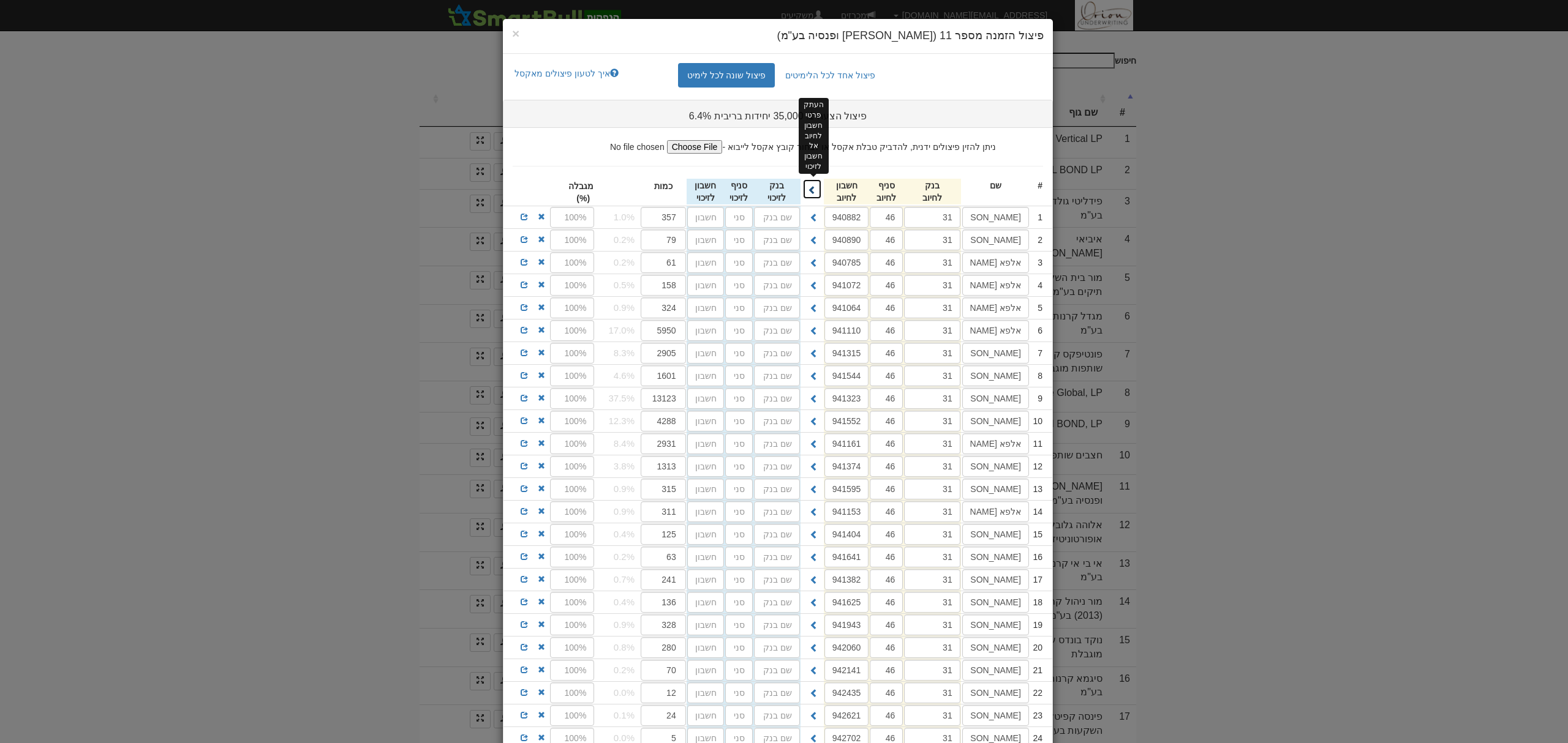
type input "46"
type input "941382"
type input "31"
type input "46"
type input "941625"
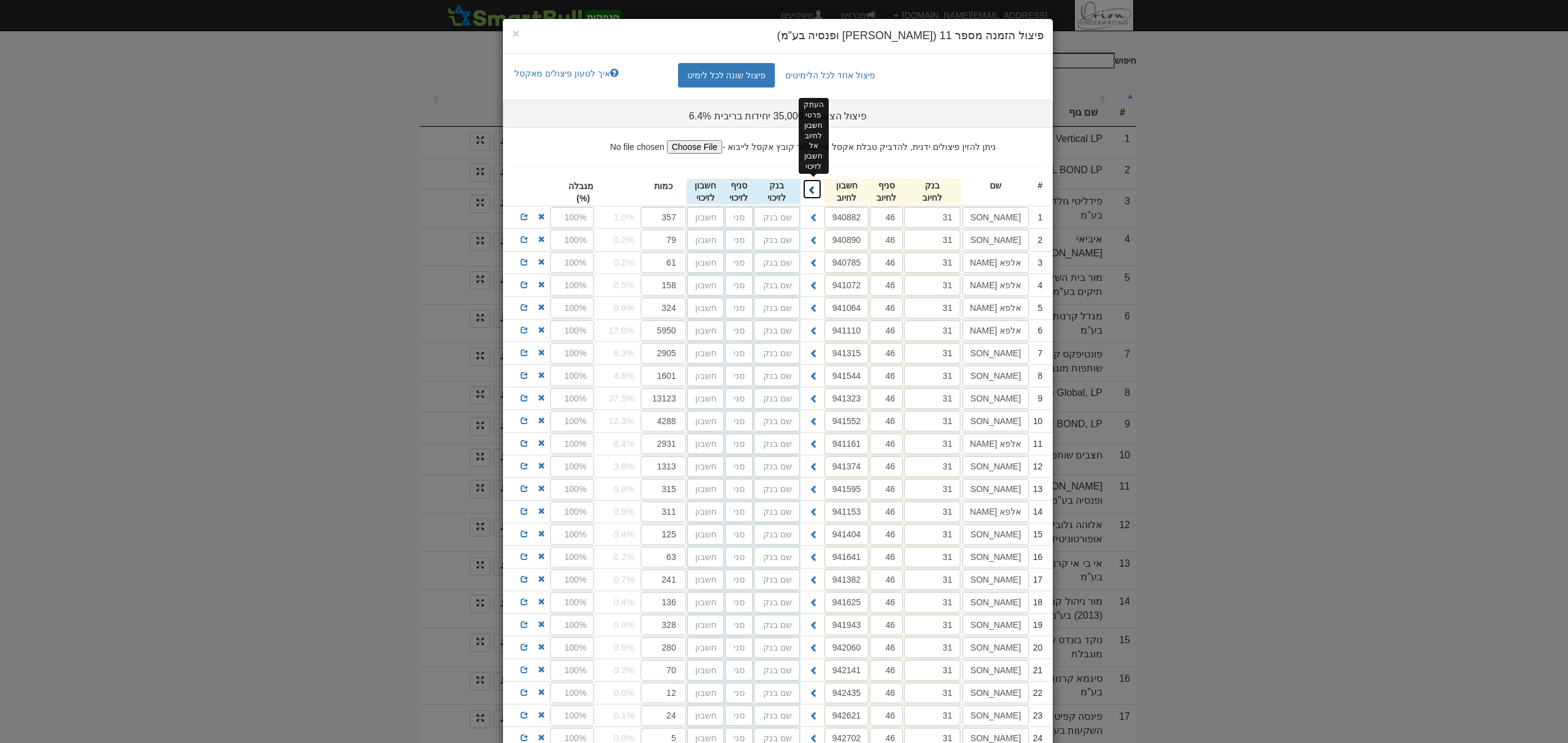
type input "31"
type input "46"
type input "941943"
type input "31"
type input "46"
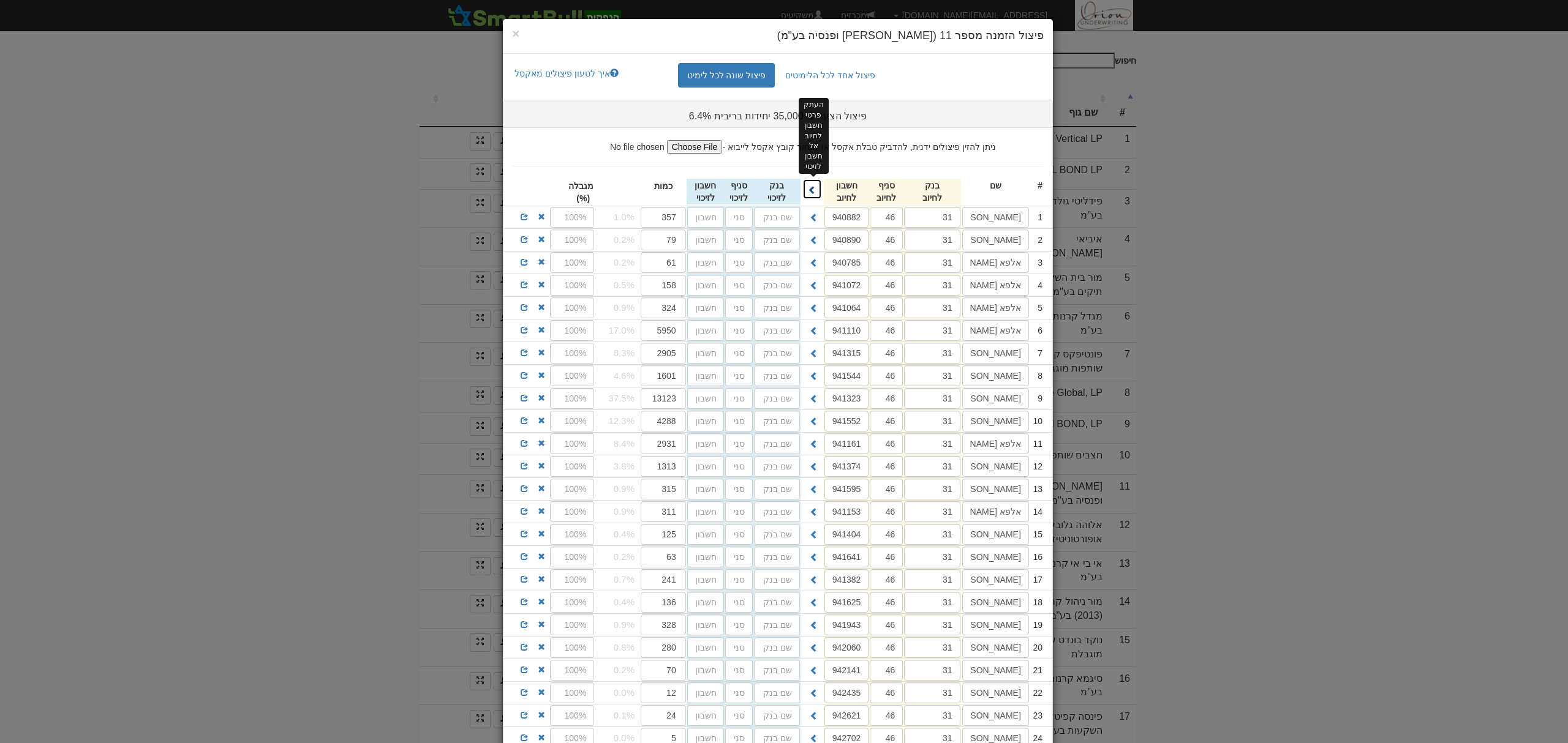
type input "942060"
type input "31"
type input "46"
type input "942141"
type input "31"
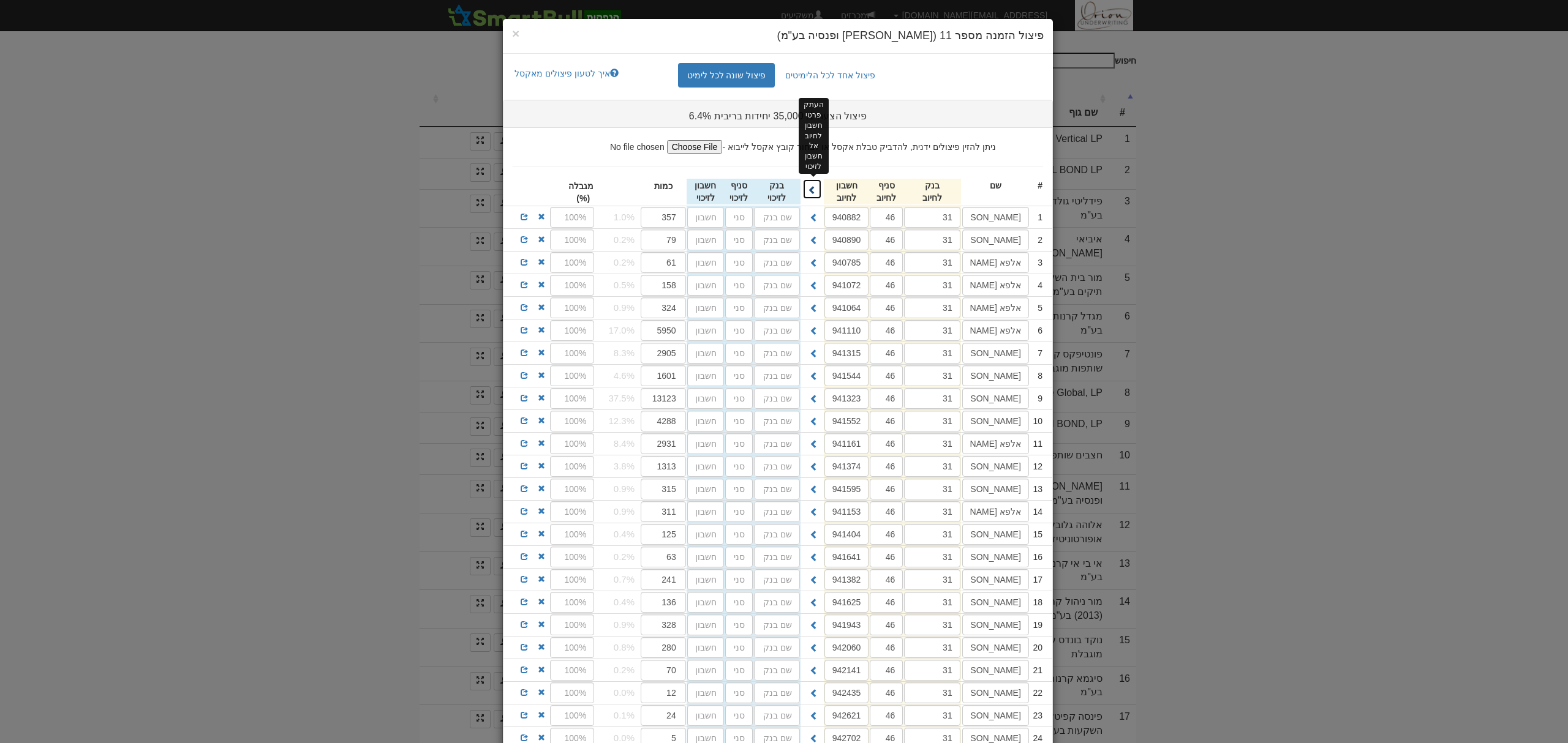
type input "46"
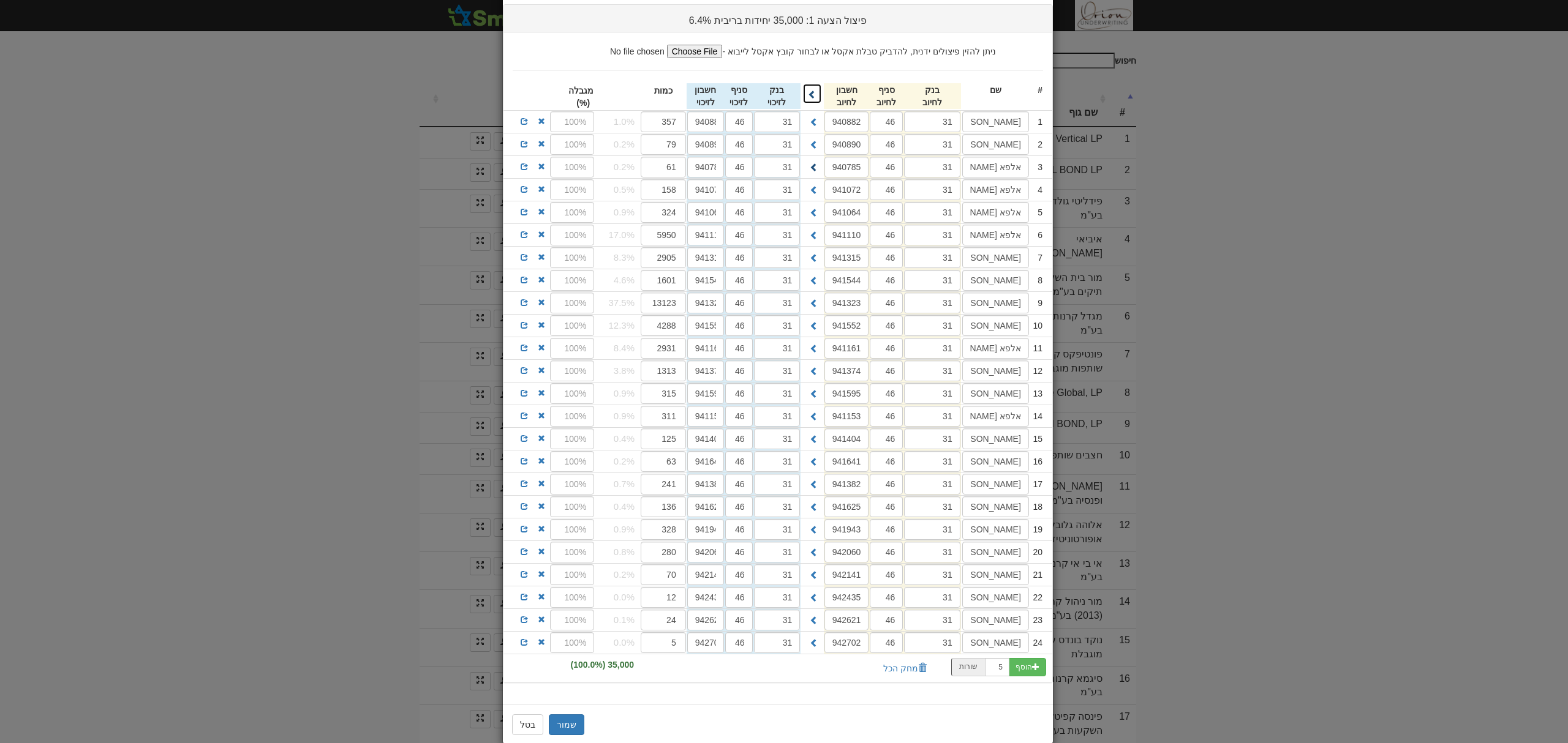
scroll to position [128, 0]
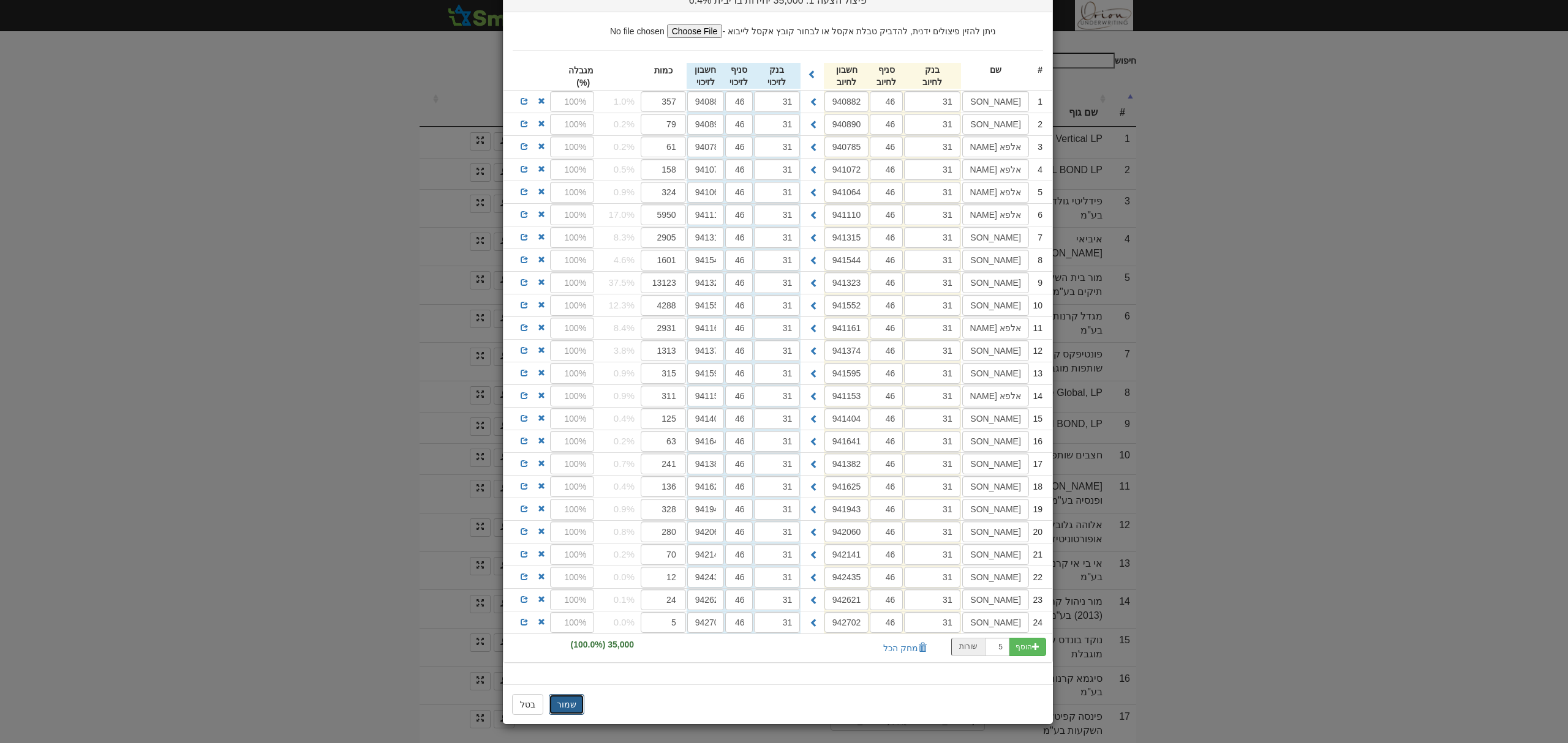
click at [577, 698] on button "שמור" at bounding box center [566, 705] width 35 height 21
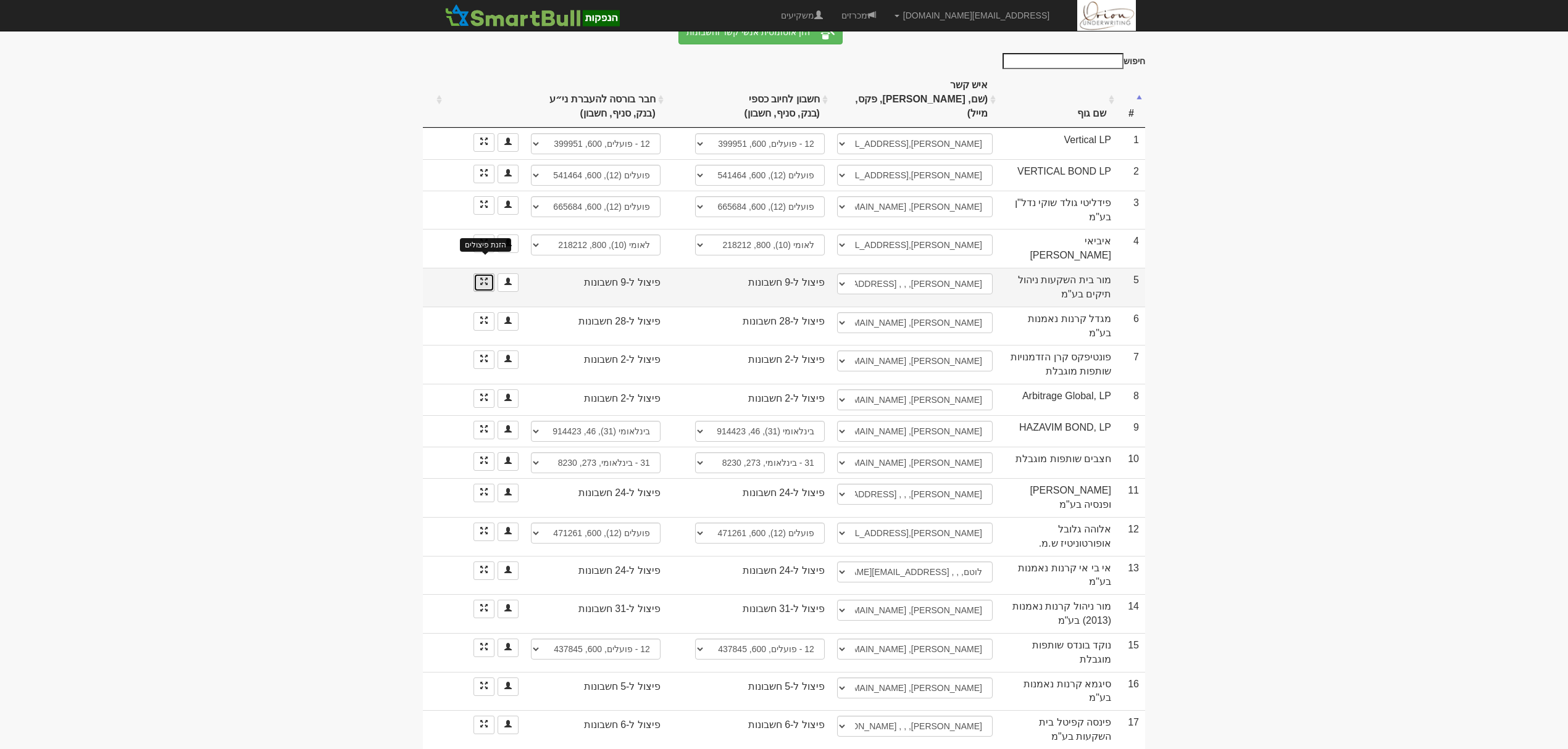
click at [480, 278] on span at bounding box center [484, 281] width 8 height 8
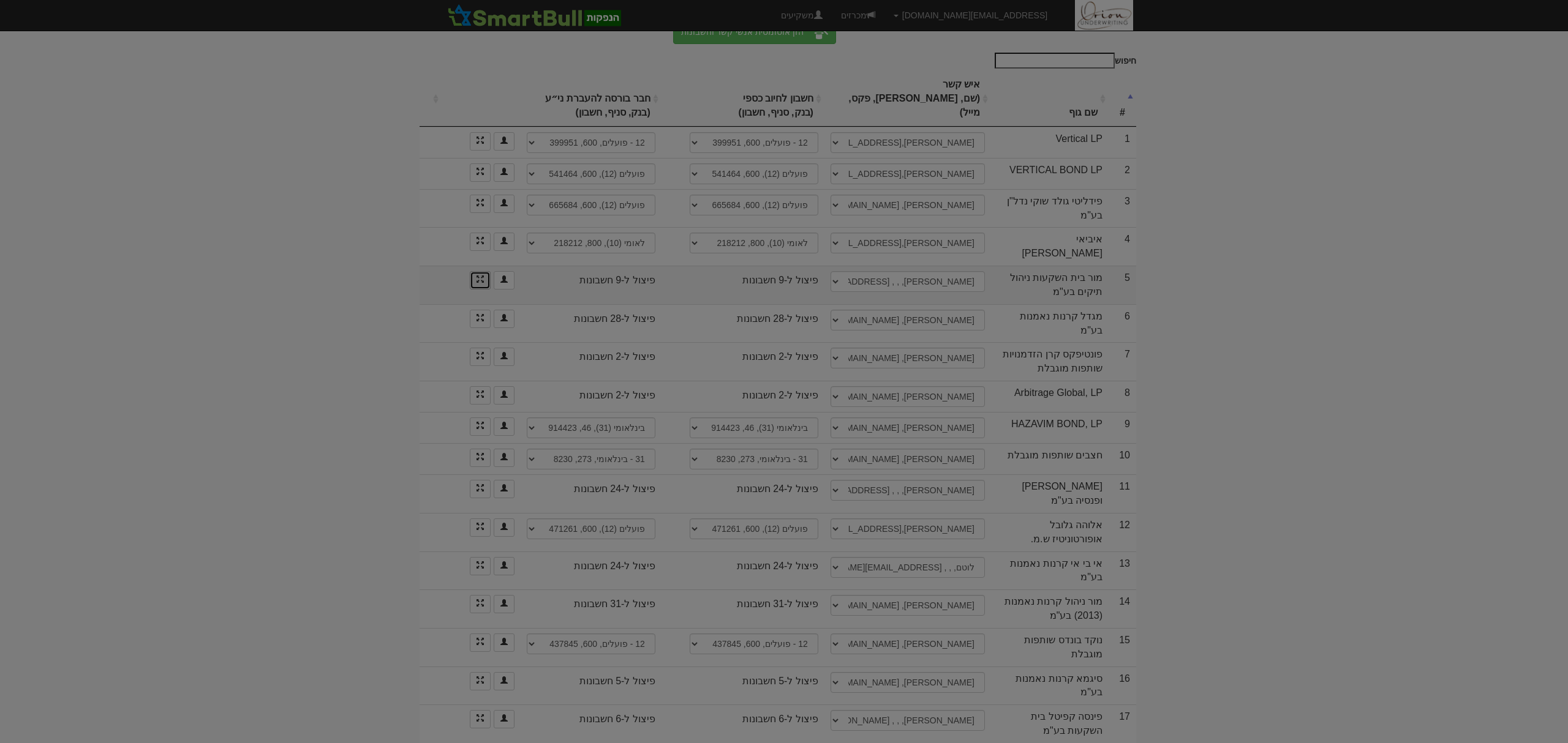
scroll to position [0, 0]
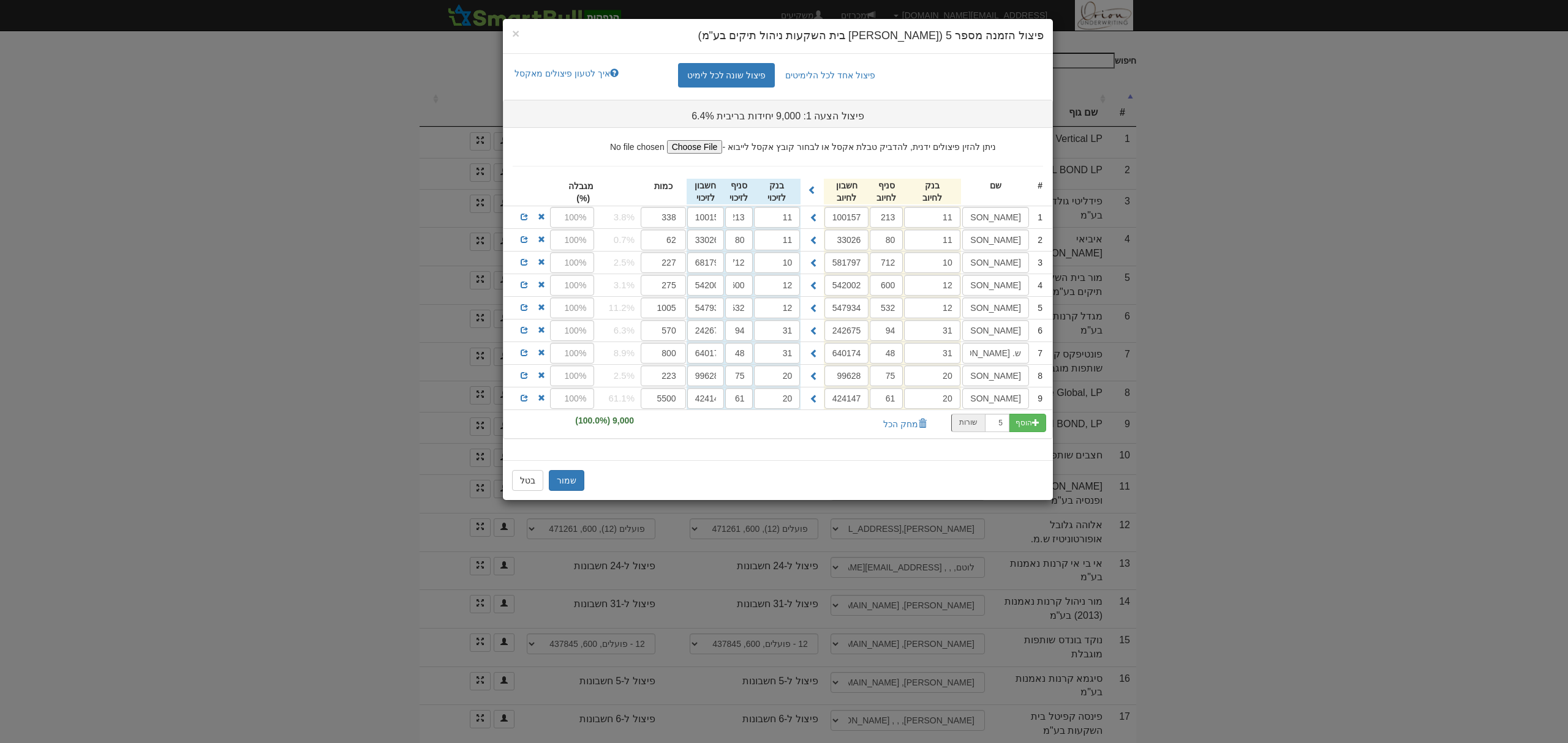
click at [294, 172] on div "× פיצול הזמנה מספר 5 (מור בית השקעות ניהול תיקים בע"מ) פיצול אחד לכל הלימיטים פ…" at bounding box center [784, 371] width 1568 height 743
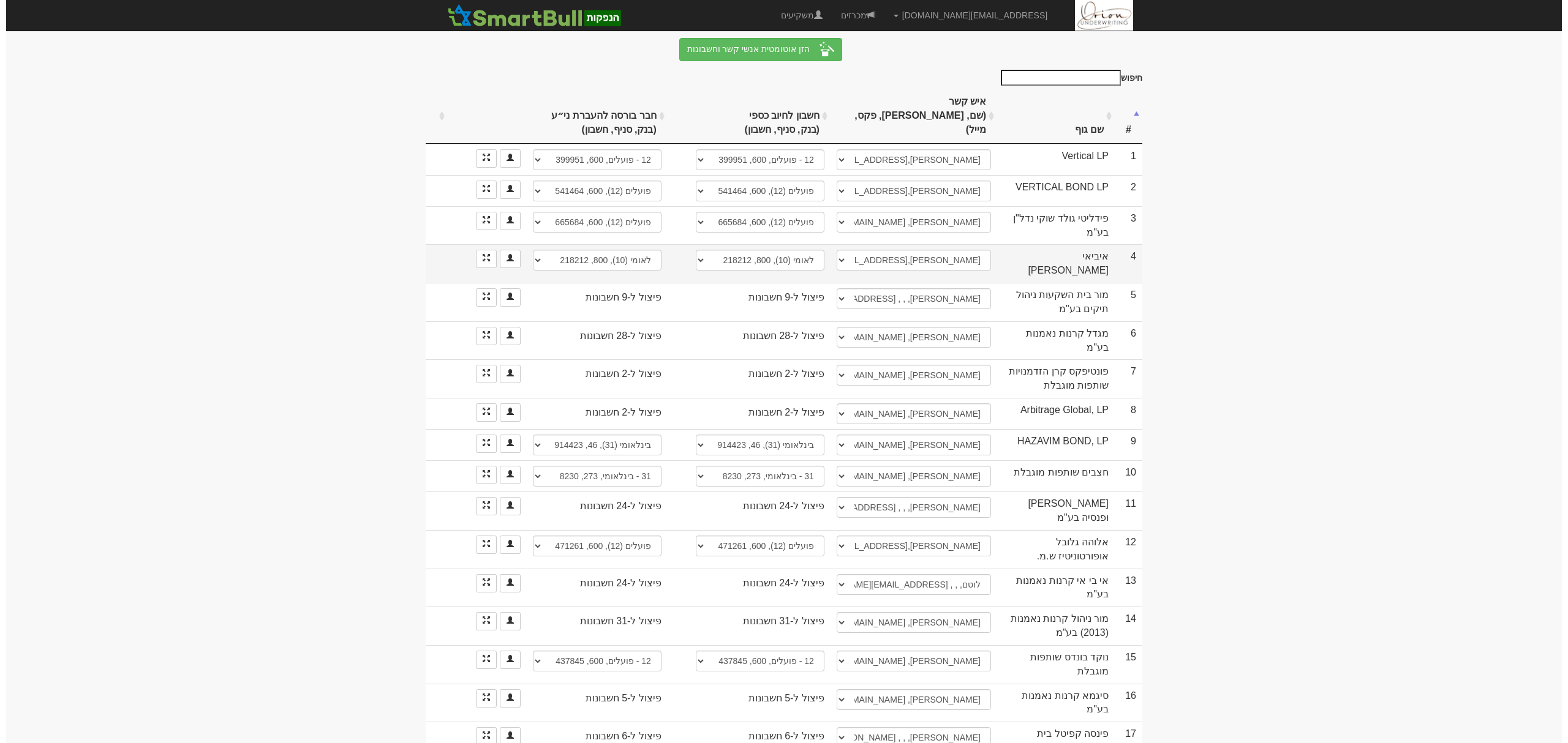
scroll to position [233, 0]
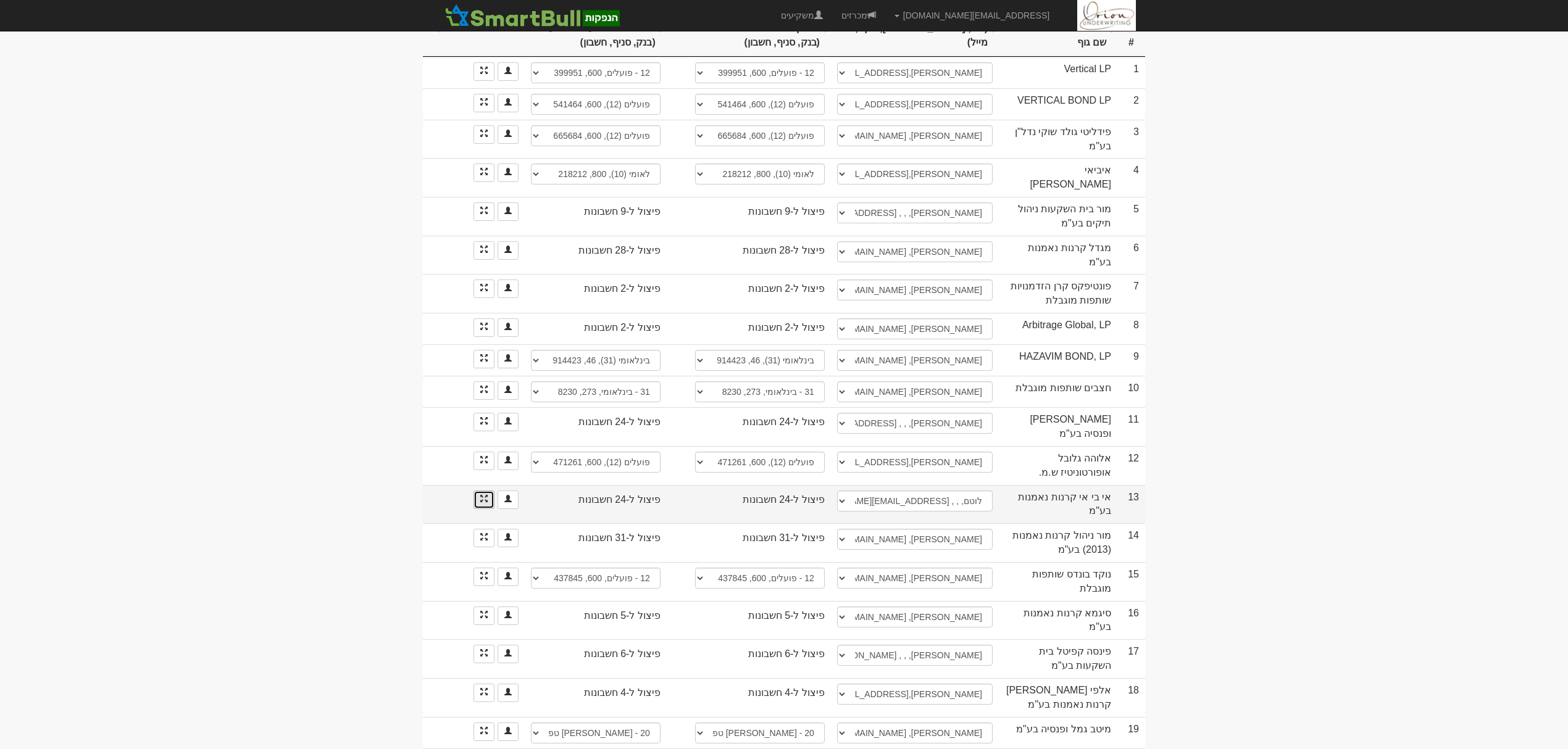
click at [489, 491] on link at bounding box center [484, 499] width 21 height 18
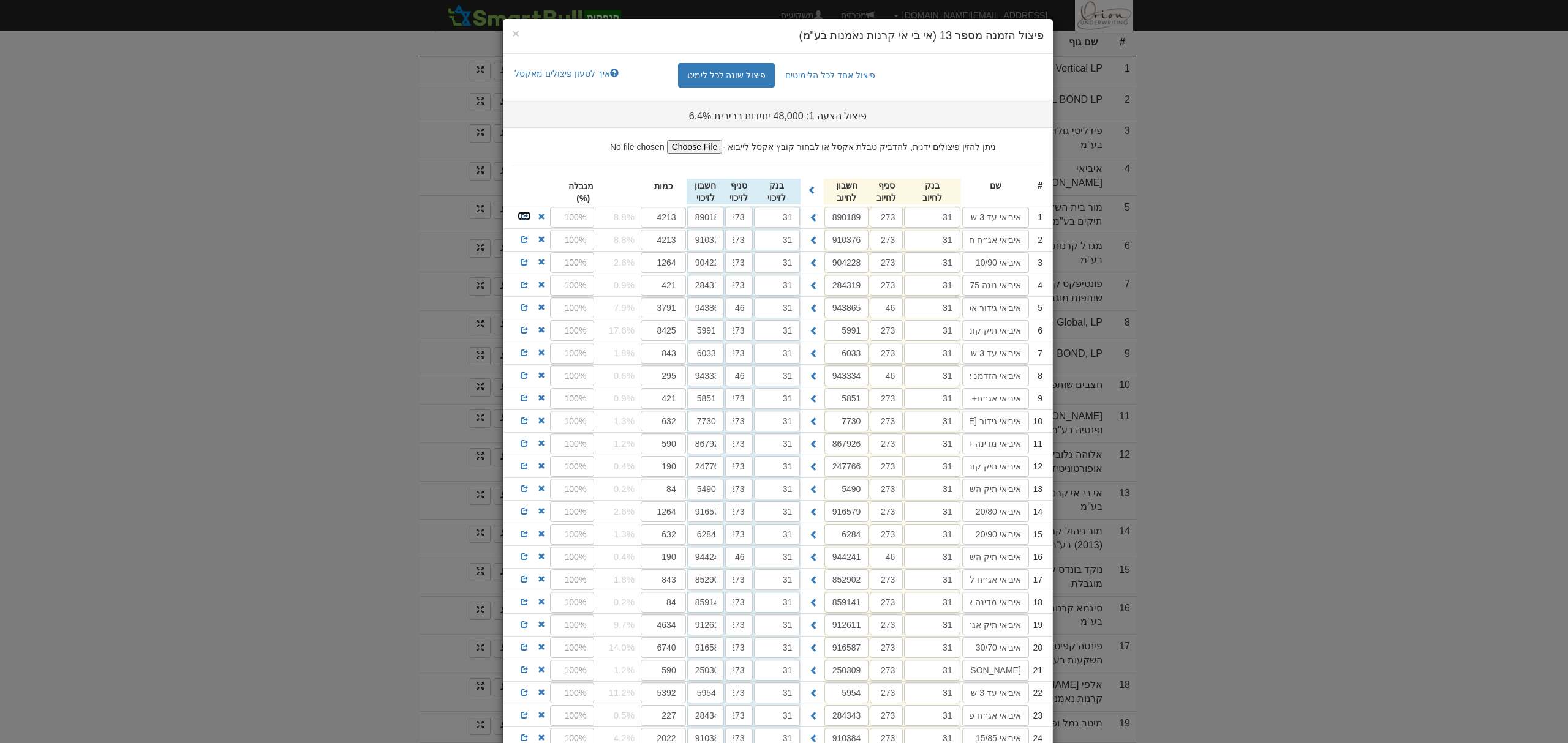
click at [528, 218] on span at bounding box center [524, 217] width 8 height 8
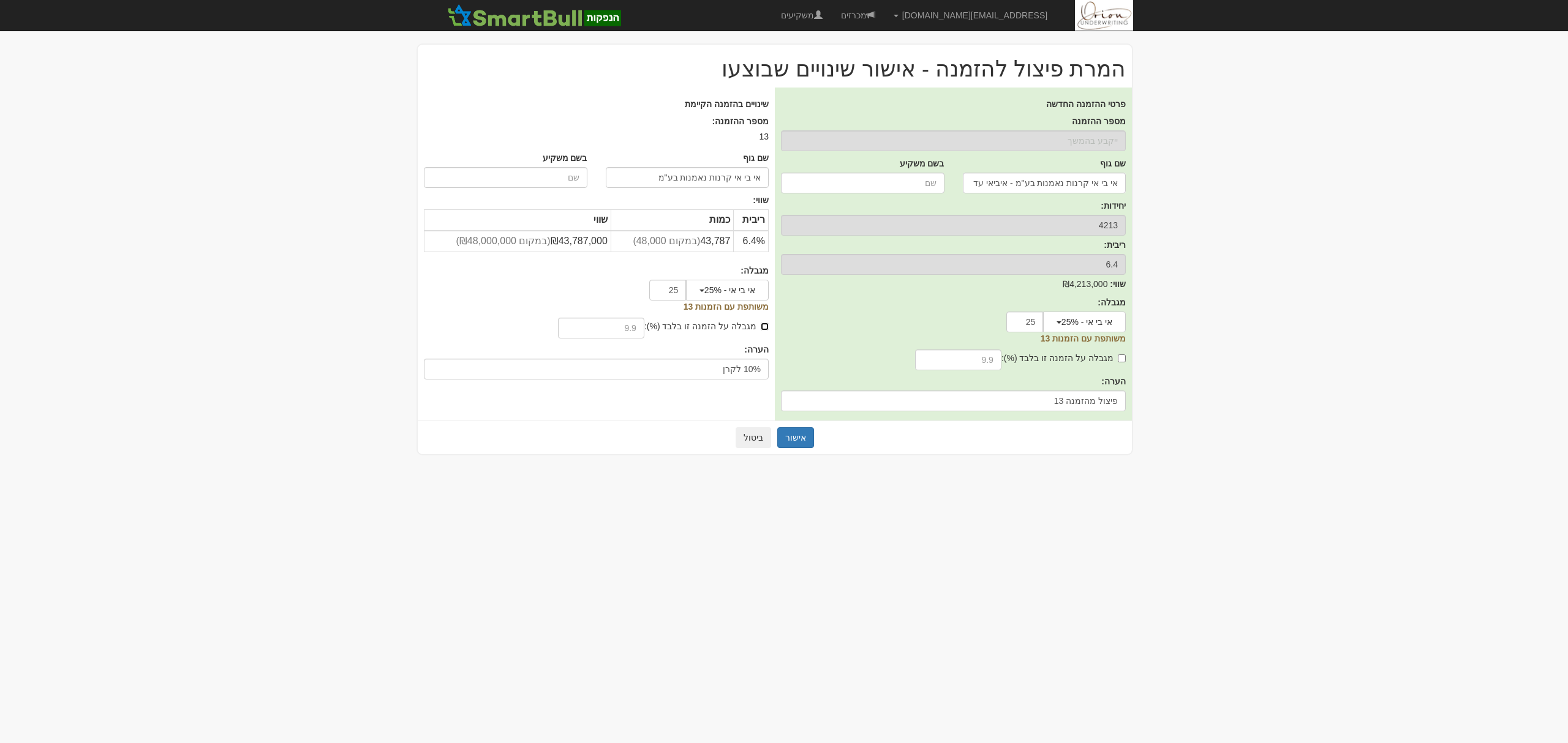
click at [766, 326] on input "מגבלה על הזמנה זו בלבד (%):" at bounding box center [764, 326] width 8 height 8
checkbox input "true"
click at [625, 324] on input "text" at bounding box center [601, 328] width 86 height 21
type input "10"
click at [798, 433] on button "אישור" at bounding box center [795, 438] width 37 height 21
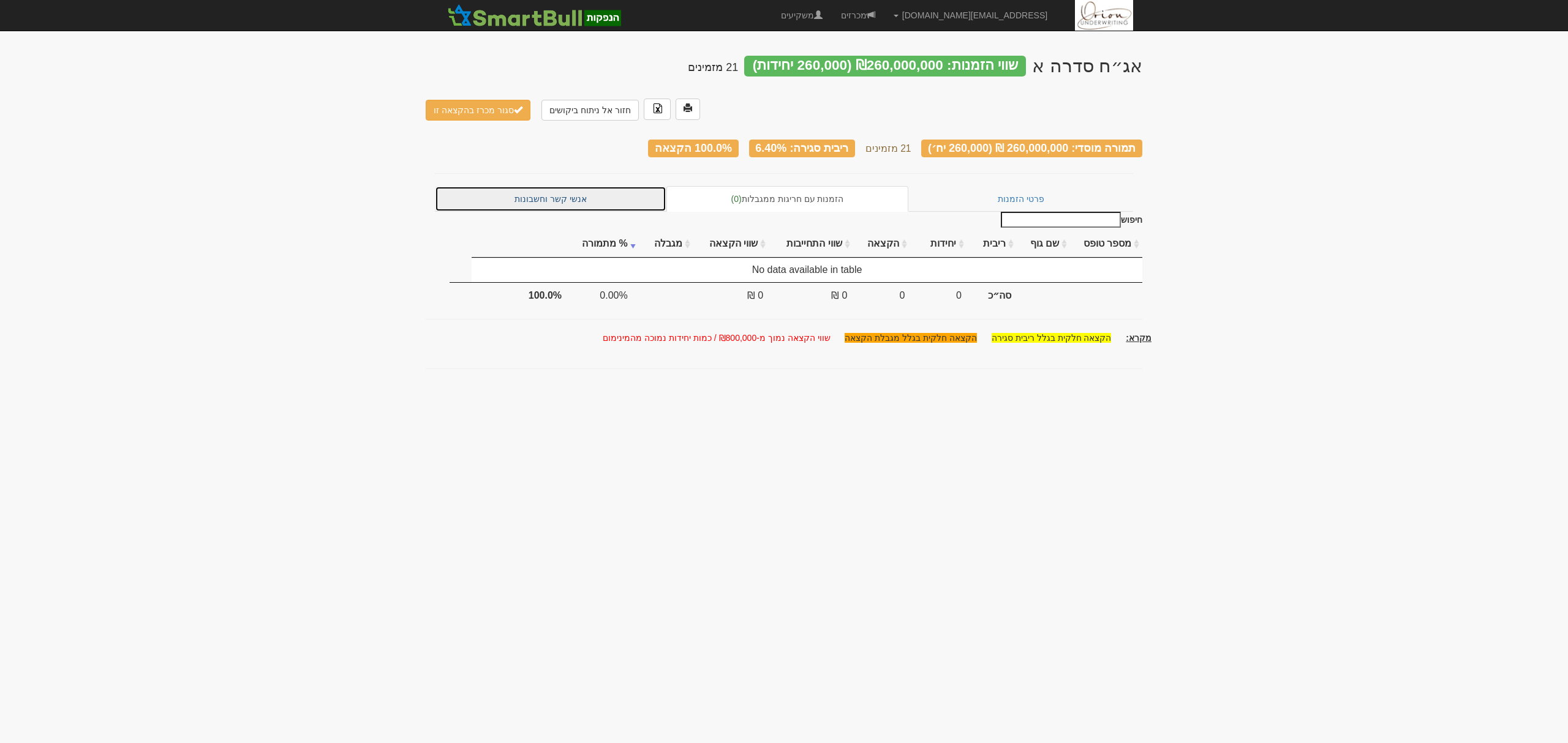
click at [579, 186] on link "אנשי קשר וחשבונות" at bounding box center [551, 199] width 231 height 26
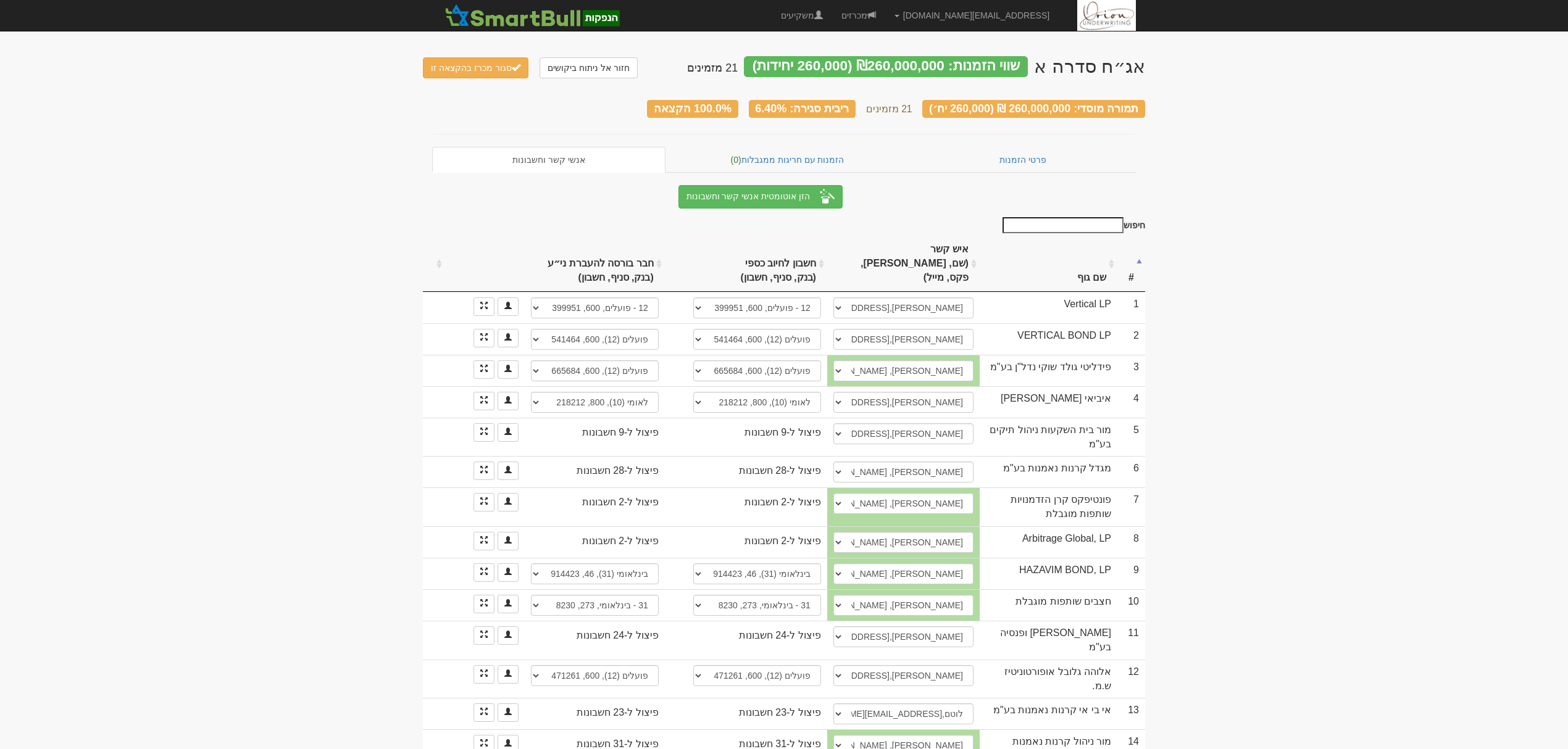
click at [1110, 251] on th "שם גוף" at bounding box center [1049, 264] width 137 height 56
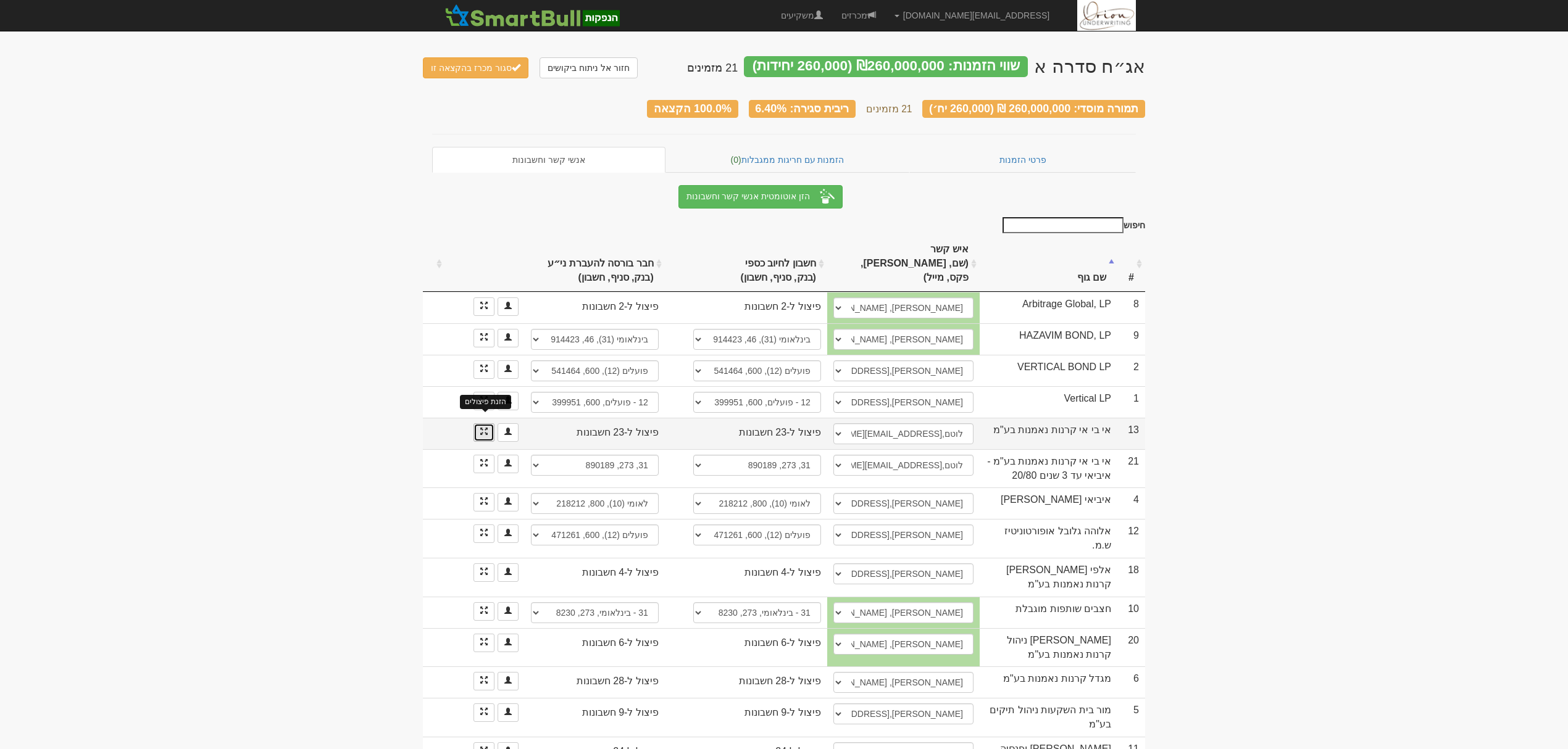
click at [480, 428] on span at bounding box center [484, 431] width 8 height 8
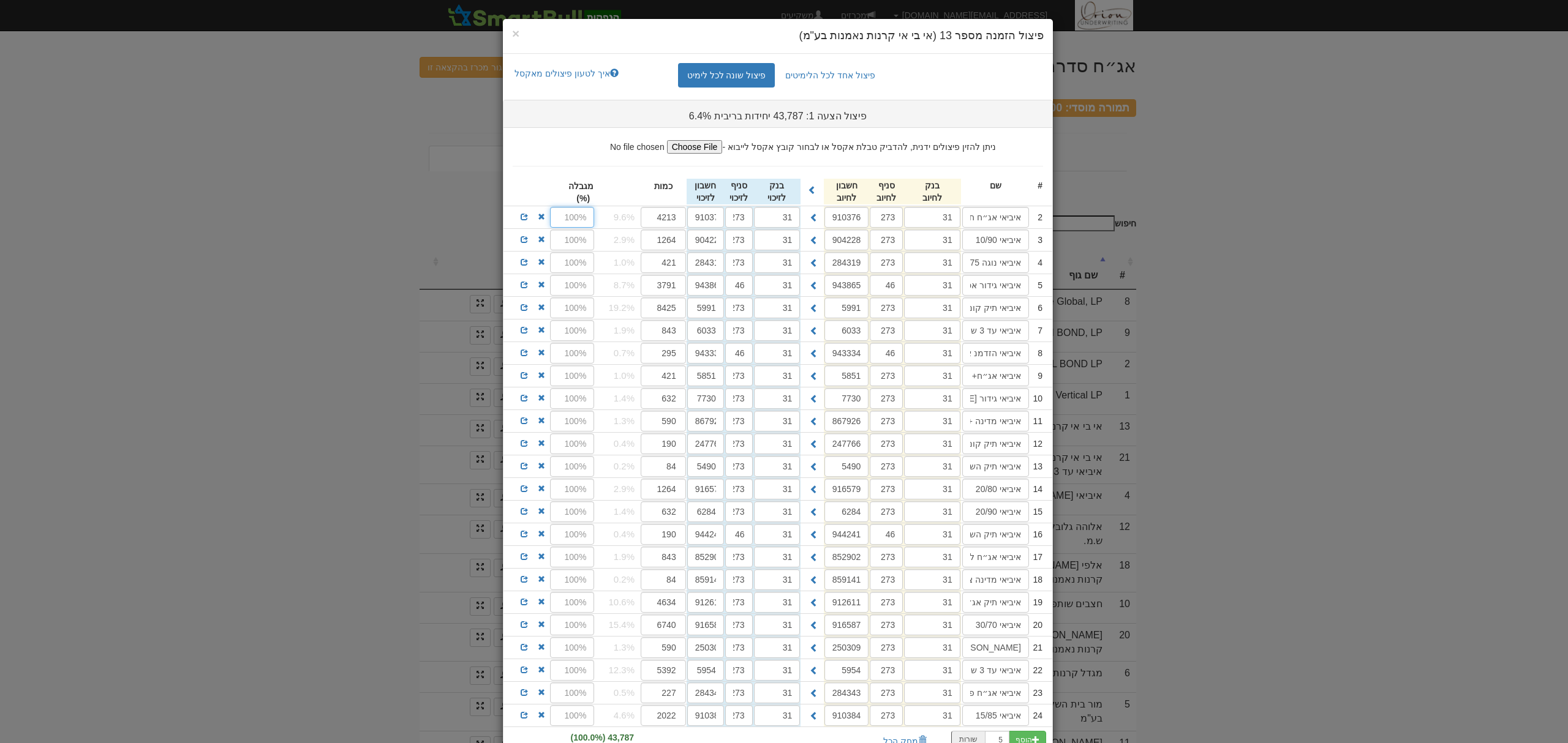
click at [571, 216] on input "text" at bounding box center [572, 217] width 45 height 21
type input "10"
click at [528, 219] on span at bounding box center [524, 217] width 8 height 8
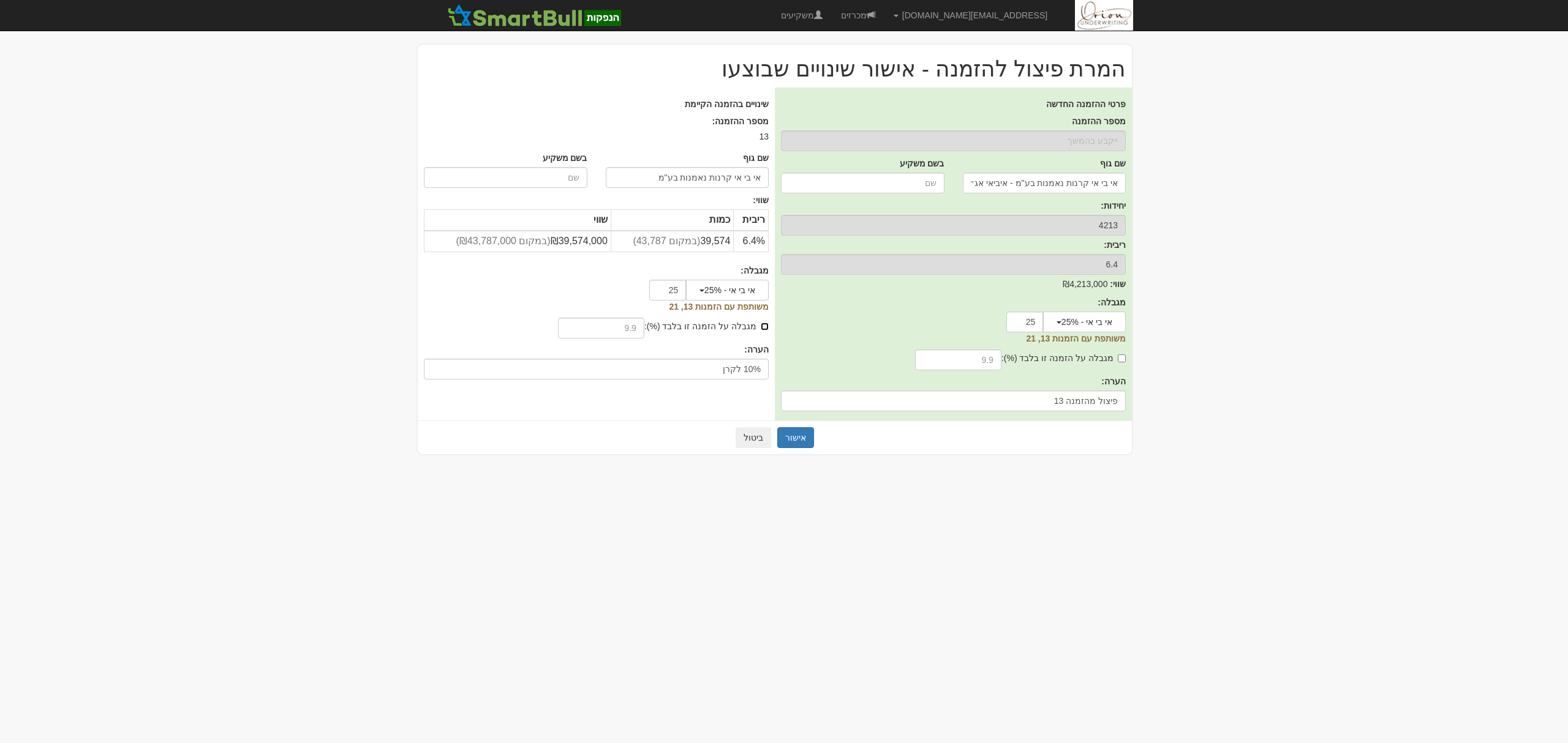
click at [762, 324] on input "מגבלה על הזמנה זו בלבד (%):" at bounding box center [764, 326] width 8 height 8
checkbox input "true"
click at [629, 318] on input "text" at bounding box center [601, 328] width 86 height 21
type input "10"
click at [800, 434] on button "אישור" at bounding box center [795, 438] width 37 height 21
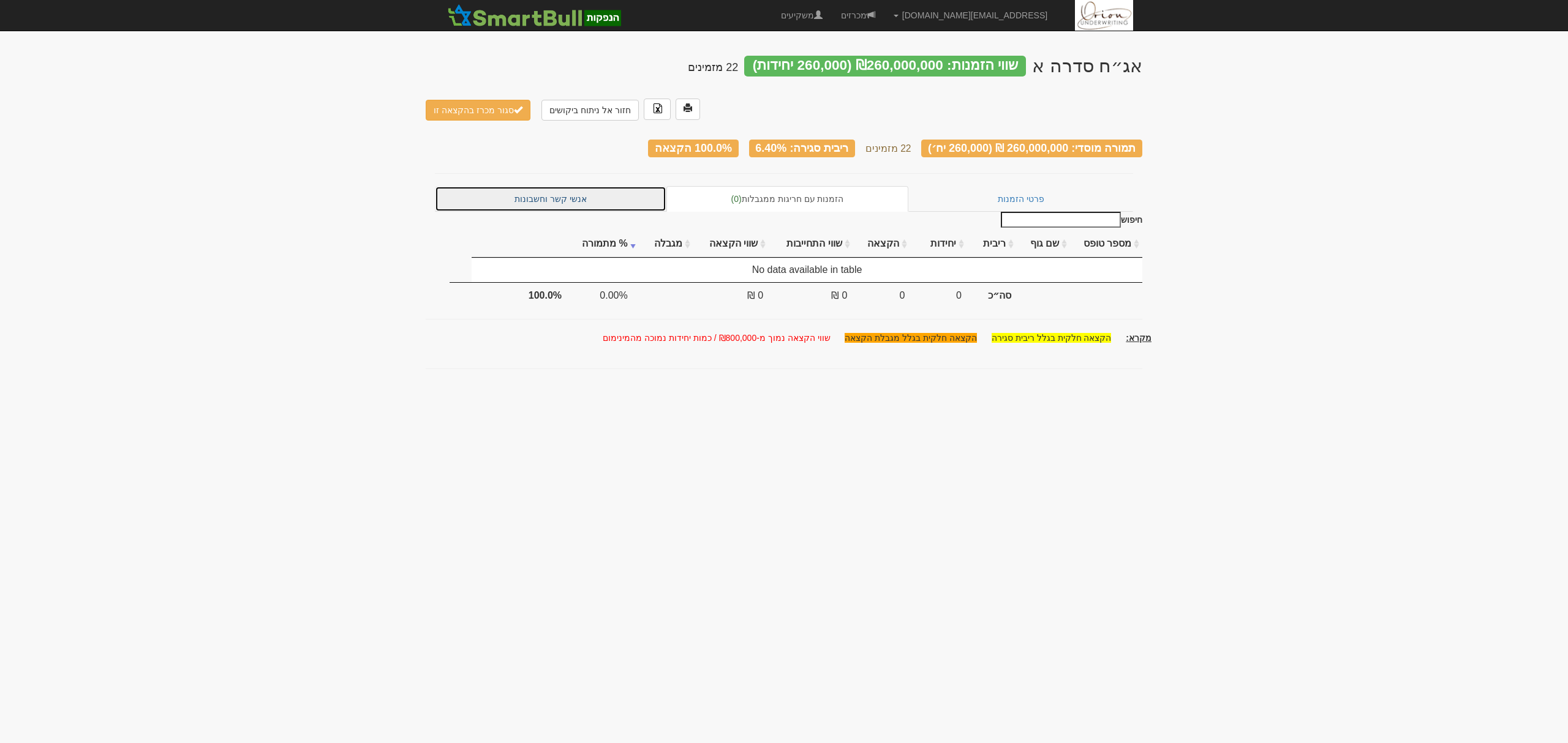
click at [582, 186] on link "אנשי קשר וחשבונות" at bounding box center [551, 199] width 231 height 26
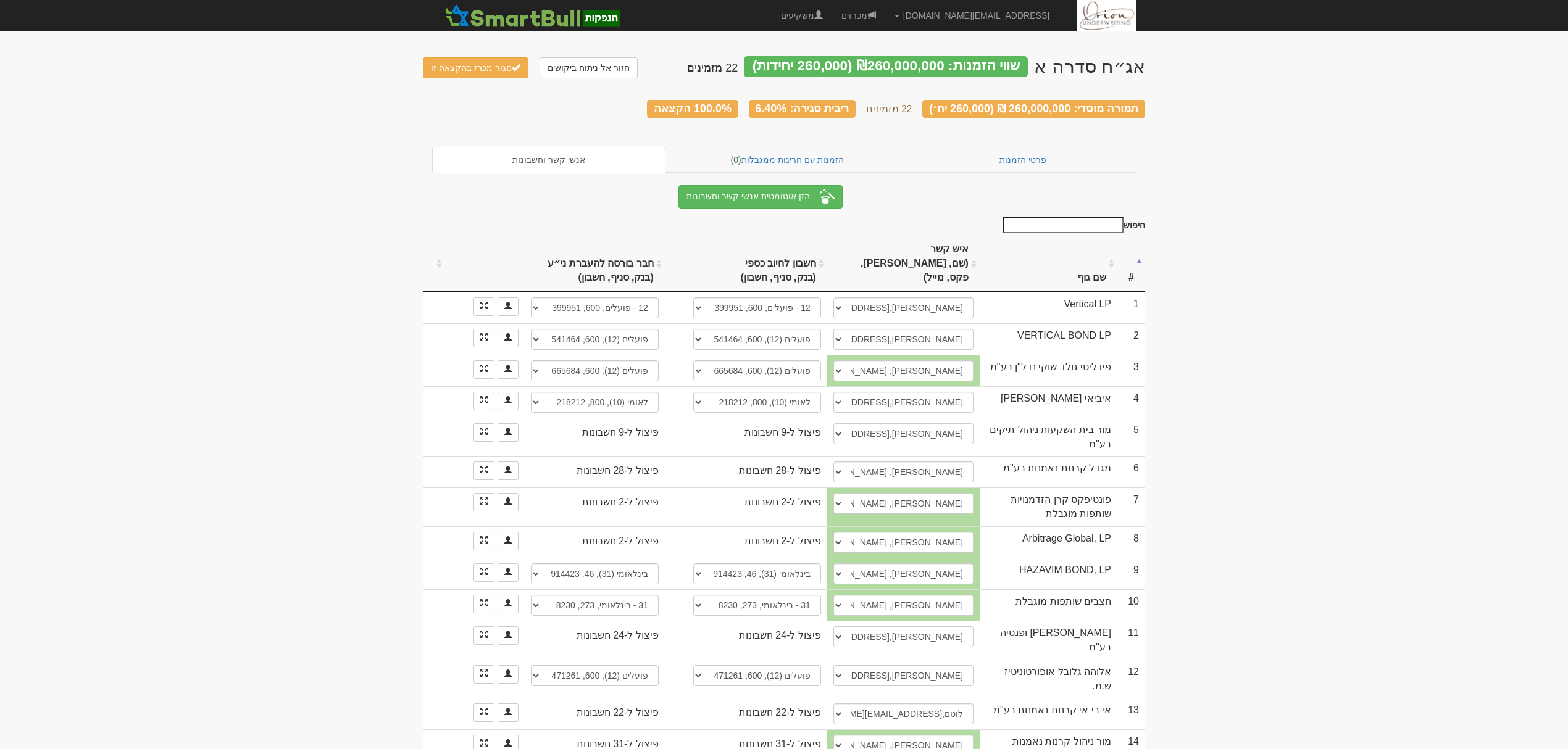
click at [1075, 255] on th "שם גוף" at bounding box center [1049, 264] width 137 height 56
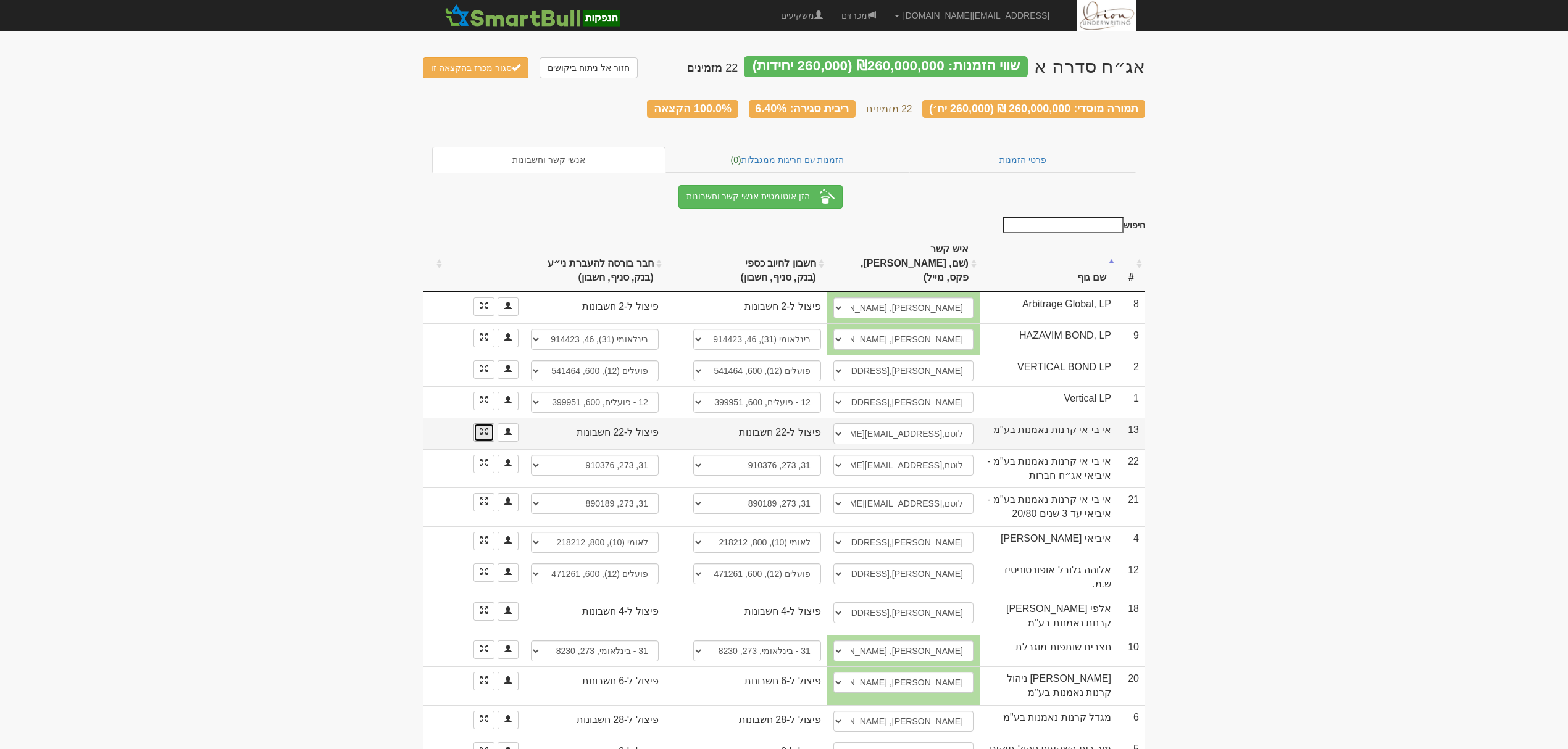
click at [492, 424] on link at bounding box center [484, 432] width 21 height 18
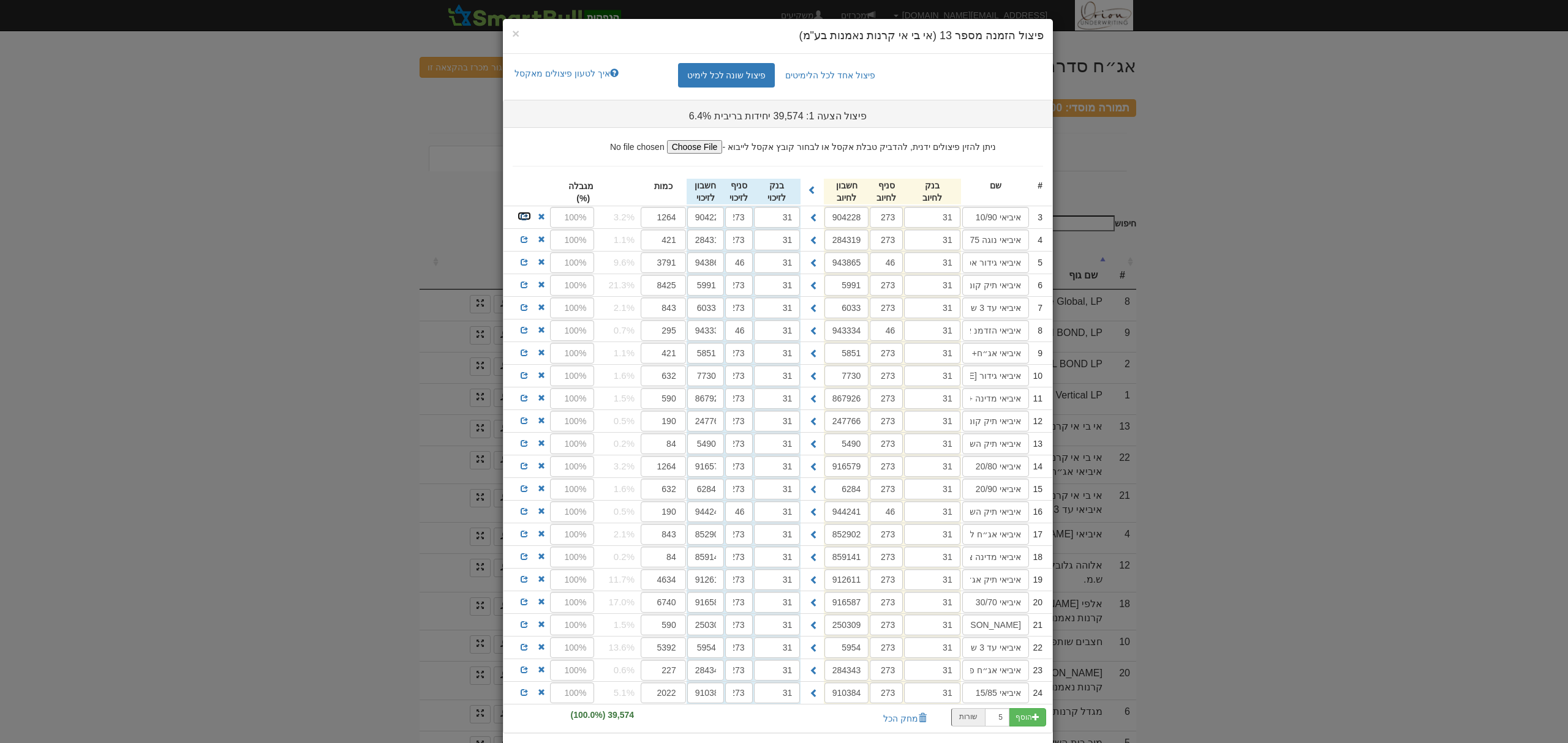
click at [528, 218] on span at bounding box center [524, 217] width 8 height 8
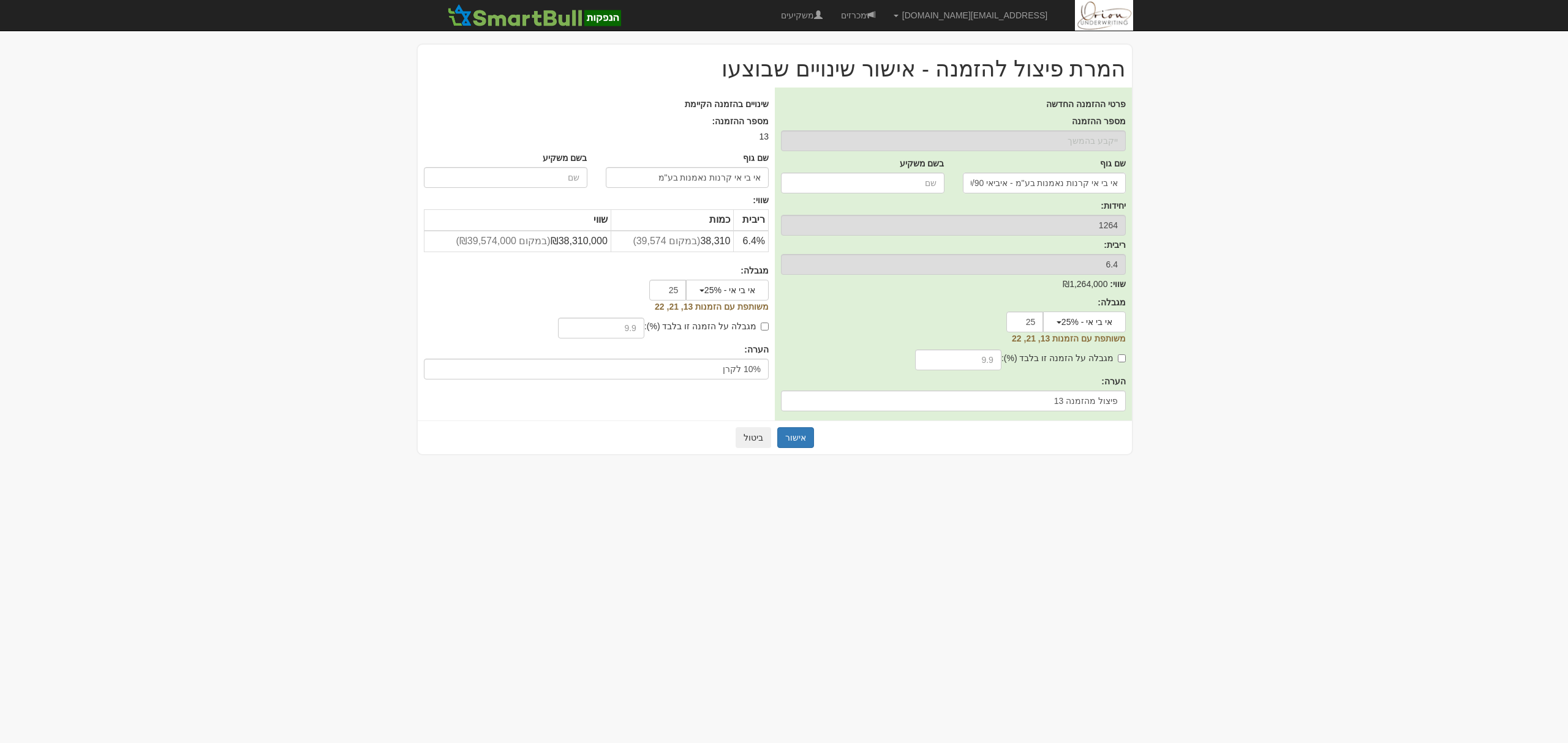
click at [739, 322] on label "מגבלה על הזמנה זו בלבד (%):" at bounding box center [706, 326] width 124 height 12
click at [761, 323] on input "מגבלה על הזמנה זו בלבד (%):" at bounding box center [764, 326] width 8 height 8
checkbox input "true"
click at [623, 326] on input "text" at bounding box center [601, 328] width 86 height 21
type input "10"
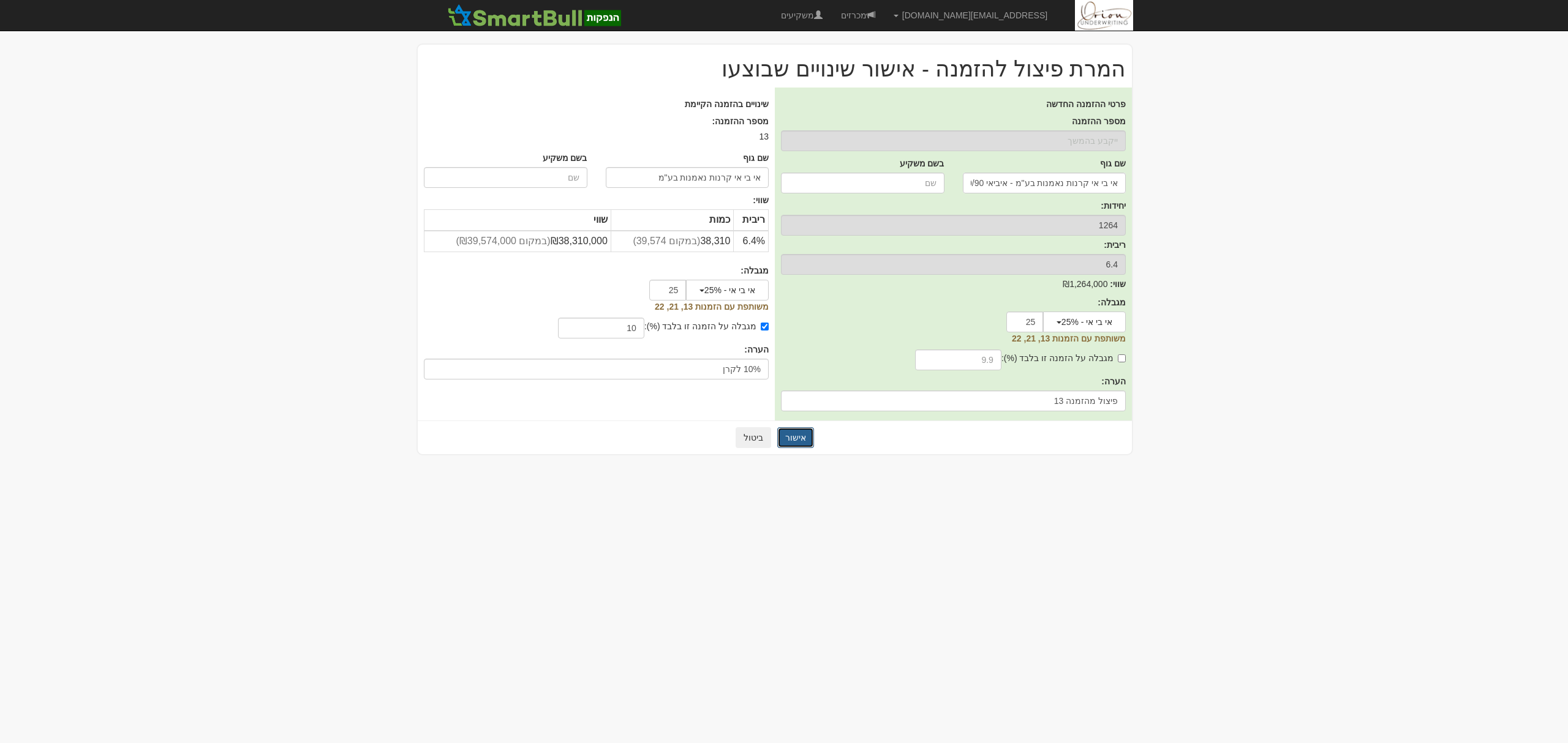
click at [790, 433] on button "אישור" at bounding box center [795, 438] width 37 height 21
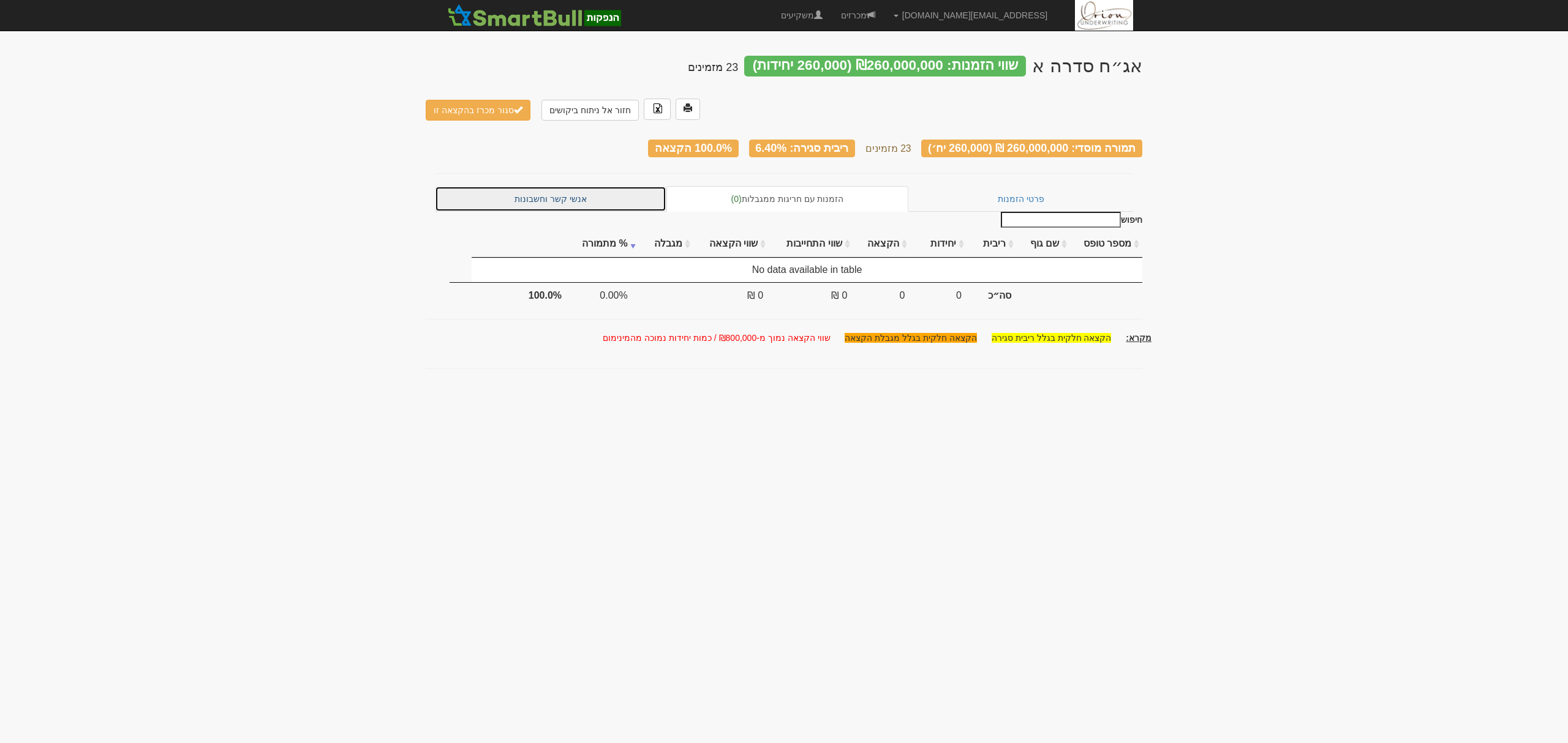
click at [529, 186] on link "אנשי קשר וחשבונות" at bounding box center [551, 199] width 231 height 26
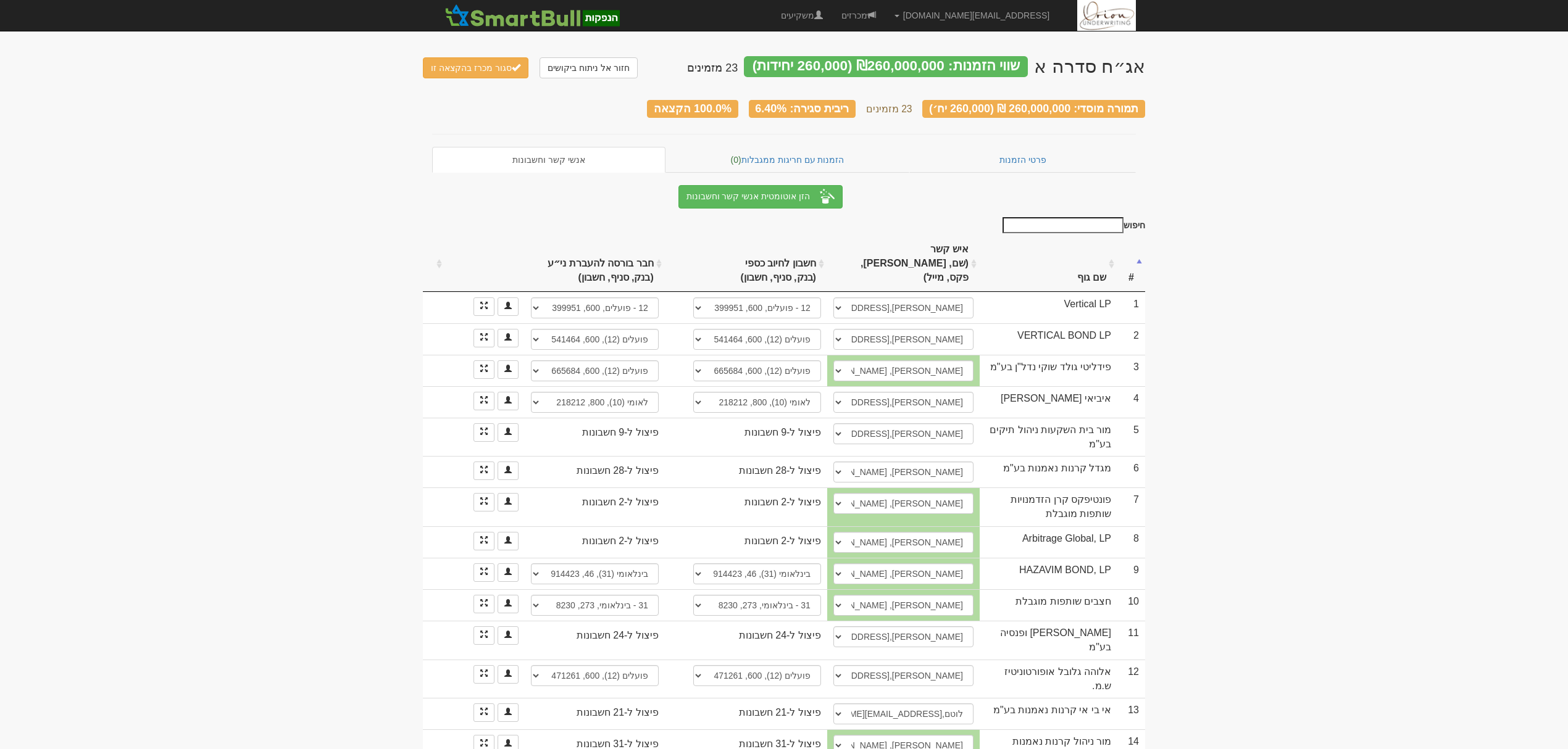
click at [1075, 257] on th "שם גוף" at bounding box center [1049, 264] width 137 height 56
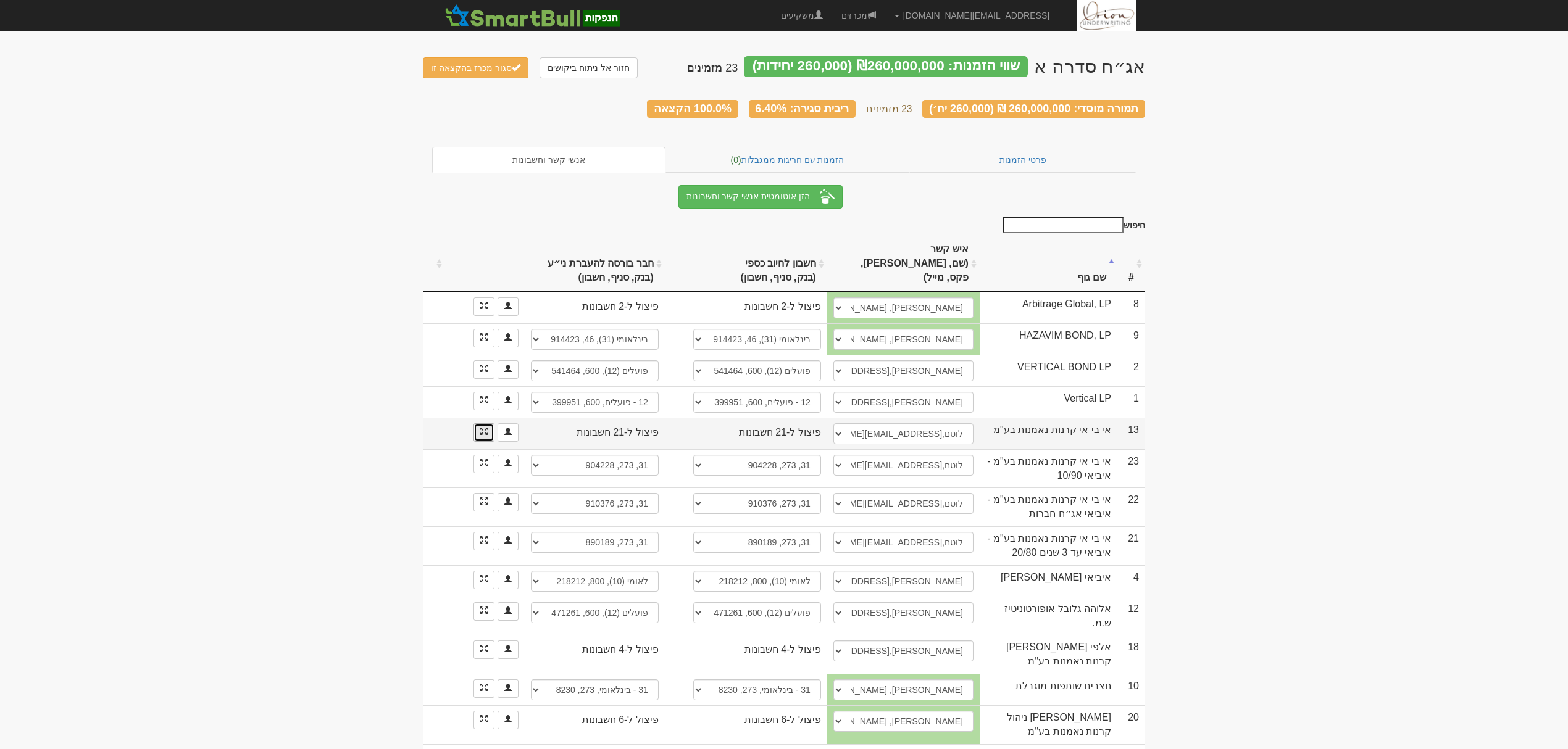
click at [479, 424] on link at bounding box center [484, 432] width 21 height 18
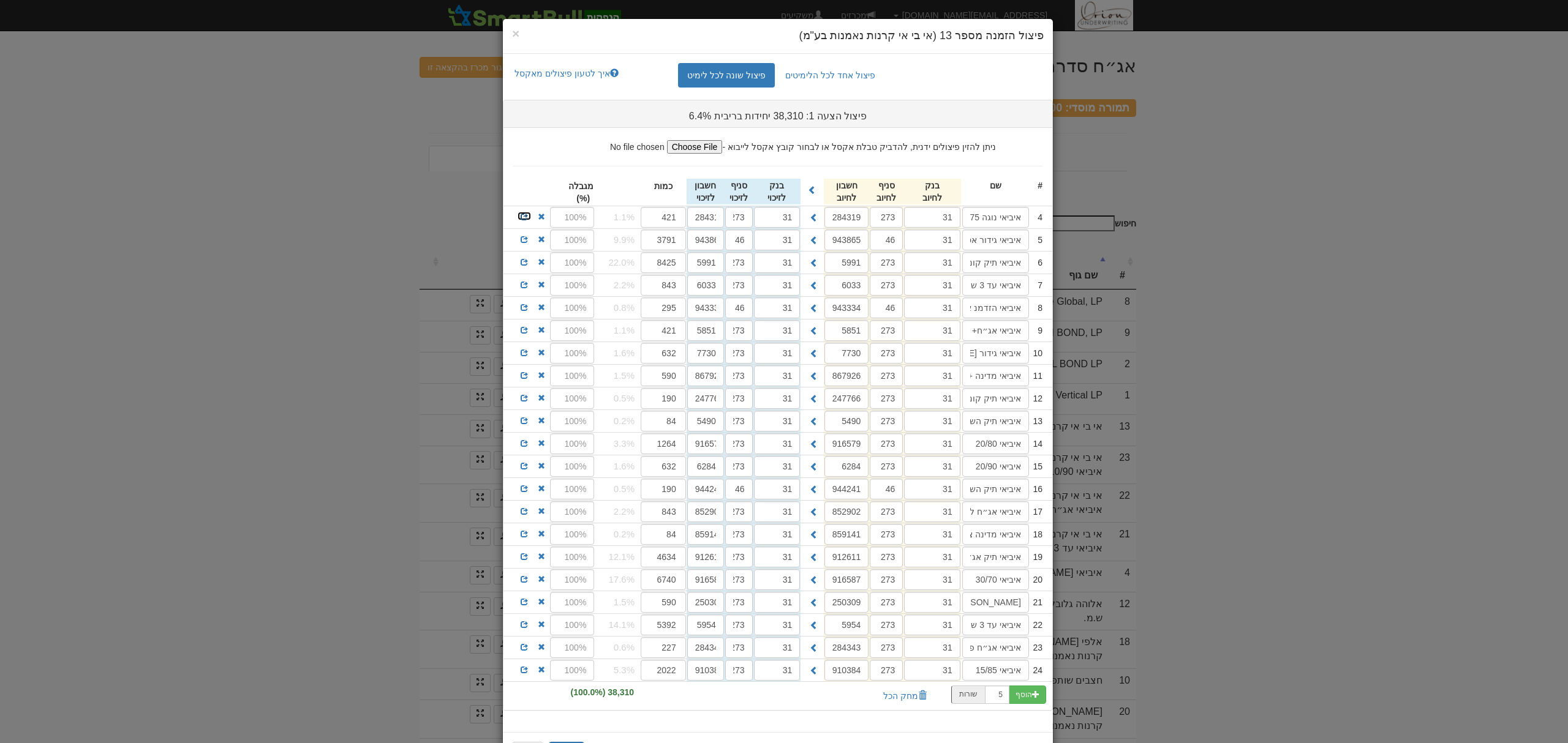
click at [528, 220] on span at bounding box center [524, 217] width 8 height 8
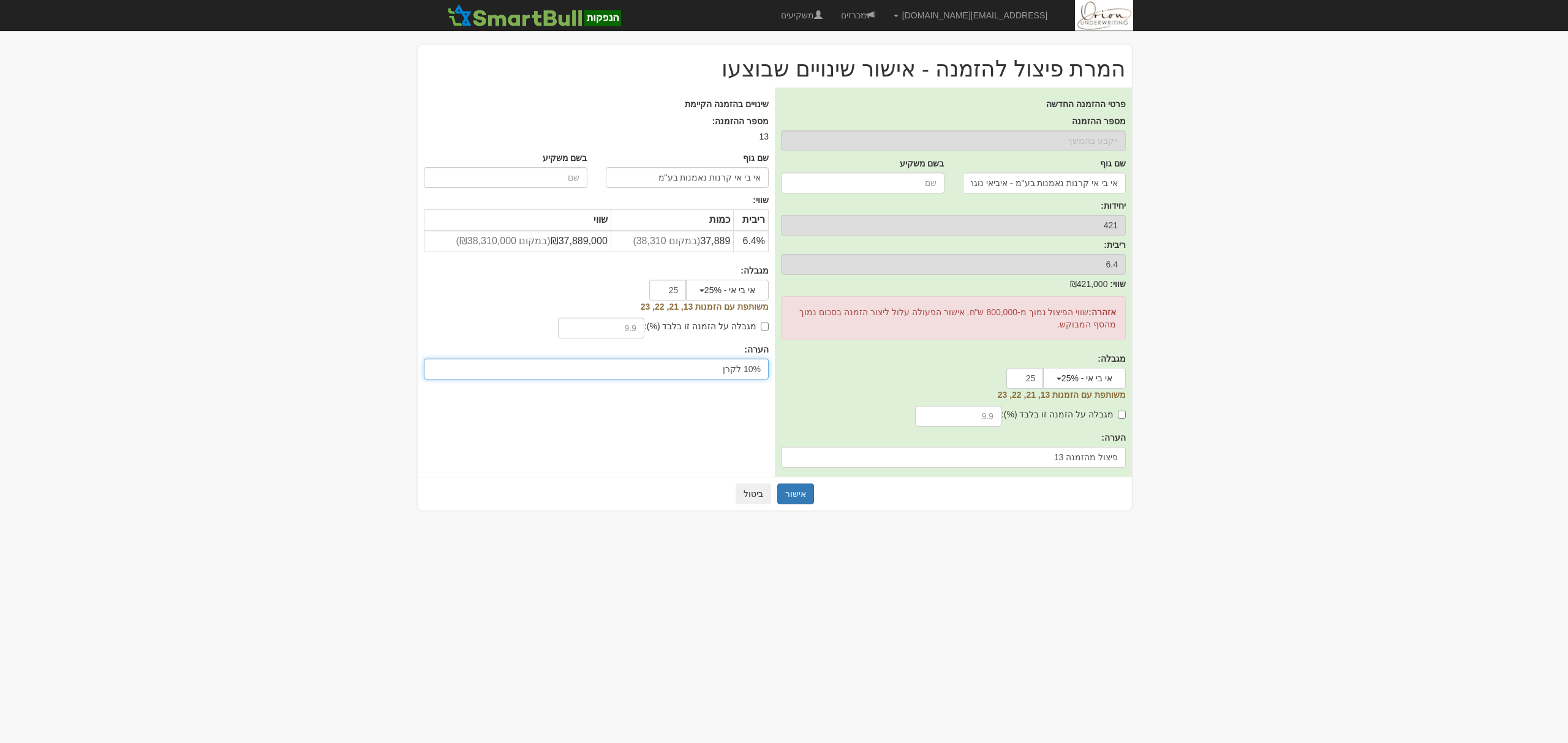
click at [704, 372] on input "10% לקרן" at bounding box center [596, 369] width 345 height 21
click at [719, 316] on div "מגבלה על הזמנה זו בלבד (%):" at bounding box center [706, 328] width 124 height 24
click at [714, 324] on label "מגבלה על הזמנה זו בלבד (%):" at bounding box center [706, 326] width 124 height 12
click at [761, 324] on input "מגבלה על הזמנה זו בלבד (%):" at bounding box center [764, 326] width 8 height 8
checkbox input "true"
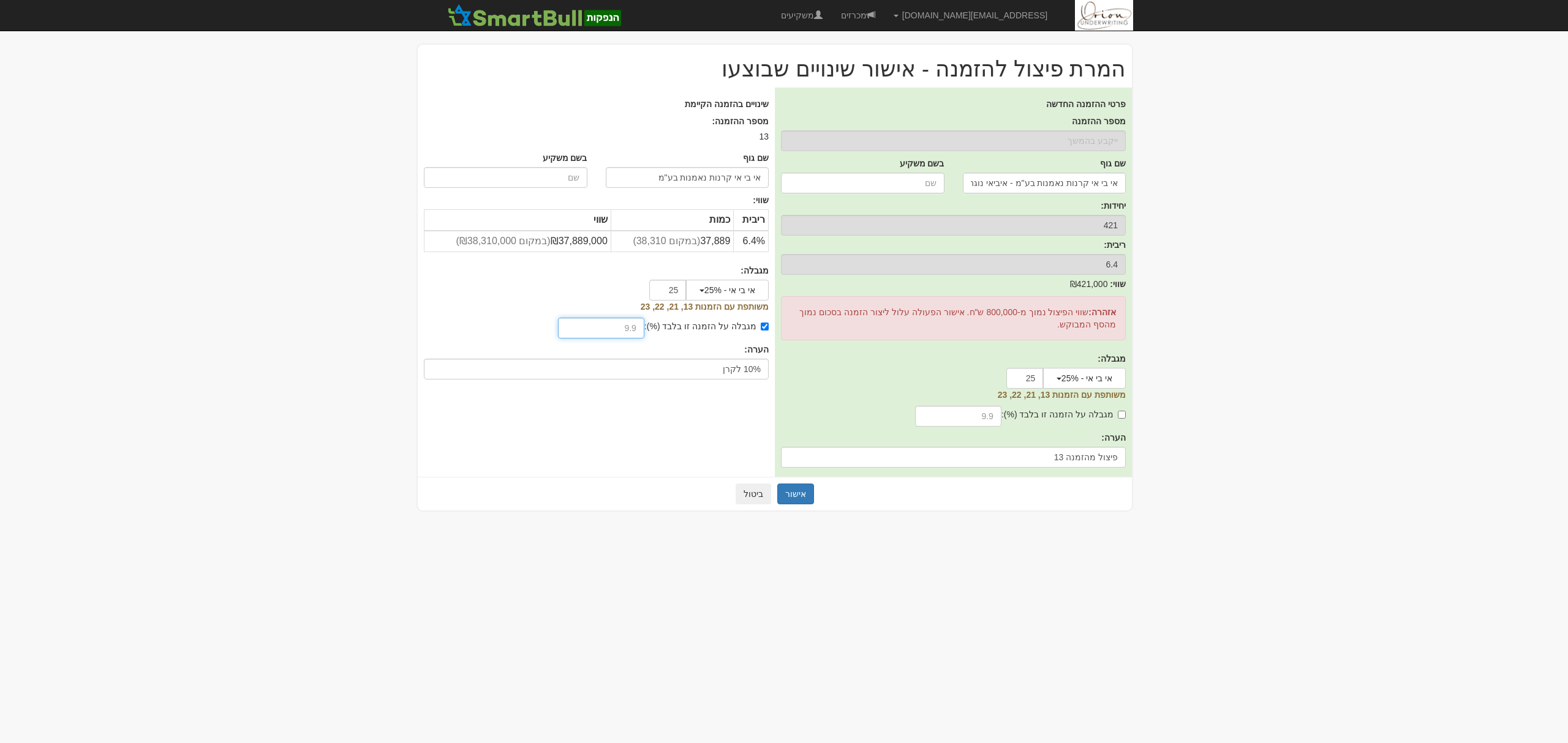
click at [625, 333] on input "text" at bounding box center [601, 328] width 86 height 21
type input "10"
click at [790, 488] on button "אישור" at bounding box center [795, 494] width 37 height 21
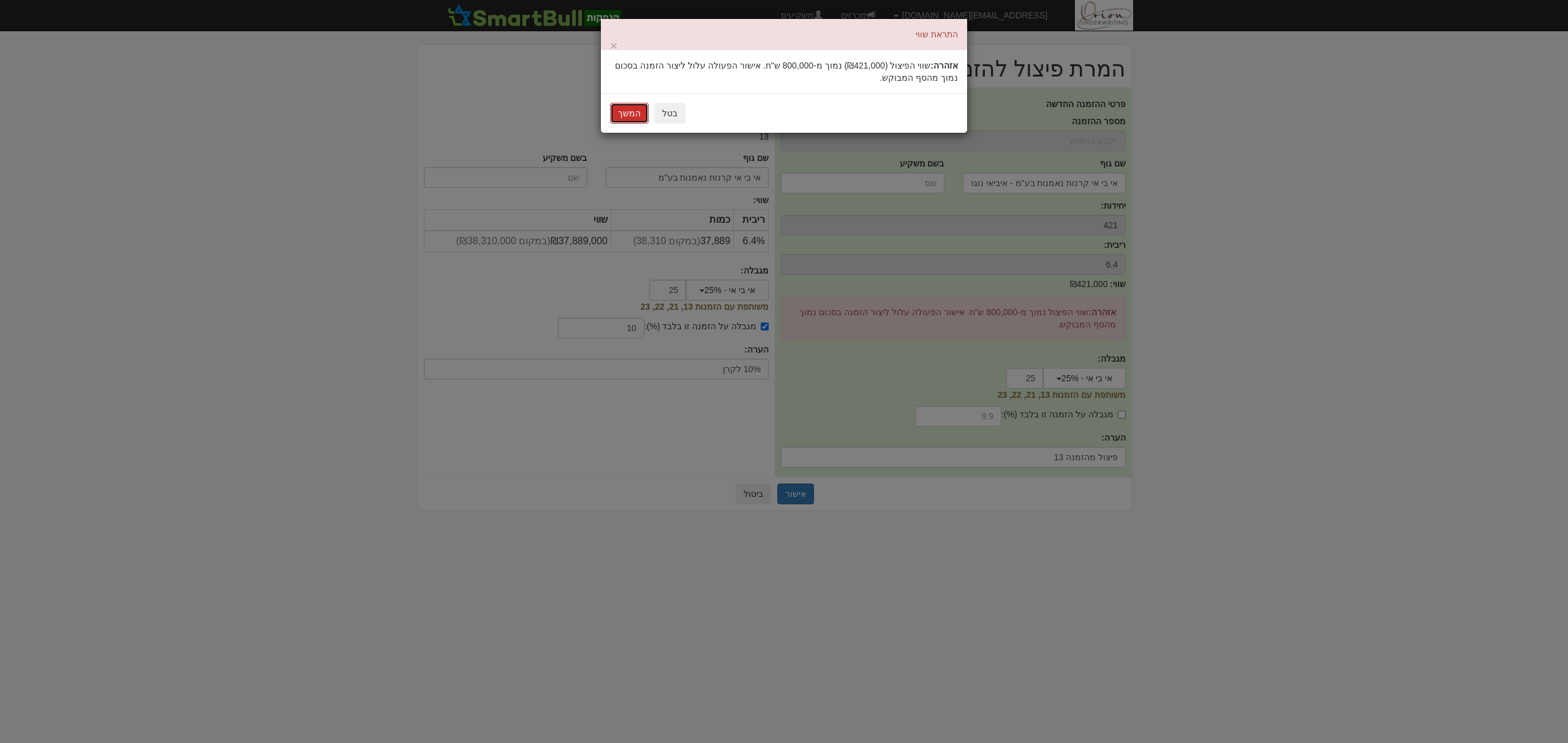
click at [632, 105] on button "המשך" at bounding box center [629, 113] width 39 height 21
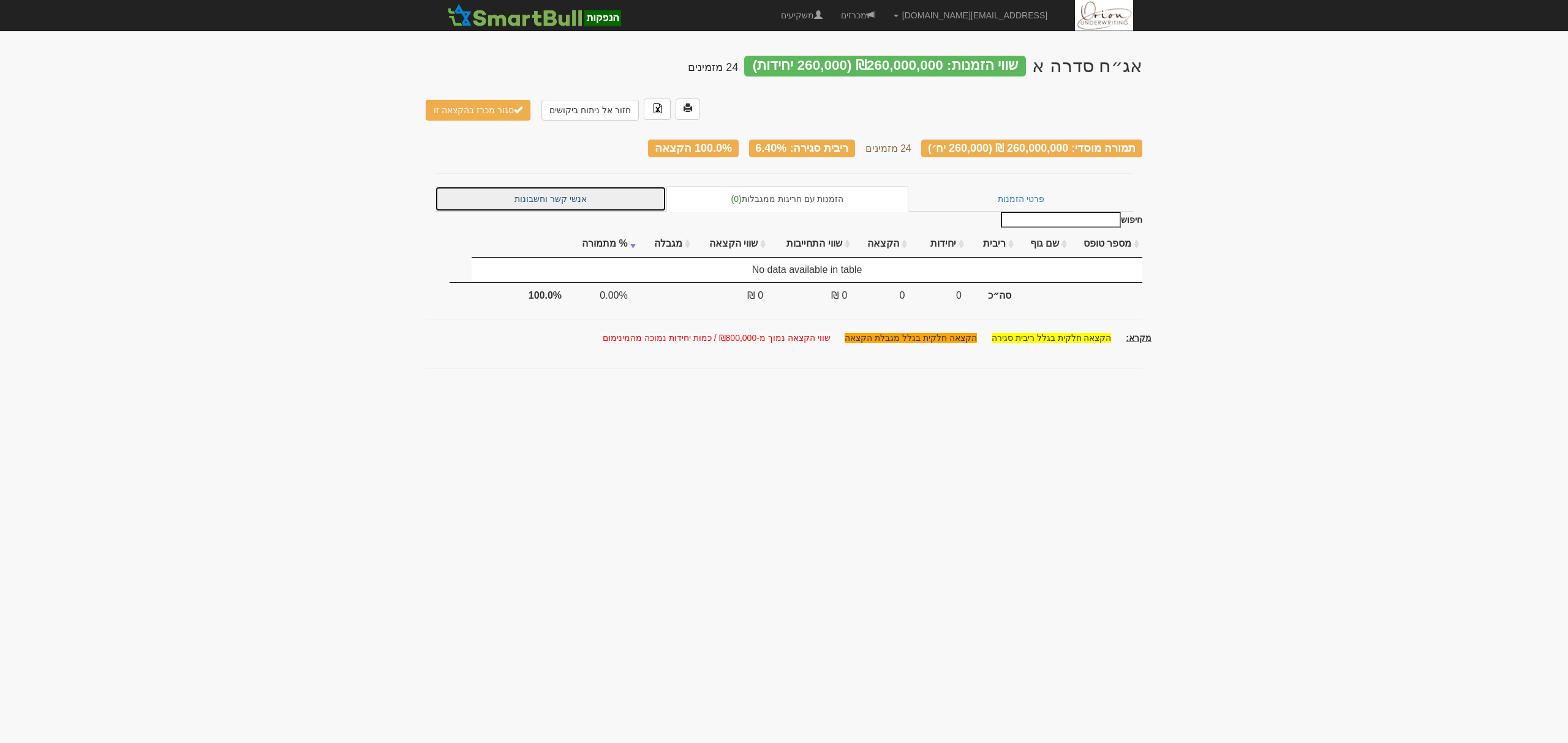
click at [554, 186] on link "אנשי קשר וחשבונות" at bounding box center [551, 199] width 231 height 26
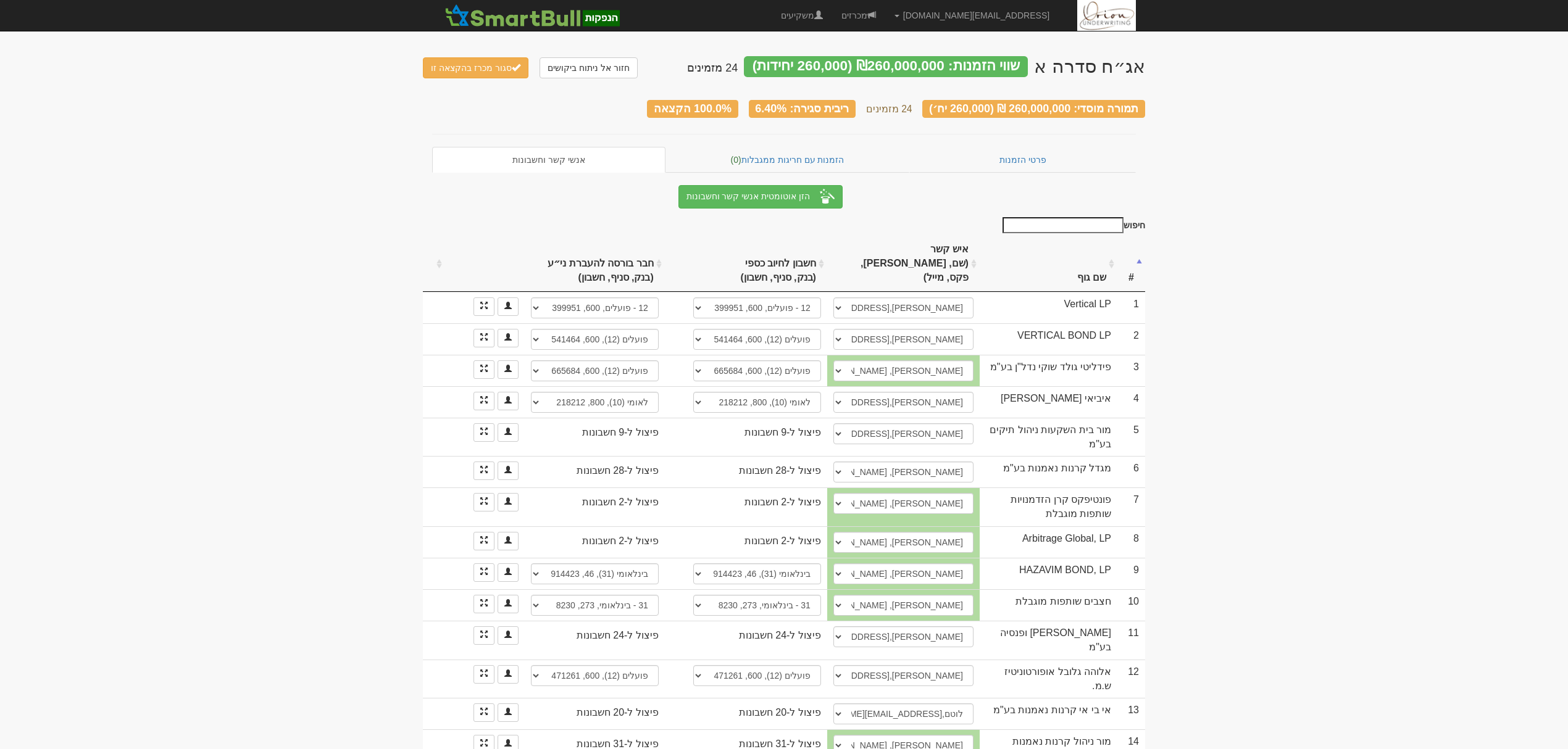
click at [1044, 252] on th "שם גוף" at bounding box center [1049, 264] width 137 height 56
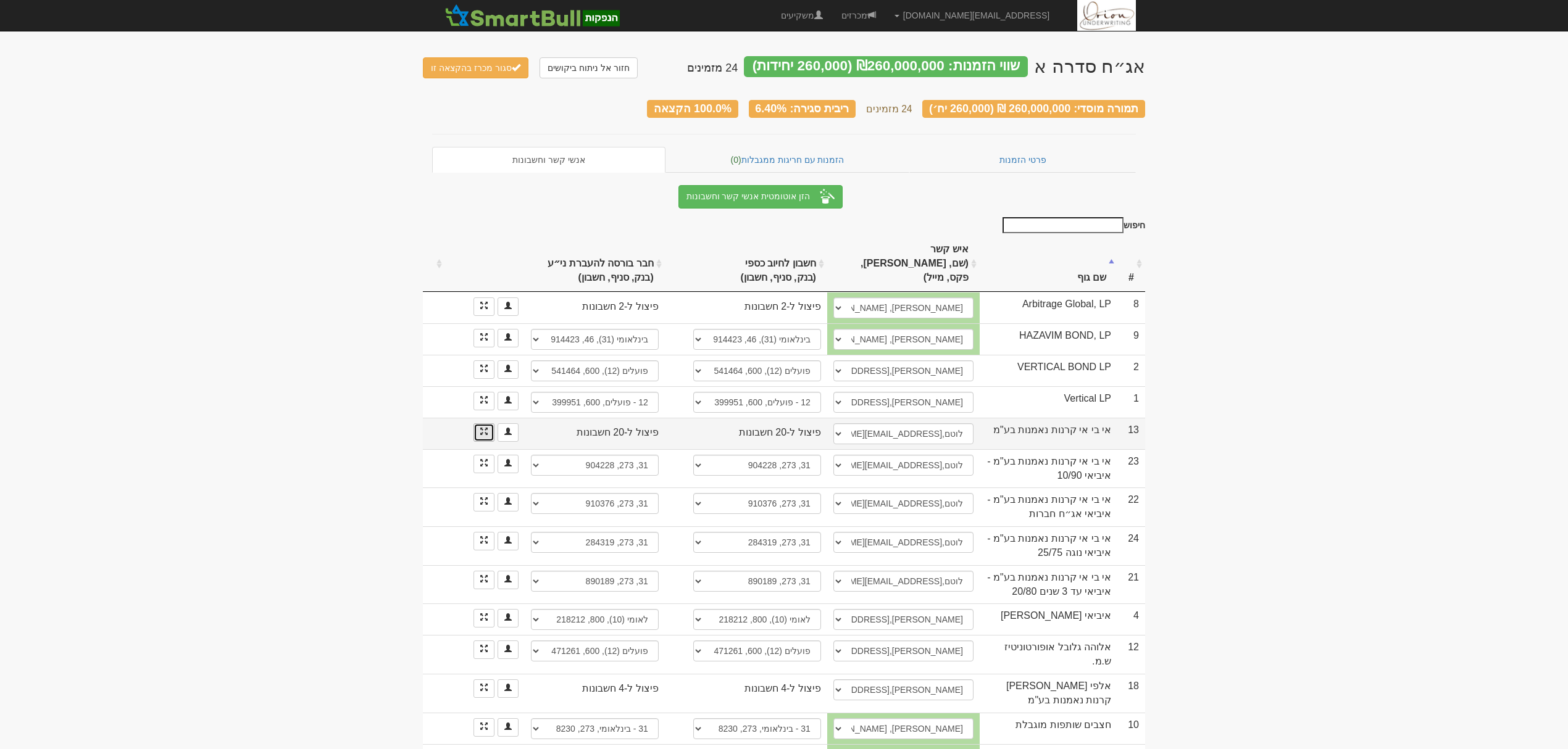
click at [480, 428] on span at bounding box center [484, 431] width 8 height 8
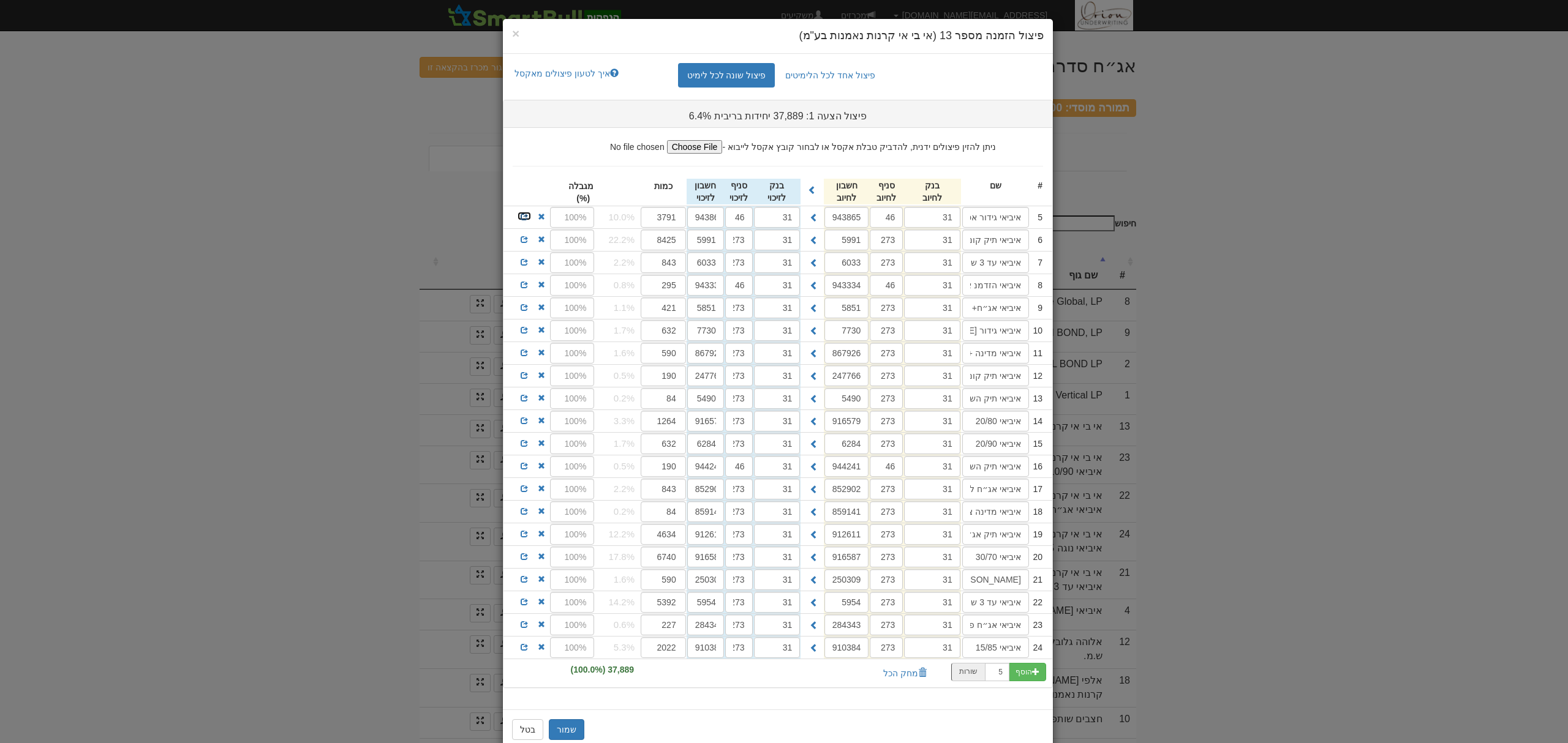
click at [528, 220] on span at bounding box center [524, 217] width 8 height 8
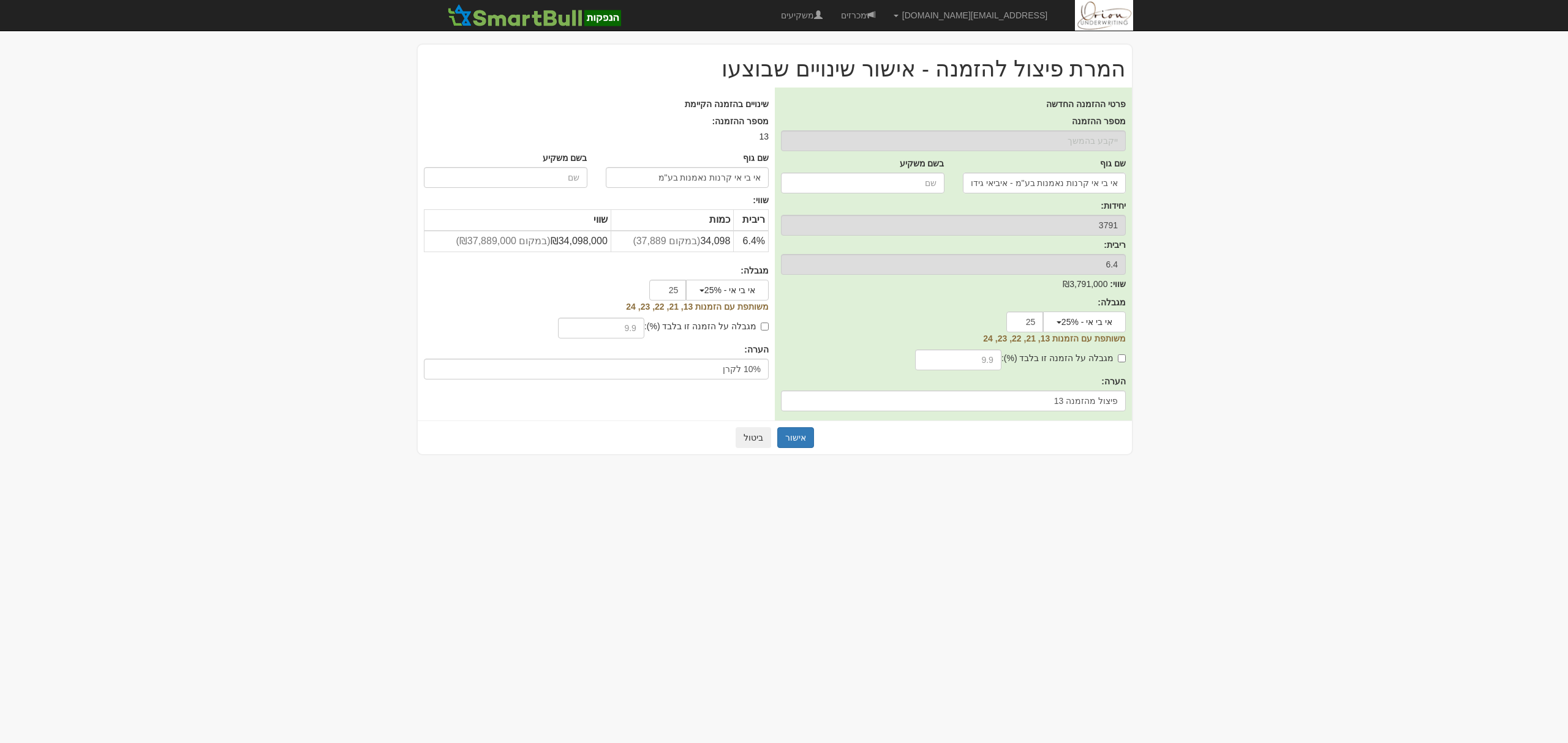
click at [742, 324] on label "מגבלה על הזמנה זו בלבד (%):" at bounding box center [706, 326] width 124 height 12
click at [761, 324] on input "מגבלה על הזמנה זו בלבד (%):" at bounding box center [764, 326] width 8 height 8
checkbox input "true"
click at [631, 318] on input "text" at bounding box center [601, 328] width 86 height 21
type input "10"
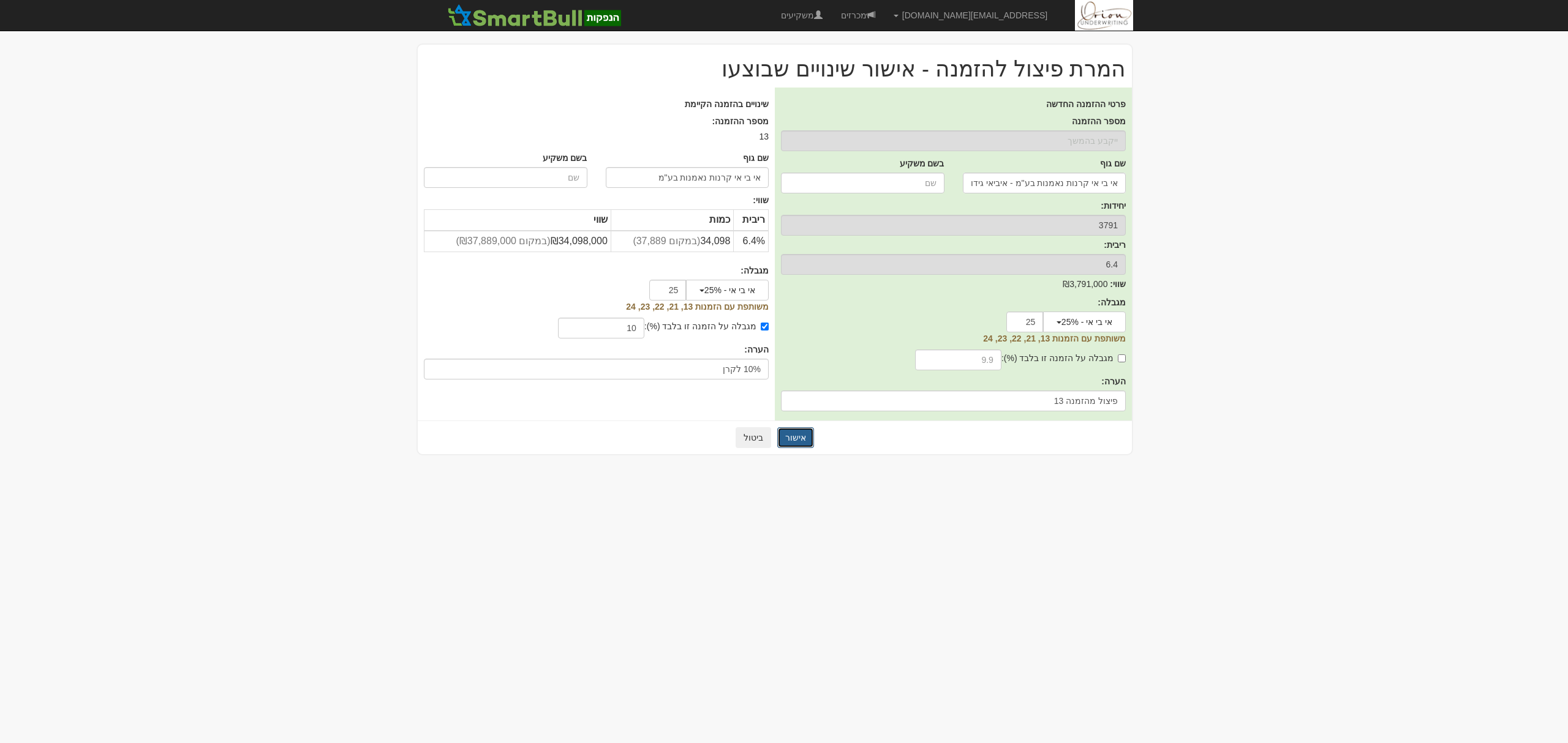
click at [796, 442] on button "אישור" at bounding box center [795, 438] width 37 height 21
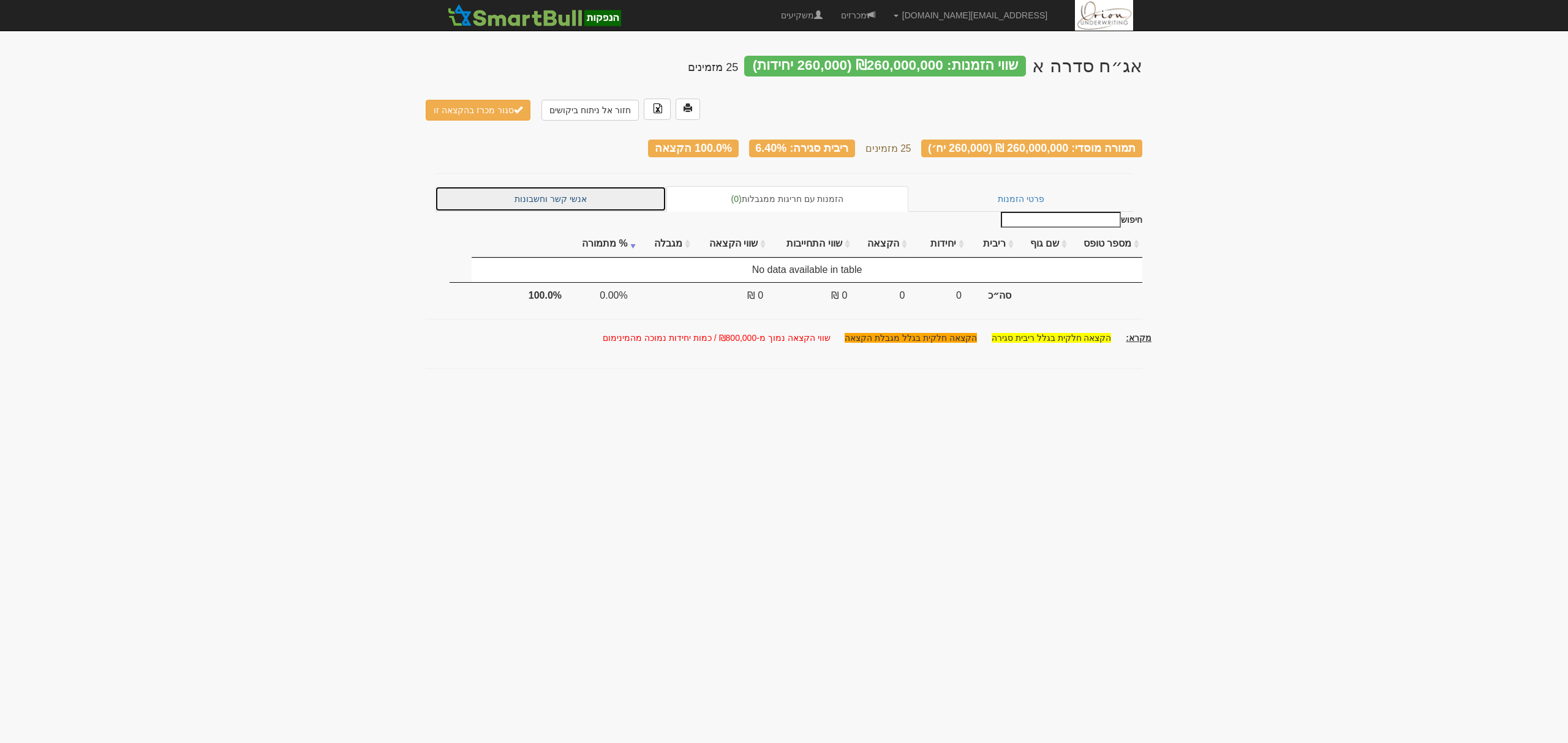
click at [591, 186] on link "אנשי קשר וחשבונות" at bounding box center [551, 199] width 231 height 26
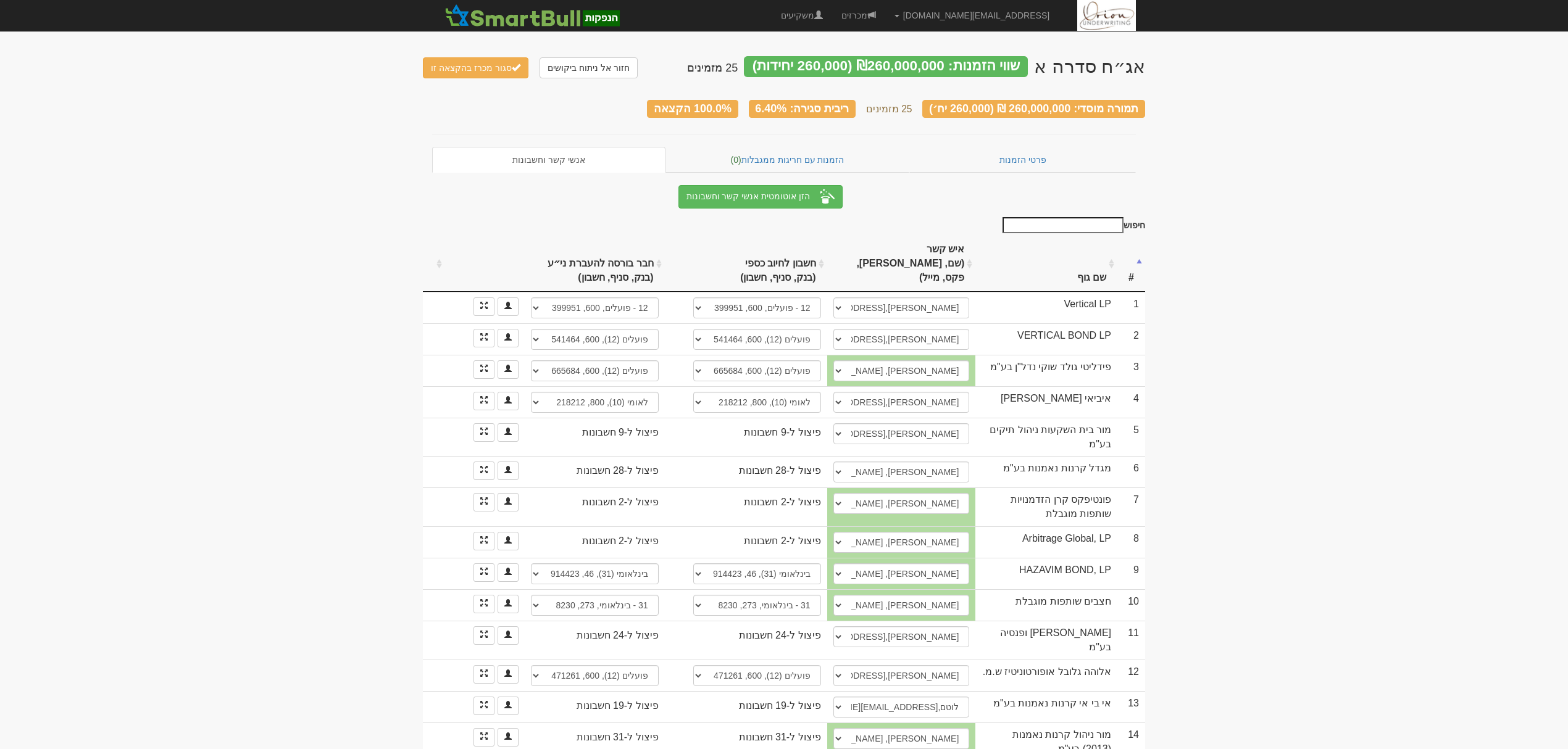
click at [1075, 254] on th "שם גוף" at bounding box center [1046, 264] width 142 height 56
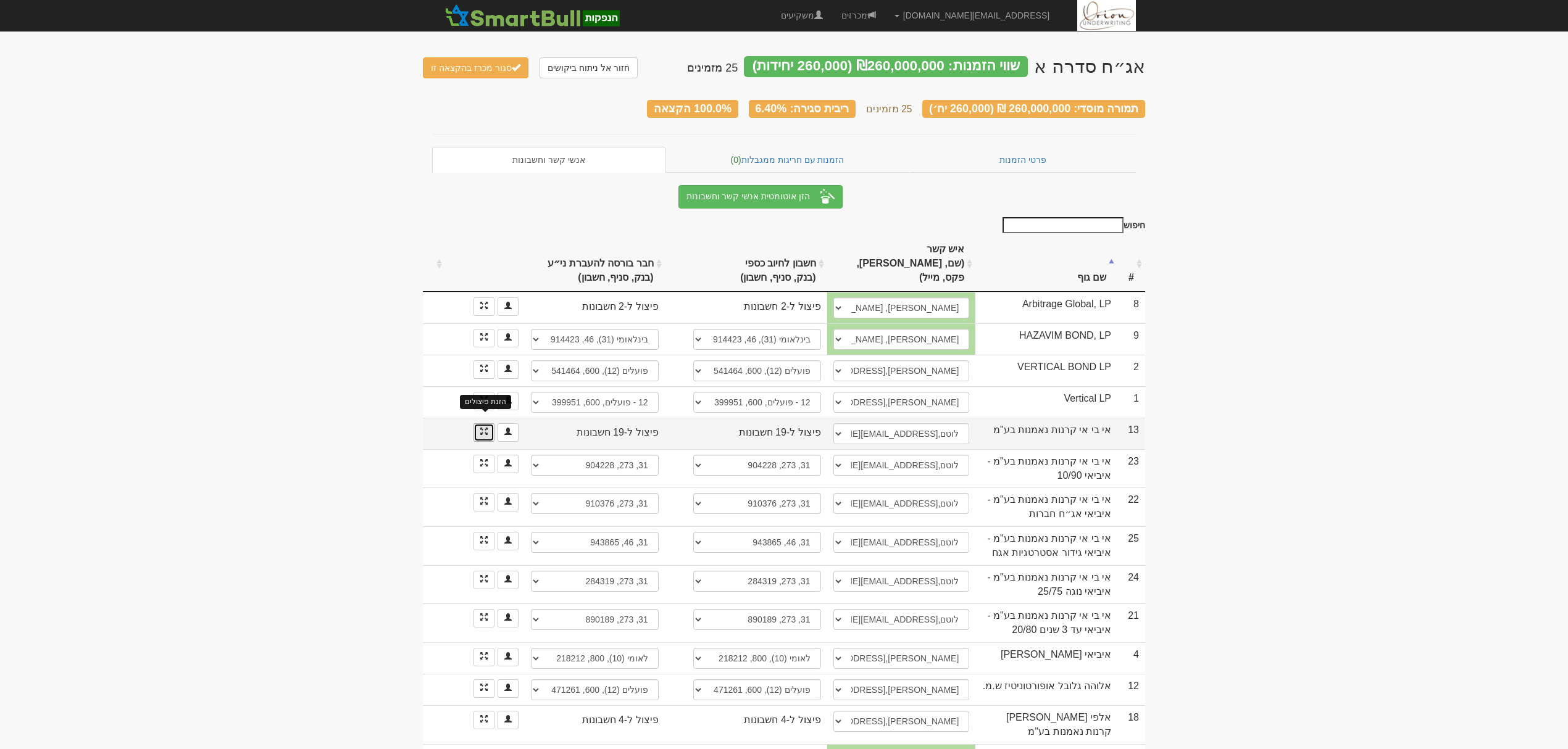
click at [481, 428] on span at bounding box center [484, 431] width 8 height 8
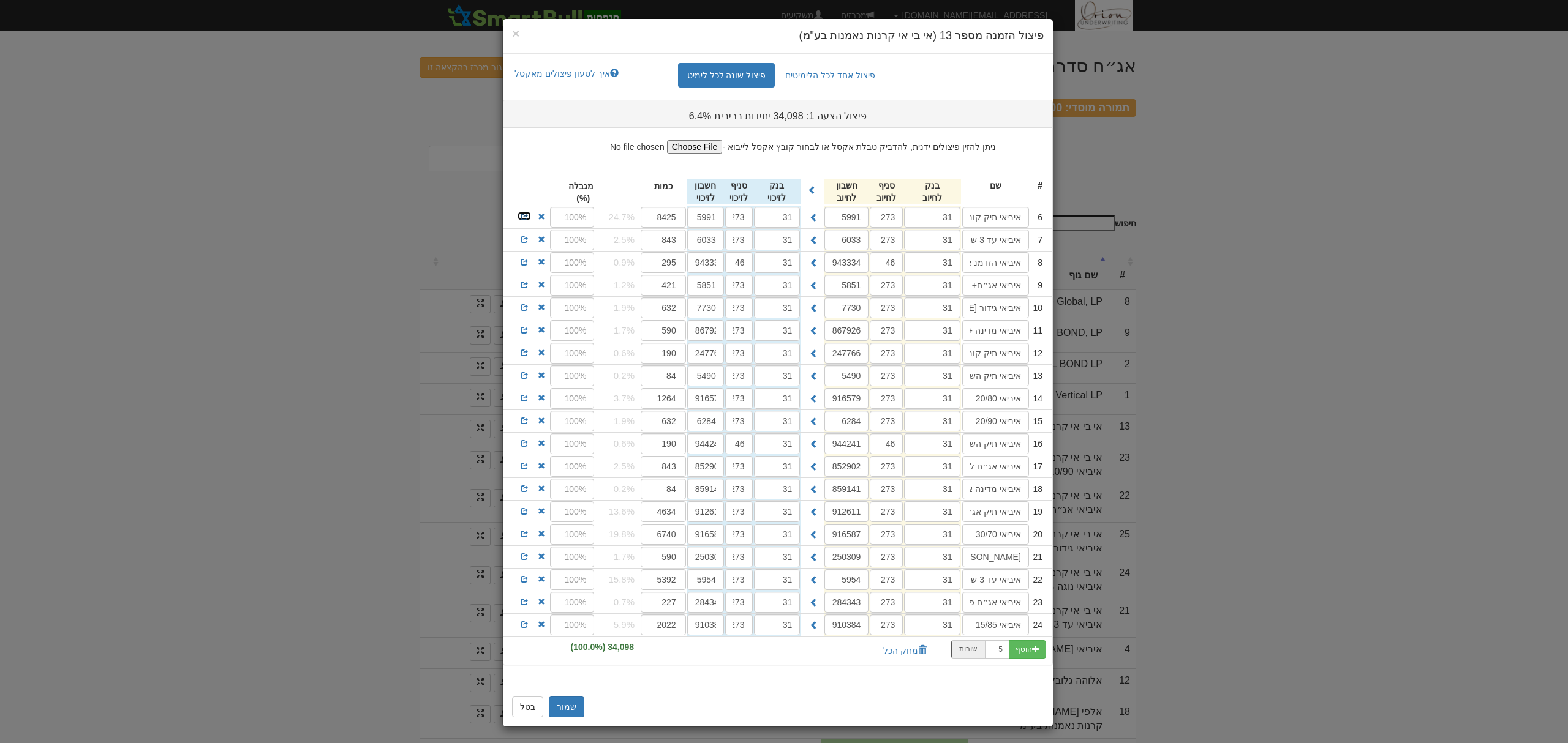
click at [528, 218] on span at bounding box center [524, 217] width 8 height 8
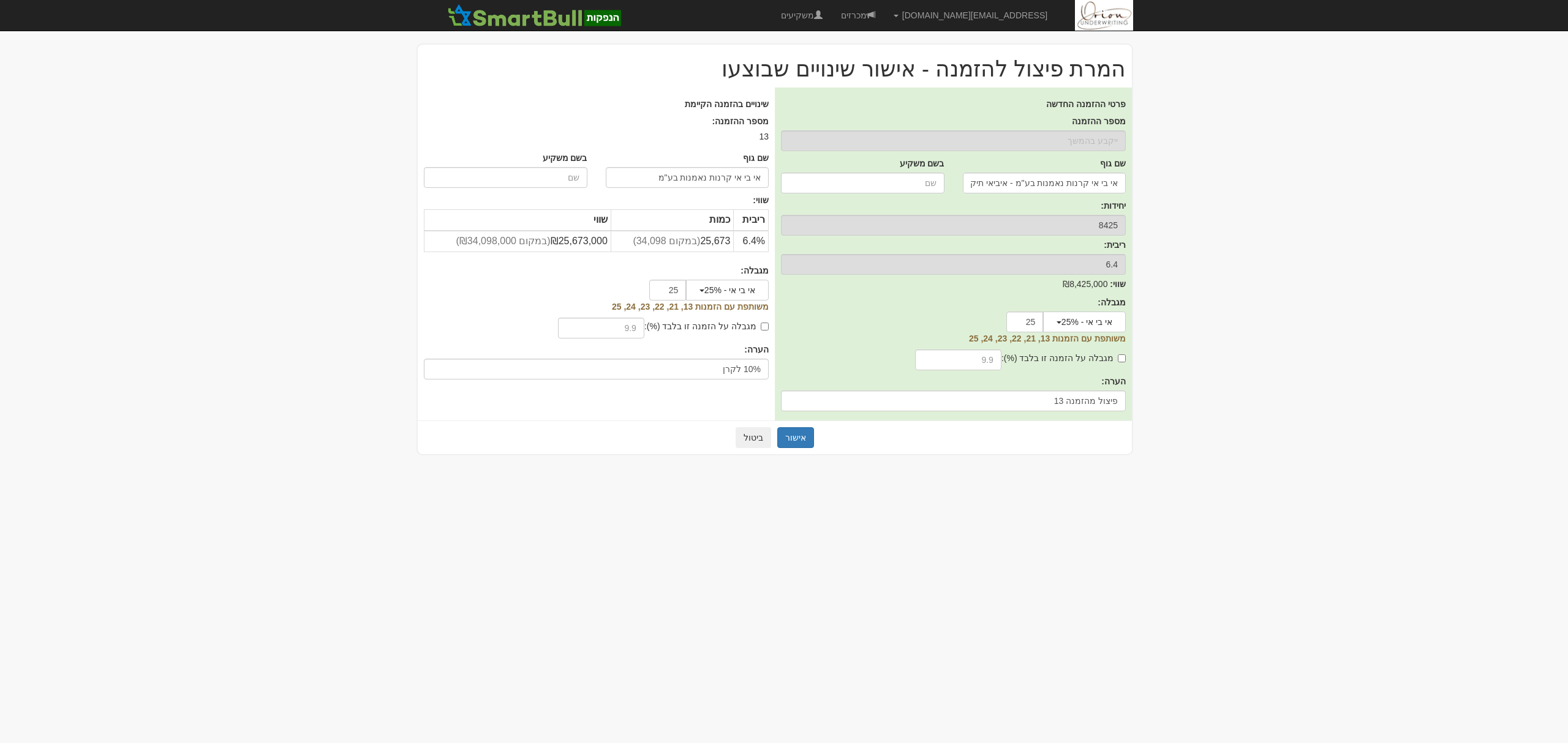
click at [739, 324] on label "מגבלה על הזמנה זו בלבד (%):" at bounding box center [706, 326] width 124 height 12
click at [761, 324] on input "מגבלה על הזמנה זו בלבד (%):" at bounding box center [764, 326] width 8 height 8
checkbox input "true"
click at [635, 324] on input "text" at bounding box center [601, 328] width 86 height 21
type input "10"
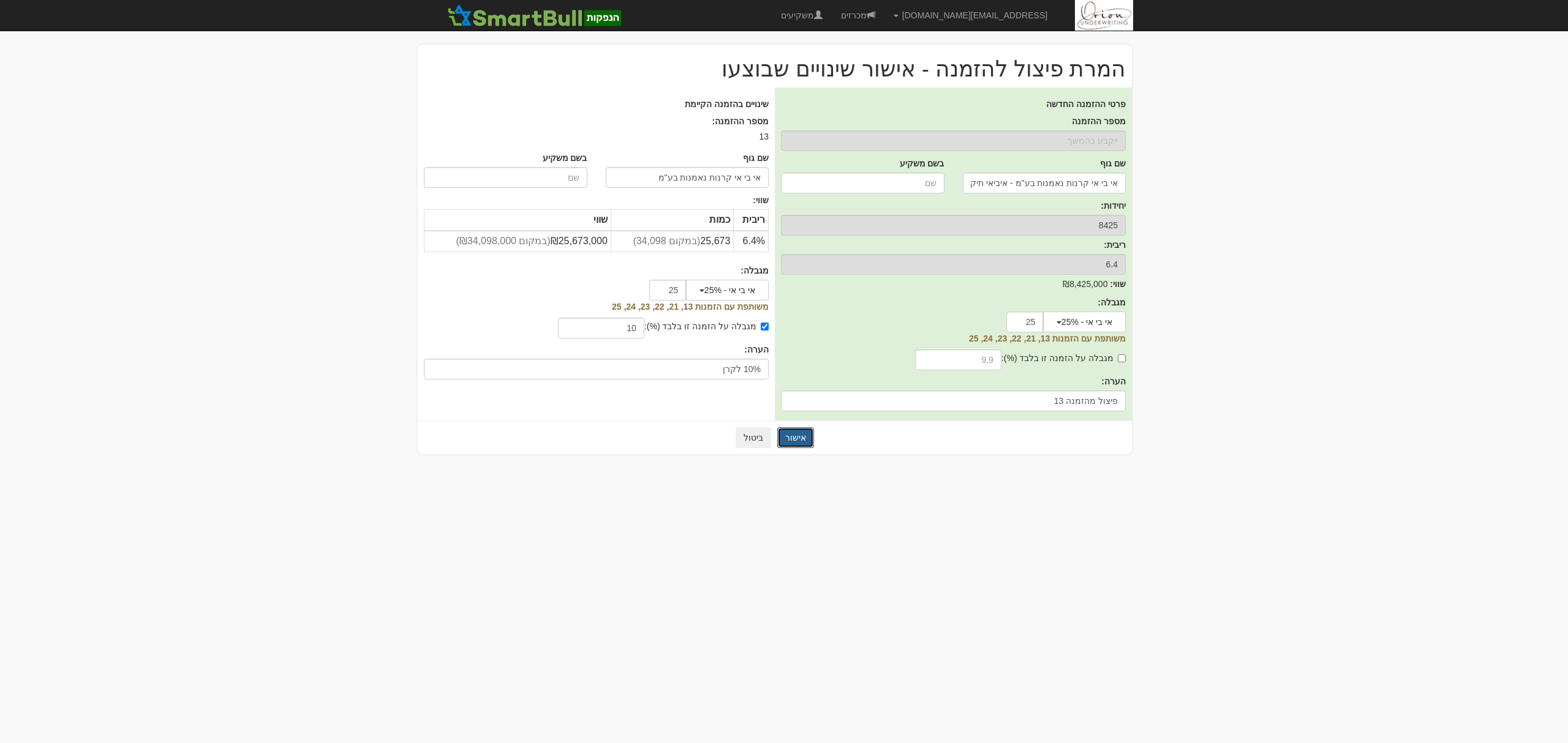
click at [794, 442] on button "אישור" at bounding box center [795, 438] width 37 height 21
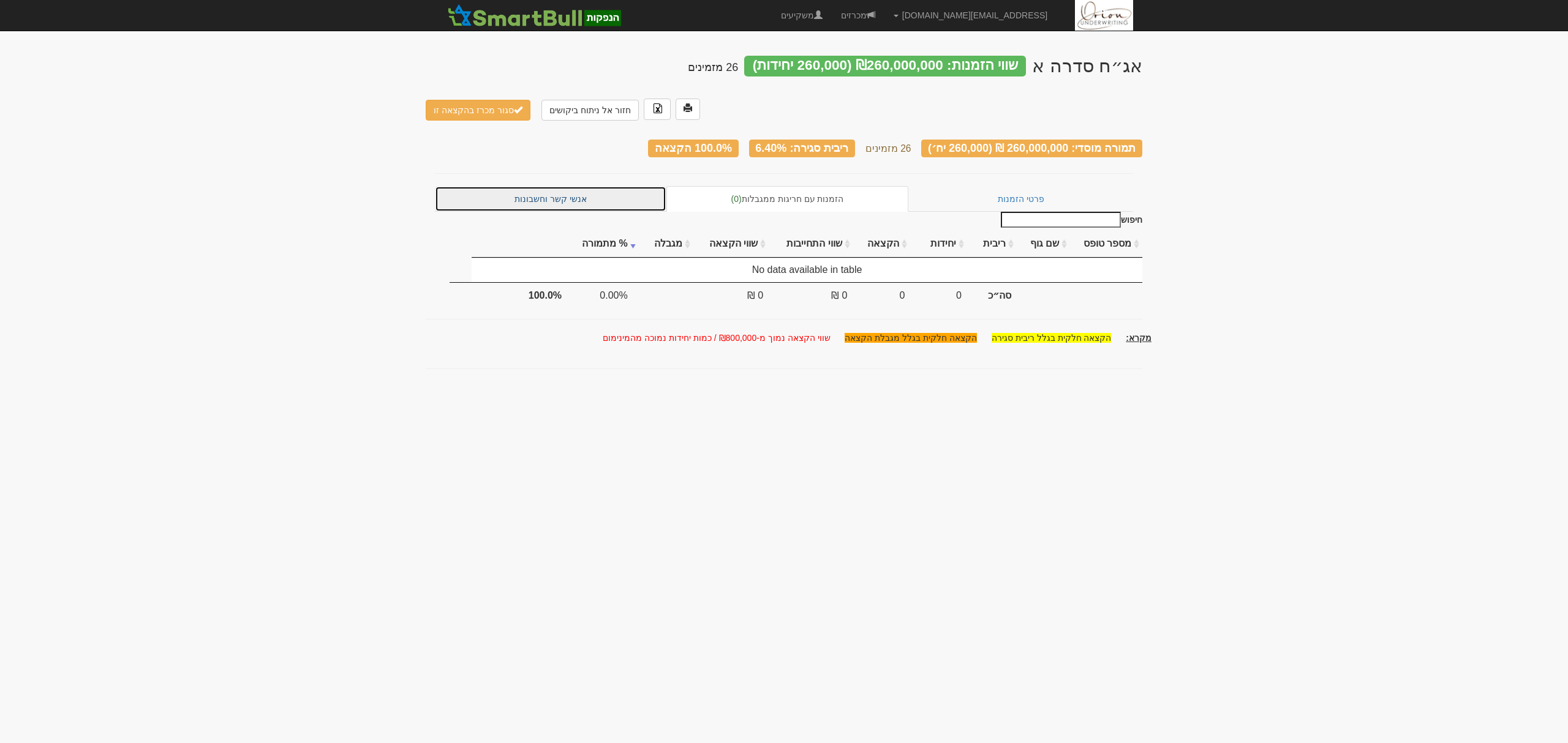
click at [614, 186] on link "אנשי קשר וחשבונות" at bounding box center [551, 199] width 231 height 26
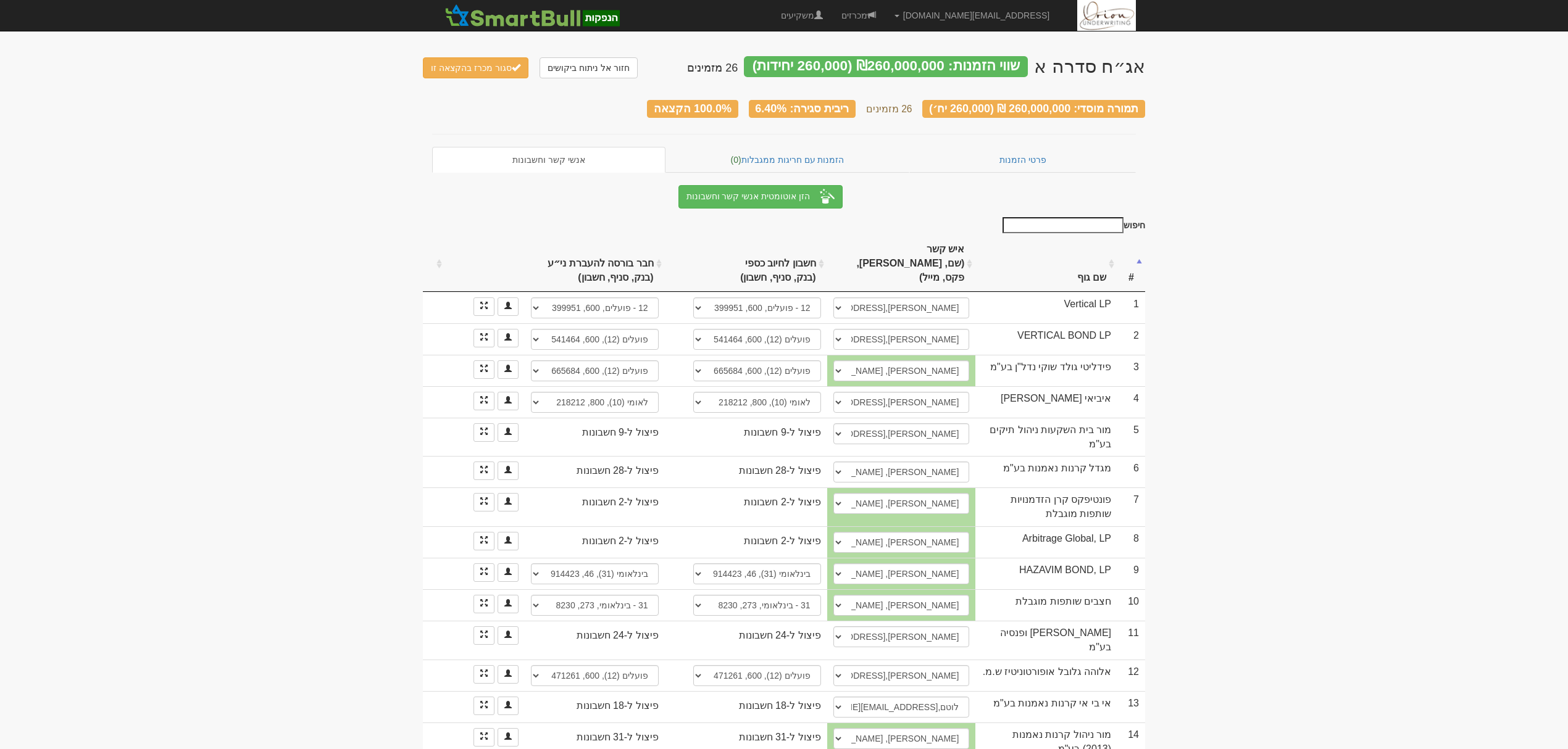
click at [1085, 260] on th "שם גוף" at bounding box center [1046, 264] width 142 height 56
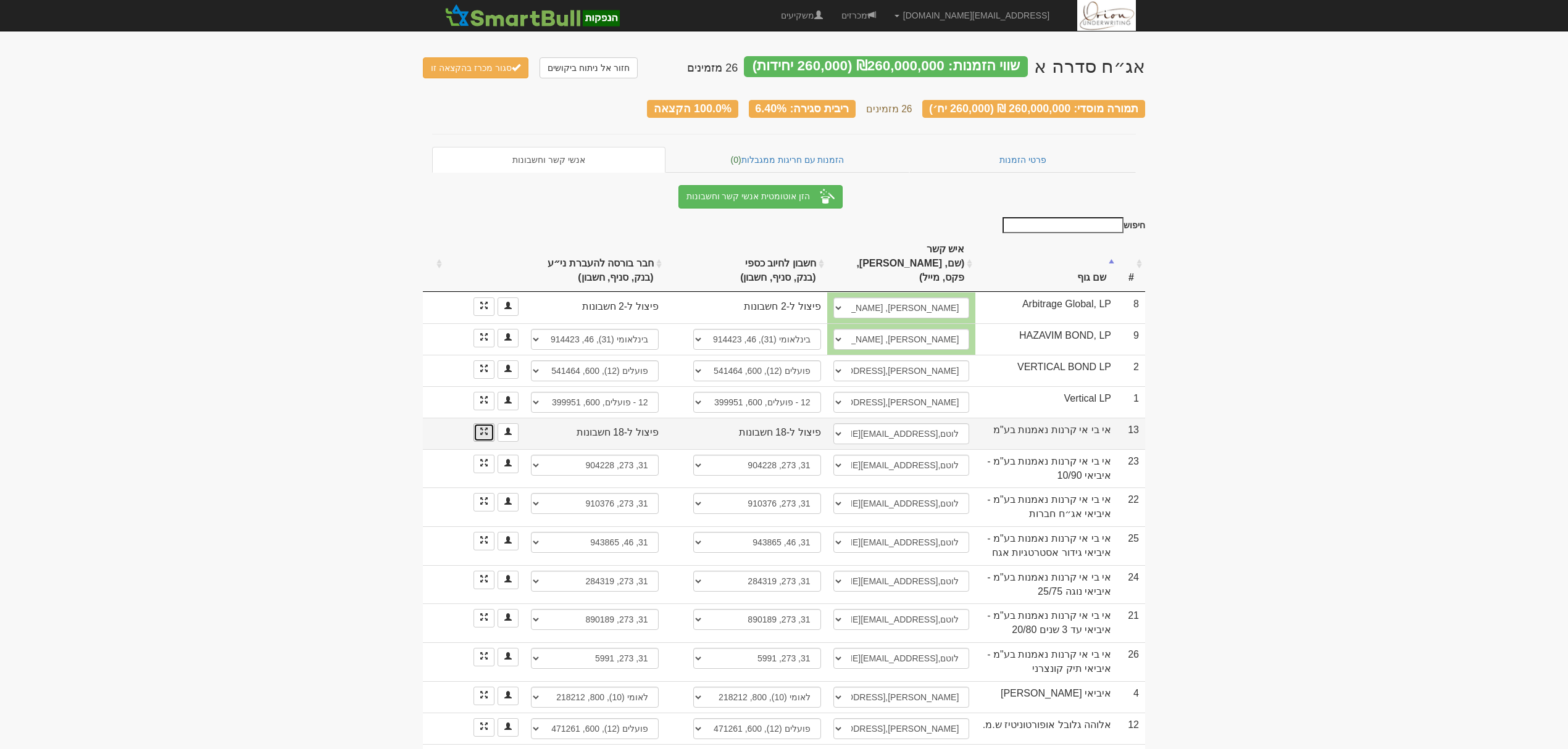
click at [475, 424] on link at bounding box center [484, 432] width 21 height 18
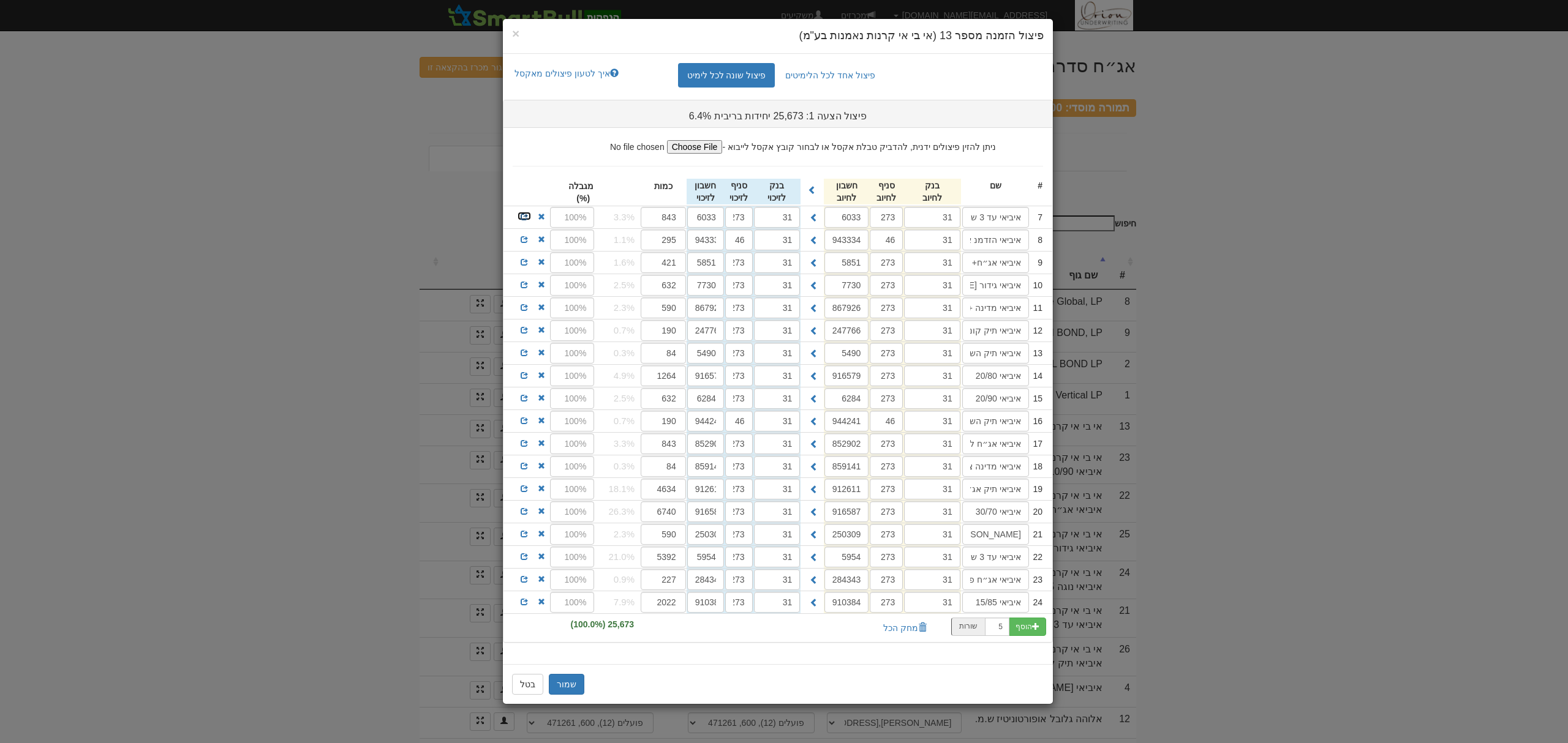
click at [522, 216] on span at bounding box center [524, 217] width 8 height 8
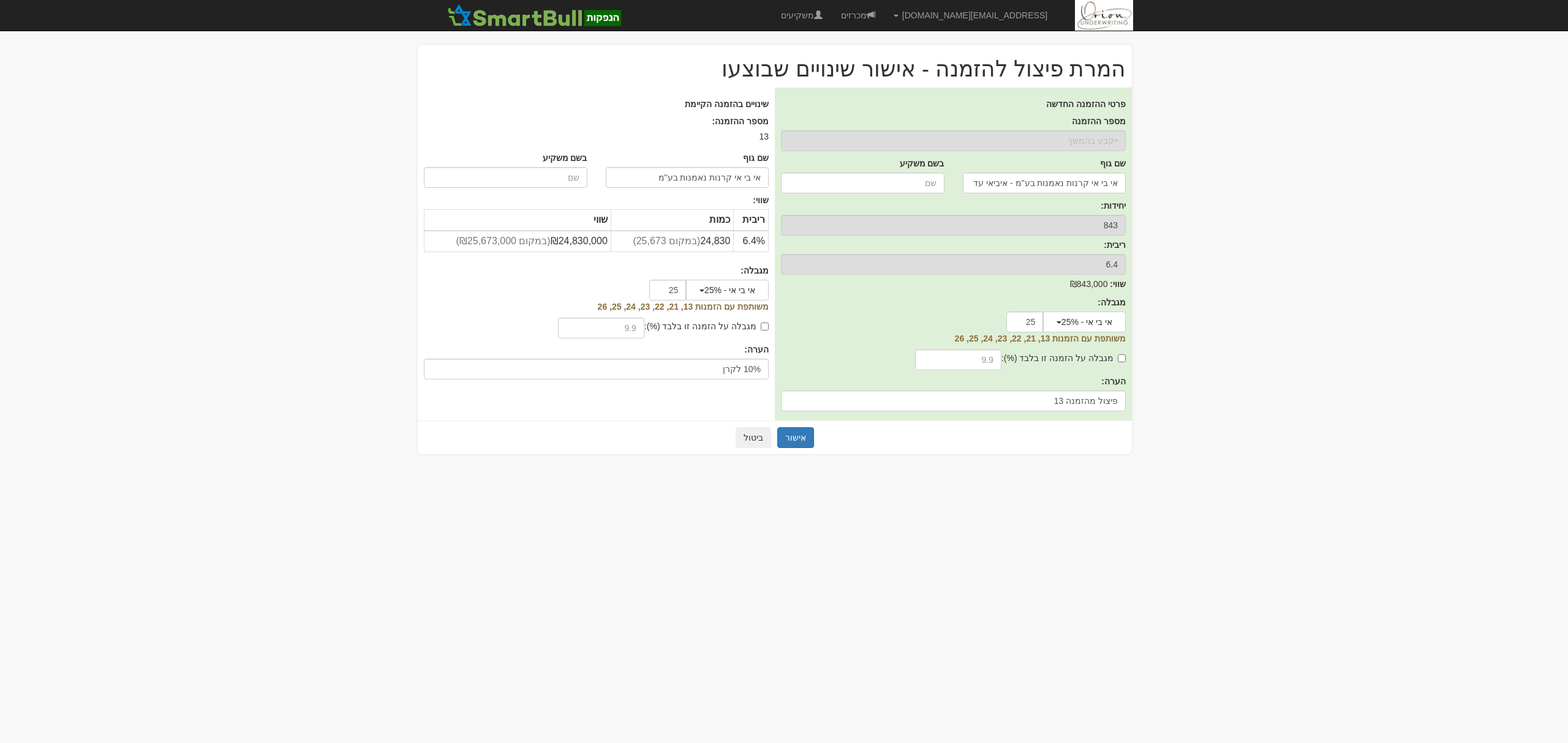
click at [730, 327] on label "מגבלה על הזמנה זו בלבד (%):" at bounding box center [706, 326] width 124 height 12
click at [761, 327] on input "מגבלה על הזמנה זו בלבד (%):" at bounding box center [764, 326] width 8 height 8
checkbox input "true"
click at [635, 322] on input "text" at bounding box center [601, 328] width 86 height 21
type input "10"
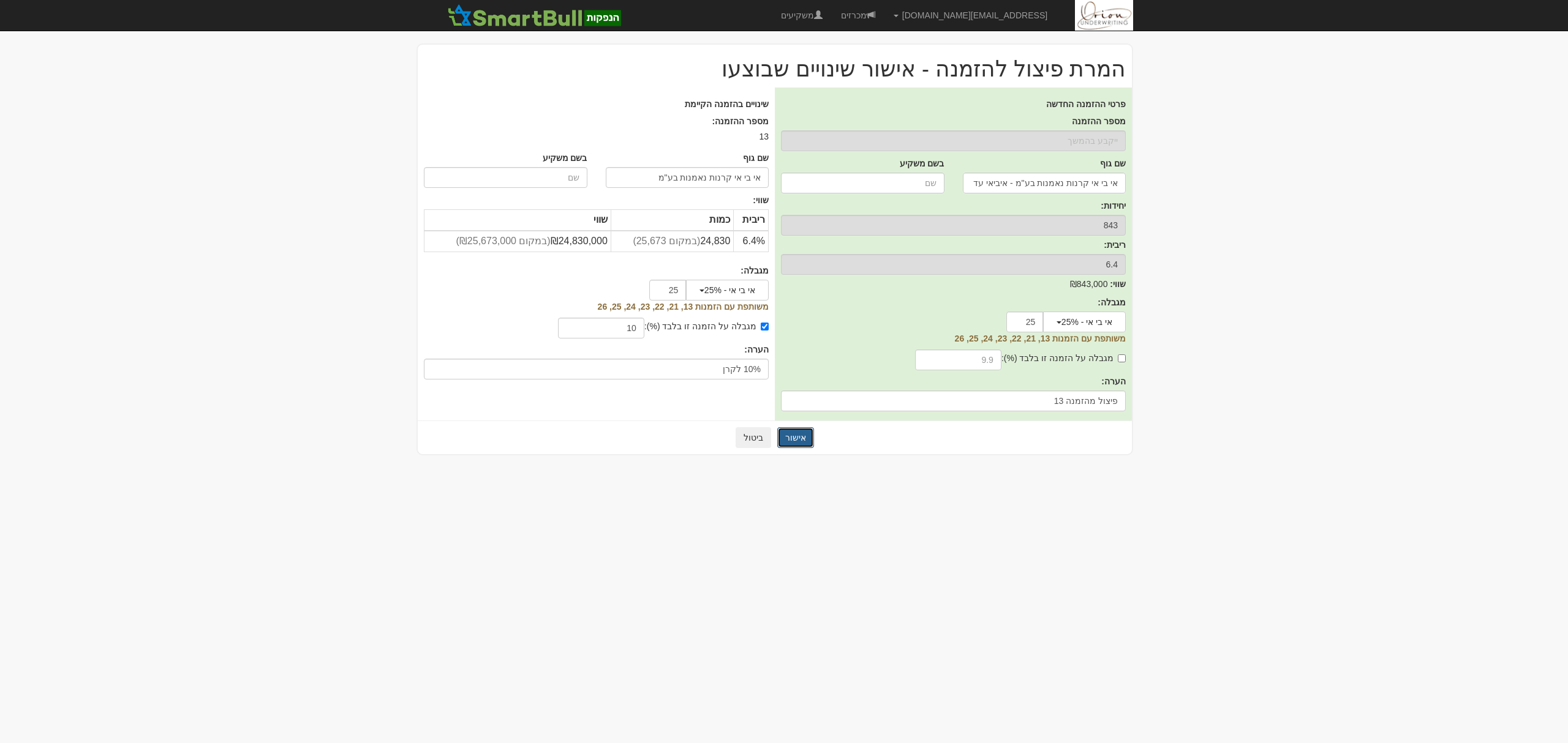
click at [798, 438] on button "אישור" at bounding box center [795, 438] width 37 height 21
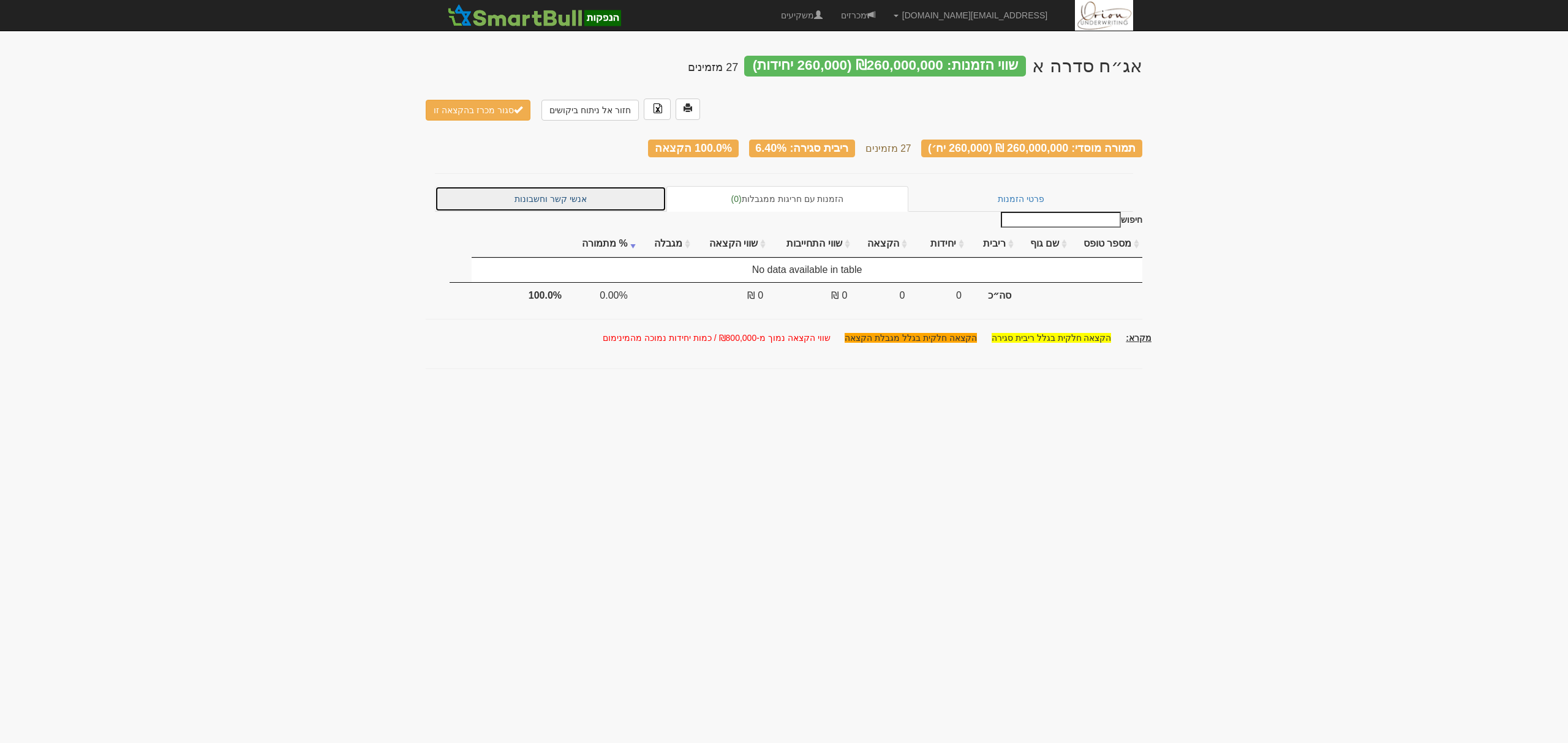
click at [535, 186] on link "אנשי קשר וחשבונות" at bounding box center [551, 199] width 231 height 26
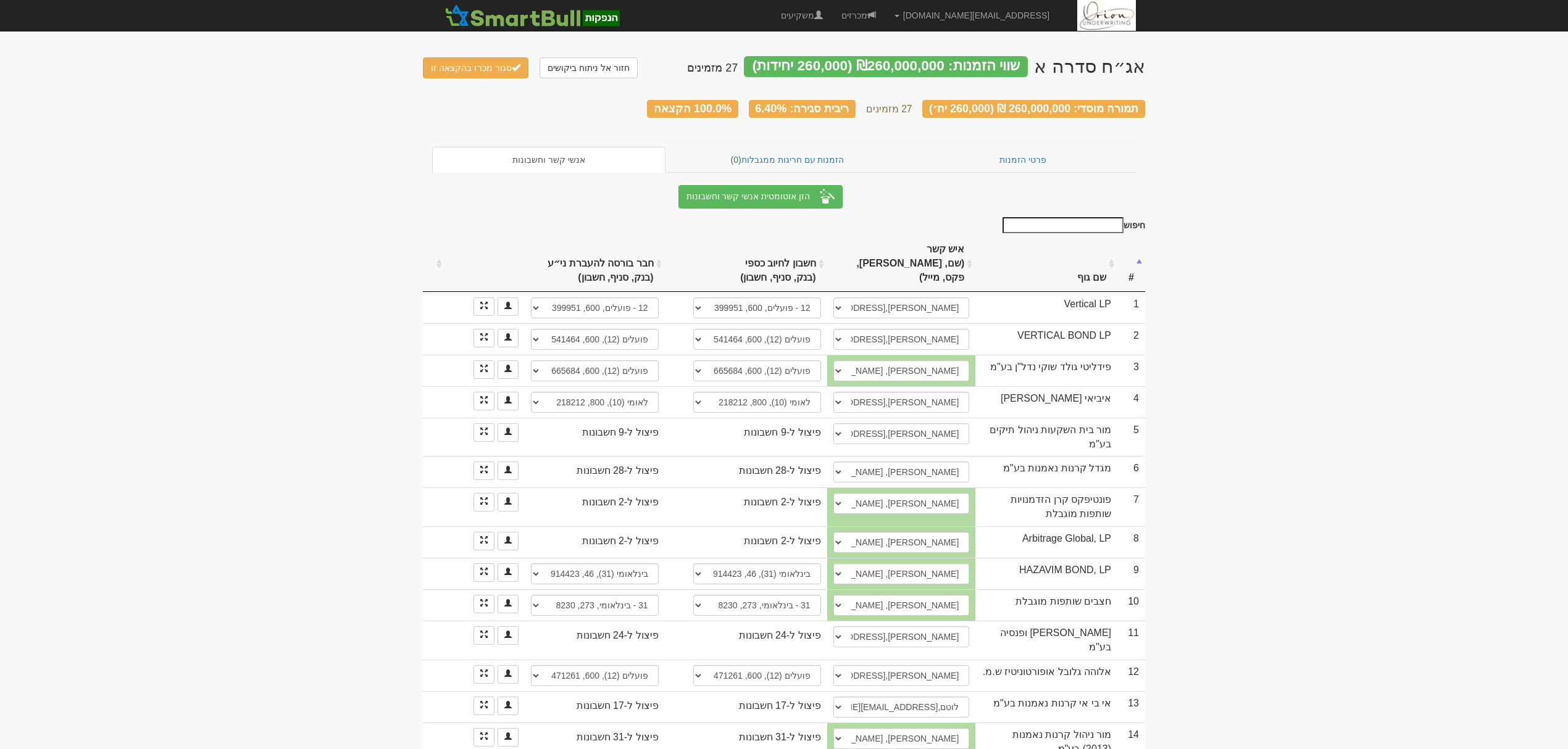
click at [1095, 256] on th "שם גוף" at bounding box center [1046, 264] width 142 height 56
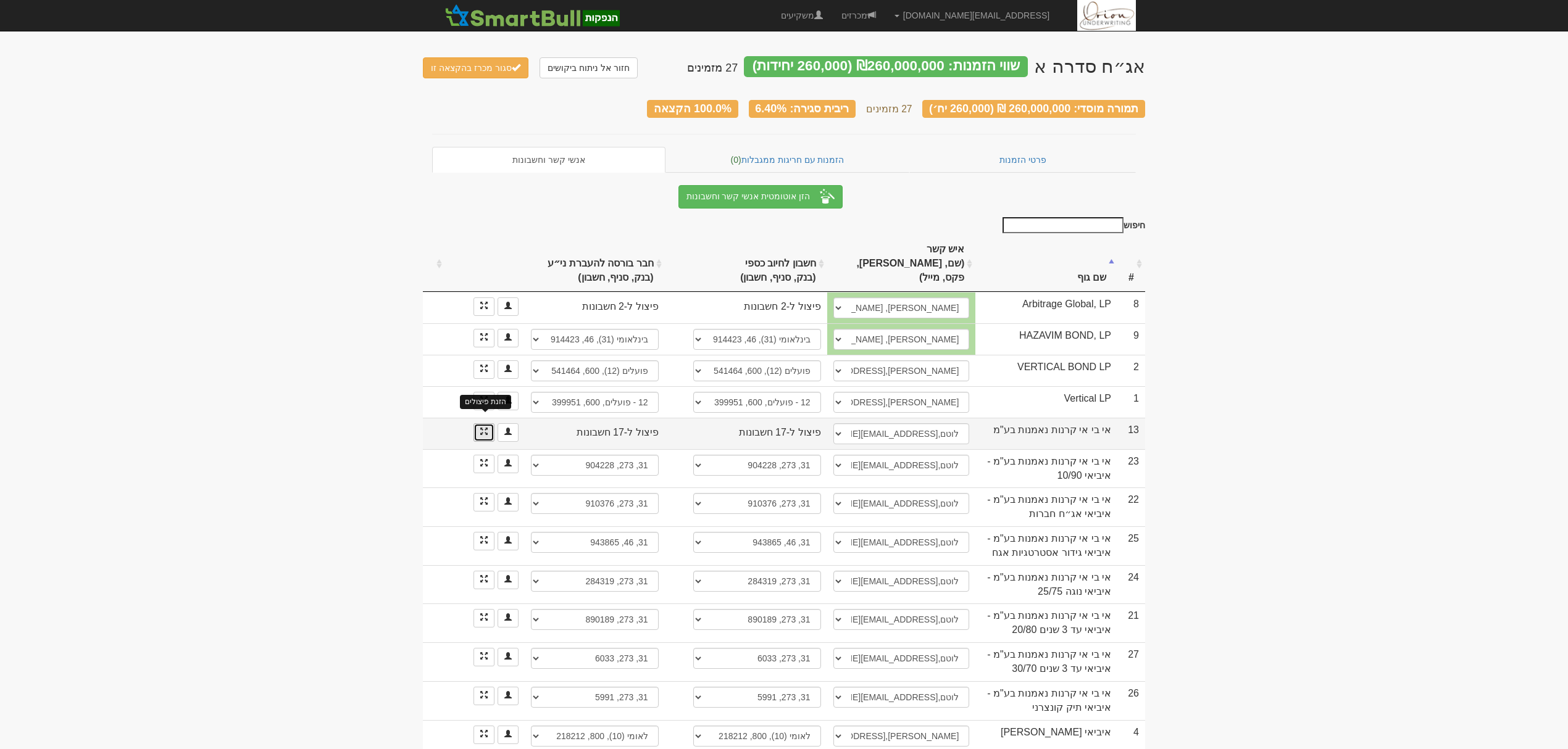
click at [480, 428] on span at bounding box center [484, 431] width 8 height 8
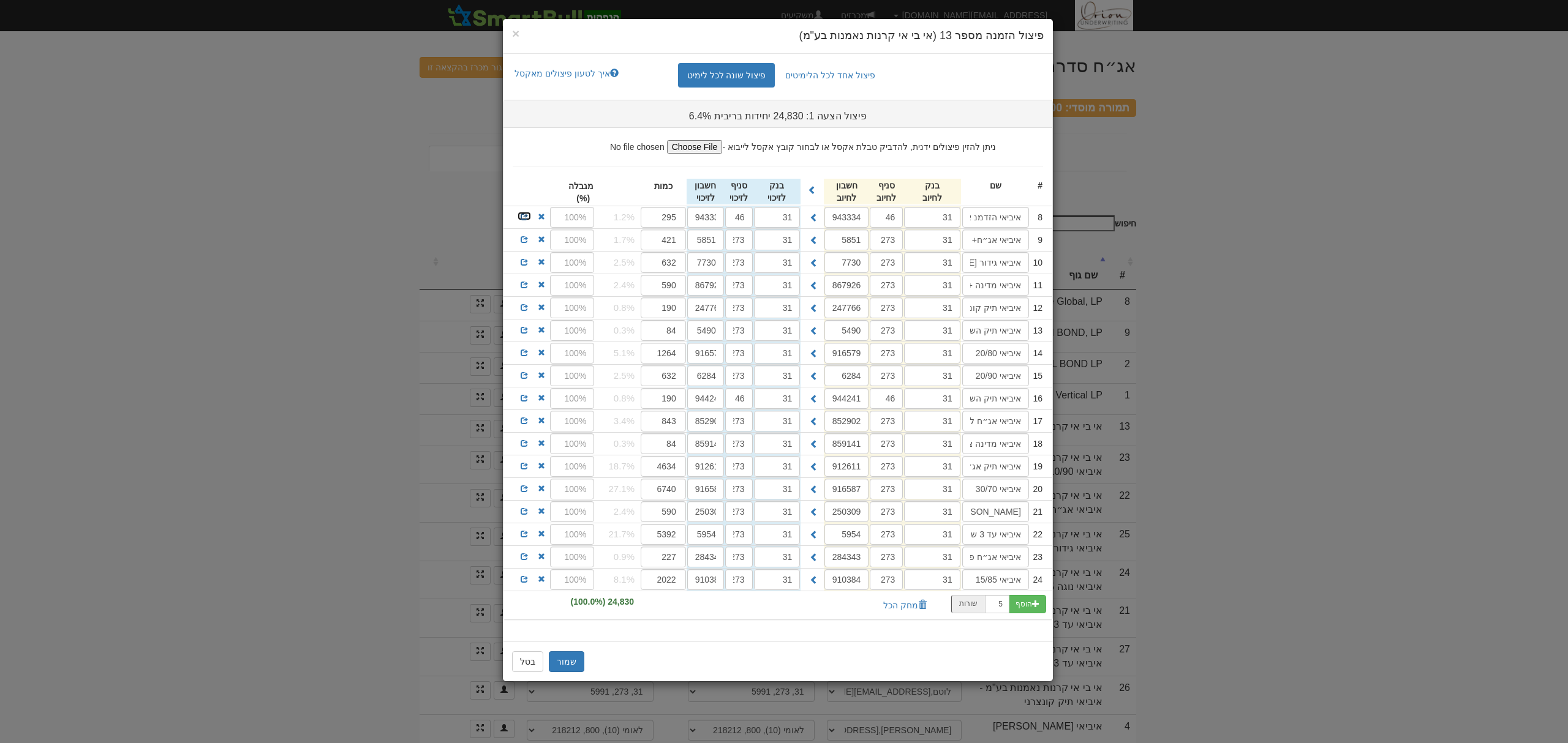
click at [528, 216] on link at bounding box center [524, 216] width 15 height 9
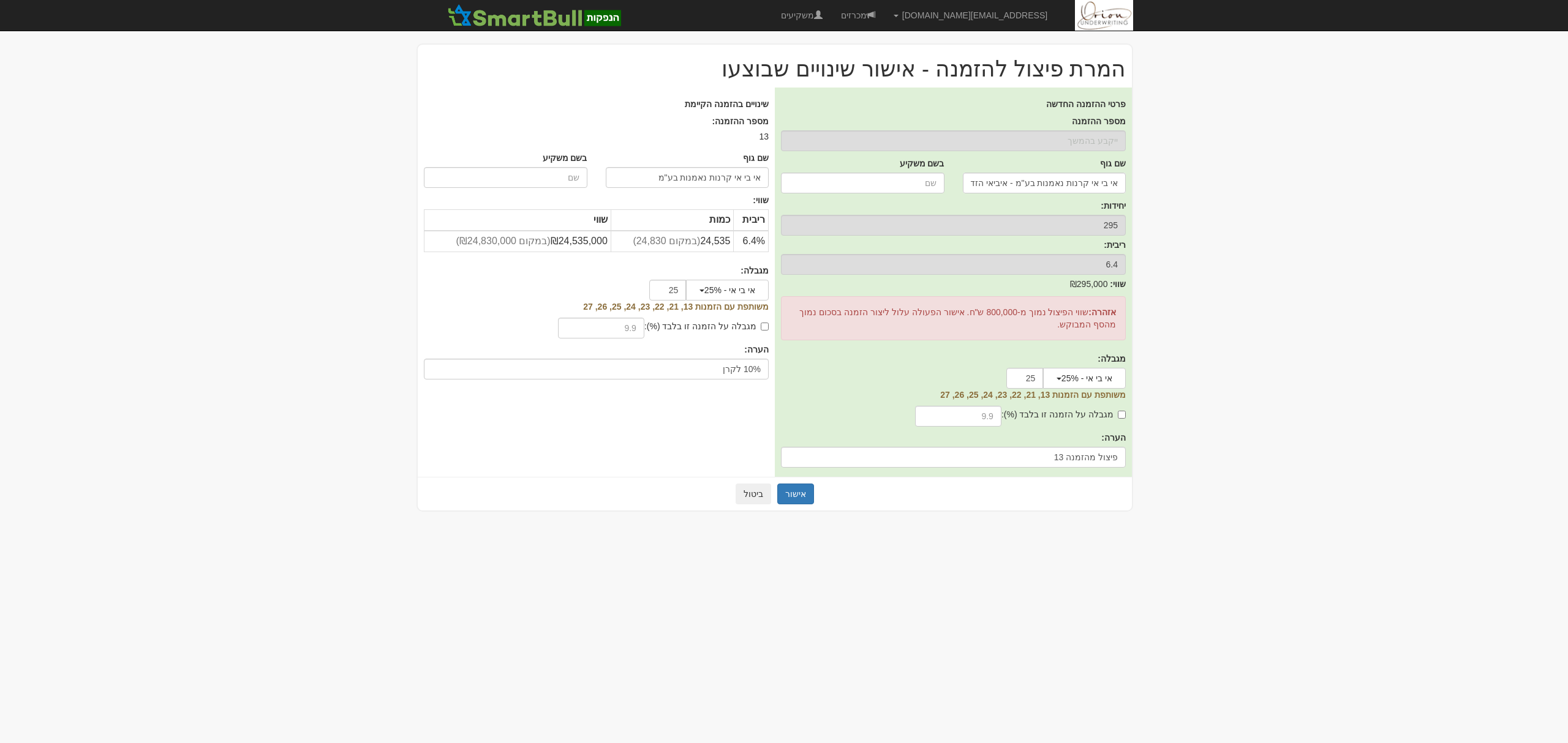
click at [743, 321] on label "מגבלה על הזמנה זו בלבד (%):" at bounding box center [706, 326] width 124 height 12
click at [761, 323] on input "מגבלה על הזמנה זו בלבד (%):" at bounding box center [764, 326] width 8 height 8
checkbox input "true"
click at [626, 329] on input "text" at bounding box center [601, 328] width 86 height 21
type input "10"
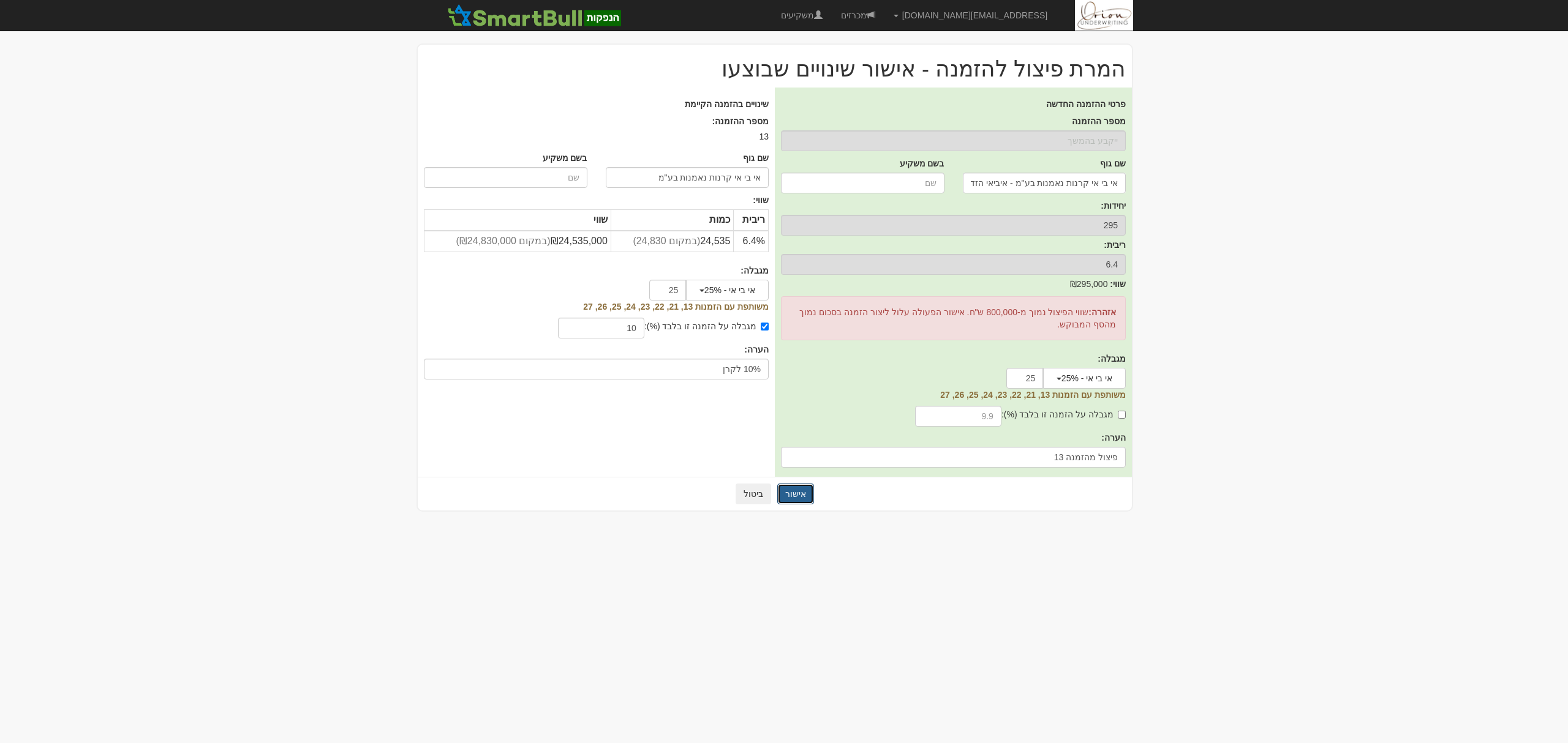
click at [794, 494] on button "אישור" at bounding box center [795, 494] width 37 height 21
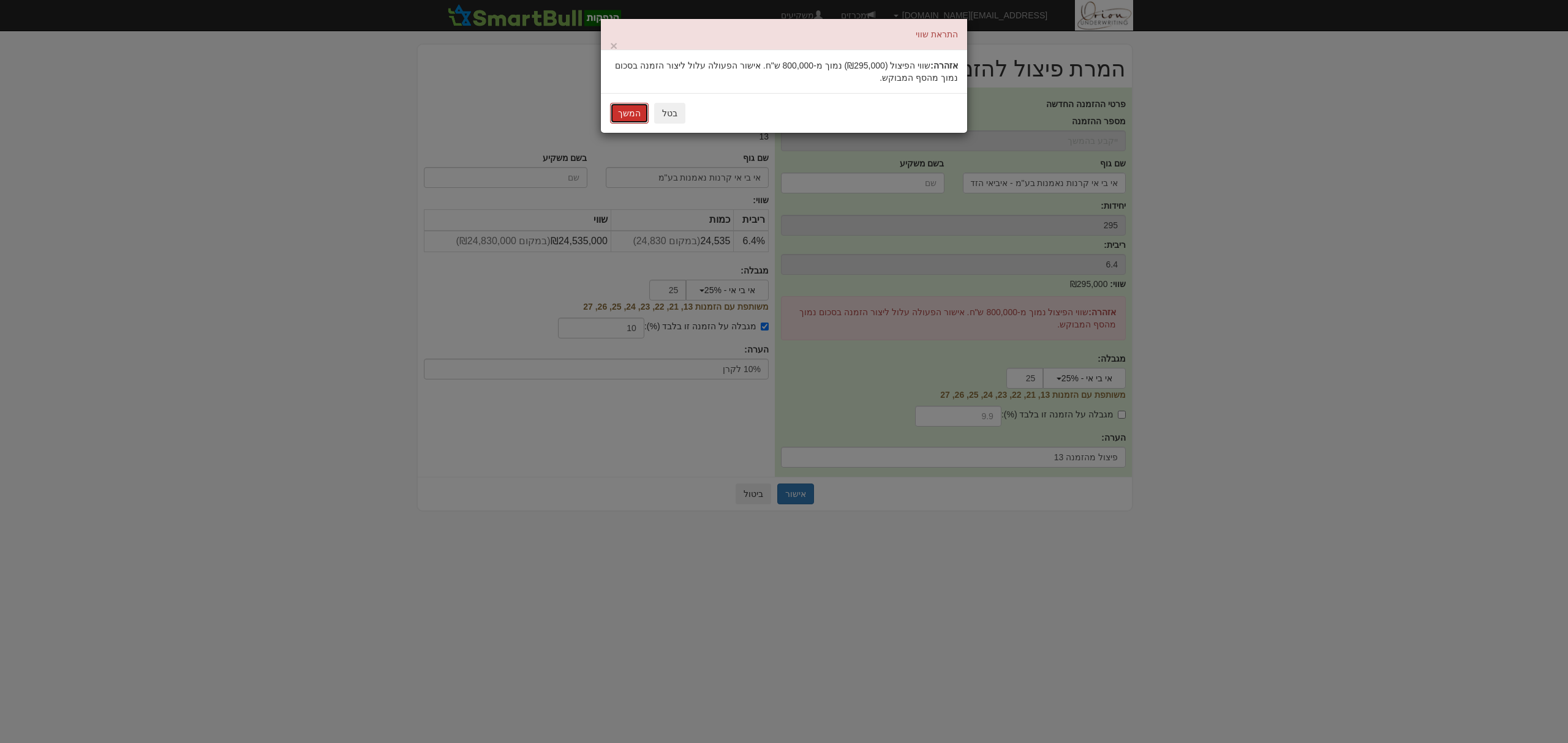
click at [616, 113] on button "המשך" at bounding box center [629, 113] width 39 height 21
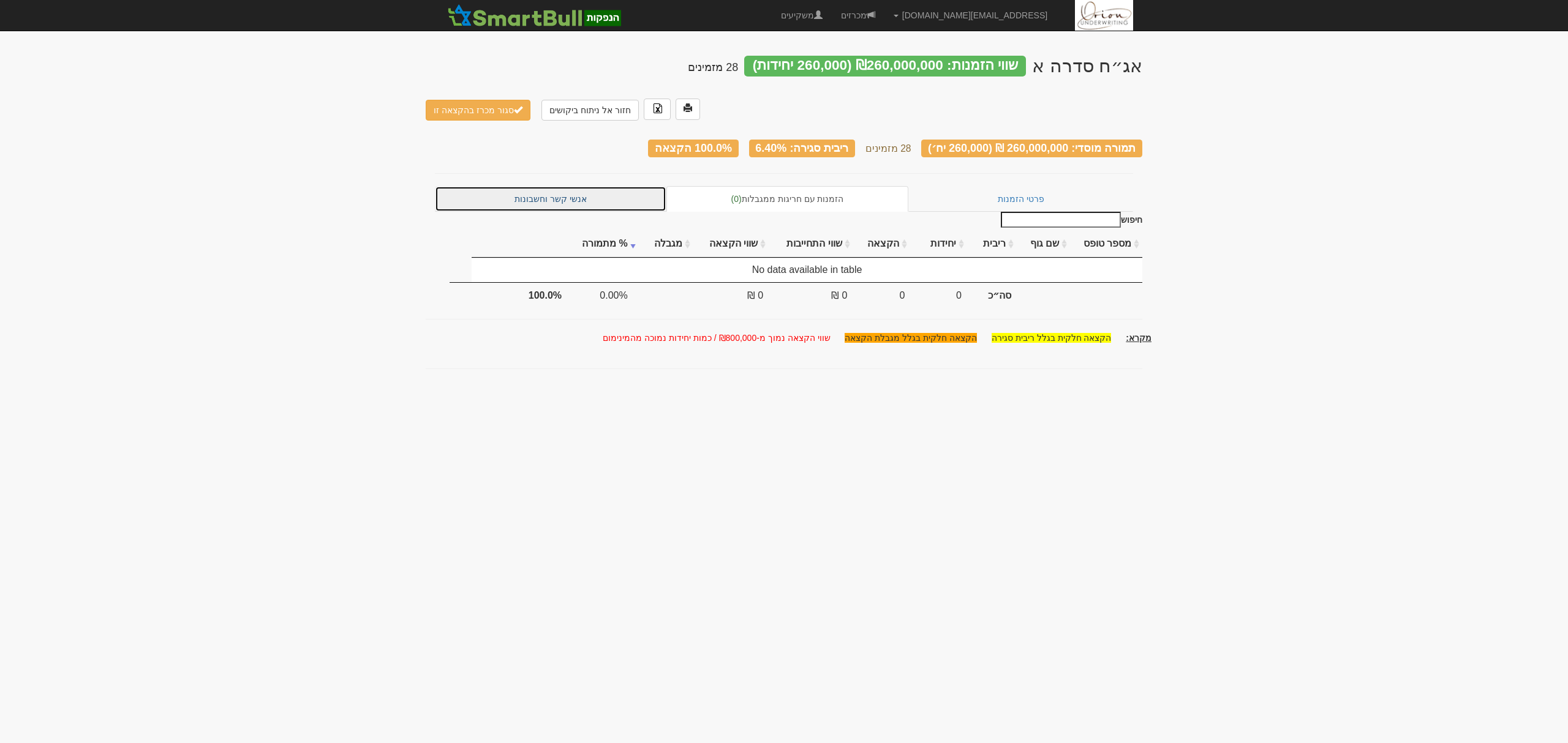
click at [588, 186] on link "אנשי קשר וחשבונות" at bounding box center [551, 199] width 231 height 26
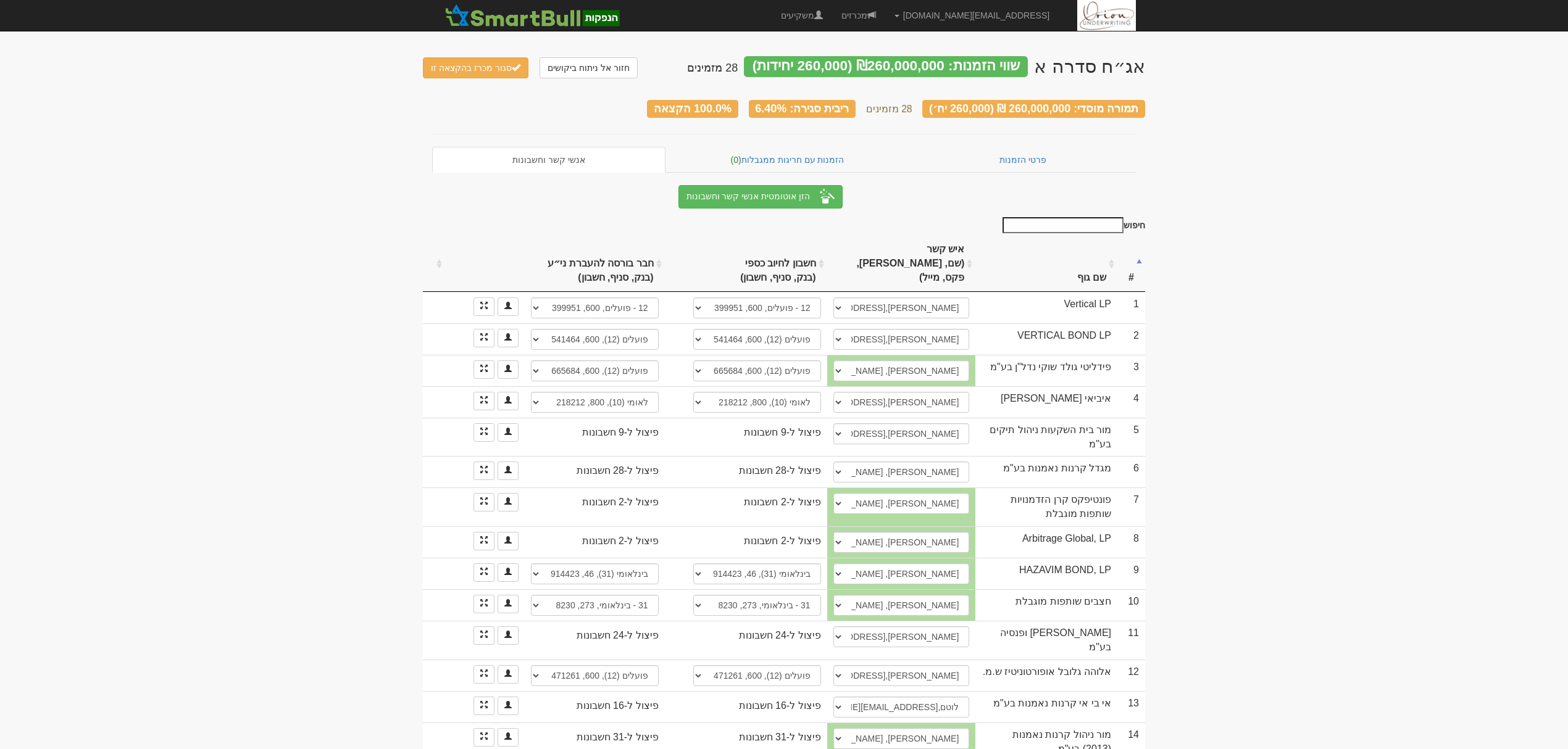
click at [1093, 257] on th "שם גוף" at bounding box center [1046, 264] width 142 height 56
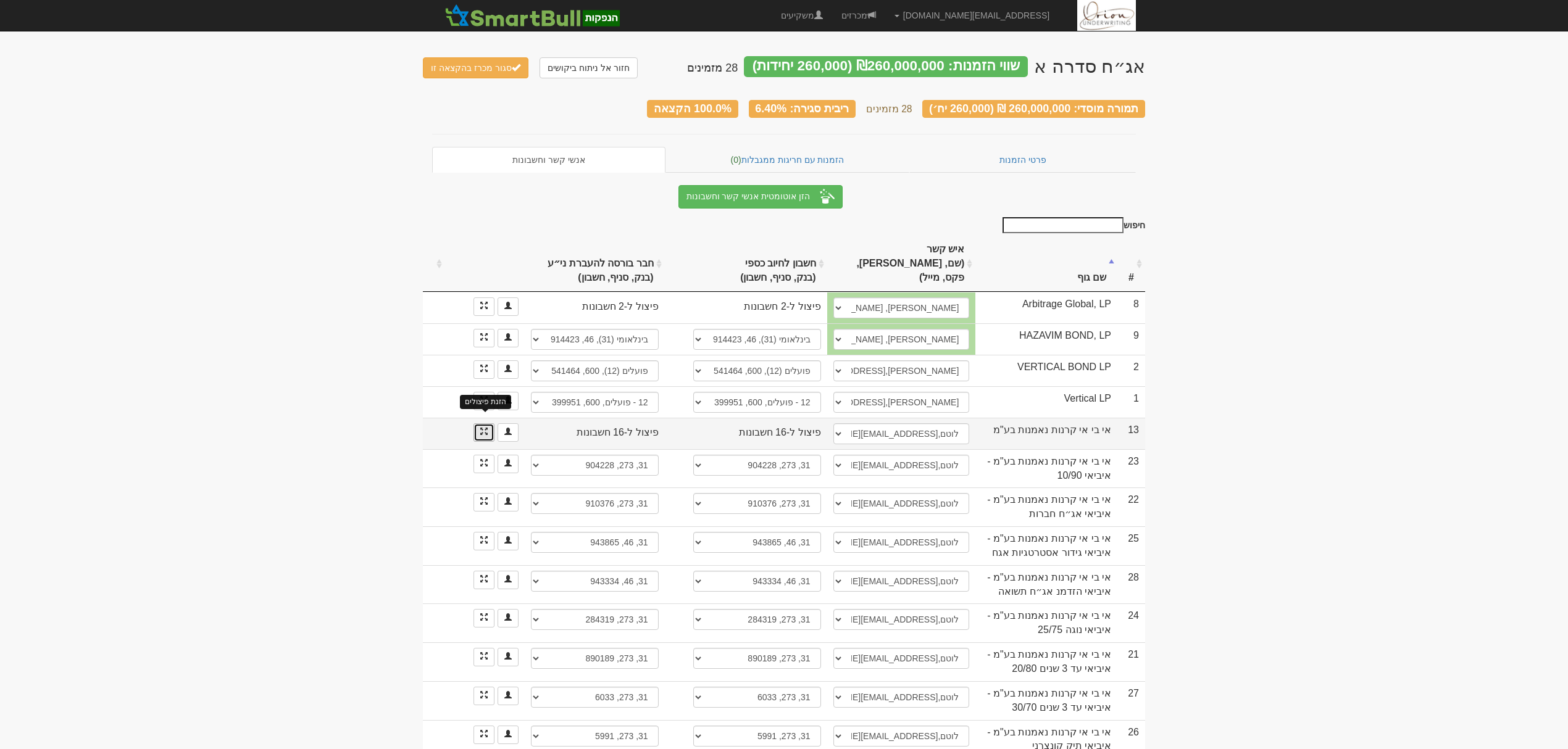
click at [486, 428] on span at bounding box center [484, 431] width 8 height 8
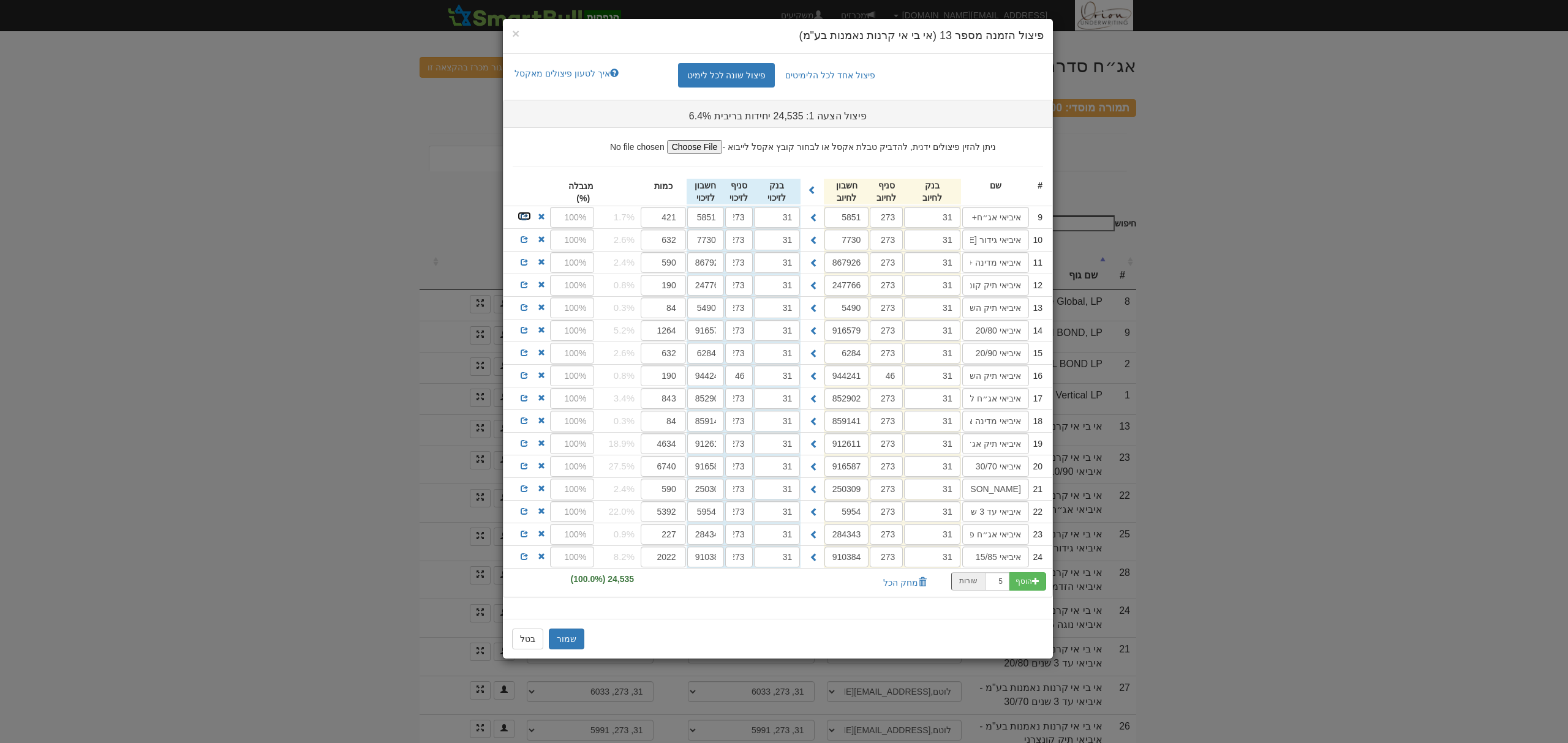
click at [521, 217] on span at bounding box center [524, 217] width 8 height 8
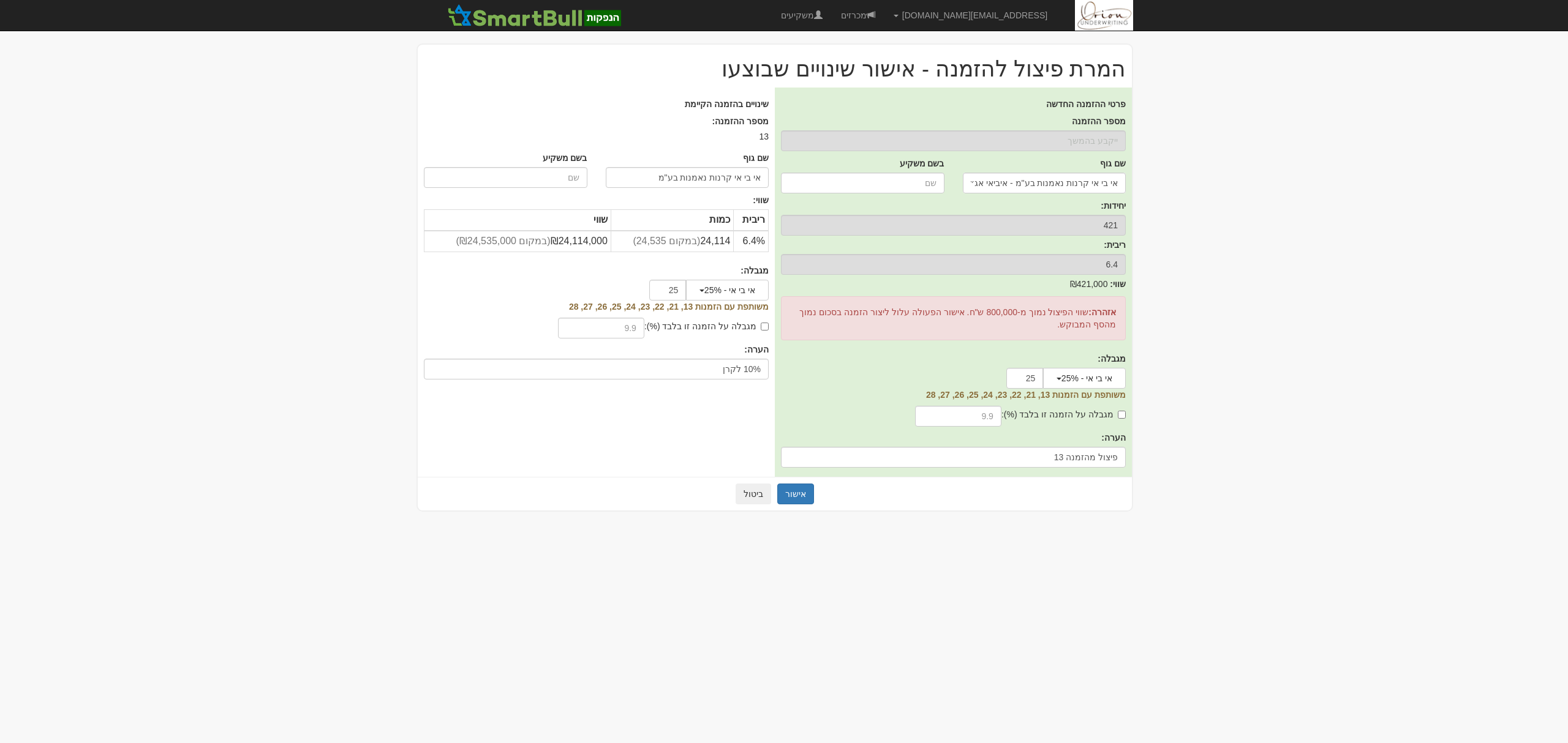
click at [726, 321] on label "מגבלה על הזמנה זו בלבד (%):" at bounding box center [706, 326] width 124 height 12
click at [761, 323] on input "מגבלה על הזמנה זו בלבד (%):" at bounding box center [764, 326] width 8 height 8
checkbox input "true"
click at [638, 329] on input "text" at bounding box center [601, 328] width 86 height 21
type input "10"
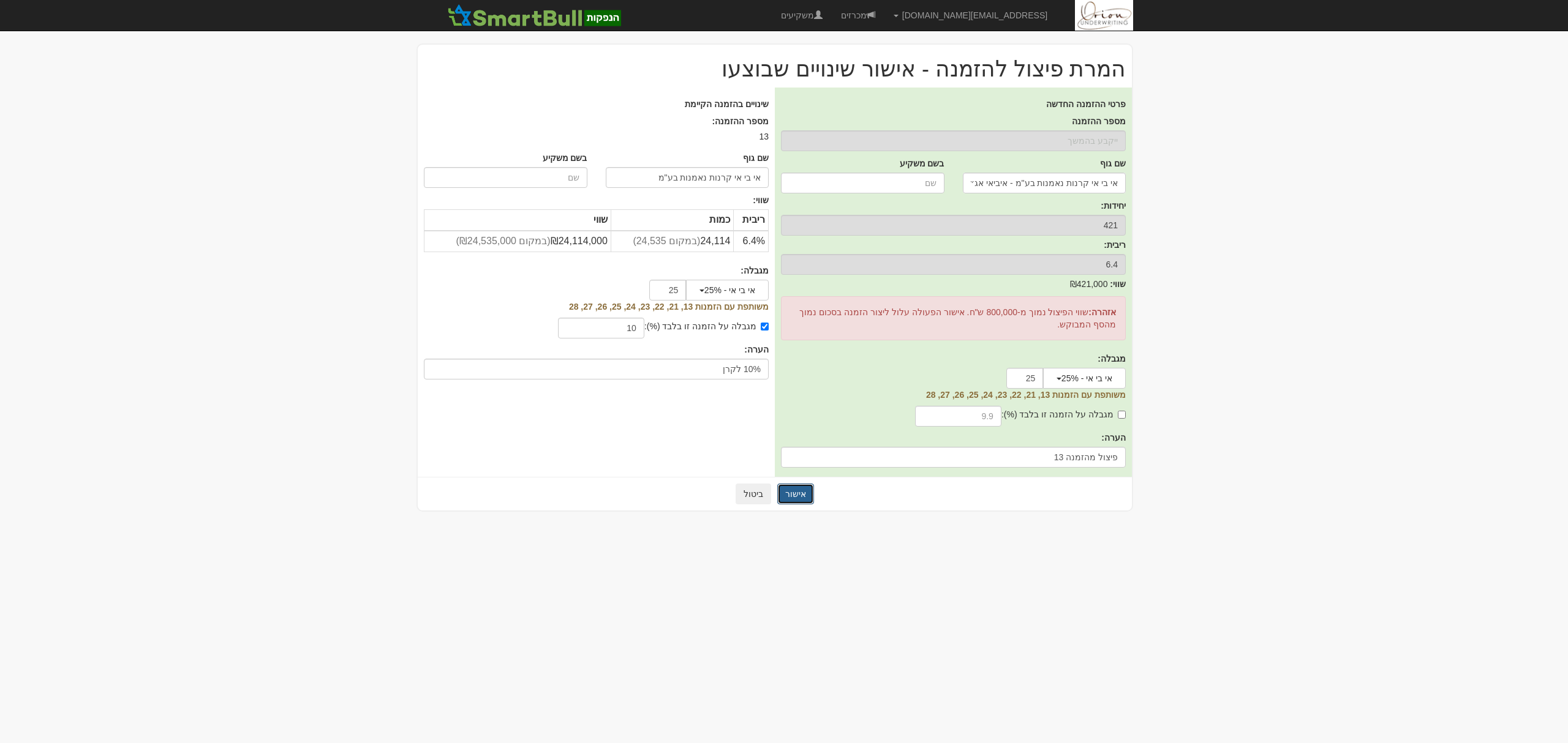
click at [807, 492] on button "אישור" at bounding box center [795, 494] width 37 height 21
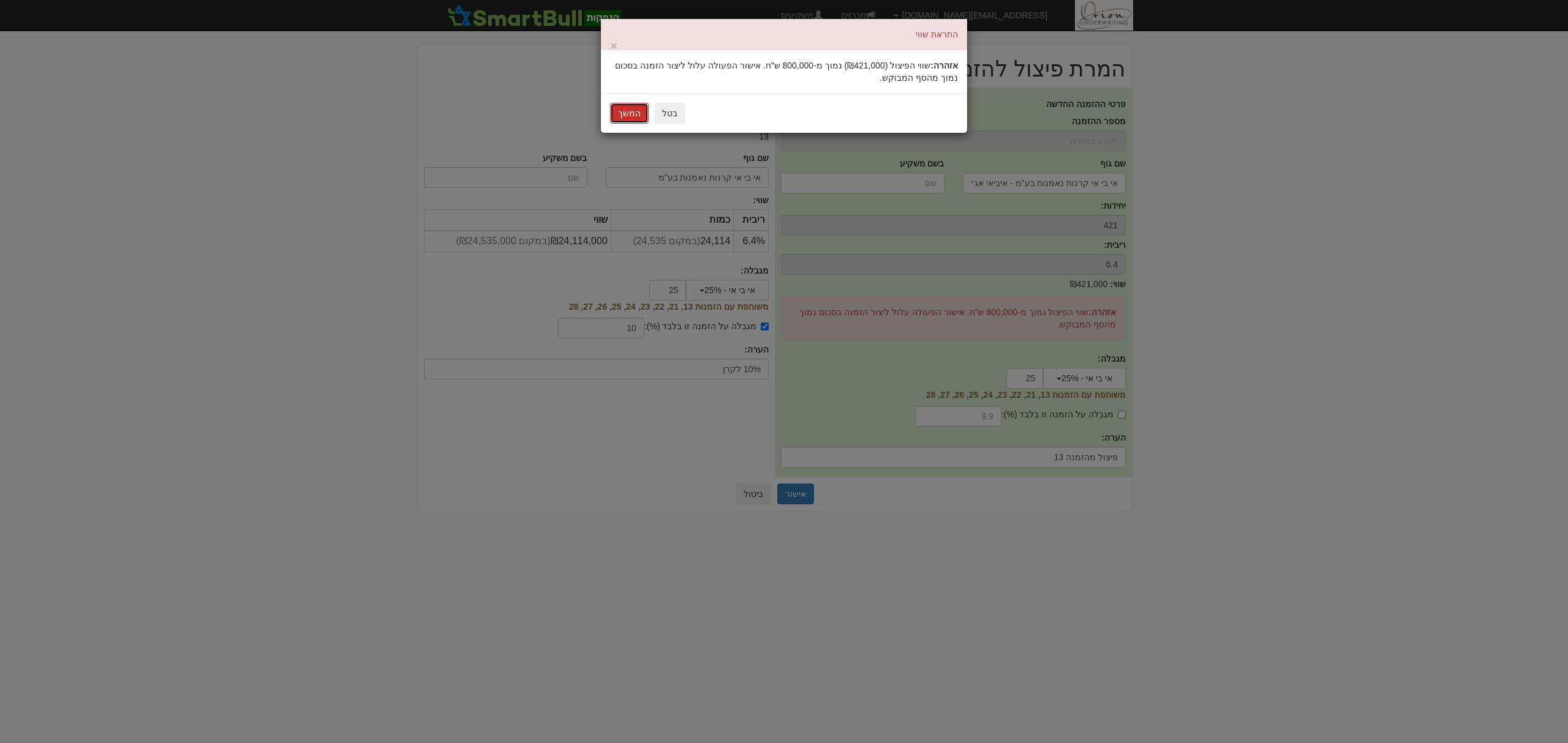
click at [629, 113] on button "המשך" at bounding box center [629, 113] width 39 height 21
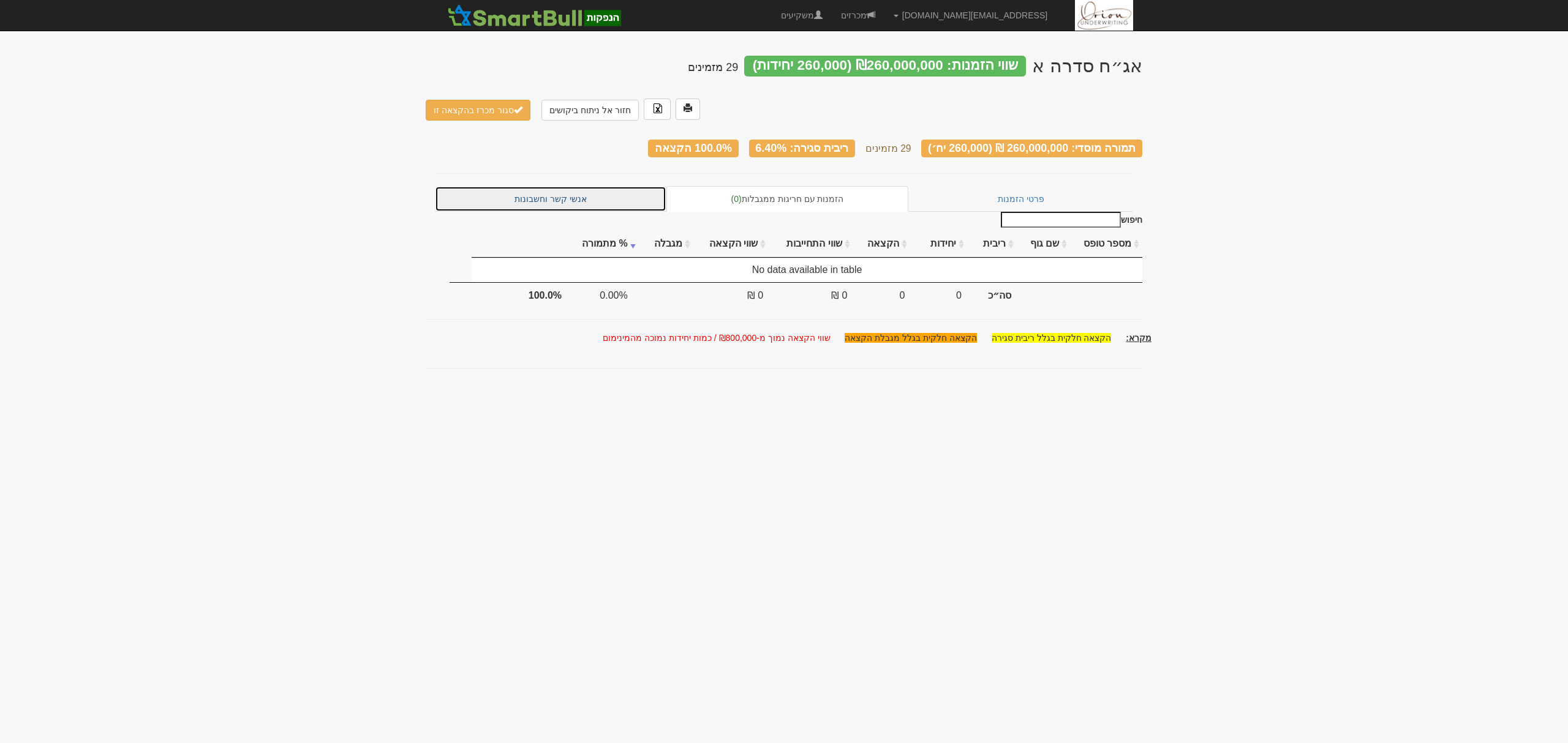
click at [556, 186] on link "אנשי קשר וחשבונות" at bounding box center [551, 199] width 231 height 26
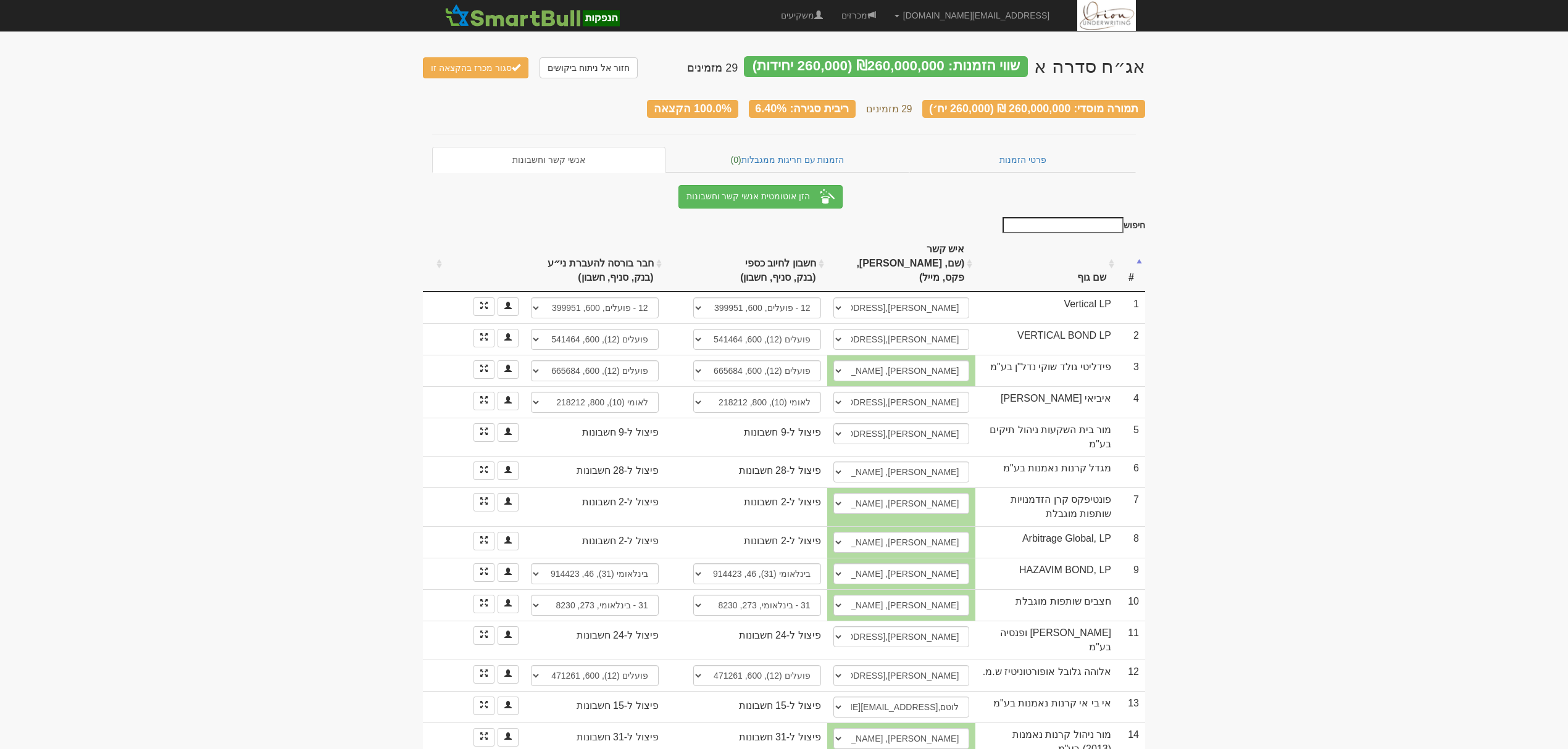
click at [1044, 263] on th "שם גוף" at bounding box center [1046, 264] width 142 height 56
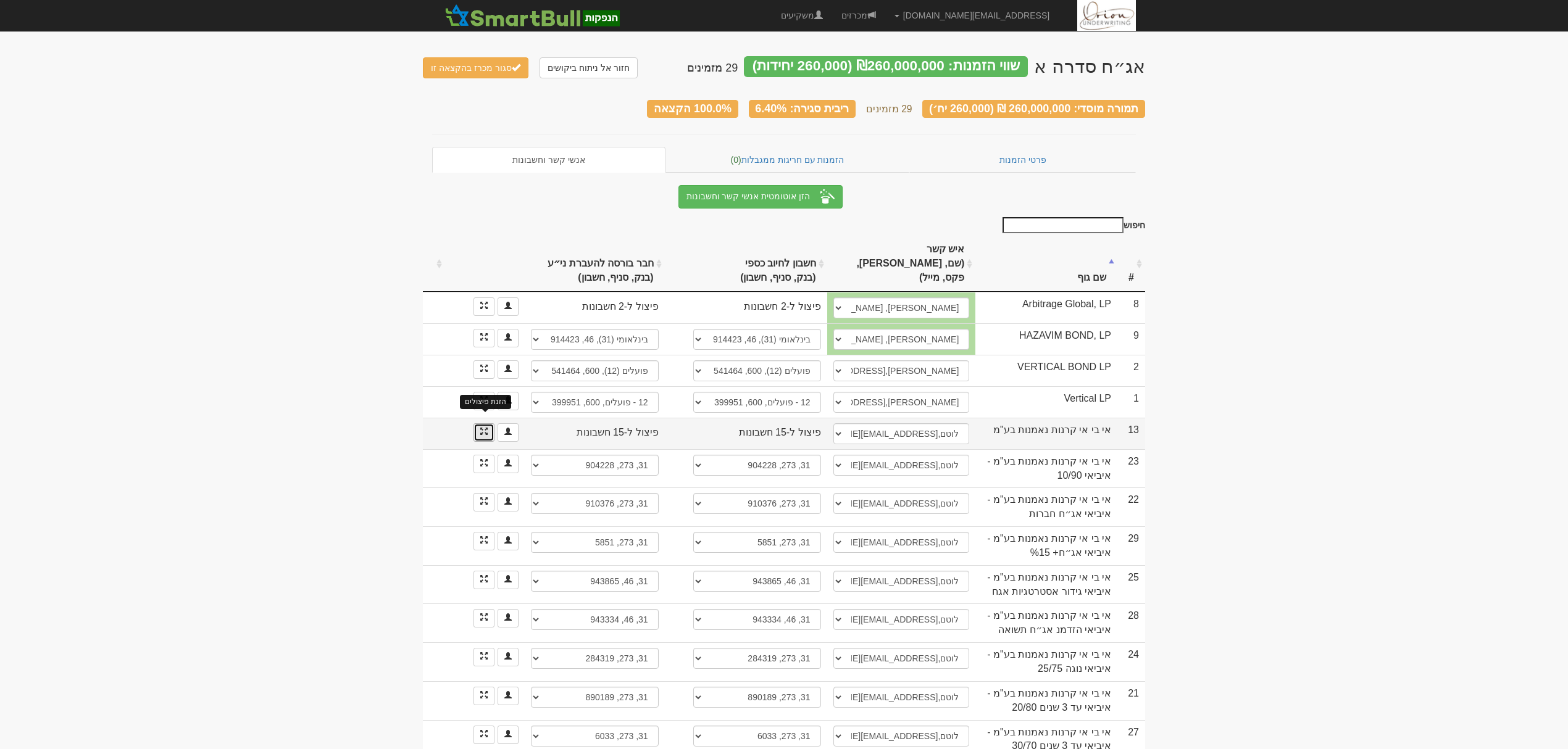
click at [485, 428] on span at bounding box center [484, 431] width 8 height 8
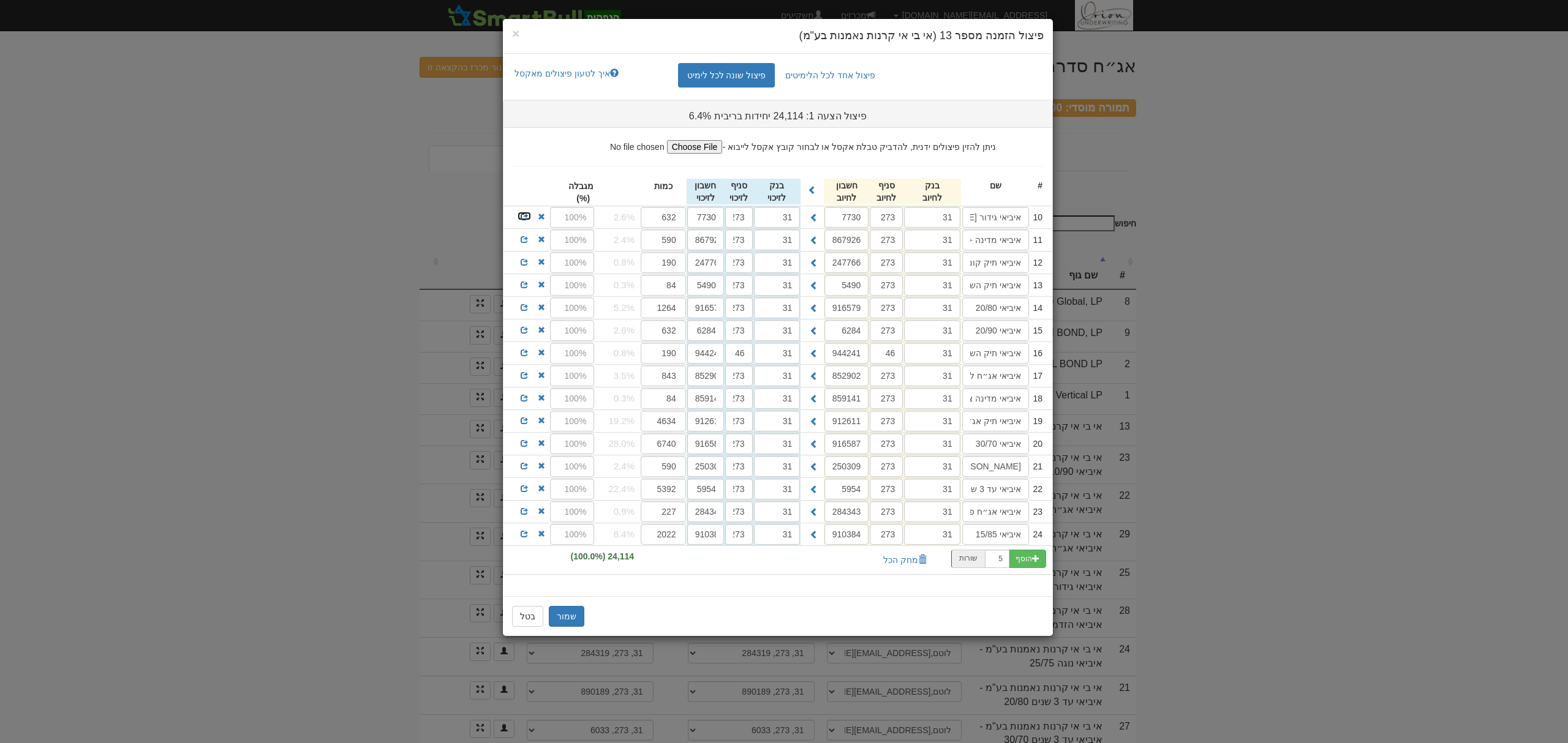
click at [521, 218] on span at bounding box center [524, 217] width 8 height 8
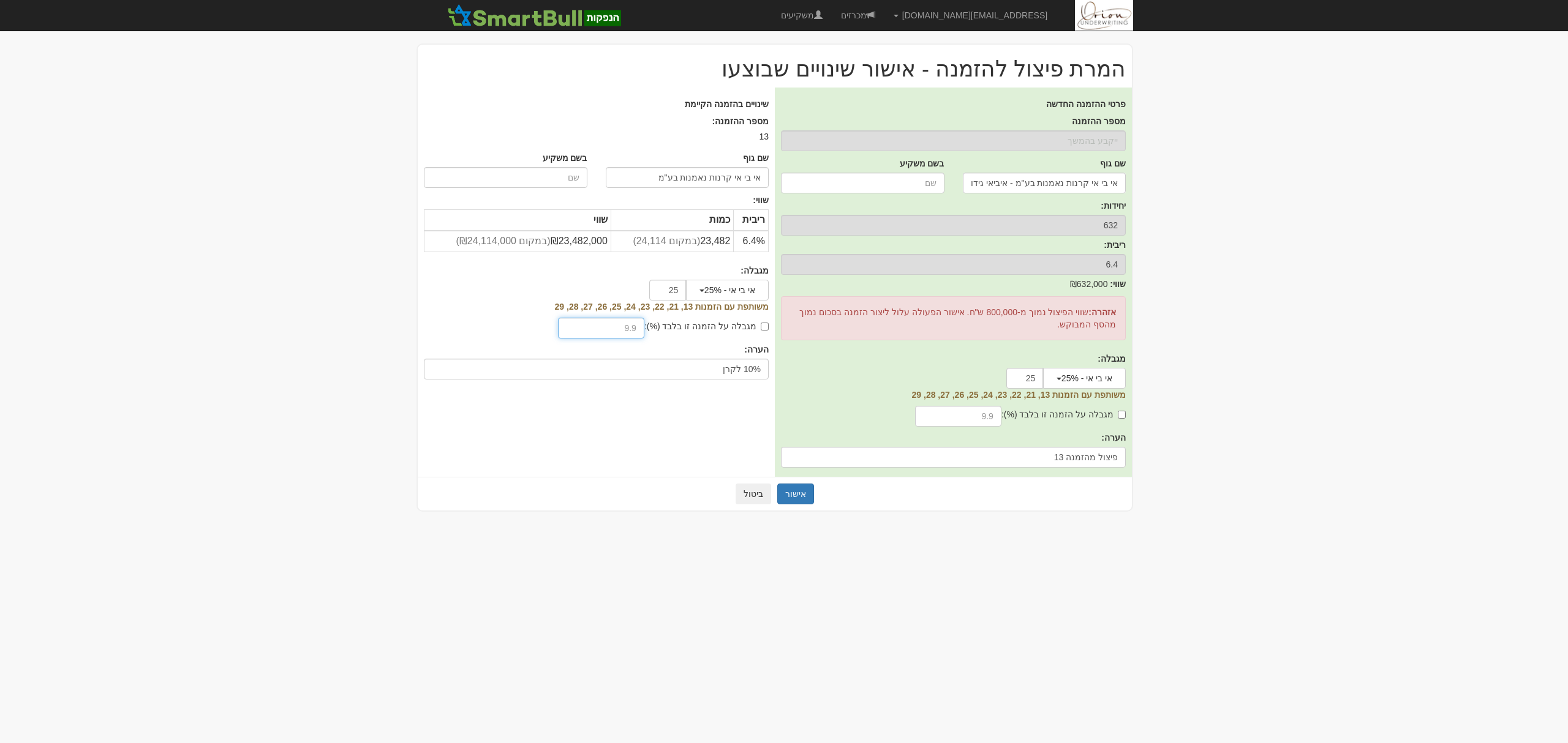
click at [625, 324] on input "text" at bounding box center [601, 328] width 86 height 21
type input "10"
click at [694, 322] on label "מגבלה על הזמנה זו בלבד (%):" at bounding box center [706, 326] width 124 height 12
click at [761, 323] on input "מגבלה על הזמנה זו בלבד (%):" at bounding box center [764, 326] width 8 height 8
checkbox input "true"
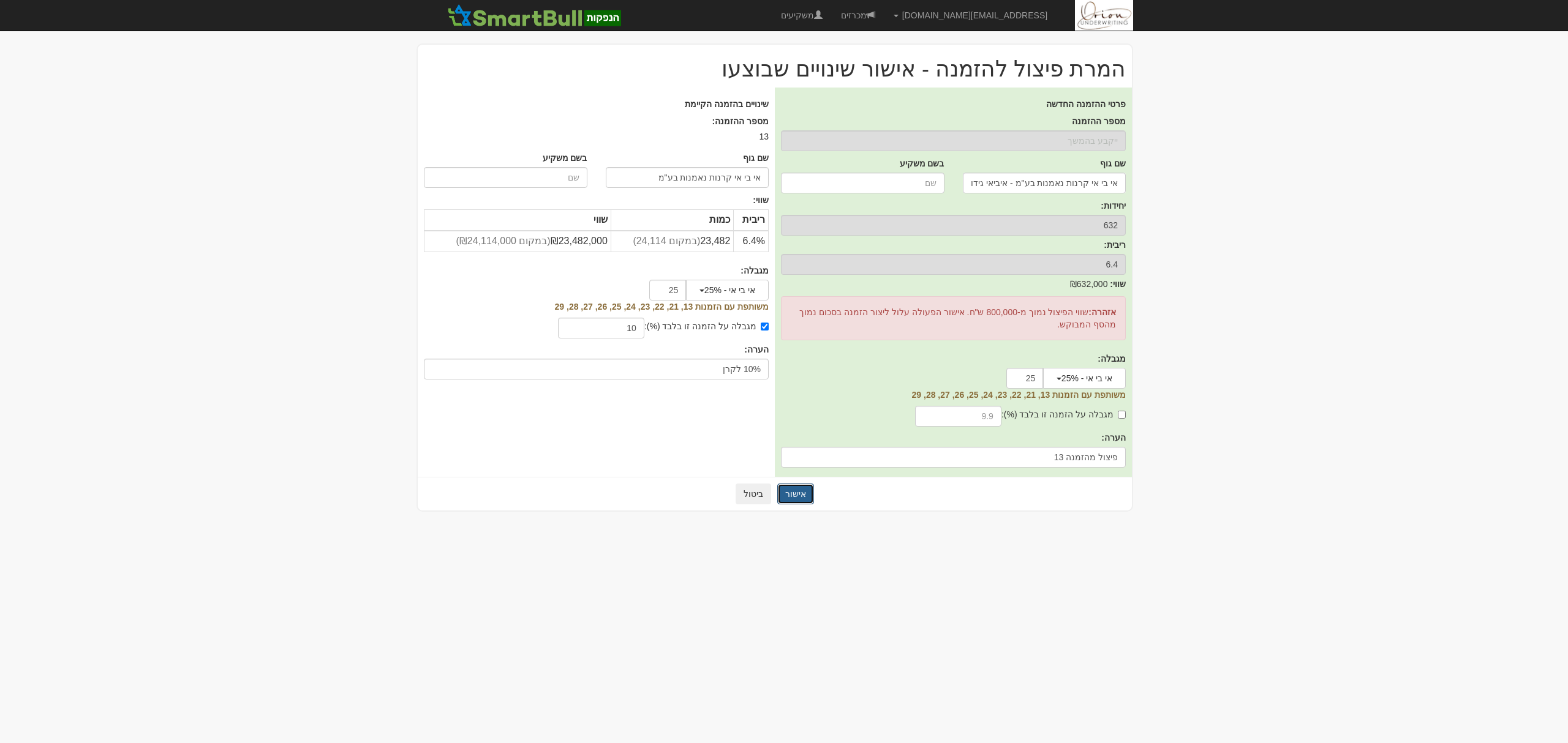
click at [787, 490] on button "אישור" at bounding box center [795, 494] width 37 height 21
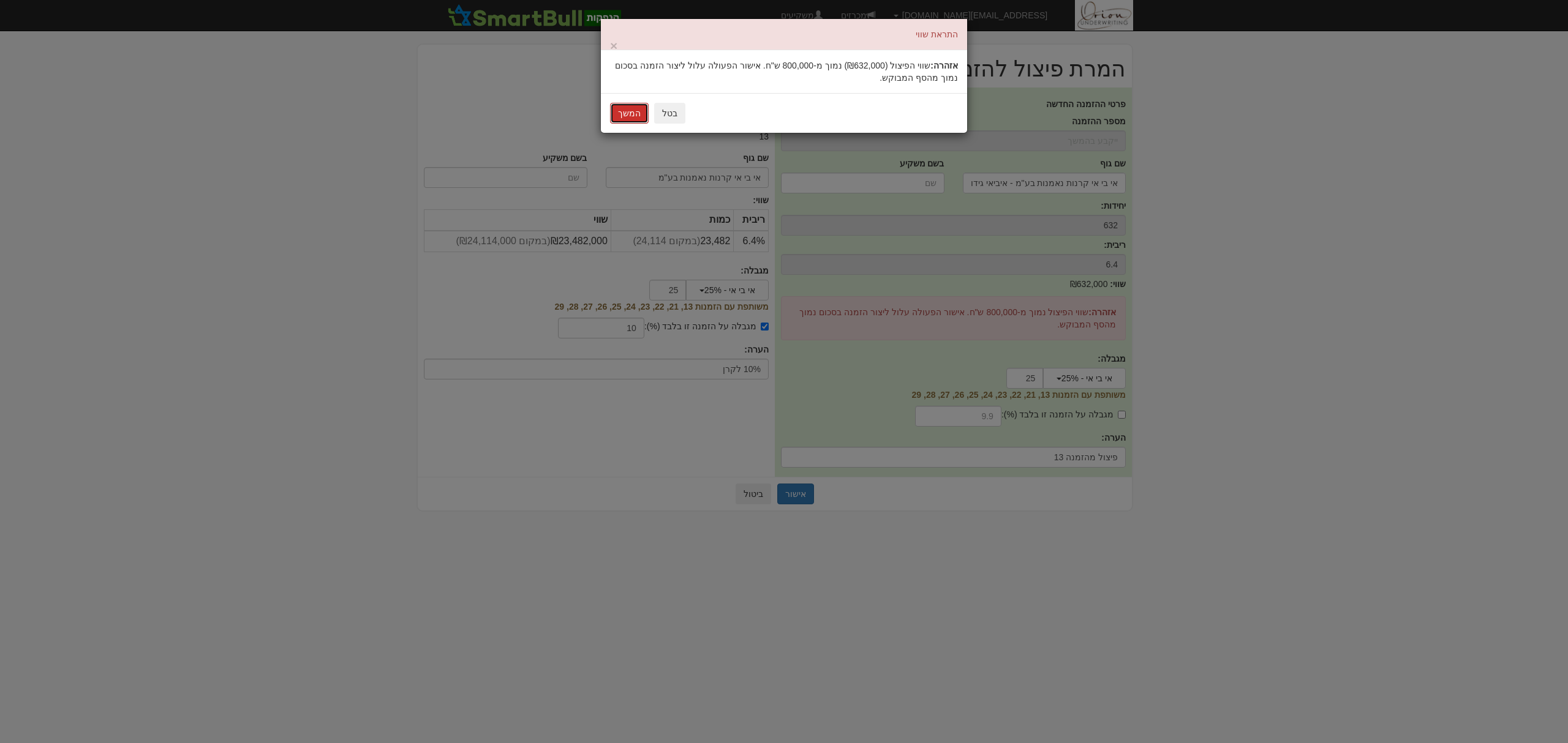
click at [619, 109] on button "המשך" at bounding box center [629, 113] width 39 height 21
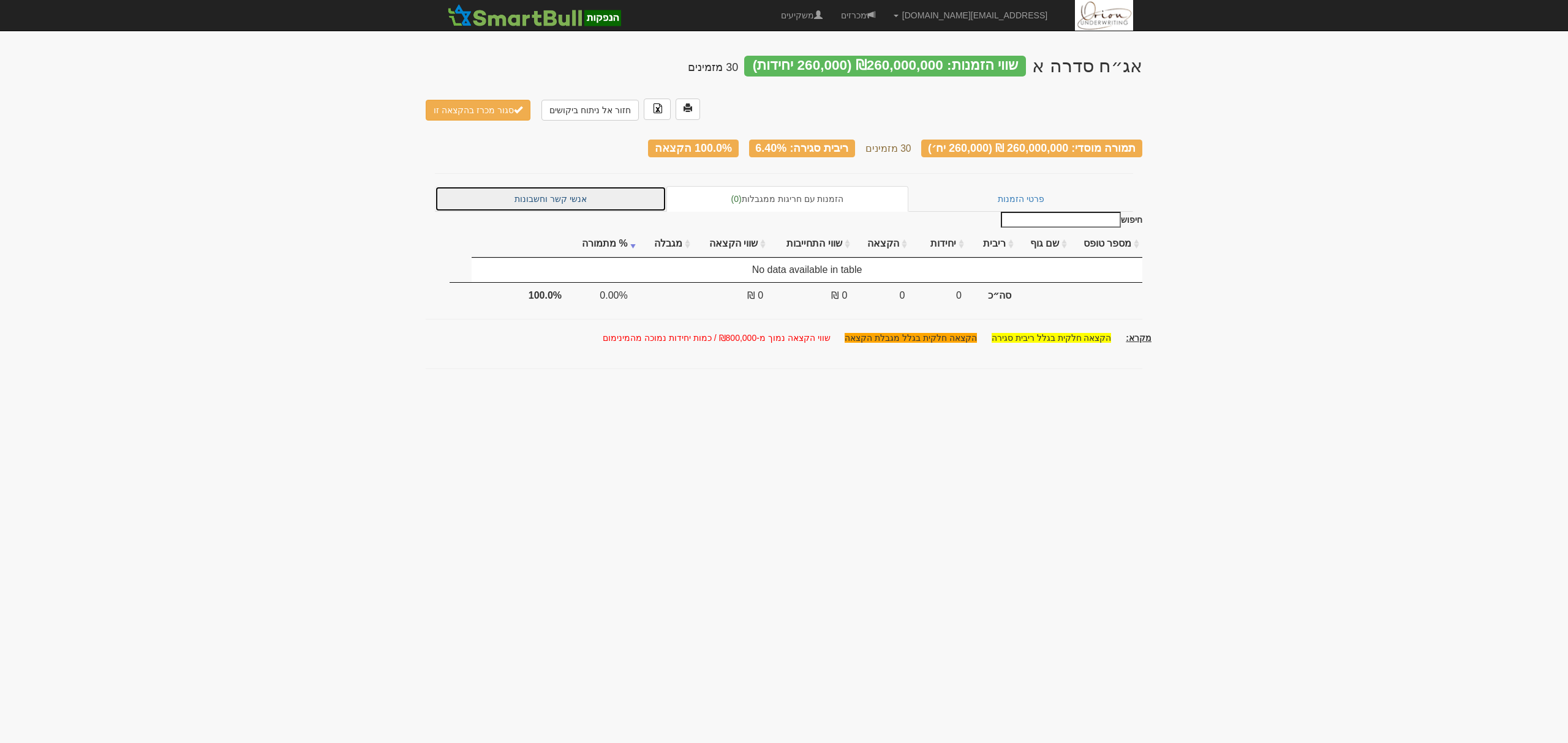
click at [557, 186] on link "אנשי קשר וחשבונות" at bounding box center [551, 199] width 231 height 26
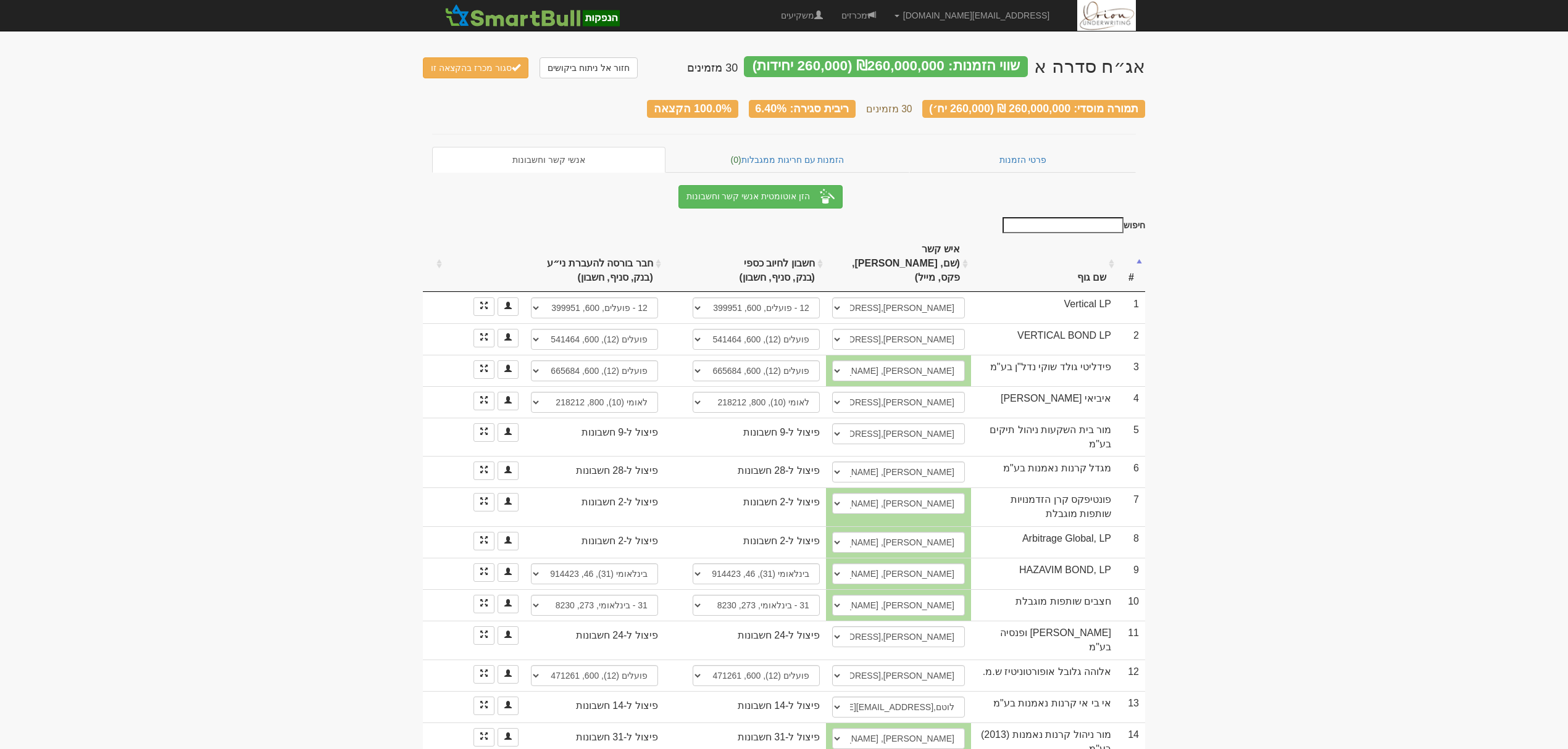
click at [1081, 253] on th "שם גוף" at bounding box center [1044, 264] width 146 height 56
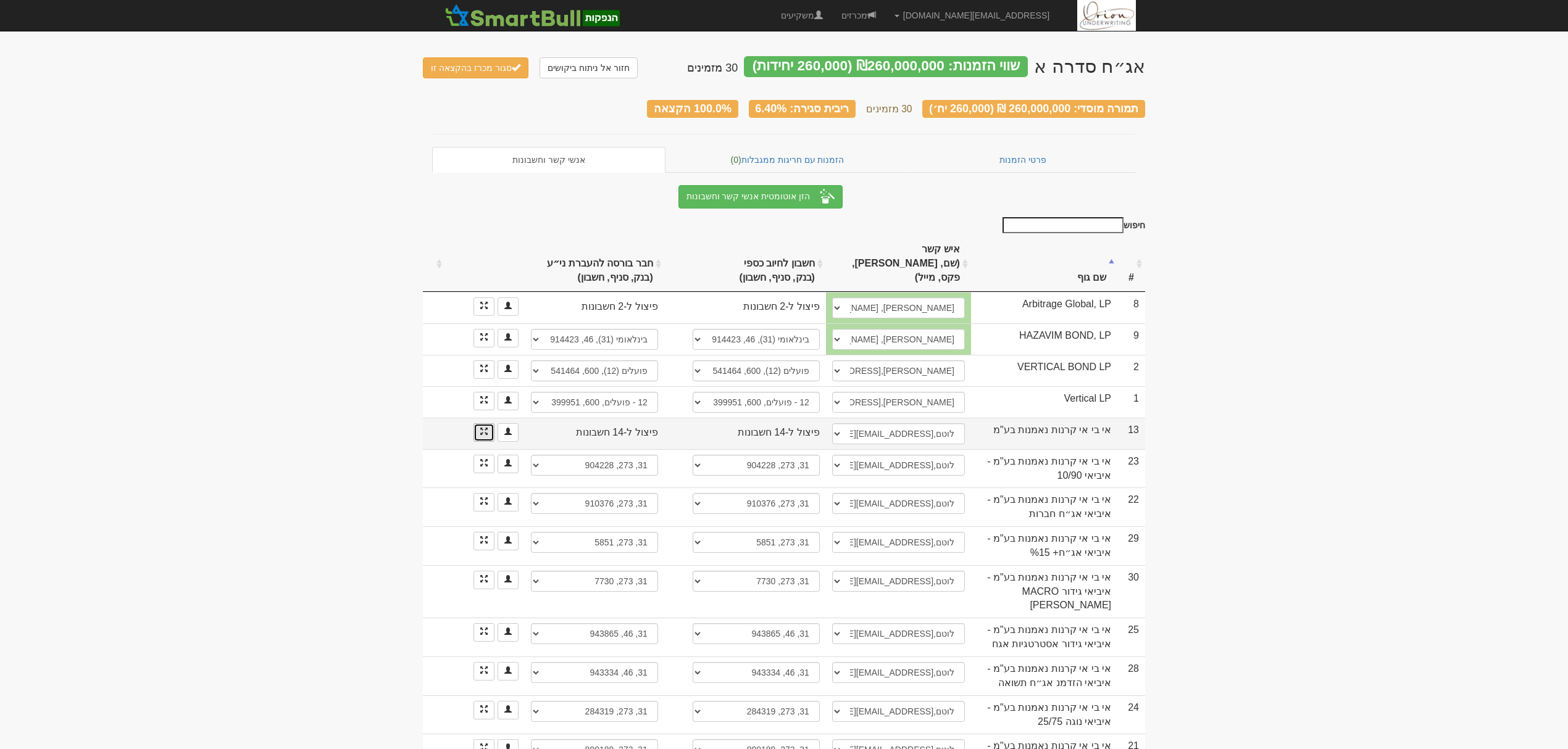
click at [488, 424] on link at bounding box center [484, 432] width 21 height 18
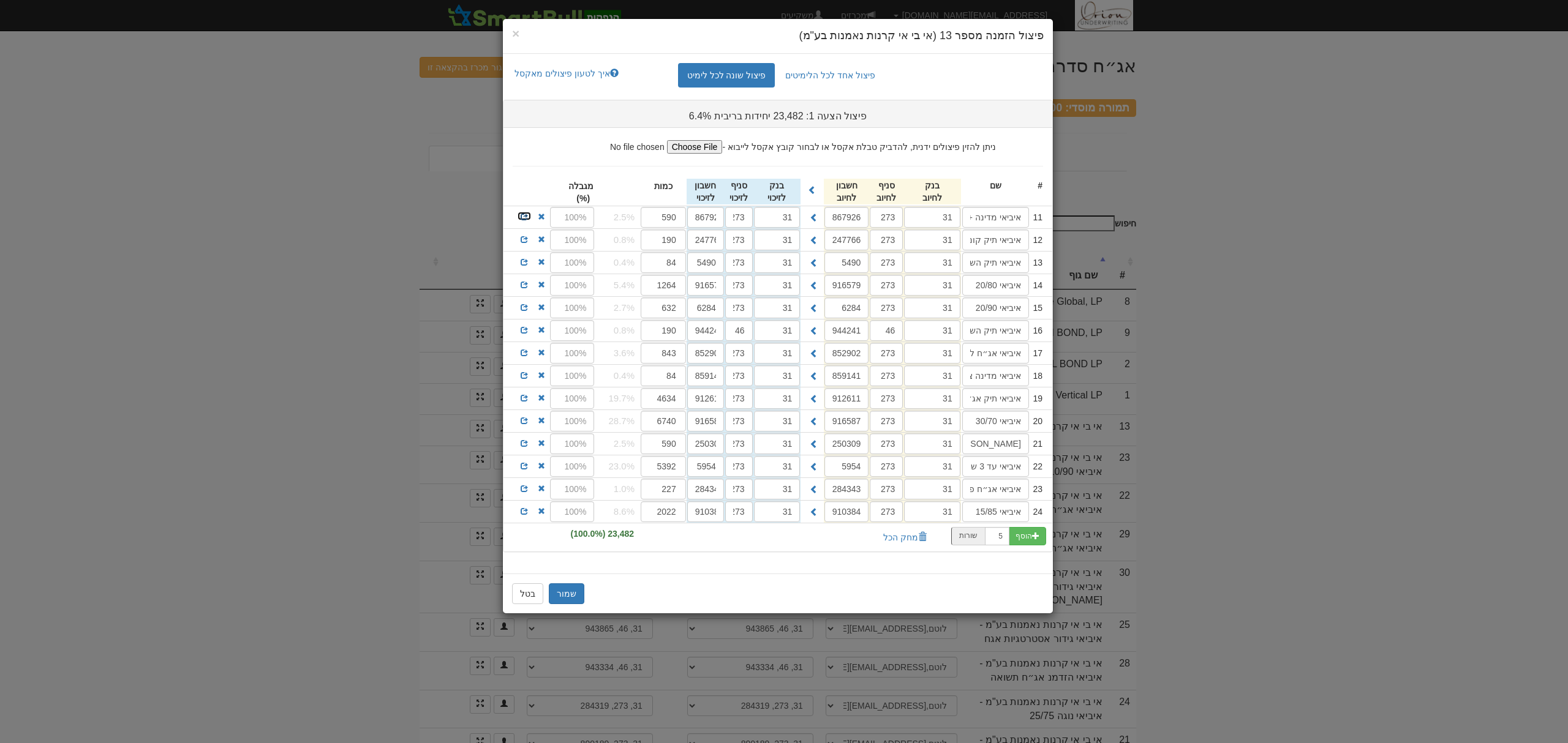
click at [517, 216] on link at bounding box center [524, 216] width 15 height 9
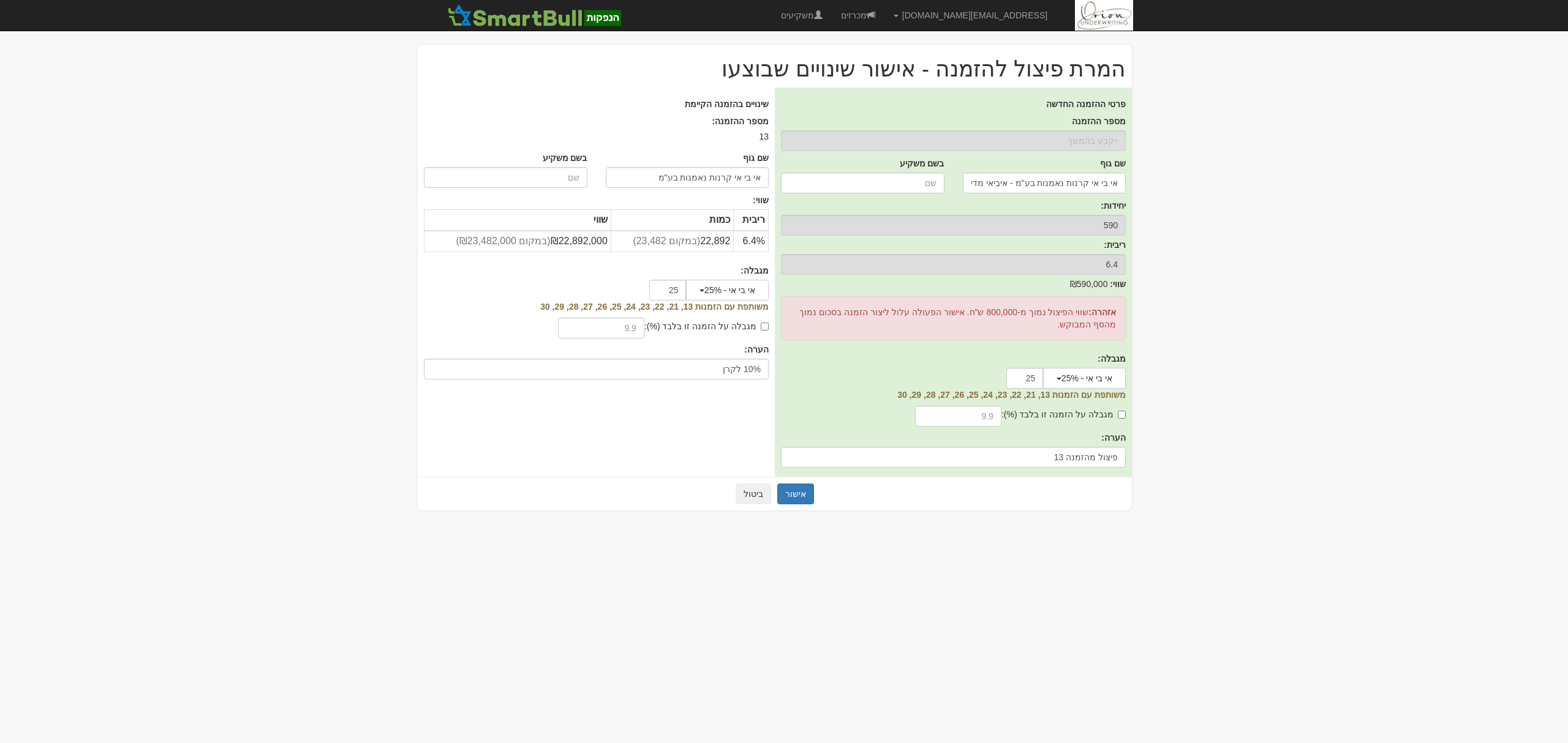
drag, startPoint x: 730, startPoint y: 331, endPoint x: 635, endPoint y: 327, distance: 95.1
click at [730, 331] on label "מגבלה על הזמנה זו בלבד (%):" at bounding box center [706, 326] width 124 height 12
click at [761, 331] on input "מגבלה על הזמנה זו בלבד (%):" at bounding box center [764, 326] width 8 height 8
checkbox input "true"
click at [629, 328] on input "text" at bounding box center [601, 328] width 86 height 21
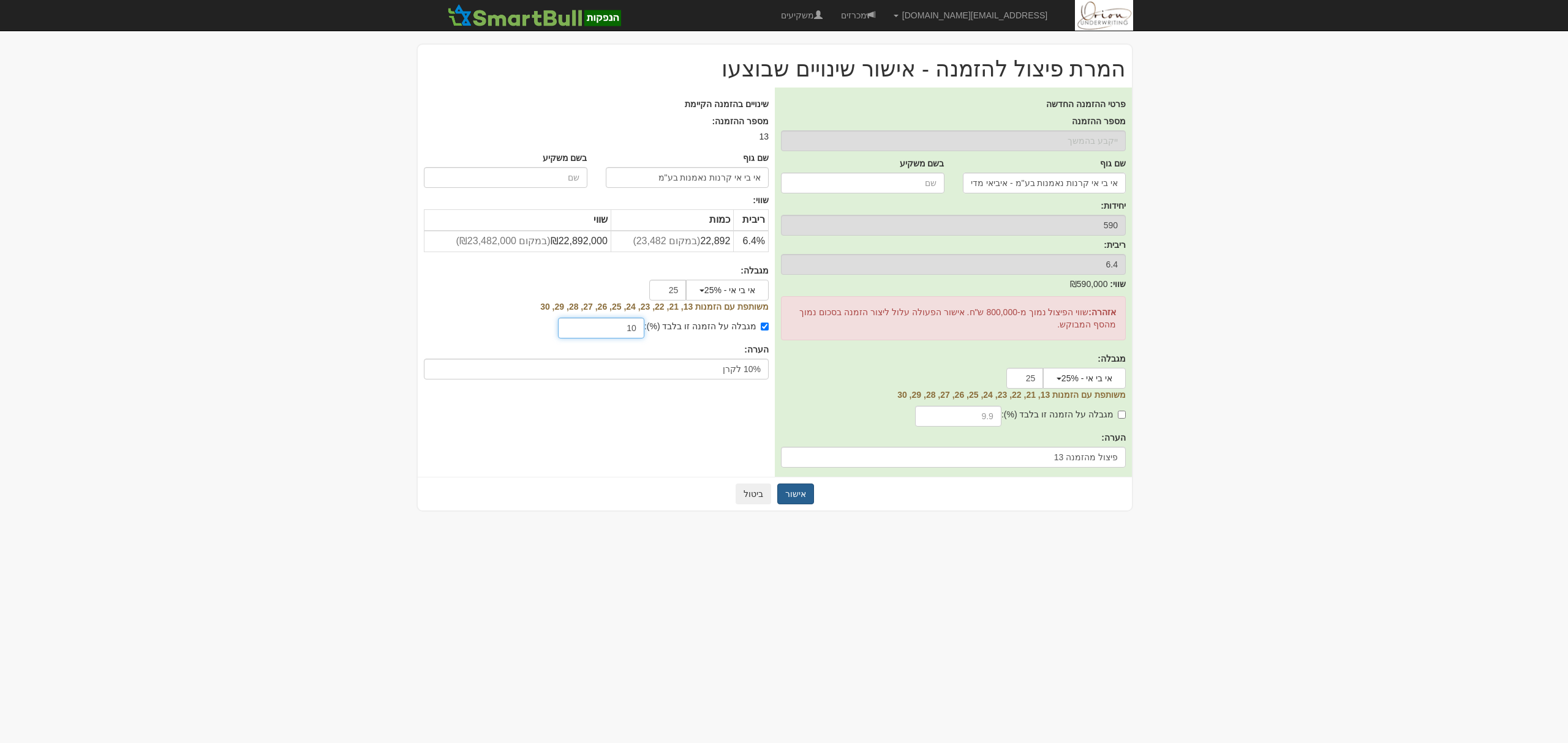
type input "10"
click at [800, 494] on button "אישור" at bounding box center [795, 494] width 37 height 21
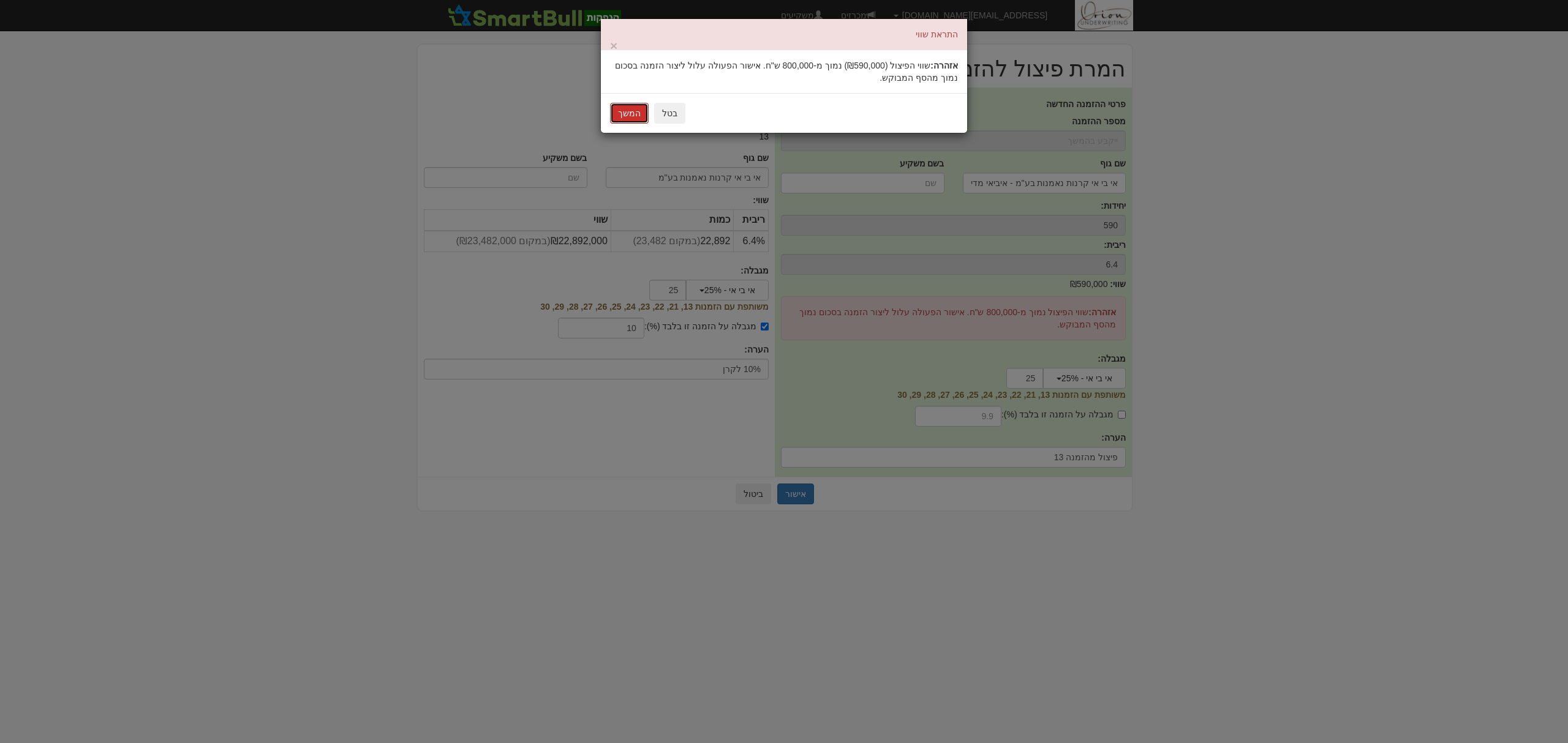
click at [618, 116] on button "המשך" at bounding box center [629, 113] width 39 height 21
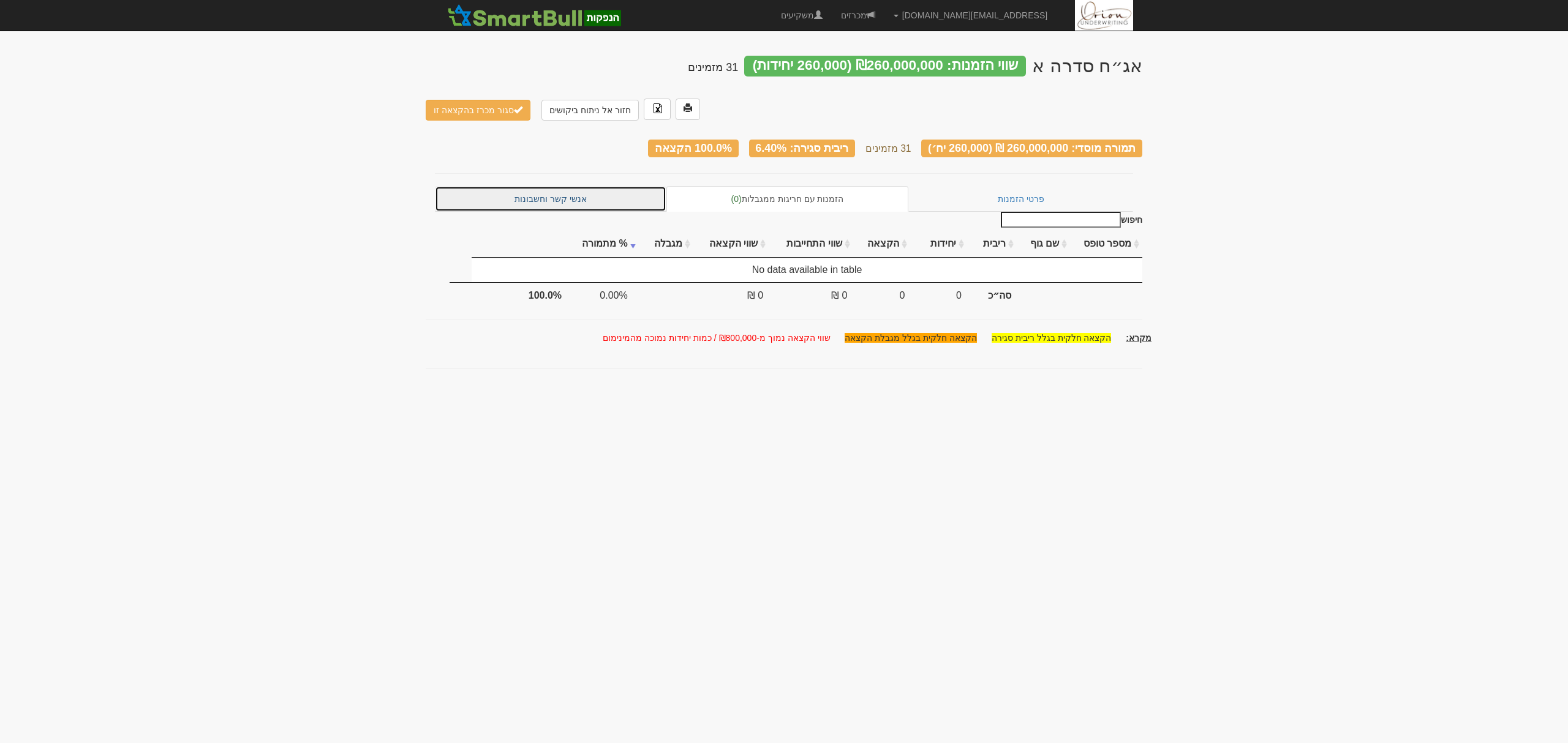
click at [549, 186] on link "אנשי קשר וחשבונות" at bounding box center [551, 199] width 231 height 26
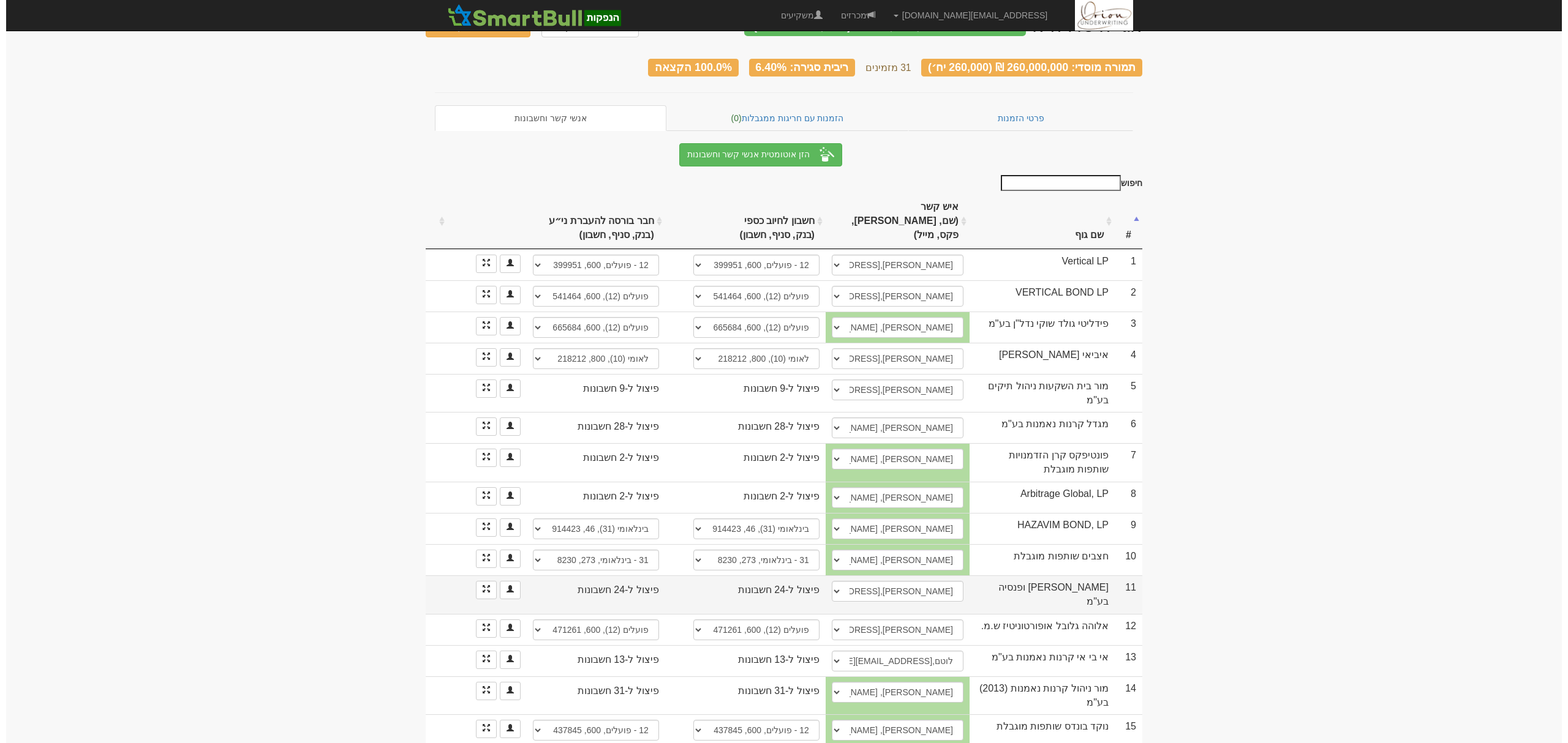
scroll to position [81, 0]
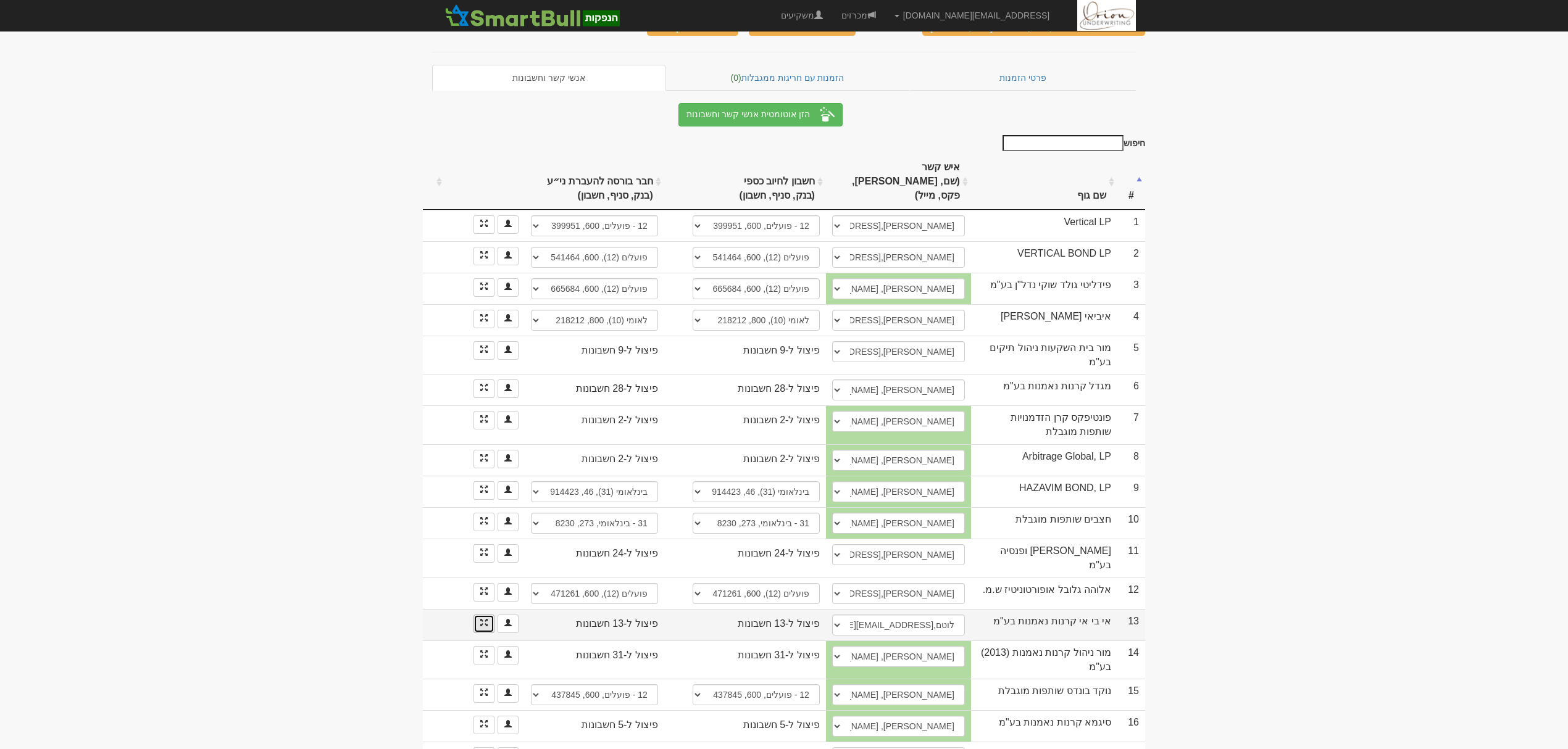
click at [487, 615] on link at bounding box center [484, 624] width 21 height 18
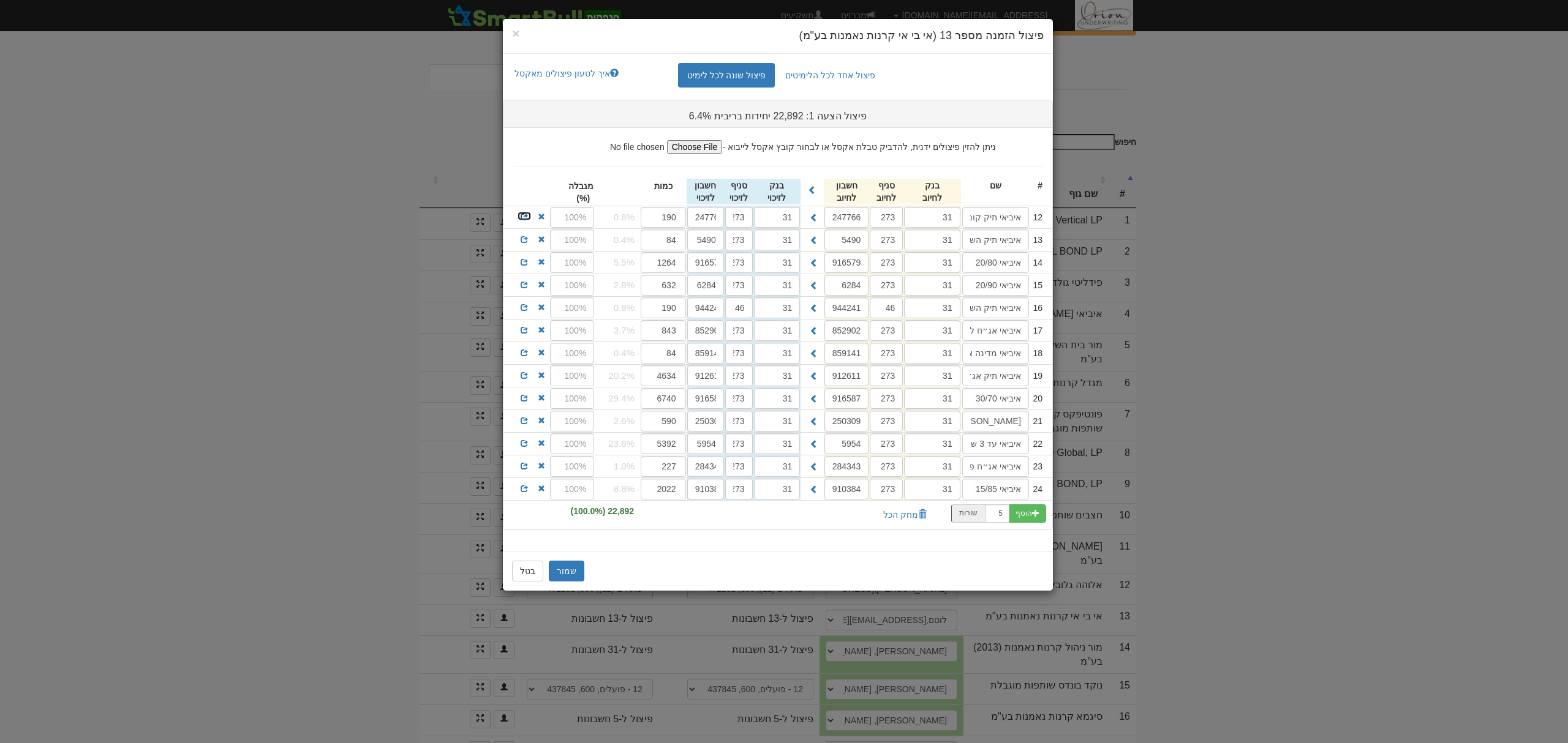
click at [524, 219] on span at bounding box center [524, 217] width 8 height 8
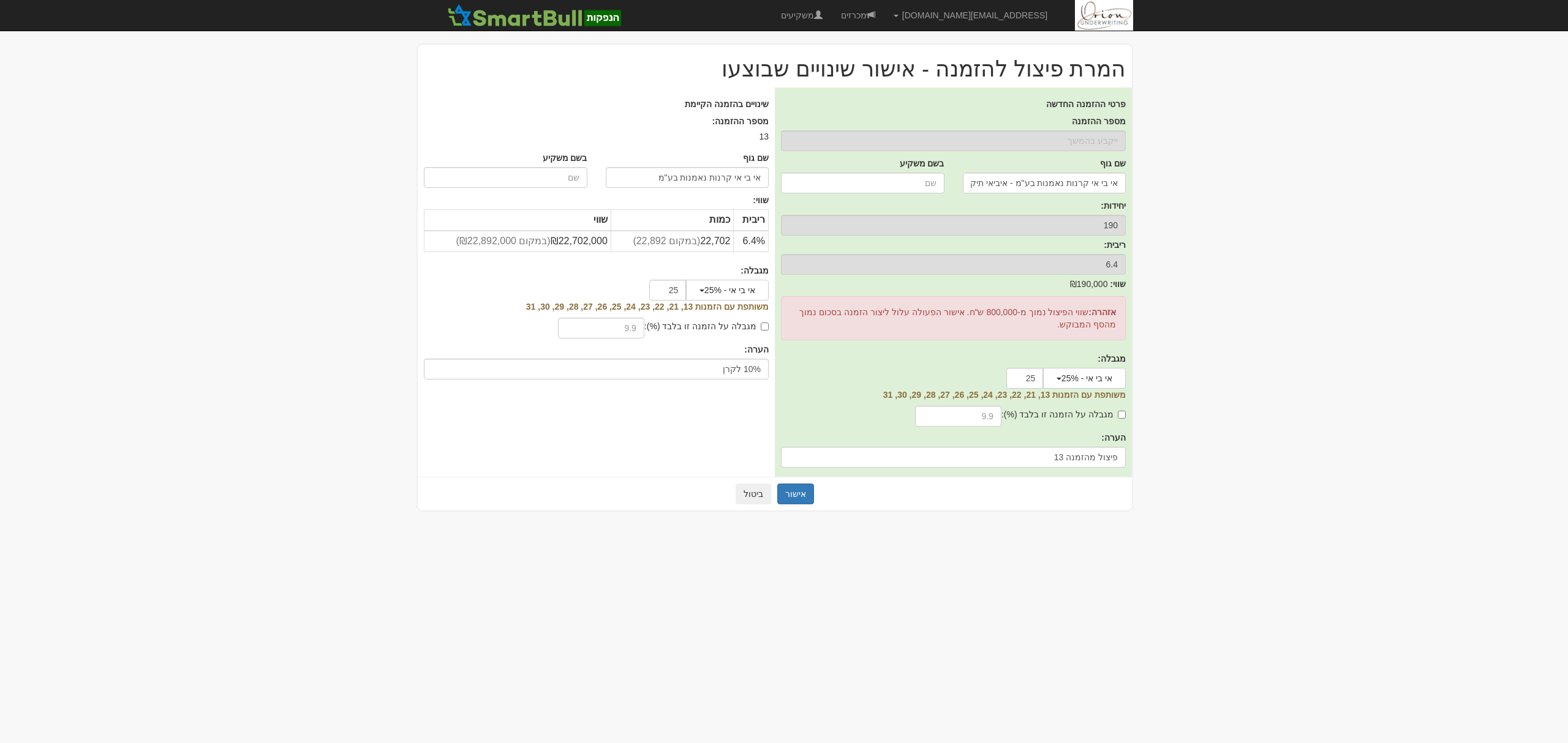
click at [708, 321] on label "מגבלה על הזמנה זו בלבד (%):" at bounding box center [706, 326] width 124 height 12
click at [761, 323] on input "מגבלה על הזמנה זו בלבד (%):" at bounding box center [764, 326] width 8 height 8
checkbox input "true"
click at [606, 324] on input "text" at bounding box center [601, 328] width 86 height 21
type input "10"
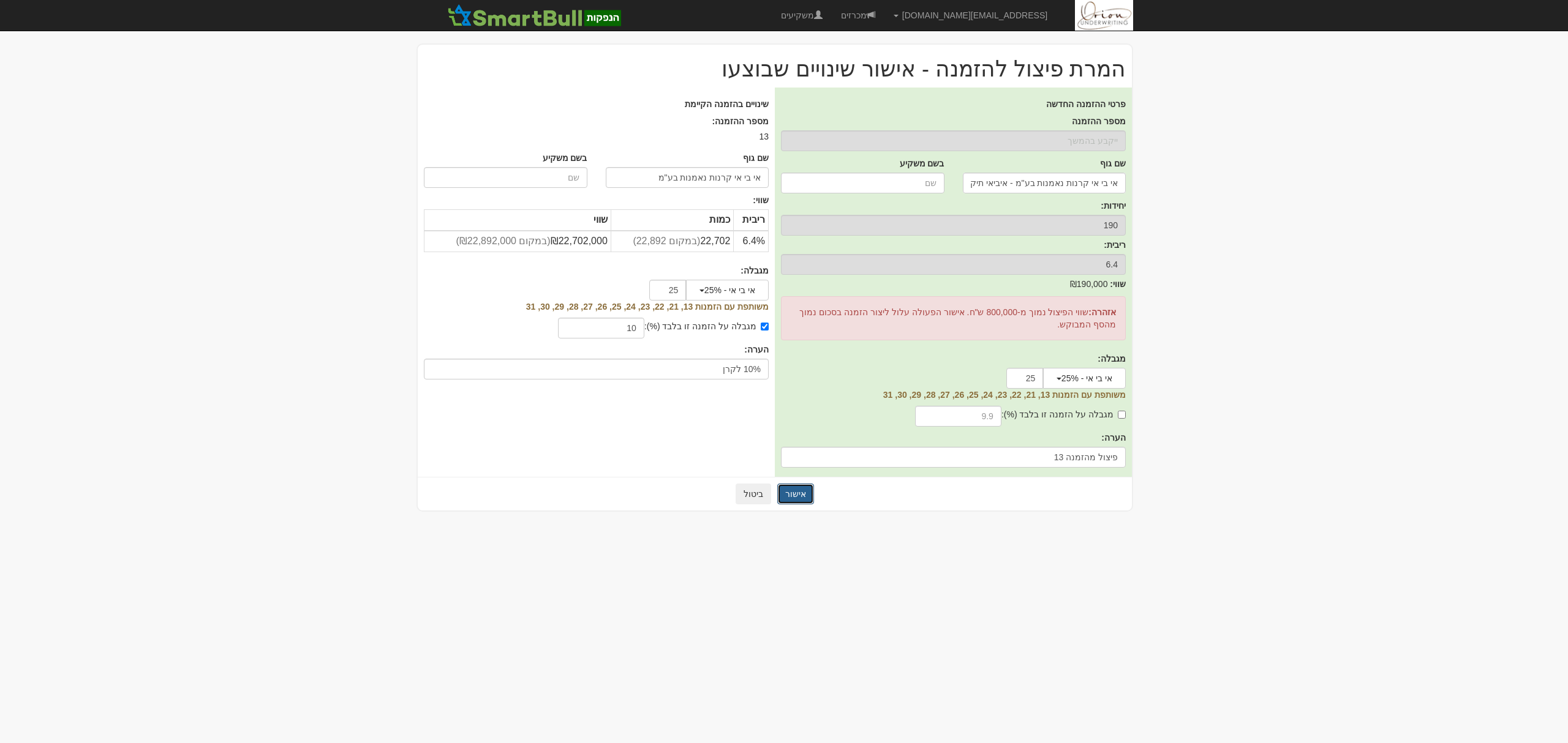
click at [800, 494] on button "אישור" at bounding box center [795, 494] width 37 height 21
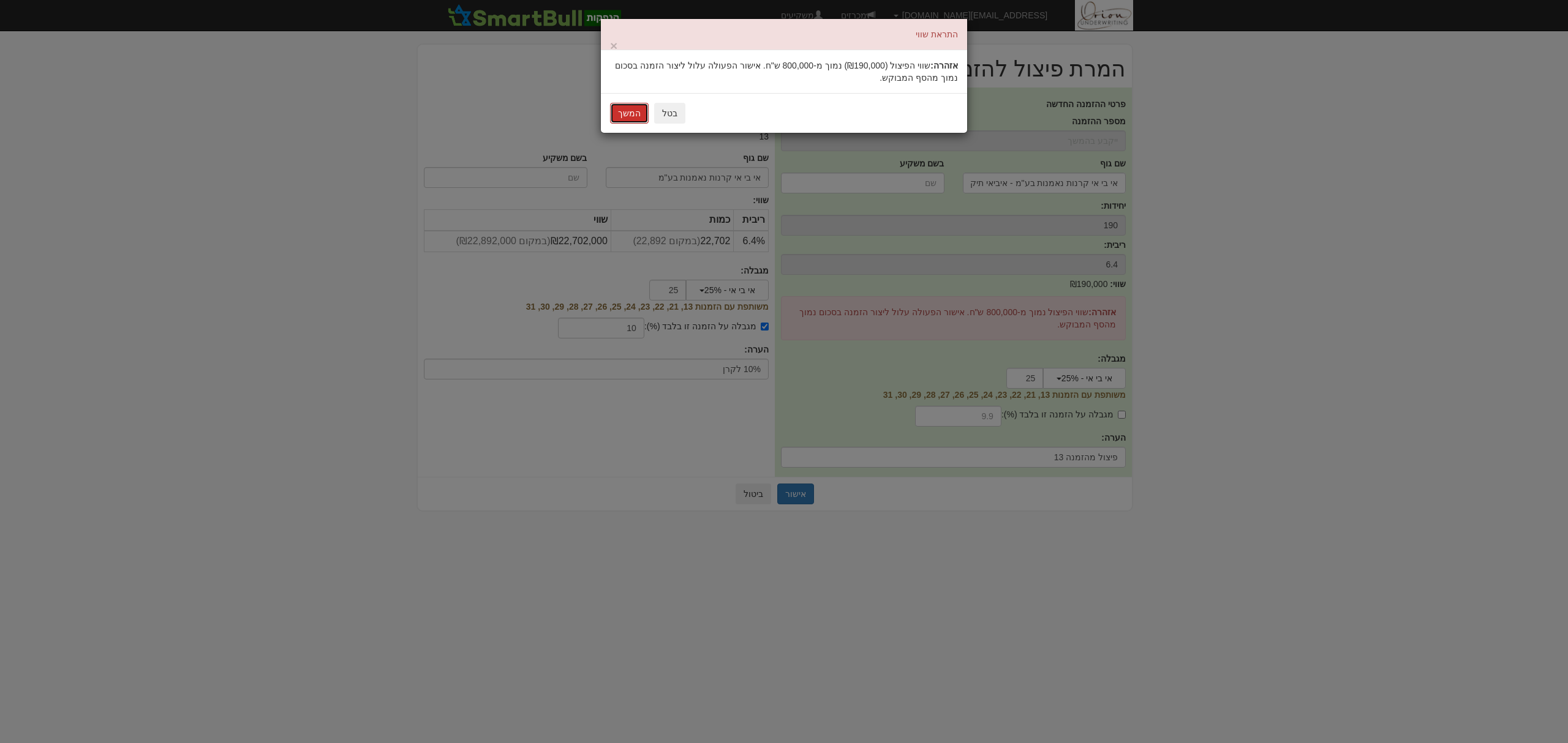
click at [637, 116] on button "המשך" at bounding box center [629, 113] width 39 height 21
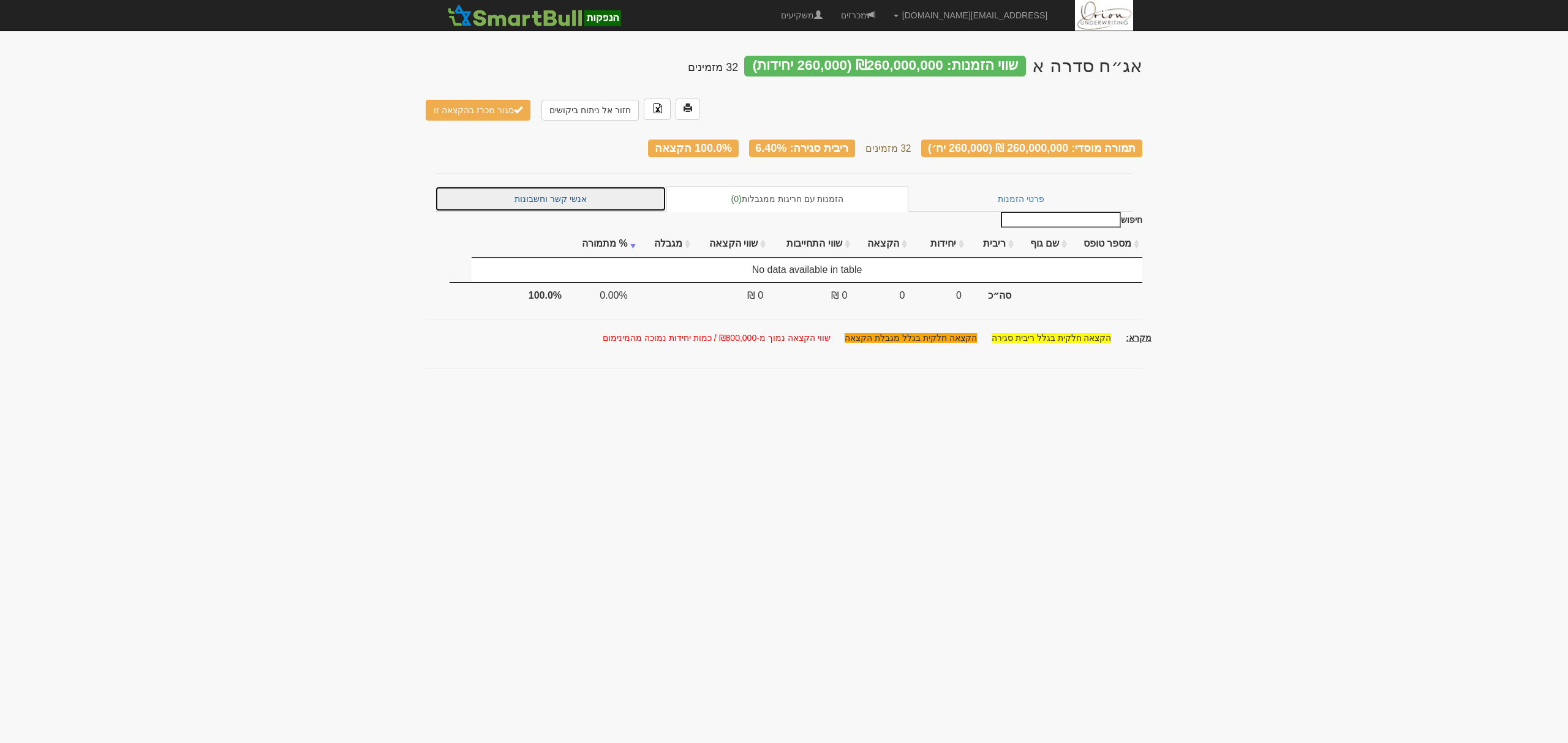
click at [555, 186] on link "אנשי קשר וחשבונות" at bounding box center [551, 199] width 231 height 26
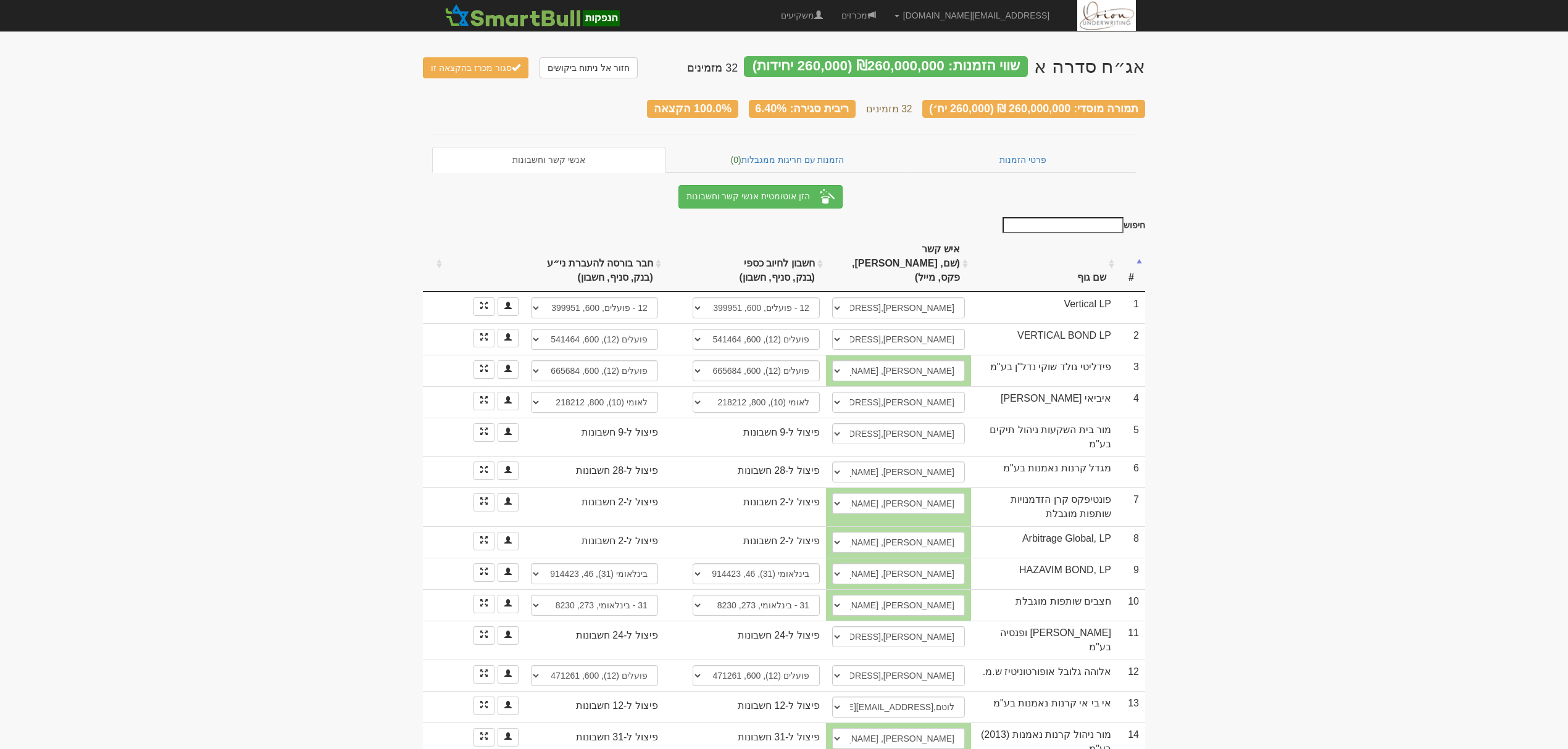
click at [1053, 255] on th "שם גוף" at bounding box center [1044, 264] width 146 height 56
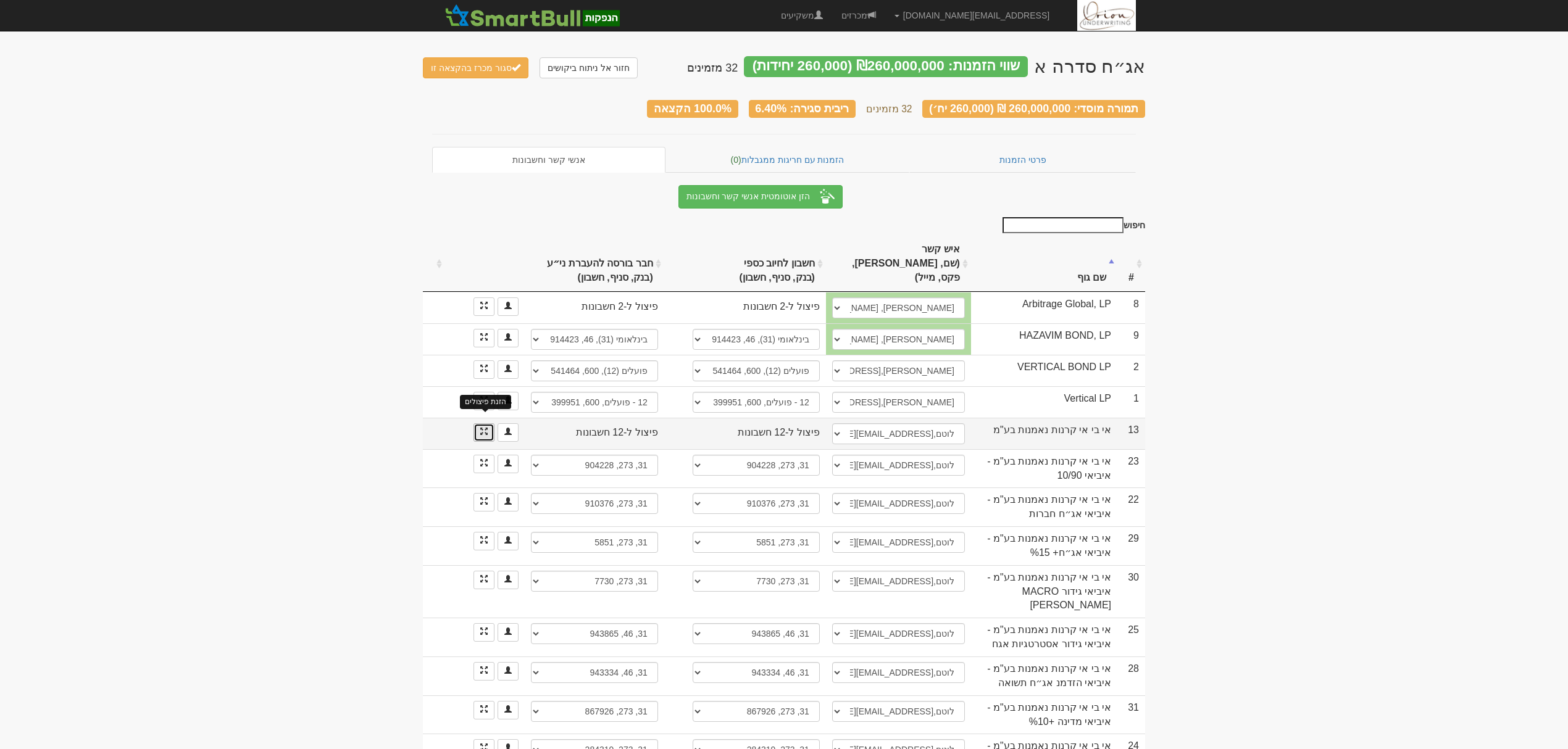
click at [486, 428] on span at bounding box center [484, 431] width 8 height 8
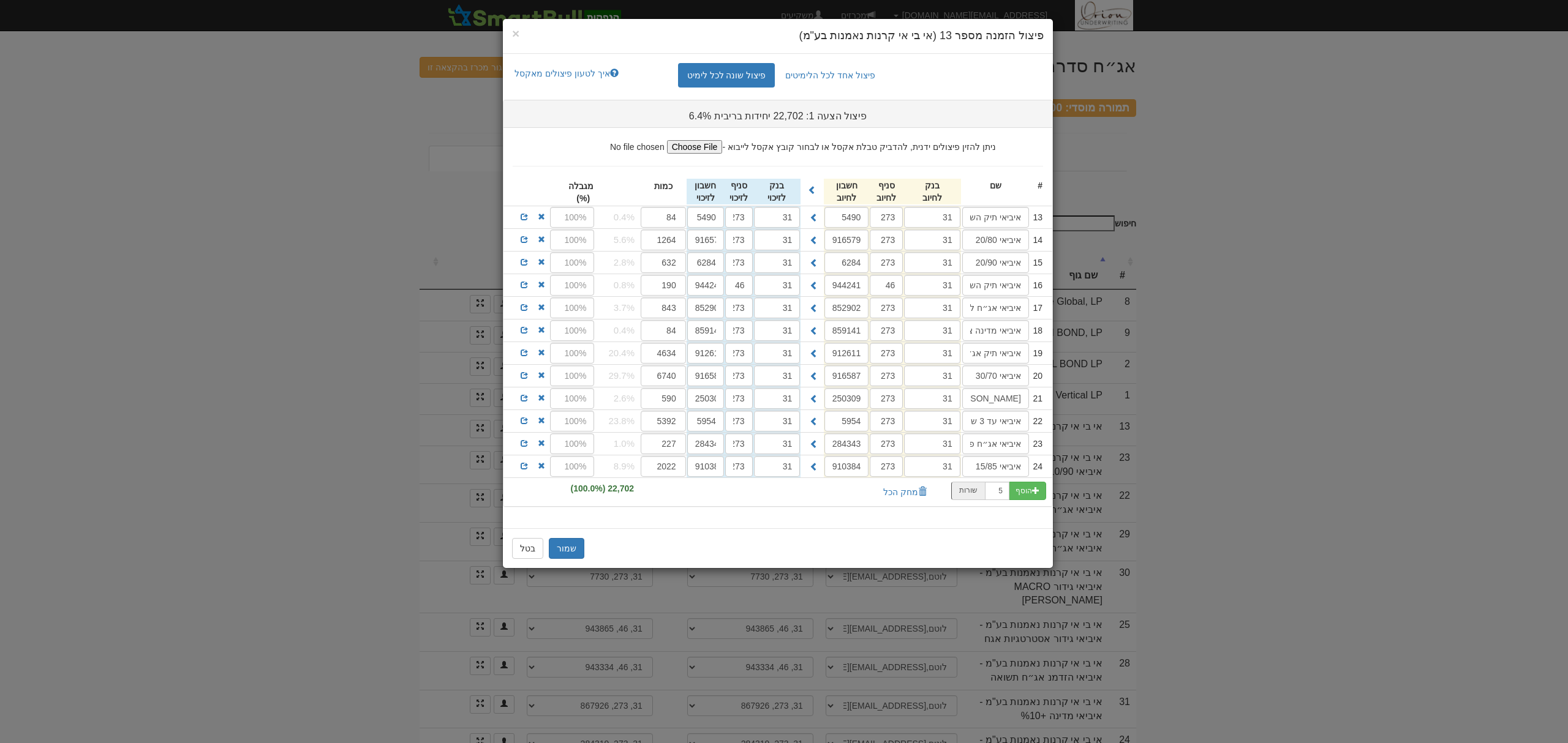
click at [514, 211] on div at bounding box center [526, 214] width 46 height 16
click at [523, 216] on span at bounding box center [524, 217] width 8 height 8
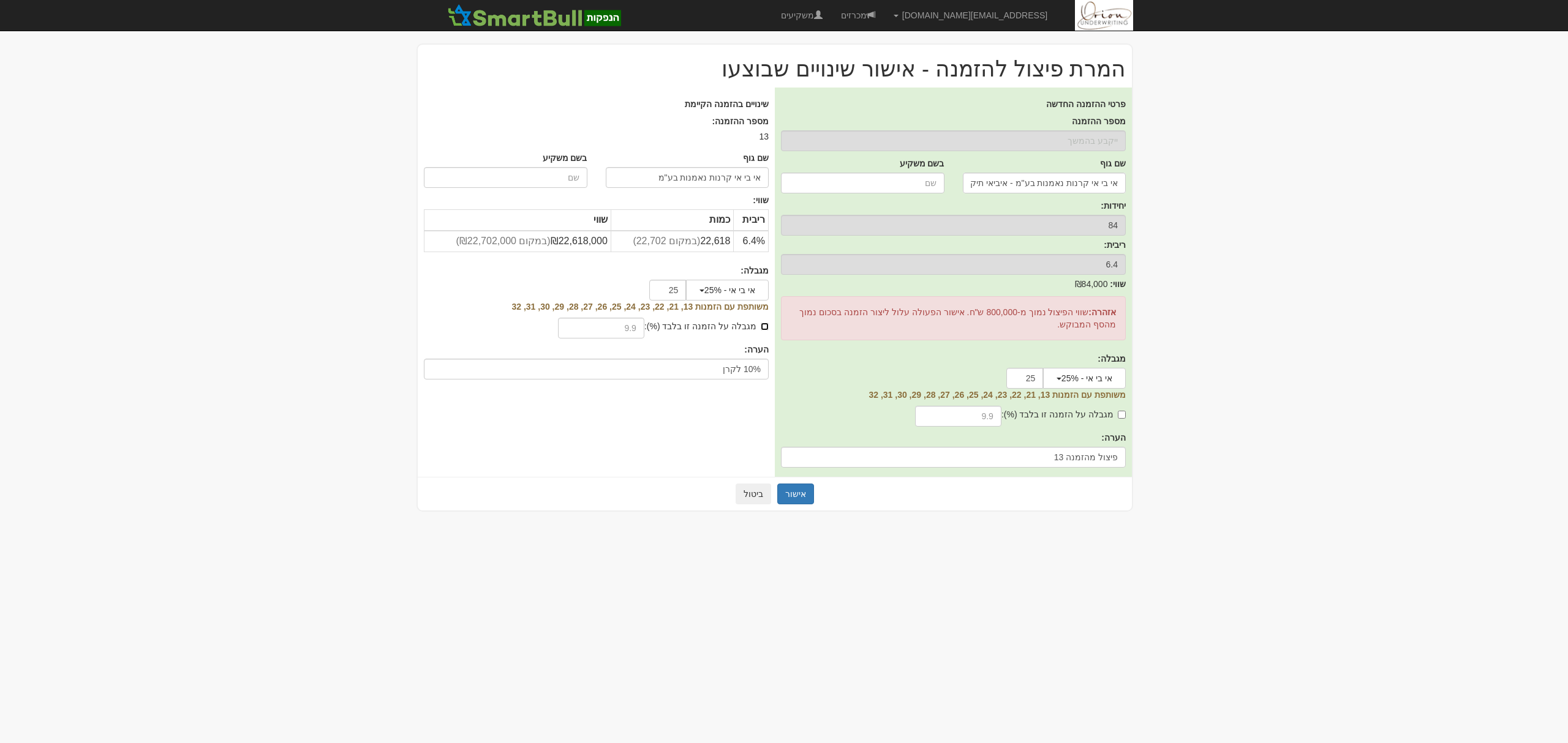
click at [768, 327] on input "מגבלה על הזמנה זו בלבד (%):" at bounding box center [764, 326] width 8 height 8
click at [653, 331] on label "מגבלה על הזמנה זו בלבד (%):" at bounding box center [706, 326] width 124 height 12
click at [761, 331] on input "מגבלה על הזמנה זו בלבד (%):" at bounding box center [764, 326] width 8 height 8
click at [644, 332] on input "text" at bounding box center [601, 328] width 86 height 21
click at [672, 322] on label "מגבלה על הזמנה זו בלבד (%):" at bounding box center [706, 326] width 124 height 12
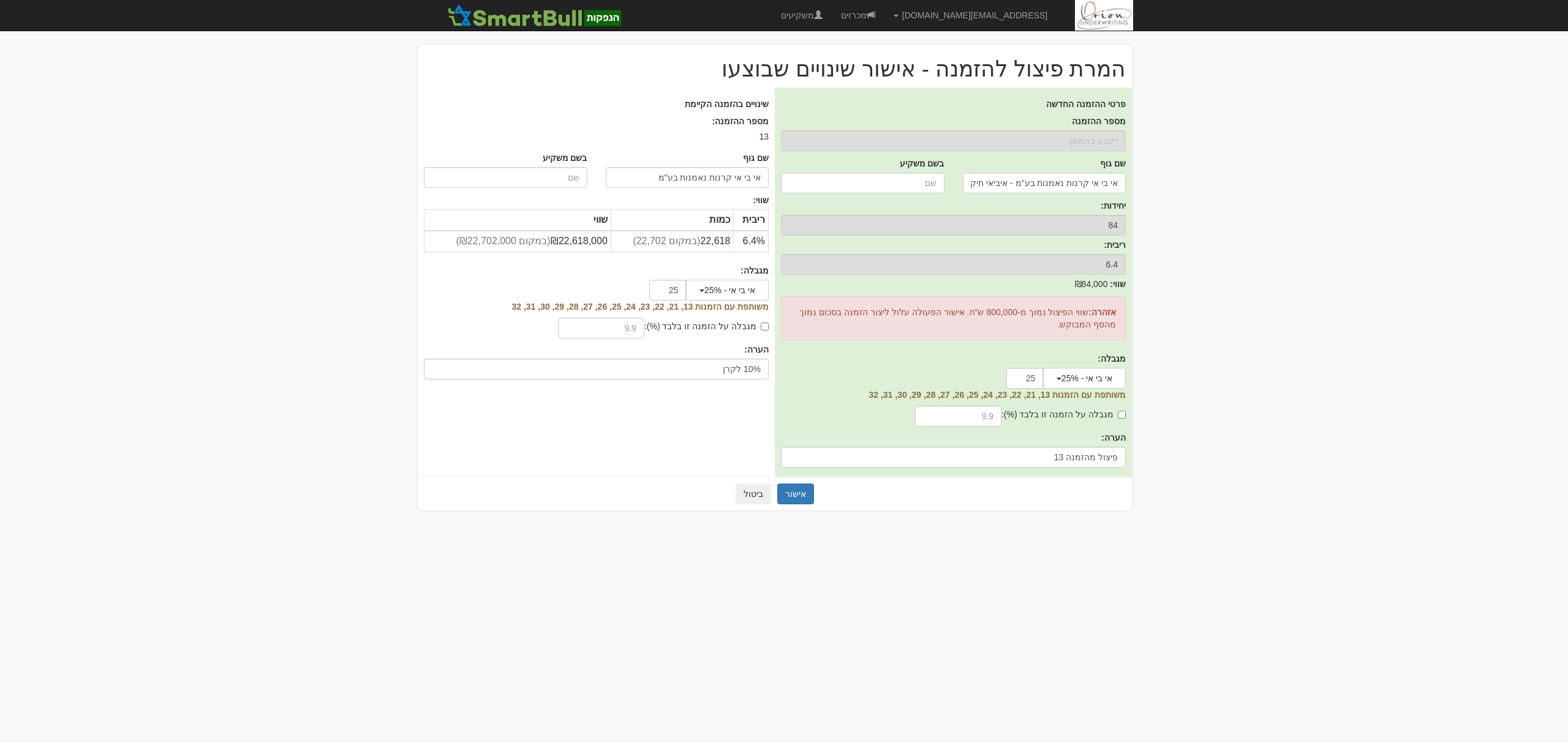
click at [761, 323] on input "מגבלה על הזמנה זו בלבד (%):" at bounding box center [764, 326] width 8 height 8
checkbox input "true"
click at [628, 331] on input "text" at bounding box center [601, 328] width 86 height 21
type input "10"
click at [806, 488] on button "אישור" at bounding box center [795, 494] width 37 height 21
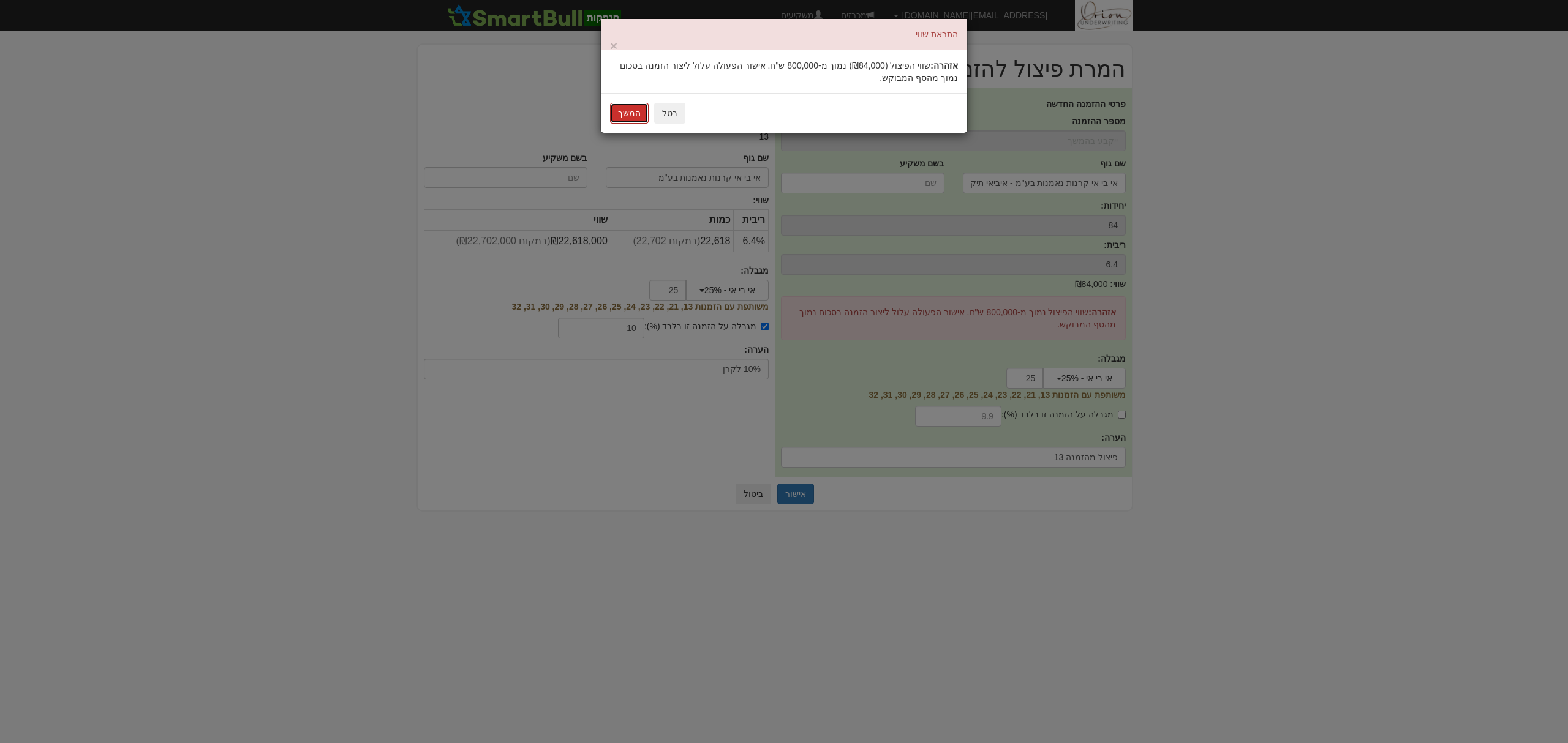
click at [638, 114] on button "המשך" at bounding box center [629, 113] width 39 height 21
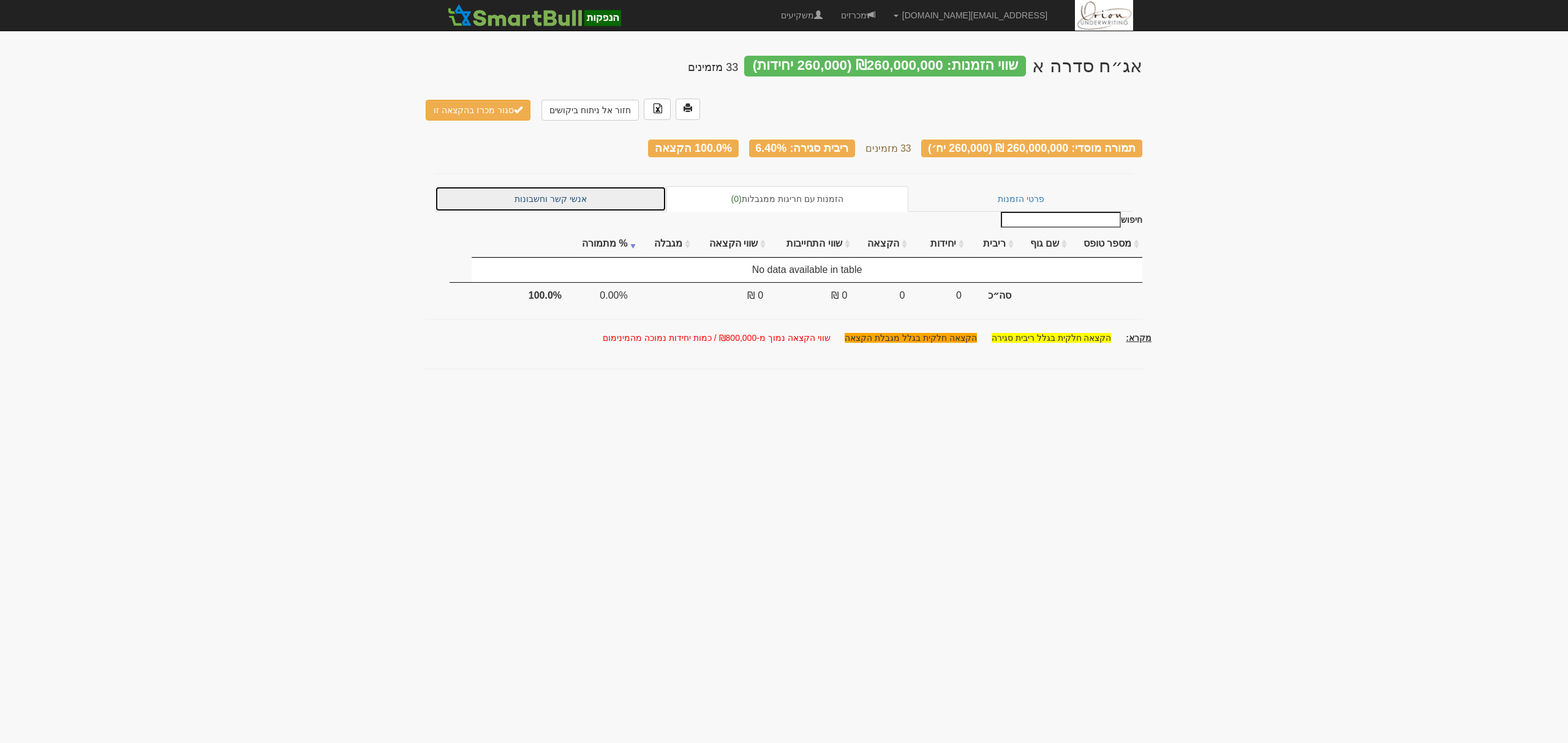
click at [567, 186] on link "אנשי קשר וחשבונות" at bounding box center [551, 199] width 231 height 26
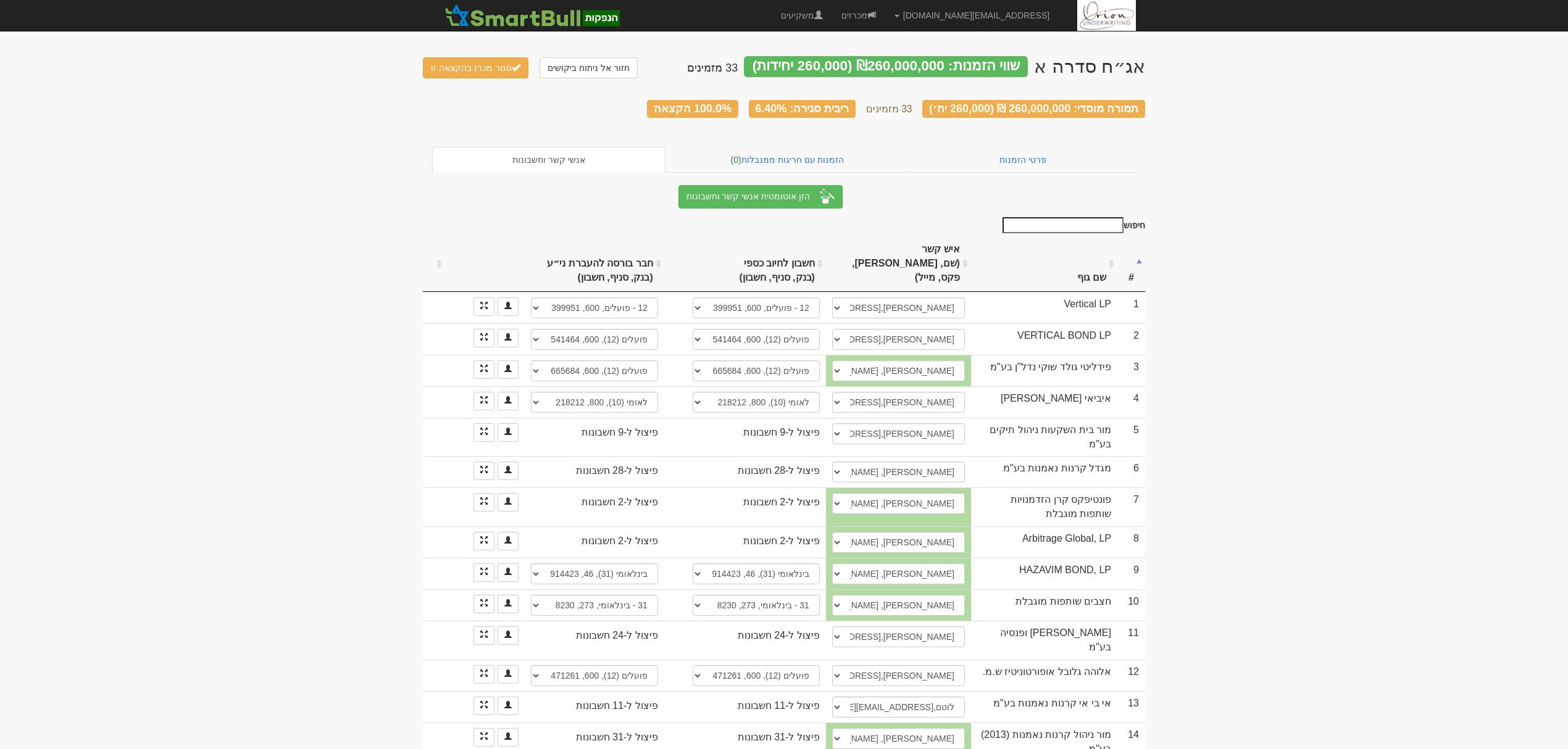
click at [1078, 250] on th "שם גוף" at bounding box center [1044, 264] width 146 height 56
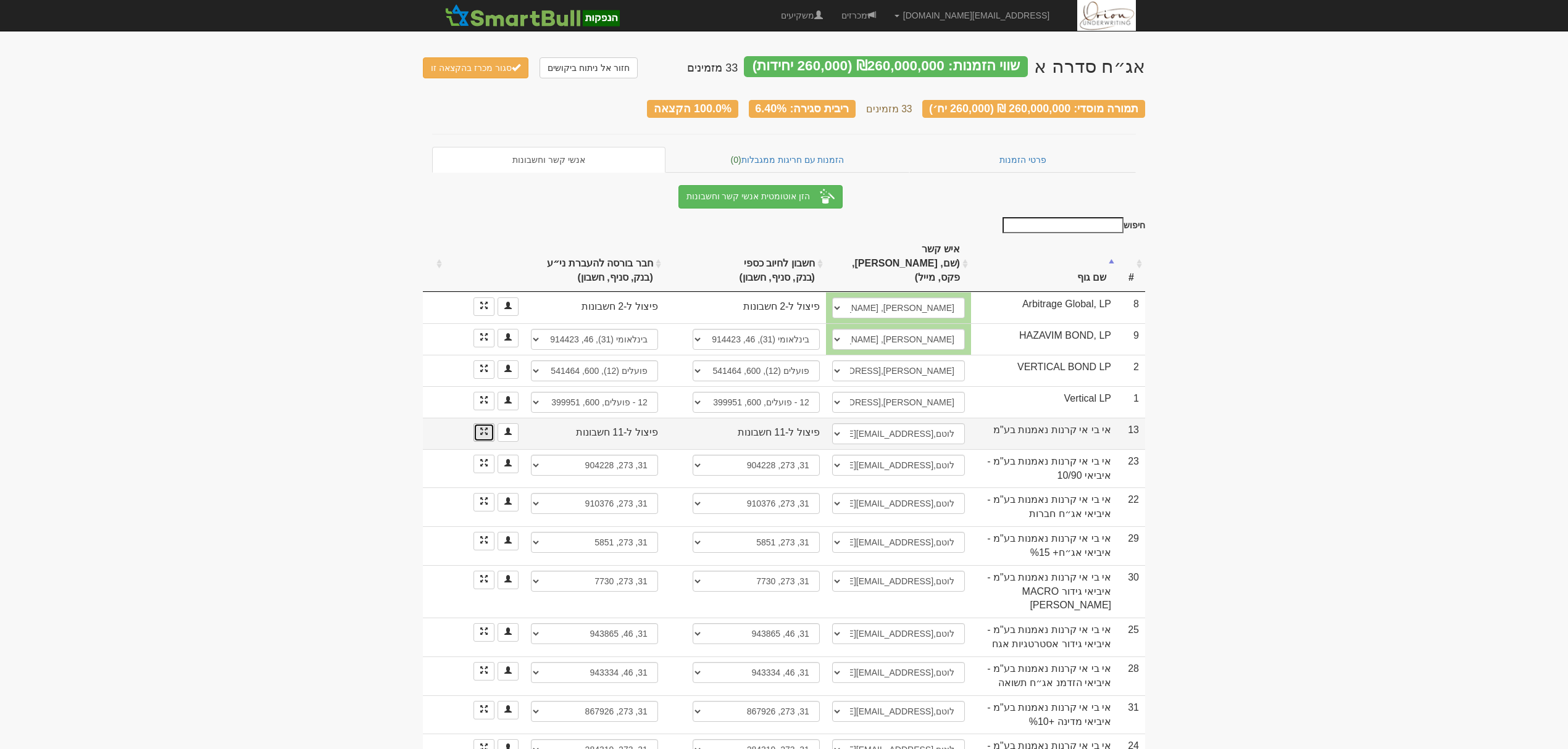
click at [487, 424] on link at bounding box center [484, 432] width 21 height 18
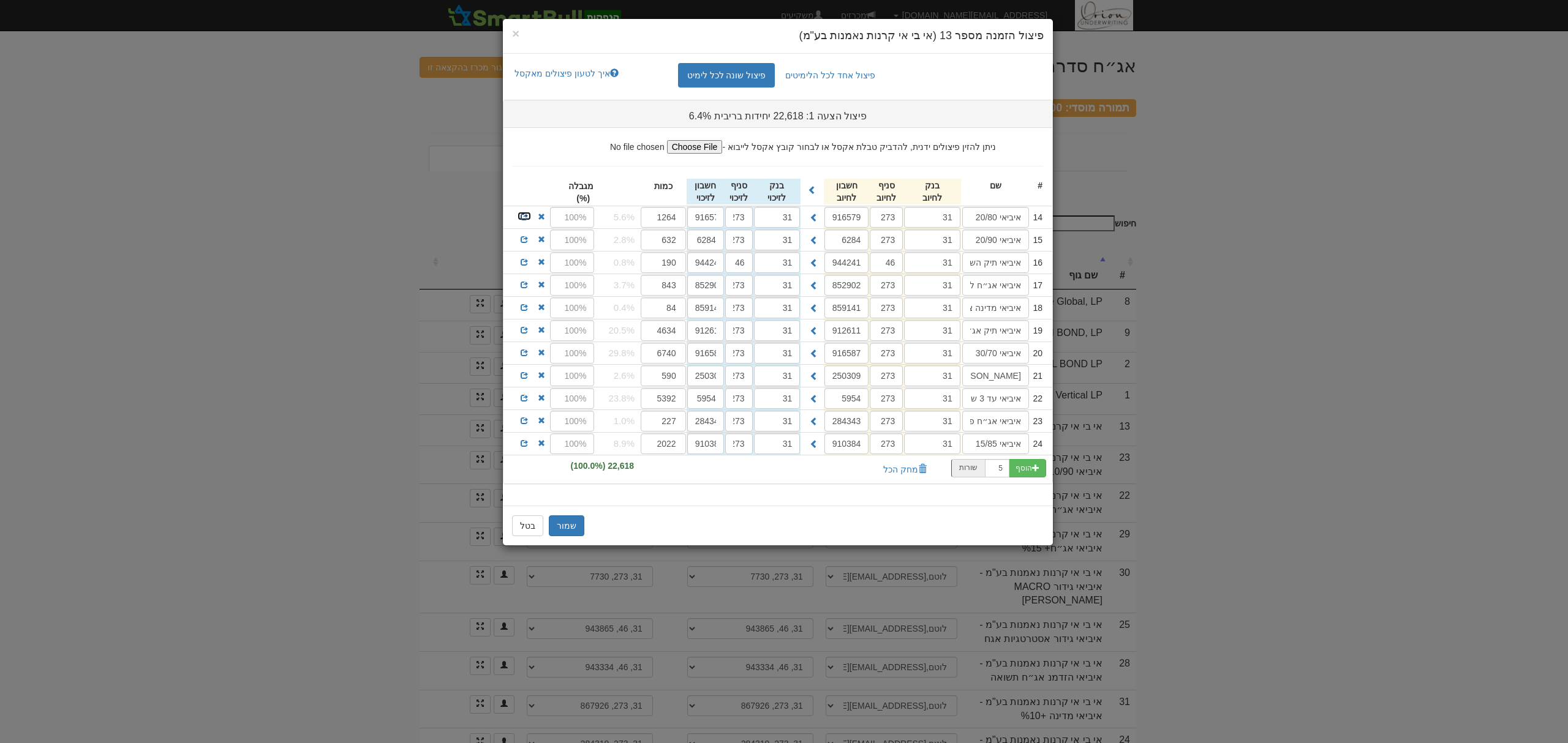
click at [518, 220] on link at bounding box center [524, 216] width 15 height 9
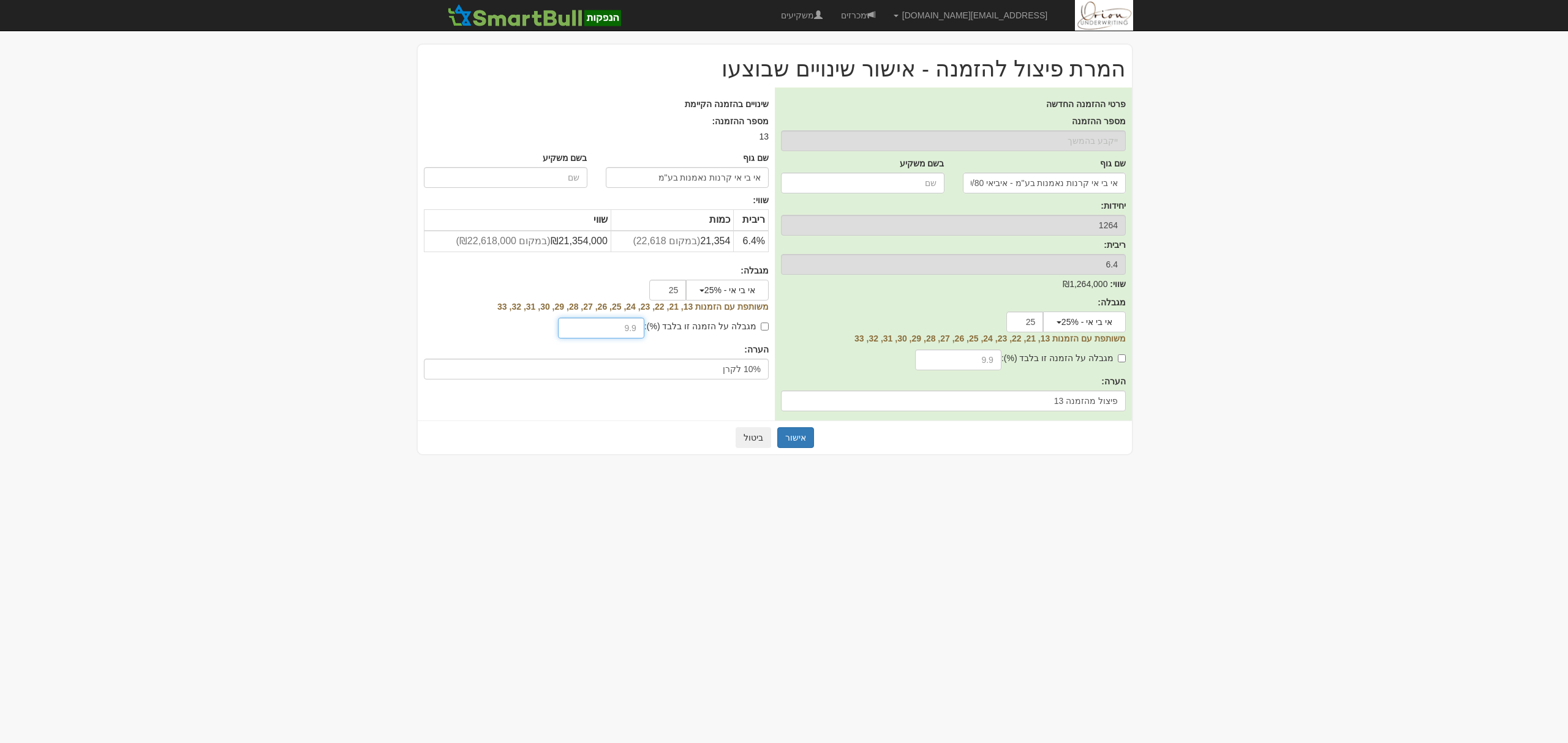
click at [609, 331] on input "text" at bounding box center [601, 328] width 86 height 21
drag, startPoint x: 735, startPoint y: 327, endPoint x: 718, endPoint y: 331, distance: 17.5
click at [735, 327] on label "מגבלה על הזמנה זו בלבד (%):" at bounding box center [706, 326] width 124 height 12
click at [761, 327] on input "מגבלה על הזמנה זו בלבד (%):" at bounding box center [764, 326] width 8 height 8
checkbox input "true"
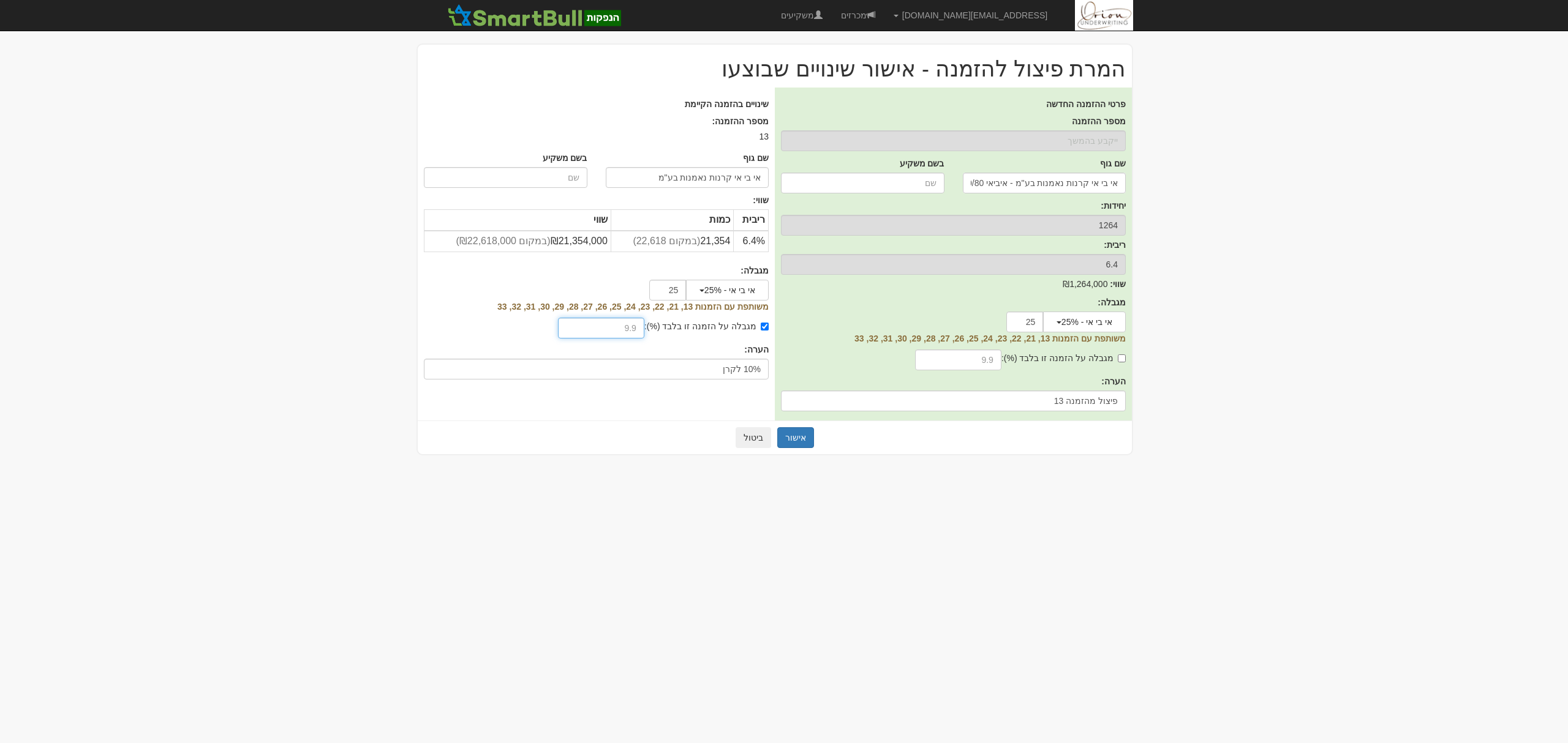
click at [644, 329] on input "text" at bounding box center [601, 328] width 86 height 21
type input "0"
type input "10"
click at [805, 437] on button "אישור" at bounding box center [795, 438] width 37 height 21
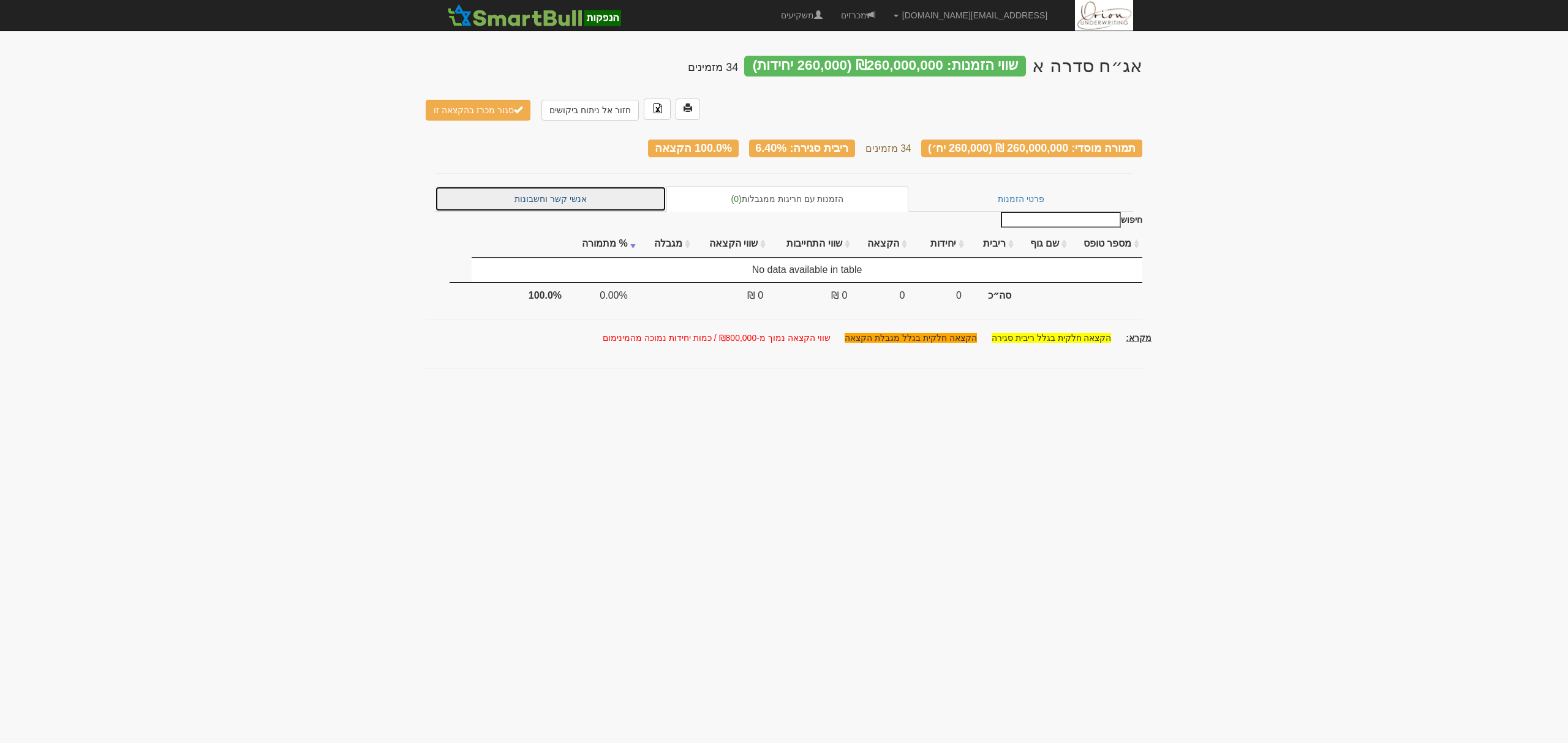
click at [583, 186] on link "אנשי קשר וחשבונות" at bounding box center [551, 199] width 231 height 26
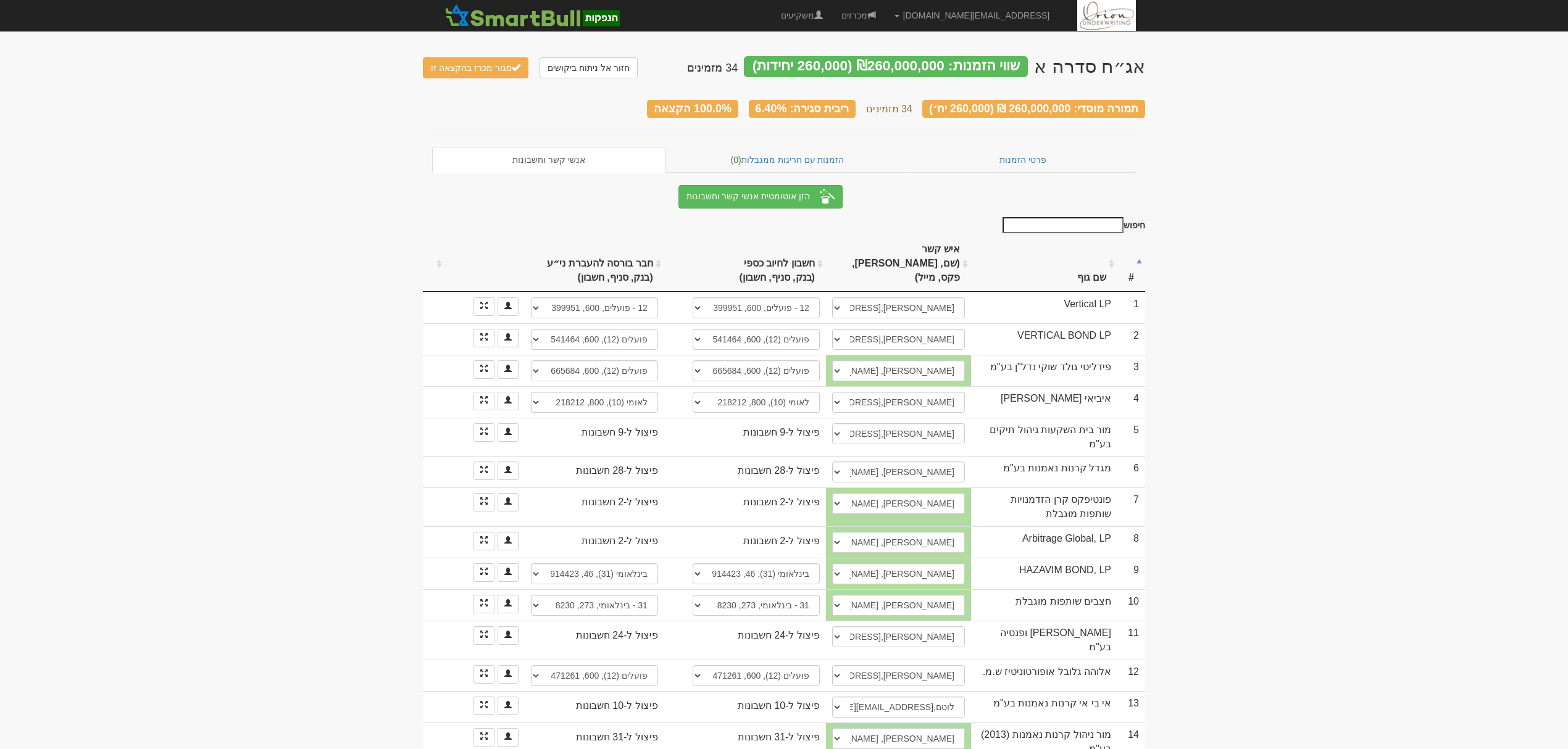
click at [1060, 222] on input "חיפוש" at bounding box center [1062, 225] width 121 height 16
click at [1088, 258] on th "שם גוף" at bounding box center [1044, 264] width 146 height 56
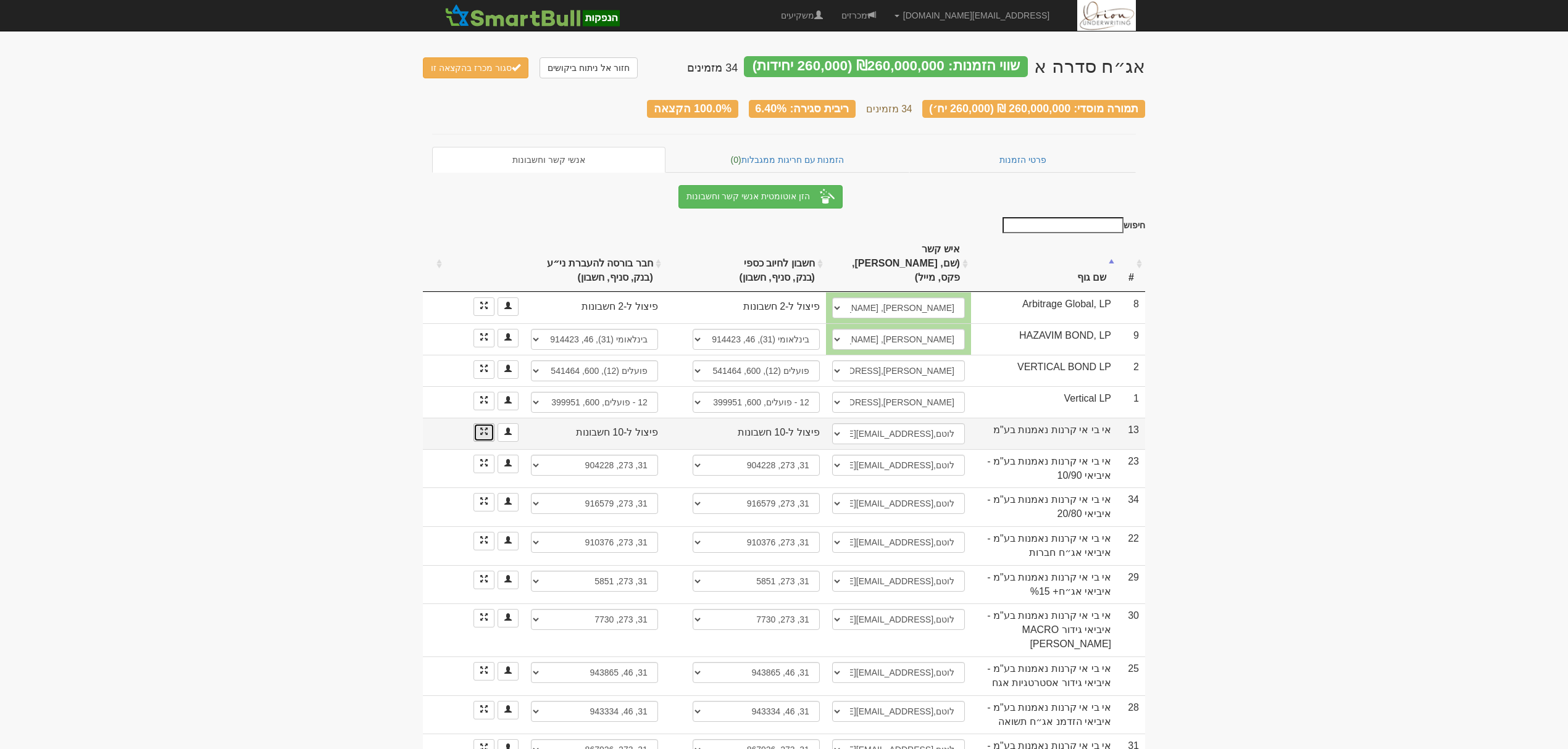
click at [486, 424] on link at bounding box center [484, 432] width 21 height 18
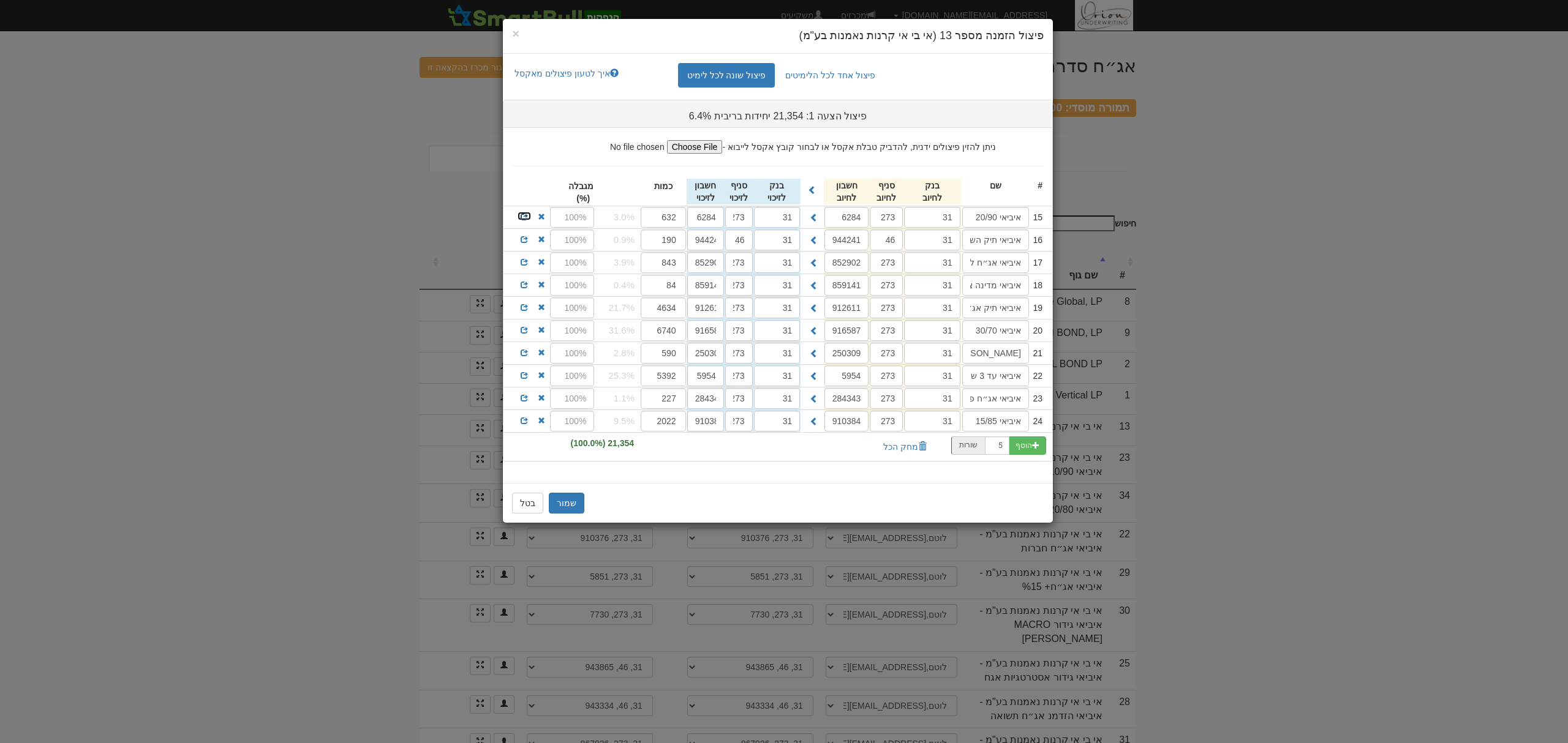
click at [526, 216] on span at bounding box center [524, 217] width 8 height 8
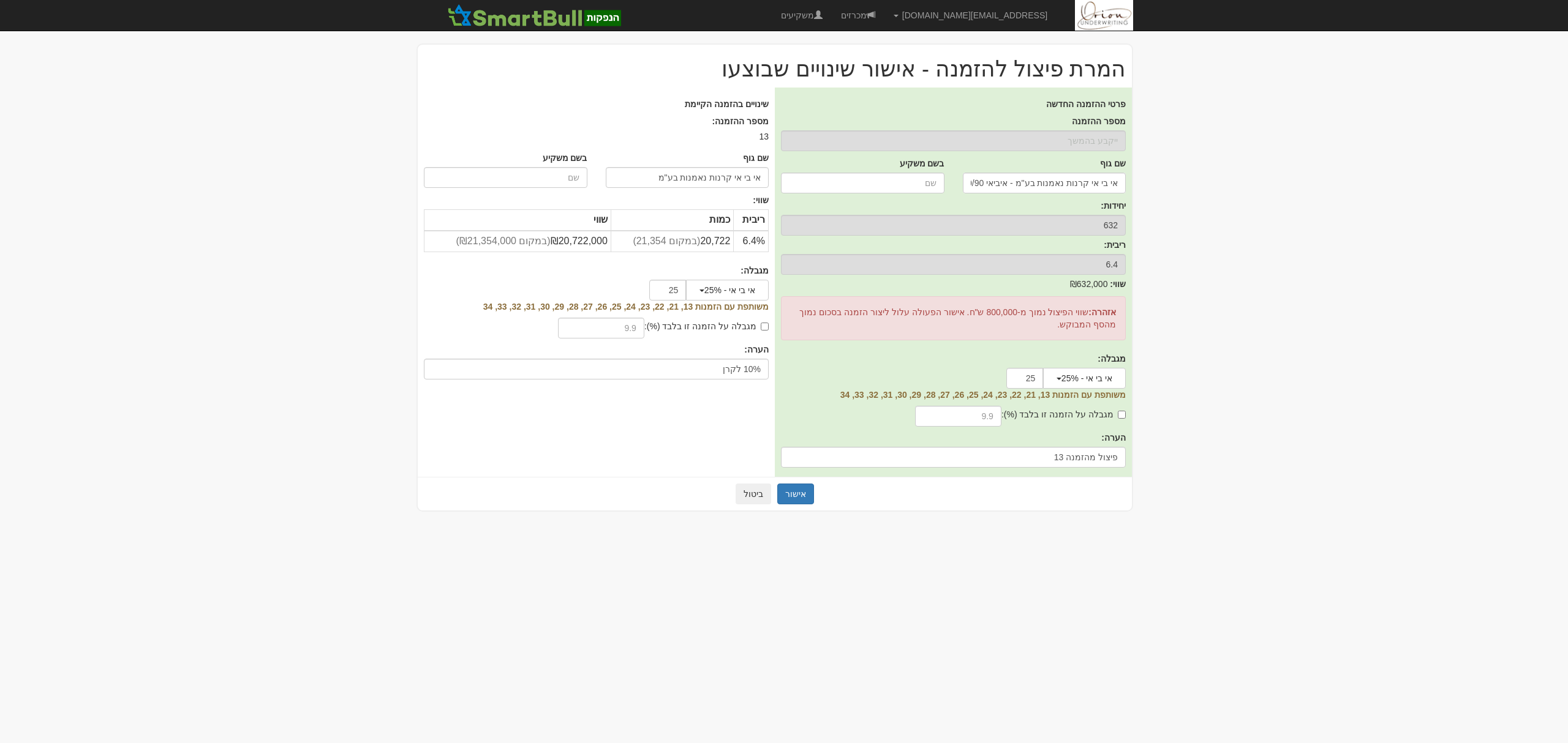
click at [746, 324] on label "מגבלה על הזמנה זו בלבד (%):" at bounding box center [706, 326] width 124 height 12
click at [761, 324] on input "מגבלה על הזמנה זו בלבד (%):" at bounding box center [764, 326] width 8 height 8
checkbox input "true"
click at [623, 324] on input "text" at bounding box center [601, 328] width 86 height 21
type input "10"
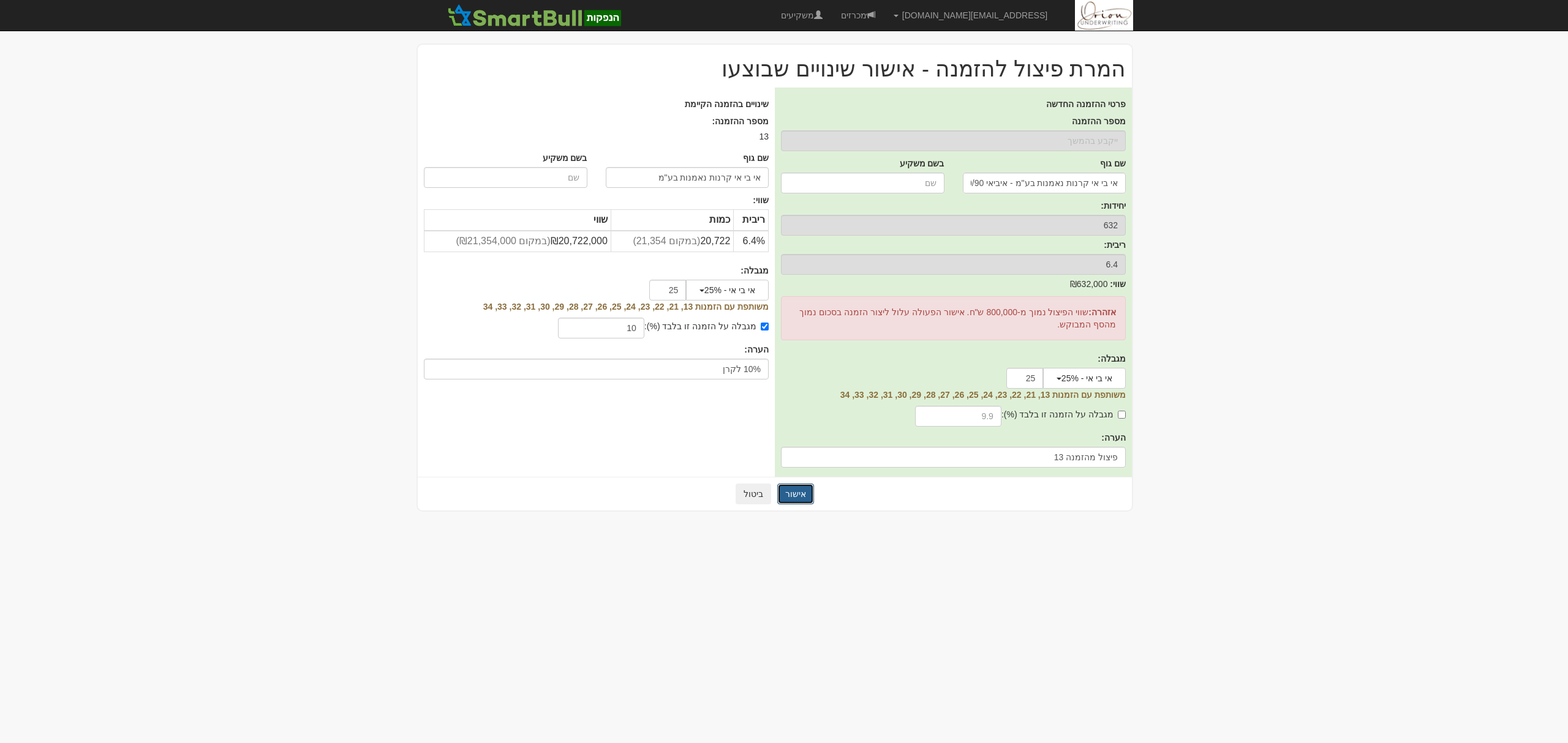
click at [790, 491] on button "אישור" at bounding box center [795, 494] width 37 height 21
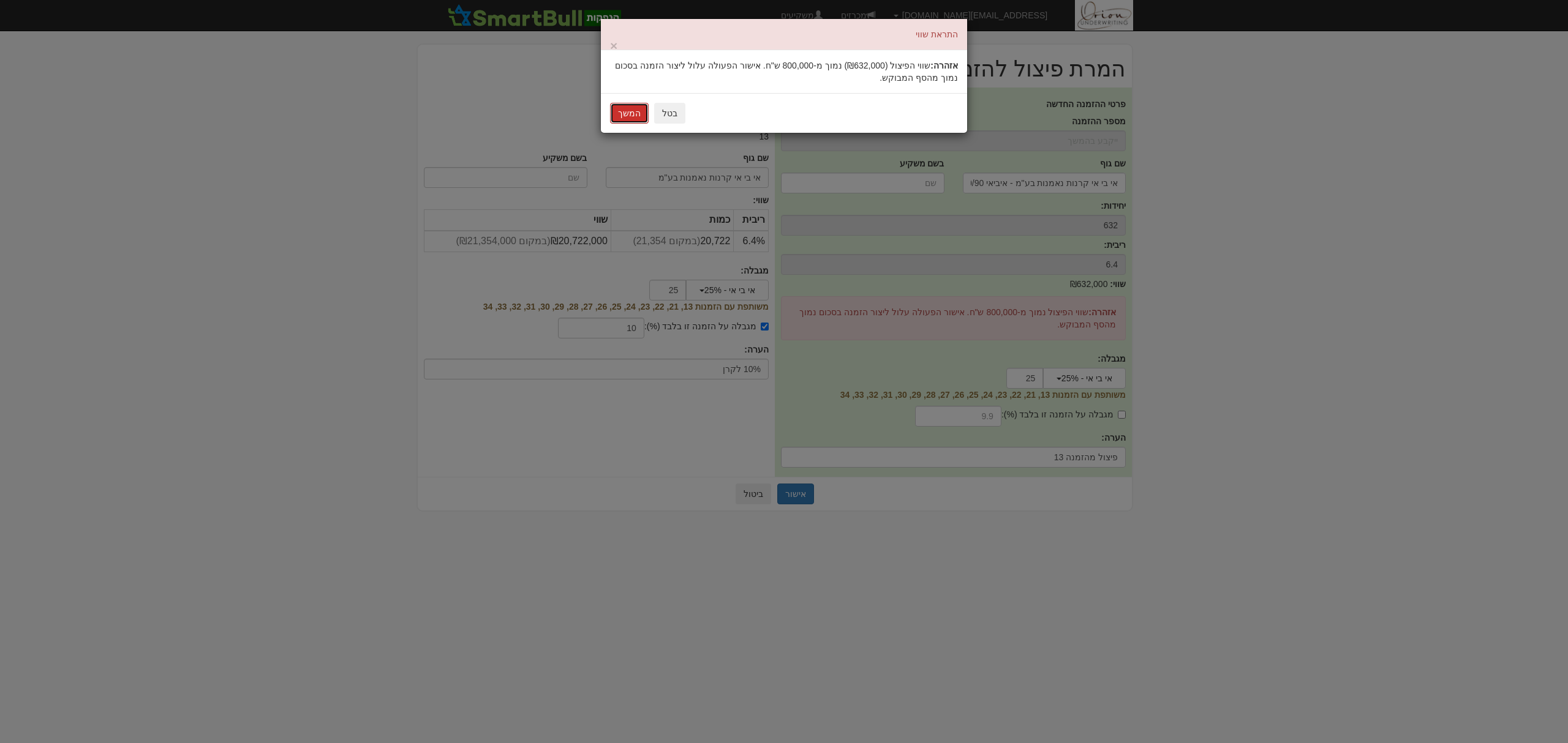
click at [616, 117] on button "המשך" at bounding box center [629, 113] width 39 height 21
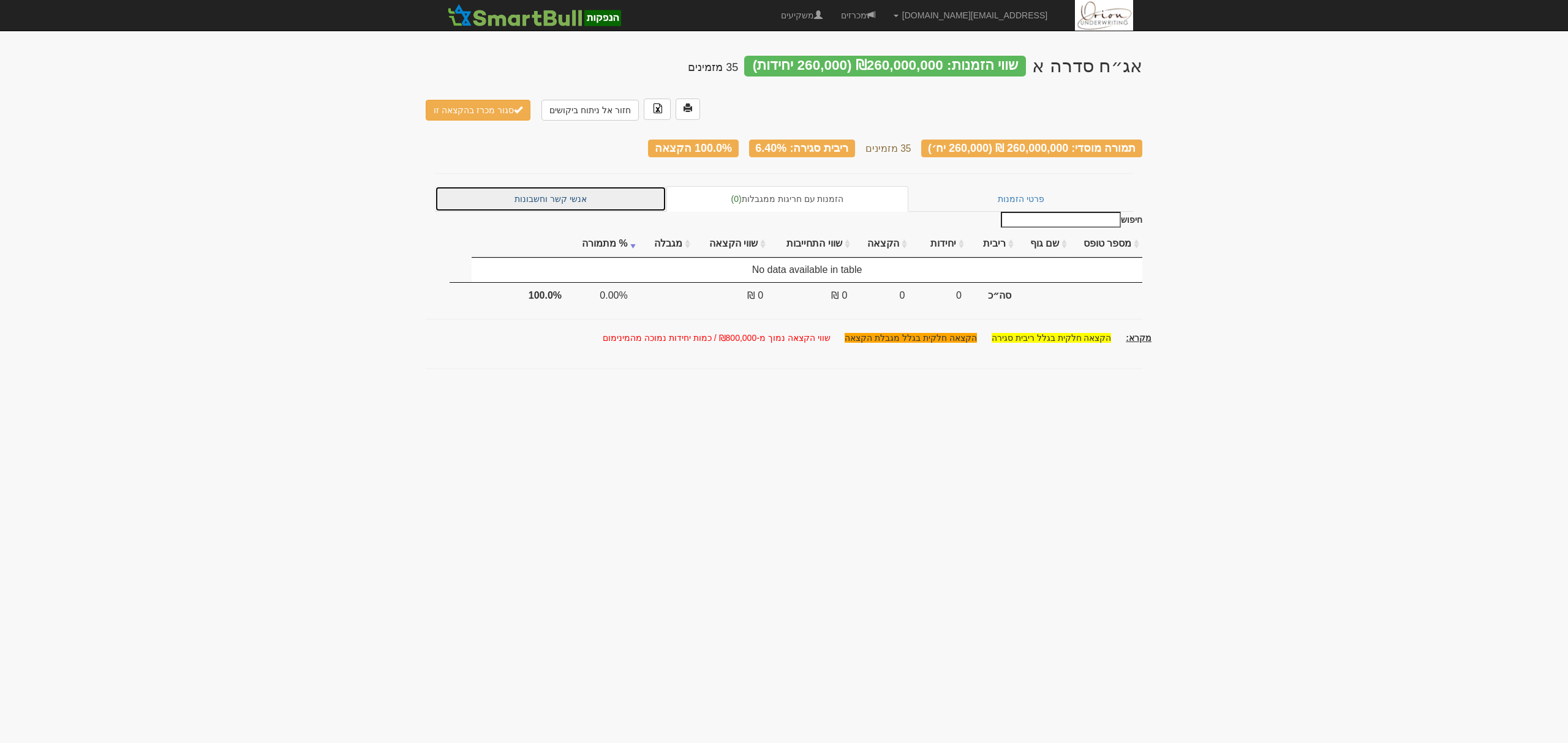
click at [606, 186] on link "אנשי קשר וחשבונות" at bounding box center [551, 199] width 231 height 26
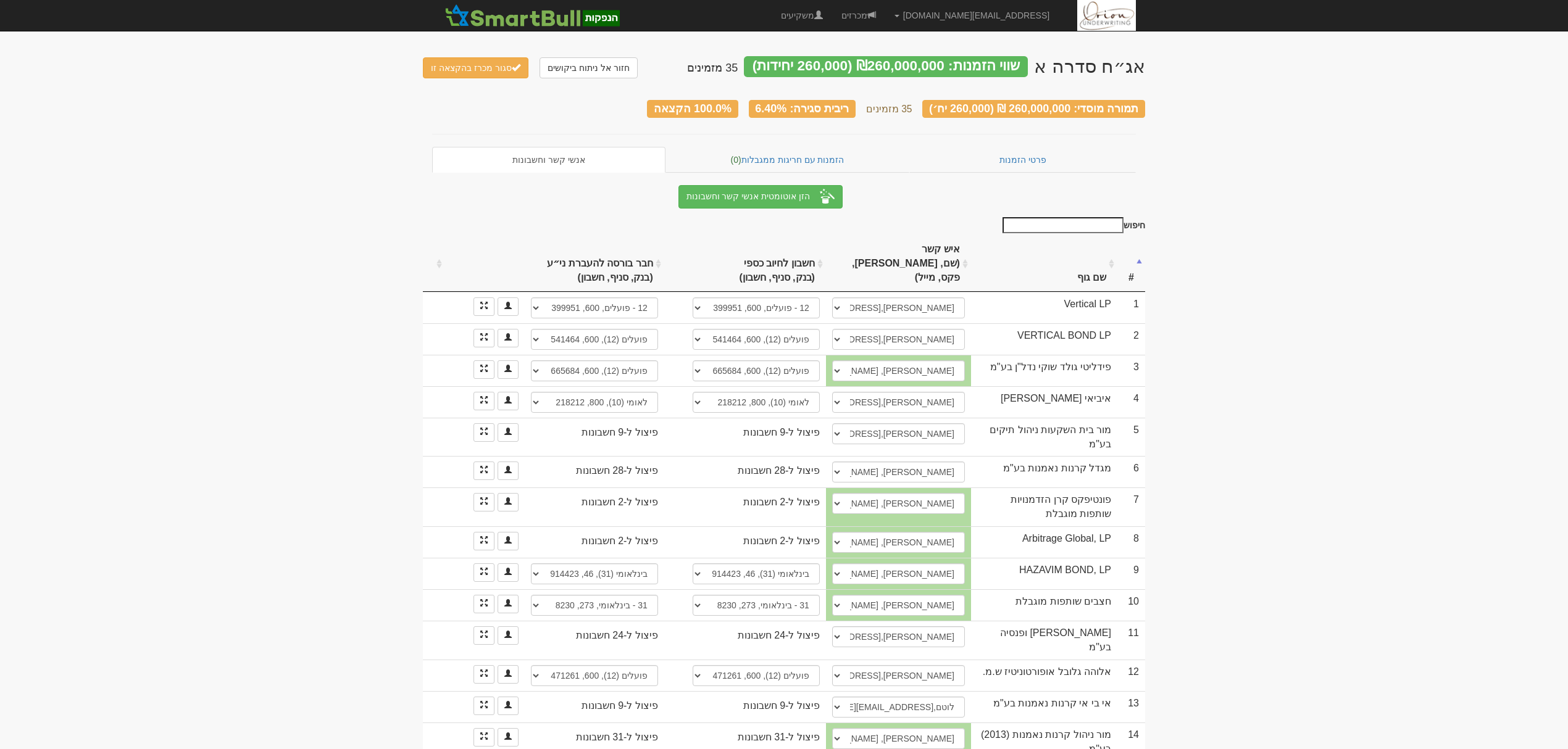
click at [1052, 252] on th "שם גוף" at bounding box center [1044, 264] width 146 height 56
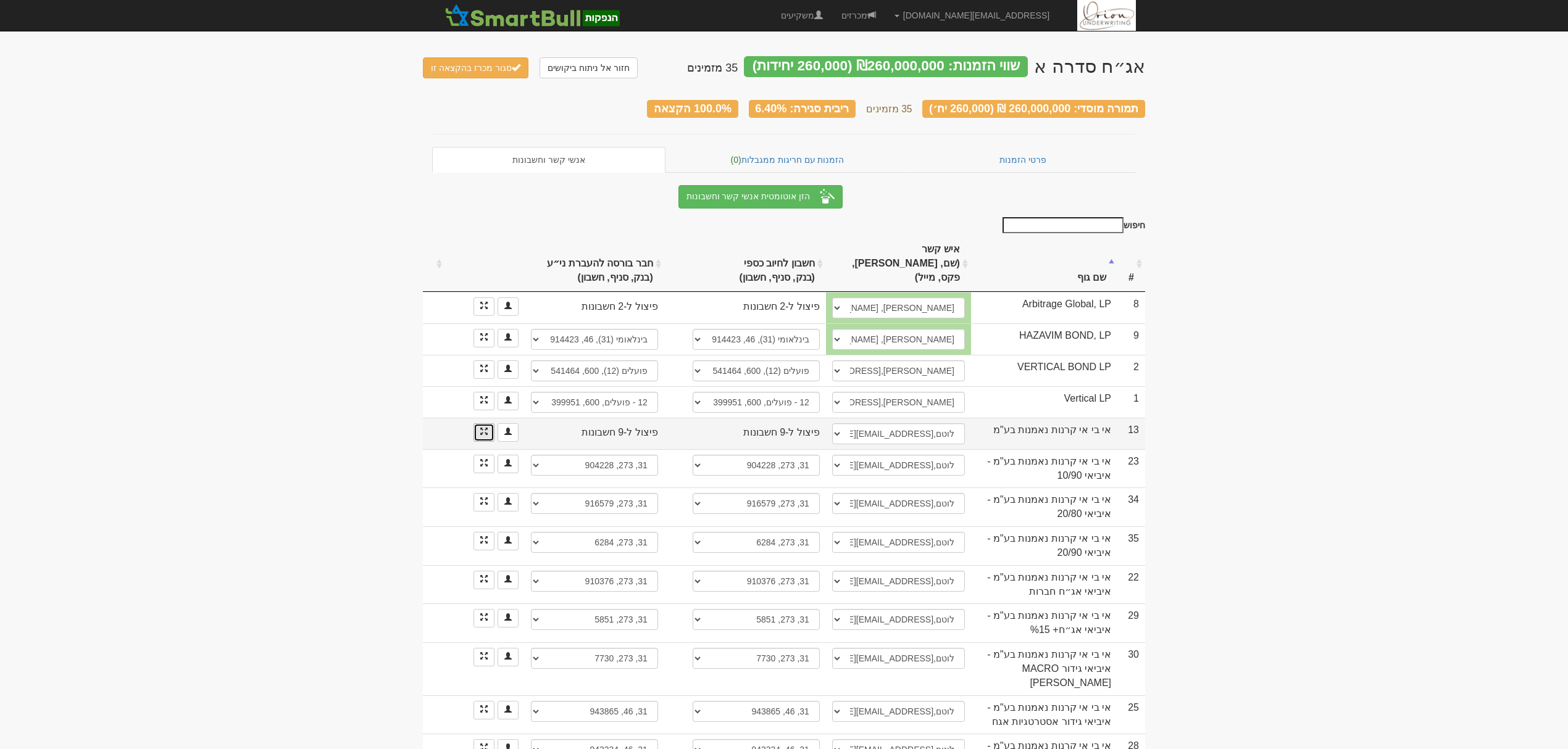
click at [484, 424] on link at bounding box center [484, 432] width 21 height 18
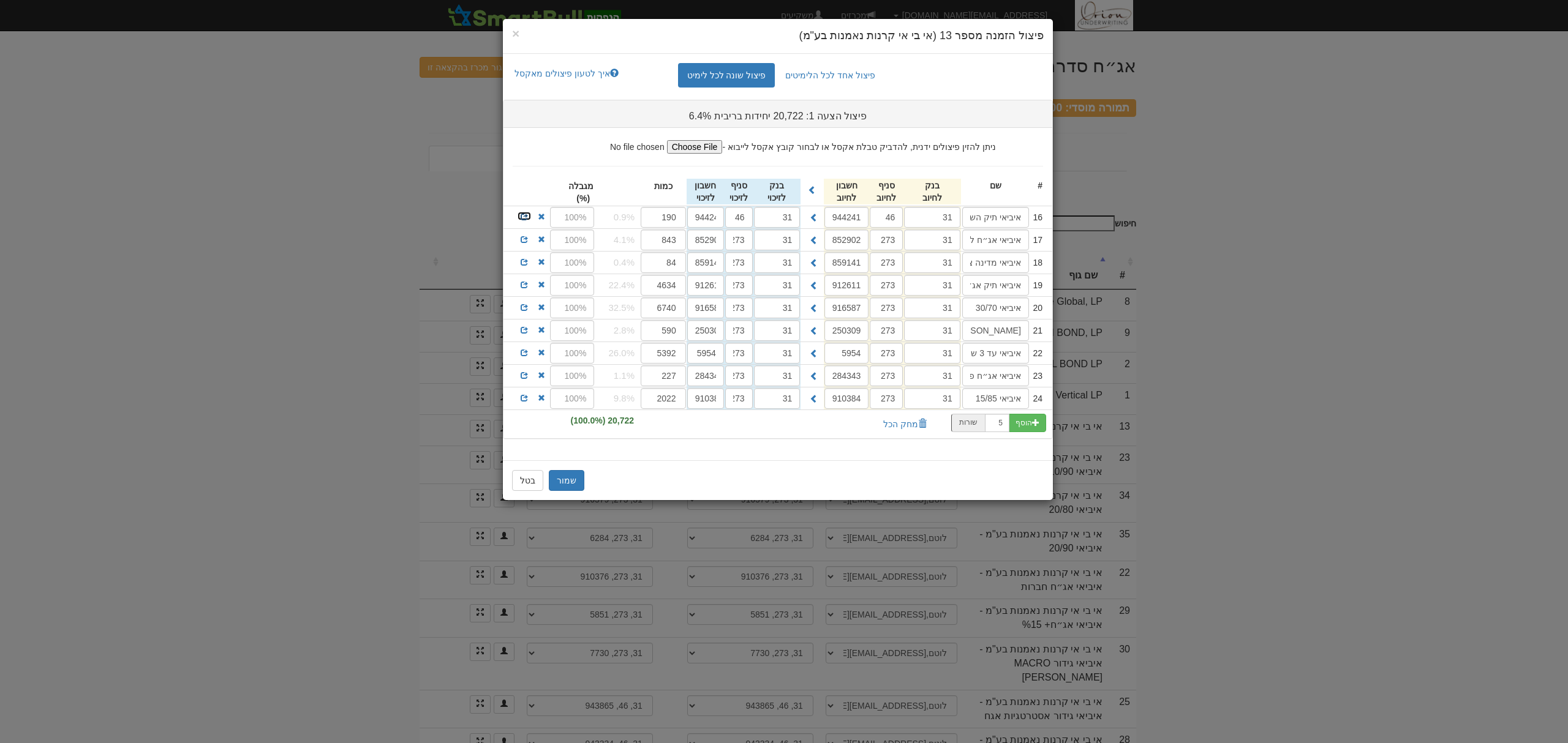
click at [522, 216] on span at bounding box center [524, 217] width 8 height 8
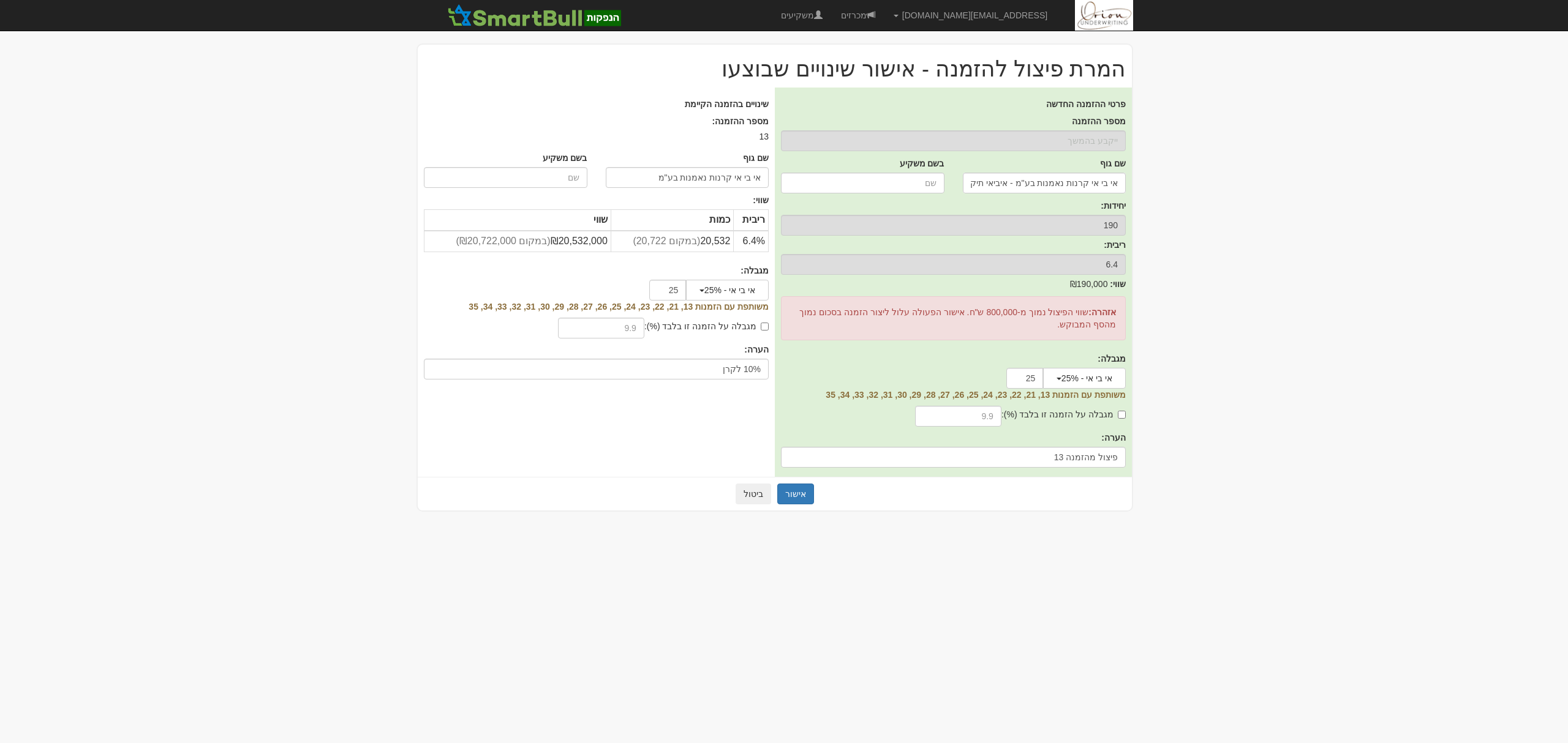
click at [718, 324] on label "מגבלה על הזמנה זו בלבד (%):" at bounding box center [706, 326] width 124 height 12
click at [761, 324] on input "מגבלה על הזמנה זו בלבד (%):" at bounding box center [764, 326] width 8 height 8
checkbox input "true"
click at [626, 322] on input "text" at bounding box center [601, 328] width 86 height 21
type input "10"
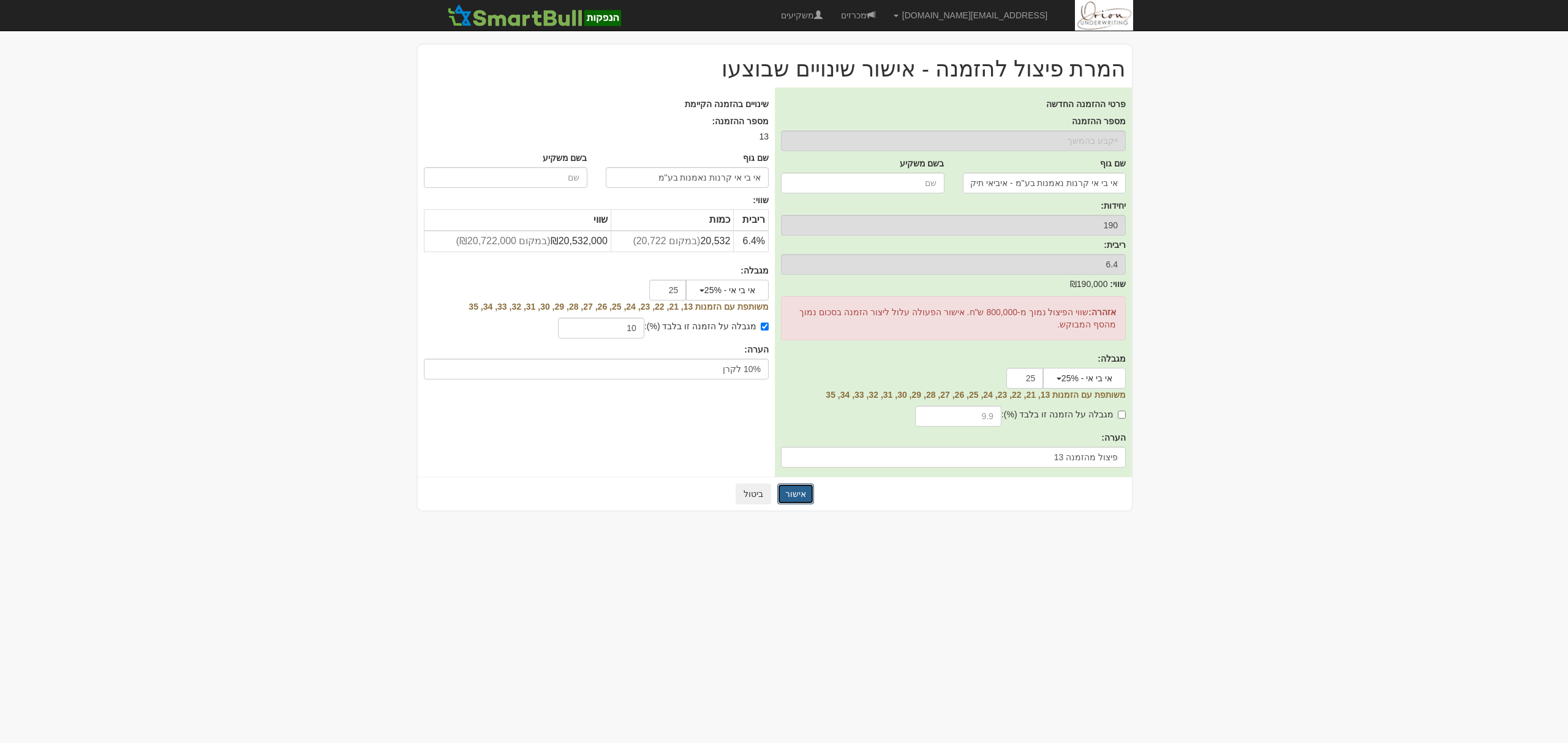
click at [811, 495] on button "אישור" at bounding box center [795, 494] width 37 height 21
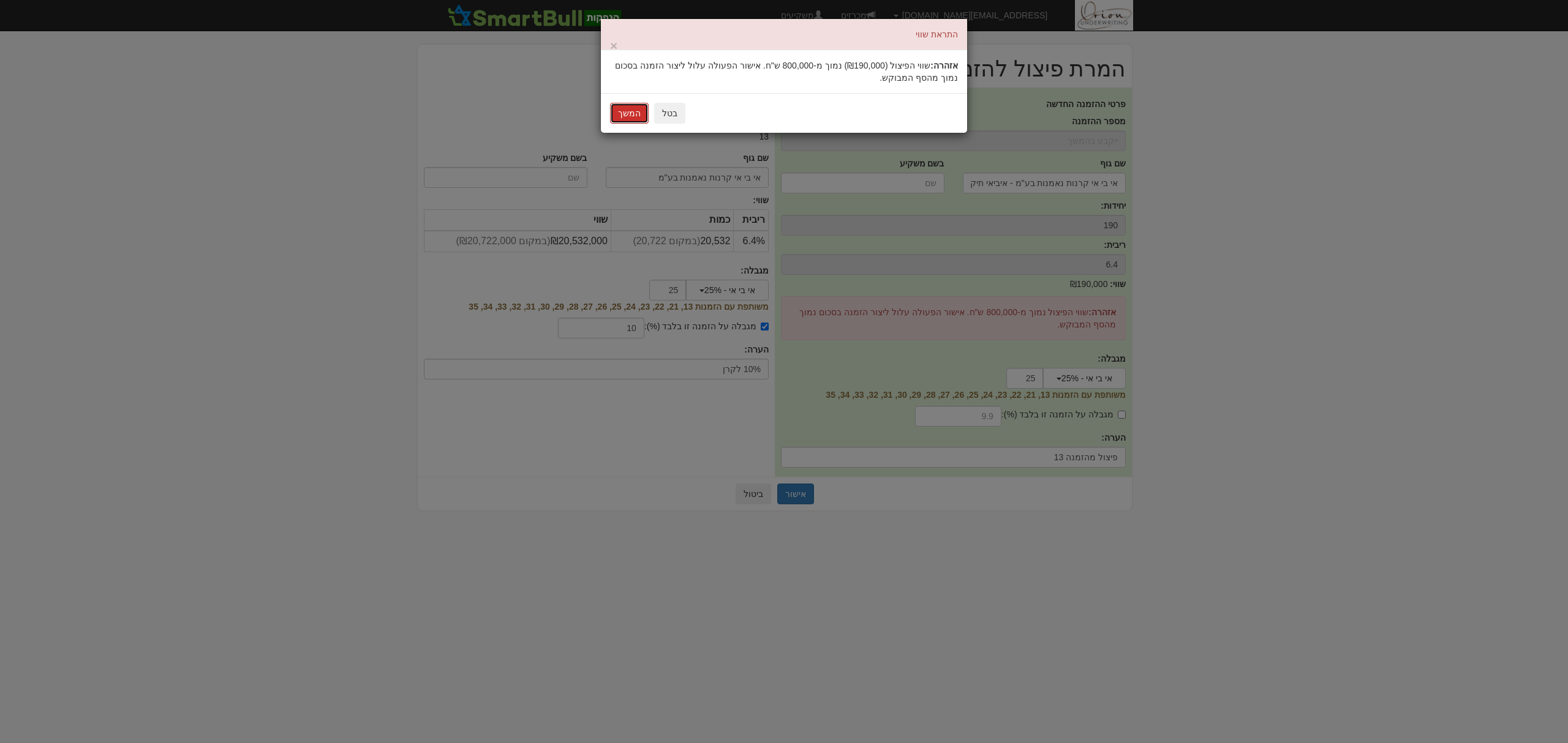
click at [628, 114] on button "המשך" at bounding box center [629, 113] width 39 height 21
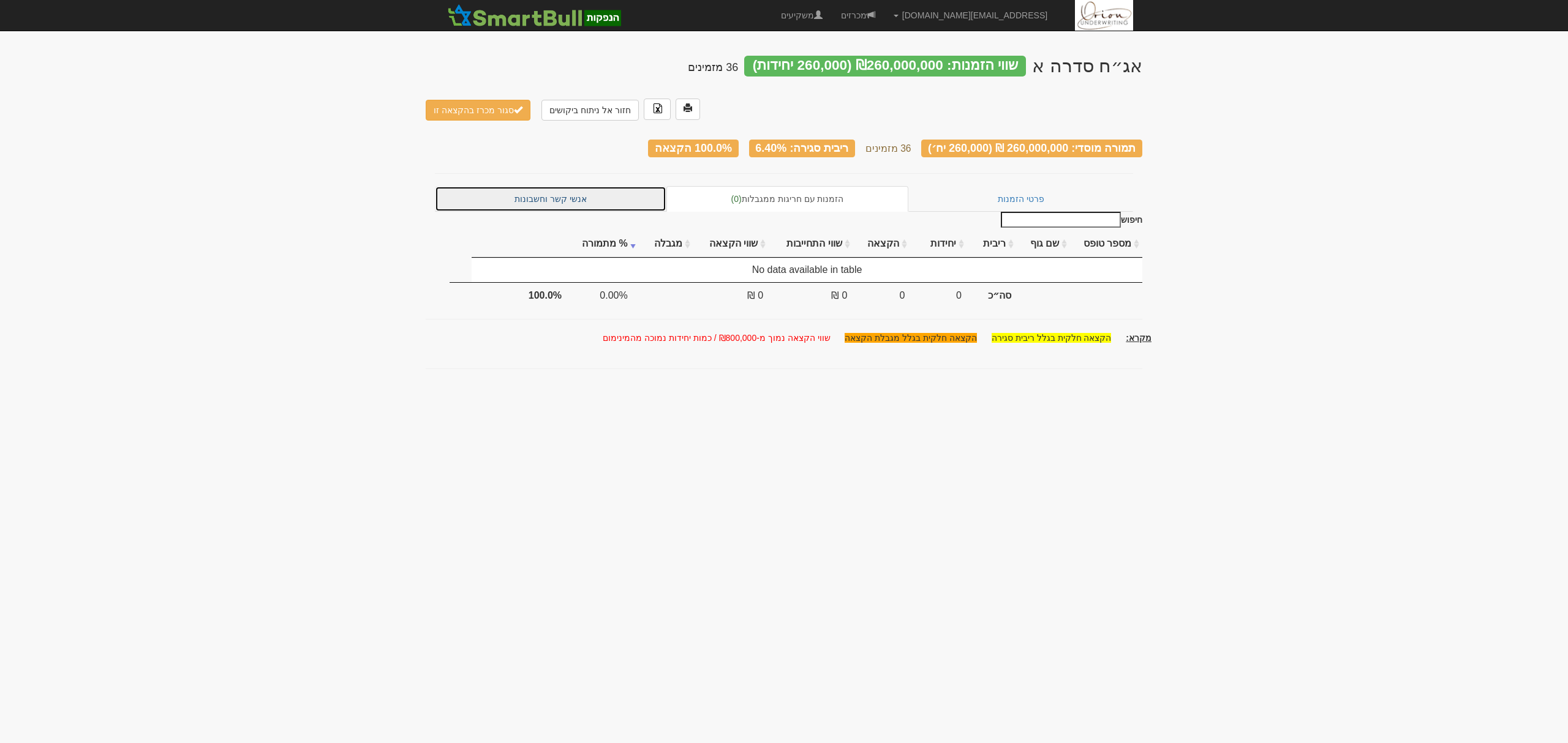
click at [566, 186] on link "אנשי קשר וחשבונות" at bounding box center [551, 199] width 231 height 26
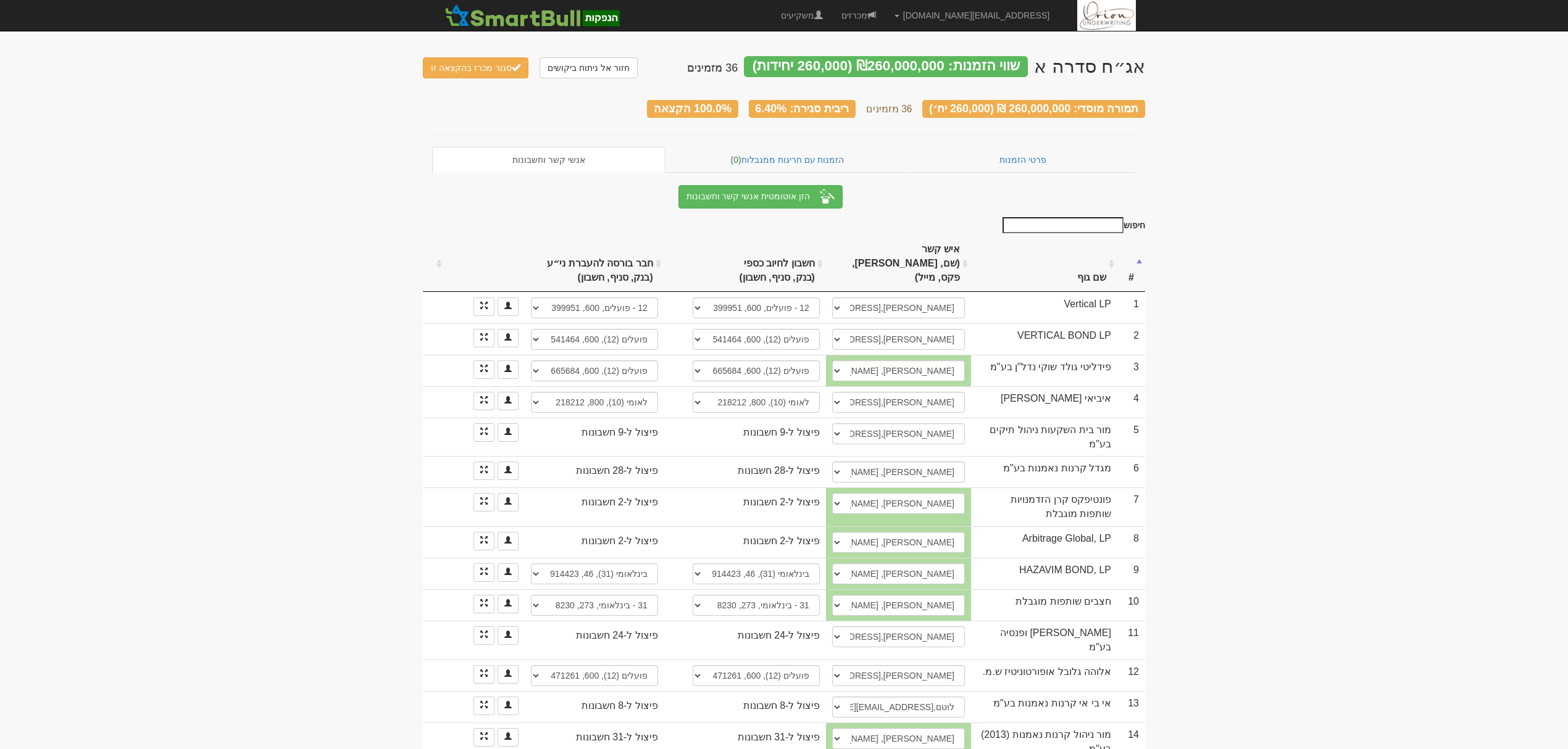
click at [1052, 248] on th "שם גוף" at bounding box center [1044, 264] width 146 height 56
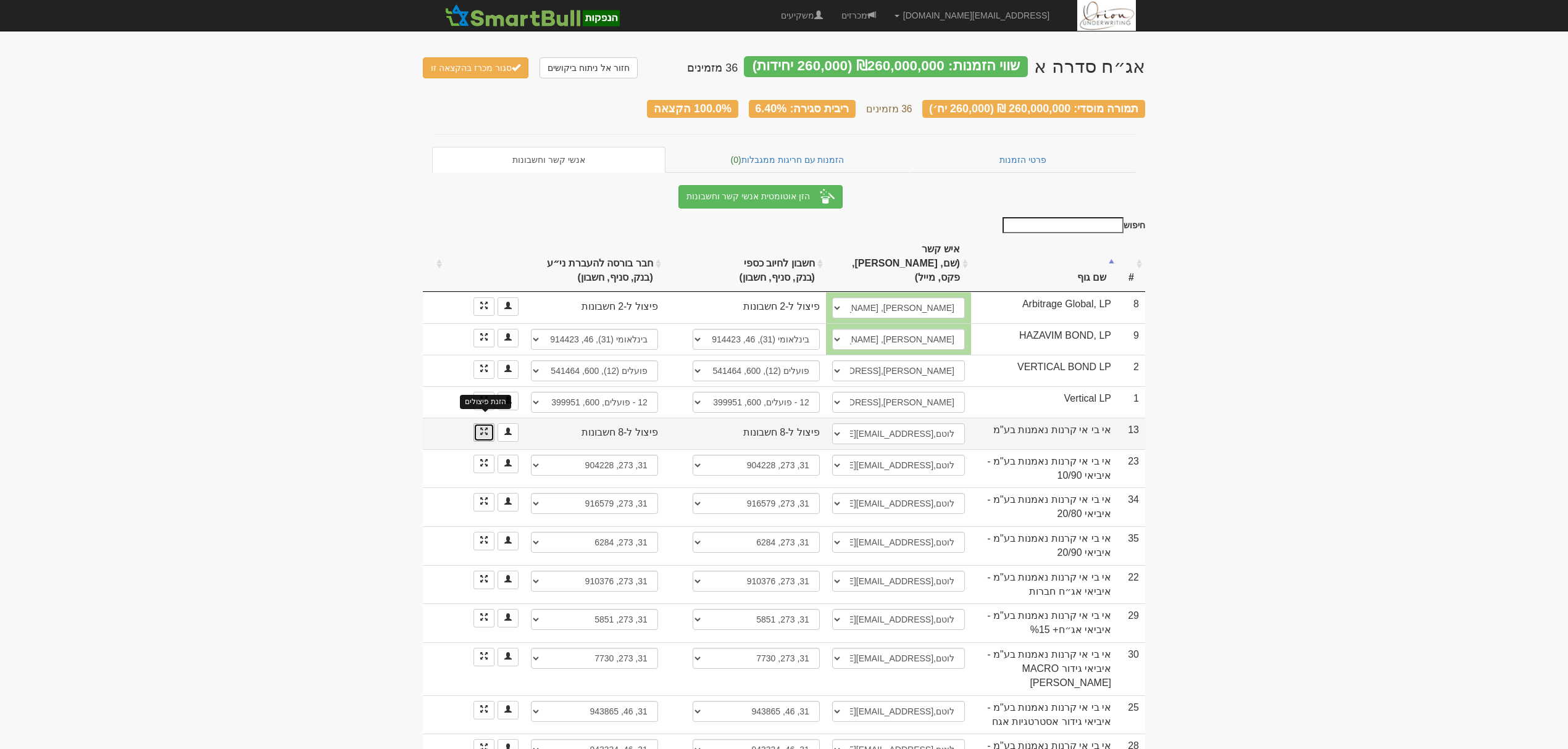
click at [480, 428] on span at bounding box center [484, 431] width 8 height 8
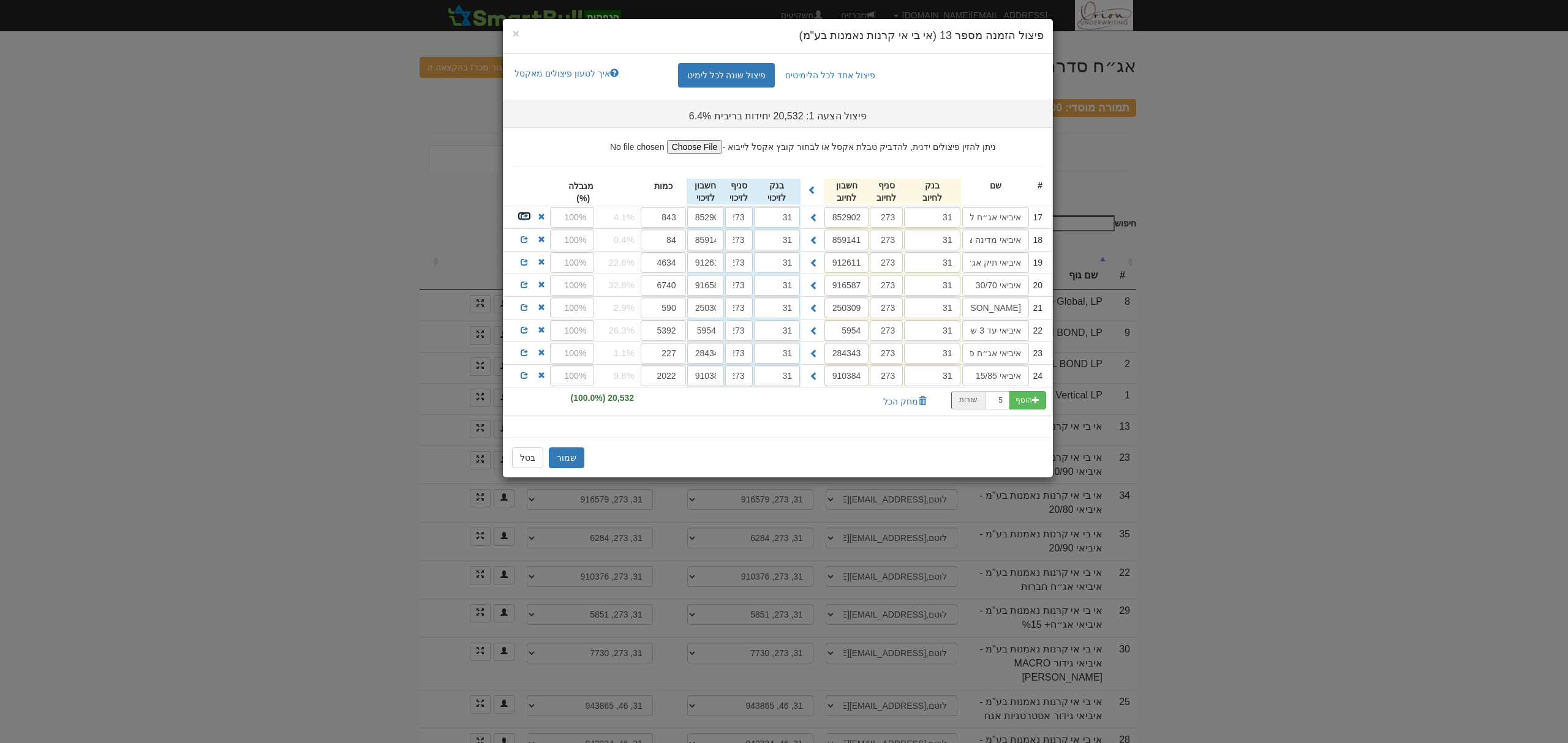
click at [525, 218] on span at bounding box center [524, 217] width 8 height 8
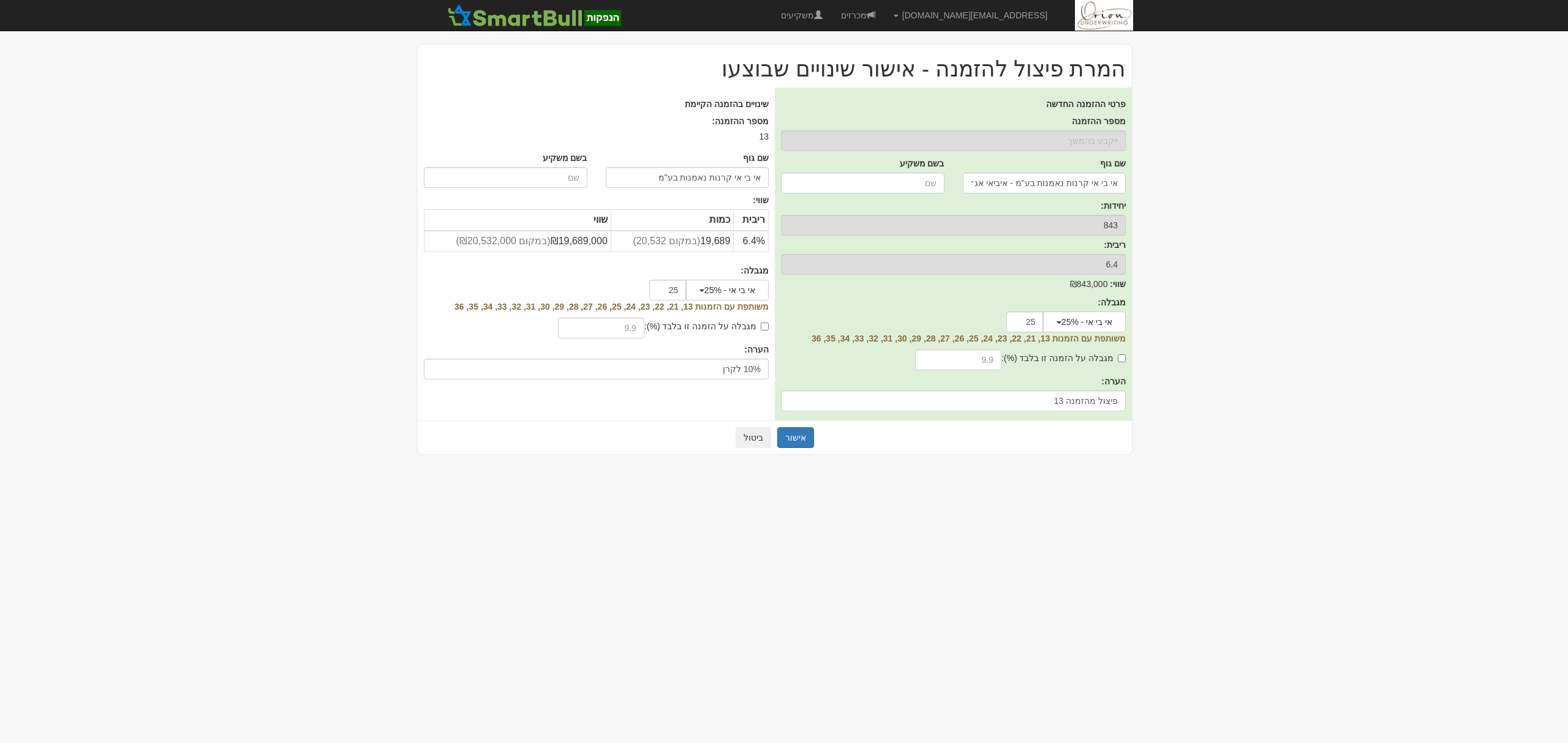
click at [697, 324] on label "מגבלה על הזמנה זו בלבד (%):" at bounding box center [706, 326] width 124 height 12
click at [761, 324] on input "מגבלה על הזמנה זו בלבד (%):" at bounding box center [764, 326] width 8 height 8
checkbox input "true"
click at [613, 322] on input "text" at bounding box center [601, 328] width 86 height 21
type input "10"
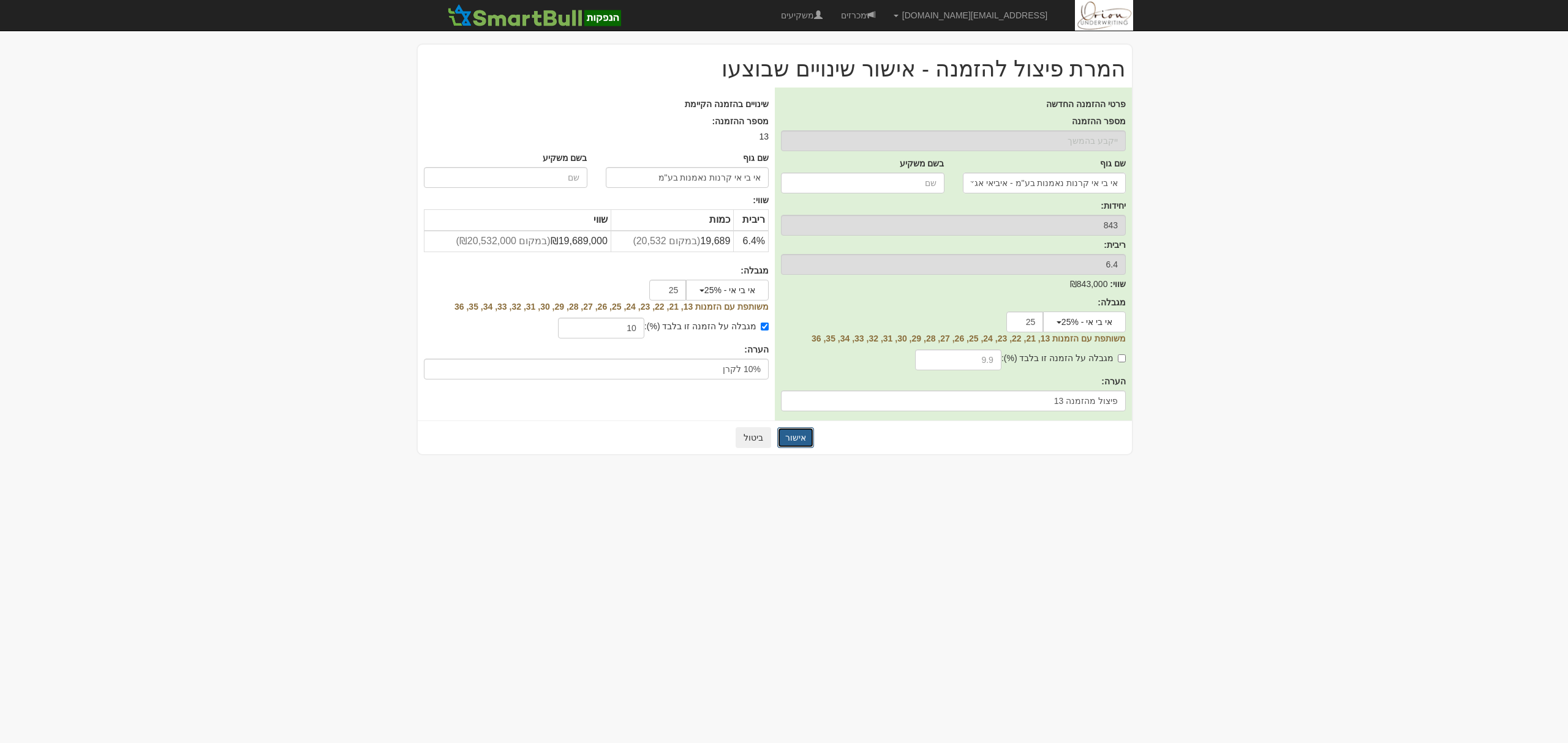
click at [798, 429] on button "אישור" at bounding box center [795, 438] width 37 height 21
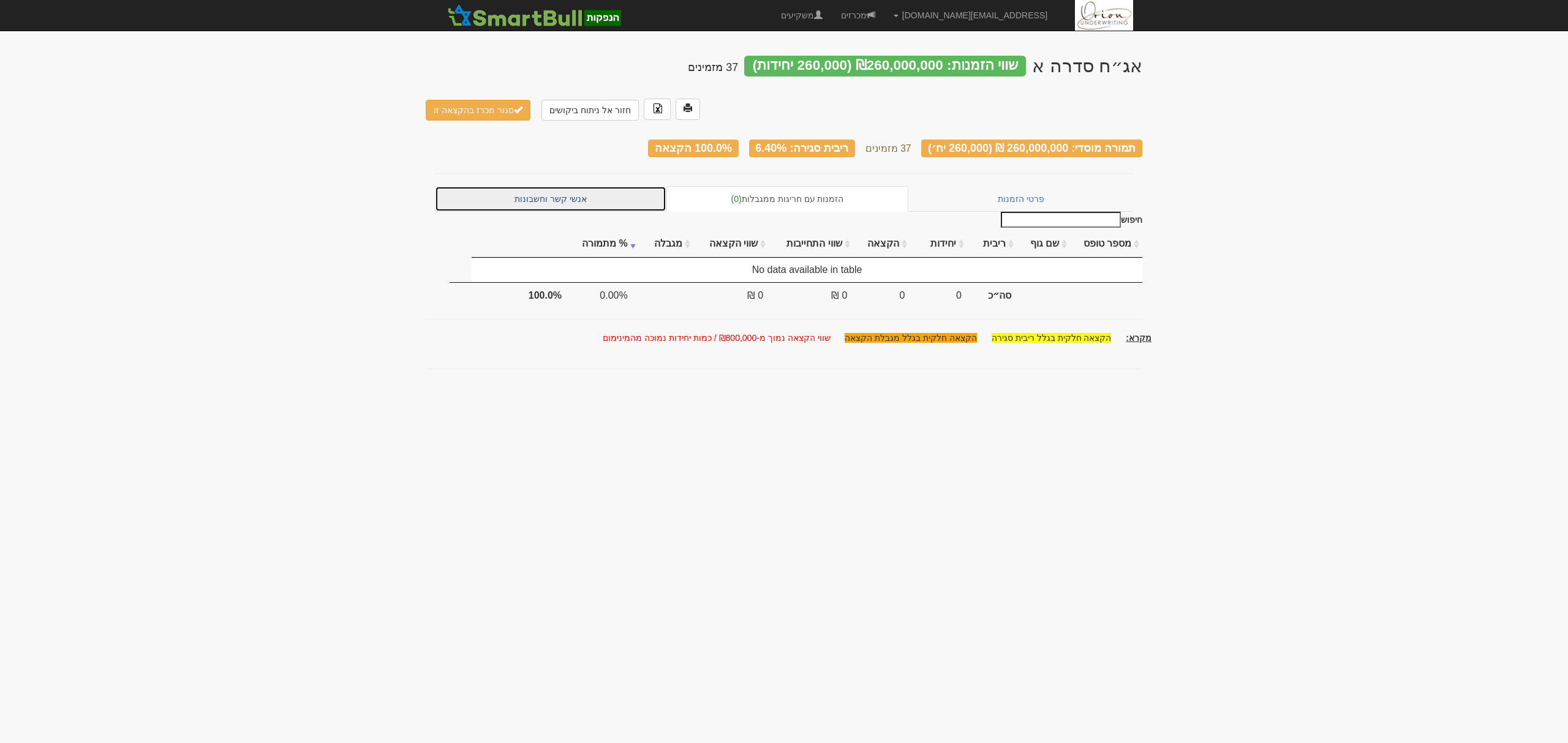
click at [553, 186] on link "אנשי קשר וחשבונות" at bounding box center [551, 199] width 231 height 26
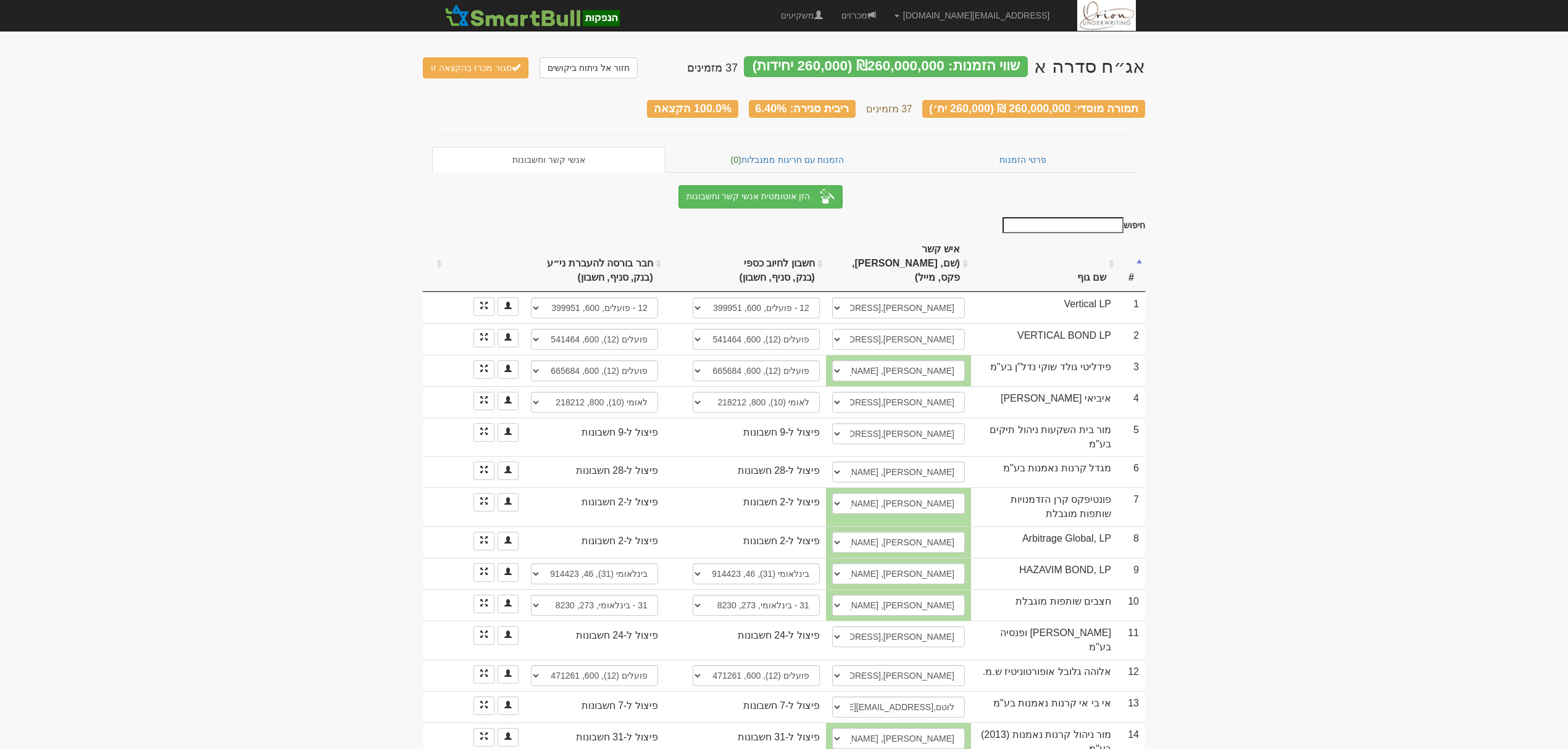
click at [1104, 250] on th "שם גוף" at bounding box center [1044, 264] width 146 height 56
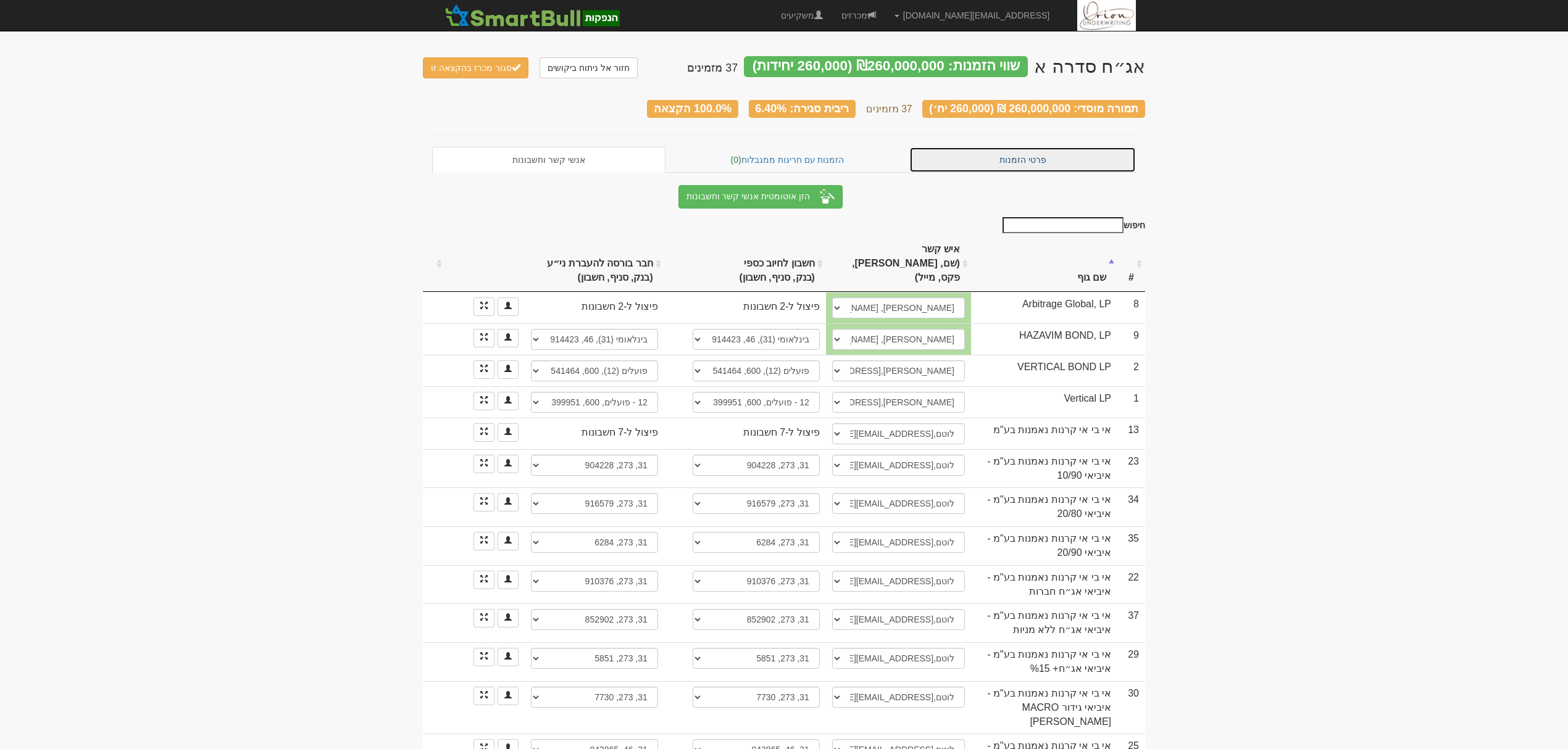
click at [1025, 150] on link "פרטי הזמנות" at bounding box center [1022, 160] width 226 height 26
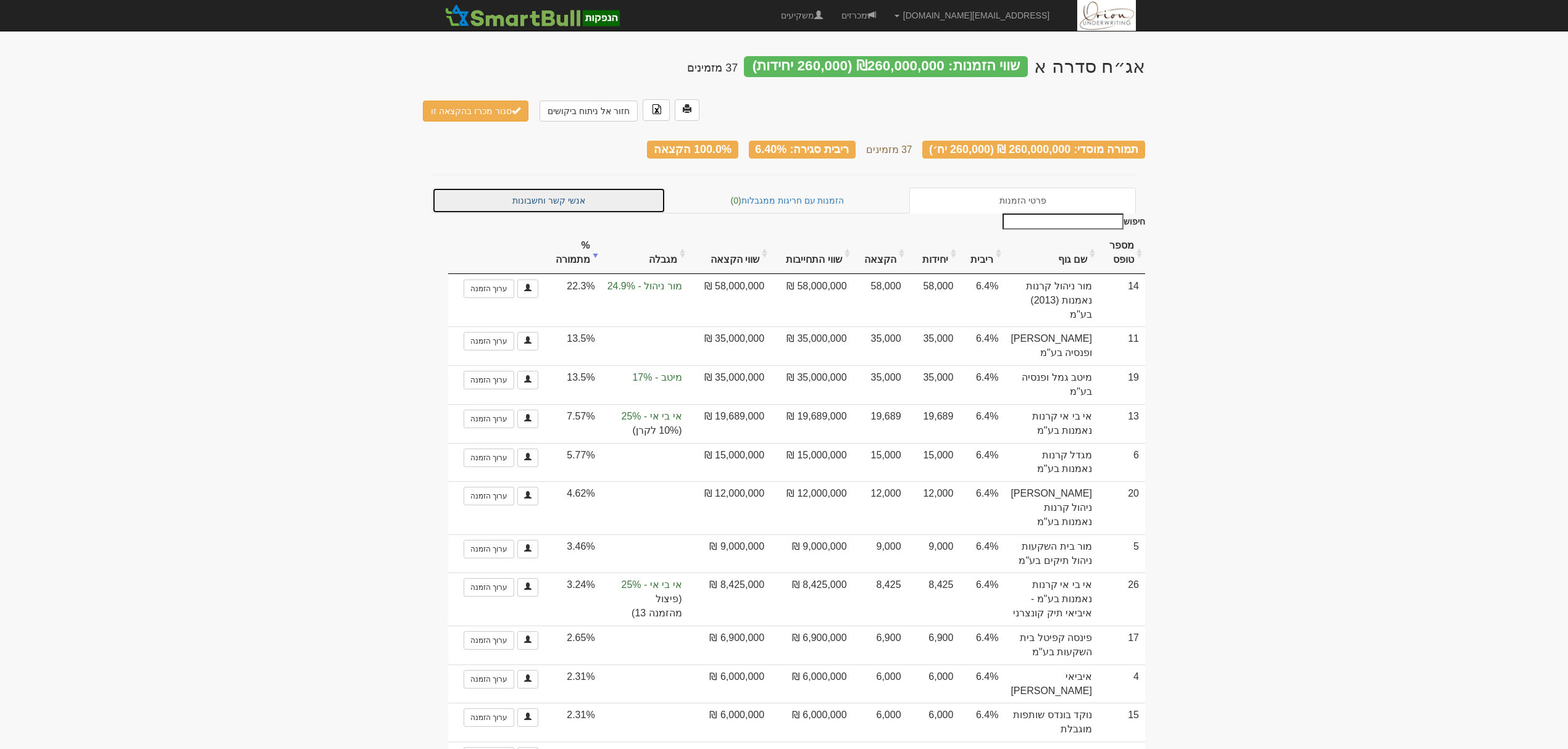
click at [541, 188] on link "אנשי קשר וחשבונות" at bounding box center [549, 201] width 233 height 26
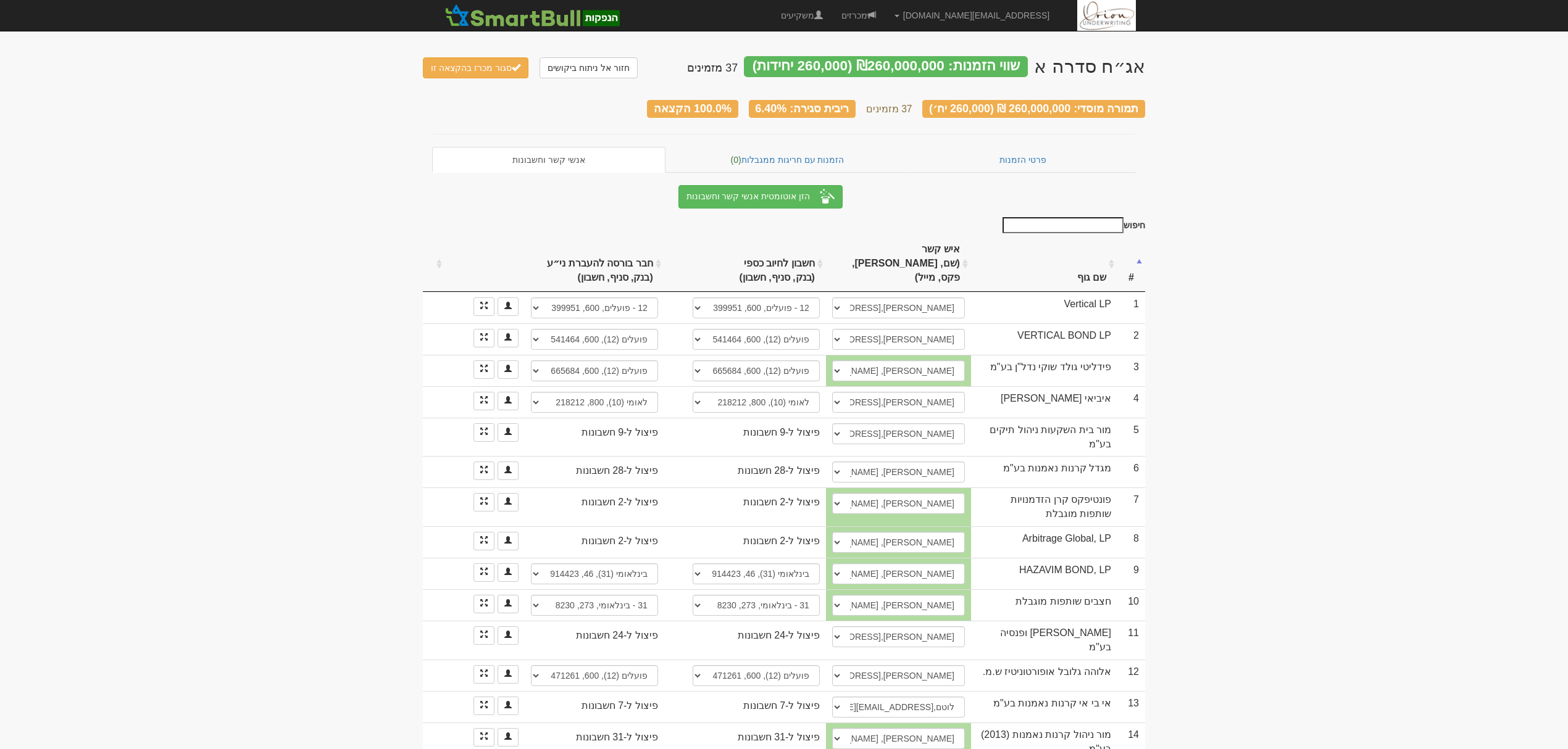
click at [1064, 265] on th "שם גוף" at bounding box center [1044, 264] width 146 height 56
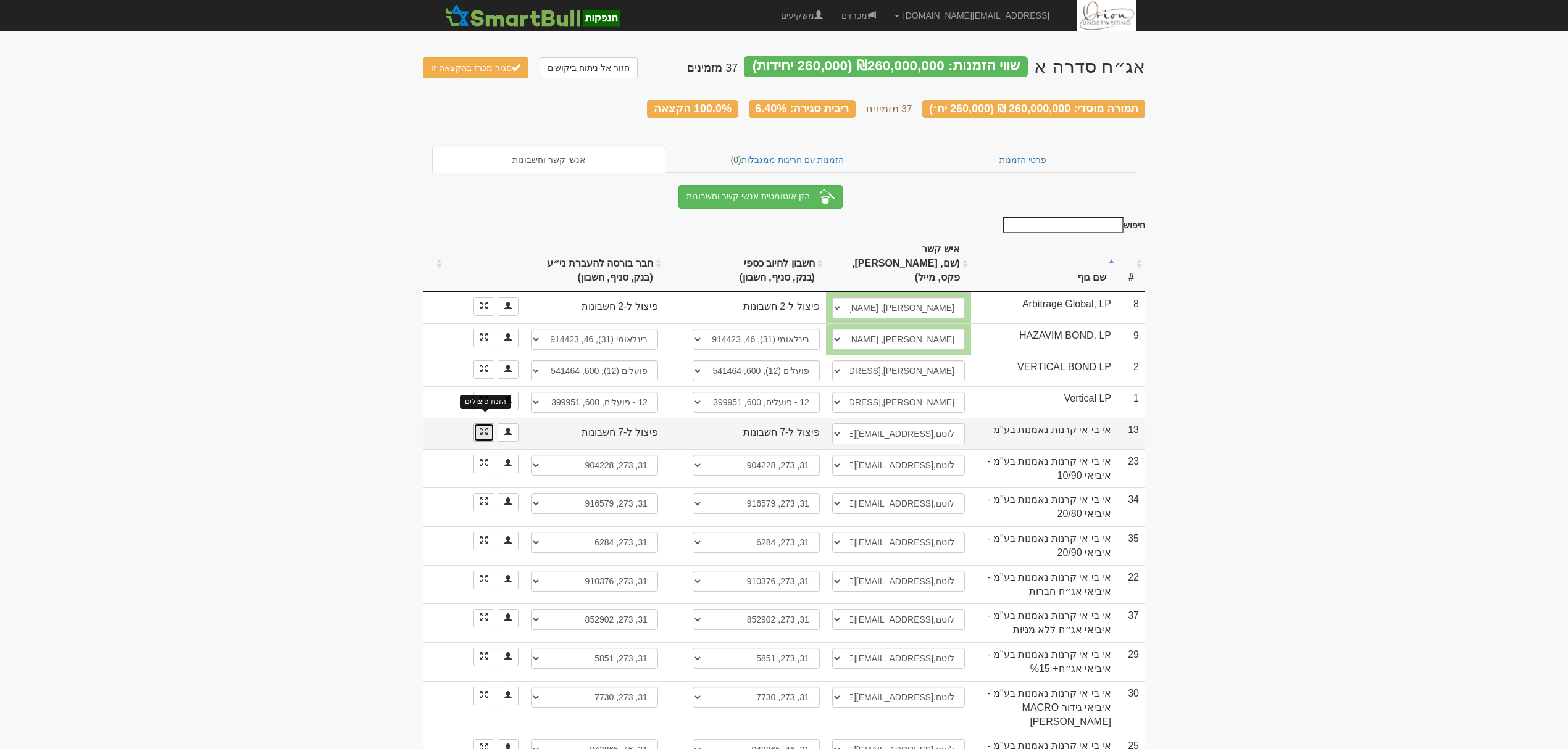
click at [480, 428] on span at bounding box center [484, 431] width 8 height 8
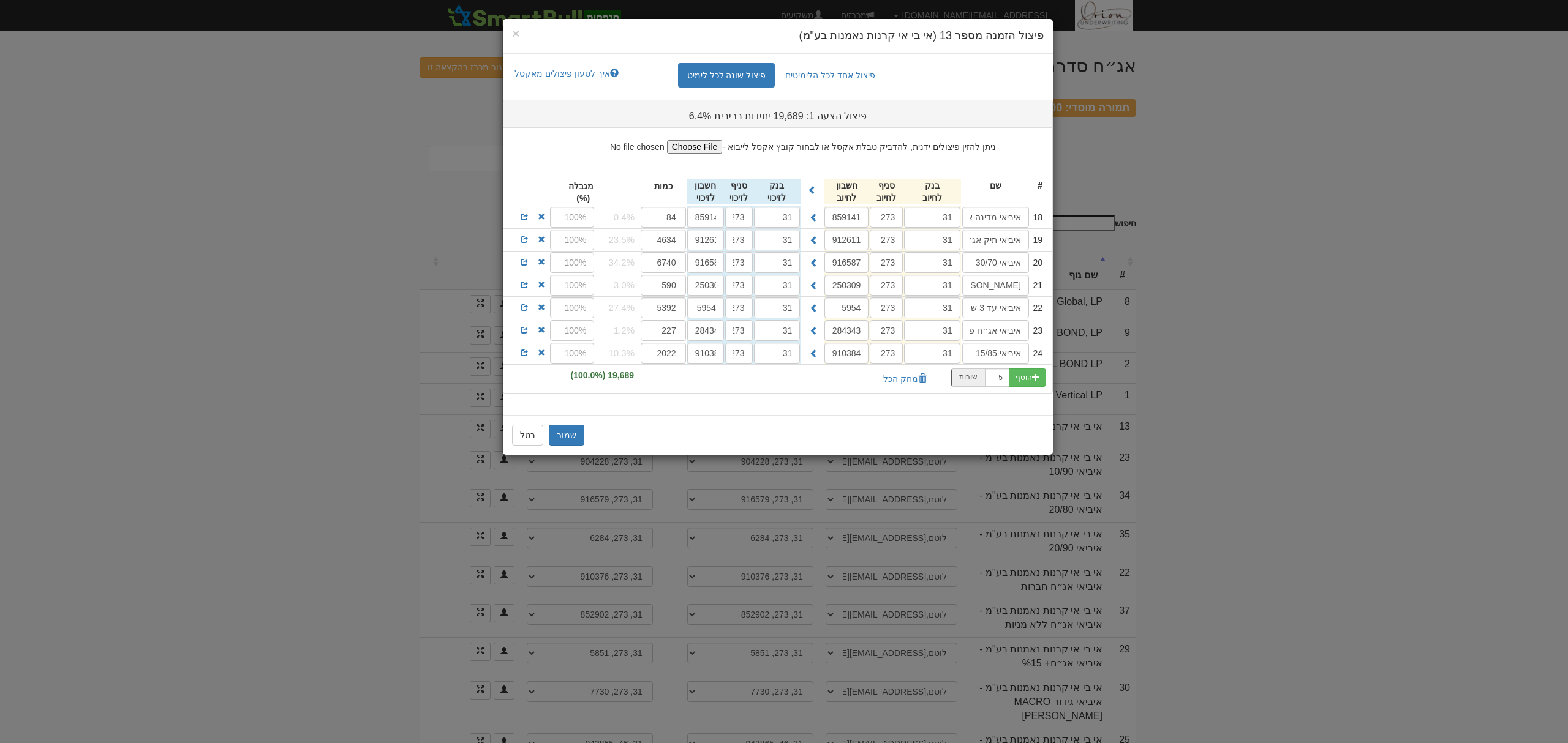
click at [522, 224] on div "18 איביאי מדינה צמוד ללא מנ 31 273 859141 31 273 859141 84" at bounding box center [778, 217] width 549 height 22
click at [522, 216] on span at bounding box center [524, 217] width 8 height 8
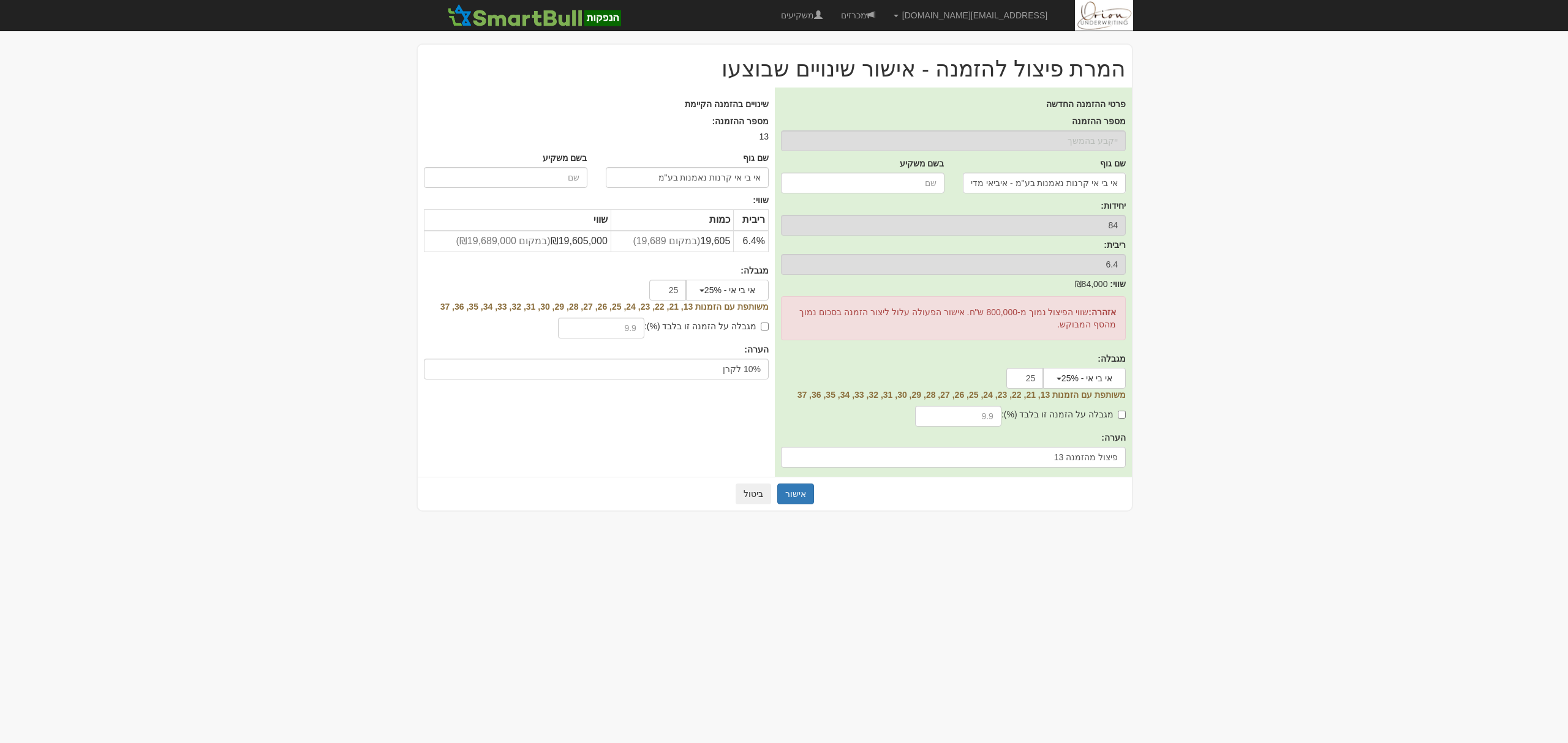
click at [1110, 412] on label "מגבלה על הזמנה זו בלבד (%):" at bounding box center [1064, 414] width 124 height 12
click at [1118, 412] on input "מגבלה על הזמנה זו בלבד (%):" at bounding box center [1122, 414] width 8 height 8
checkbox input "true"
click at [990, 419] on input "text" at bounding box center [958, 416] width 86 height 21
type input "10"
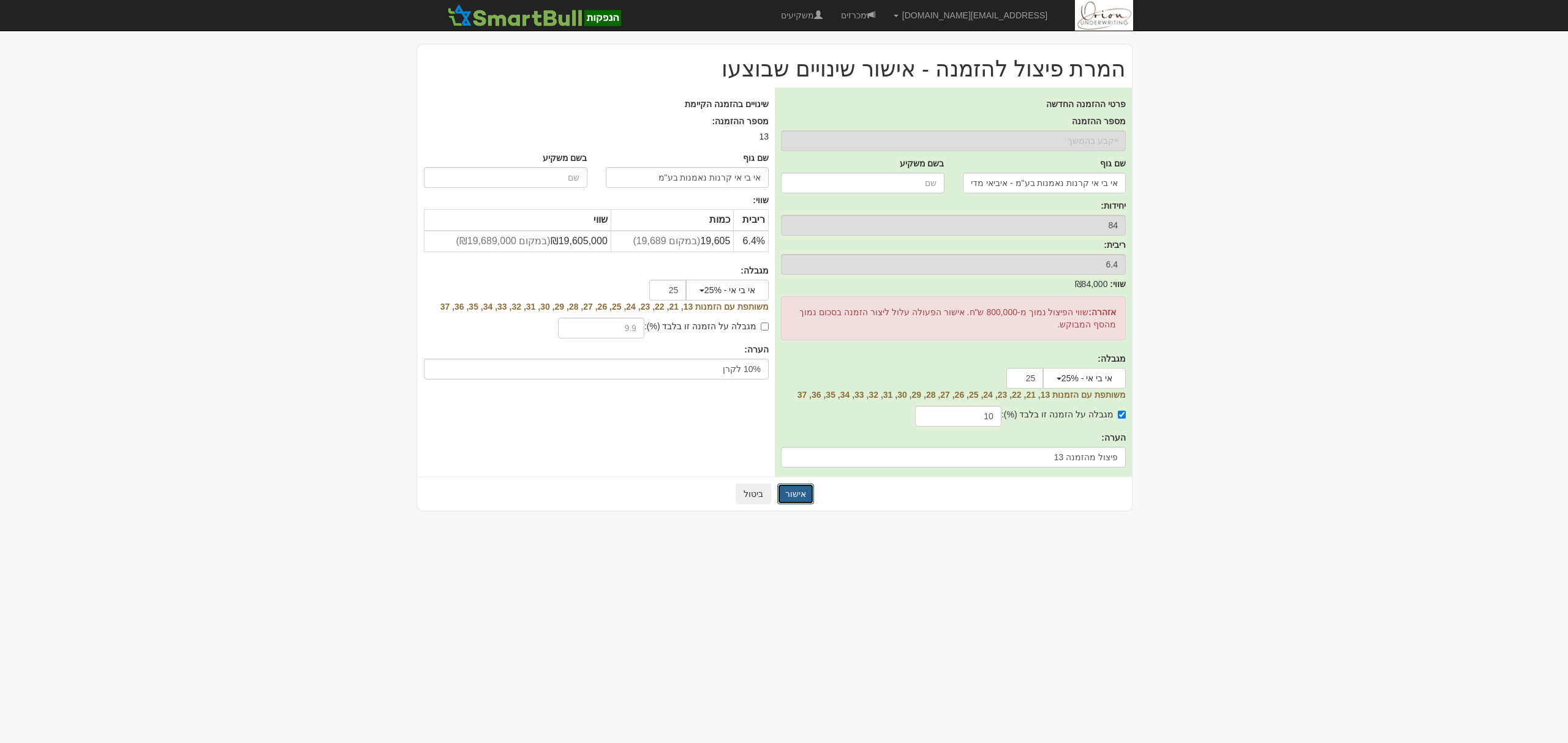
click at [794, 499] on button "אישור" at bounding box center [795, 494] width 37 height 21
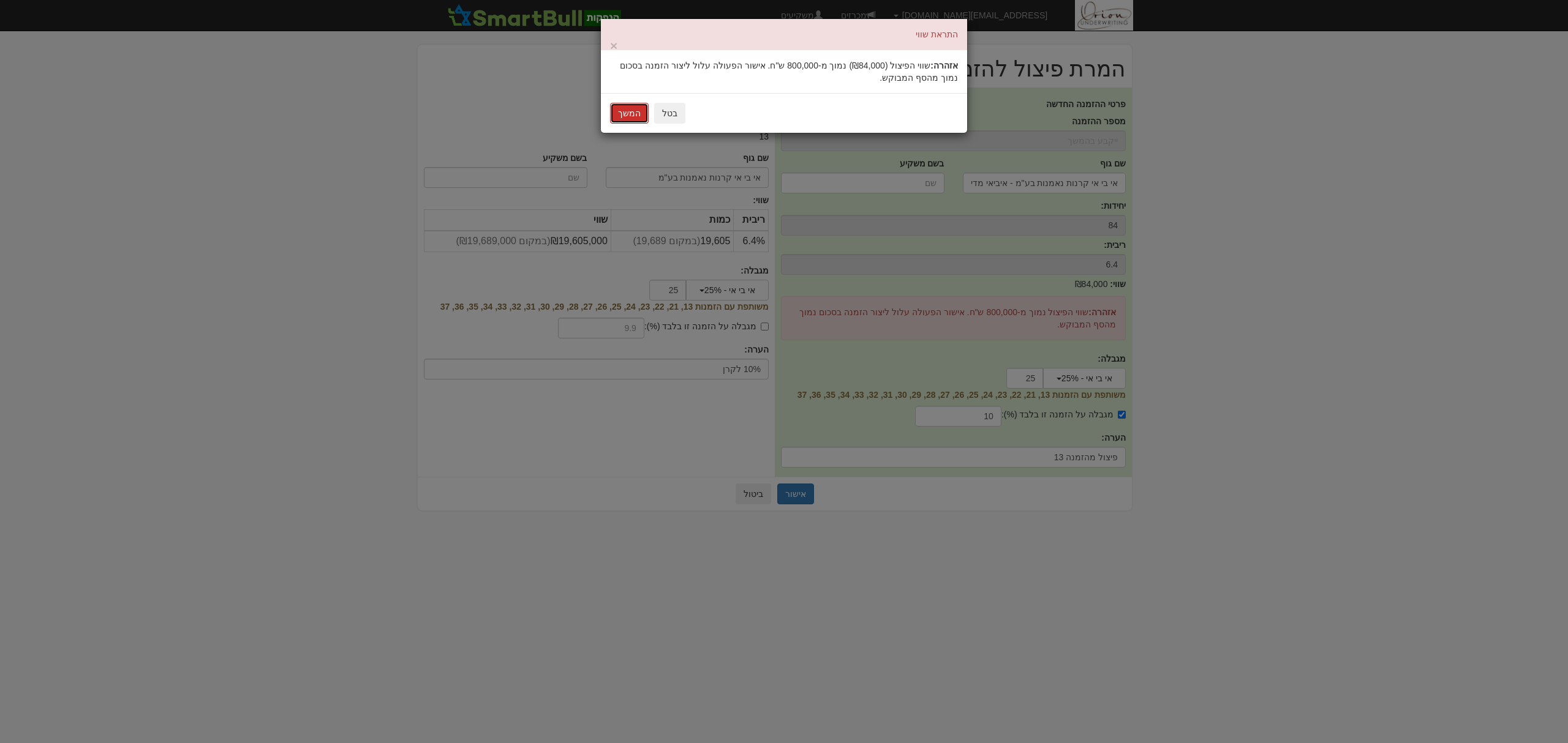
click at [626, 106] on button "המשך" at bounding box center [629, 113] width 39 height 21
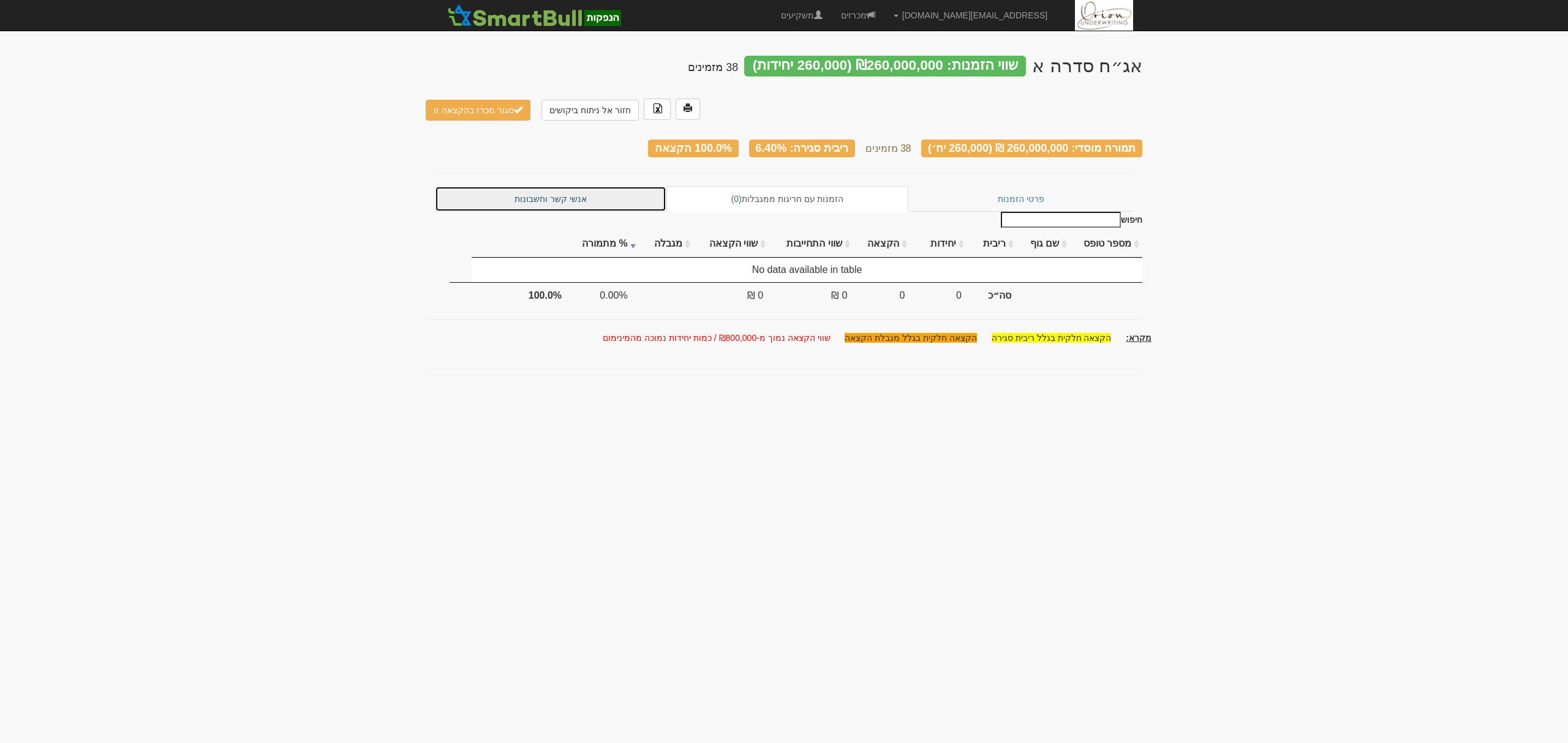
click at [594, 186] on link "אנשי קשר וחשבונות" at bounding box center [551, 199] width 231 height 26
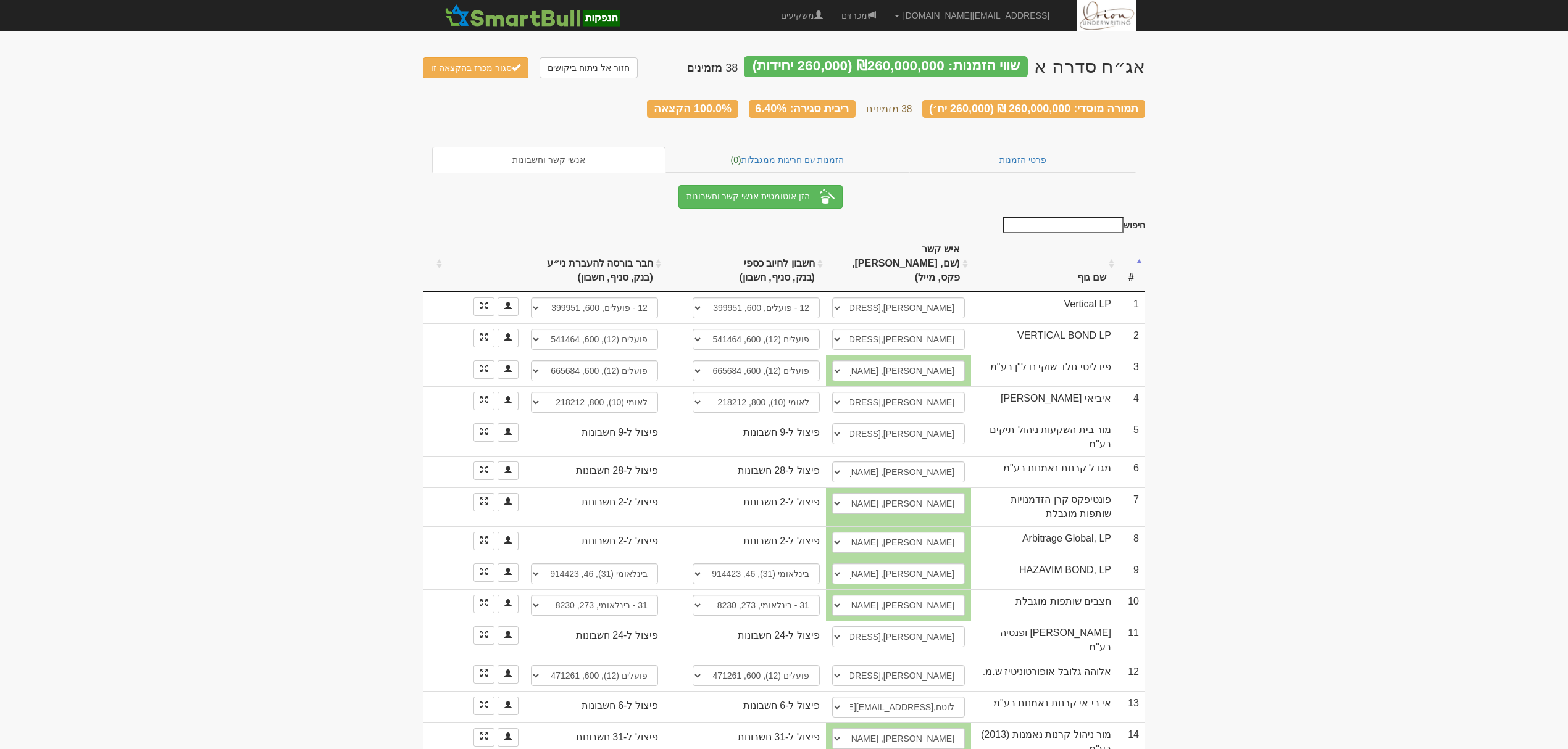
click at [1072, 259] on th "שם גוף" at bounding box center [1044, 264] width 146 height 56
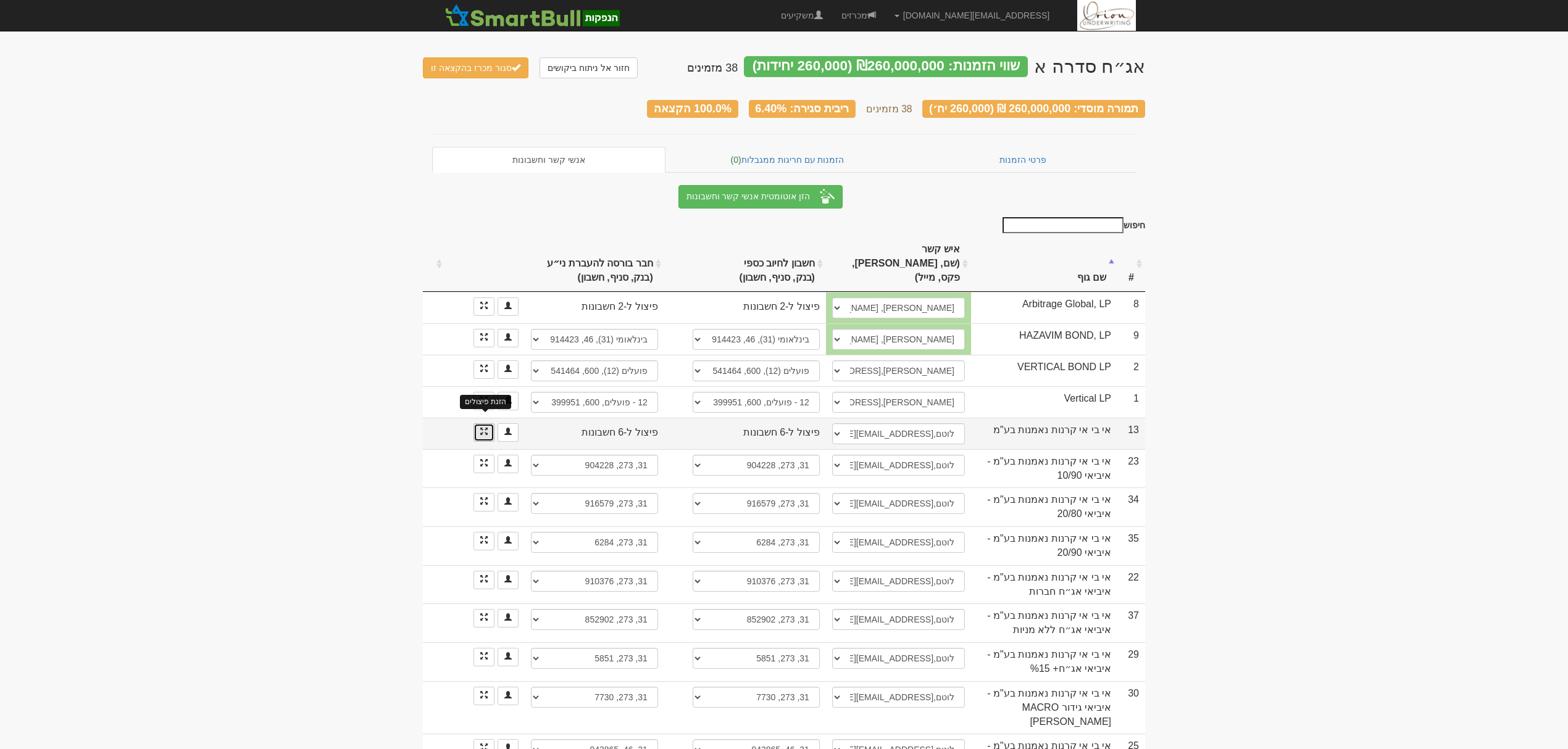
click at [480, 428] on span at bounding box center [484, 431] width 8 height 8
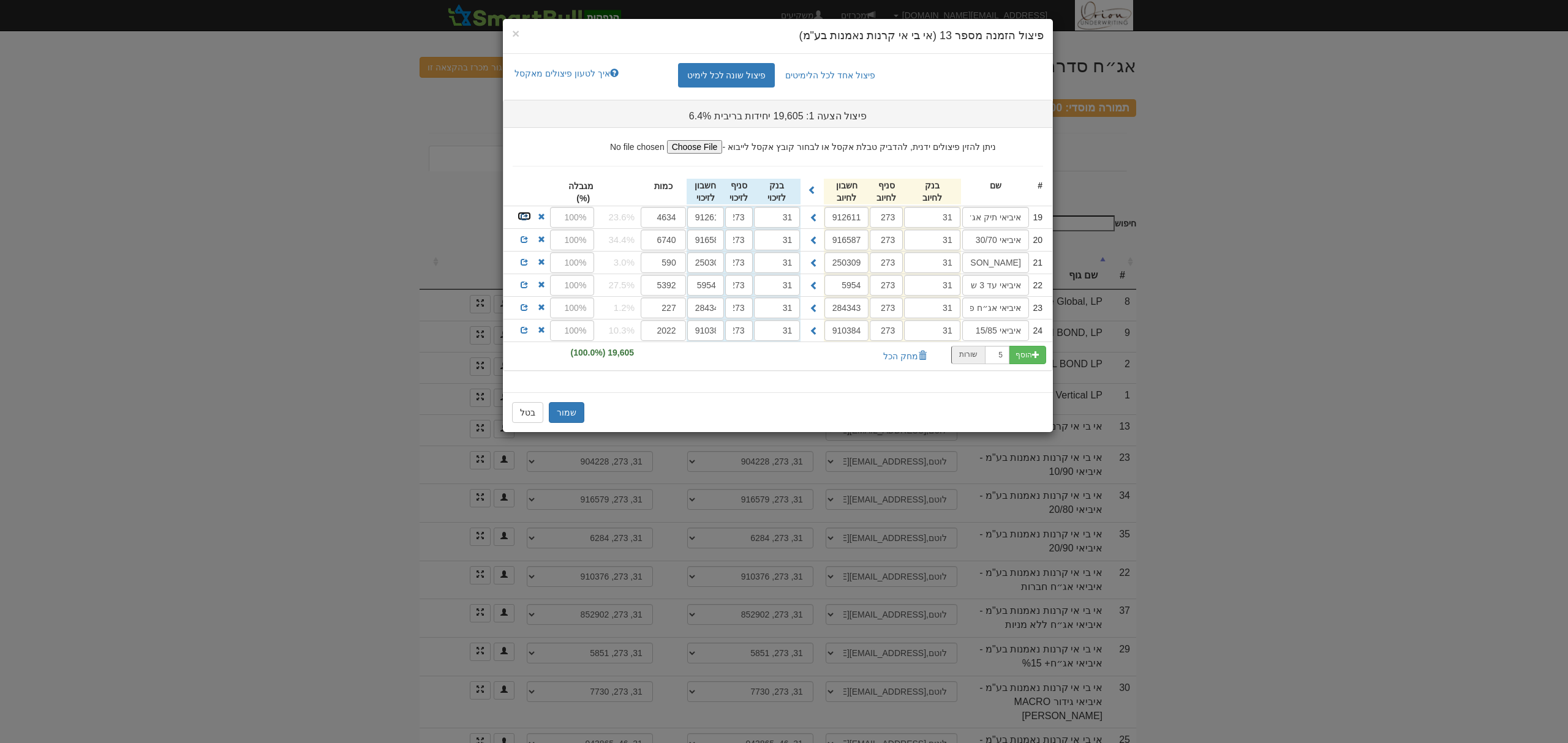
click at [522, 218] on span at bounding box center [524, 217] width 8 height 8
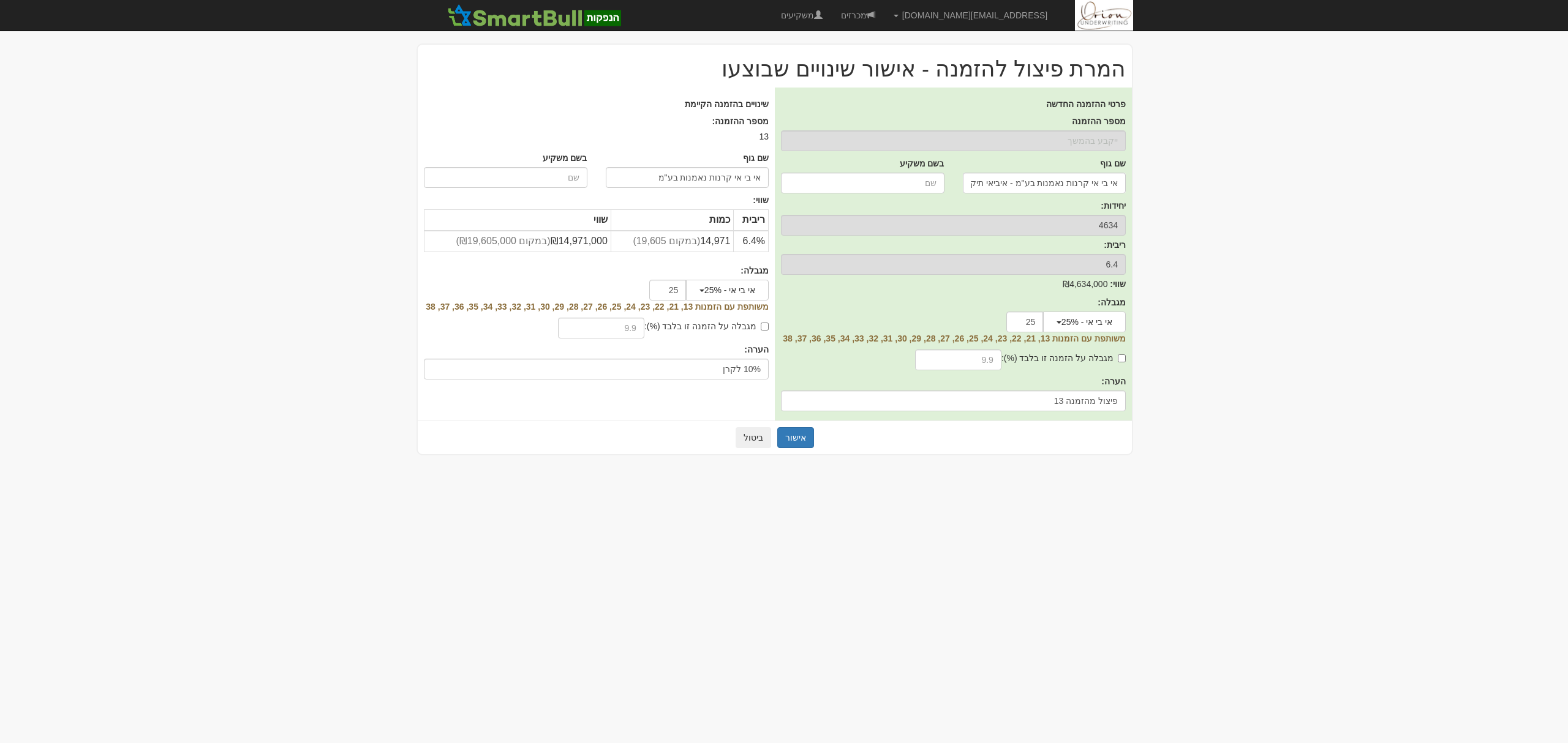
click at [1116, 362] on label "מגבלה על הזמנה זו בלבד (%):" at bounding box center [1064, 358] width 124 height 12
click at [1118, 362] on input "מגבלה על הזמנה זו בלבד (%):" at bounding box center [1122, 358] width 8 height 8
checkbox input "true"
click at [988, 358] on input "text" at bounding box center [958, 360] width 86 height 21
type input "10"
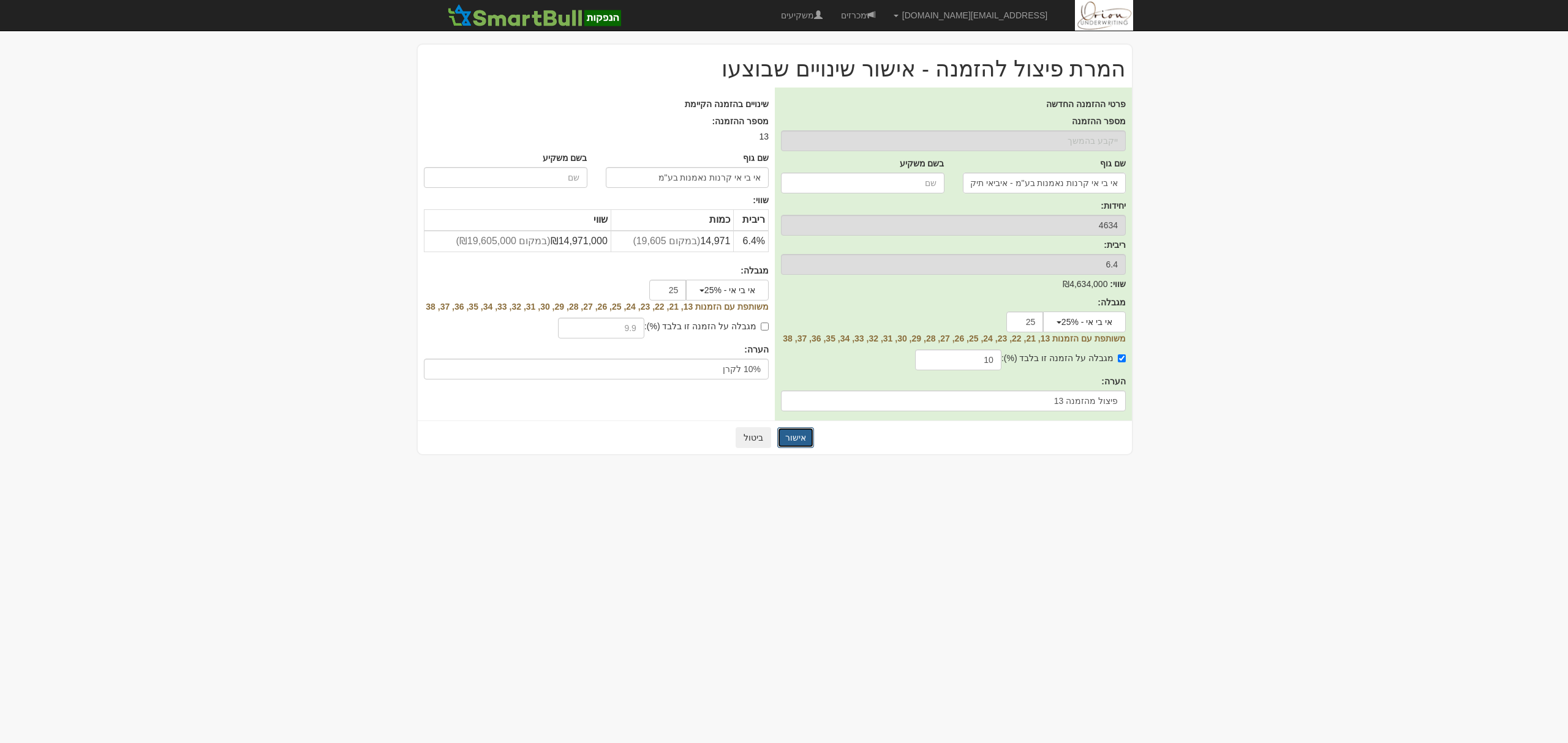
click at [794, 432] on button "אישור" at bounding box center [795, 438] width 37 height 21
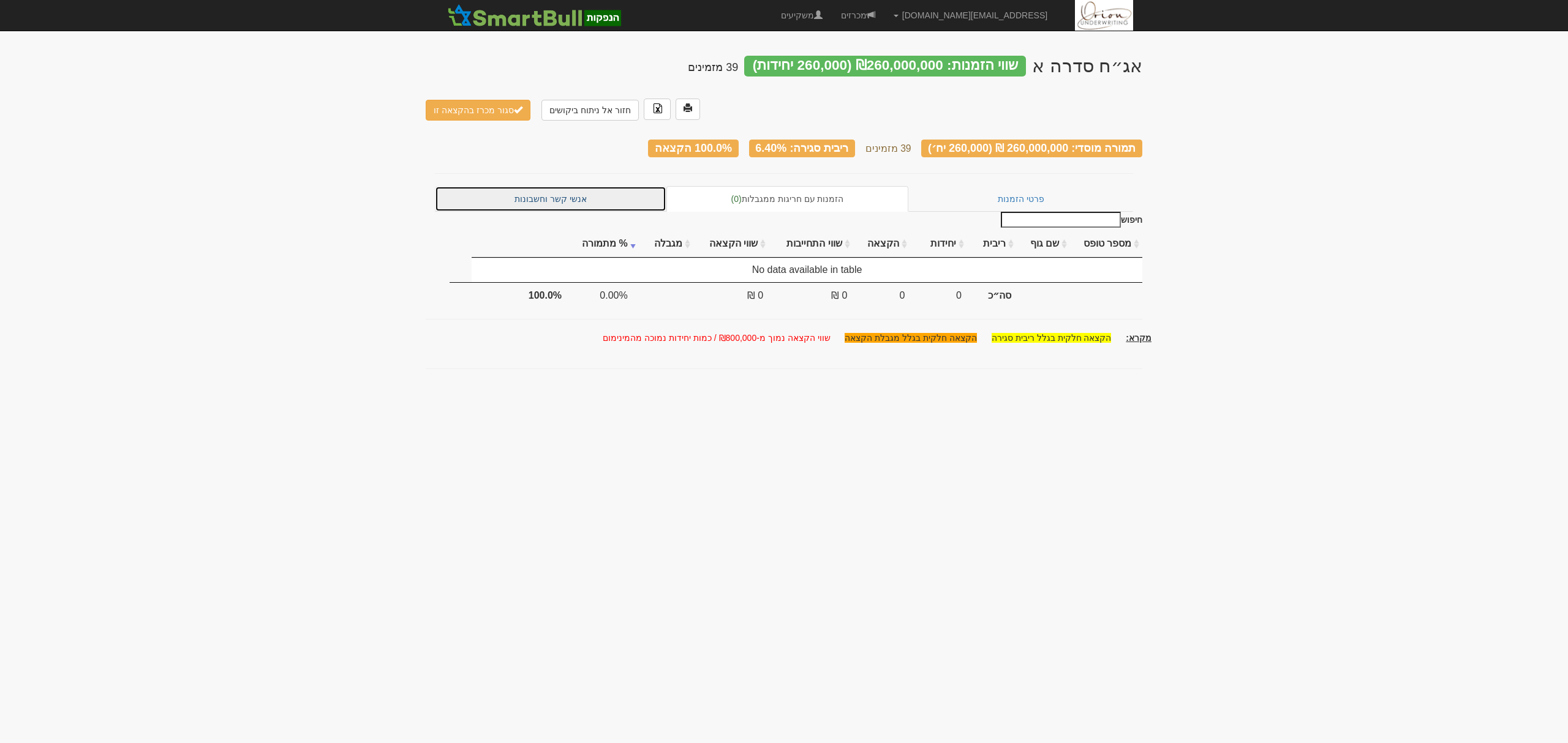
click at [560, 186] on link "אנשי קשר וחשבונות" at bounding box center [551, 199] width 231 height 26
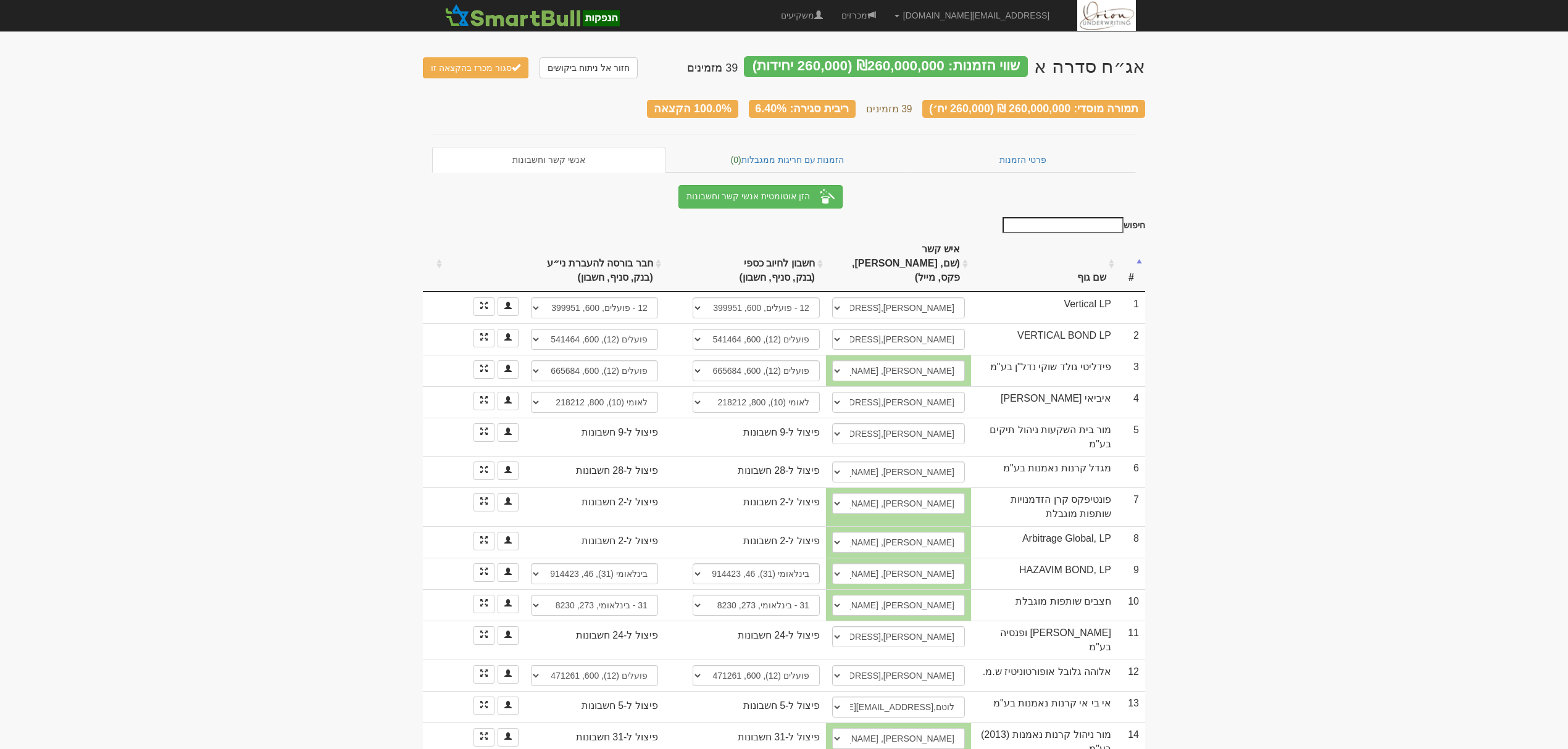
click at [1046, 265] on th "שם גוף" at bounding box center [1044, 264] width 146 height 56
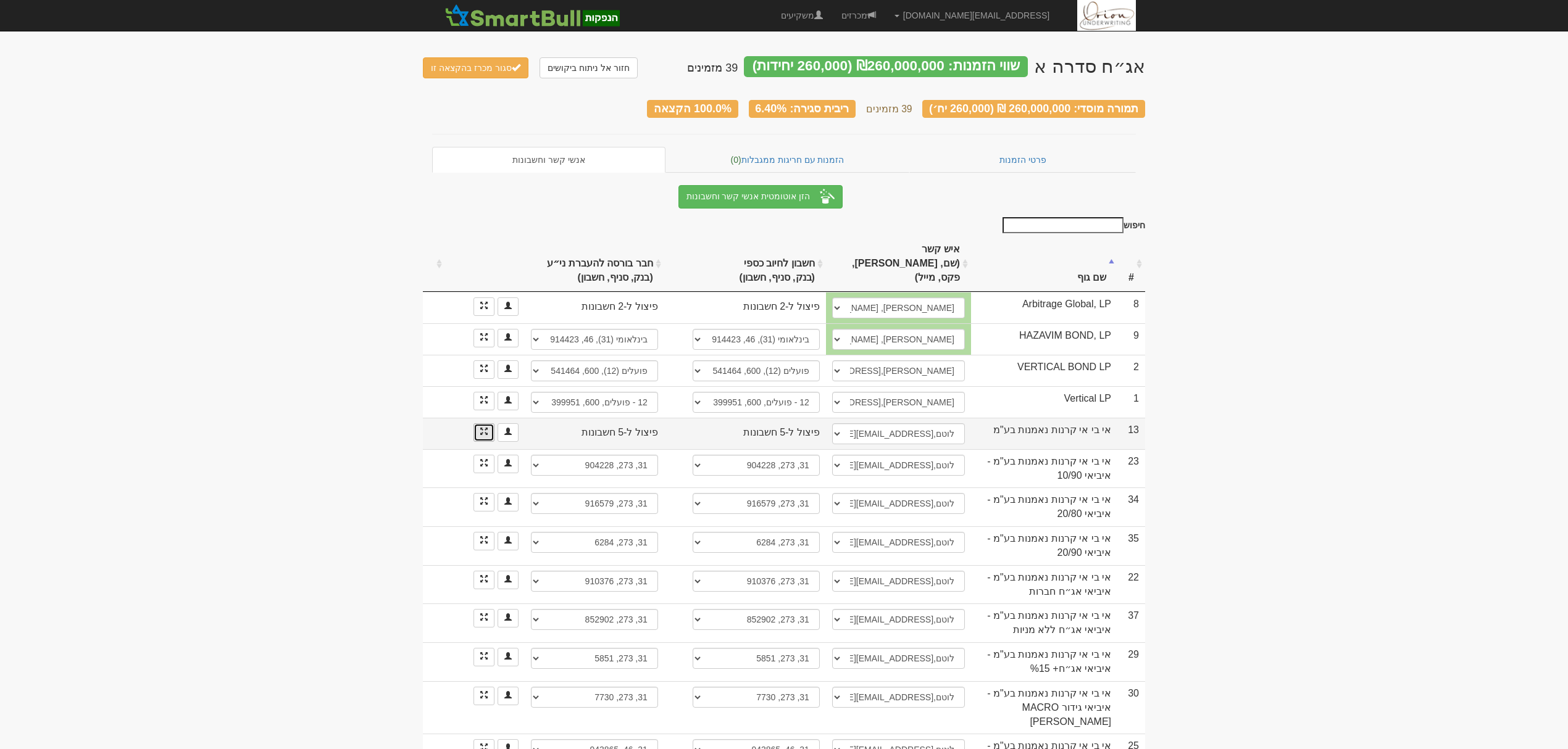
click at [488, 424] on link at bounding box center [484, 432] width 21 height 18
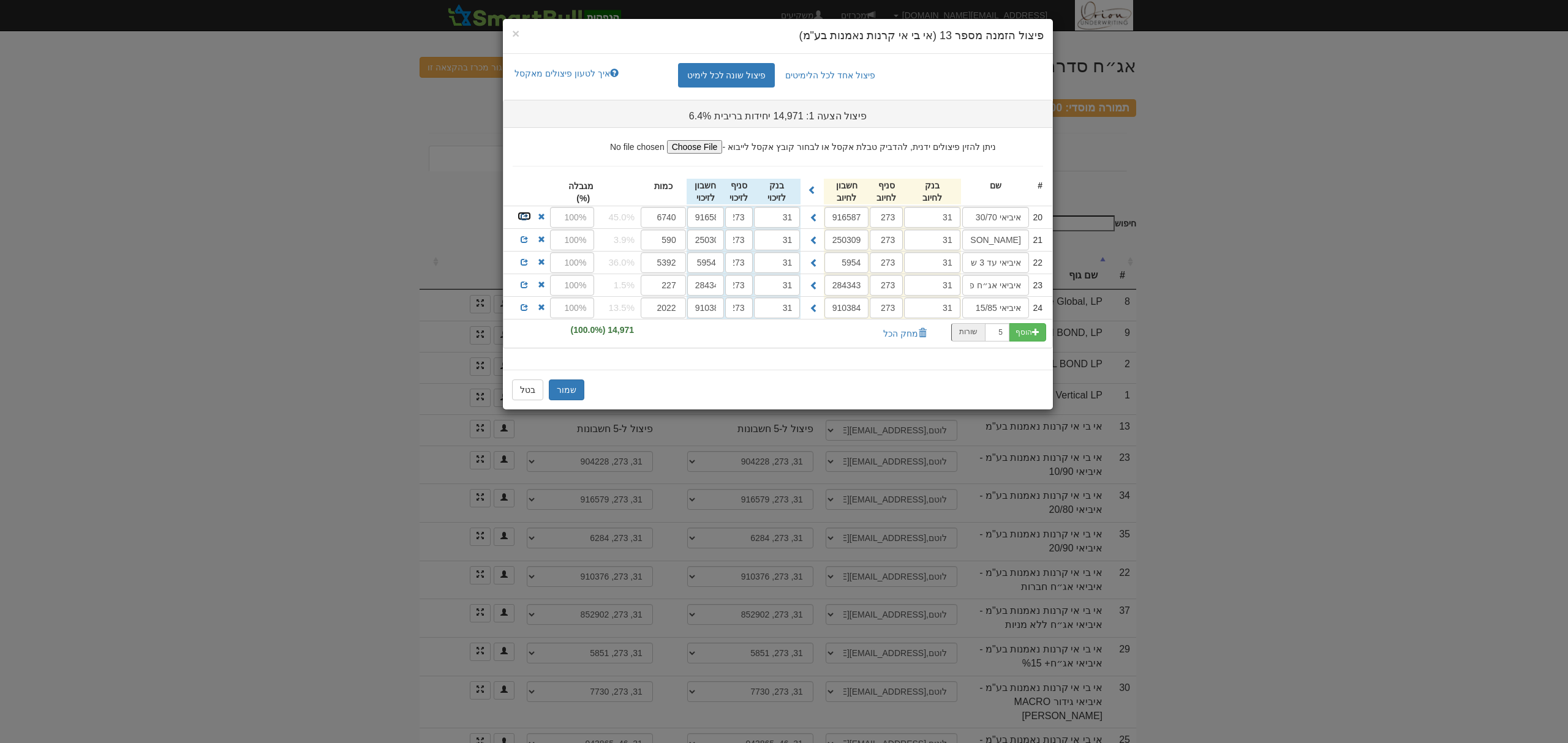
click at [523, 220] on span at bounding box center [524, 217] width 8 height 8
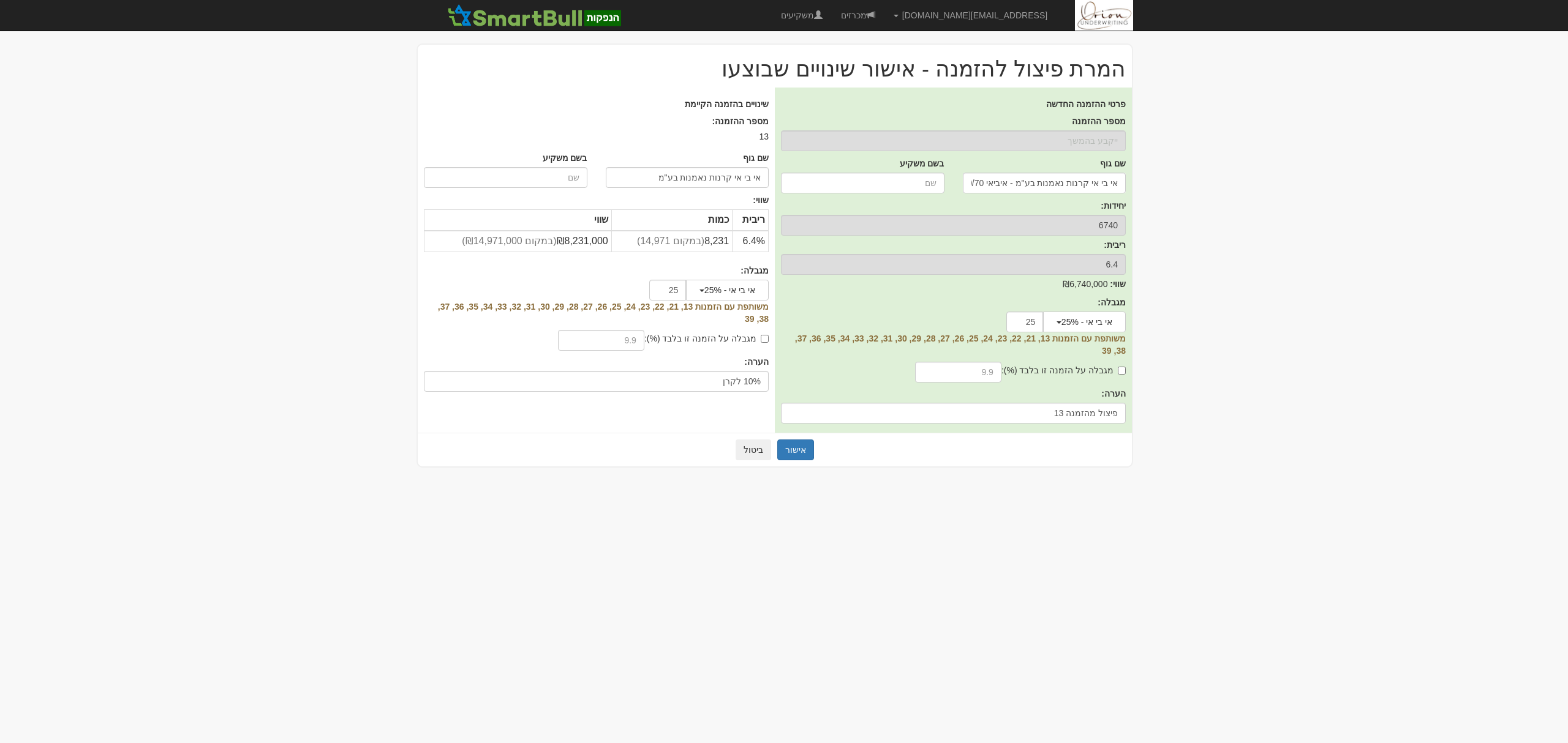
click at [1045, 363] on div "מגבלה על הזמנה זו בלבד (%):" at bounding box center [1064, 372] width 124 height 24
click at [982, 370] on input "text" at bounding box center [958, 372] width 86 height 21
click at [1084, 371] on label "מגבלה על הזמנה זו בלבד (%):" at bounding box center [1064, 370] width 124 height 12
click at [1118, 371] on input "מגבלה על הזמנה זו בלבד (%):" at bounding box center [1122, 370] width 8 height 8
checkbox input "true"
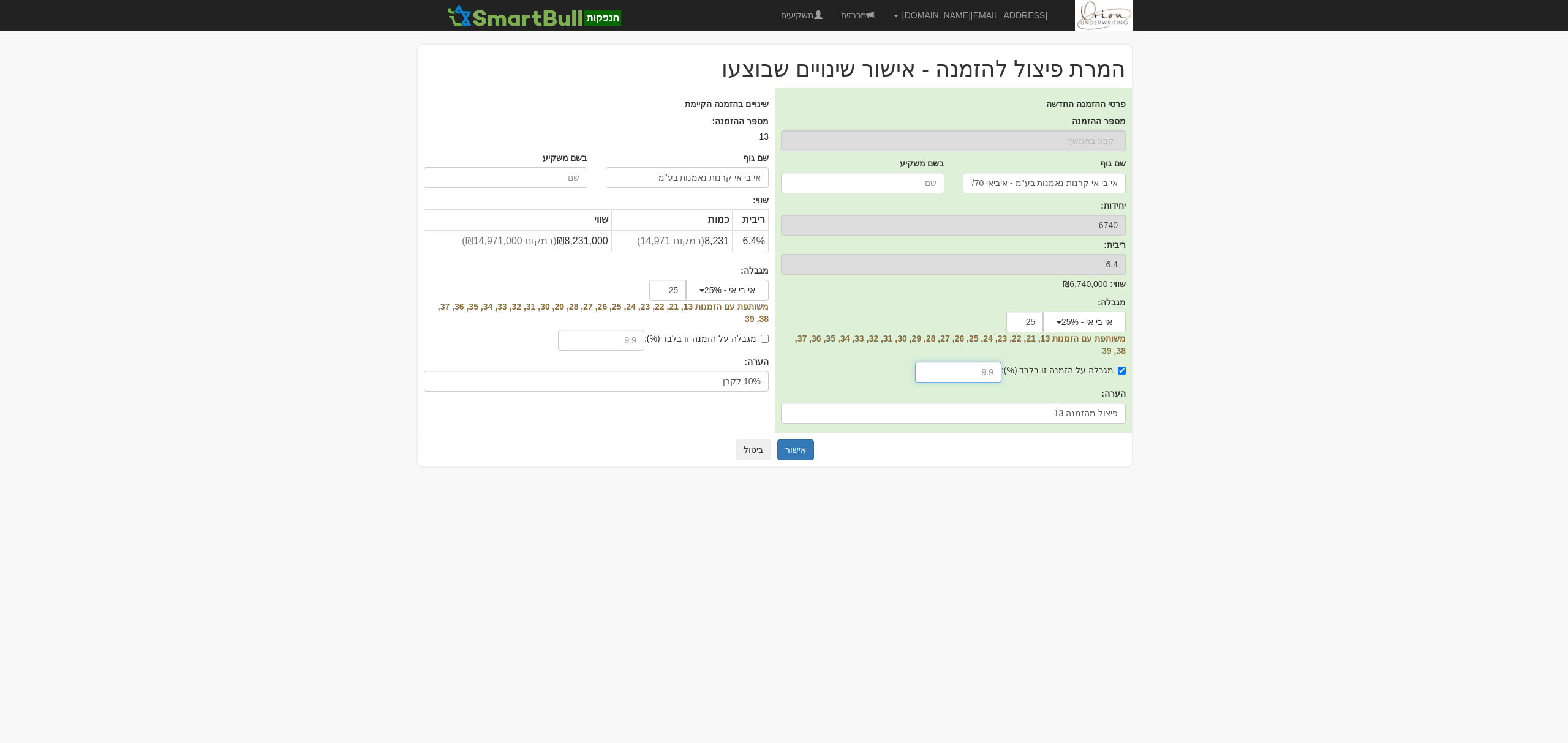
click at [963, 368] on input "text" at bounding box center [958, 372] width 86 height 21
type input "10"
click at [811, 444] on button "אישור" at bounding box center [795, 450] width 37 height 21
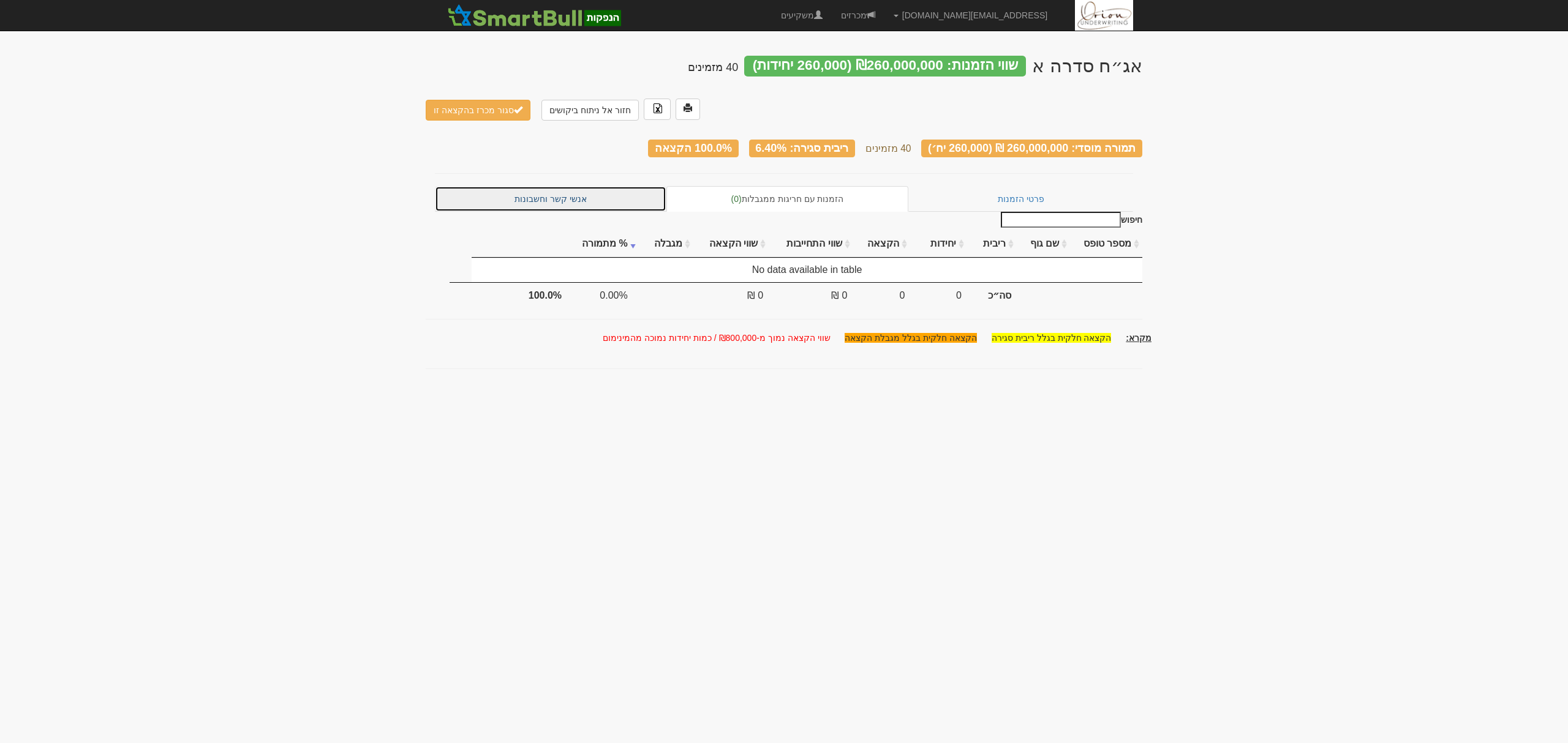
click at [576, 186] on link "אנשי קשר וחשבונות" at bounding box center [551, 199] width 231 height 26
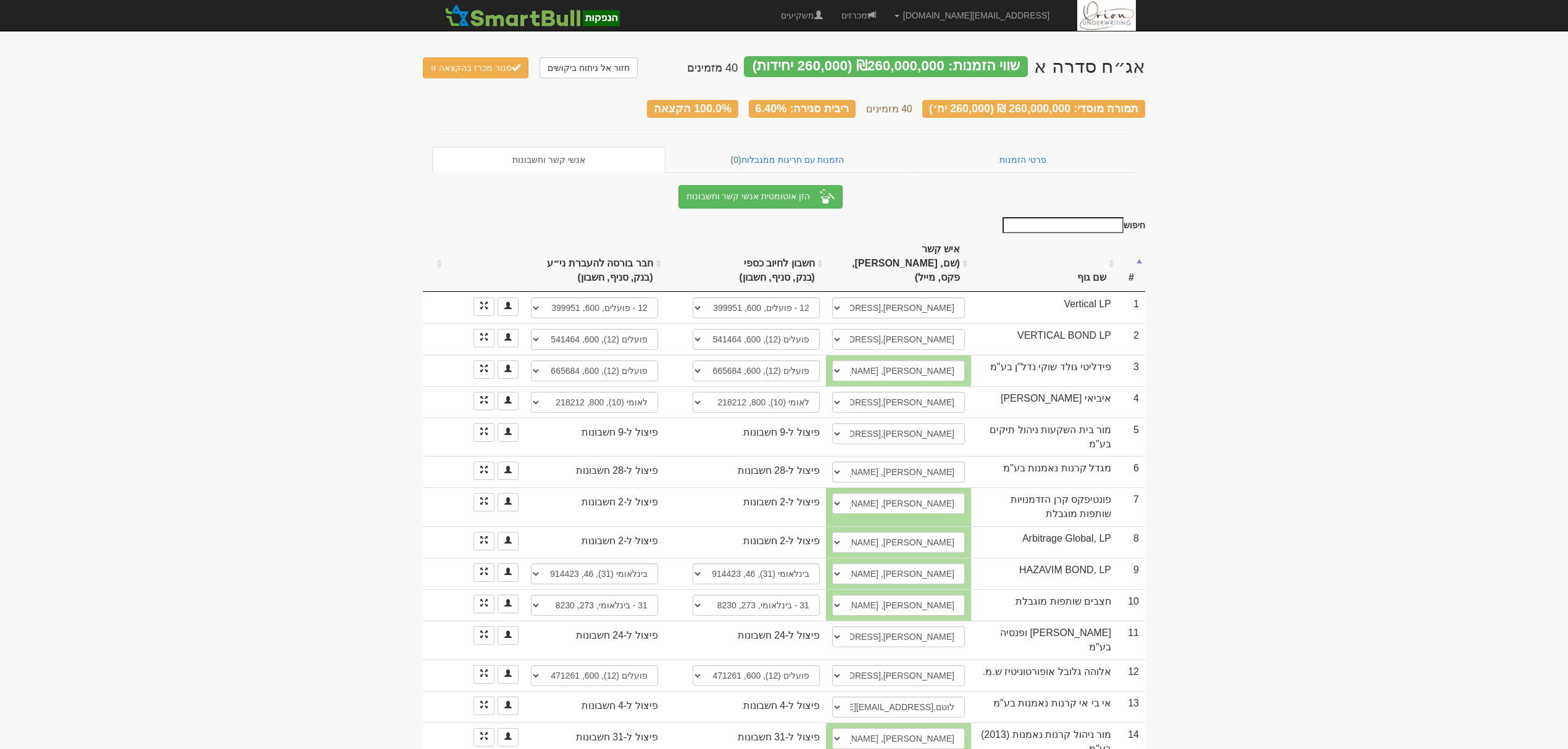
click at [1085, 254] on th "שם גוף" at bounding box center [1044, 264] width 146 height 56
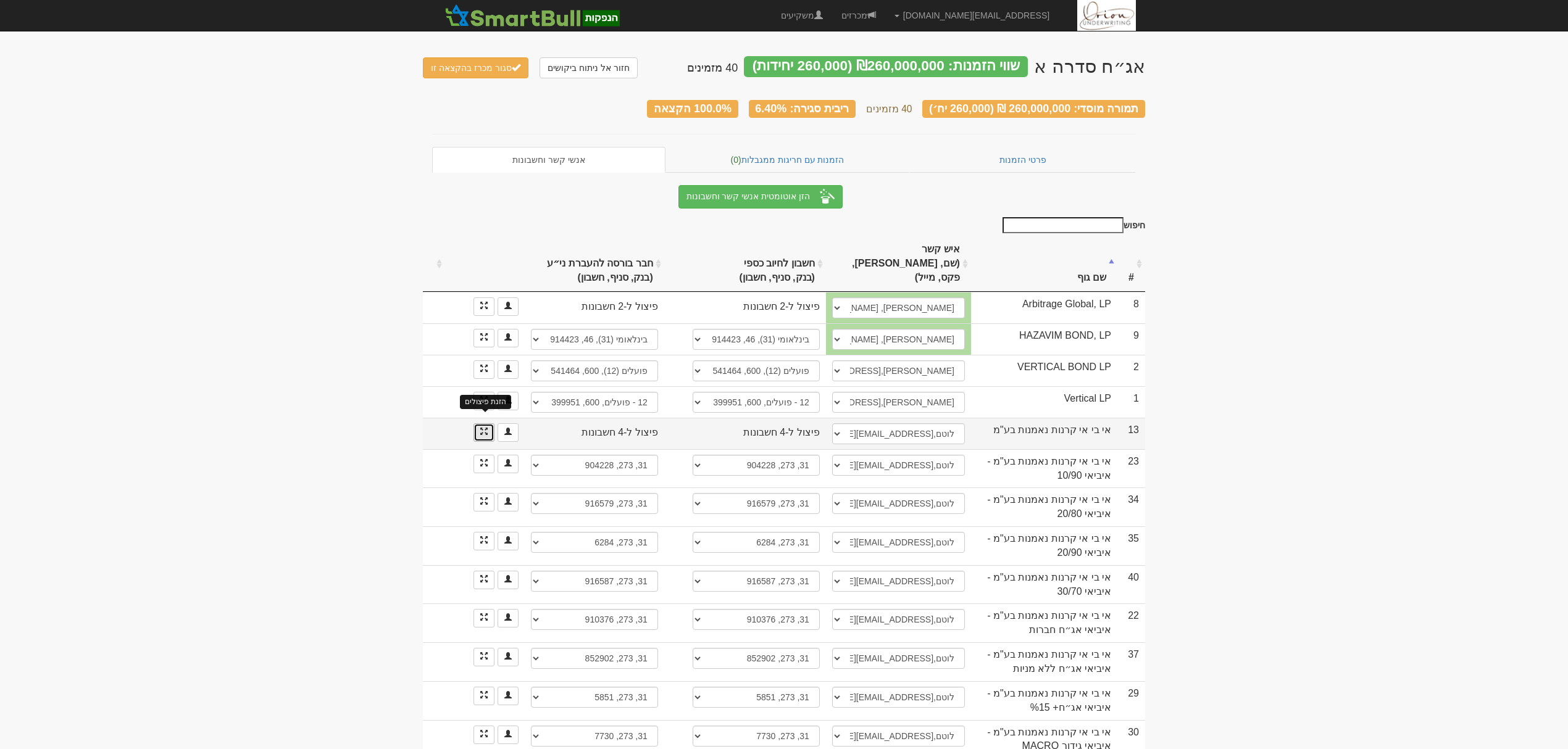
click at [486, 428] on span at bounding box center [484, 431] width 8 height 8
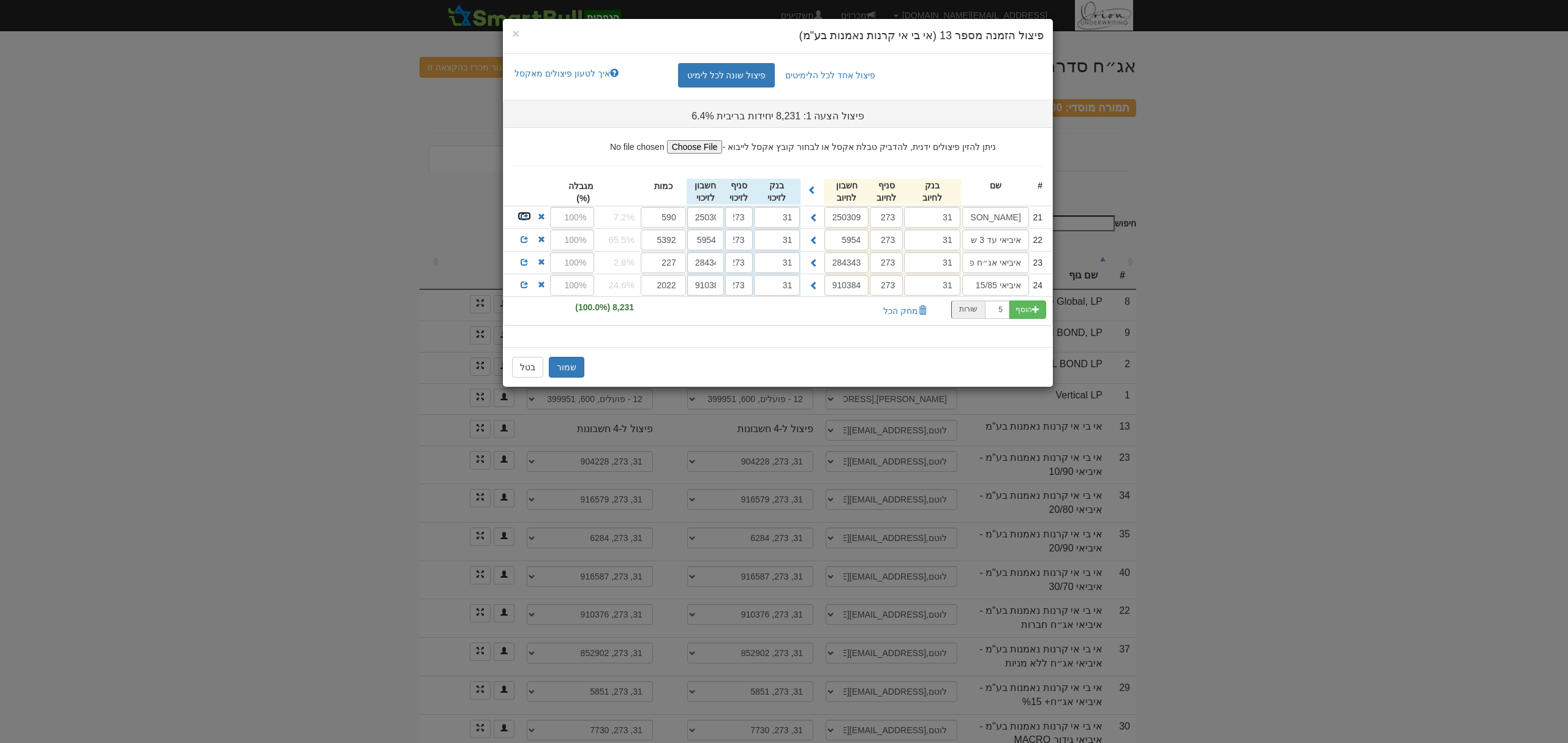
click at [522, 214] on span at bounding box center [524, 217] width 8 height 8
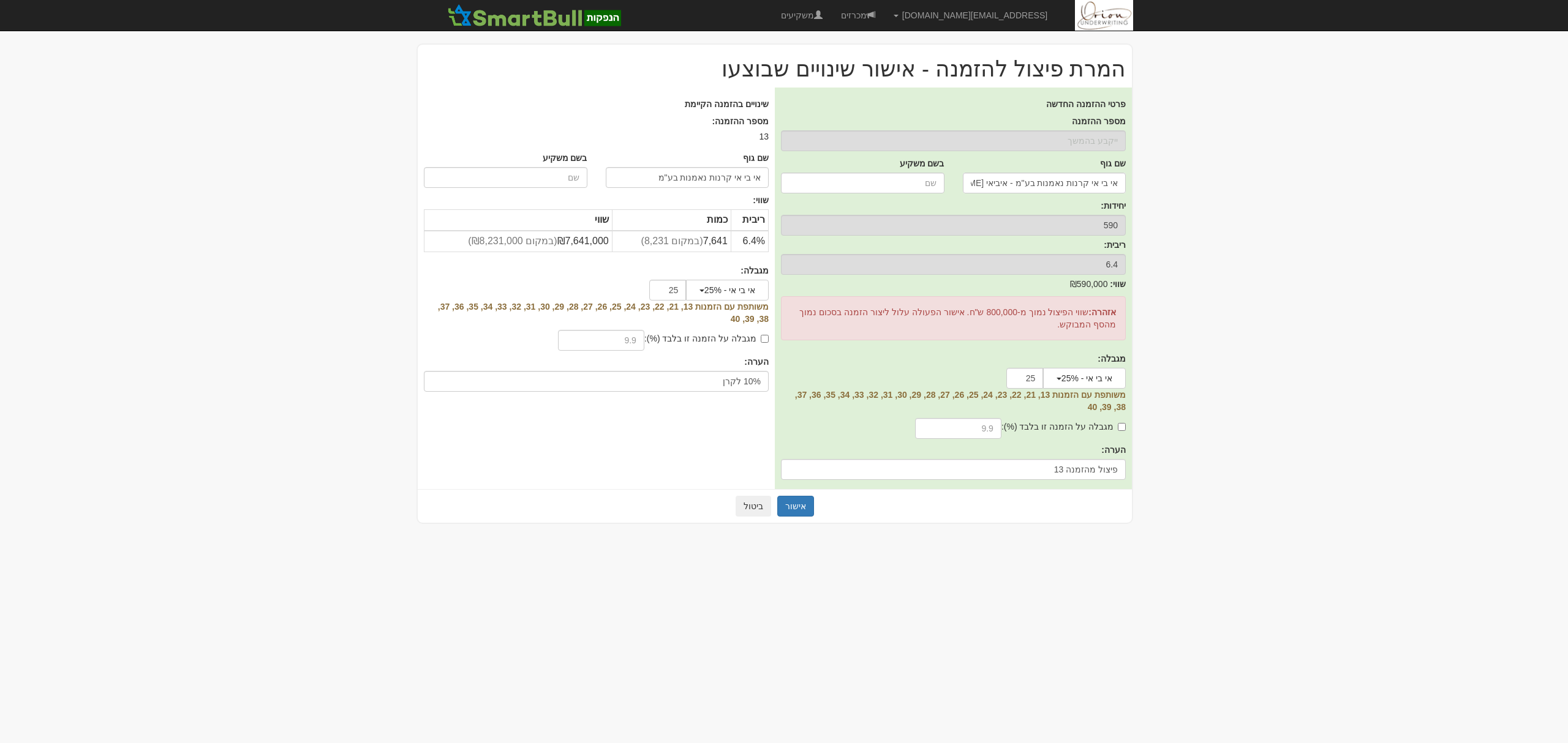
click at [1108, 426] on label "מגבלה על הזמנה זו בלבד (%):" at bounding box center [1064, 426] width 124 height 12
click at [1118, 426] on input "מגבלה על הזמנה זו בלבד (%):" at bounding box center [1122, 426] width 8 height 8
checkbox input "true"
click at [976, 417] on div "מגבלה על הזמנה זו בלבד (%):" at bounding box center [953, 428] width 345 height 24
click at [979, 425] on input "text" at bounding box center [958, 429] width 86 height 21
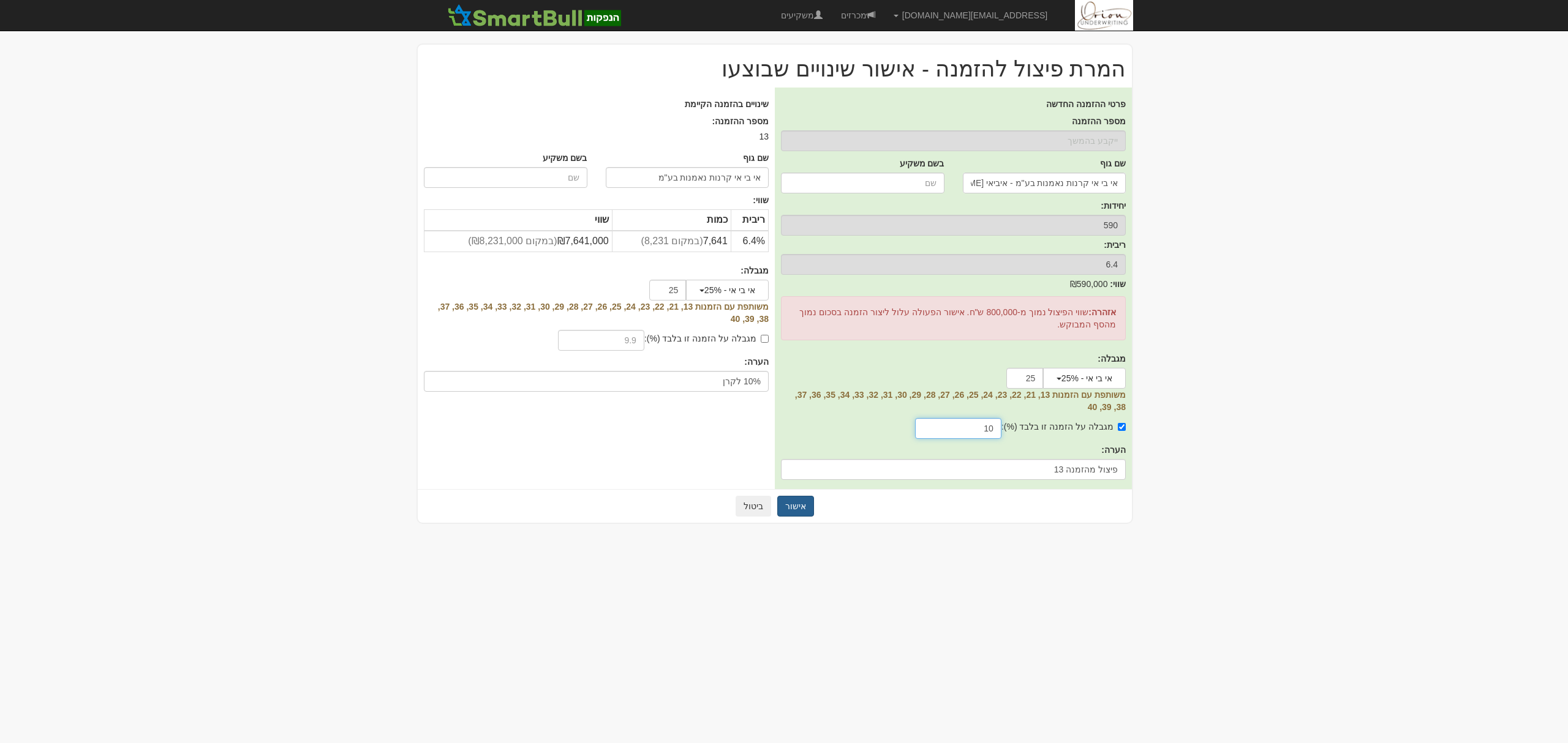
type input "10"
click at [805, 501] on button "אישור" at bounding box center [795, 507] width 37 height 21
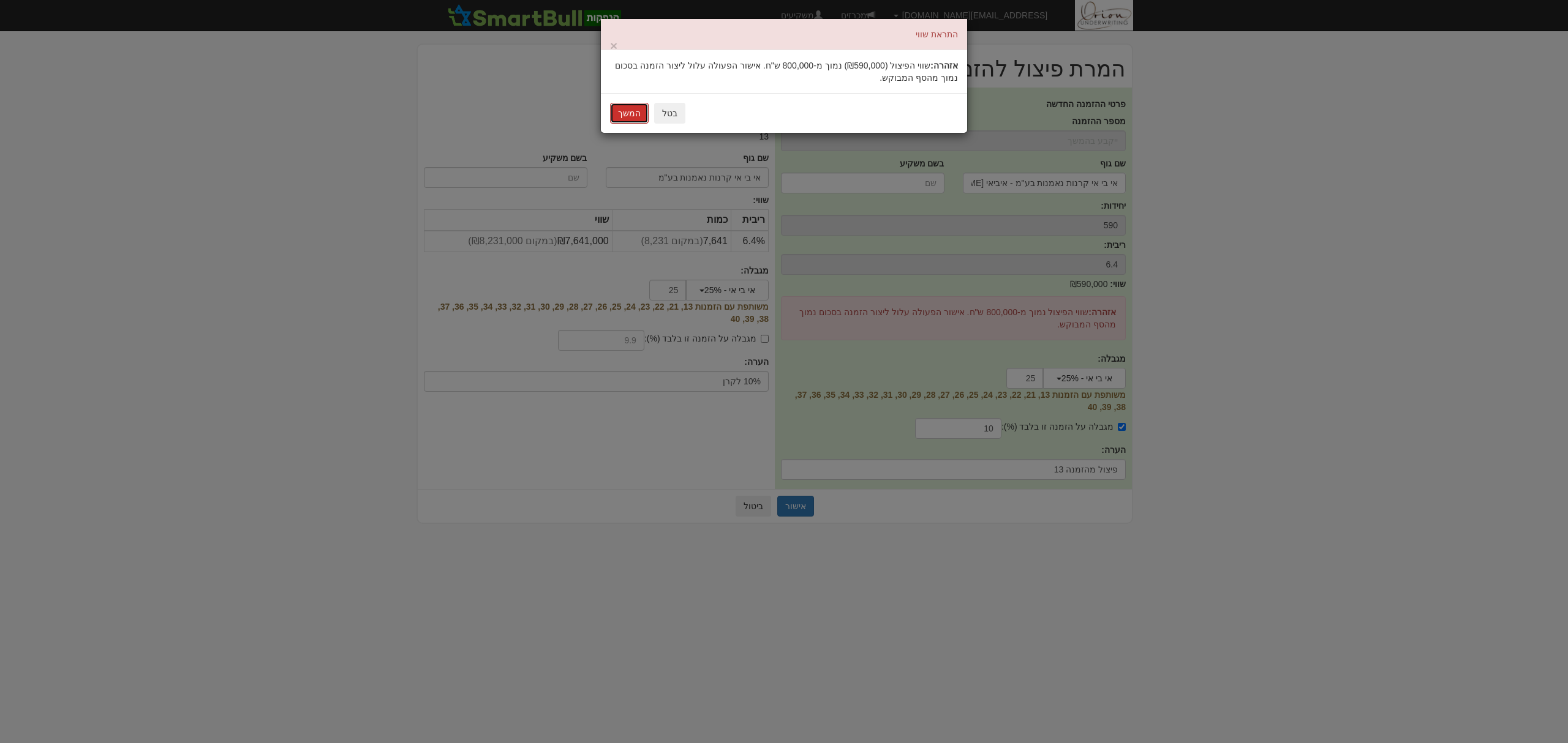
click at [623, 106] on button "המשך" at bounding box center [629, 113] width 39 height 21
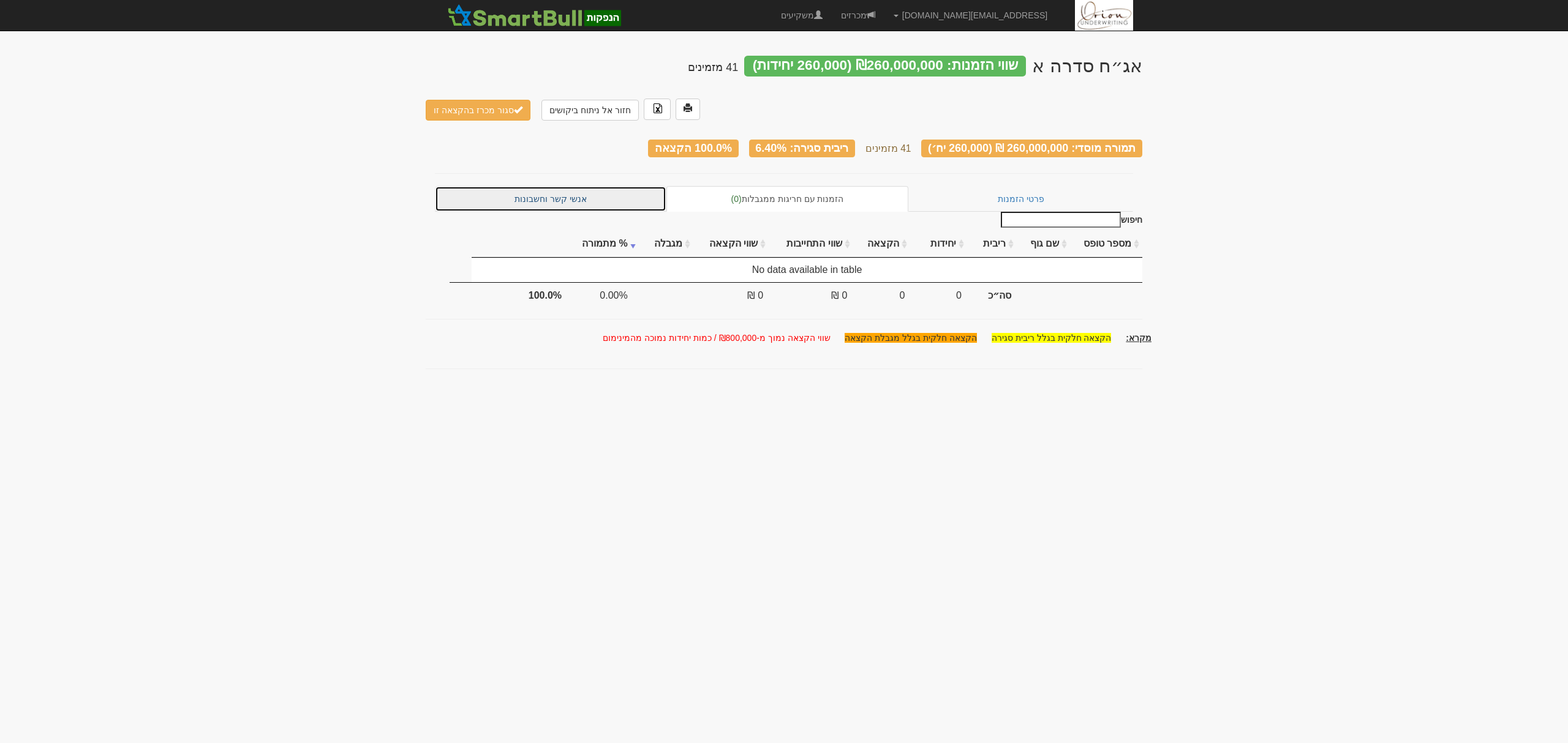
click at [611, 186] on link "אנשי קשר וחשבונות" at bounding box center [551, 199] width 231 height 26
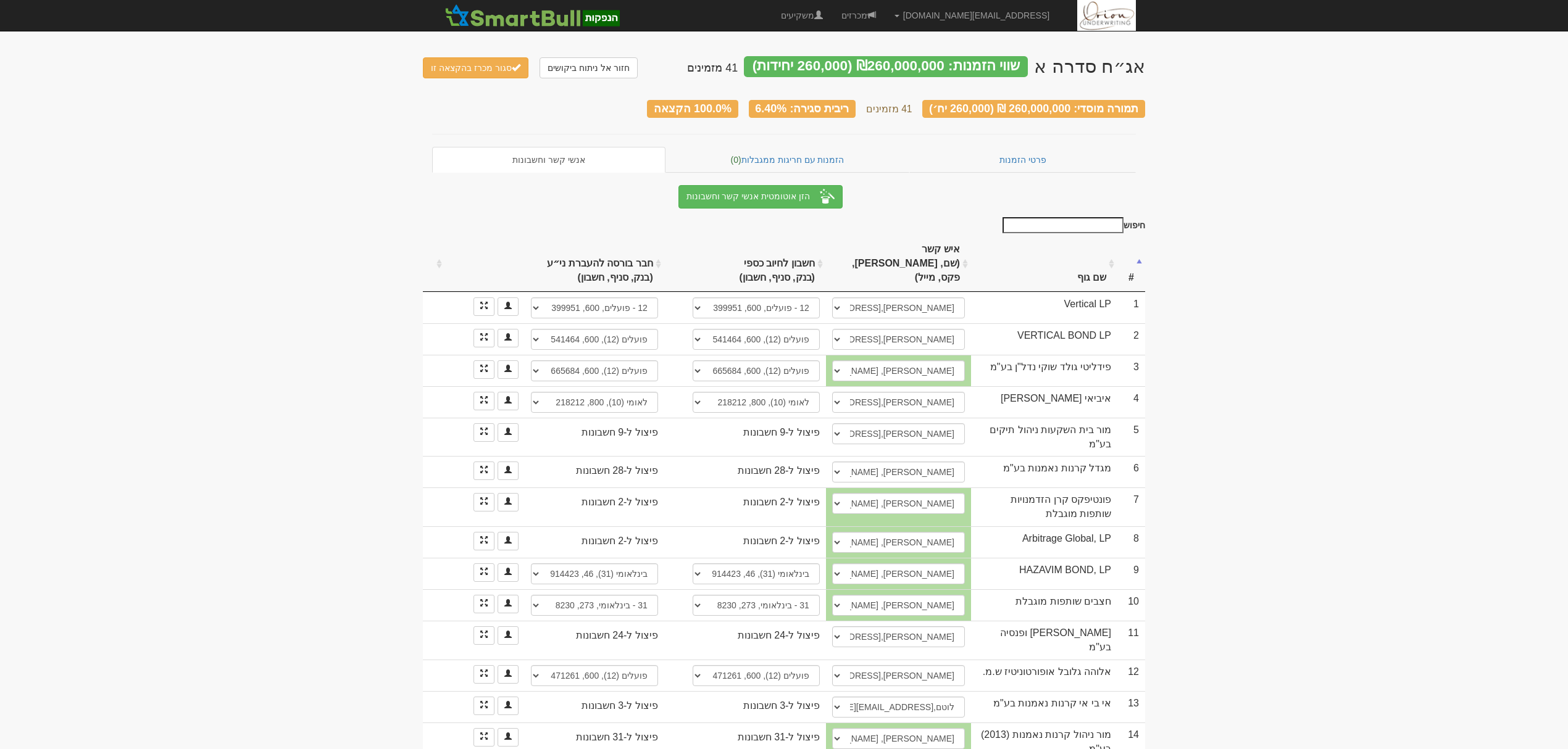
click at [1041, 257] on th "שם גוף" at bounding box center [1044, 264] width 146 height 56
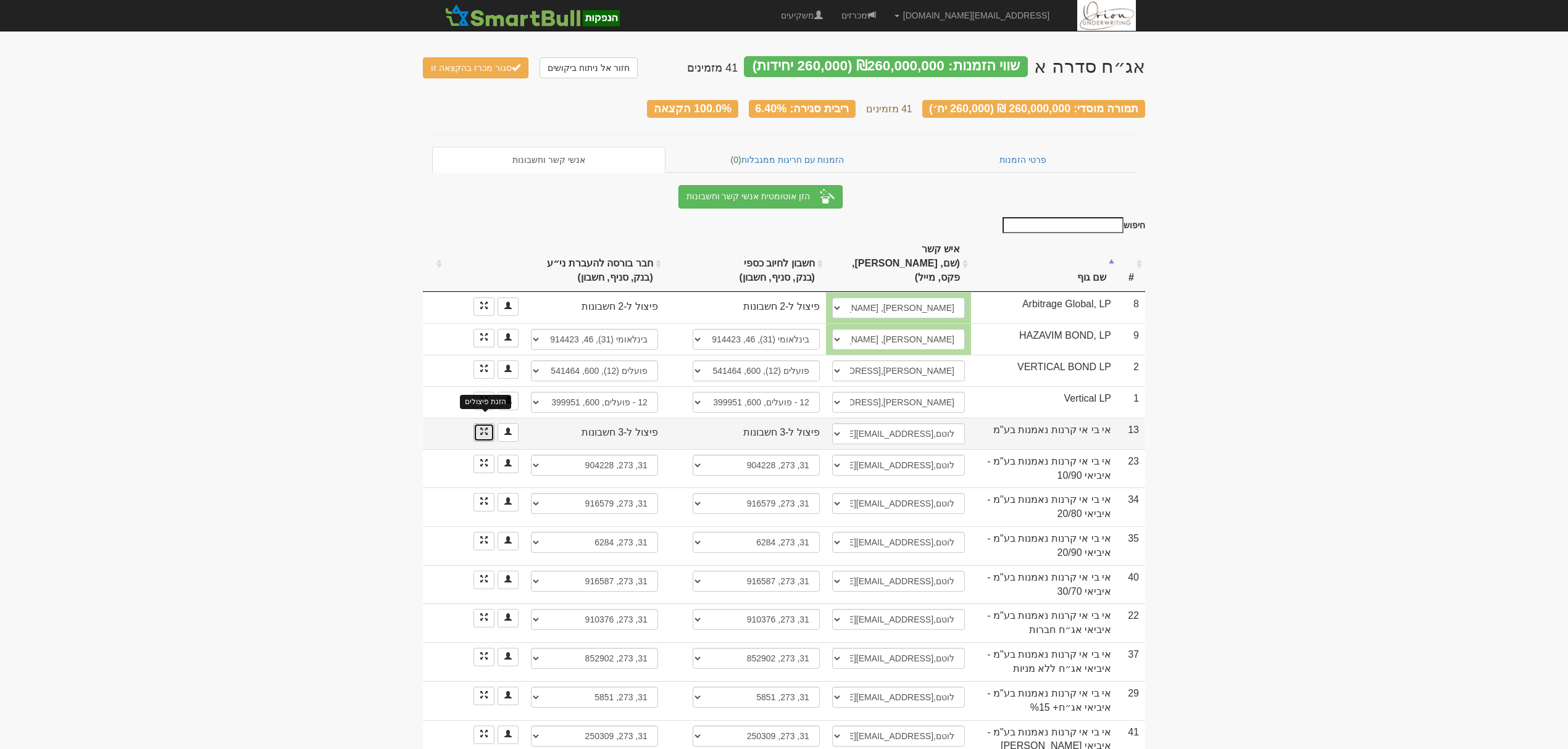
click at [482, 428] on span at bounding box center [484, 431] width 8 height 8
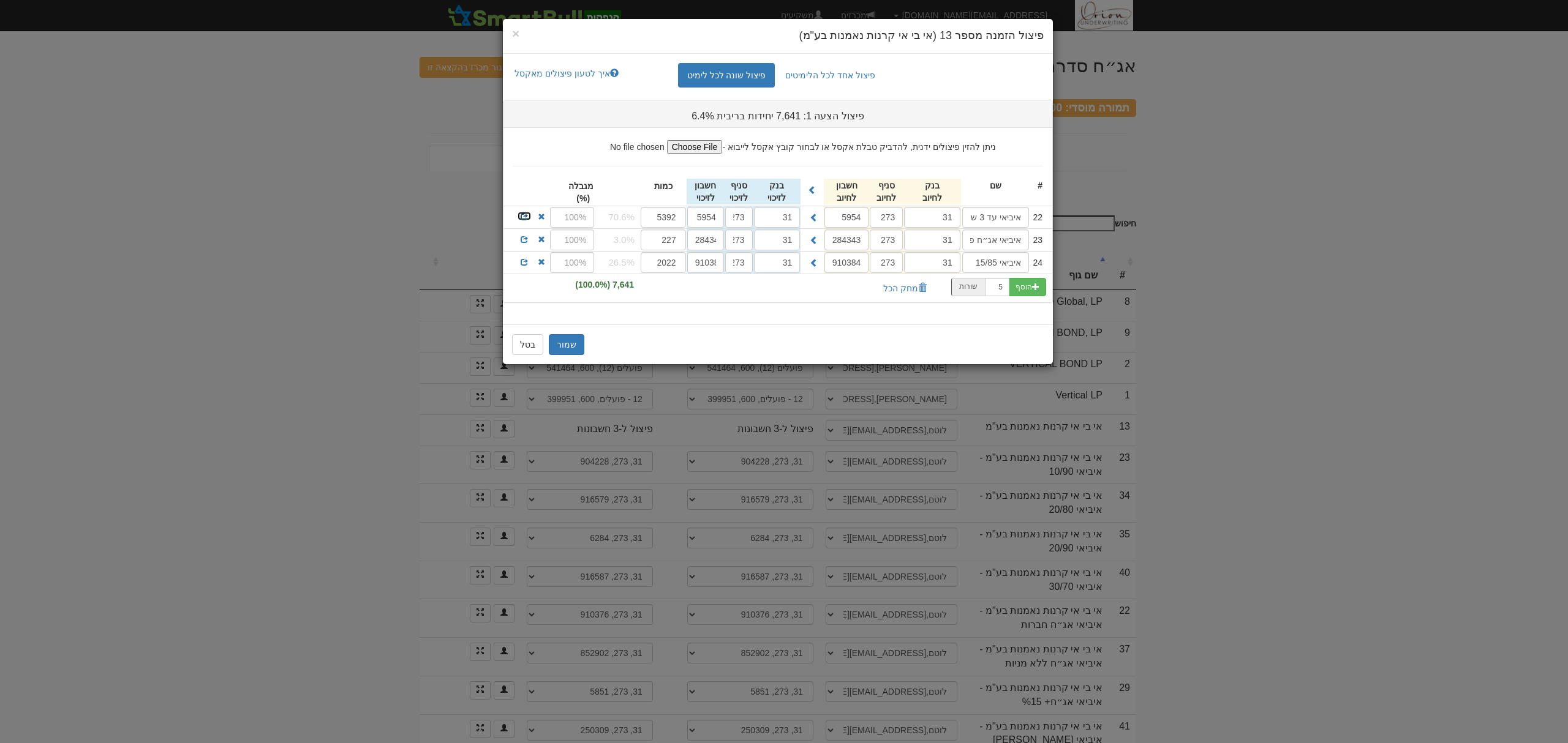
click at [522, 220] on span at bounding box center [524, 217] width 8 height 8
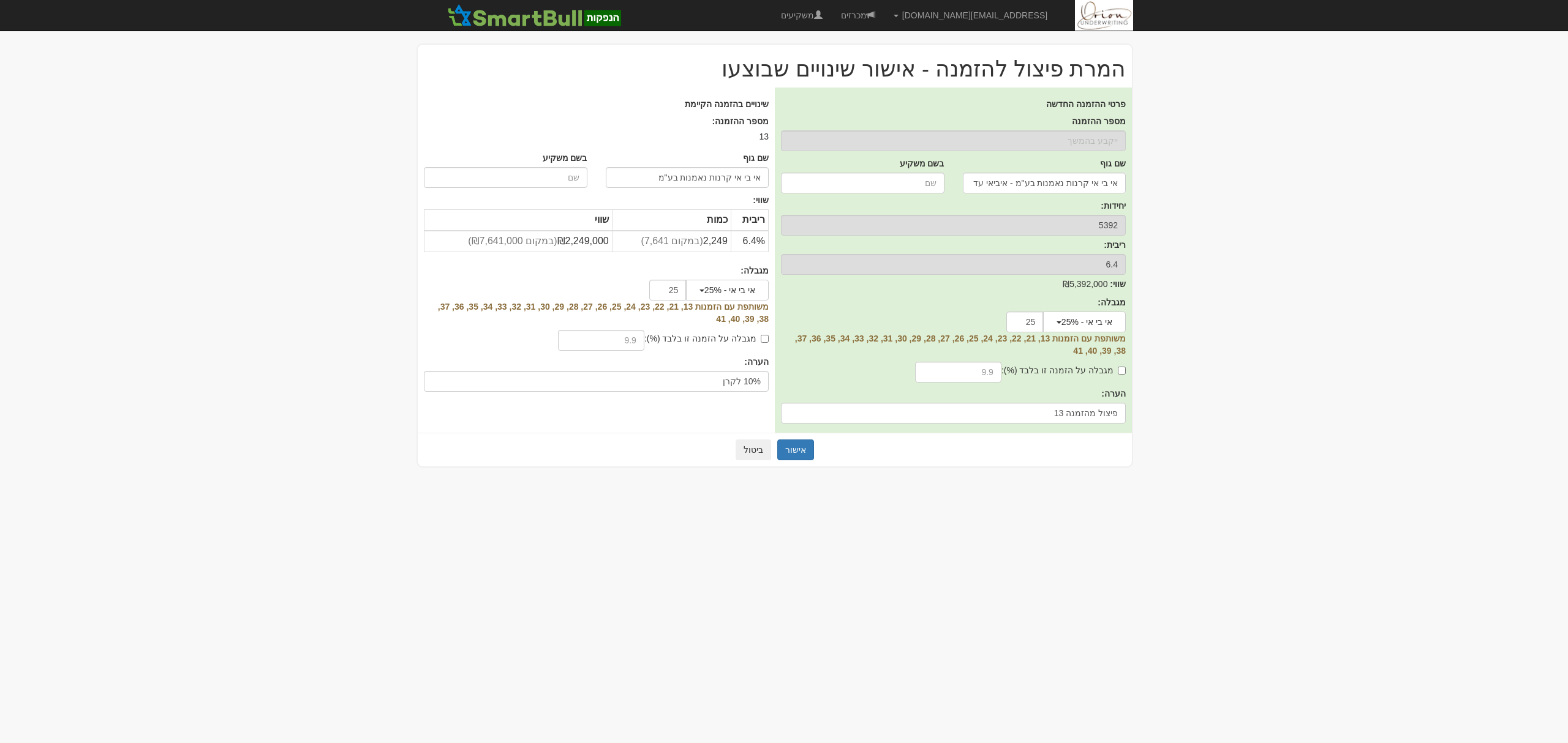
click at [1069, 365] on label "מגבלה על הזמנה זו בלבד (%):" at bounding box center [1064, 370] width 124 height 12
click at [1118, 367] on input "מגבלה על הזמנה זו בלבד (%):" at bounding box center [1122, 370] width 8 height 8
checkbox input "true"
click at [967, 374] on input "text" at bounding box center [958, 372] width 86 height 21
type input "10"
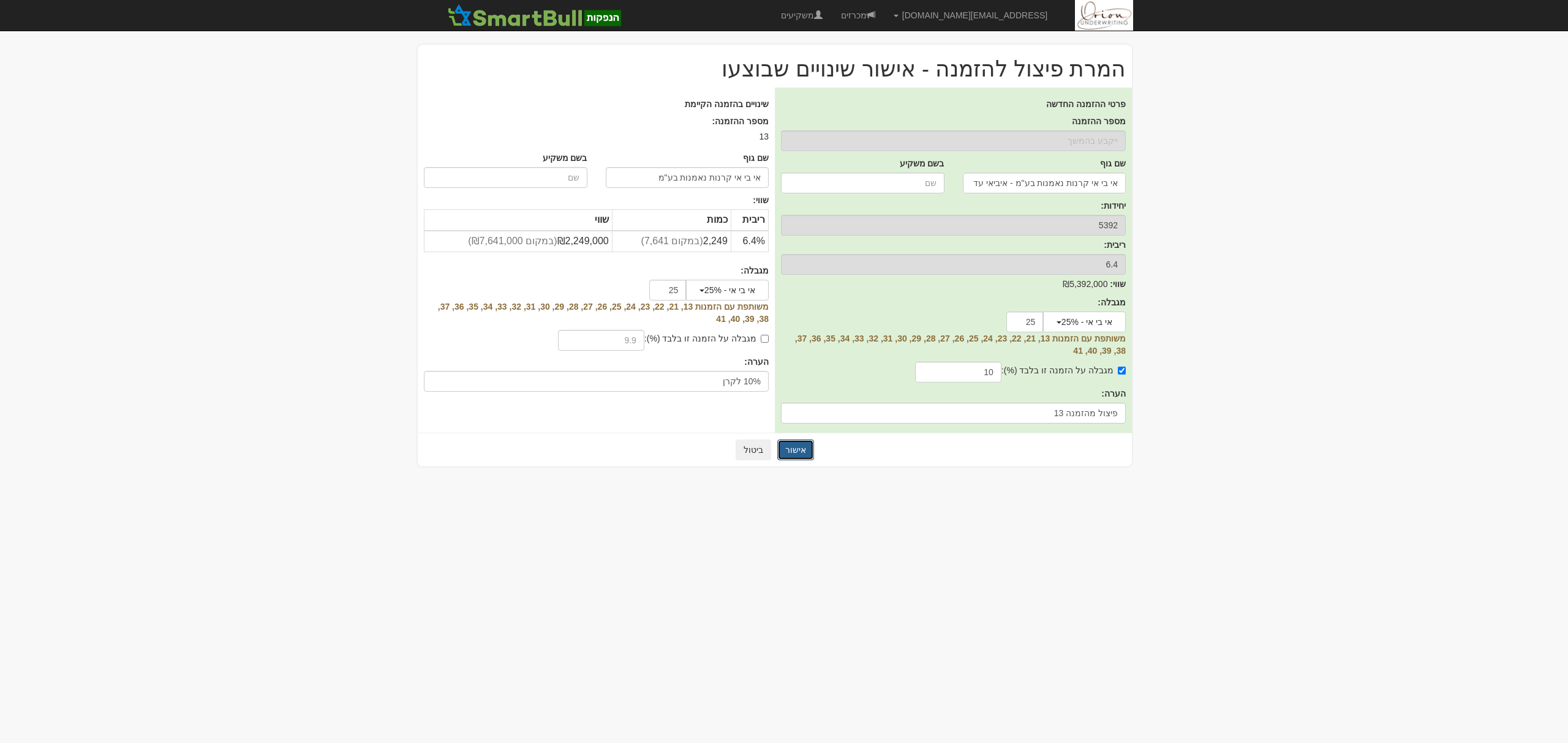
click at [794, 444] on button "אישור" at bounding box center [795, 450] width 37 height 21
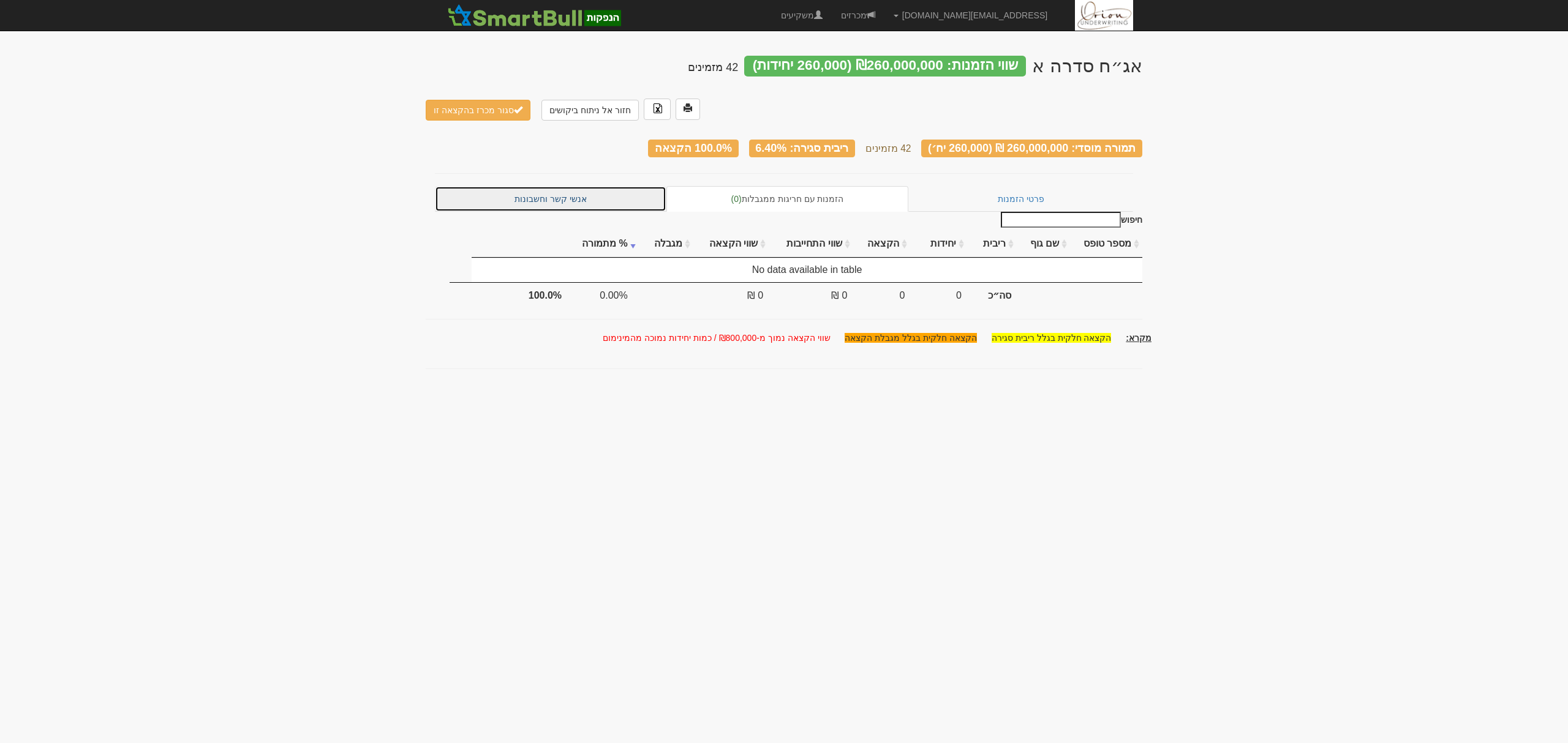
click at [586, 186] on link "אנשי קשר וחשבונות" at bounding box center [551, 199] width 231 height 26
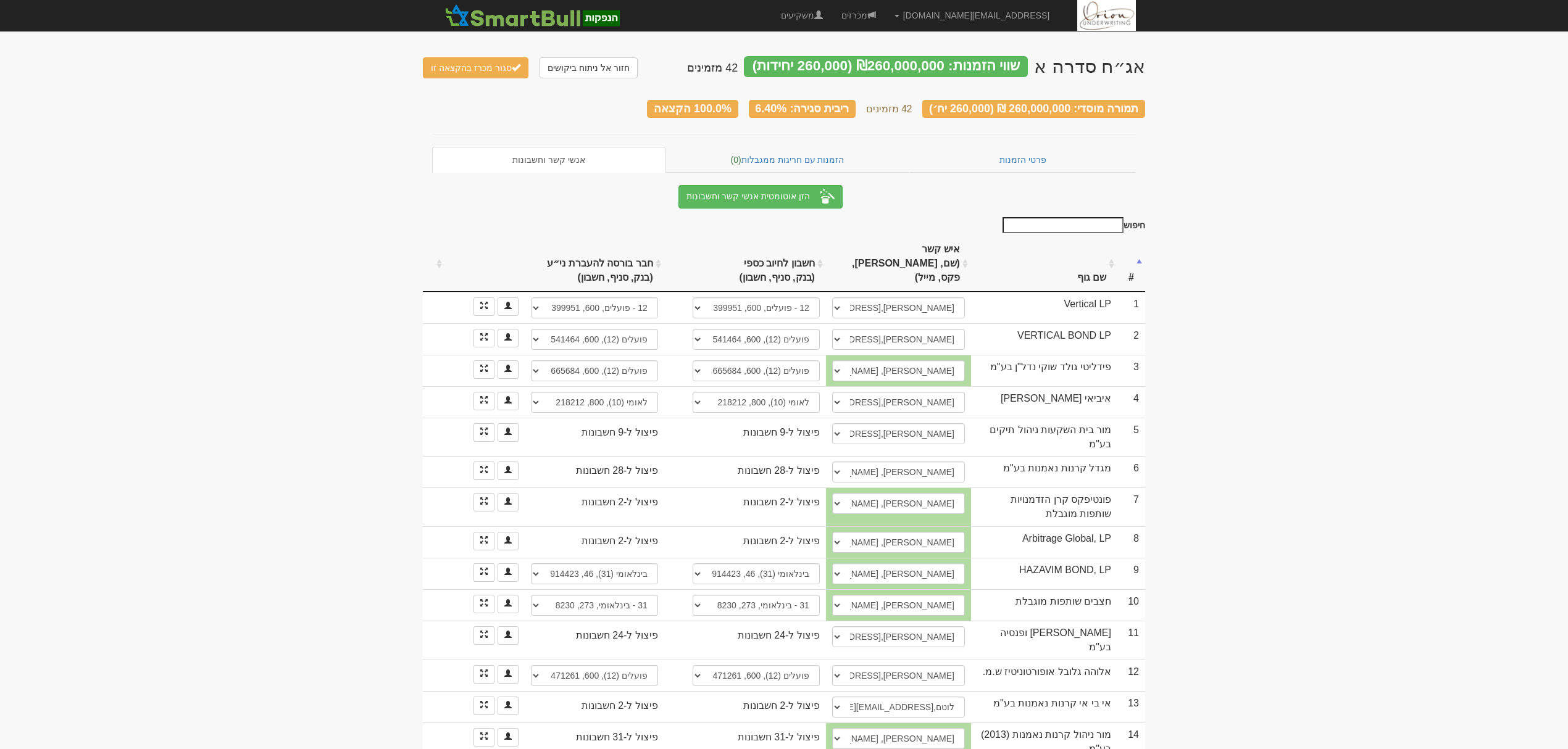
click at [1102, 257] on th "שם גוף" at bounding box center [1044, 264] width 146 height 56
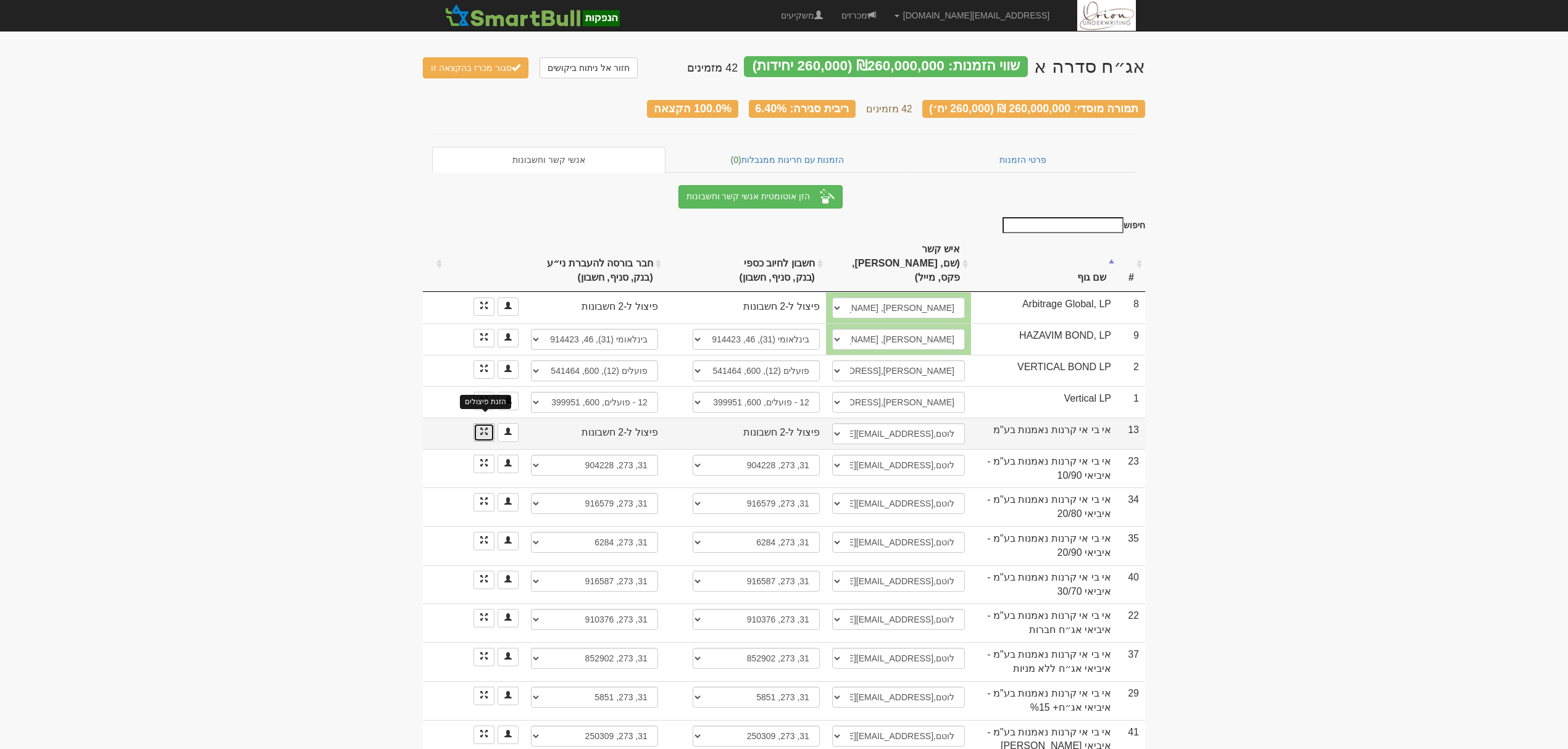
click at [481, 428] on span at bounding box center [484, 431] width 8 height 8
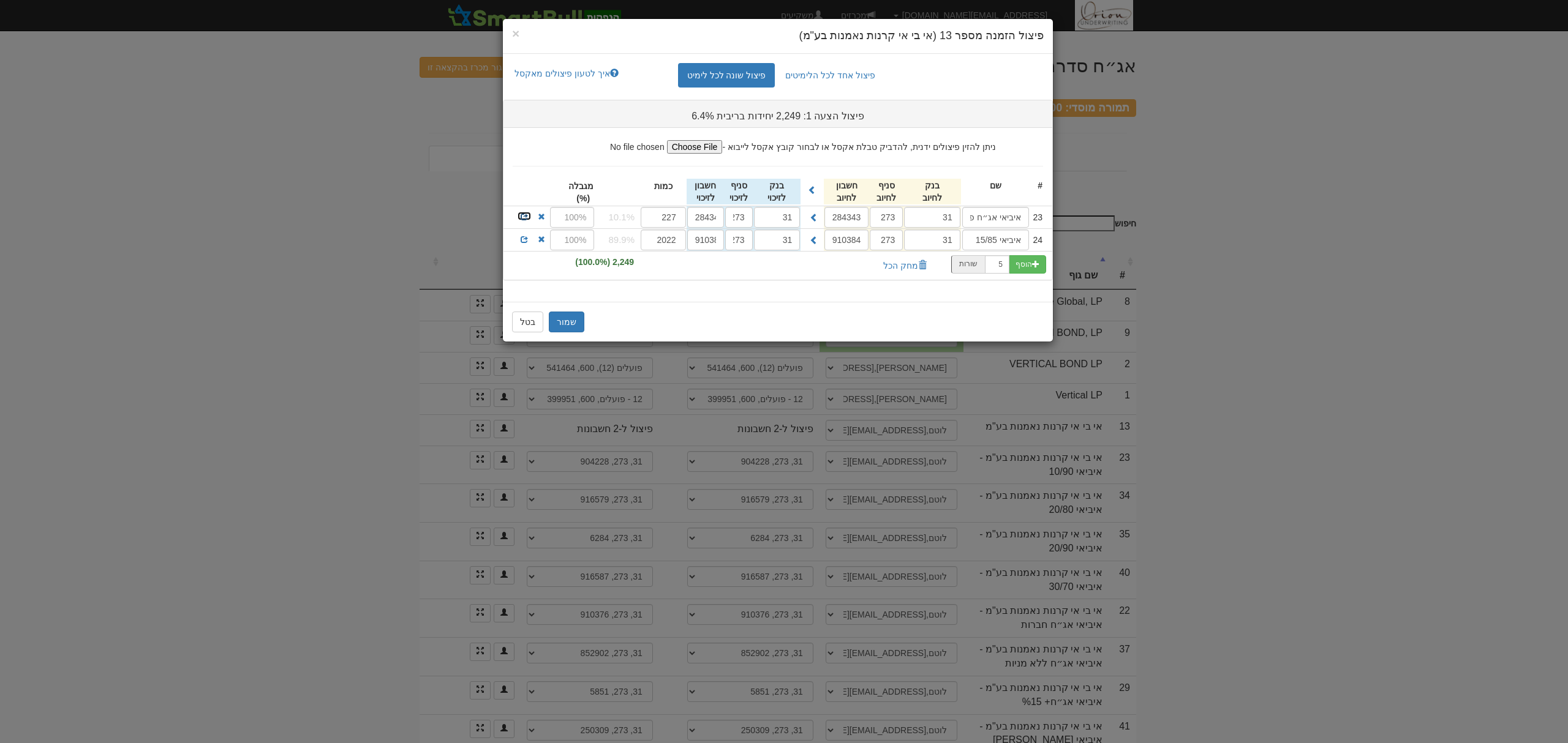
click at [518, 216] on link at bounding box center [524, 216] width 15 height 9
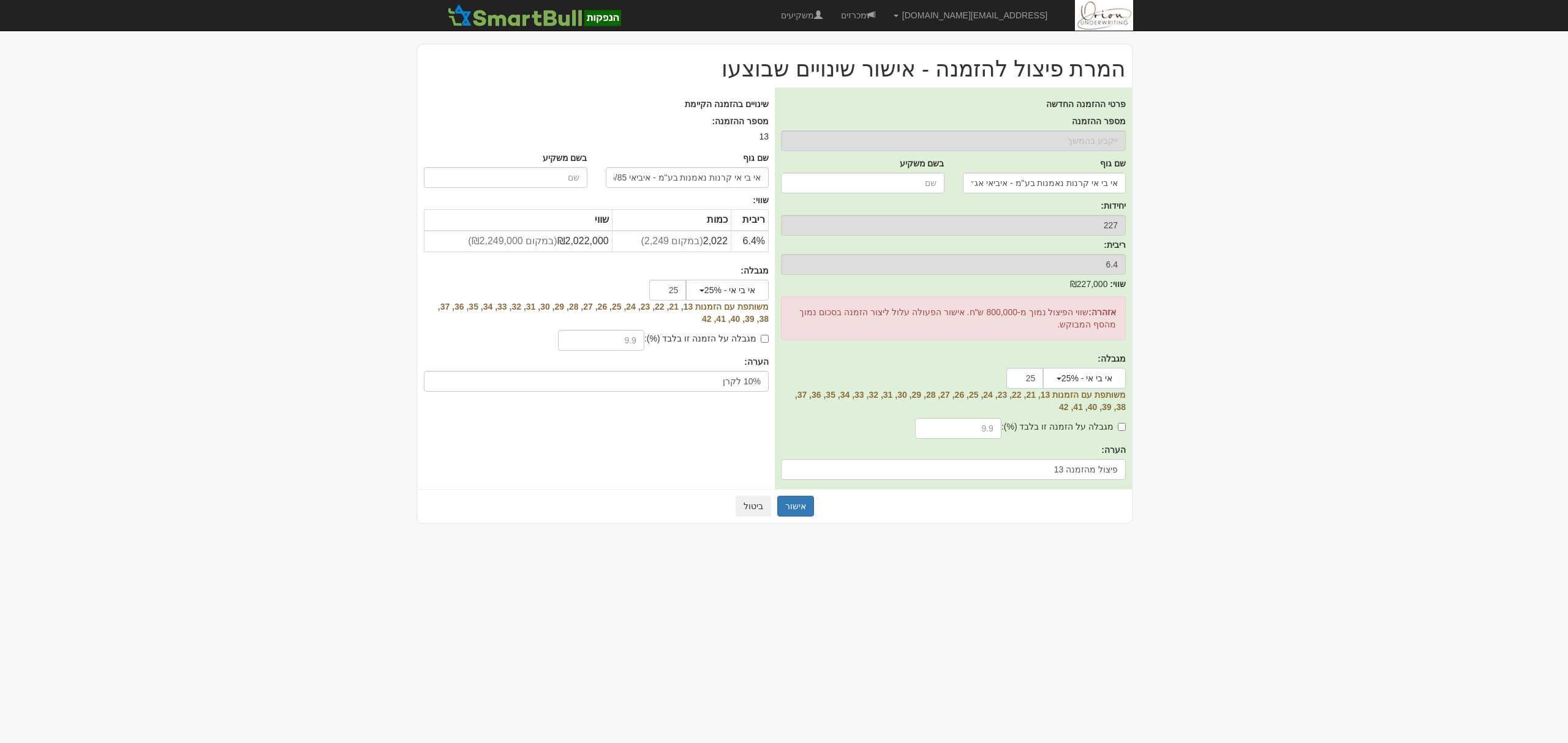
click at [1117, 426] on label "מגבלה על הזמנה זו בלבד (%):" at bounding box center [1064, 426] width 124 height 12
click at [1118, 426] on input "מגבלה על הזמנה זו בלבד (%):" at bounding box center [1122, 426] width 8 height 8
checkbox input "true"
click at [986, 429] on input "text" at bounding box center [958, 429] width 86 height 21
type input "10"
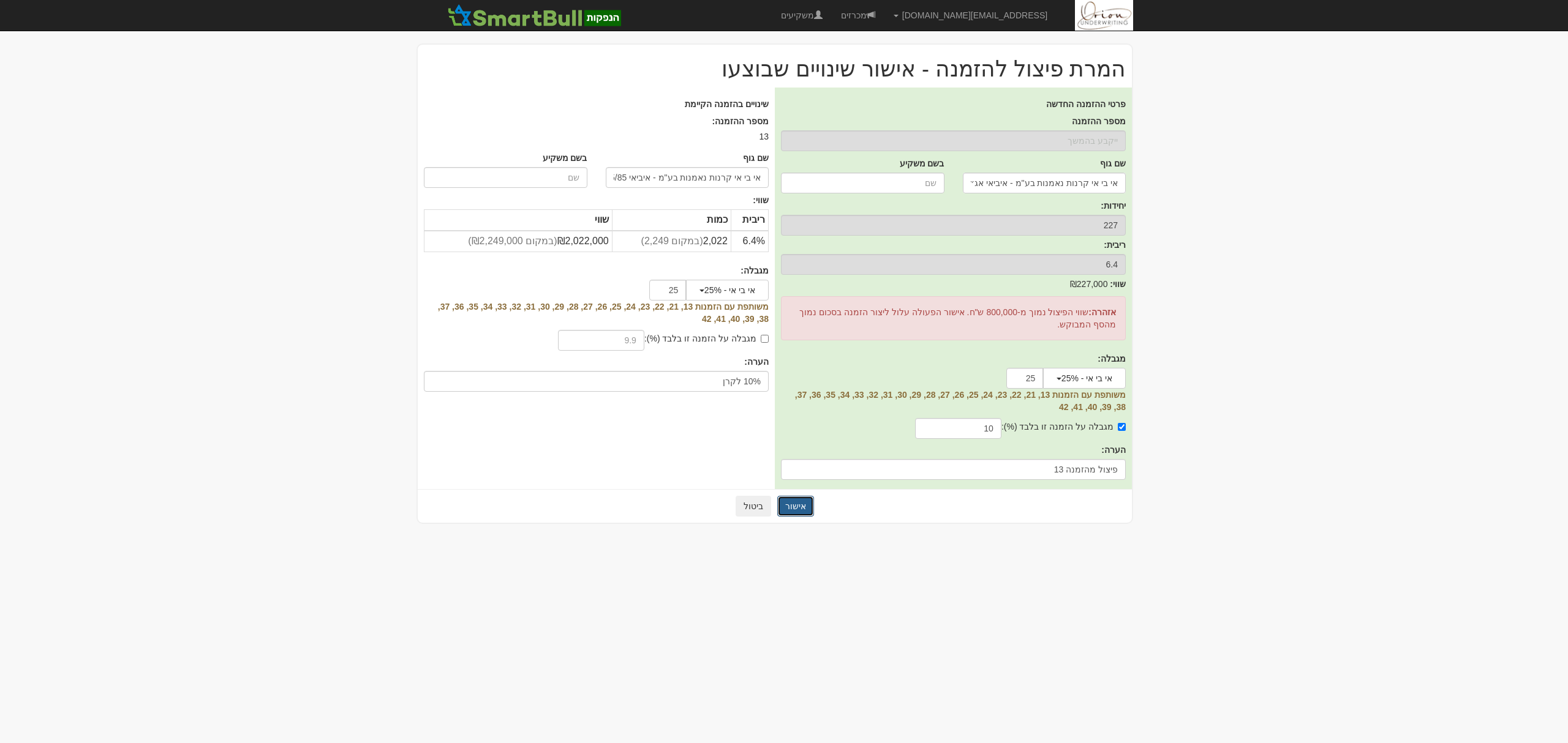
click at [787, 501] on button "אישור" at bounding box center [795, 507] width 37 height 21
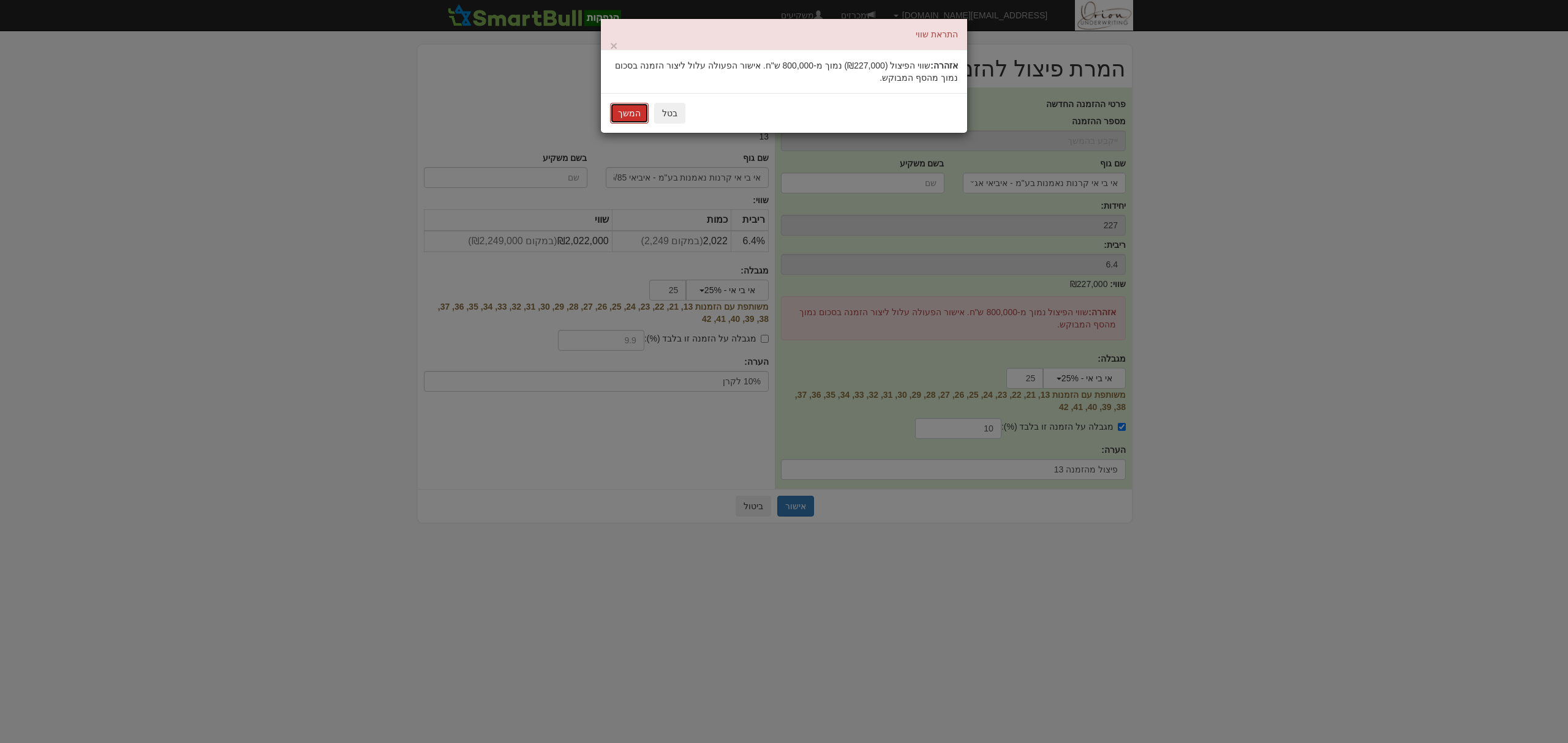
click at [619, 116] on button "המשך" at bounding box center [629, 113] width 39 height 21
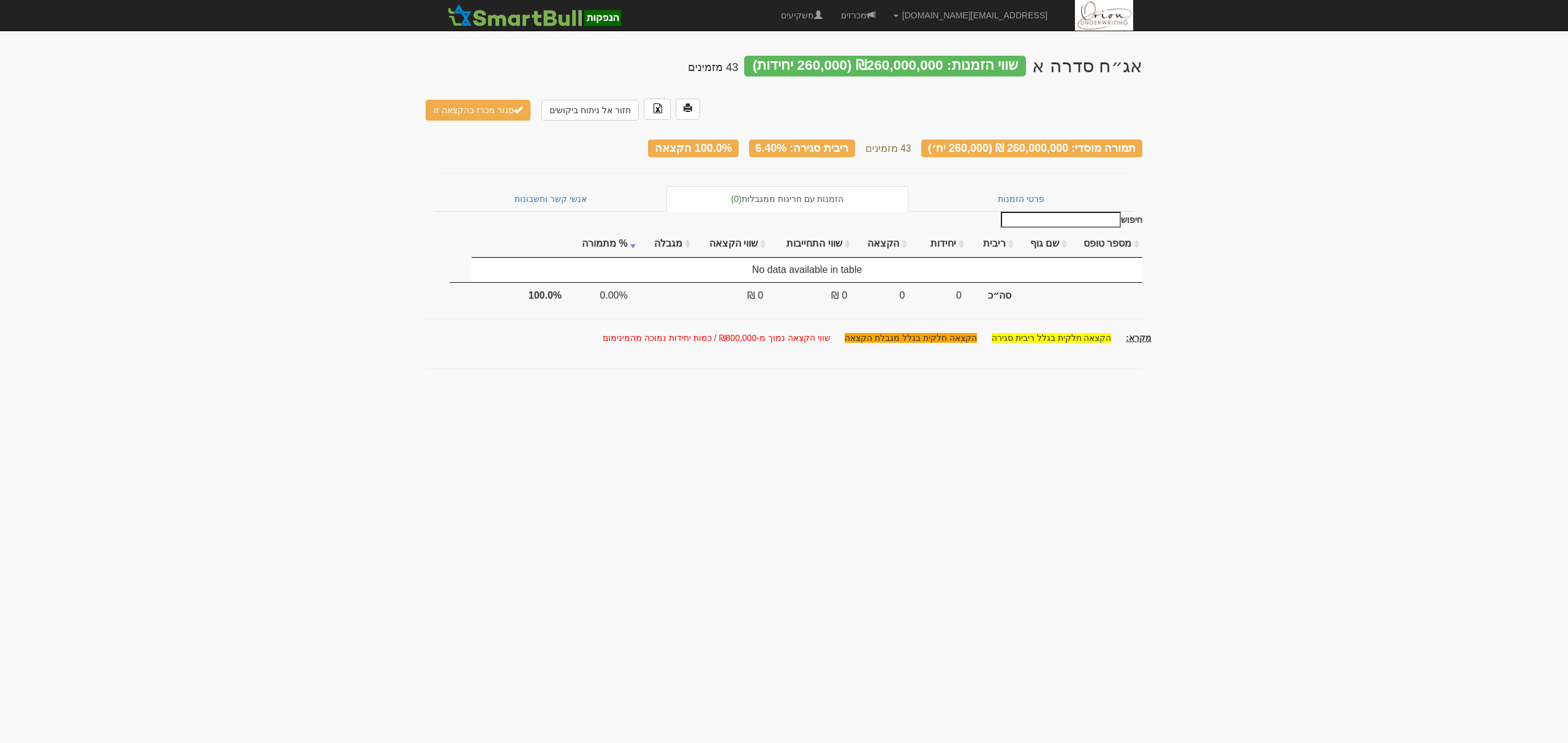
click at [552, 136] on div "אג״ח סדרה א שווי הזמנות: ₪260,000,000 (260,000 יחידות) 43 מזמינים חזור אל ניתוח…" at bounding box center [784, 212] width 717 height 338
click at [559, 186] on link "אנשי קשר וחשבונות" at bounding box center [551, 199] width 231 height 26
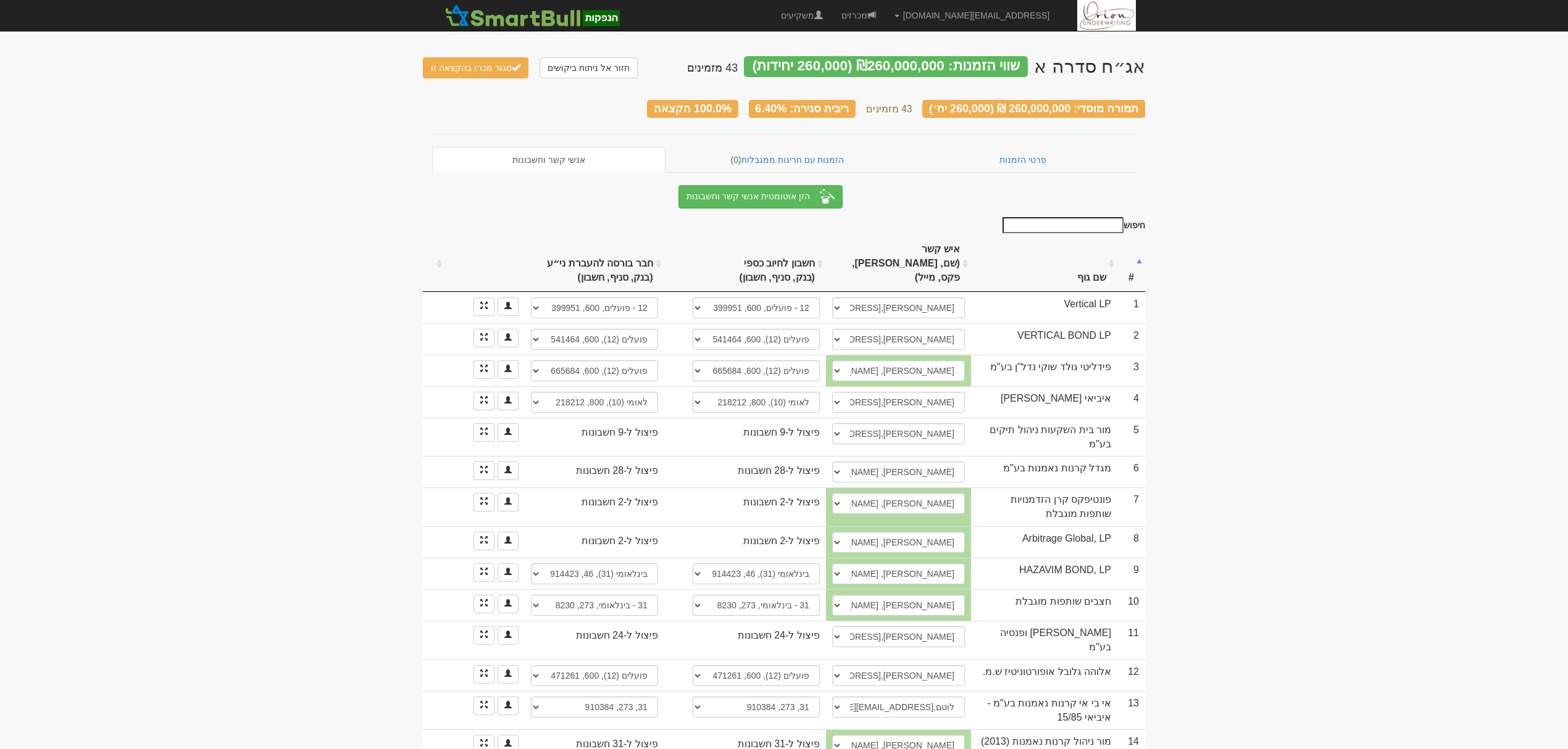
click at [1081, 250] on th "שם גוף" at bounding box center [1044, 264] width 146 height 56
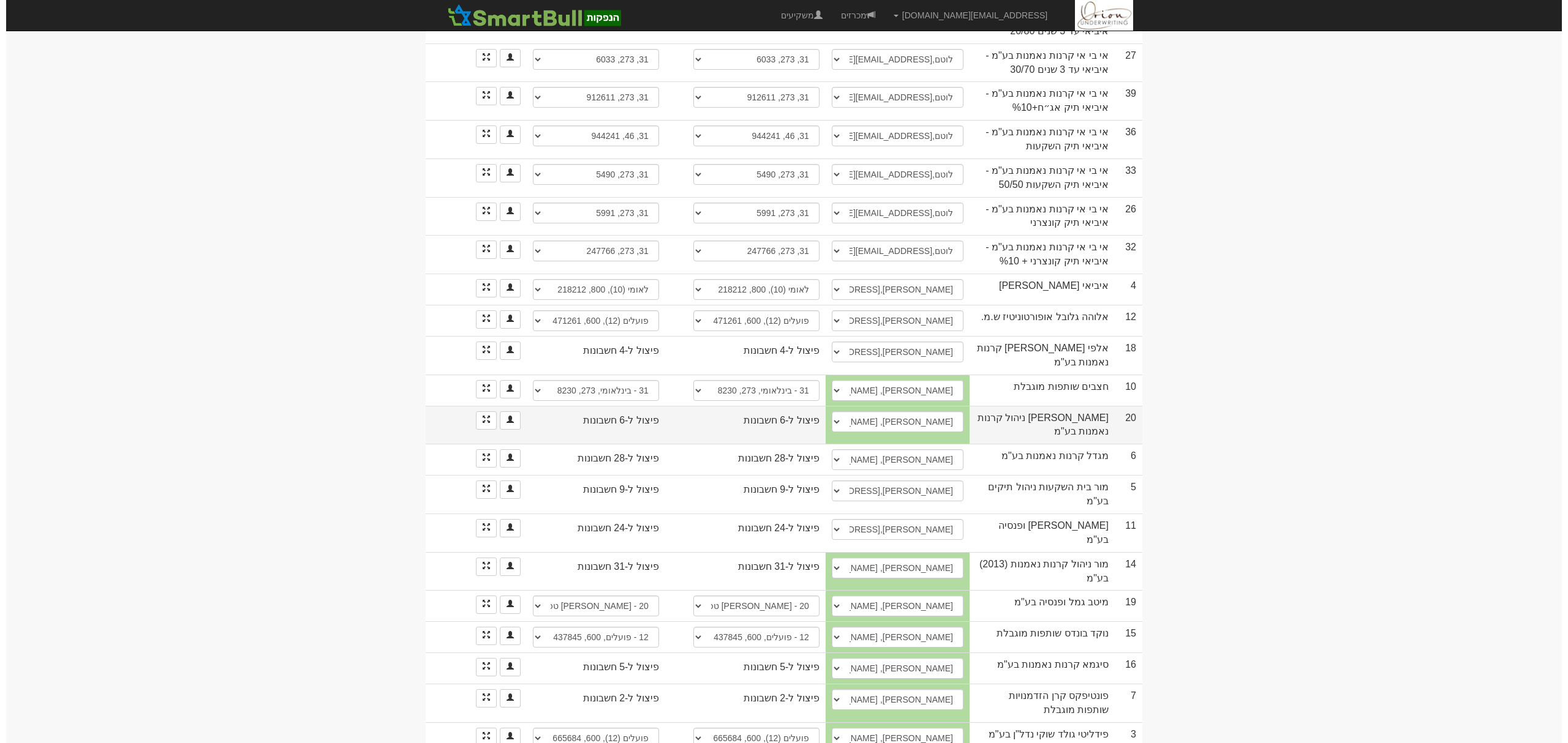
scroll to position [1092, 0]
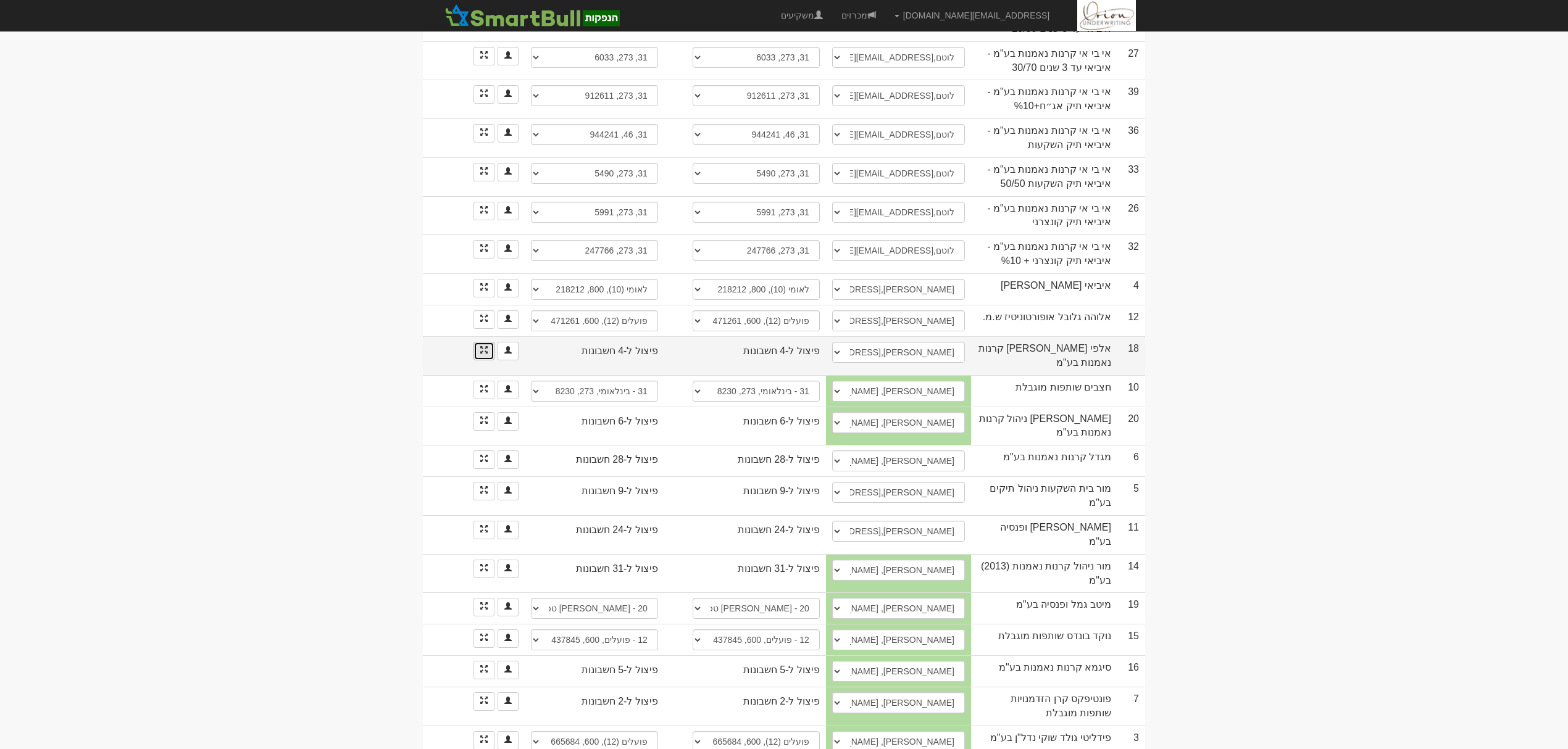
click at [490, 342] on link at bounding box center [484, 351] width 21 height 18
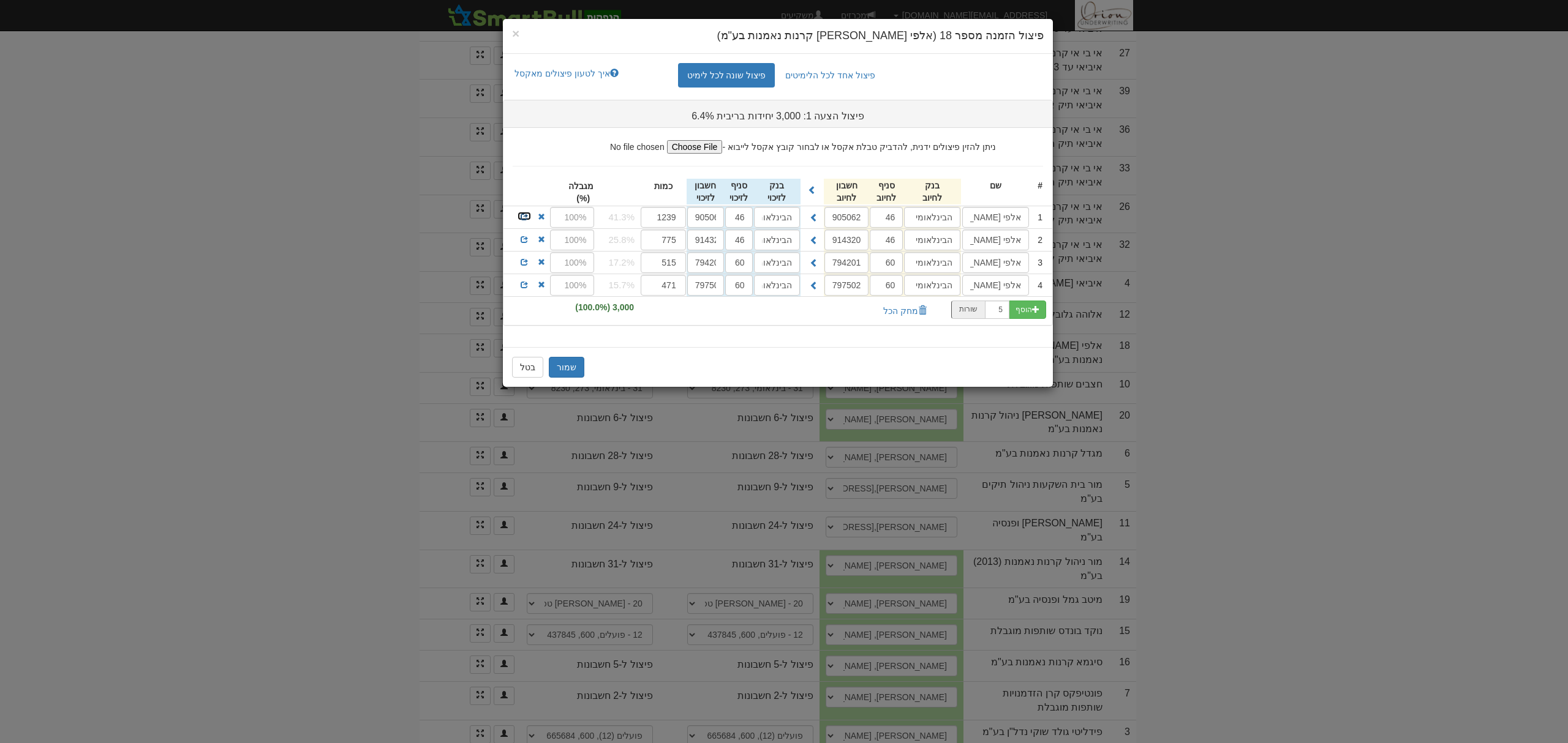
click at [522, 217] on span at bounding box center [524, 217] width 8 height 8
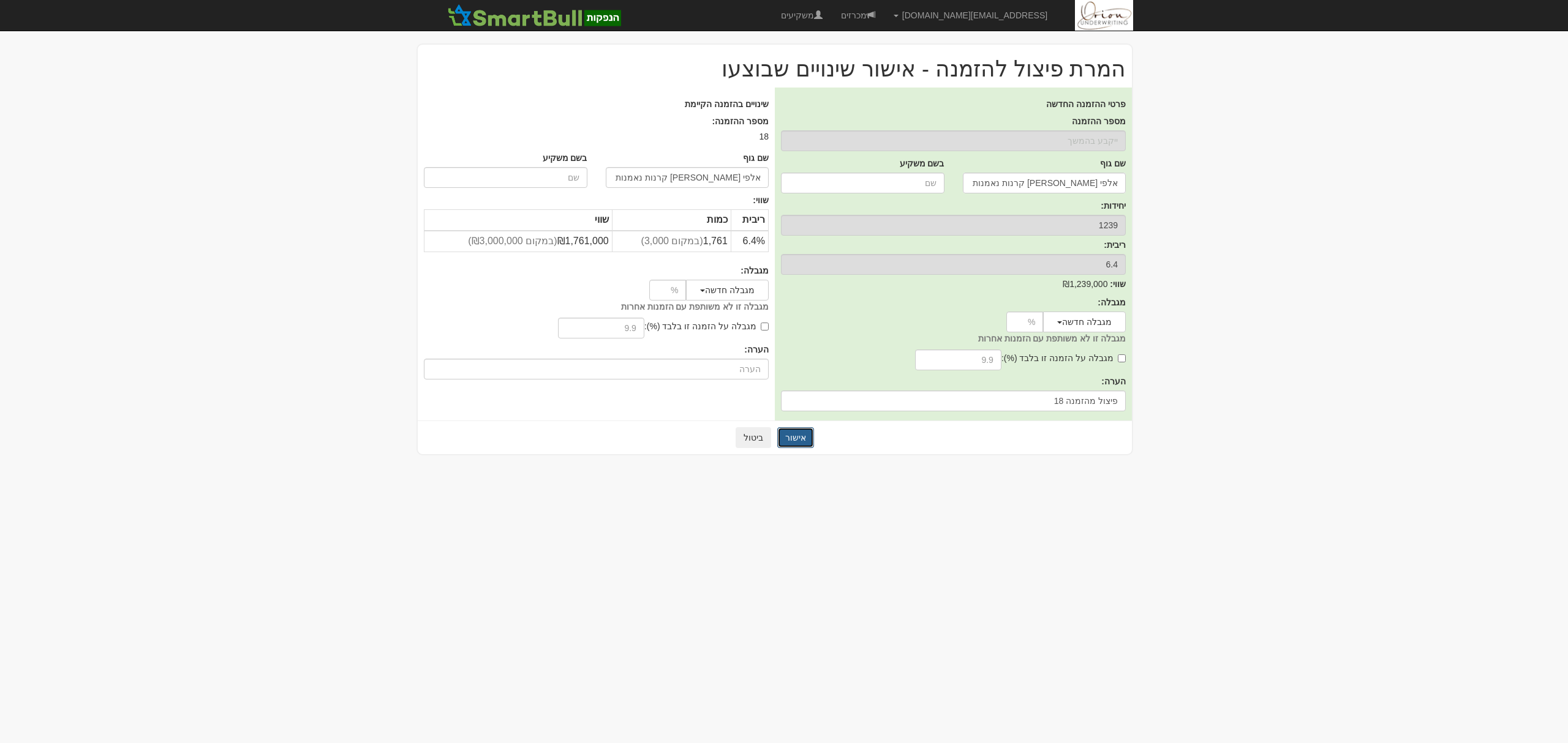
click at [806, 436] on button "אישור" at bounding box center [795, 438] width 37 height 21
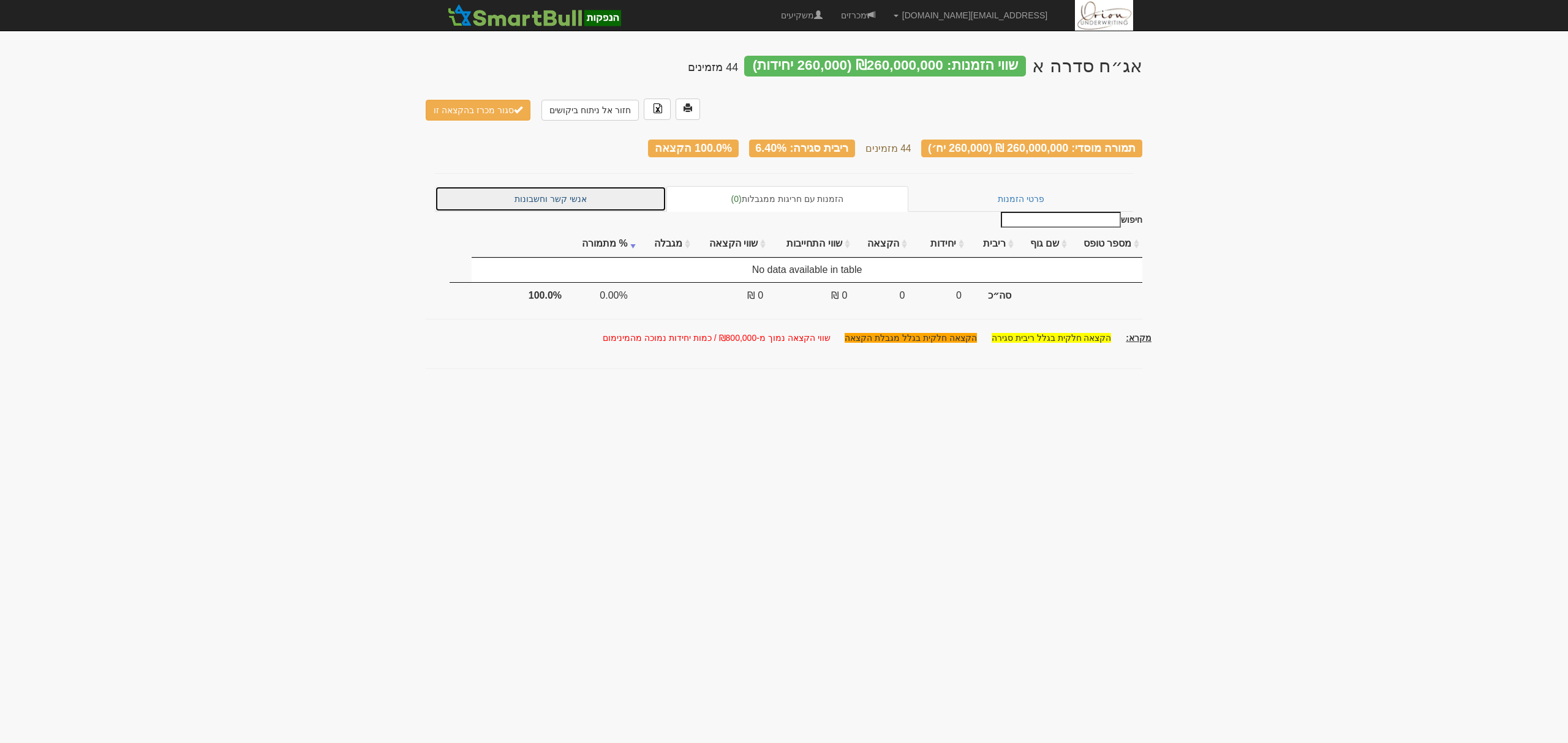
click at [570, 186] on link "אנשי קשר וחשבונות" at bounding box center [551, 199] width 231 height 26
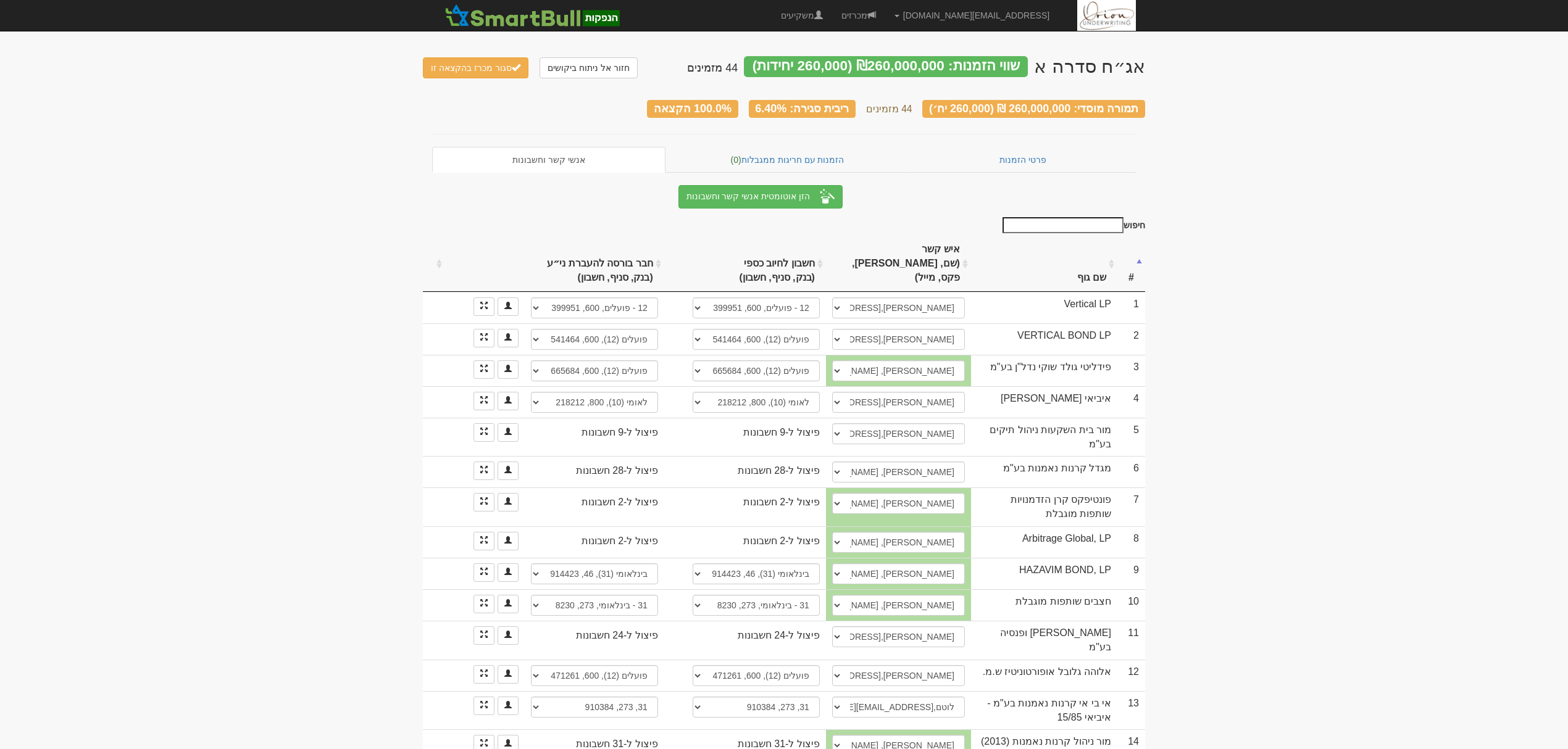
click at [1075, 251] on th "שם גוף" at bounding box center [1044, 264] width 146 height 56
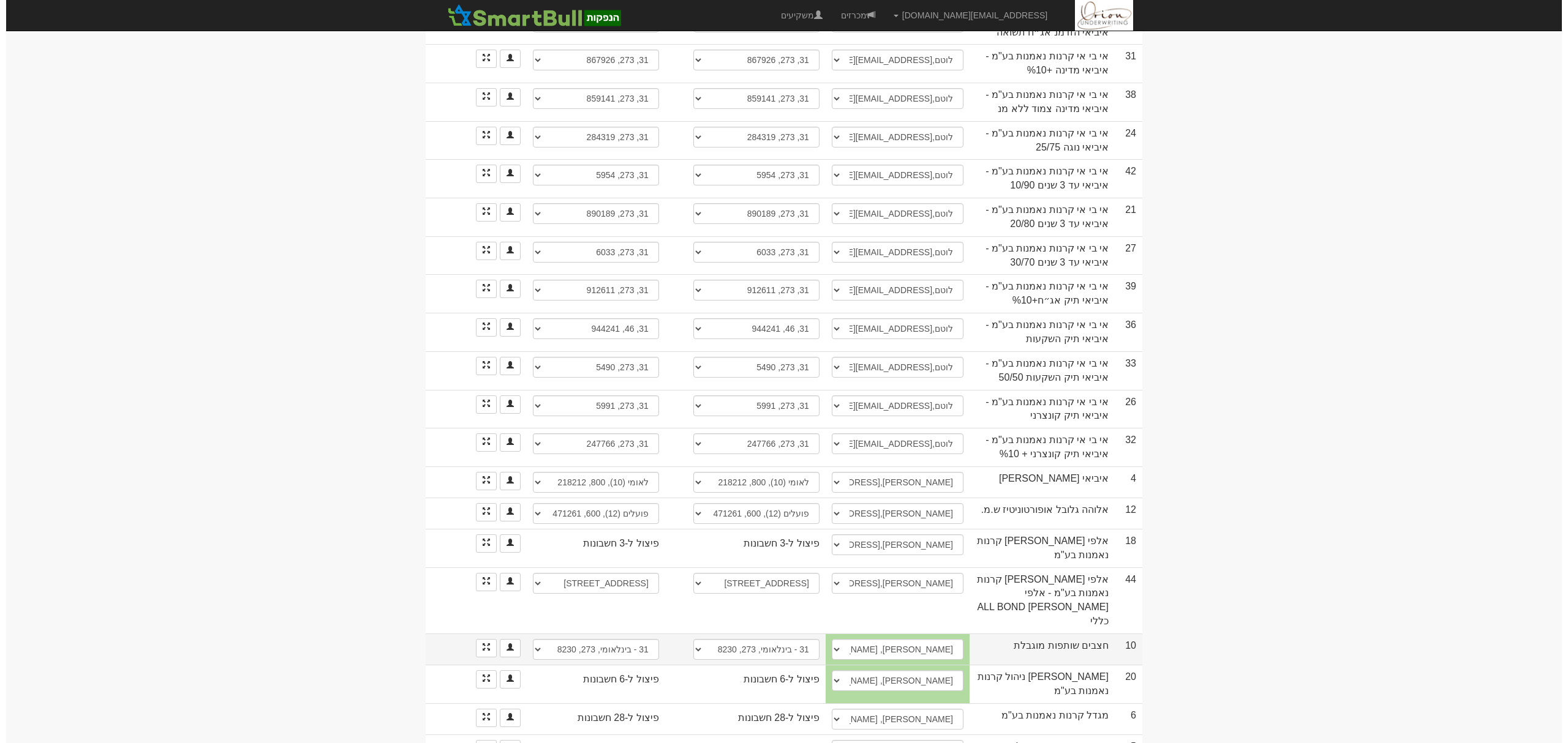
scroll to position [897, 0]
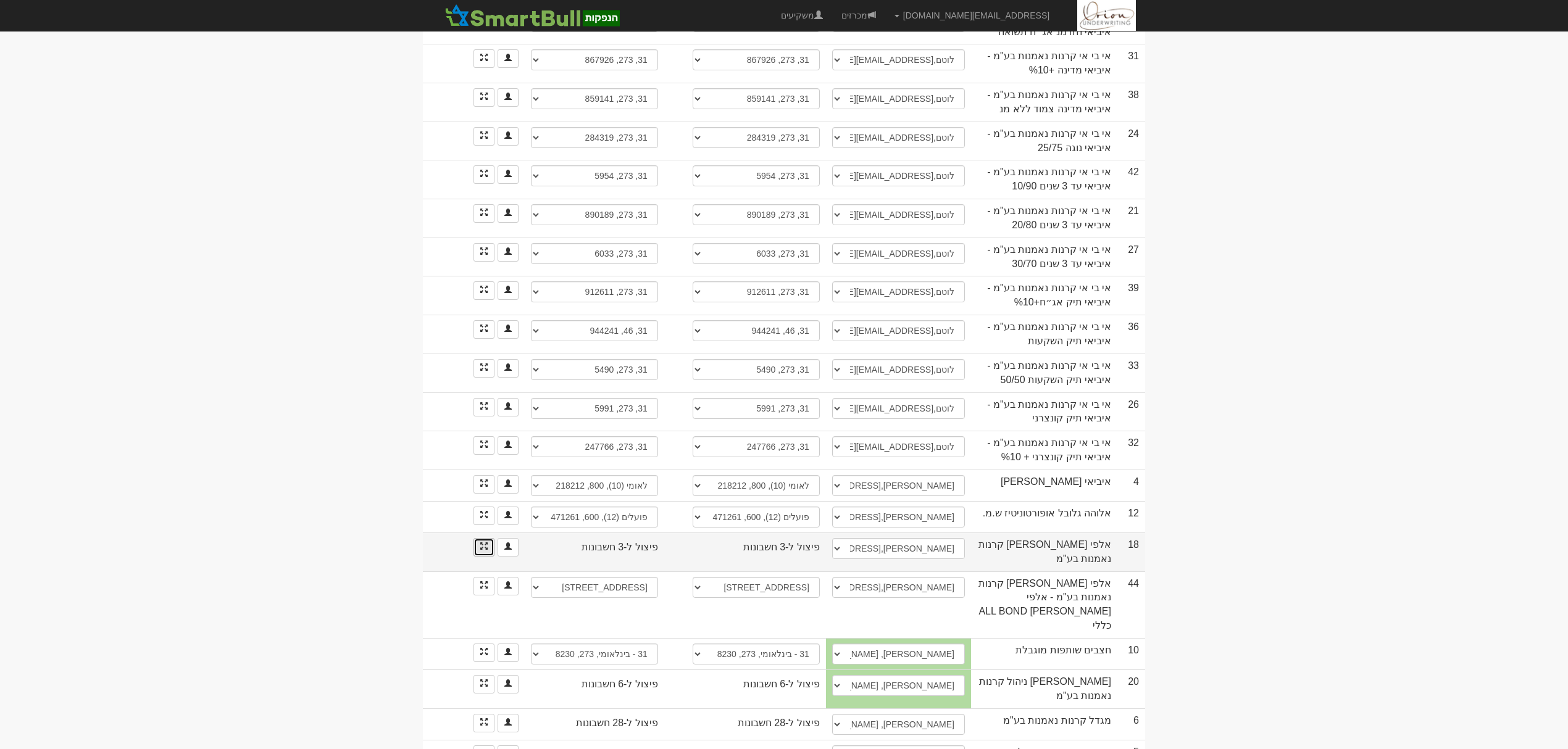
click at [474, 538] on link at bounding box center [484, 547] width 21 height 18
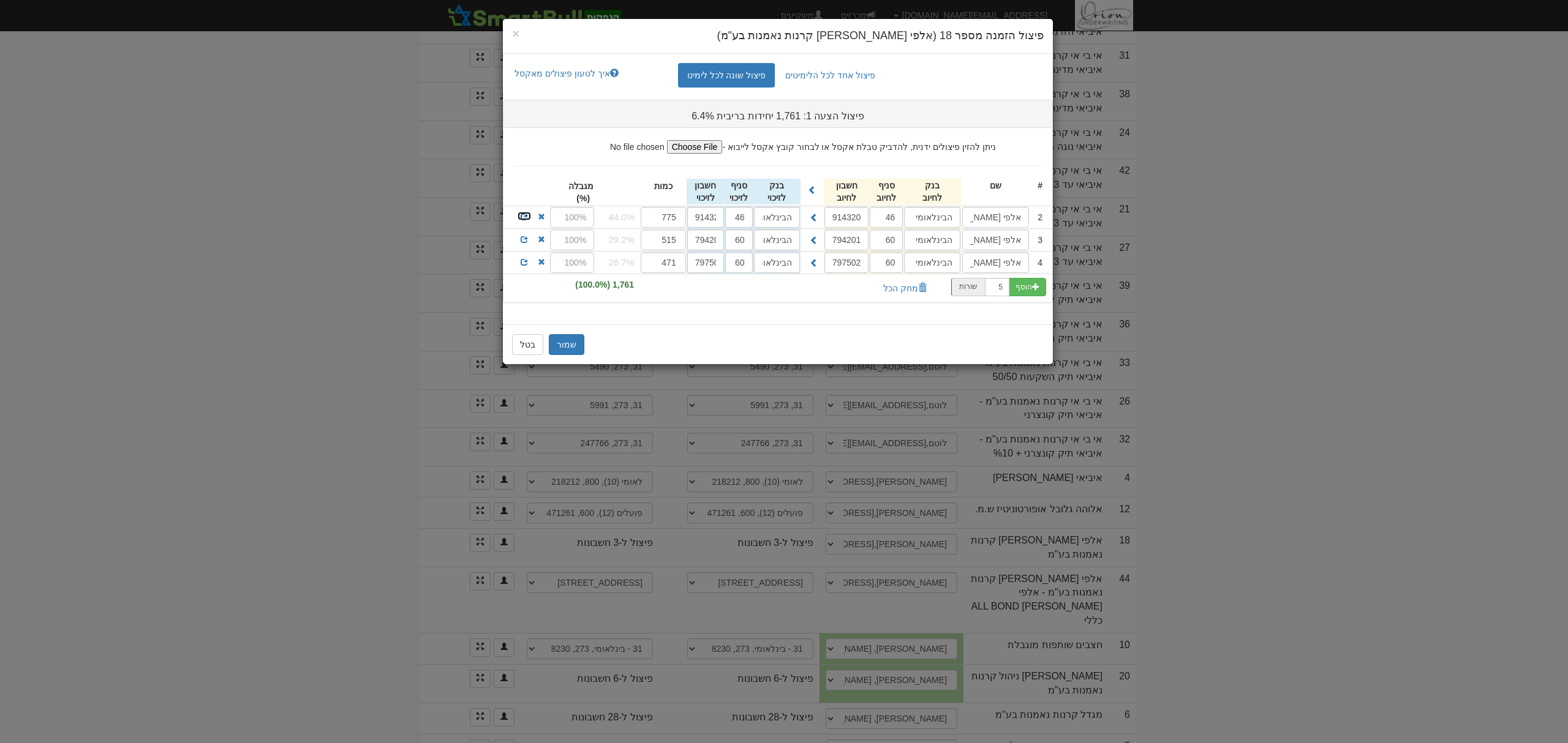
click at [525, 217] on span at bounding box center [524, 217] width 8 height 8
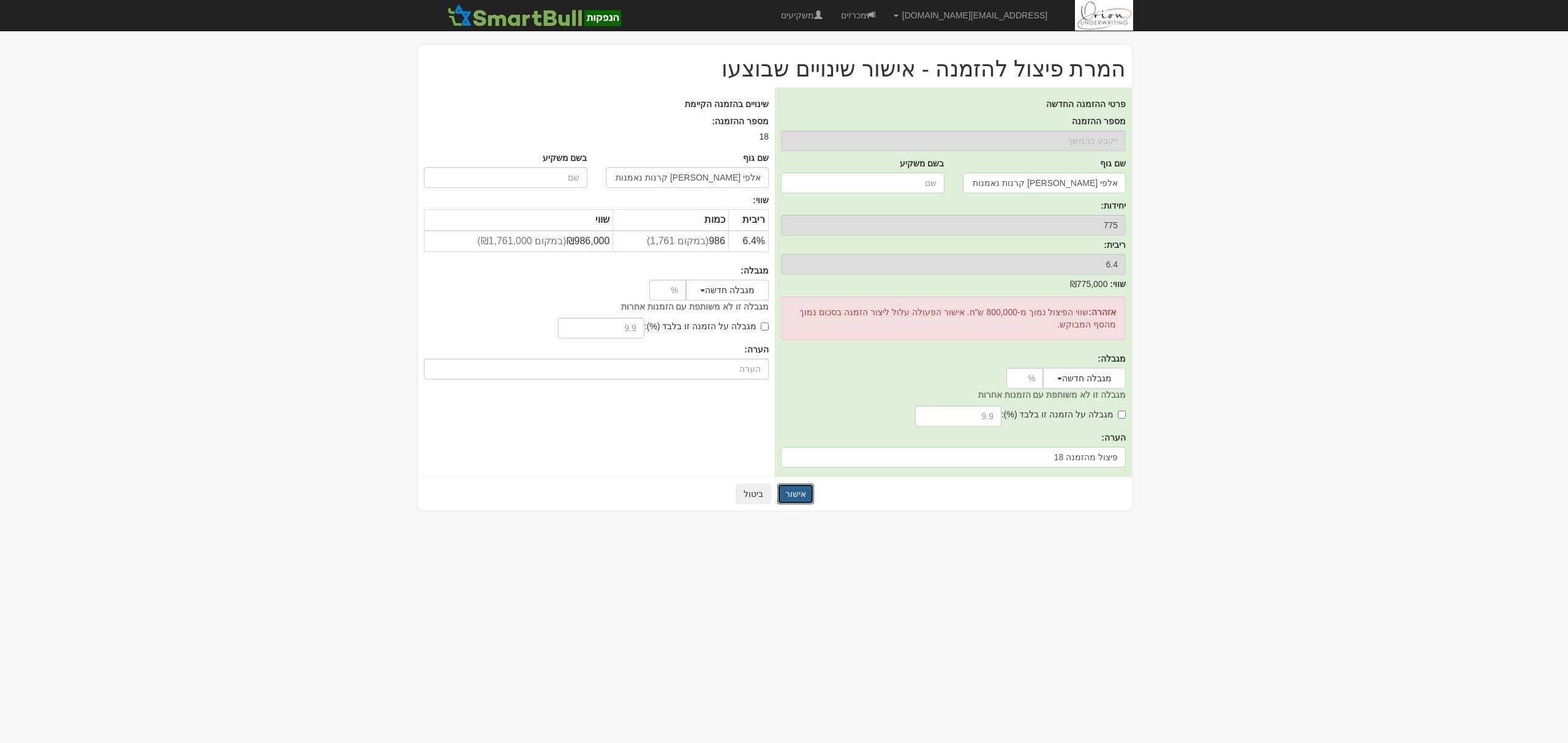
click at [790, 490] on button "אישור" at bounding box center [795, 494] width 37 height 21
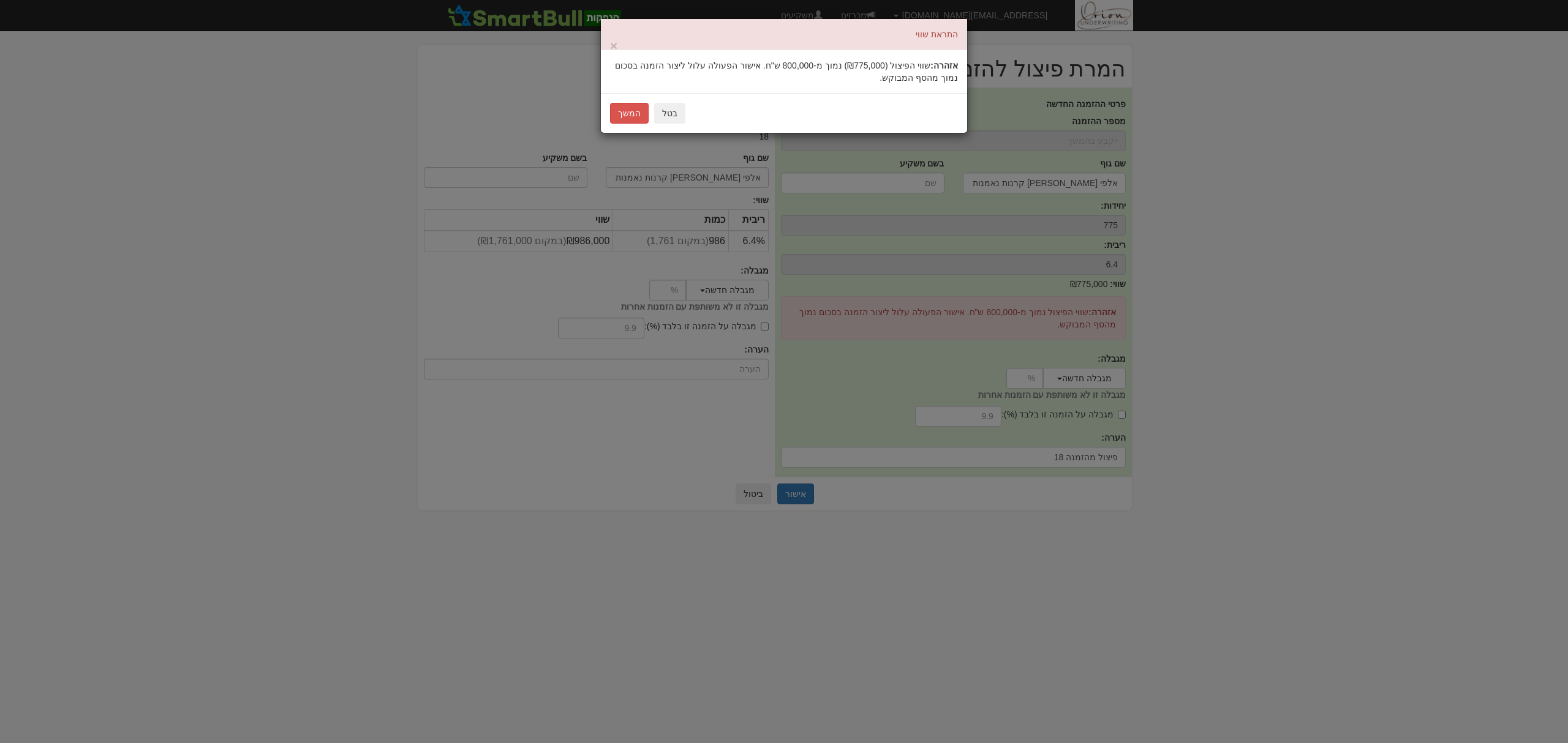
click at [628, 98] on div "בטל המשך" at bounding box center [784, 113] width 366 height 40
click at [628, 113] on button "המשך" at bounding box center [629, 113] width 39 height 21
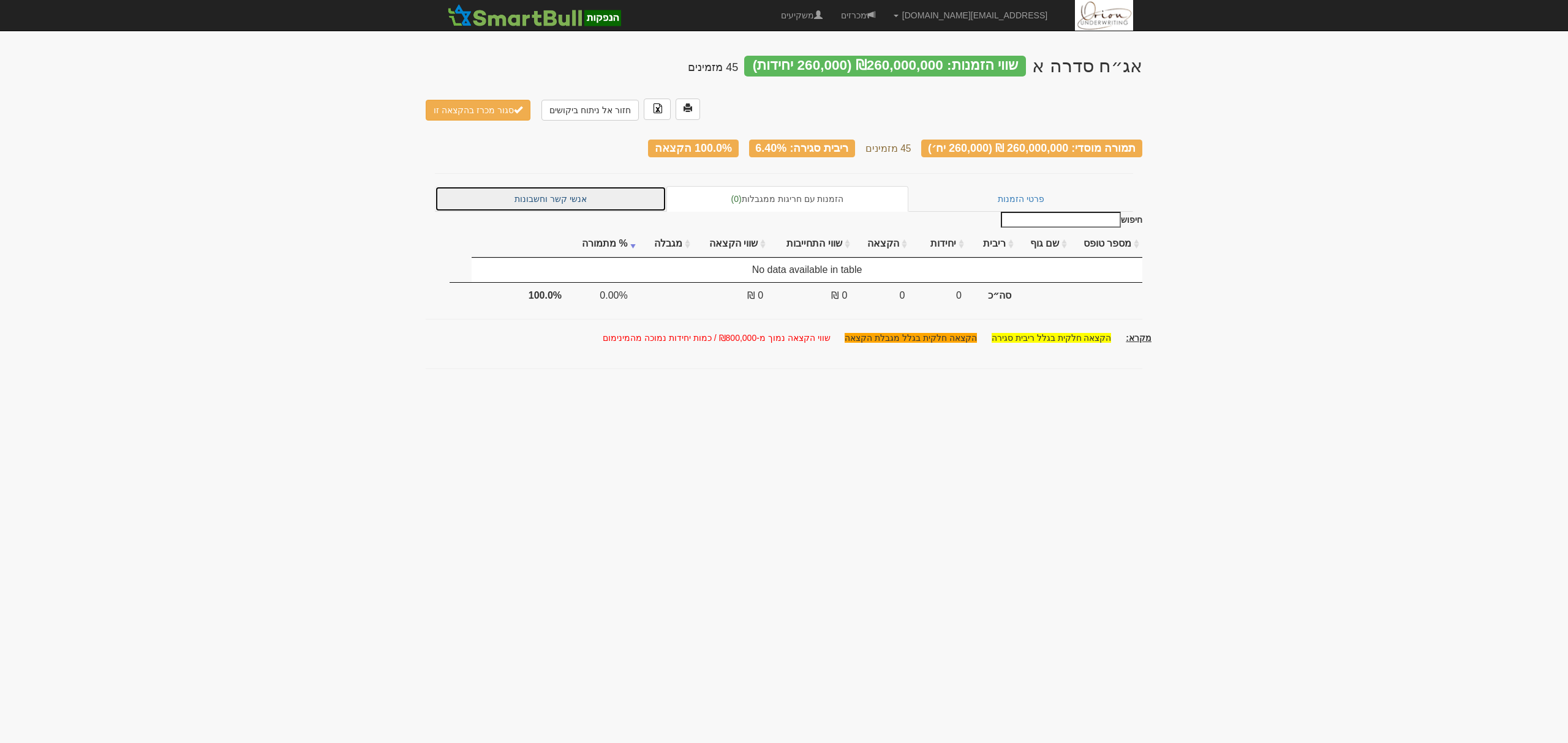
click at [559, 186] on link "אנשי קשר וחשבונות" at bounding box center [551, 199] width 231 height 26
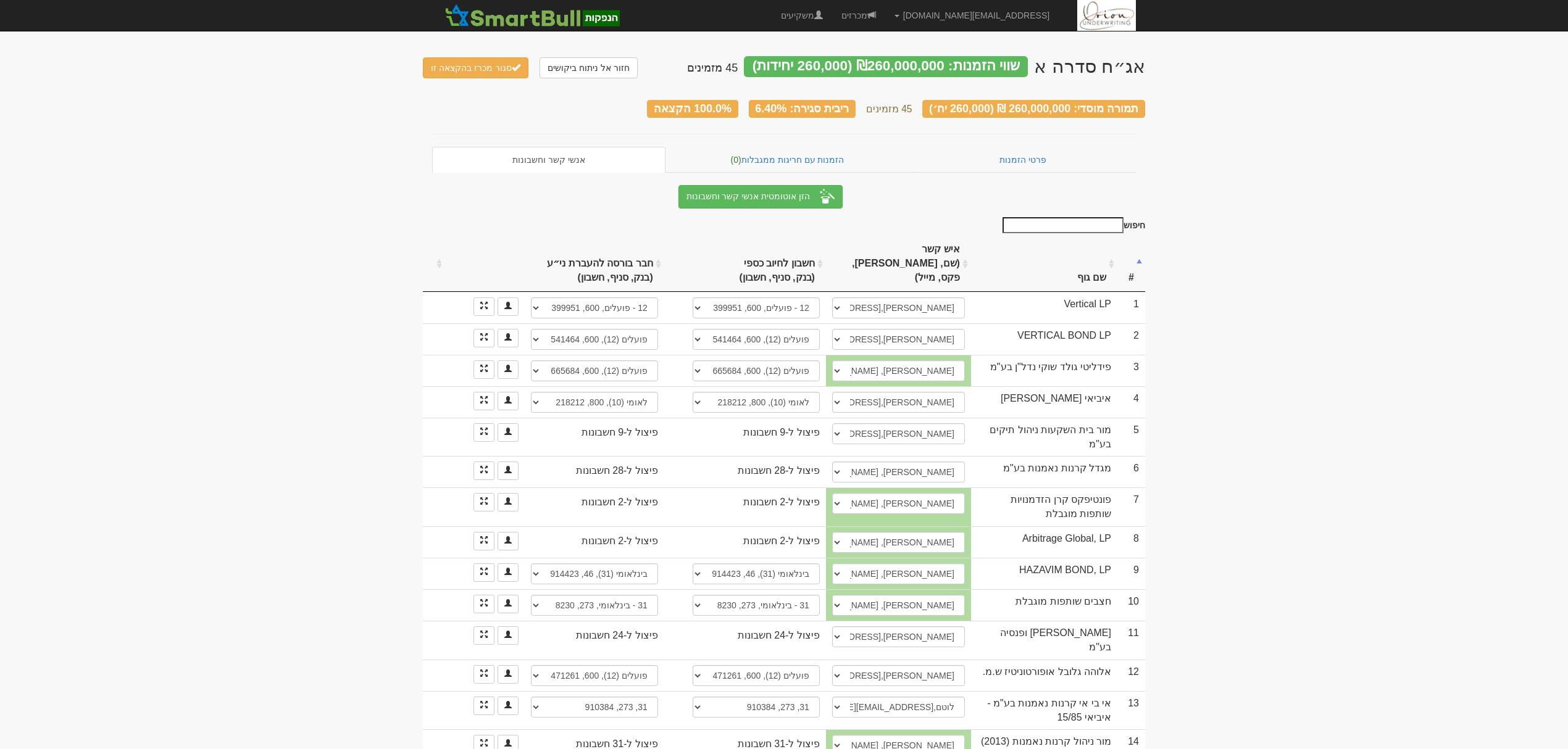
click at [1096, 260] on th "שם גוף" at bounding box center [1044, 264] width 146 height 56
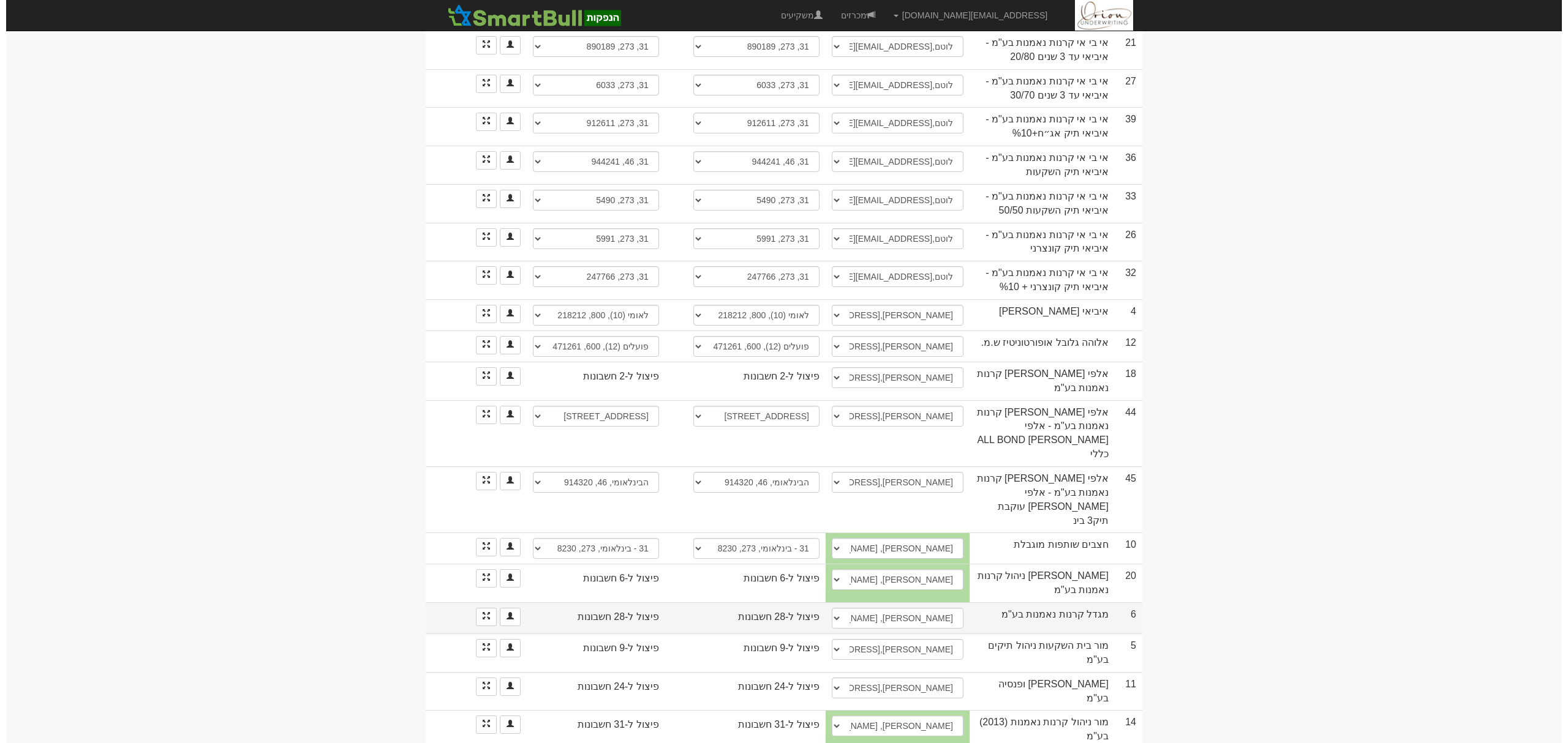
scroll to position [1169, 0]
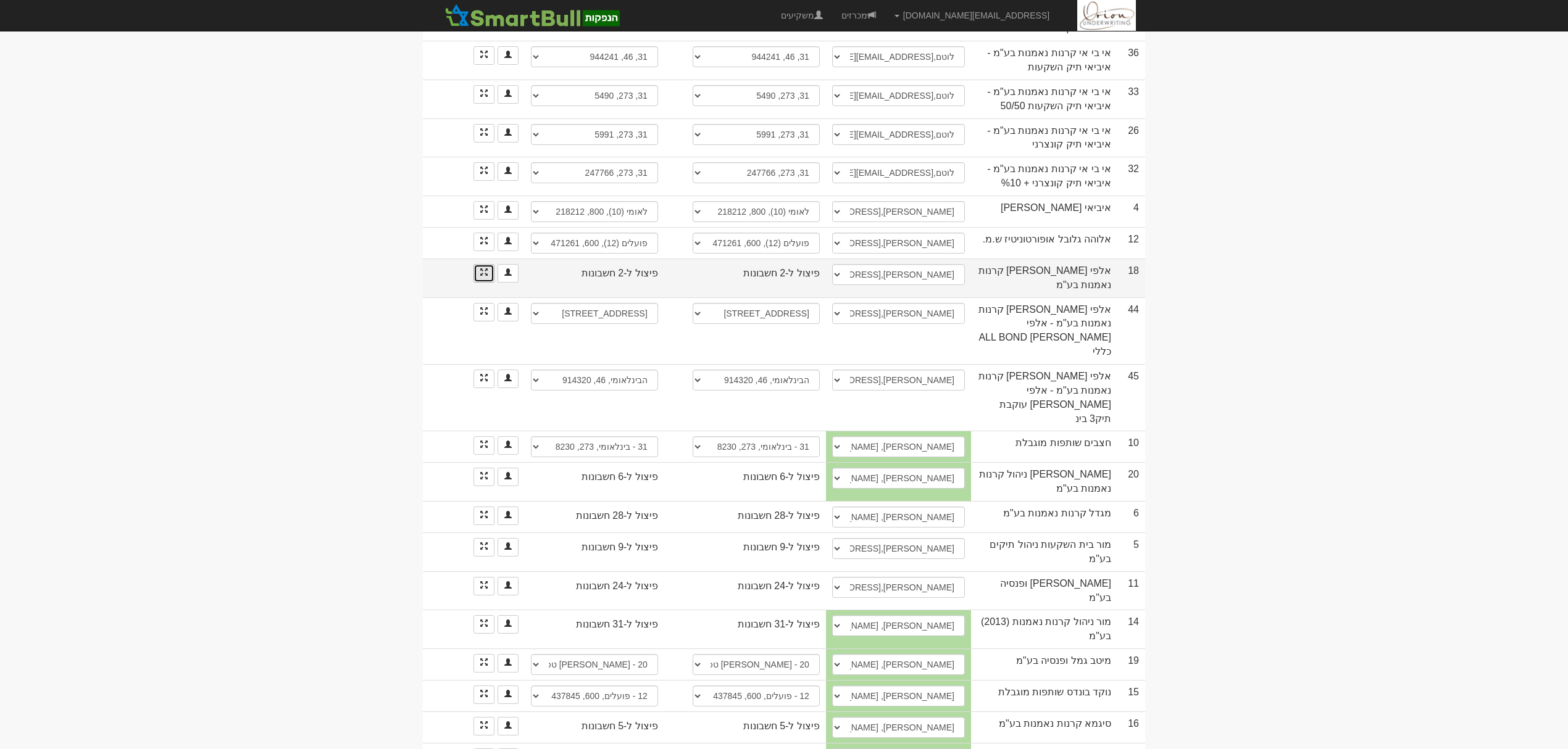
click at [475, 264] on link at bounding box center [484, 273] width 21 height 18
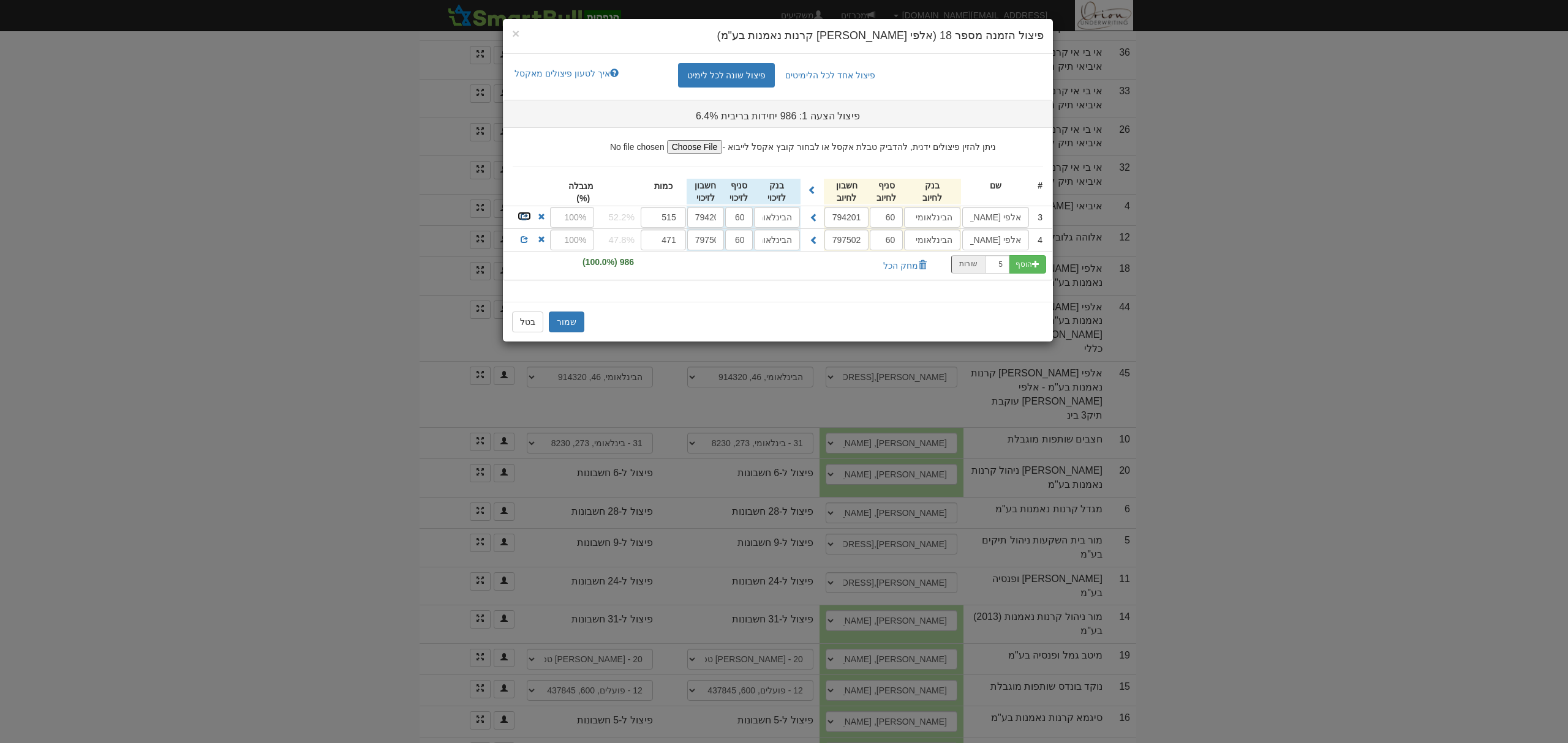
click at [522, 214] on span at bounding box center [524, 217] width 8 height 8
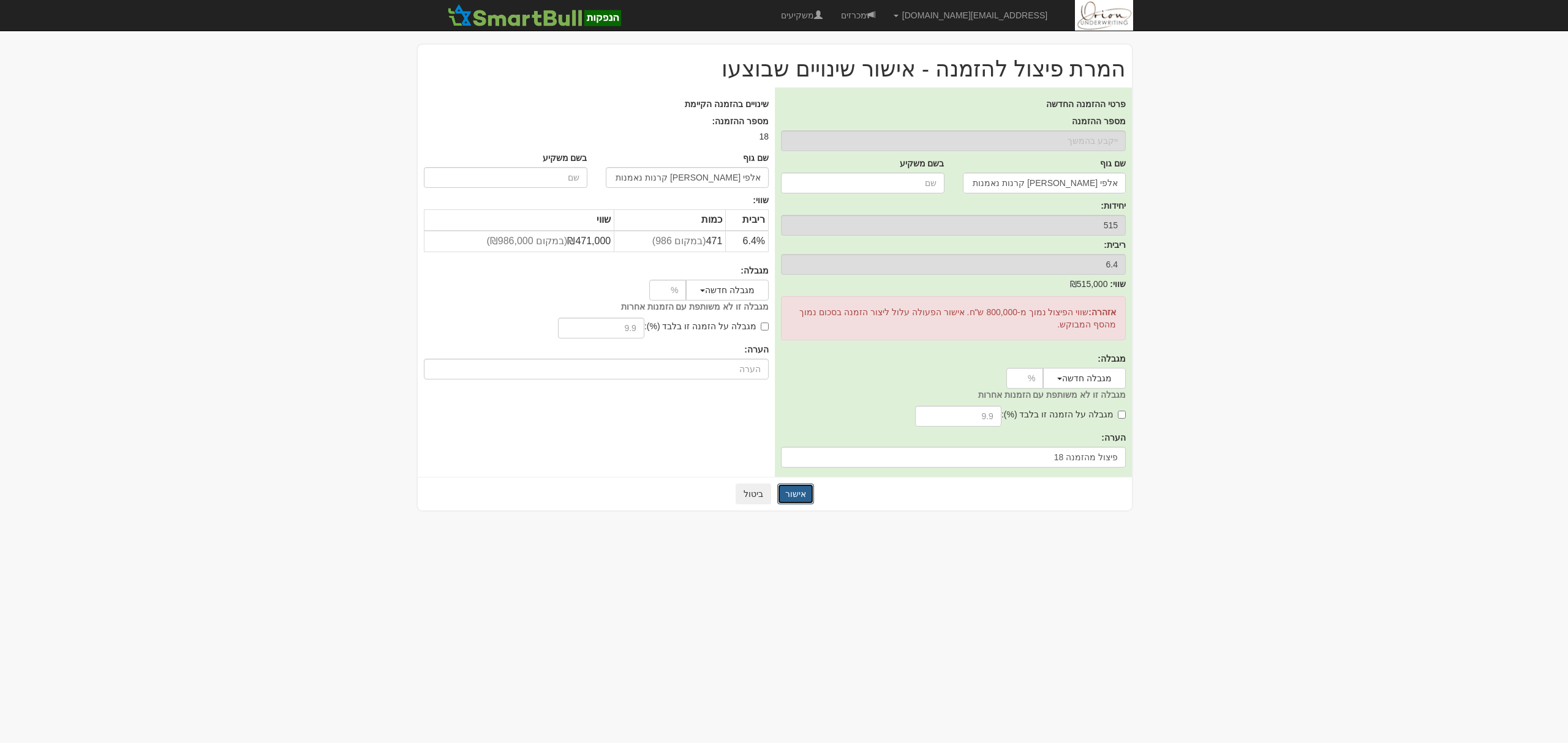
click at [802, 496] on button "אישור" at bounding box center [795, 494] width 37 height 21
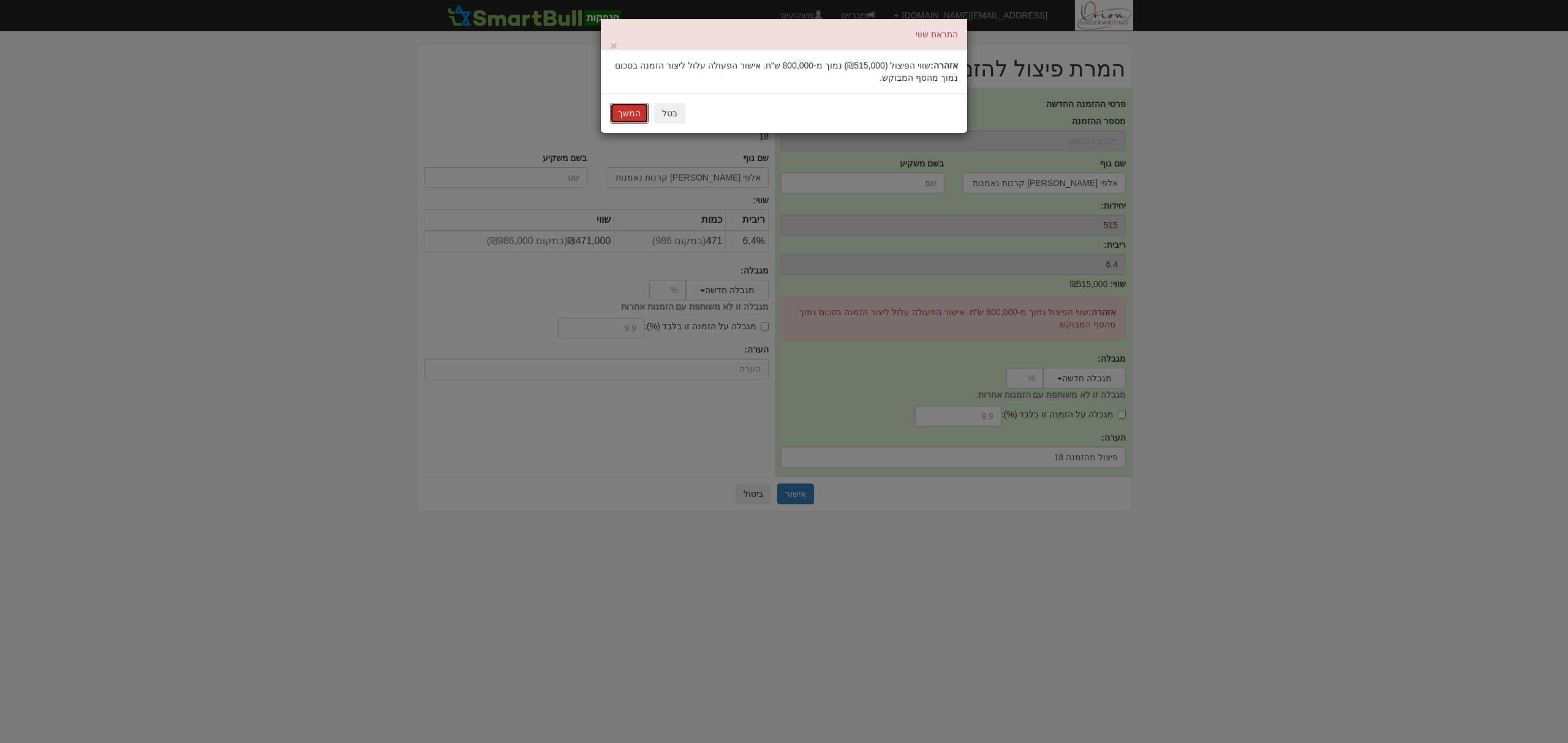
click at [629, 109] on button "המשך" at bounding box center [629, 113] width 39 height 21
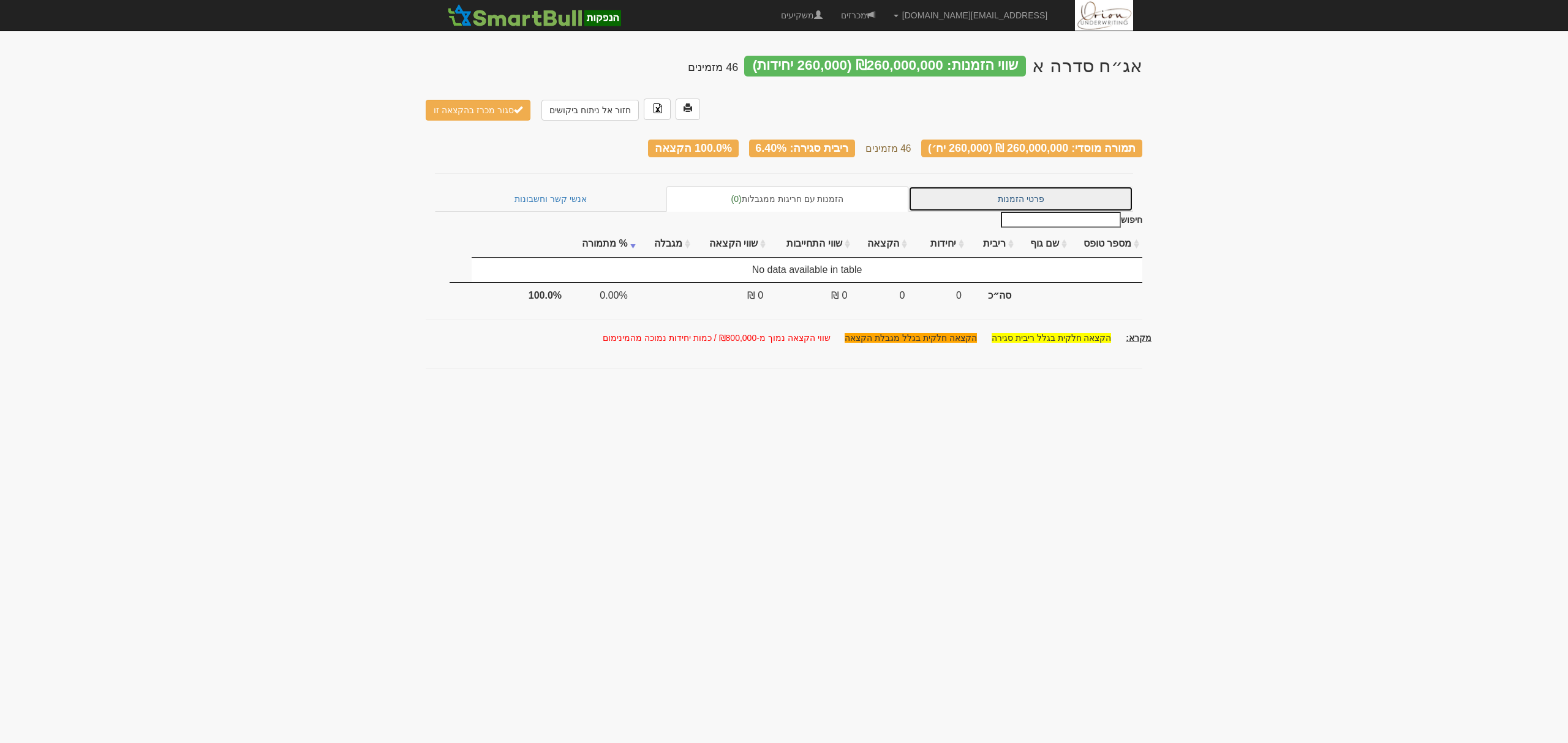
click at [1002, 186] on link "פרטי הזמנות" at bounding box center [1021, 199] width 224 height 26
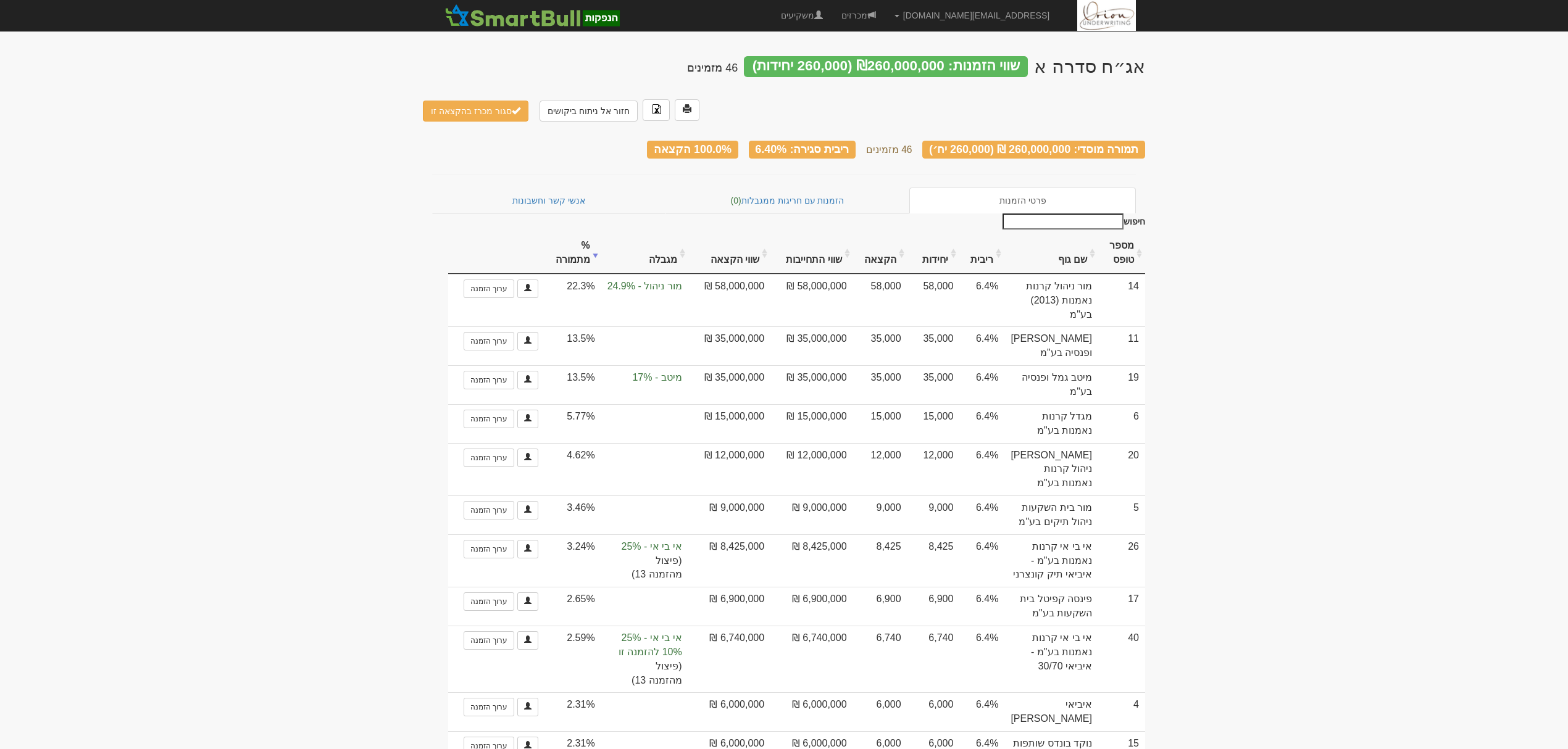
click at [1072, 232] on th "שם גוף" at bounding box center [1051, 253] width 94 height 42
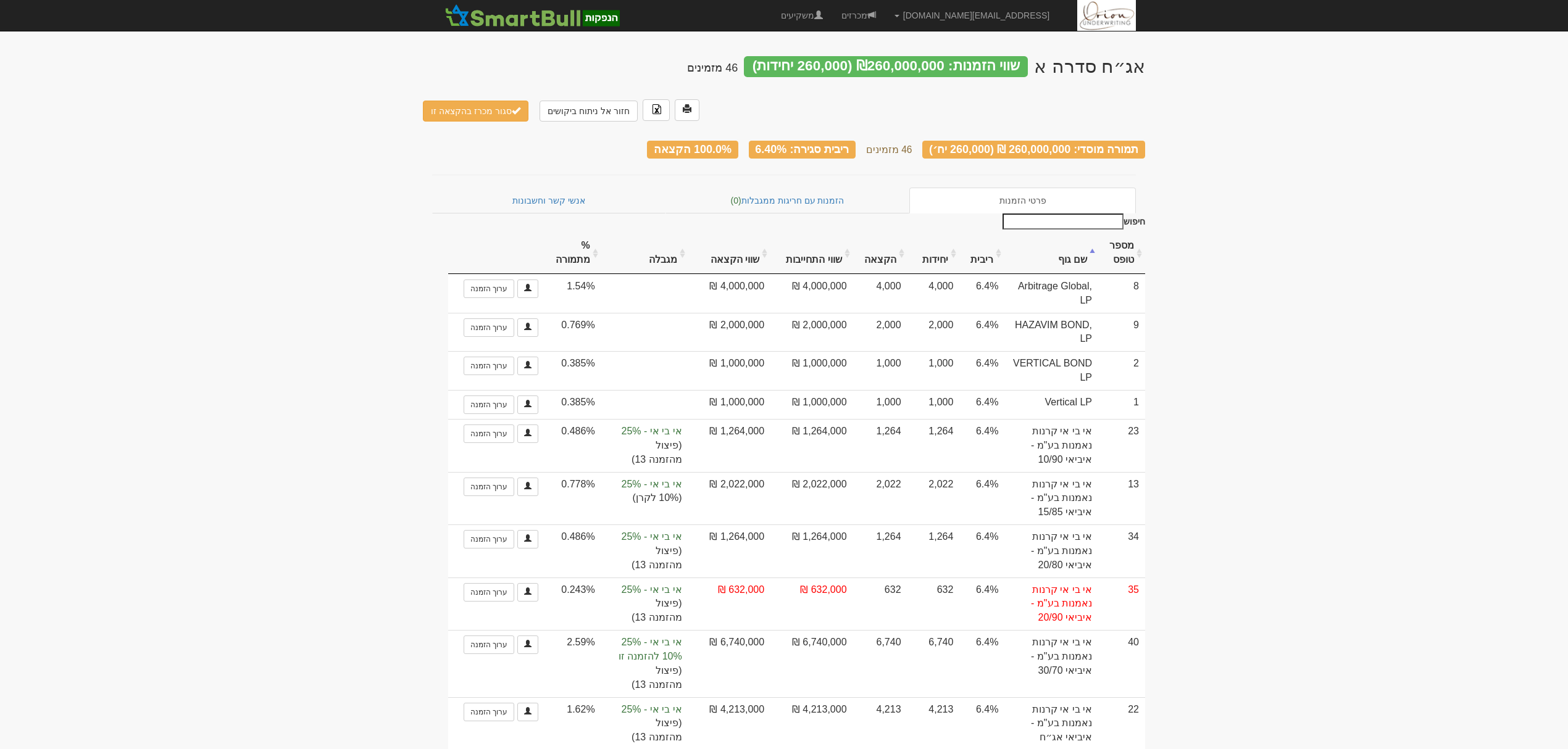
click at [492, 54] on div "אג״ח סדרה א שווי הזמנות: ₪260,000,000 (260,000 יחידות) 46 מזמינים חזור אל ניתוח…" at bounding box center [784, 85] width 722 height 84
click at [492, 101] on button "סגור מכרז בהקצאה זו" at bounding box center [475, 111] width 105 height 21
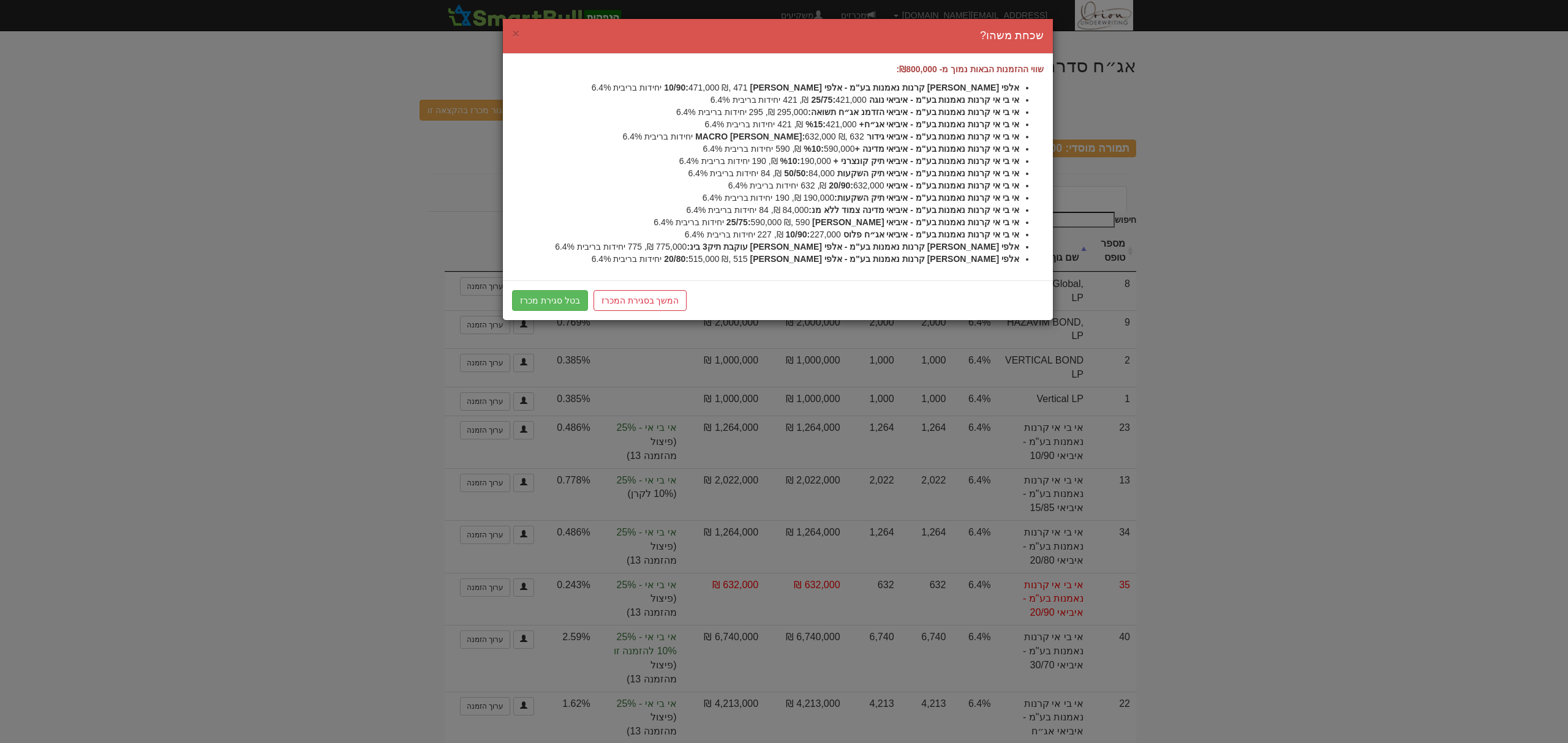
click at [432, 115] on div "× שכחת משהו? שווי ההזמנות הבאות נמוך מ- ₪800,000: אלפי בנדק קרנות נאמנות בע"מ -…" at bounding box center [784, 371] width 1568 height 743
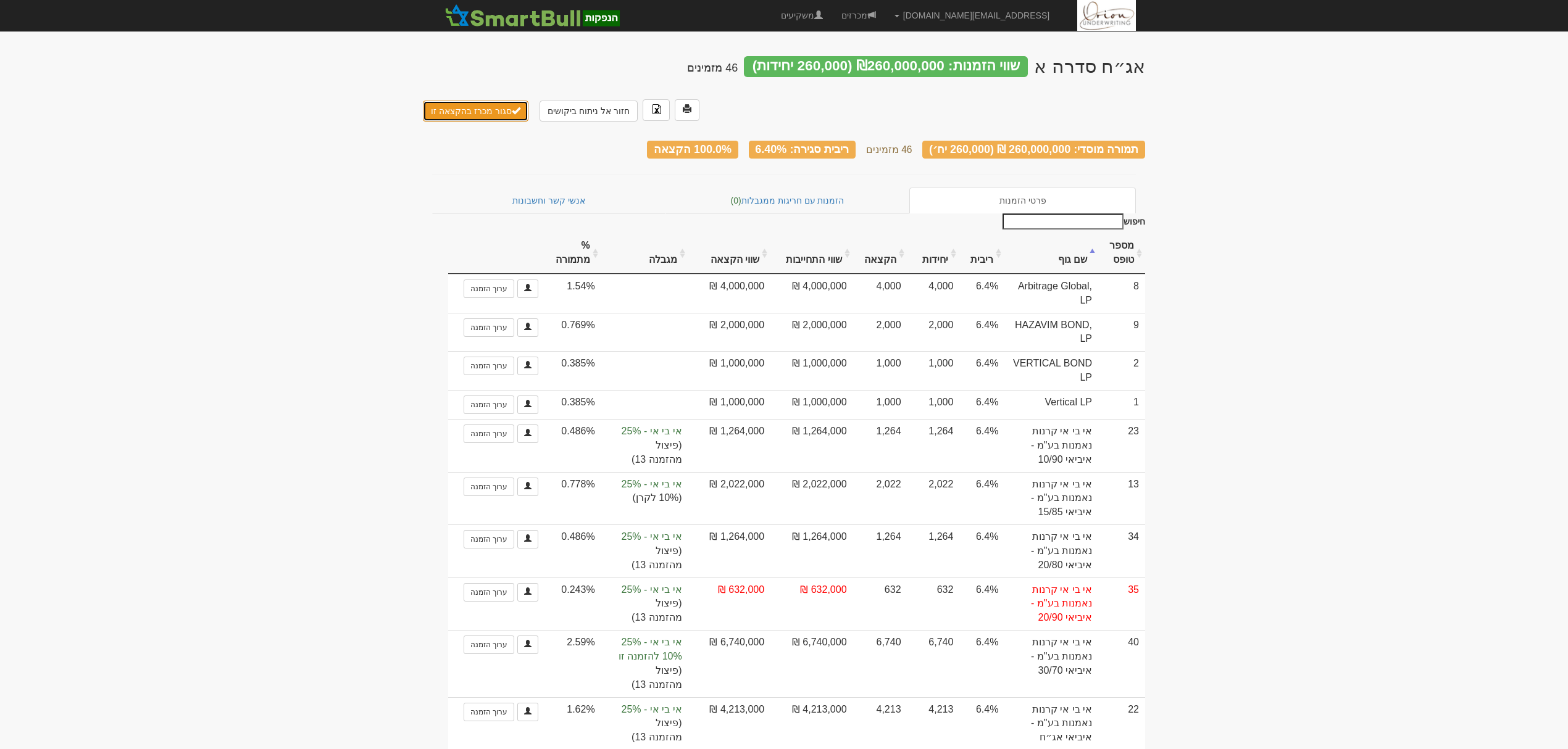
click at [460, 101] on button "סגור מכרז בהקצאה זו" at bounding box center [475, 111] width 105 height 21
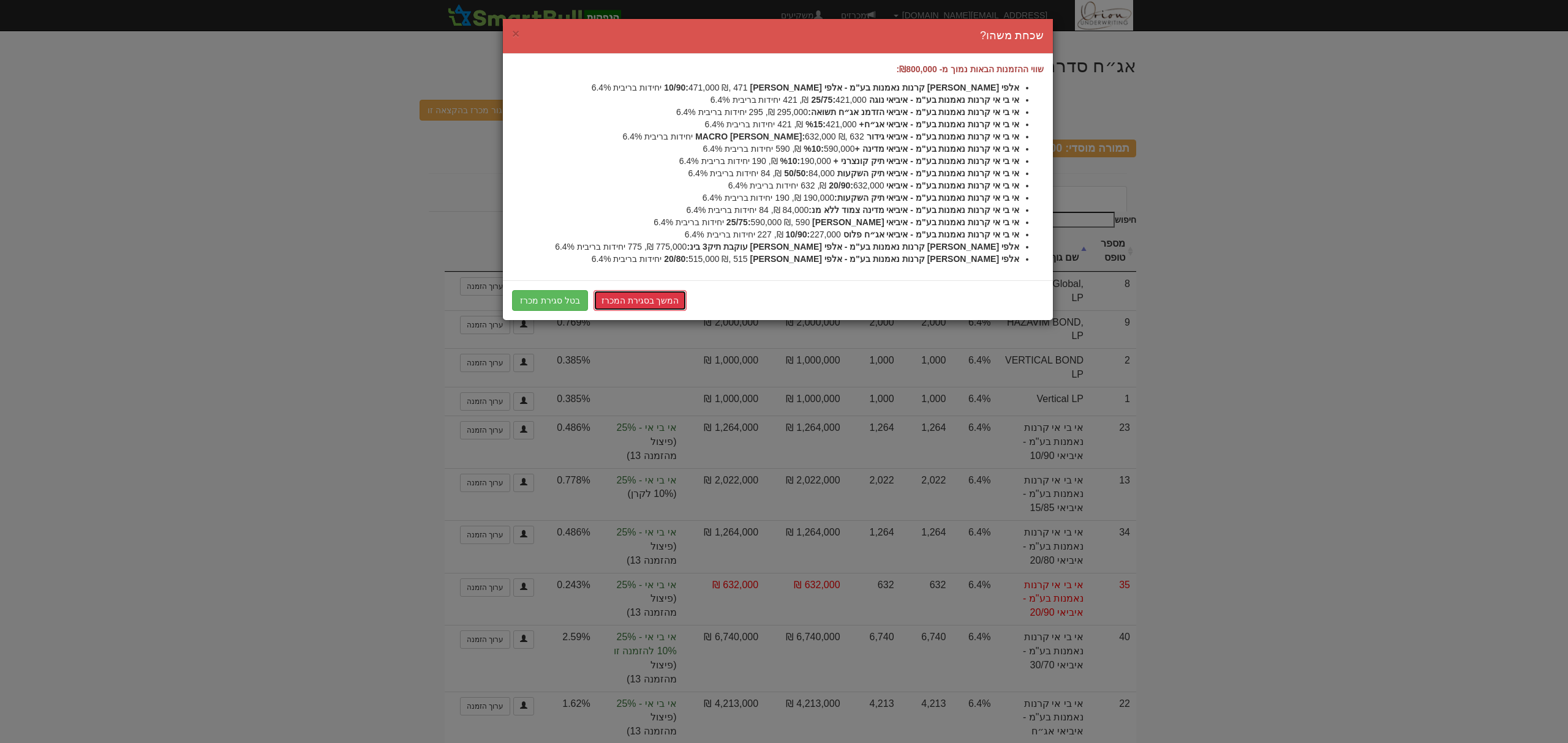
click at [645, 301] on link "המשך בסגירת המכרז" at bounding box center [641, 300] width 94 height 21
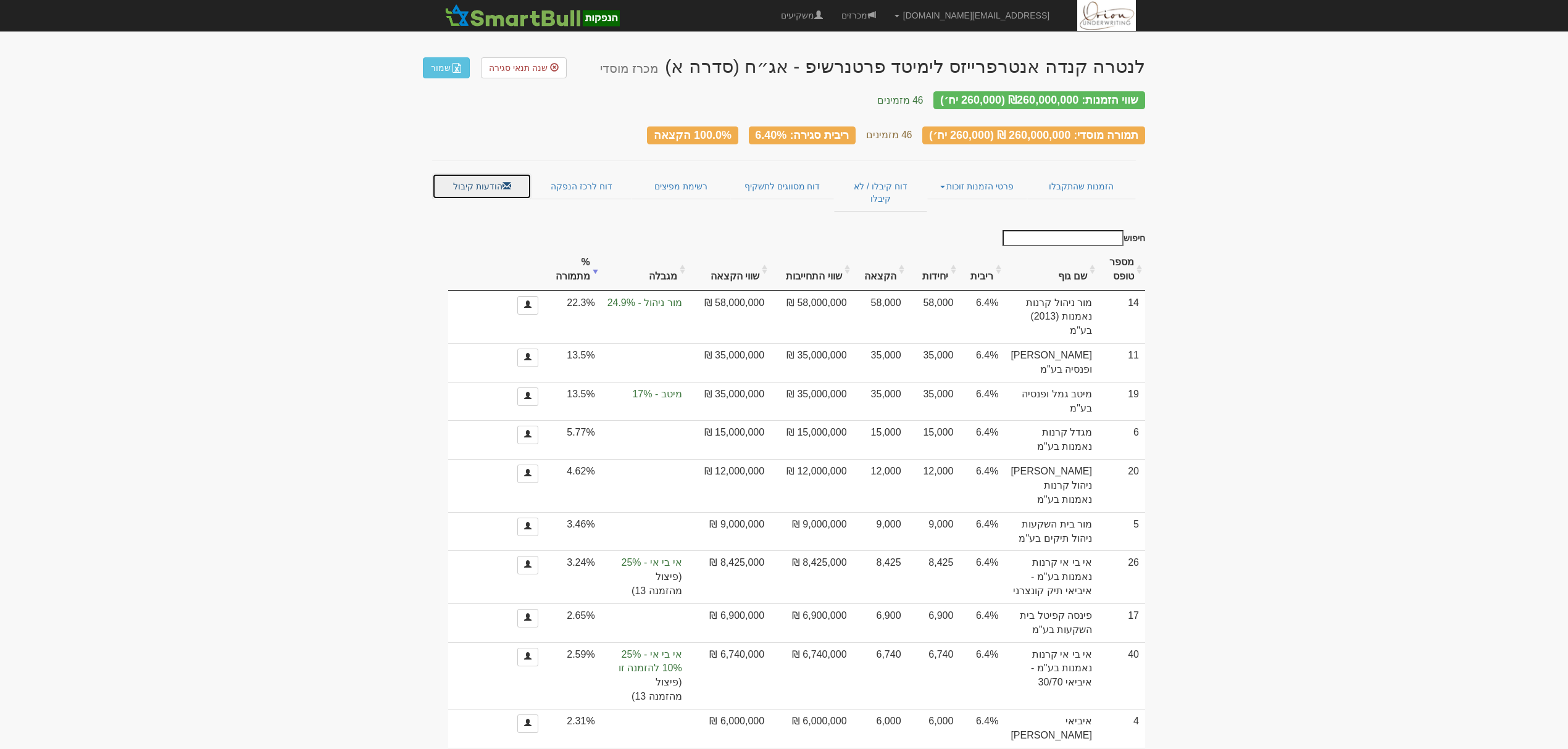
click at [462, 173] on link "הודעות קיבול" at bounding box center [482, 186] width 99 height 26
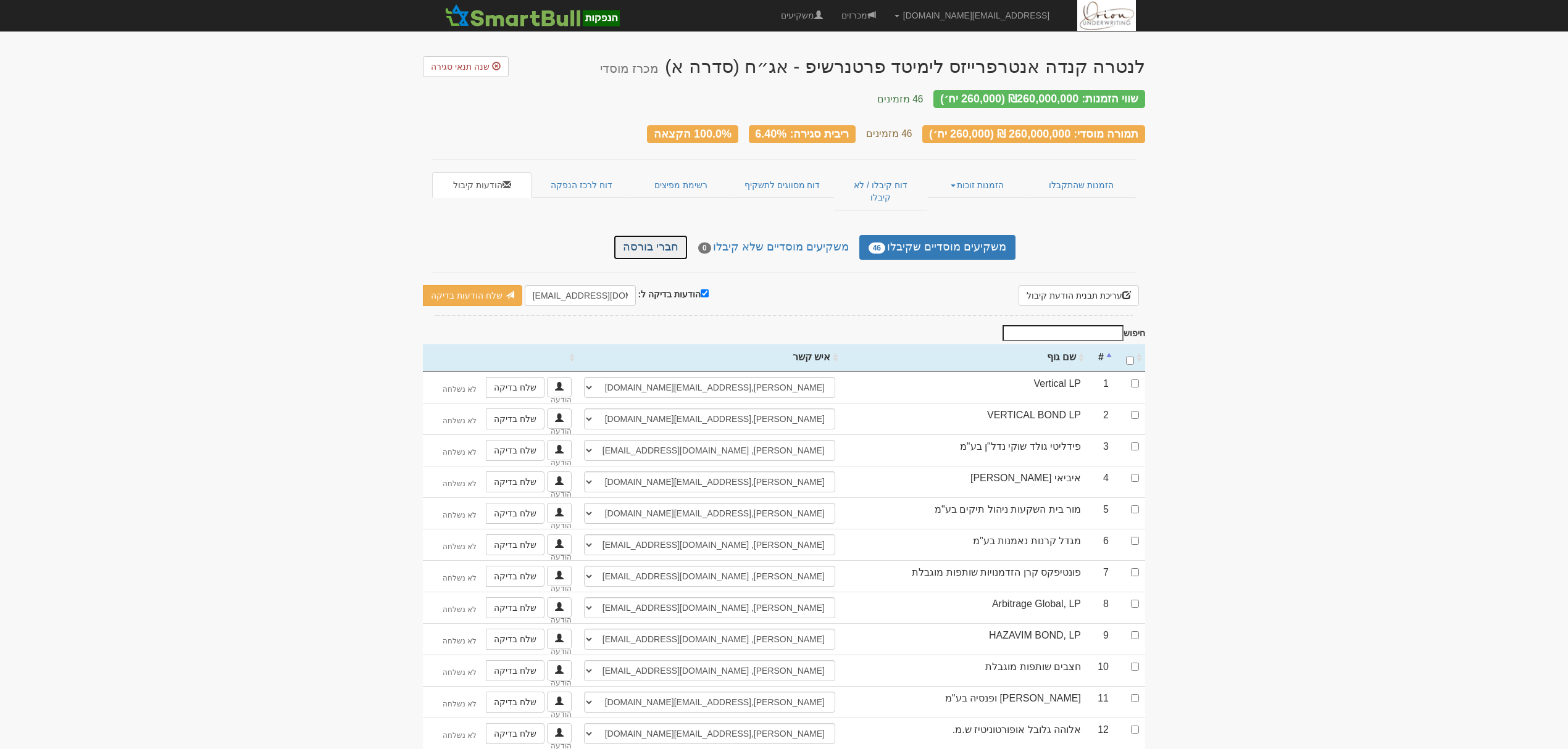
click at [671, 235] on link "חברי בורסה" at bounding box center [650, 247] width 74 height 24
